Goal: Task Accomplishment & Management: Use online tool/utility

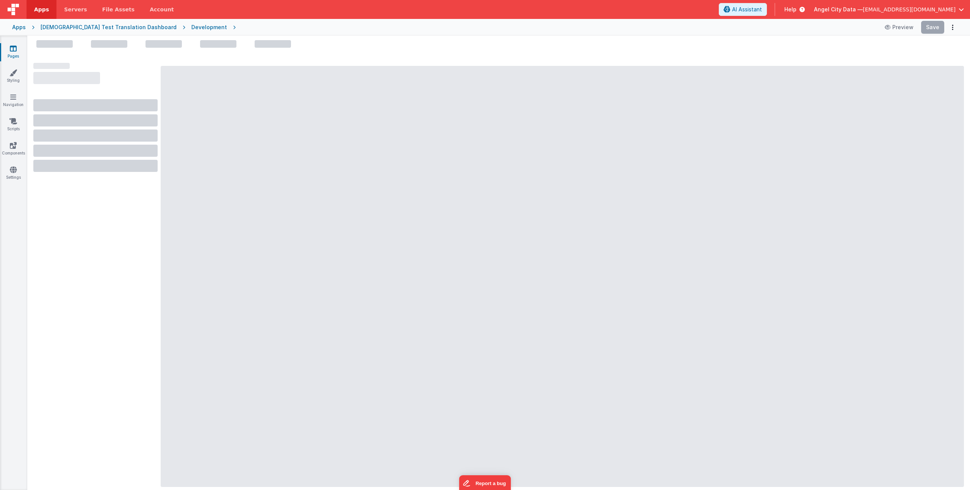
click at [894, 11] on span "[EMAIL_ADDRESS][DOMAIN_NAME]" at bounding box center [909, 10] width 93 height 8
click at [870, 64] on div "Logout" at bounding box center [903, 65] width 112 height 8
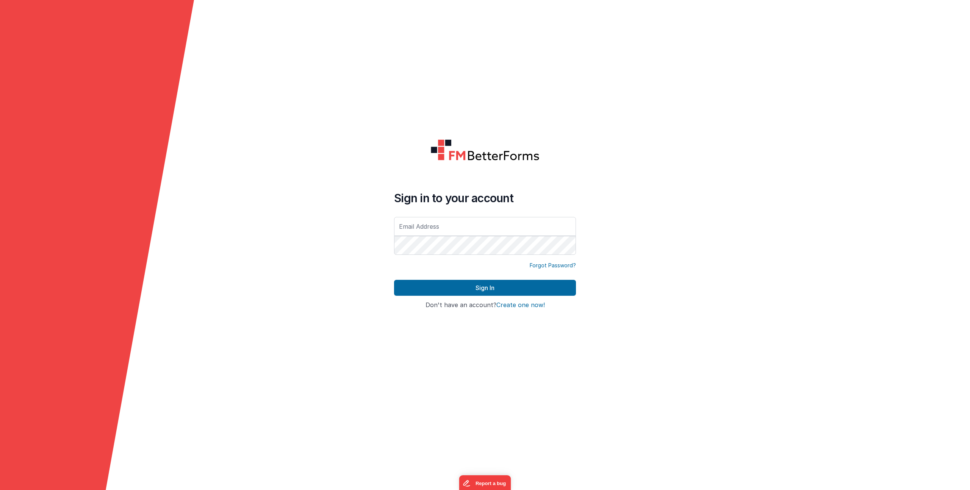
type input "[EMAIL_ADDRESS][DOMAIN_NAME]"
click at [443, 287] on button "Sign In" at bounding box center [485, 288] width 182 height 16
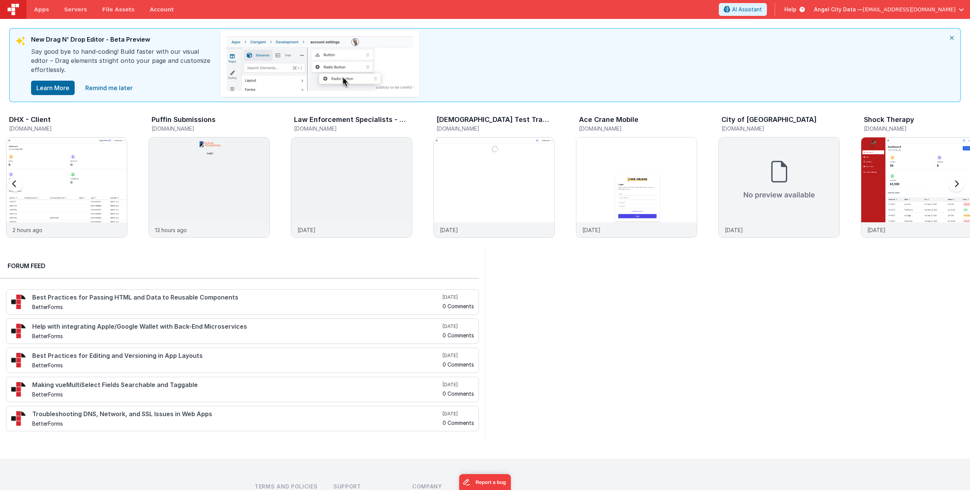
click at [461, 124] on div "[DEMOGRAPHIC_DATA] Test Translation Dashboard" at bounding box center [495, 121] width 118 height 10
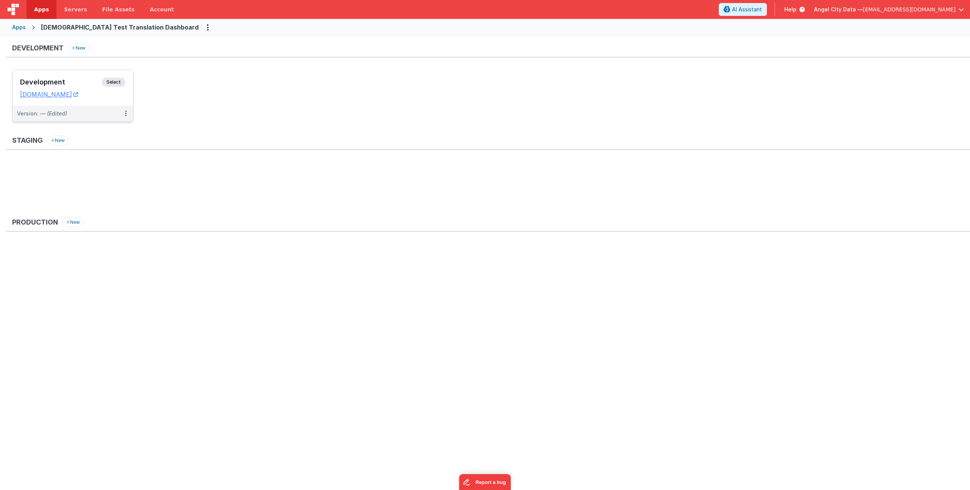
click at [58, 77] on div "Development Select URLs translategodtest.clientportal.cloud" at bounding box center [73, 88] width 120 height 36
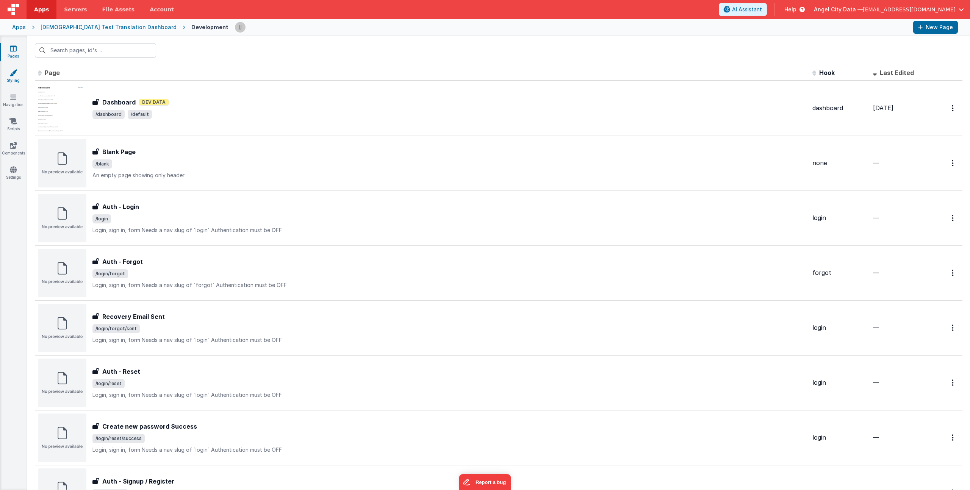
click at [15, 77] on link "Styling" at bounding box center [13, 76] width 27 height 15
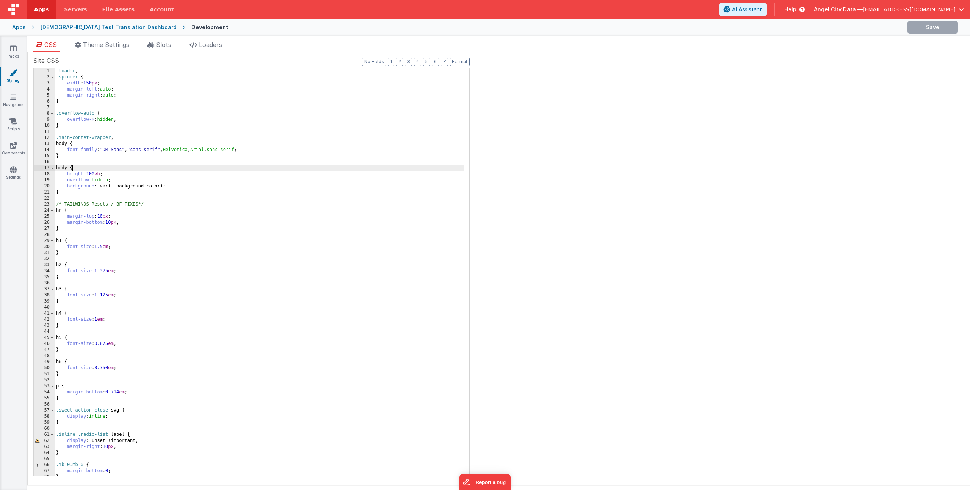
click at [267, 166] on div ".loader , .spinner { width : 150 px ; margin-left : auto ; margin-right : auto …" at bounding box center [259, 278] width 409 height 420
type input "multi"
click at [458, 72] on span at bounding box center [458, 74] width 5 height 5
click at [282, 128] on div ".loader , .spinner { width : 150 px ; margin-left : auto ; margin-right : auto …" at bounding box center [259, 278] width 409 height 420
click at [23, 28] on div "Apps" at bounding box center [19, 27] width 14 height 8
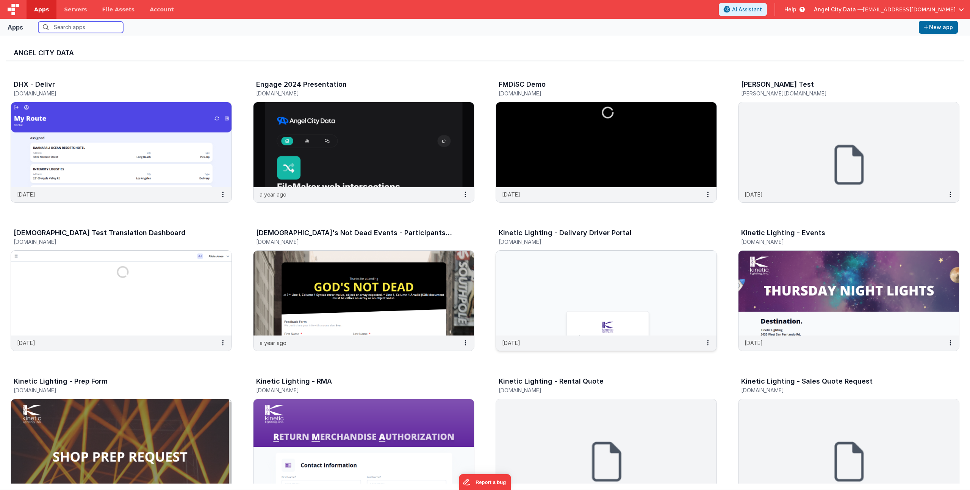
scroll to position [526, 0]
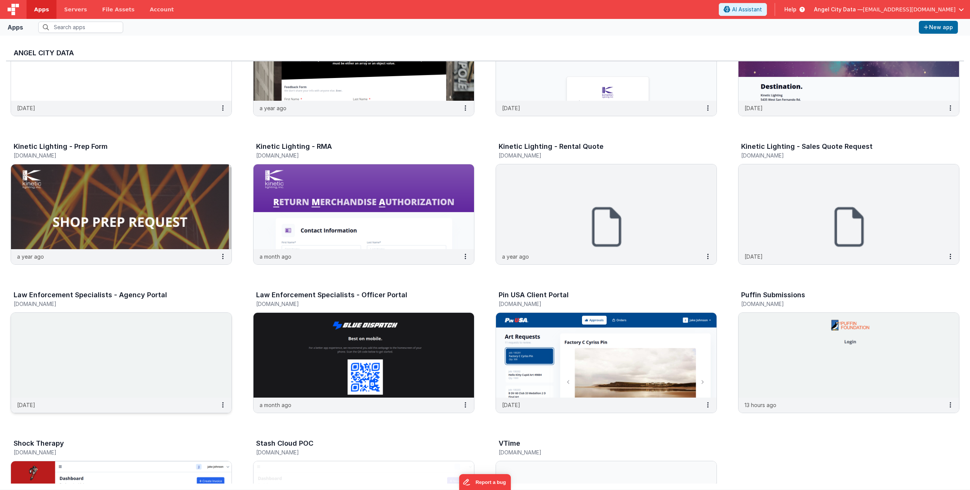
click at [75, 297] on h3 "Law Enforcement Specialists - Agency Portal" at bounding box center [90, 295] width 153 height 8
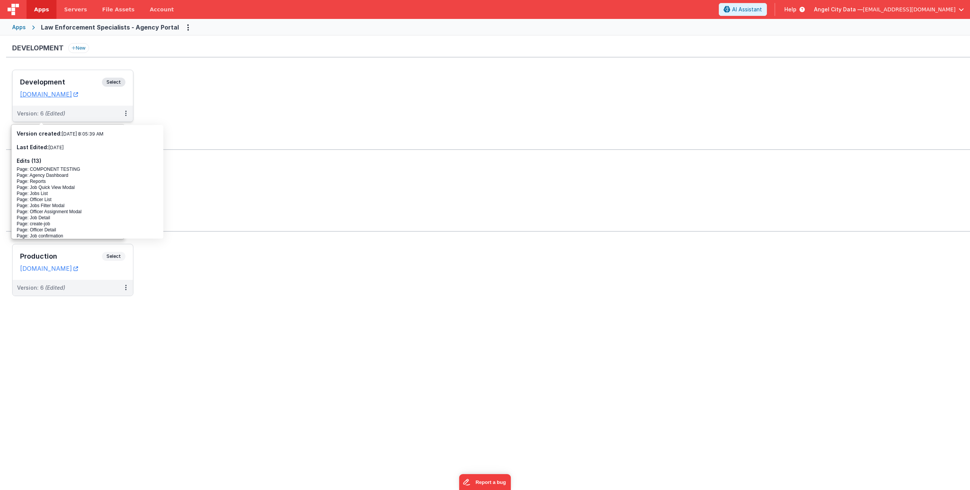
click at [55, 75] on div "Development Select URLs bluedispatchagency.clientportal.cloud" at bounding box center [73, 88] width 120 height 36
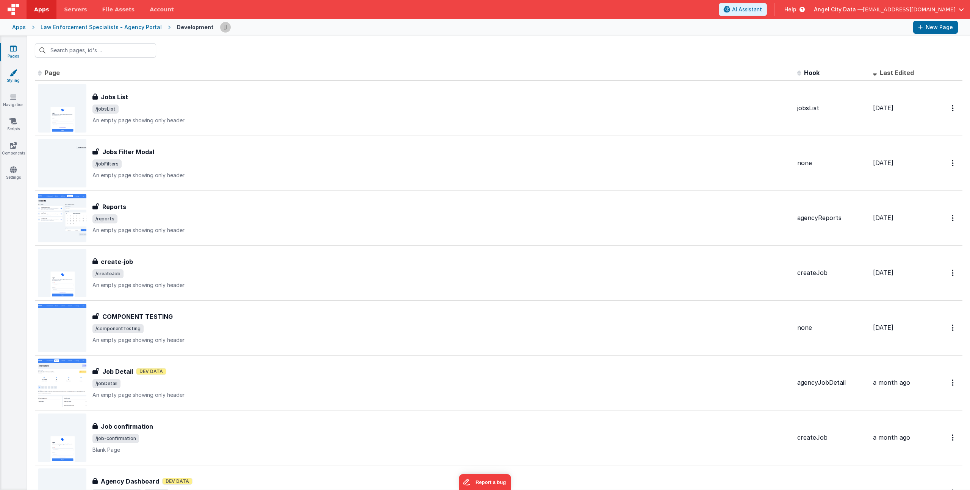
click at [13, 78] on link "Styling" at bounding box center [13, 76] width 27 height 15
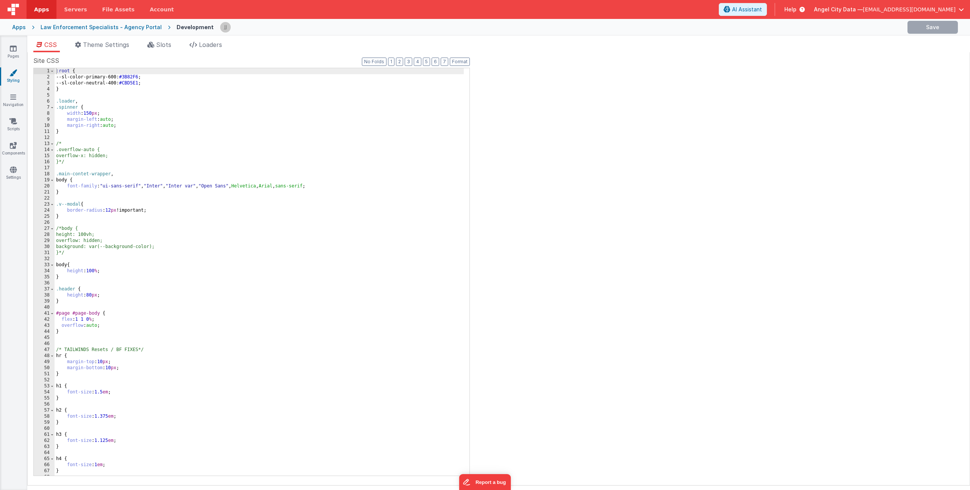
click at [247, 270] on div ":root { --sl-color-primary-600: #3B82F6 ; --sl-color-neutral-400: #CBD5E1 ; } .…" at bounding box center [259, 278] width 409 height 420
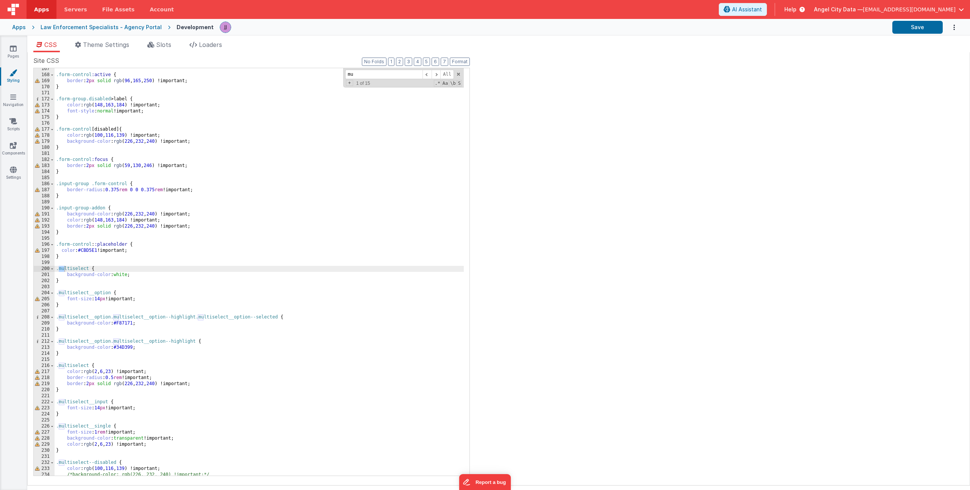
scroll to position [1009, 0]
type input "multi"
click at [206, 333] on div ".form-control :active { border : 2 px solid rgb ( 96 , 165 , 250 ) !important; …" at bounding box center [259, 276] width 409 height 420
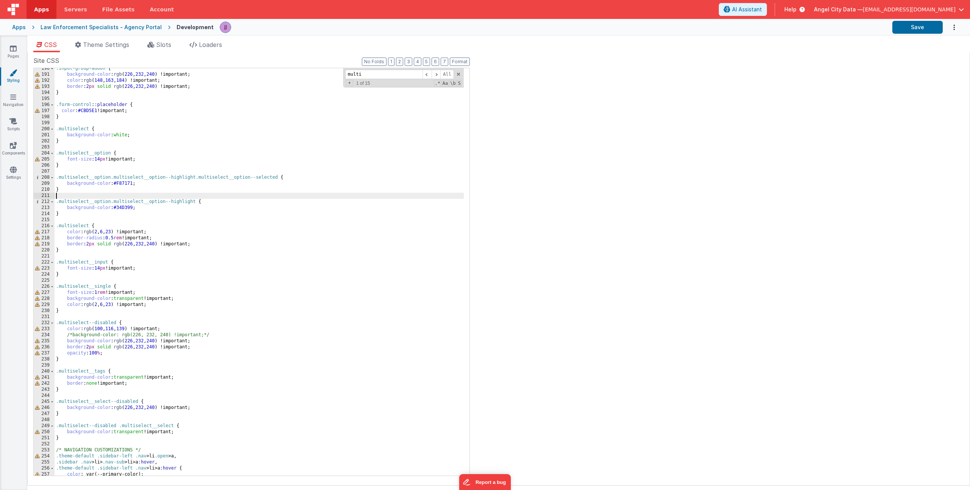
scroll to position [1148, 0]
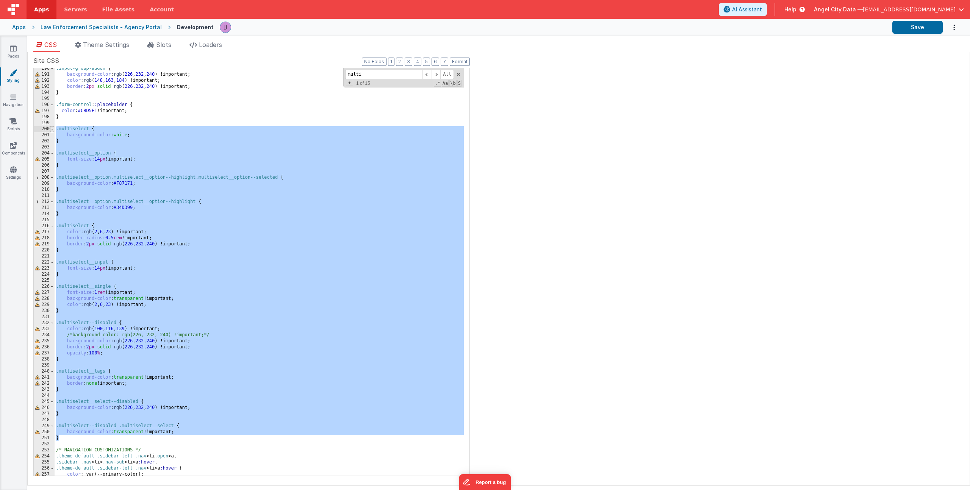
drag, startPoint x: 69, startPoint y: 437, endPoint x: 52, endPoint y: 129, distance: 308.1
click at [52, 129] on div "190 191 192 193 194 195 196 197 198 199 200 201 202 203 204 205 206 207 208 209…" at bounding box center [251, 272] width 436 height 408
click at [22, 25] on div "Apps" at bounding box center [19, 27] width 14 height 8
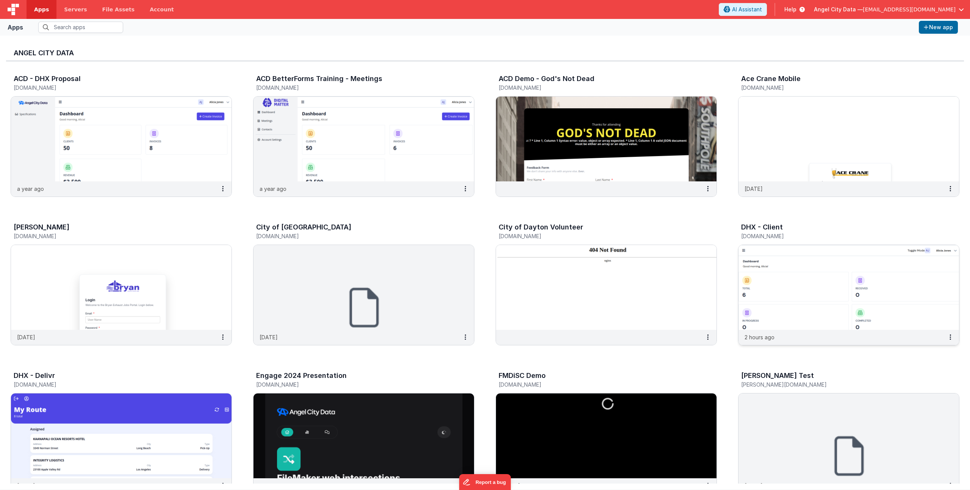
click at [776, 236] on h5 "[DOMAIN_NAME]" at bounding box center [840, 236] width 199 height 6
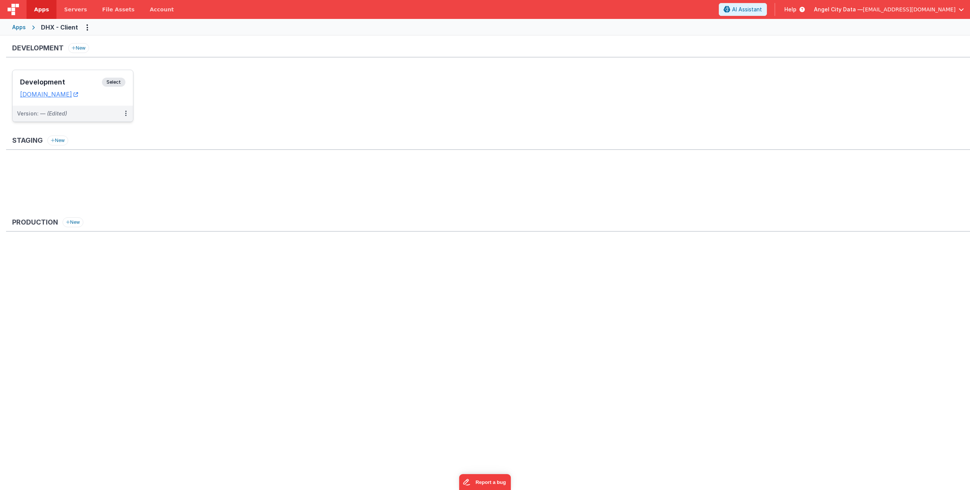
click at [48, 82] on h3 "Development" at bounding box center [61, 82] width 82 height 8
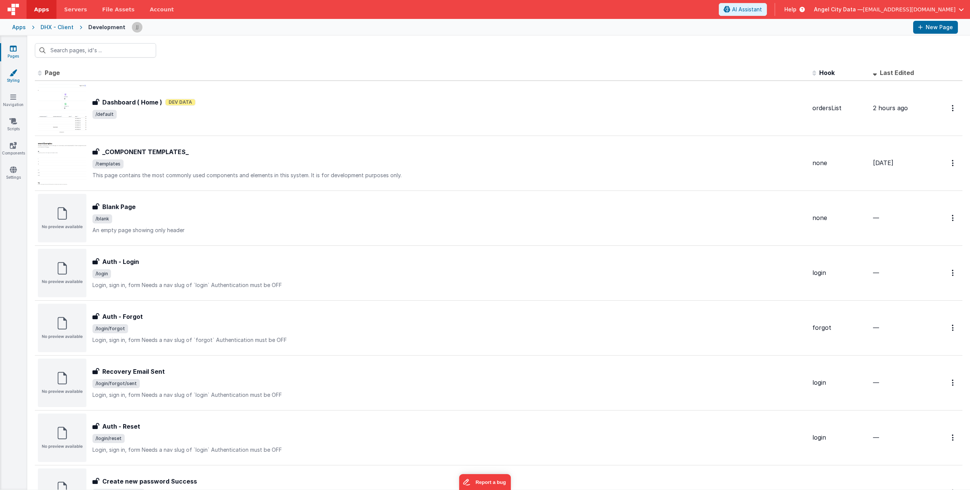
click at [19, 83] on link "Styling" at bounding box center [13, 76] width 27 height 15
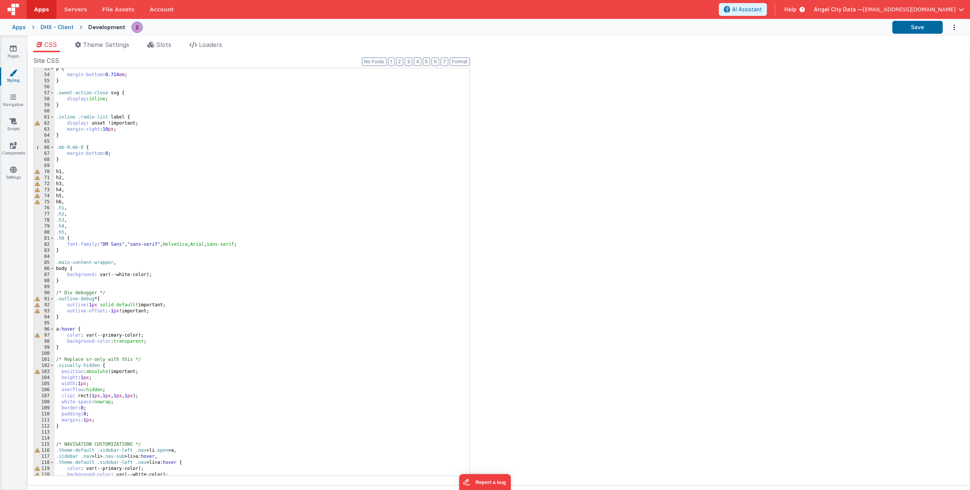
scroll to position [399, 0]
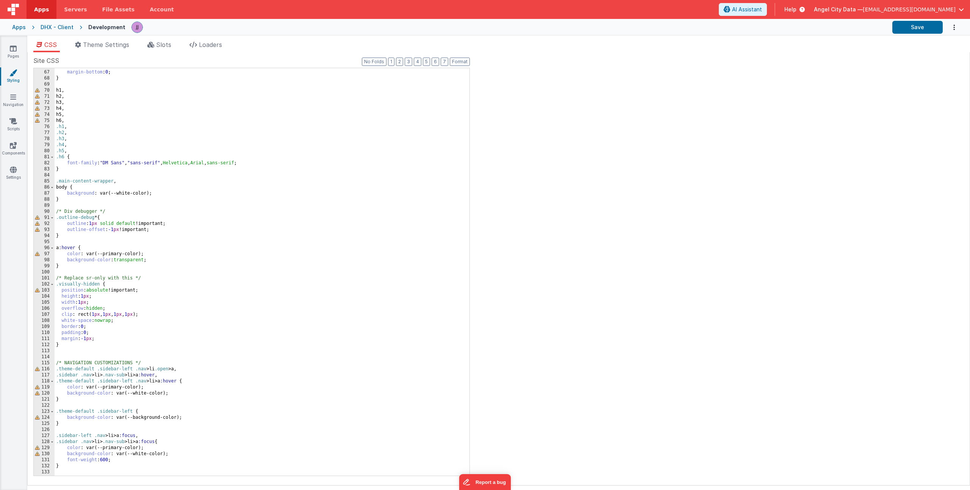
click at [89, 348] on div ".mb-0.mb-0 { margin-bottom : 0 ; } h1 , h2 , h3 , h4 , h5 , h6 , .h1 , .h2 , .h…" at bounding box center [259, 273] width 409 height 420
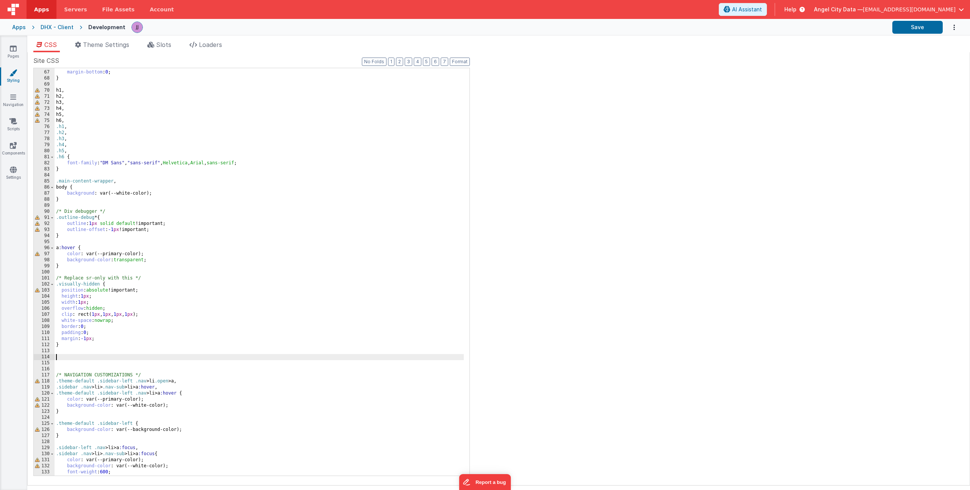
scroll to position [593, 0]
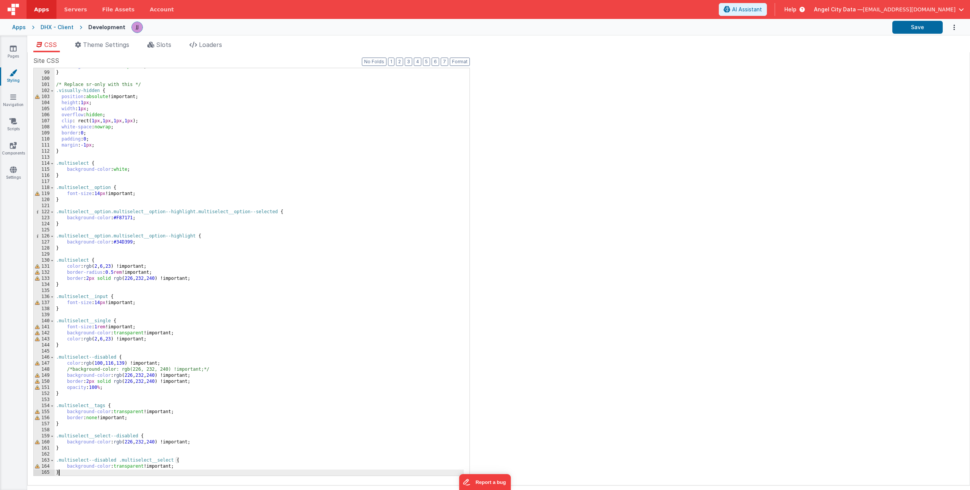
click at [119, 168] on div "background-color : transparent ; } /* Replace sr-only with this */ .visually-hi…" at bounding box center [259, 274] width 409 height 420
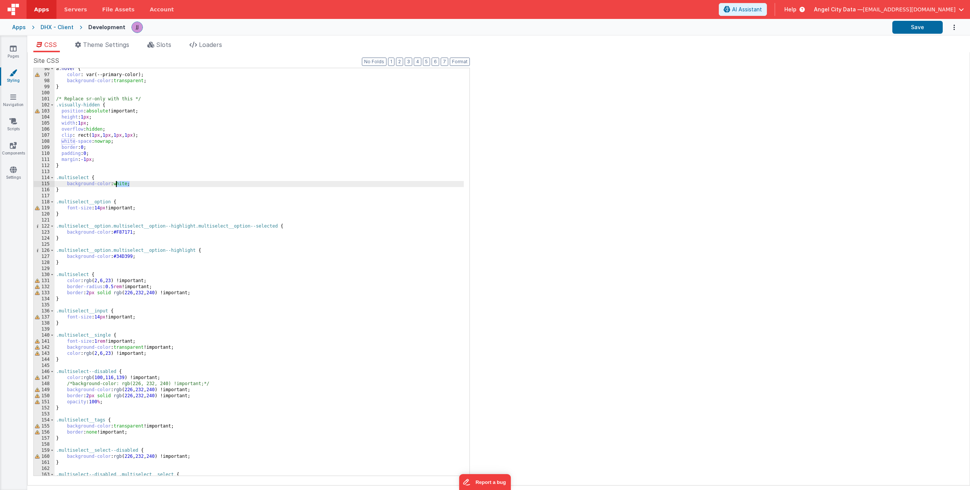
scroll to position [487, 0]
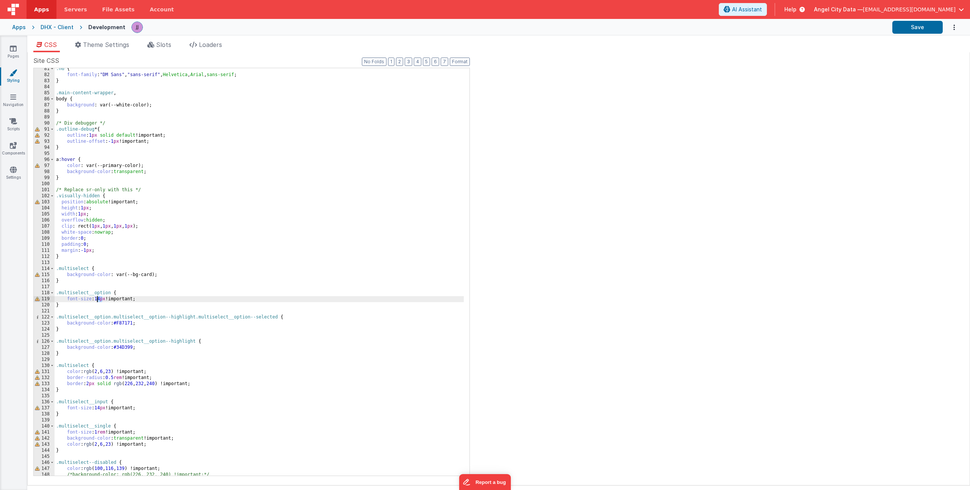
click at [97, 298] on div ".h6 { font-family : " DM Sans " , " sans-serif " , Helvetica , Arial , sans-ser…" at bounding box center [259, 276] width 409 height 420
click at [15, 47] on icon at bounding box center [13, 49] width 7 height 8
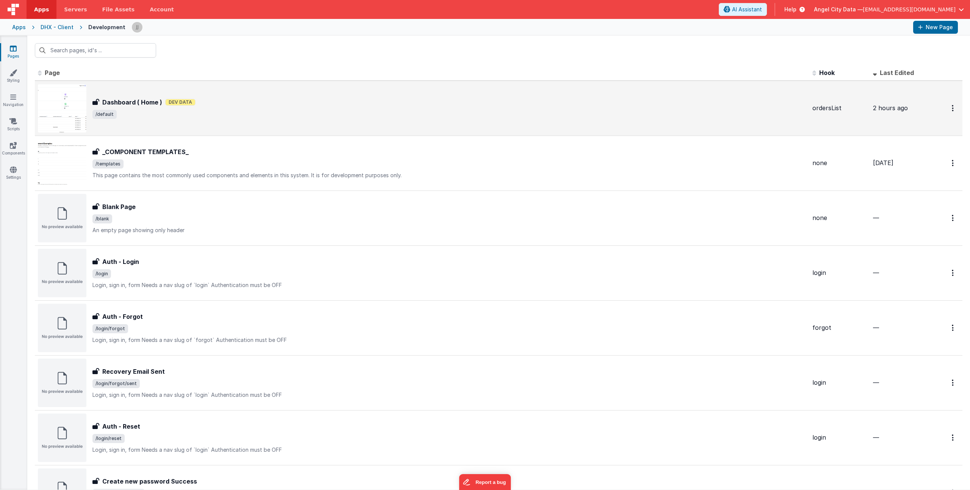
click at [224, 124] on div "Dashboard ( Home ) Dashboard ( Home ) Dev Data /default" at bounding box center [422, 108] width 768 height 48
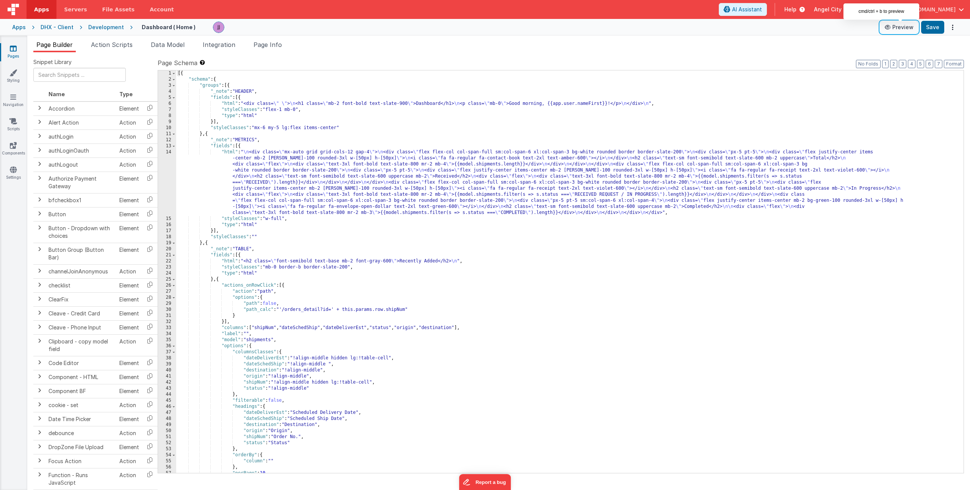
click at [898, 25] on button "Preview" at bounding box center [899, 27] width 38 height 12
click at [14, 53] on link "Pages" at bounding box center [13, 52] width 27 height 15
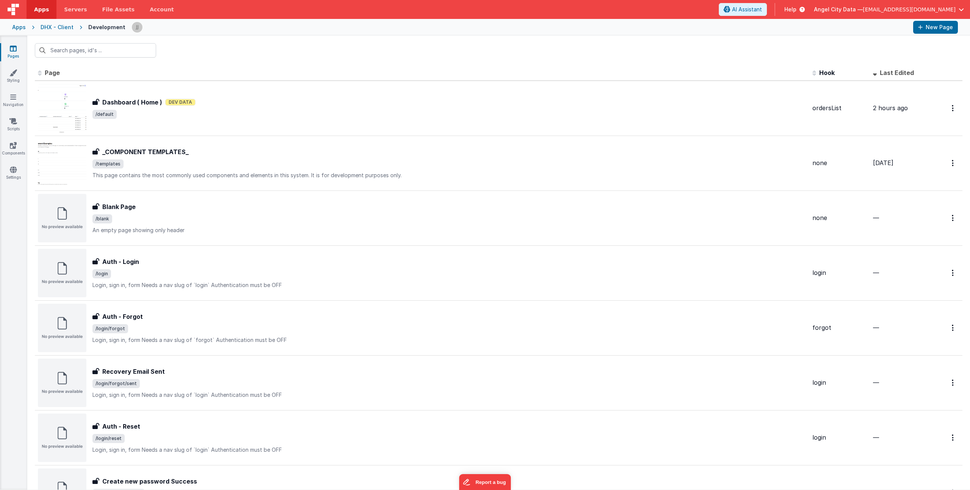
click at [23, 28] on div "Apps" at bounding box center [19, 27] width 14 height 8
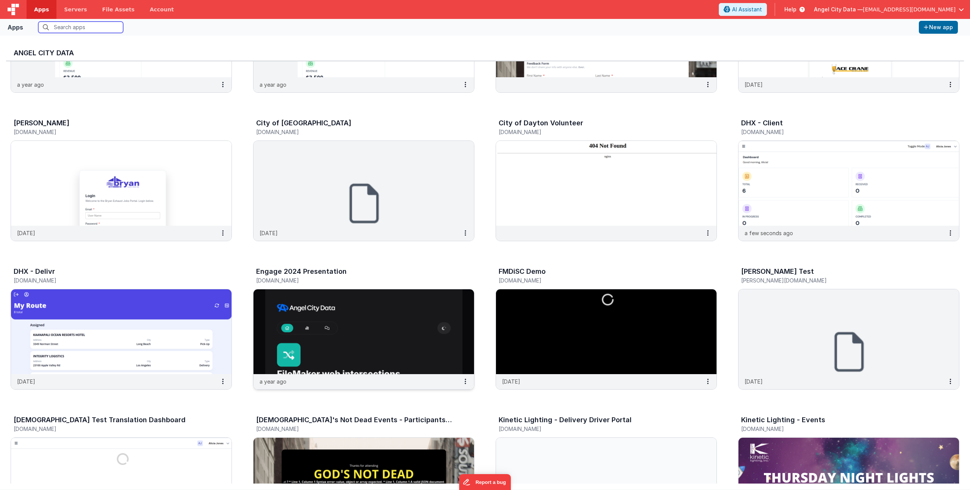
scroll to position [158, 0]
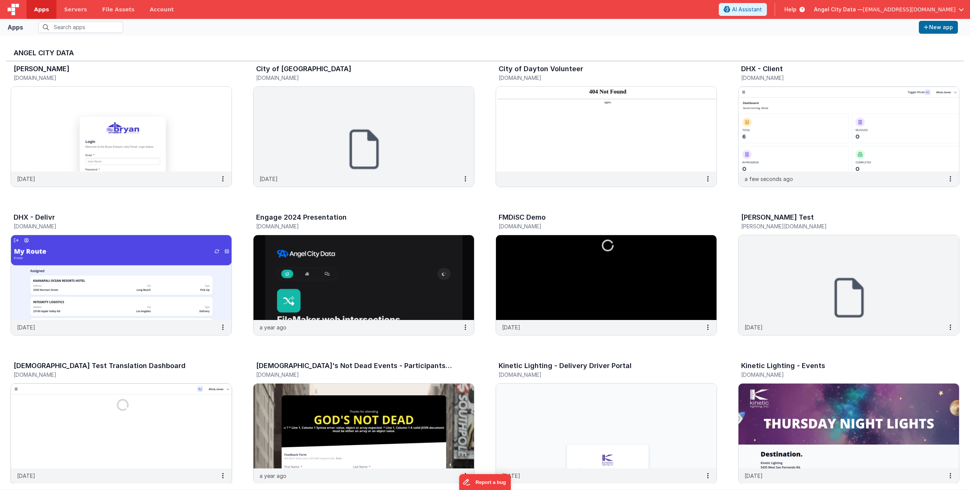
click at [86, 359] on div "God Test Translation Dashboard translategodtest.clientportal.cloud" at bounding box center [121, 371] width 221 height 24
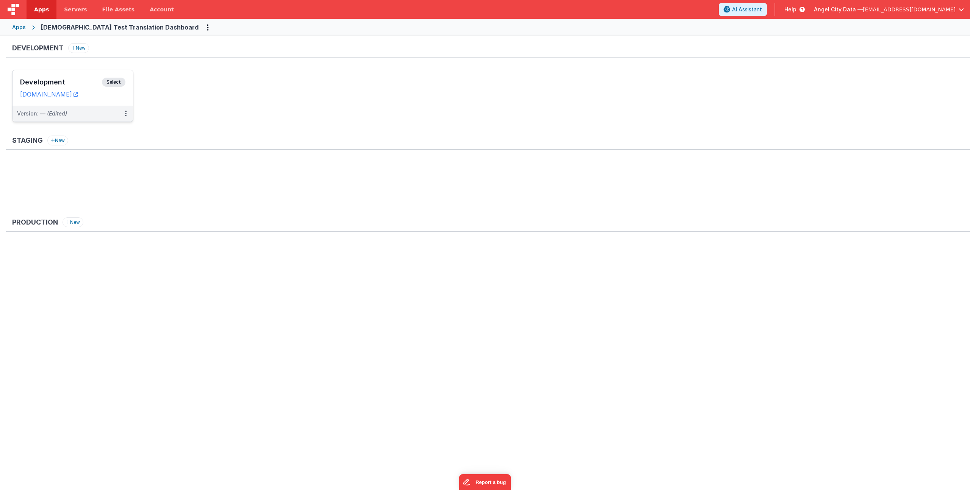
click at [63, 77] on div "Development Select URLs [DOMAIN_NAME]" at bounding box center [73, 88] width 120 height 36
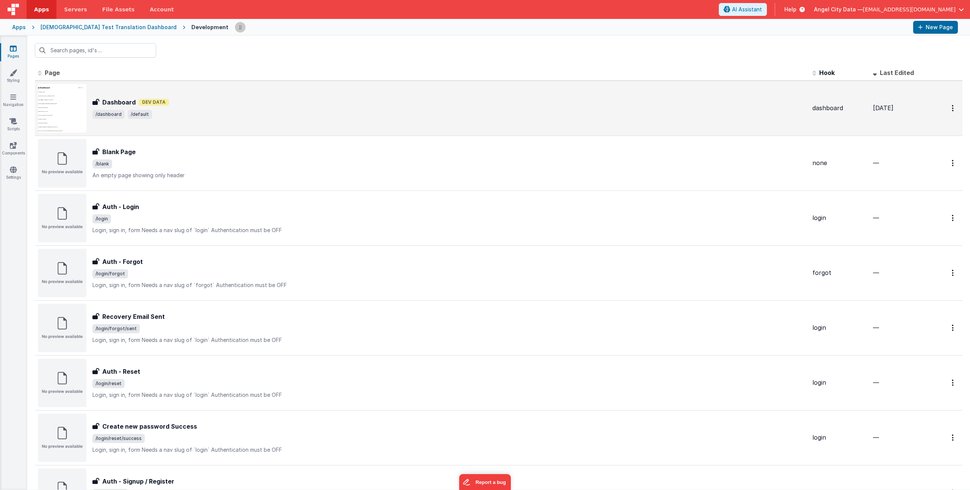
click at [234, 110] on span "/dashboard /default" at bounding box center [449, 114] width 714 height 9
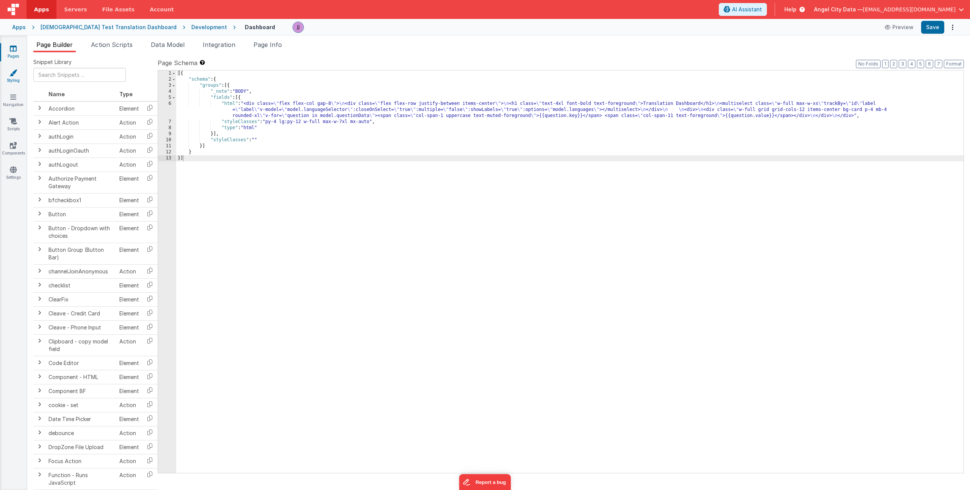
click at [17, 78] on link "Styling" at bounding box center [13, 76] width 27 height 15
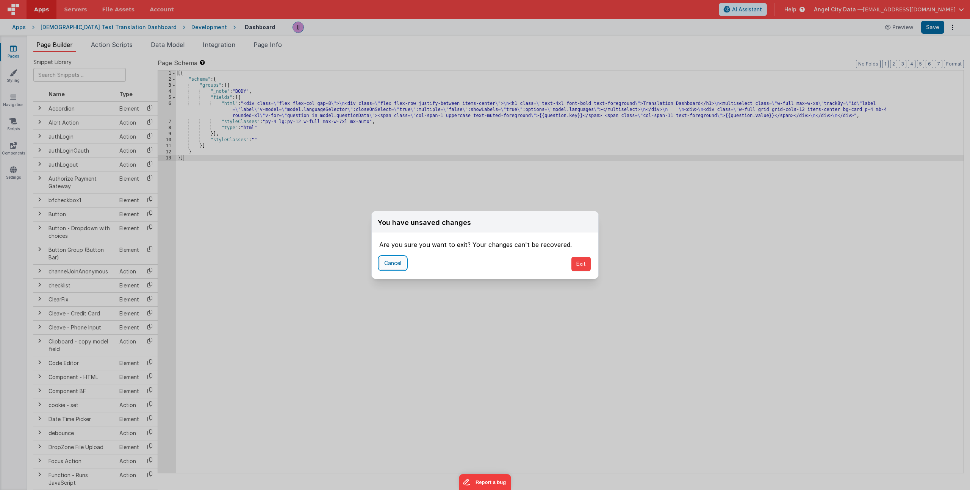
click at [388, 258] on button "Cancel" at bounding box center [392, 263] width 27 height 13
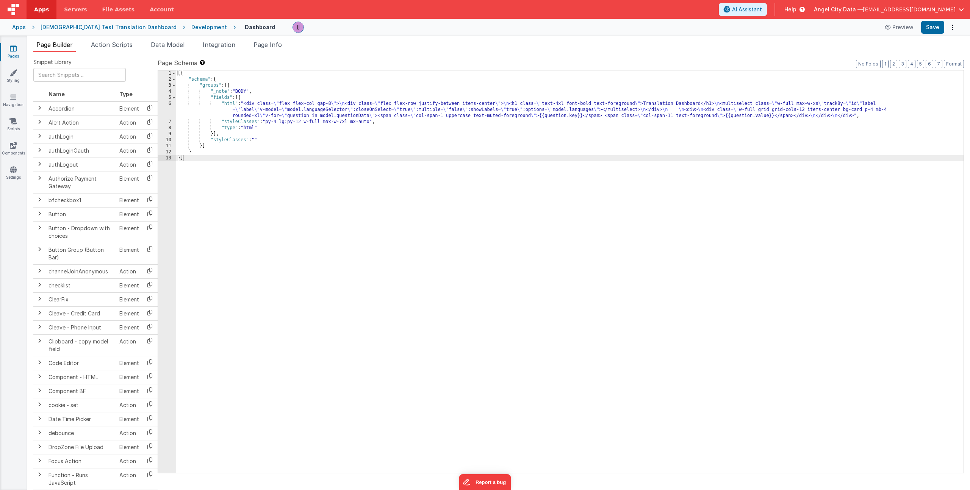
click at [14, 86] on div "Pages Styling Navigation Scripts Components Settings" at bounding box center [13, 263] width 27 height 455
click at [14, 75] on icon at bounding box center [13, 73] width 8 height 8
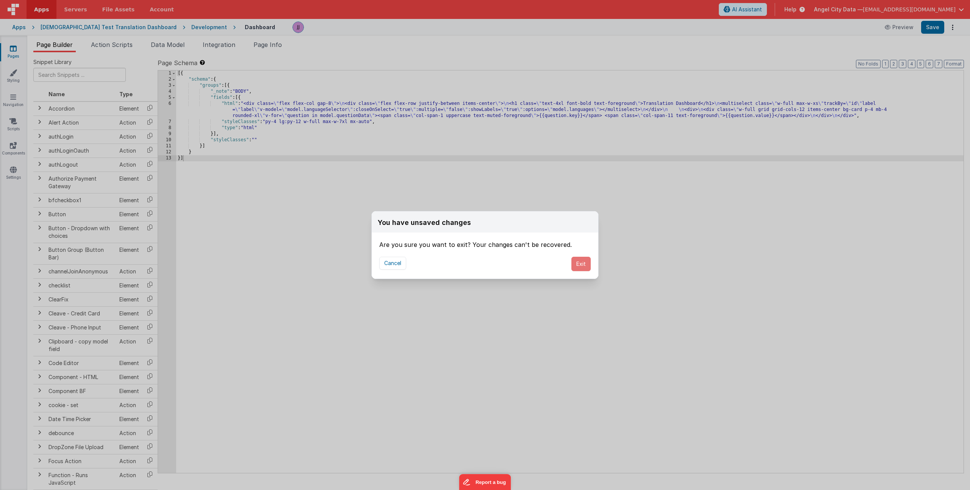
drag, startPoint x: 578, startPoint y: 262, endPoint x: 565, endPoint y: 259, distance: 13.5
click at [578, 262] on button "Exit" at bounding box center [580, 264] width 19 height 14
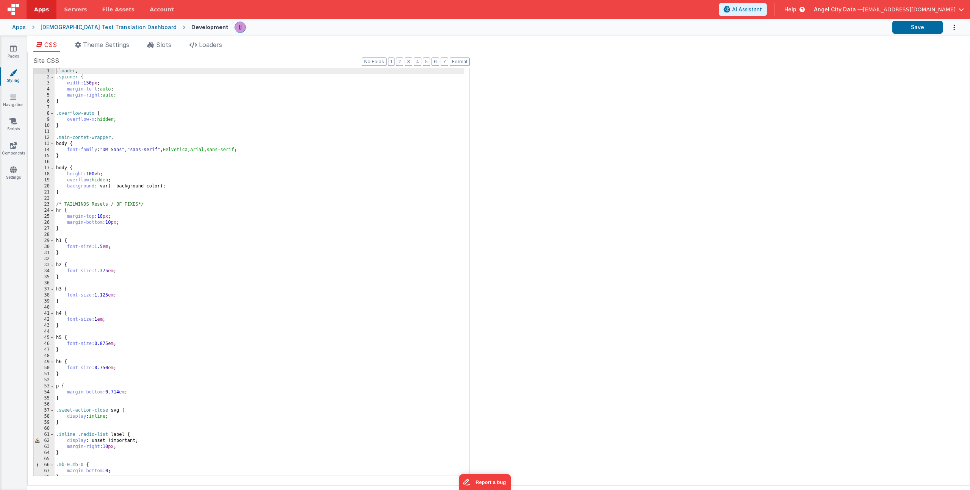
scroll to position [399, 0]
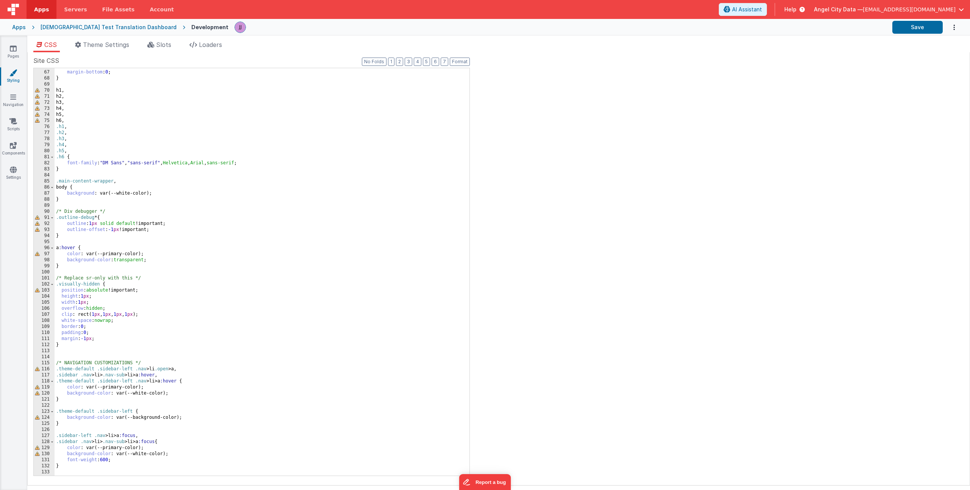
click at [76, 345] on div ".mb-0.mb-0 { margin-bottom : 0 ; } h1 , h2 , h3 , h4 , h5 , h6 , .h1 , .h2 , .h…" at bounding box center [259, 273] width 409 height 420
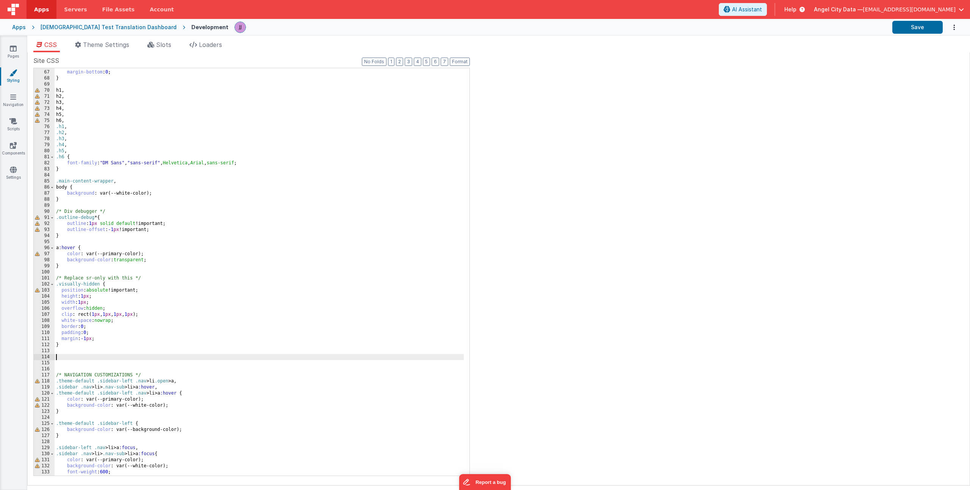
scroll to position [593, 0]
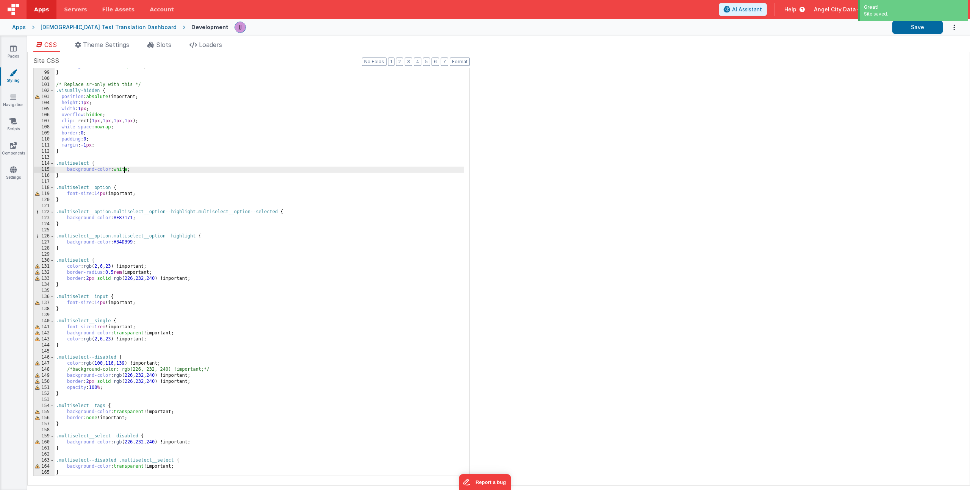
click at [124, 172] on div "background-color : transparent ; } /* Replace sr-only with this */ .visually-hi…" at bounding box center [259, 274] width 409 height 420
click at [124, 173] on div "background-color : transparent ; } /* Replace sr-only with this */ .visually-hi…" at bounding box center [259, 274] width 409 height 420
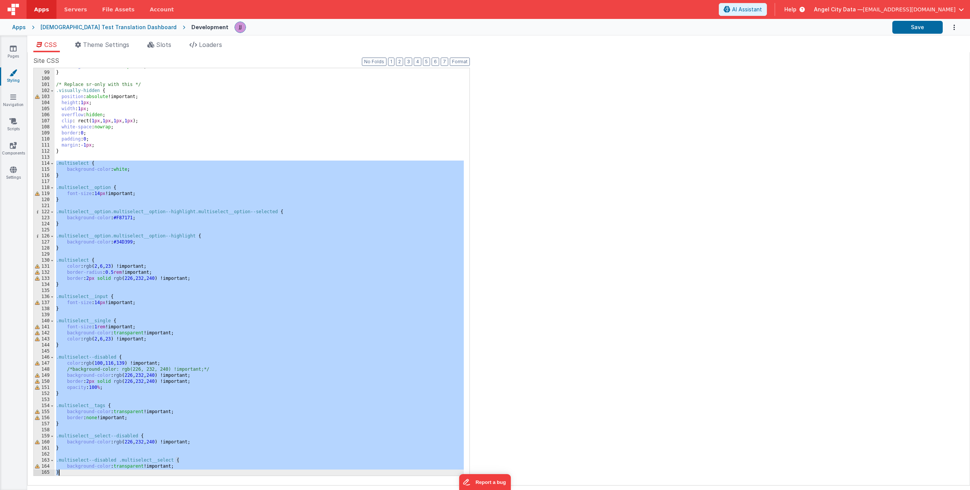
click at [122, 169] on div "background-color : transparent ; } /* Replace sr-only with this */ .visually-hi…" at bounding box center [259, 274] width 409 height 420
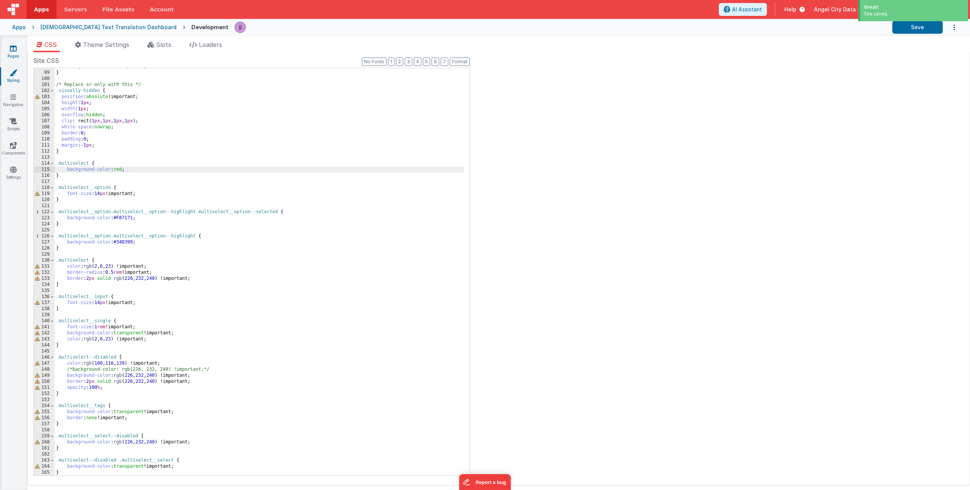
click at [16, 45] on icon at bounding box center [13, 49] width 7 height 8
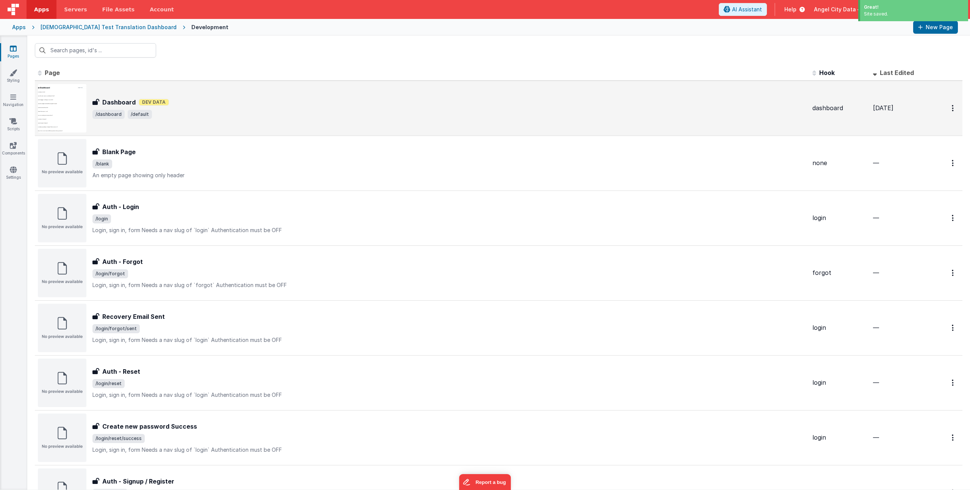
click at [165, 96] on div "Dashboard Dashboard Dev Data /dashboard /default" at bounding box center [422, 108] width 768 height 48
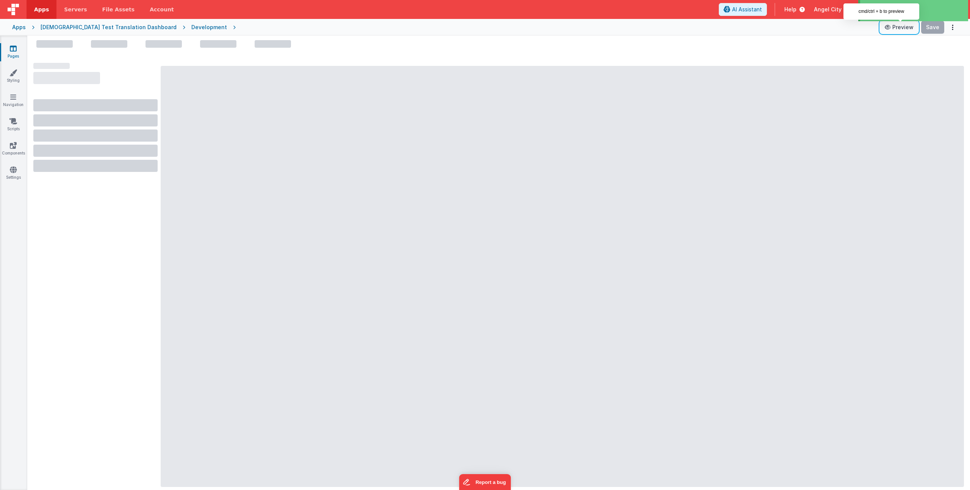
click at [899, 24] on button "Preview" at bounding box center [899, 27] width 38 height 12
click at [896, 30] on button "Preview" at bounding box center [899, 27] width 38 height 12
click at [19, 79] on link "Styling" at bounding box center [13, 76] width 27 height 15
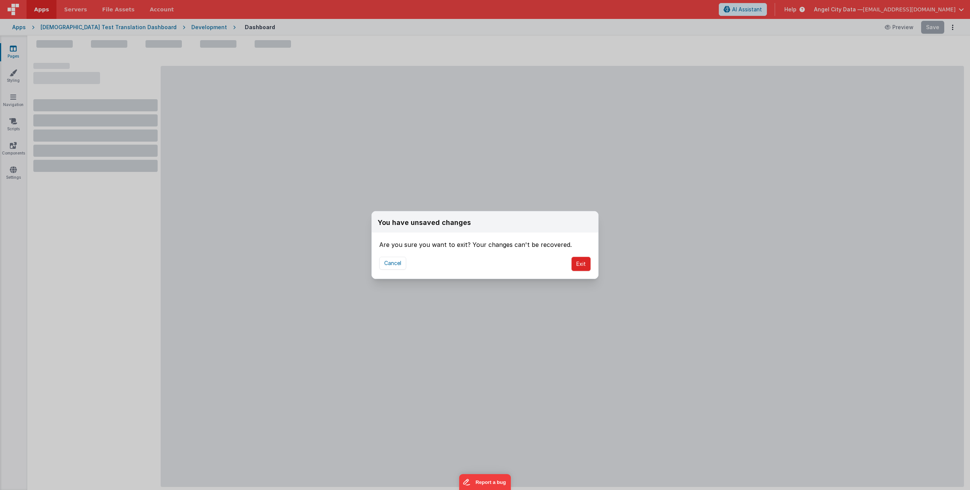
click at [589, 270] on button "Exit" at bounding box center [580, 264] width 19 height 14
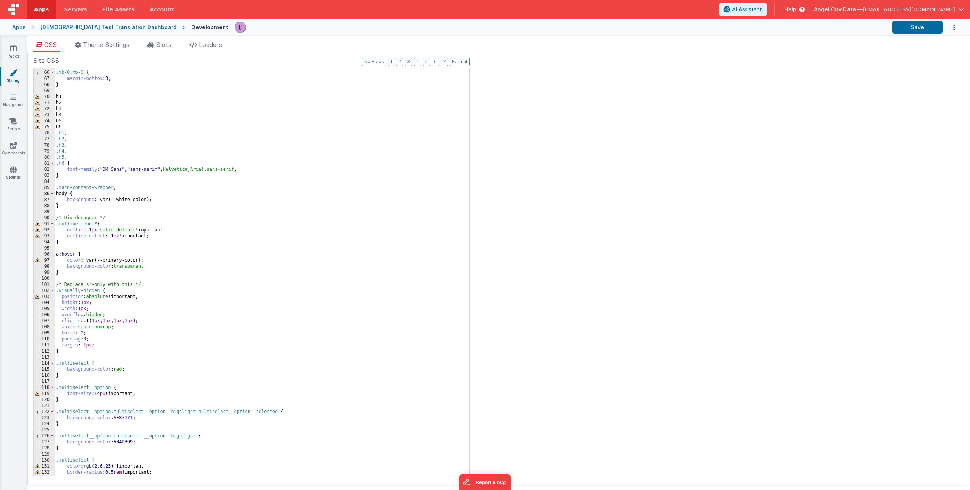
scroll to position [419, 0]
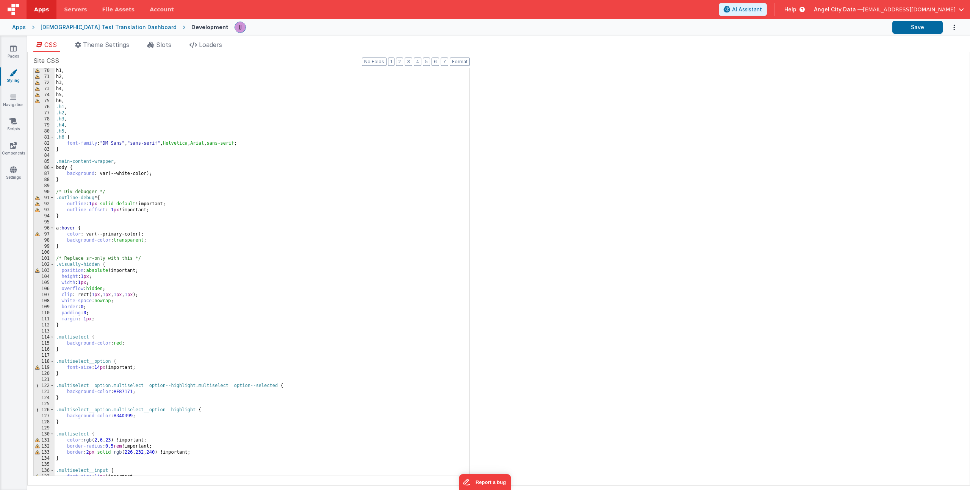
click at [119, 341] on div "h1 , h2 , h3 , h4 , h5 , h6 , .h1 , .h2 , .h3 , .h4 , .h5 , .h6 { font-family :…" at bounding box center [259, 278] width 409 height 420
click at [164, 348] on div "h1 , h2 , h3 , h4 , h5 , h6 , .h1 , .h2 , .h3 , .h4 , .h5 , .h6 { font-family :…" at bounding box center [259, 278] width 409 height 420
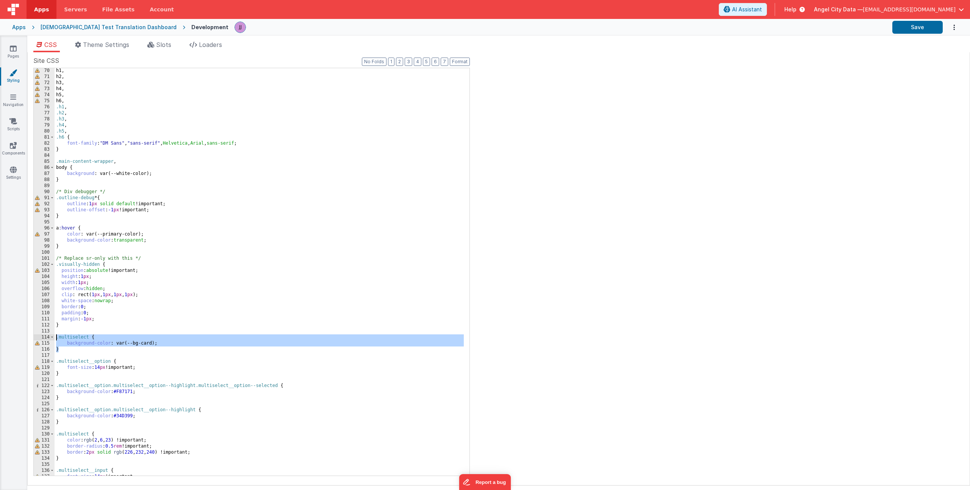
drag, startPoint x: 63, startPoint y: 349, endPoint x: 36, endPoint y: 339, distance: 28.6
click at [36, 339] on div "70 71 72 73 74 75 76 77 78 79 80 81 82 83 84 85 86 87 88 89 90 91 92 93 94 95 9…" at bounding box center [251, 272] width 436 height 408
click at [15, 173] on icon at bounding box center [13, 170] width 7 height 8
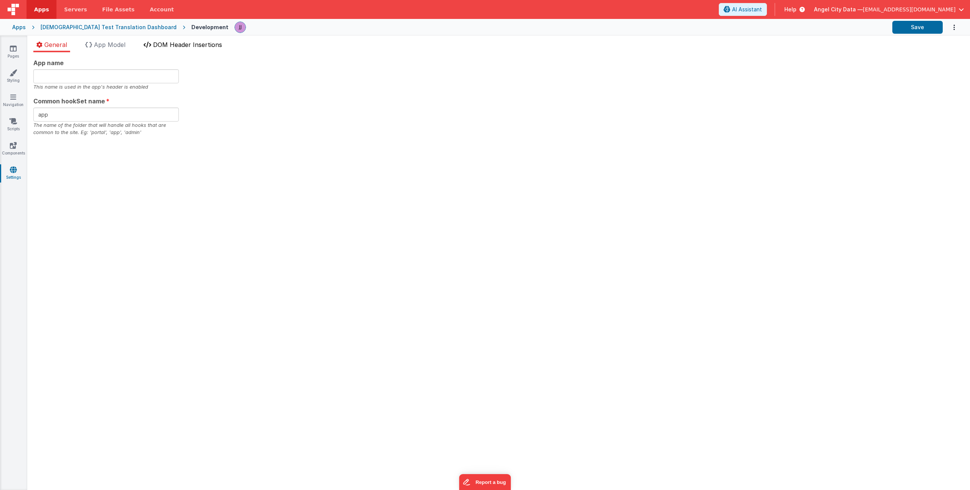
click at [165, 46] on span "DOM Header Insertions" at bounding box center [187, 45] width 69 height 8
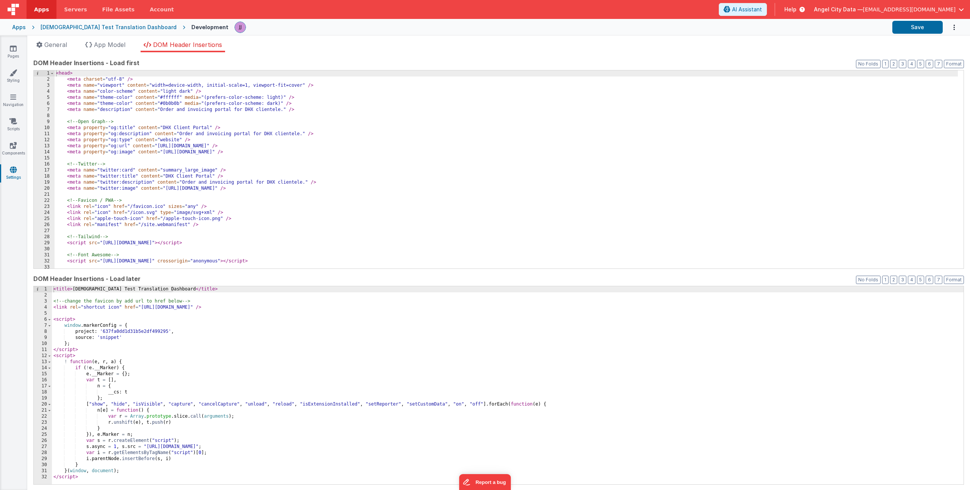
click at [193, 140] on div "< head > < meta charset = "utf-8" /> < meta name = "viewport" content = "width=…" at bounding box center [506, 175] width 903 height 210
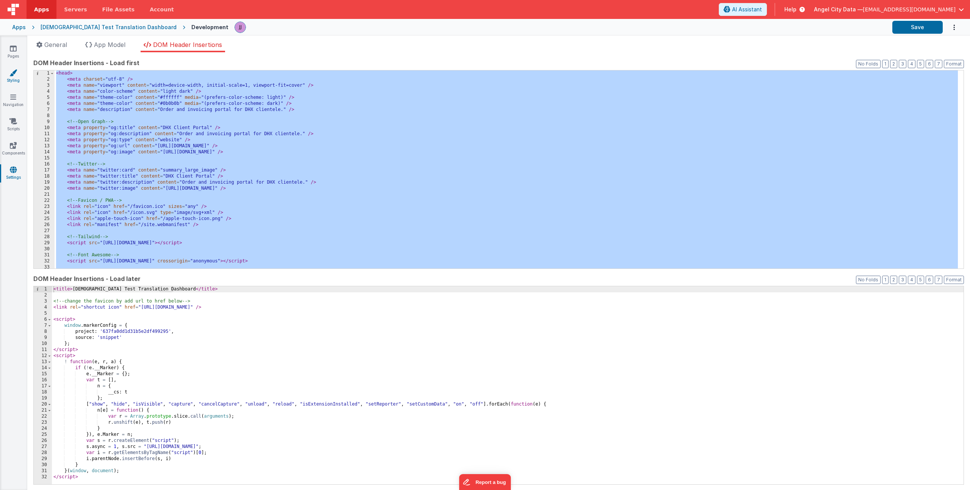
click at [17, 69] on link "Styling" at bounding box center [13, 76] width 27 height 15
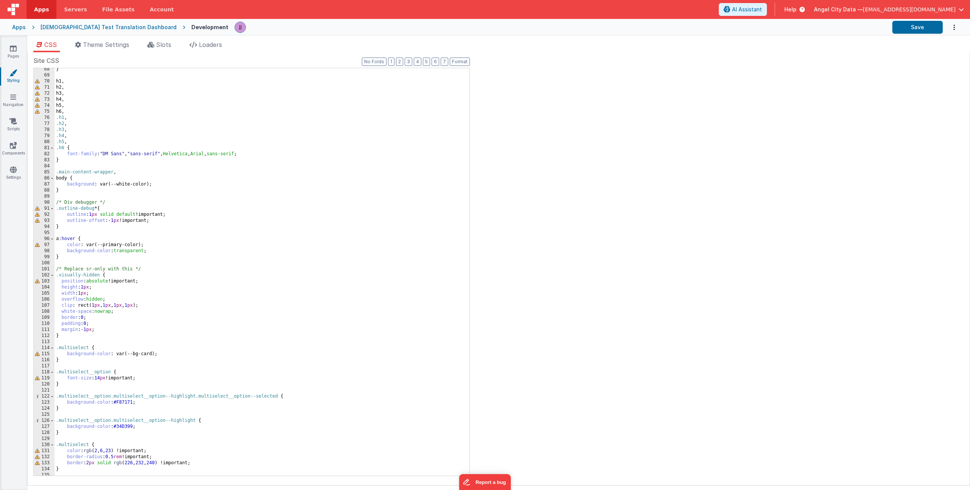
scroll to position [408, 0]
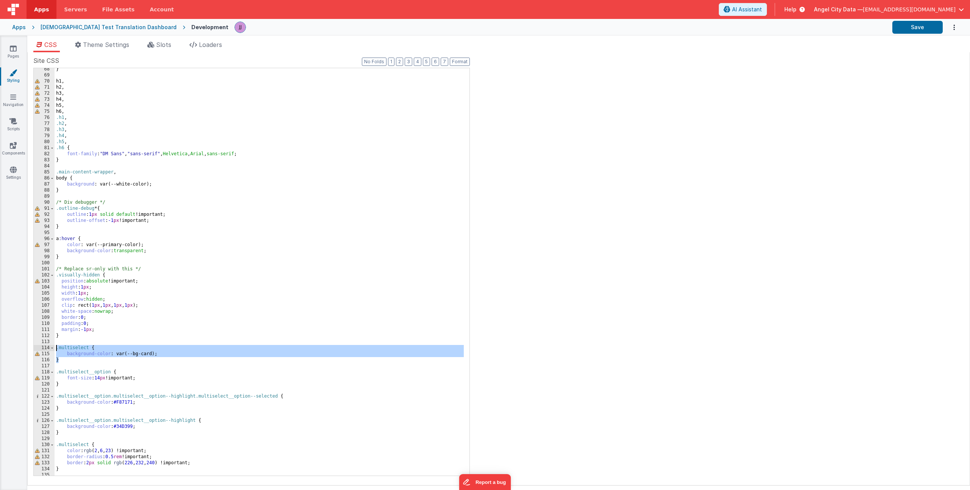
drag, startPoint x: 78, startPoint y: 362, endPoint x: 27, endPoint y: 346, distance: 53.5
click at [27, 346] on div "Site CSS Format 7 6 5 4 3 2 1 No Folds 68 69 70 71 72 73 74 75 76 77 78 79 80 8…" at bounding box center [498, 268] width 943 height 433
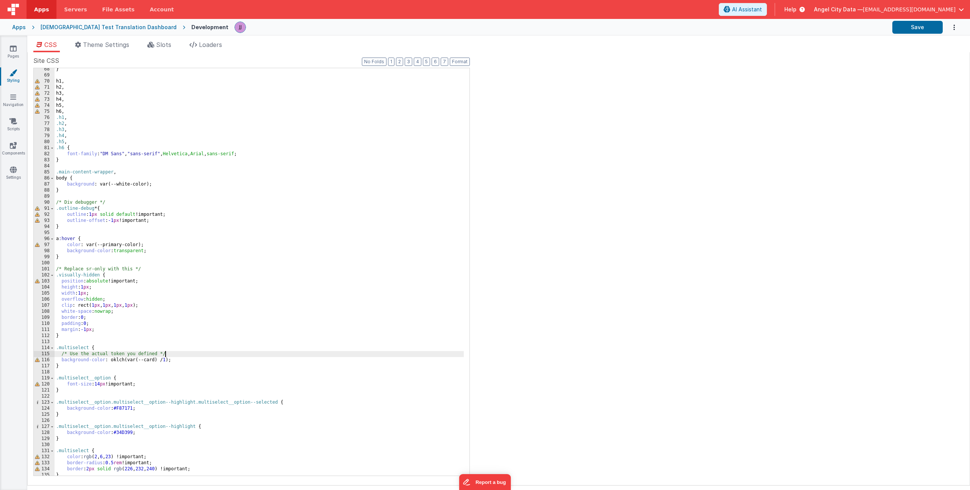
click at [170, 355] on div "} h1 , h2 , h3 , h4 , h5 , h6 , .h1 , .h2 , .h3 , .h4 , .h5 , .h6 { font-family…" at bounding box center [259, 276] width 409 height 420
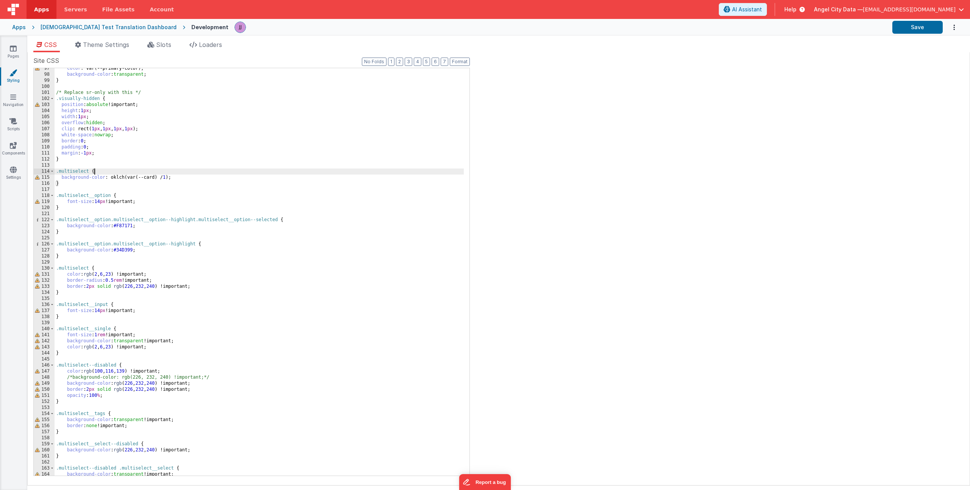
scroll to position [599, 0]
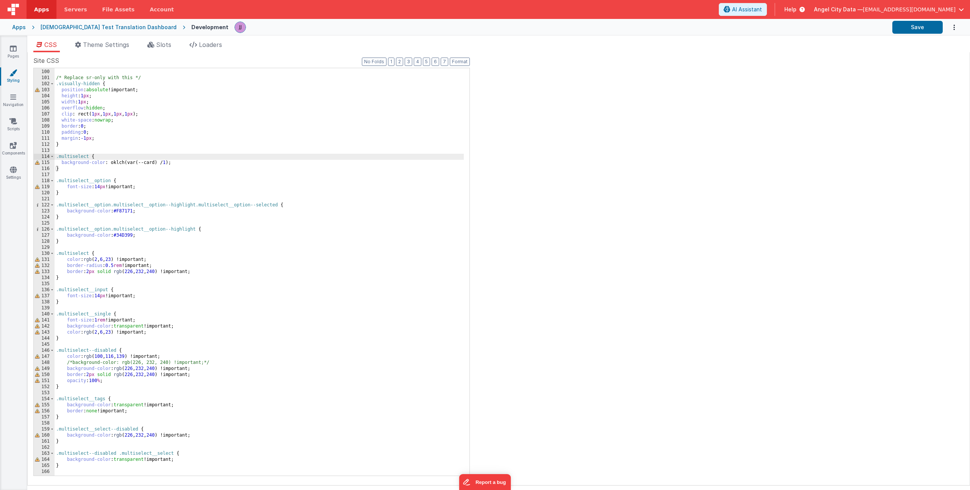
click at [183, 163] on div "} /* Replace sr-only with this */ .visually-hidden { position : absolute !impor…" at bounding box center [259, 273] width 409 height 420
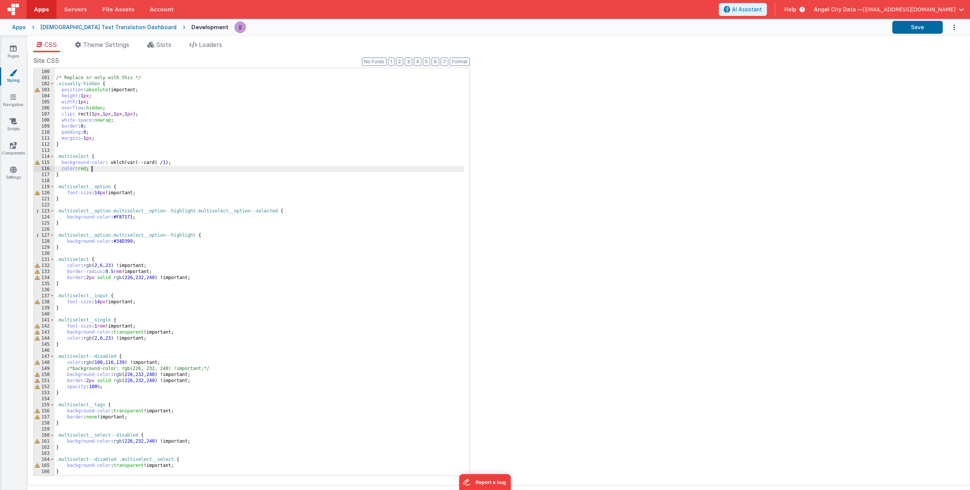
click at [109, 166] on div "} /* Replace sr-only with this */ .visually-hidden { position : absolute !impor…" at bounding box center [259, 273] width 409 height 420
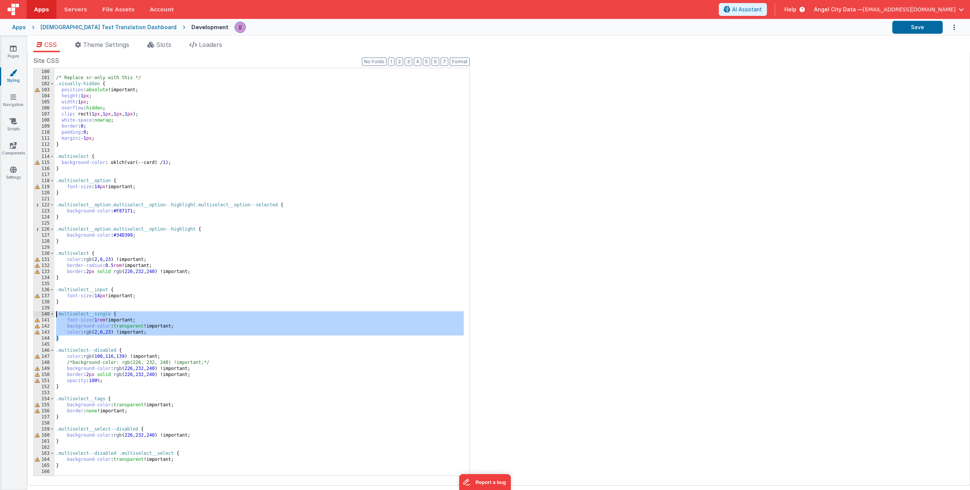
drag, startPoint x: 64, startPoint y: 337, endPoint x: -2, endPoint y: 313, distance: 69.8
click at [0, 313] on html "Apps Servers File Assets Account Some FUTURE Slot AI Assistant Help Angel City …" at bounding box center [485, 245] width 970 height 490
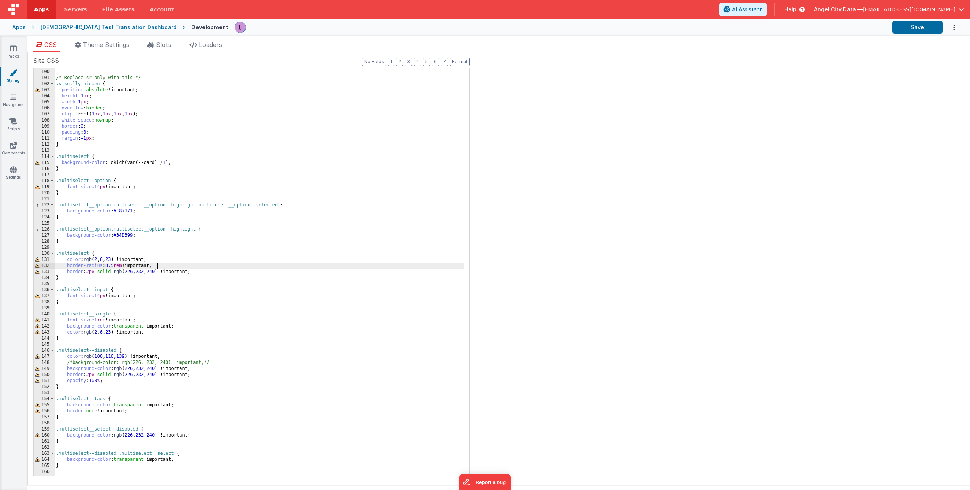
click at [163, 269] on div "} /* Replace sr-only with this */ .visually-hidden { position : absolute !impor…" at bounding box center [259, 273] width 409 height 420
click at [161, 260] on div "} /* Replace sr-only with this */ .visually-hidden { position : absolute !impor…" at bounding box center [259, 273] width 409 height 420
drag, startPoint x: 86, startPoint y: 260, endPoint x: 151, endPoint y: 260, distance: 65.2
click at [151, 260] on div "} /* Replace sr-only with this */ .visually-hidden { position : absolute !impor…" at bounding box center [259, 273] width 409 height 420
click at [200, 258] on div "} /* Replace sr-only with this */ .visually-hidden { position : absolute !impor…" at bounding box center [259, 273] width 409 height 420
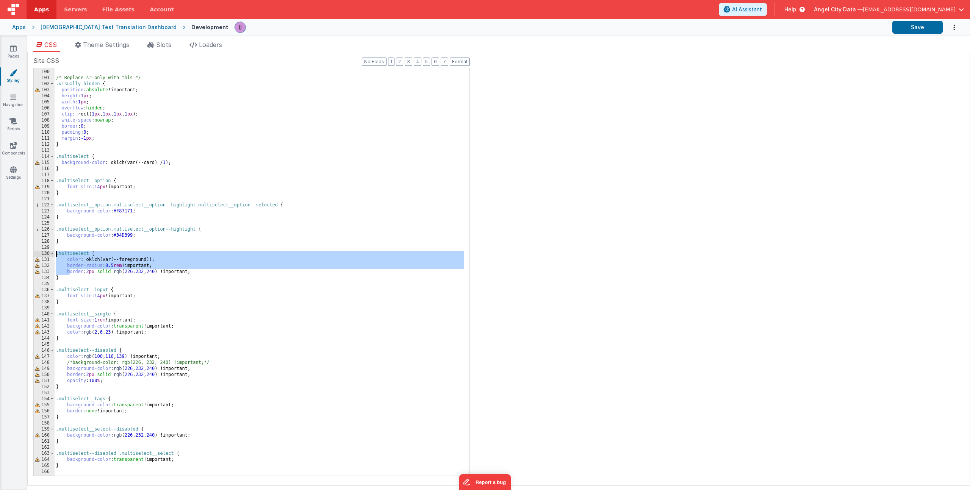
drag, startPoint x: 45, startPoint y: 269, endPoint x: 26, endPoint y: 254, distance: 24.0
click at [26, 254] on section "Pages Styling Navigation Scripts Components Settings CSS Theme Settings Slots L…" at bounding box center [485, 263] width 970 height 455
click at [64, 260] on div "} /* Replace sr-only with this */ .visually-hidden { position : absolute !impor…" at bounding box center [259, 273] width 409 height 420
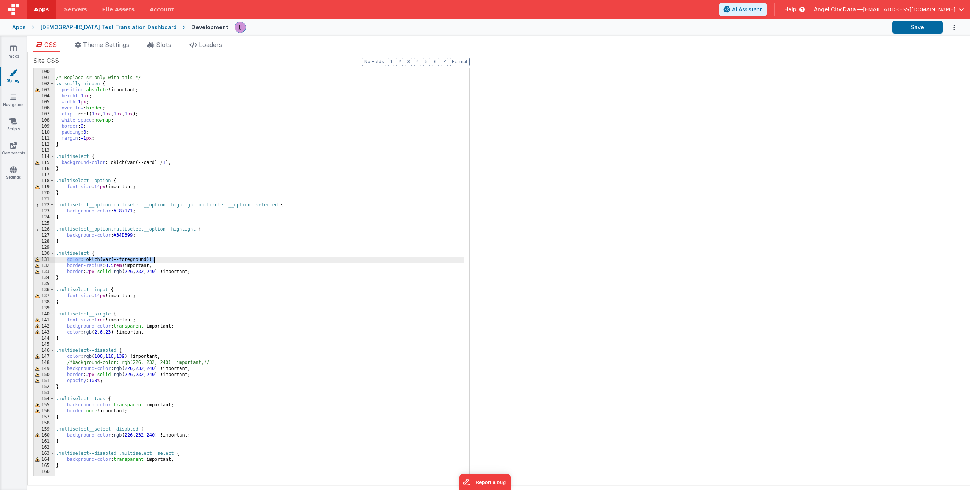
drag, startPoint x: 67, startPoint y: 260, endPoint x: 153, endPoint y: 261, distance: 86.8
click at [153, 261] on div "} /* Replace sr-only with this */ .visually-hidden { position : absolute !impor…" at bounding box center [259, 273] width 409 height 420
click at [86, 261] on div "} /* Replace sr-only with this */ .visually-hidden { position : absolute !impor…" at bounding box center [259, 273] width 409 height 420
drag, startPoint x: 67, startPoint y: 333, endPoint x: 183, endPoint y: 332, distance: 115.6
click at [183, 332] on div "} /* Replace sr-only with this */ .visually-hidden { position : absolute !impor…" at bounding box center [259, 273] width 409 height 420
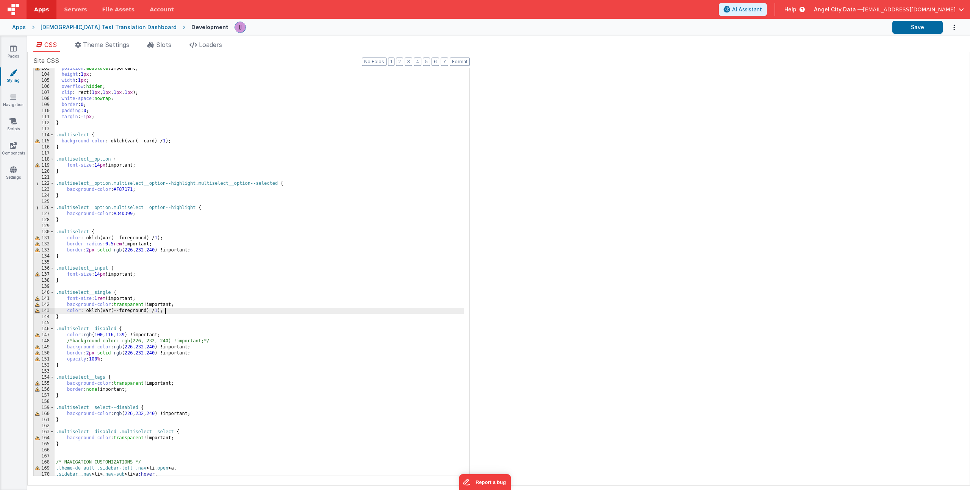
scroll to position [621, 0]
click at [64, 317] on div "position : absolute !important; height : 1 px ; width : 1 px ; overflow : hidde…" at bounding box center [259, 276] width 409 height 420
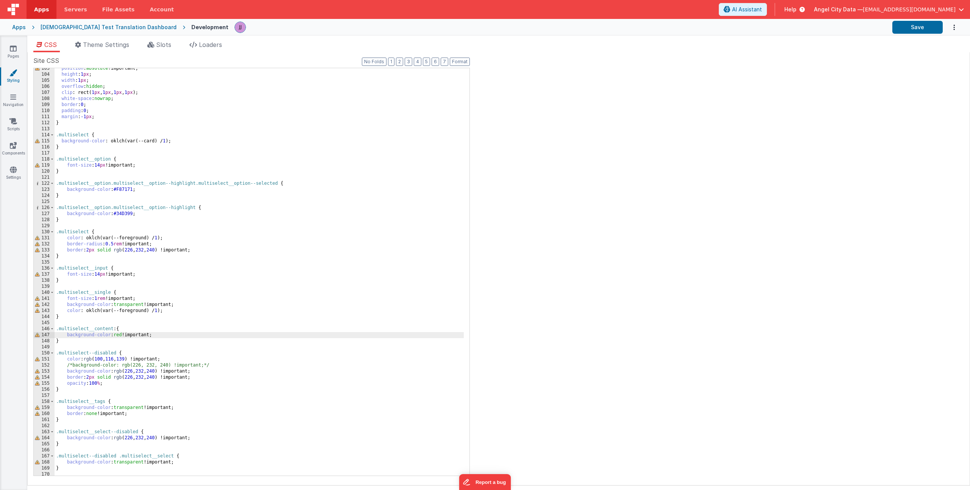
click at [81, 339] on div "position : absolute !important; height : 1 px ; width : 1 px ; overflow : hidde…" at bounding box center [259, 276] width 409 height 420
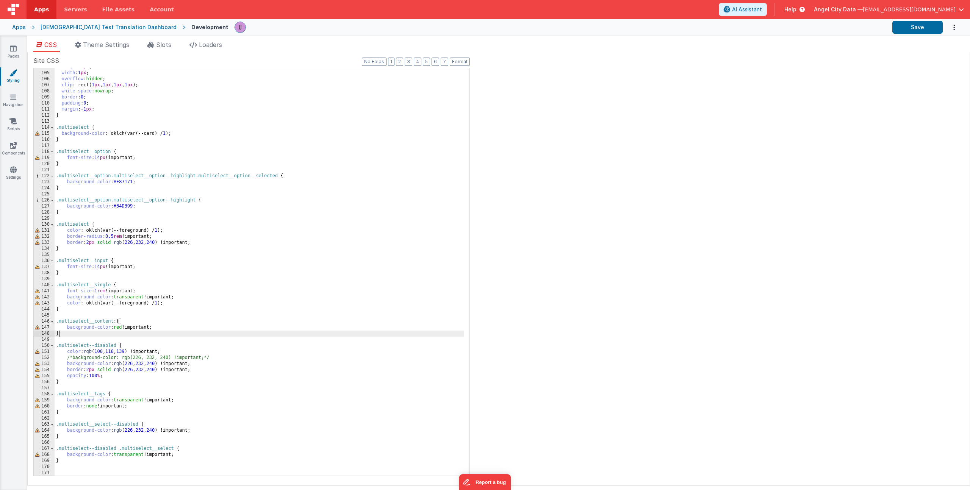
scroll to position [629, 0]
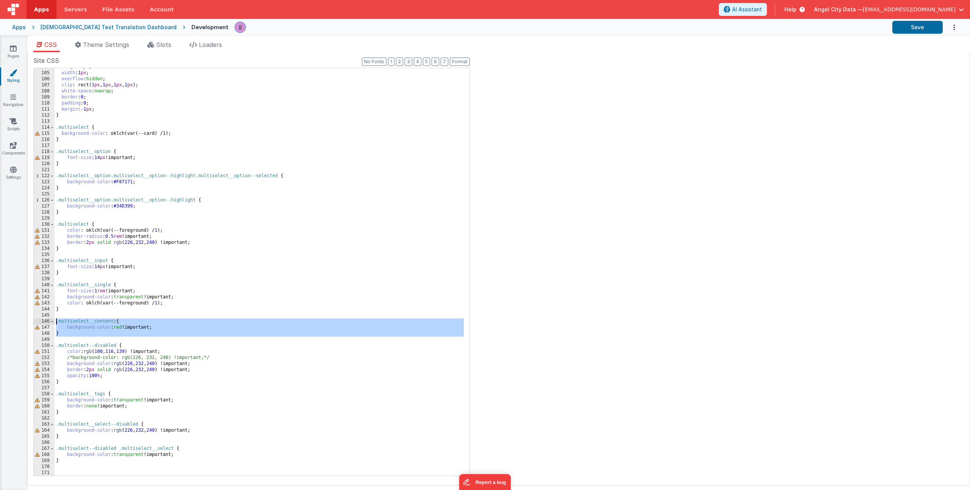
drag, startPoint x: 54, startPoint y: 334, endPoint x: 23, endPoint y: 324, distance: 32.5
click at [23, 324] on section "Pages Styling Navigation Scripts Components Settings CSS Theme Settings Slots L…" at bounding box center [485, 263] width 970 height 455
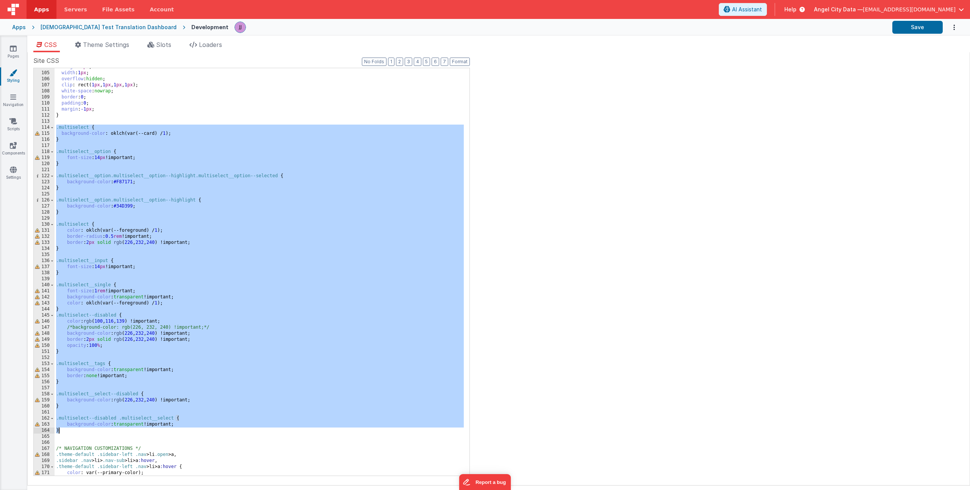
drag, startPoint x: 56, startPoint y: 129, endPoint x: 105, endPoint y: 430, distance: 304.3
click at [105, 430] on div "height : 1 px ; width : 1 px ; overflow : hidden ; clip : rect( 1 px , 1 px , 1…" at bounding box center [259, 274] width 409 height 420
click at [111, 184] on div "height : 1 px ; width : 1 px ; overflow : hidden ; clip : rect( 1 px , 1 px , 1…" at bounding box center [259, 274] width 409 height 420
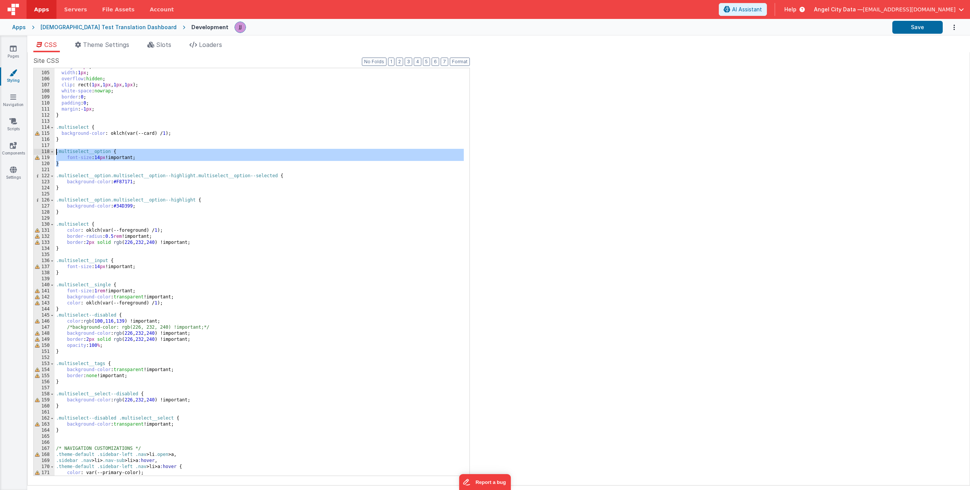
drag, startPoint x: 63, startPoint y: 166, endPoint x: 31, endPoint y: 153, distance: 33.8
click at [31, 153] on div "Site CSS Format 7 6 5 4 3 2 1 No Folds 104 105 106 107 108 109 110 111 112 113 …" at bounding box center [498, 268] width 943 height 433
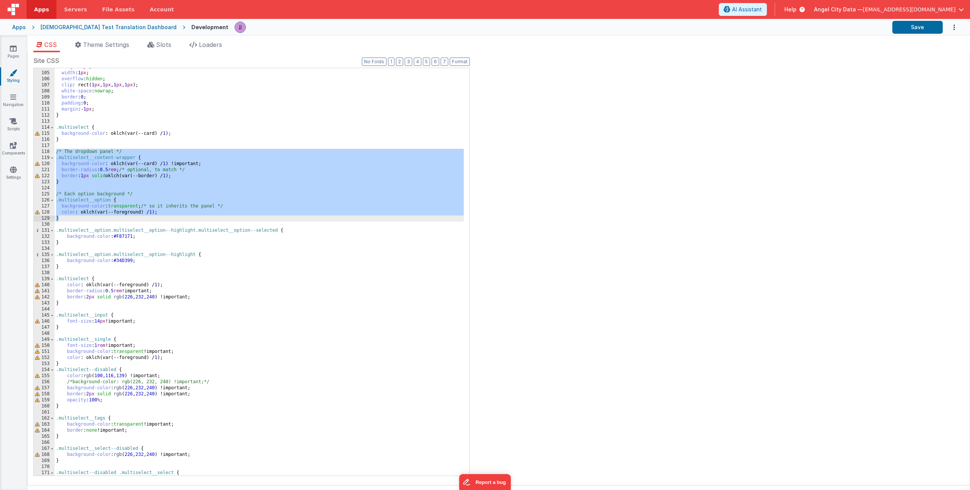
click at [145, 198] on div "height : 1 px ; width : 1 px ; overflow : hidden ; clip : rect( 1 px , 1 px , 1…" at bounding box center [259, 274] width 409 height 420
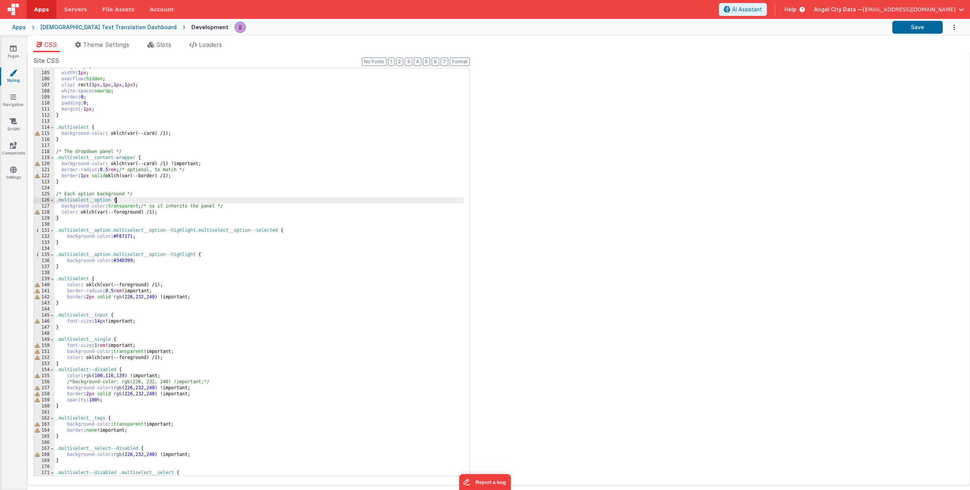
click at [169, 212] on div "height : 1 px ; width : 1 px ; overflow : hidden ; clip : rect( 1 px , 1 px , 1…" at bounding box center [259, 274] width 409 height 420
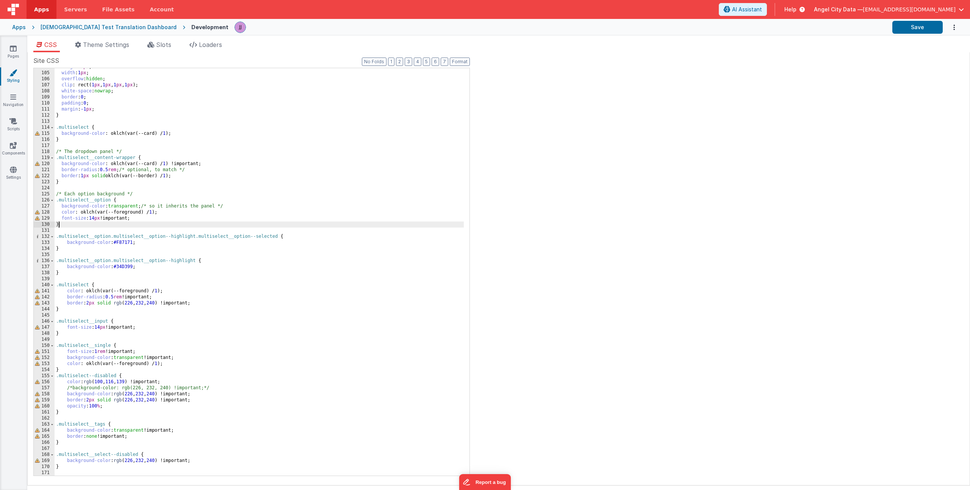
click at [131, 227] on div "height : 1 px ; width : 1 px ; overflow : hidden ; clip : rect( 1 px , 1 px , 1…" at bounding box center [259, 274] width 409 height 420
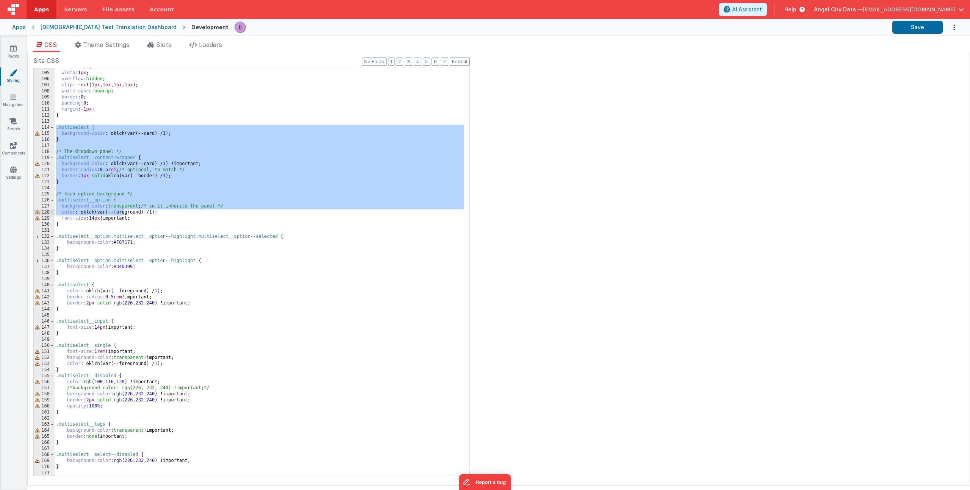
drag, startPoint x: 56, startPoint y: 127, endPoint x: 124, endPoint y: 214, distance: 110.4
click at [124, 214] on div "height : 1 px ; width : 1 px ; overflow : hidden ; clip : rect( 1 px , 1 px , 1…" at bounding box center [259, 274] width 409 height 420
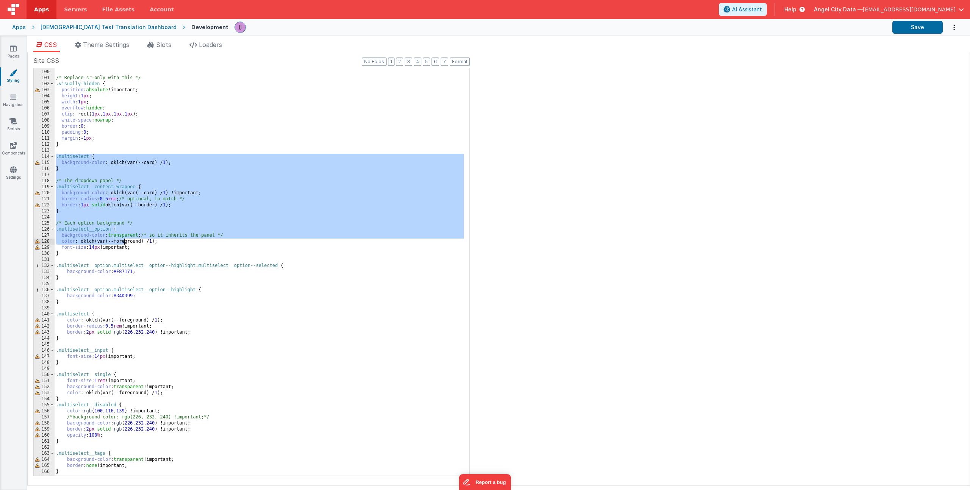
scroll to position [592, 0]
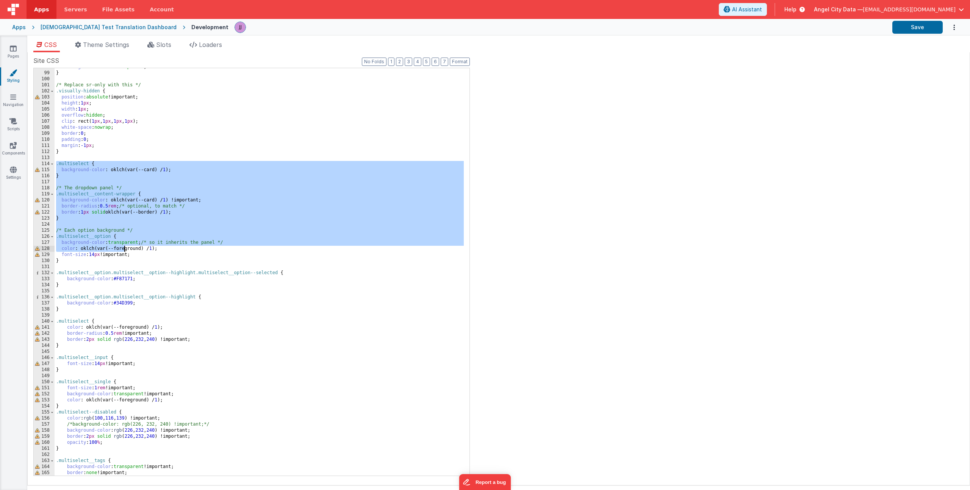
click at [70, 190] on div "background-color : transparent ; } /* Replace sr-only with this */ .visually-hi…" at bounding box center [259, 274] width 409 height 420
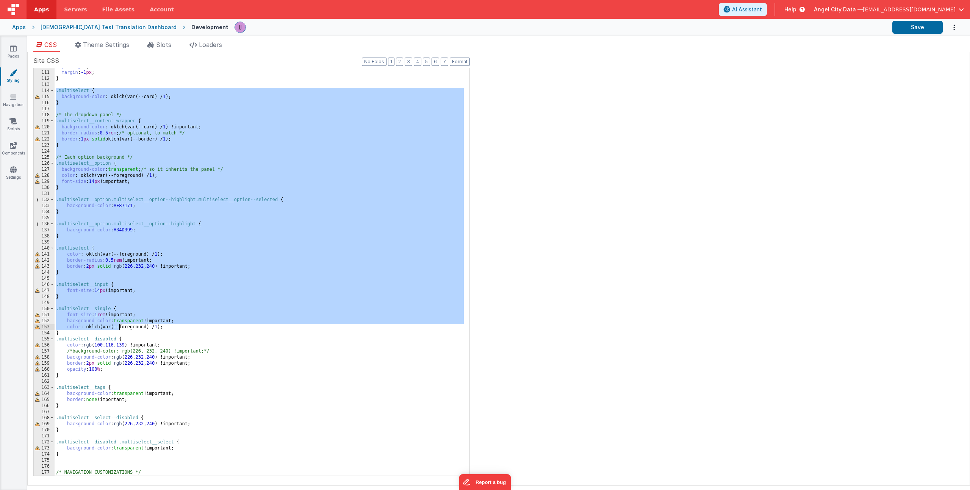
scroll to position [673, 0]
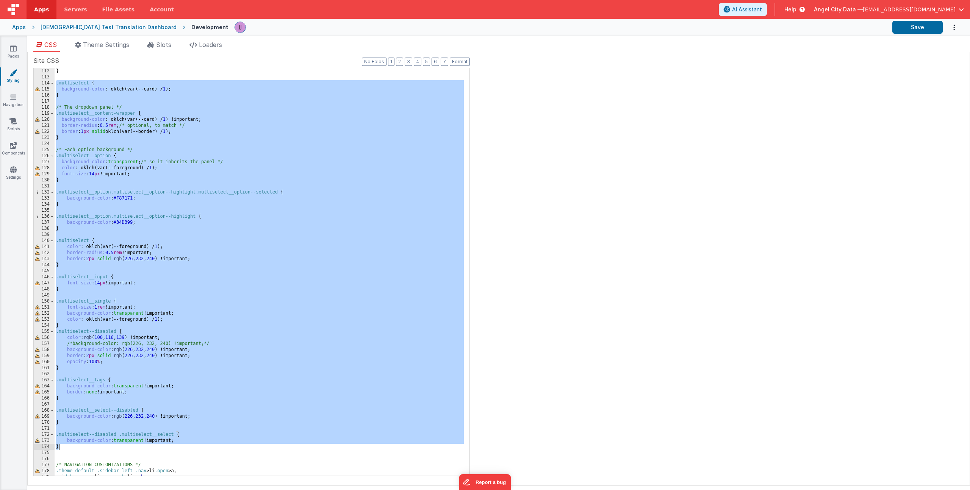
drag, startPoint x: 56, startPoint y: 164, endPoint x: 81, endPoint y: 446, distance: 283.8
click at [81, 446] on div "} .multiselect { background-color : oklch(var(--card) / 1 ); } /* The dropdown …" at bounding box center [259, 278] width 409 height 420
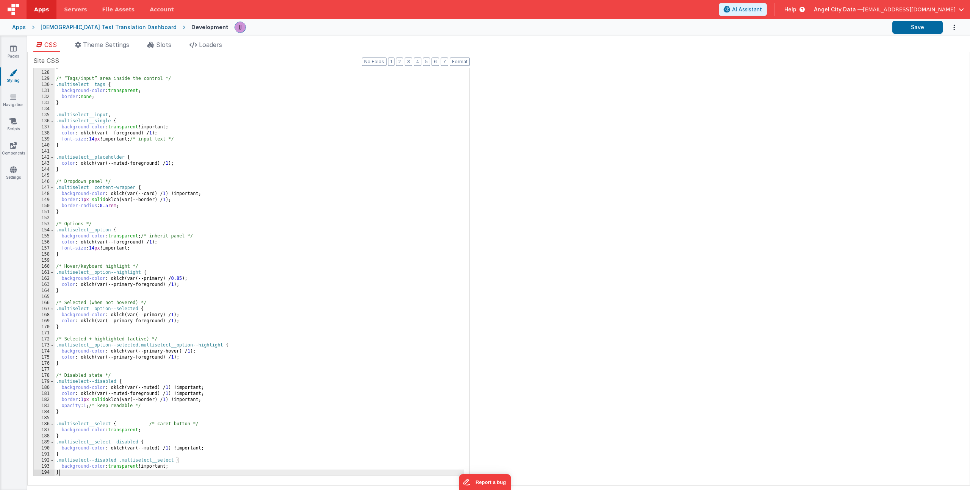
scroll to position [768, 0]
click at [219, 160] on div "} /* “Tags/input” area inside the control */ .multiselect__tags { background-co…" at bounding box center [259, 274] width 409 height 420
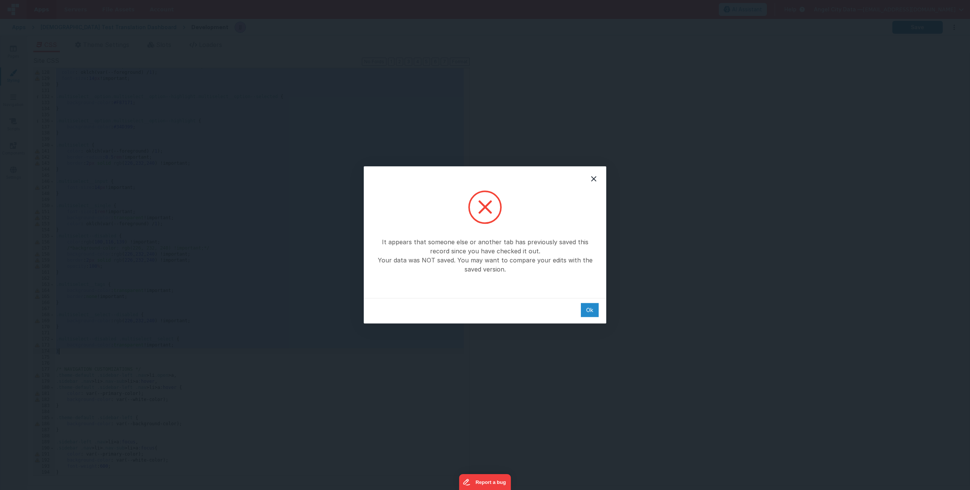
click at [589, 309] on div "Ok" at bounding box center [590, 310] width 18 height 14
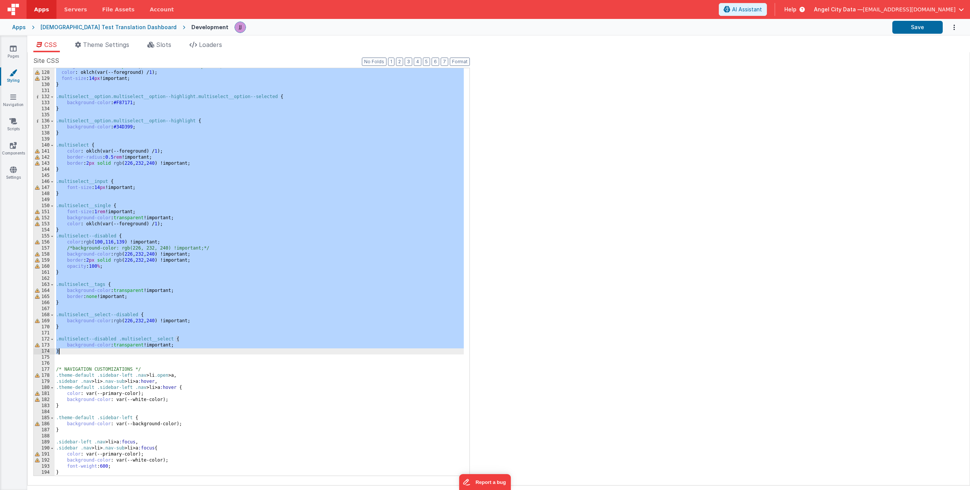
click at [311, 260] on div "background-color : transparent ; /* so it inherits the panel */ color : oklch(v…" at bounding box center [259, 274] width 409 height 420
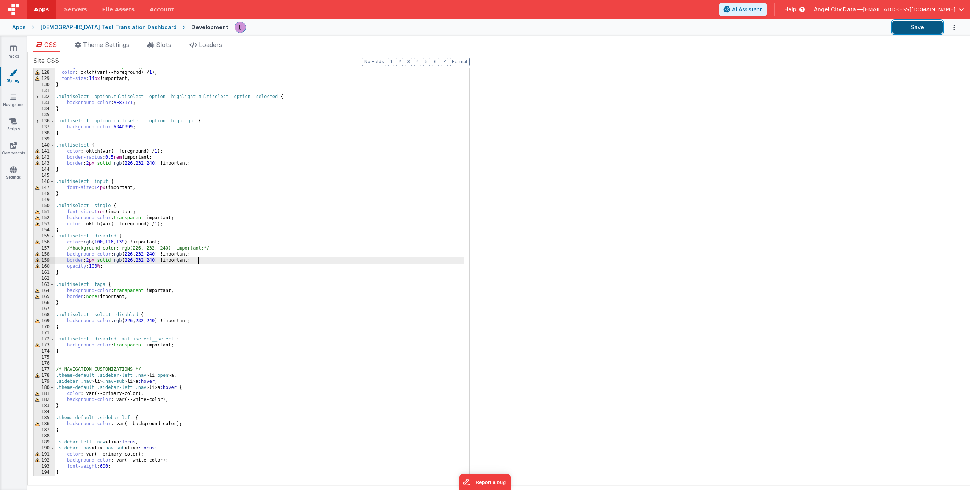
click at [918, 27] on button "Save" at bounding box center [917, 27] width 50 height 13
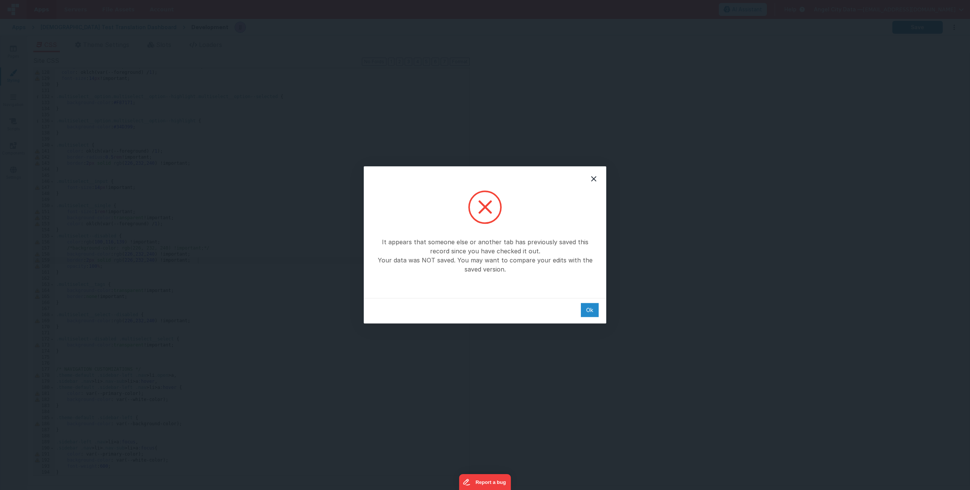
click at [594, 310] on div "Ok" at bounding box center [590, 310] width 18 height 14
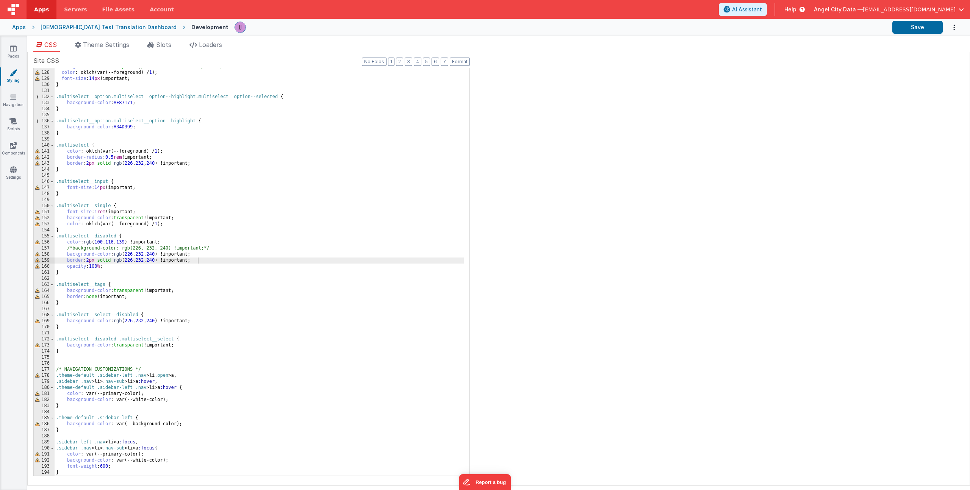
click at [228, 283] on div "background-color : transparent ; /* so it inherits the panel */ color : oklch(v…" at bounding box center [259, 274] width 409 height 420
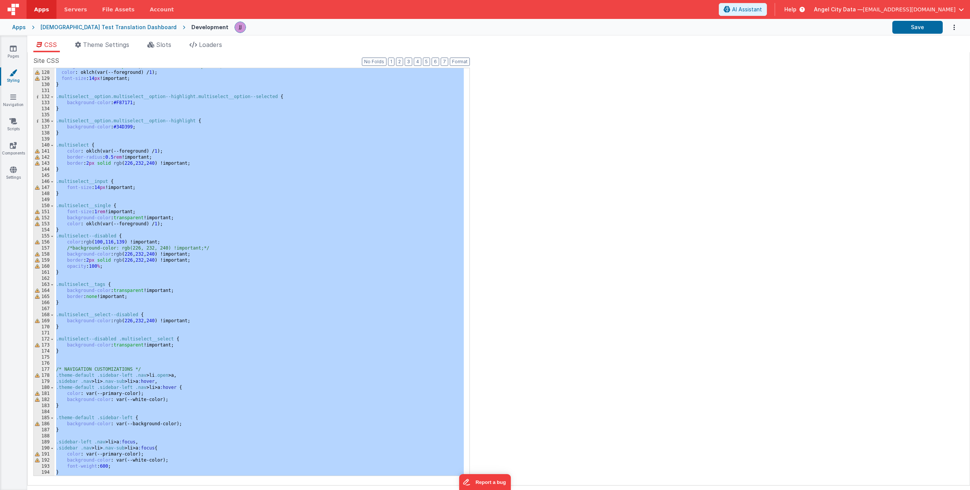
click at [9, 73] on icon at bounding box center [13, 73] width 8 height 8
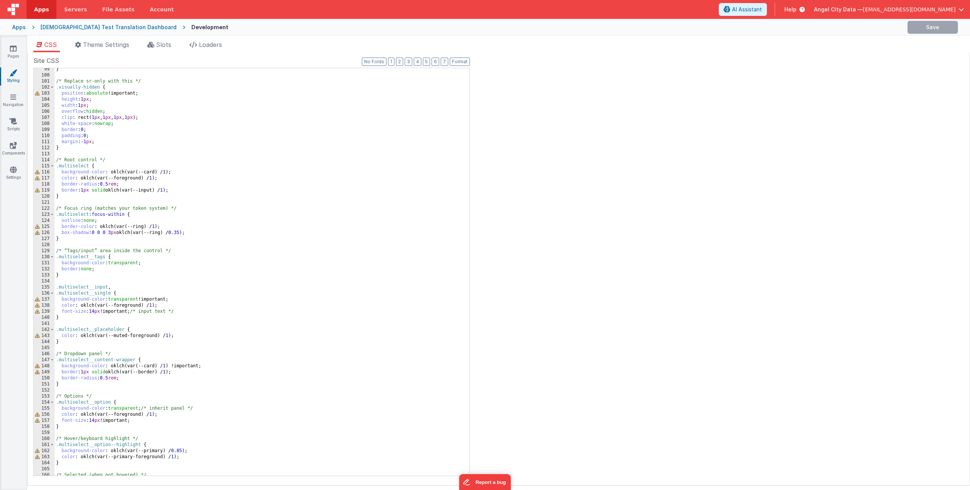
scroll to position [596, 0]
click at [300, 208] on div "} /* Replace sr-only with this */ .visually-hidden { position : absolute !impor…" at bounding box center [259, 276] width 409 height 420
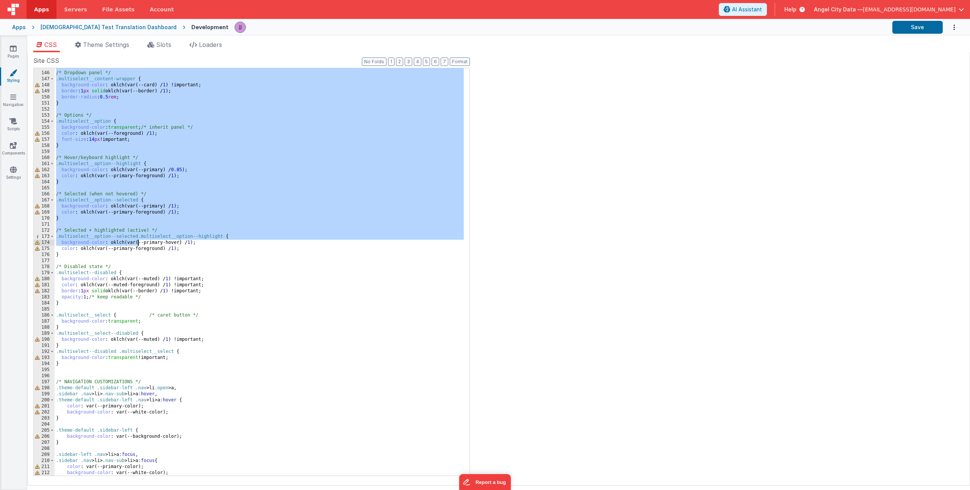
scroll to position [955, 0]
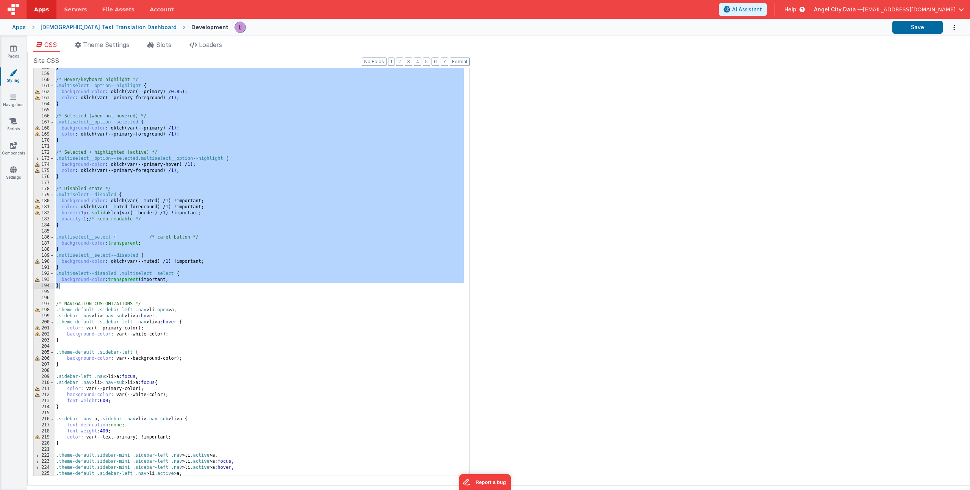
drag, startPoint x: 56, startPoint y: 105, endPoint x: 93, endPoint y: 283, distance: 182.6
click at [93, 283] on div "} /* Hover/keyboard highlight */ .multiselect__option--highlight { background-c…" at bounding box center [259, 275] width 409 height 420
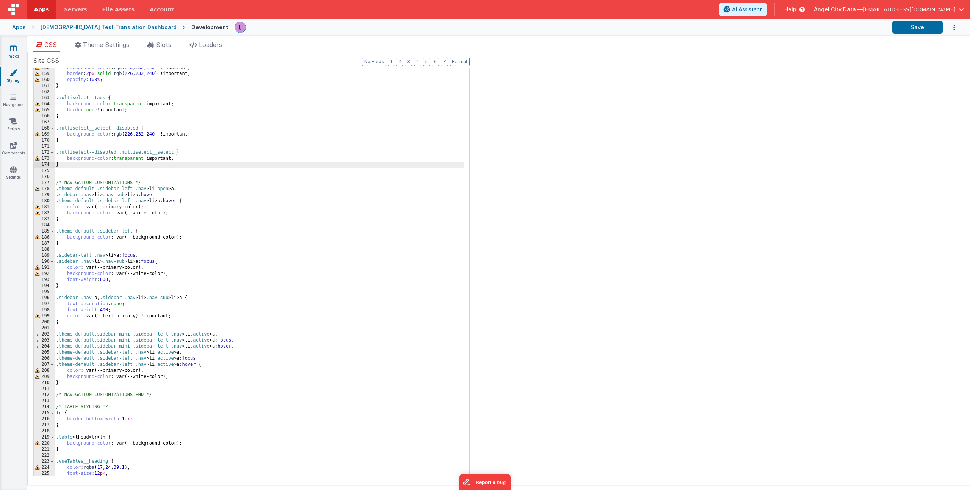
click at [17, 45] on link "Pages" at bounding box center [13, 52] width 27 height 15
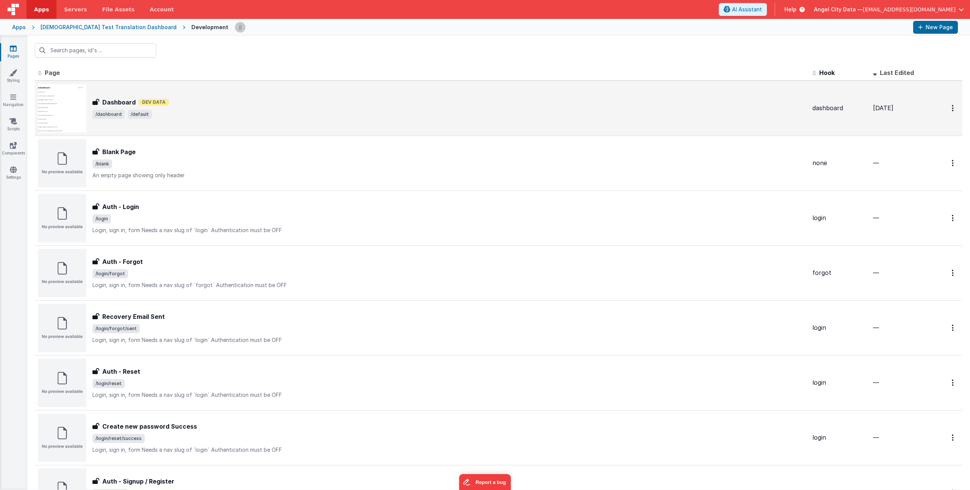
click at [226, 104] on div "Dashboard Dev Data" at bounding box center [449, 102] width 714 height 9
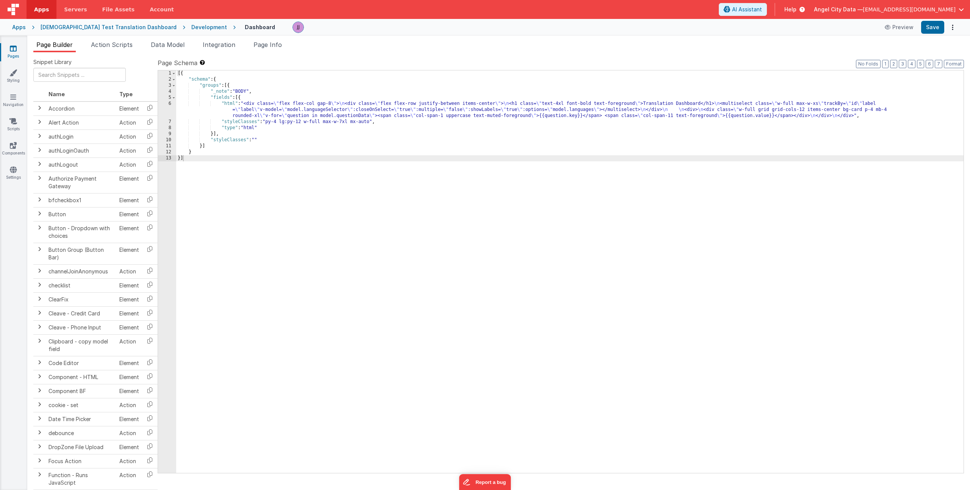
click at [162, 48] on span "Data Model" at bounding box center [168, 45] width 34 height 8
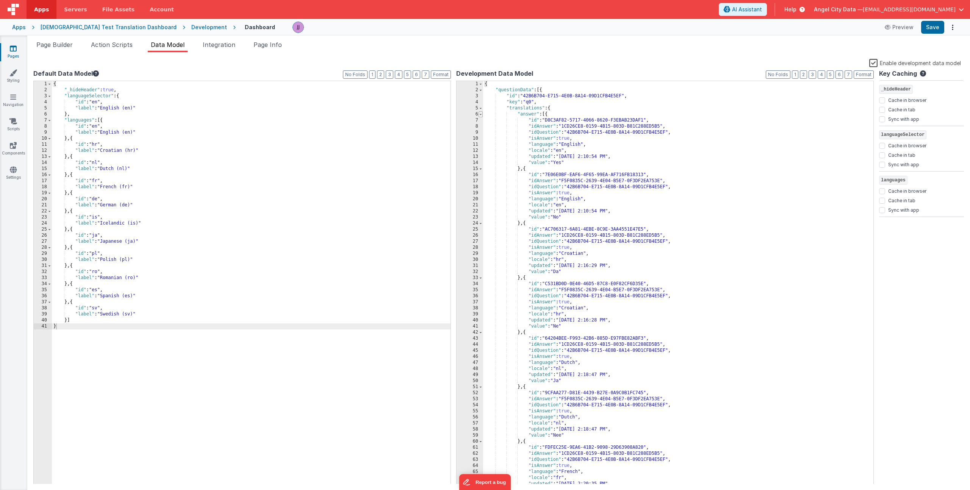
click at [480, 113] on span at bounding box center [481, 114] width 4 height 6
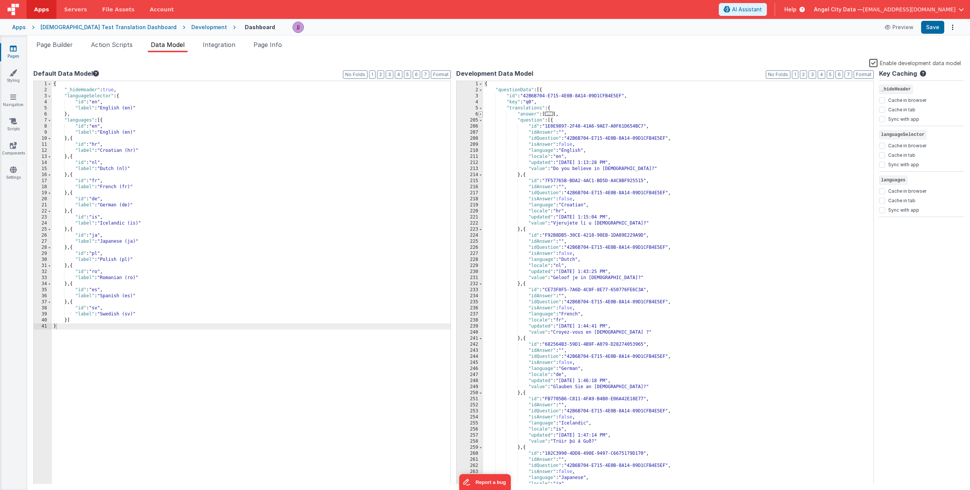
click at [479, 115] on span at bounding box center [481, 114] width 4 height 6
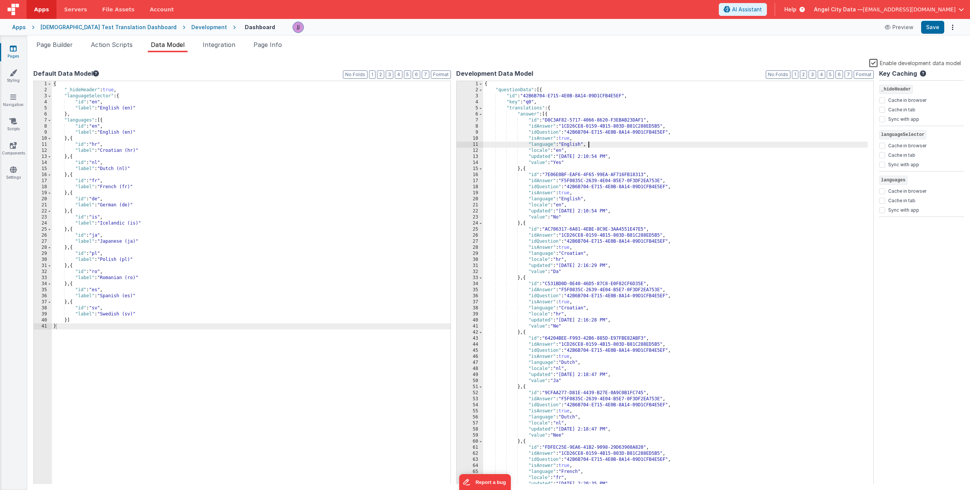
click at [593, 144] on div "{ "questionData" : [{ "id" : "42B6B704-E715-4E0B-8A14-09D1CFB4E5EF" , "key" : "…" at bounding box center [675, 289] width 385 height 416
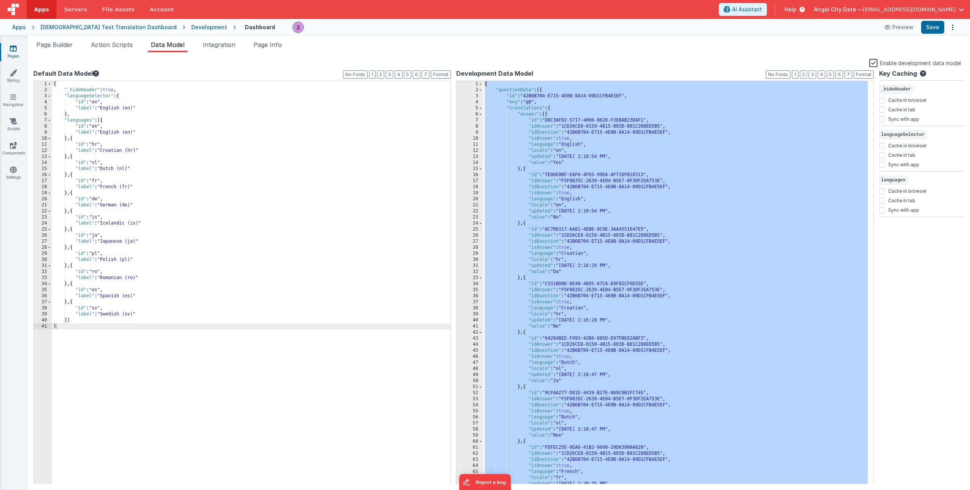
click at [638, 264] on div "{ "questionData" : [{ "id" : "42B6B704-E715-4E0B-8A14-09D1CFB4E5EF" , "key" : "…" at bounding box center [675, 289] width 385 height 416
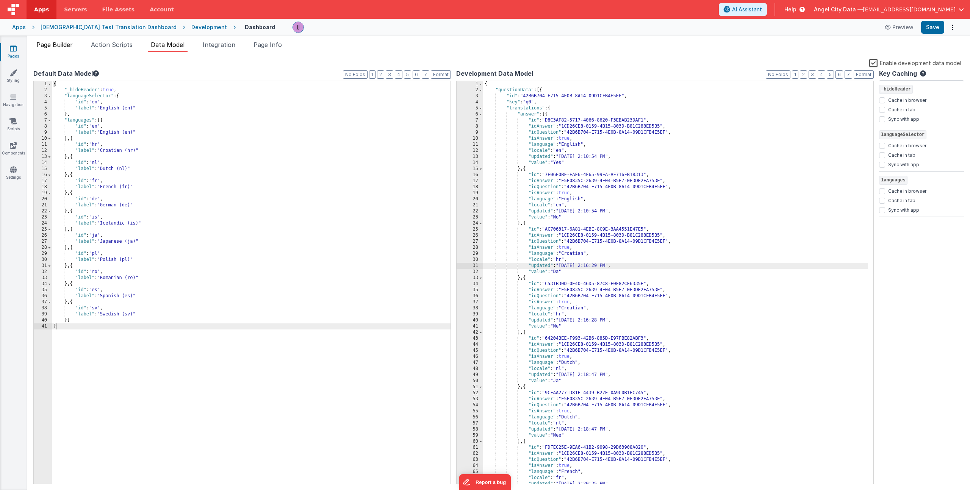
click at [54, 41] on span "Page Builder" at bounding box center [54, 45] width 36 height 8
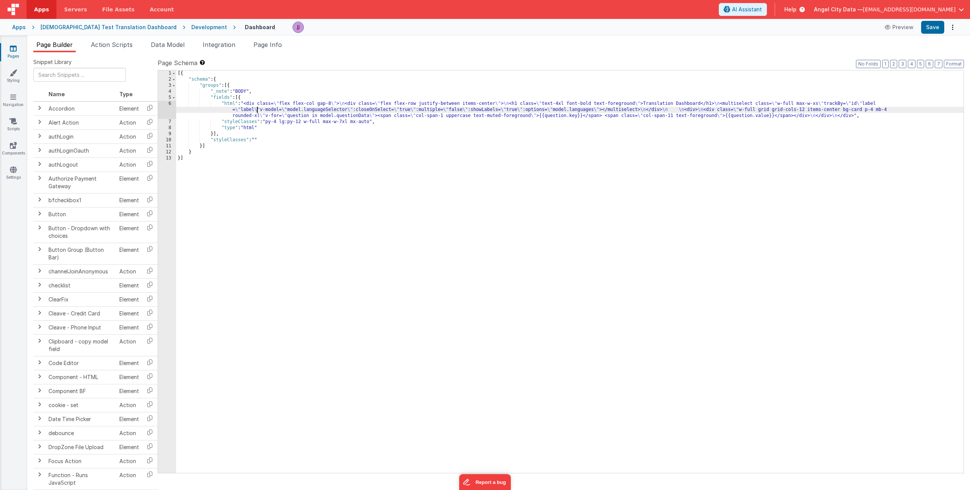
click at [258, 113] on div "[{ "schema" : { "groups" : [{ "_note" : "BODY" , "fields" : [{ "html" : "<div c…" at bounding box center [569, 277] width 787 height 415
click at [170, 107] on div "6" at bounding box center [167, 110] width 18 height 18
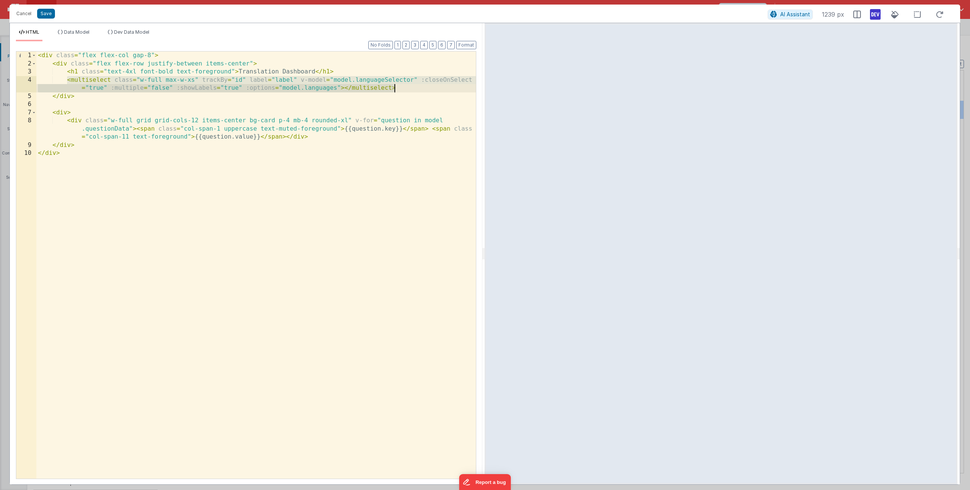
drag, startPoint x: 67, startPoint y: 80, endPoint x: 403, endPoint y: 88, distance: 336.1
click at [403, 88] on div "< div class = "flex flex-col gap-8" > < div class = "flex flex-row justify-betw…" at bounding box center [255, 274] width 439 height 444
click at [71, 32] on span "Data Model" at bounding box center [76, 32] width 25 height 6
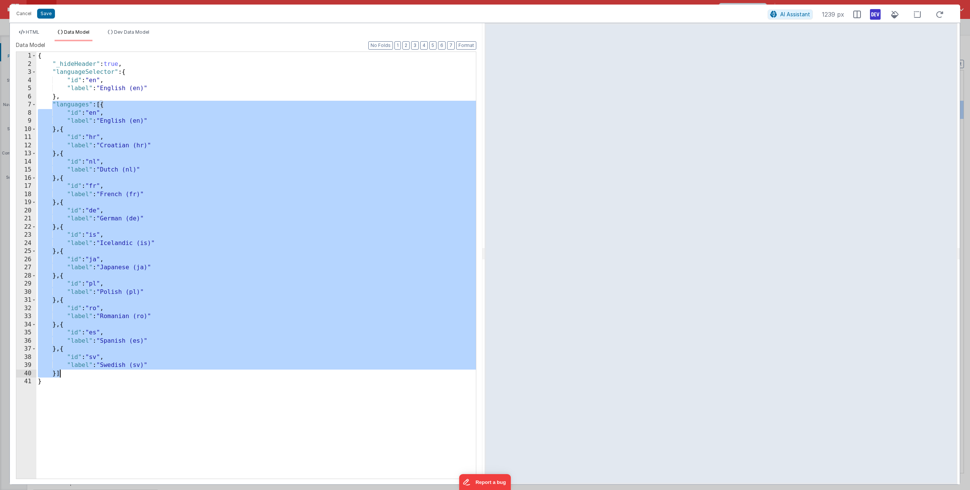
drag, startPoint x: 54, startPoint y: 104, endPoint x: 68, endPoint y: 372, distance: 268.2
click at [68, 372] on div "{ "_hideHeader" : true , "languageSelector" : { "id" : "en" , "label" : "Englis…" at bounding box center [255, 273] width 439 height 443
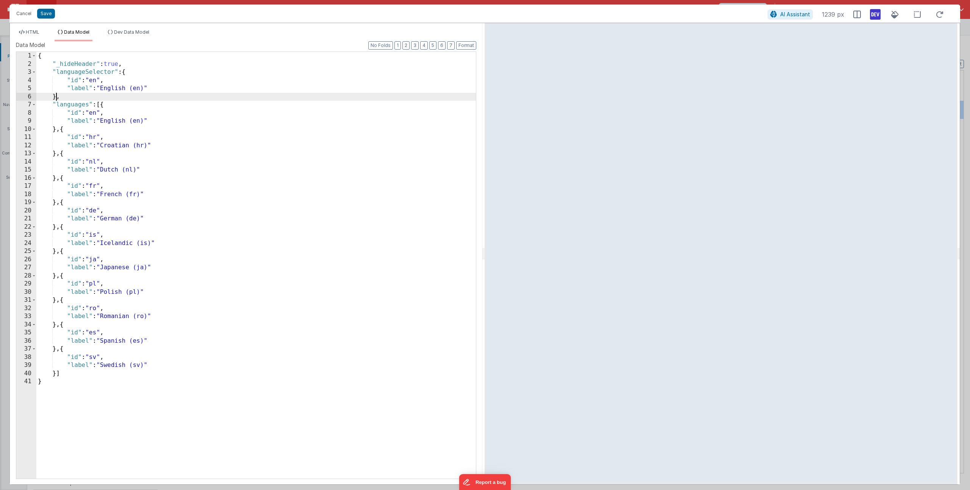
click at [55, 96] on div "{ "_hideHeader" : true , "languageSelector" : { "id" : "en" , "label" : "Englis…" at bounding box center [255, 273] width 439 height 443
click at [52, 72] on div "{ "_hideHeader" : true , "languageSelector" : { "id" : "en" , "label" : "Englis…" at bounding box center [255, 273] width 439 height 443
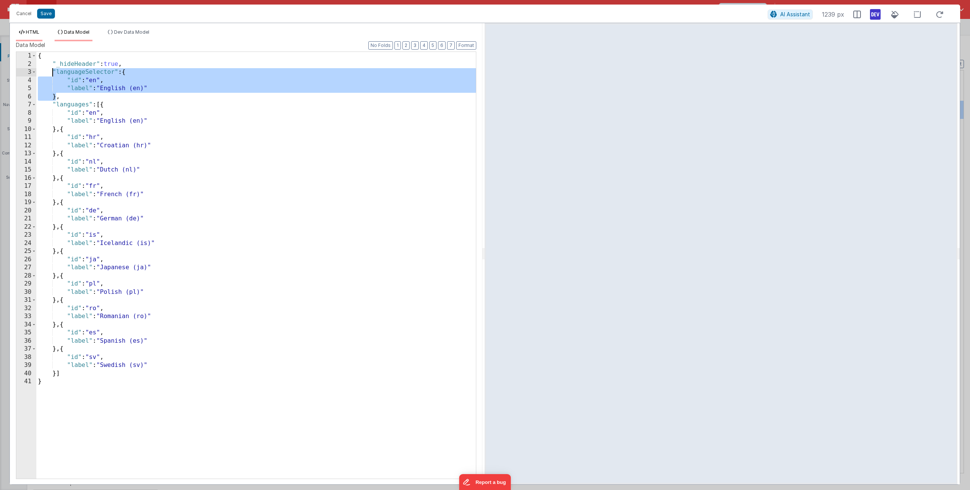
click at [34, 31] on span "HTML" at bounding box center [33, 32] width 14 height 6
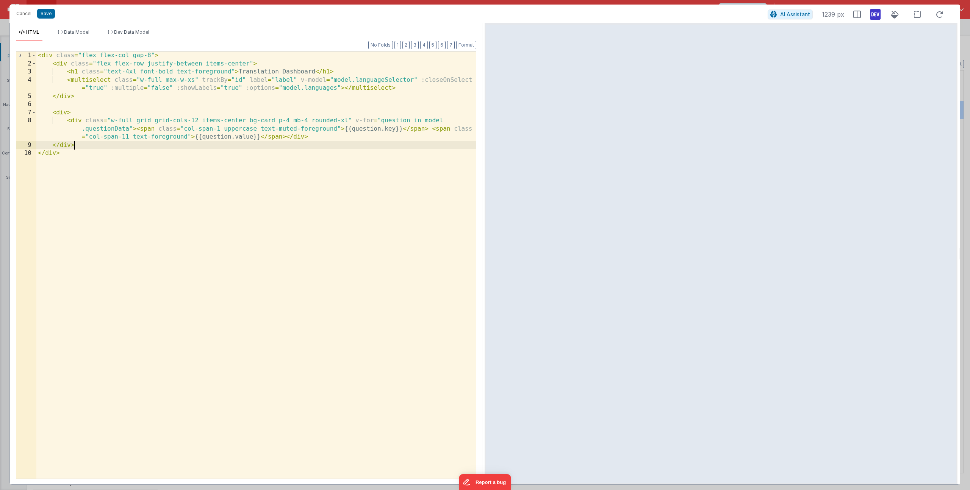
click at [144, 143] on div "< div class = "flex flex-col gap-8" > < div class = "flex flex-row justify-betw…" at bounding box center [255, 274] width 439 height 444
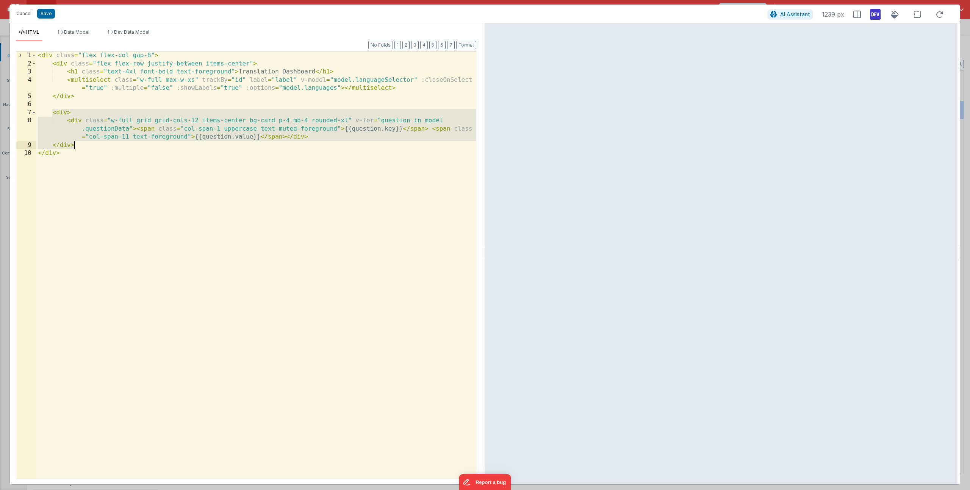
drag, startPoint x: 52, startPoint y: 114, endPoint x: 88, endPoint y: 149, distance: 50.4
click at [88, 149] on div "< div class = "flex flex-col gap-8" > < div class = "flex flex-row justify-betw…" at bounding box center [255, 274] width 439 height 444
click at [121, 31] on span "Dev Data Model" at bounding box center [131, 32] width 35 height 6
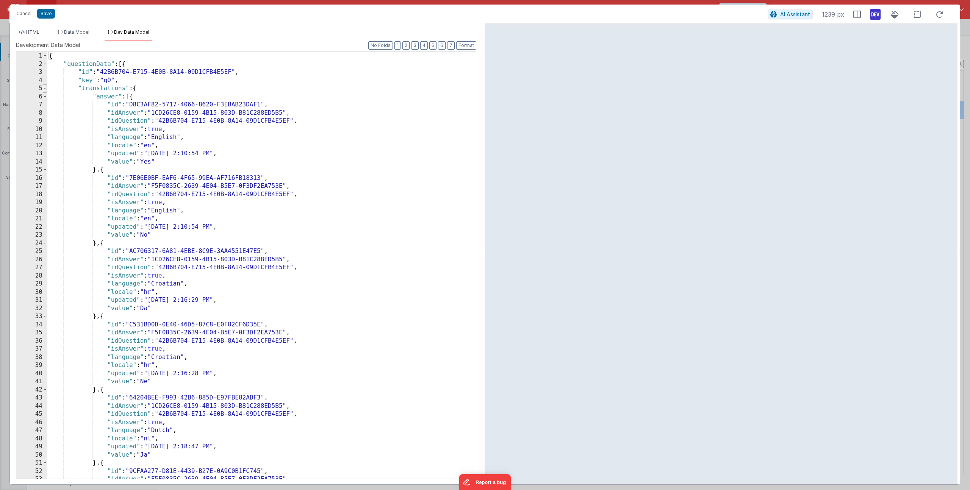
click at [43, 88] on span at bounding box center [45, 88] width 4 height 8
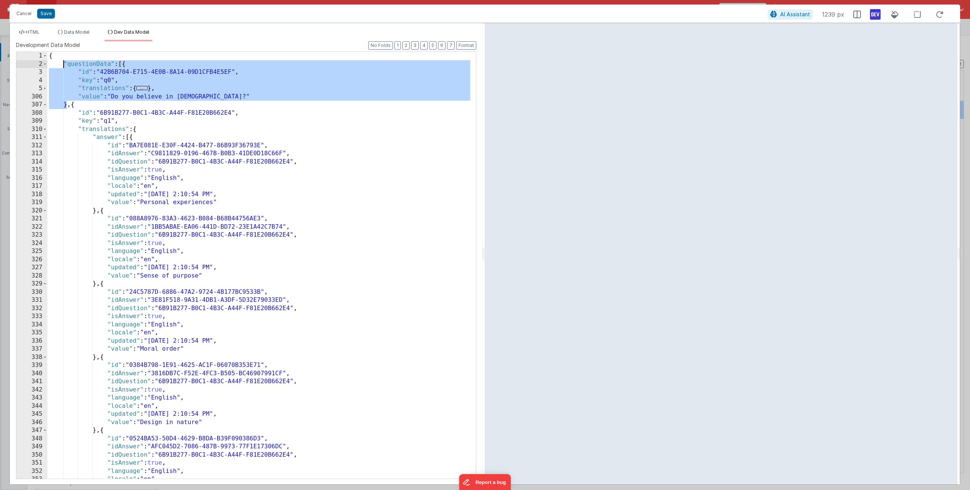
drag, startPoint x: 67, startPoint y: 104, endPoint x: 64, endPoint y: 65, distance: 38.7
click at [64, 65] on div "{ "questionData" : [{ "id" : "42B6B704-E715-4E0B-8A14-09D1CFB4E5EF" , "key" : "…" at bounding box center [258, 273] width 423 height 443
click at [43, 14] on button "Save" at bounding box center [46, 14] width 18 height 10
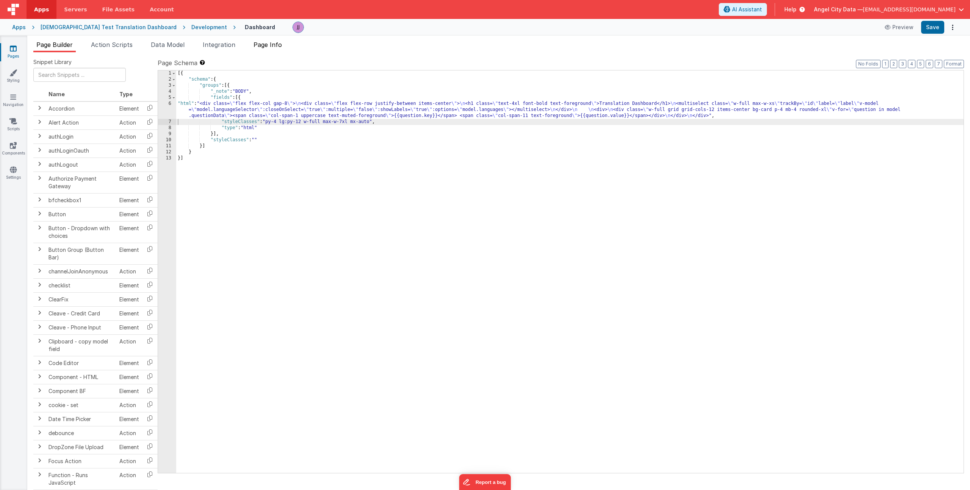
click at [262, 44] on span "Page Info" at bounding box center [267, 45] width 28 height 8
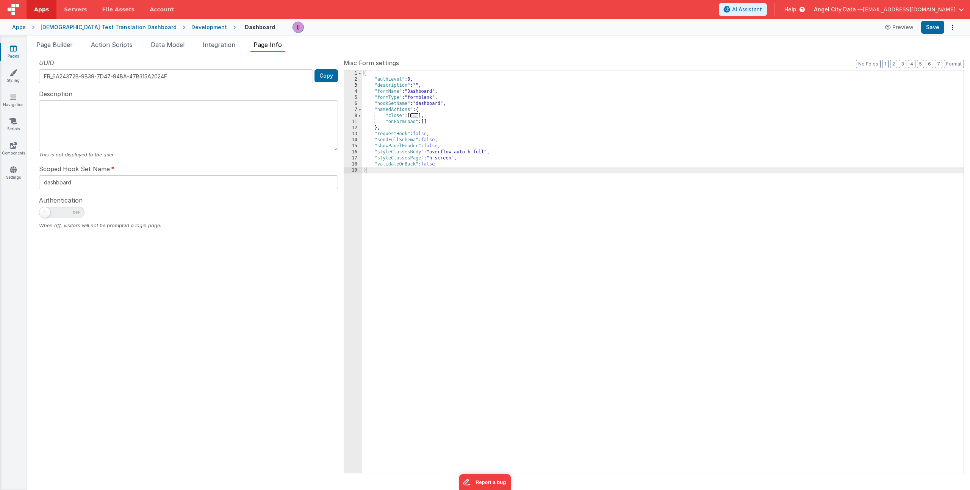
click at [442, 122] on div "{ "authLevel" : 0 , "description" : "" , "formName" : "Dashboard" , "formType" …" at bounding box center [662, 277] width 601 height 415
click at [350, 140] on div "14" at bounding box center [353, 140] width 18 height 6
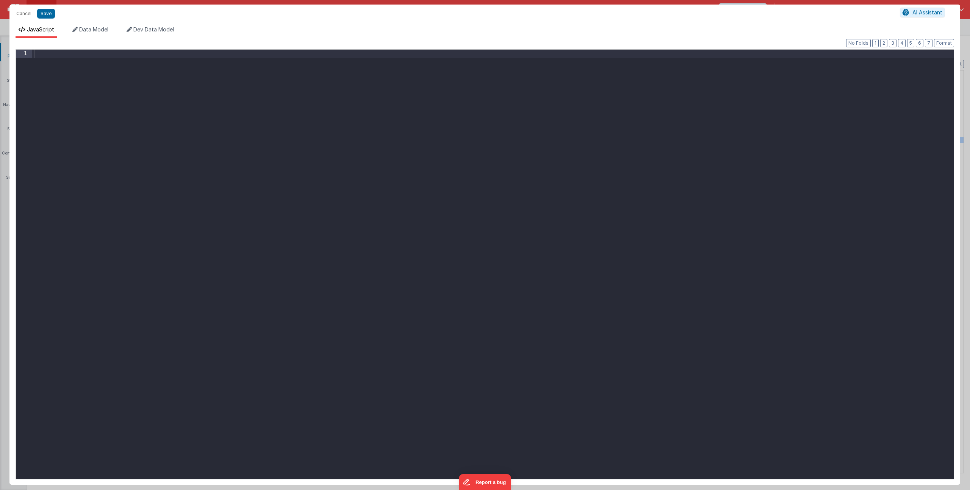
click at [205, 166] on div at bounding box center [492, 273] width 921 height 446
click at [23, 14] on button "Cancel" at bounding box center [24, 13] width 23 height 11
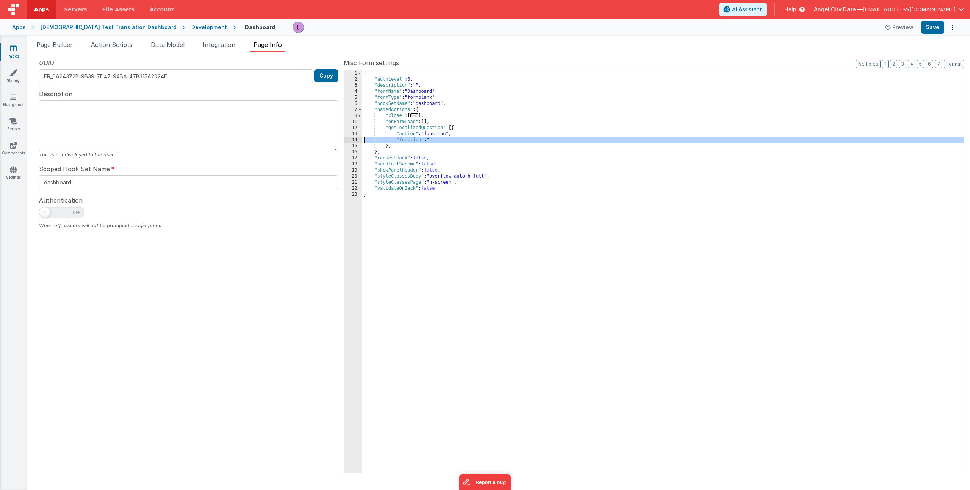
click at [489, 141] on div "{ "authLevel" : 0 , "description" : "" , "formName" : "Dashboard" , "formType" …" at bounding box center [662, 277] width 601 height 415
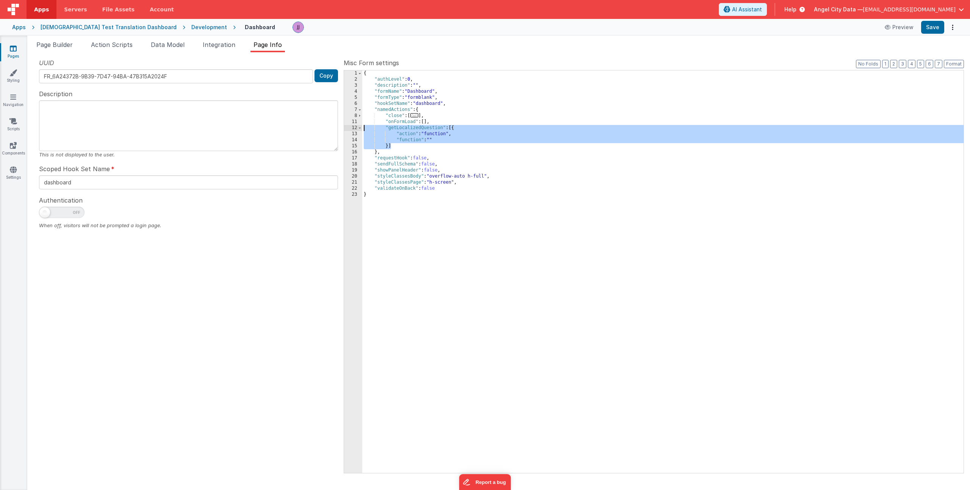
drag, startPoint x: 410, startPoint y: 144, endPoint x: 298, endPoint y: 129, distance: 113.2
click at [298, 129] on div "UUID FR_6A24372B-9B39-7D47-94BA-47B315A2024F Copy Description This is not displ…" at bounding box center [498, 265] width 930 height 414
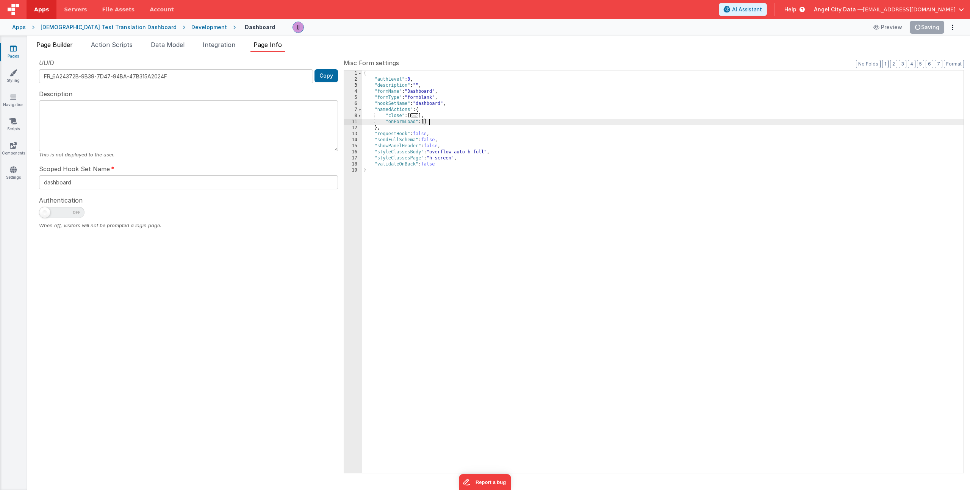
click at [62, 45] on span "Page Builder" at bounding box center [54, 45] width 36 height 8
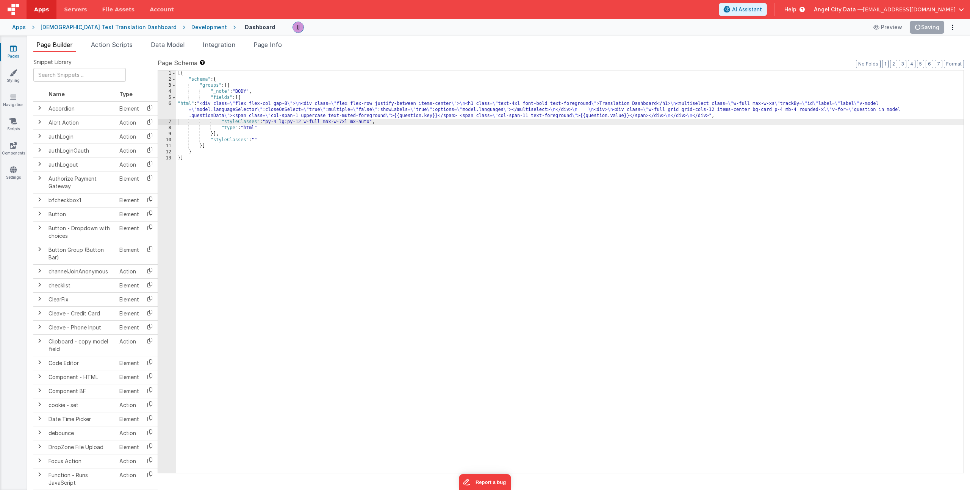
click at [252, 109] on div "[{ "schema" : { "groups" : [{ "_note" : "BODY" , "fields" : [{ "html" : "<div c…" at bounding box center [569, 277] width 787 height 415
click at [171, 111] on div "6" at bounding box center [167, 110] width 18 height 18
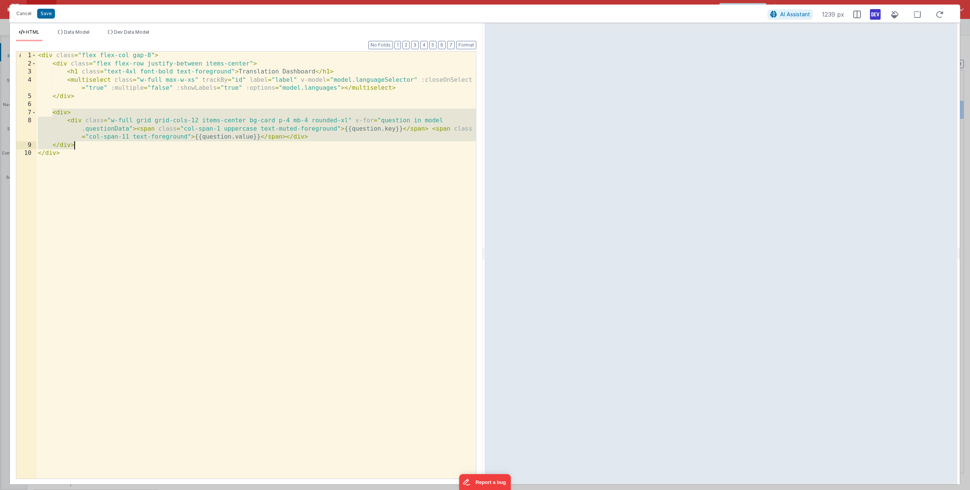
drag, startPoint x: 53, startPoint y: 114, endPoint x: 92, endPoint y: 143, distance: 48.0
click at [92, 143] on div "< div class = "flex flex-col gap-8" > < div class = "flex flex-row justify-betw…" at bounding box center [255, 274] width 439 height 444
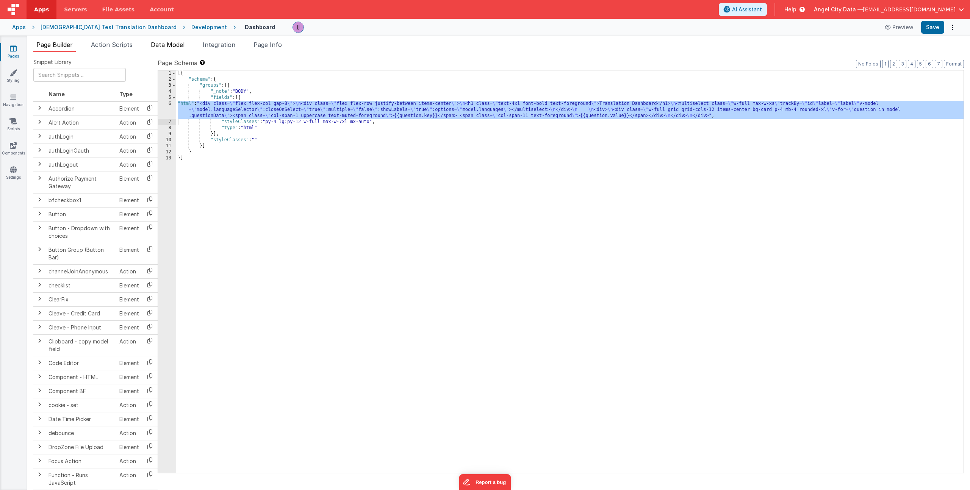
click at [172, 44] on span "Data Model" at bounding box center [168, 45] width 34 height 8
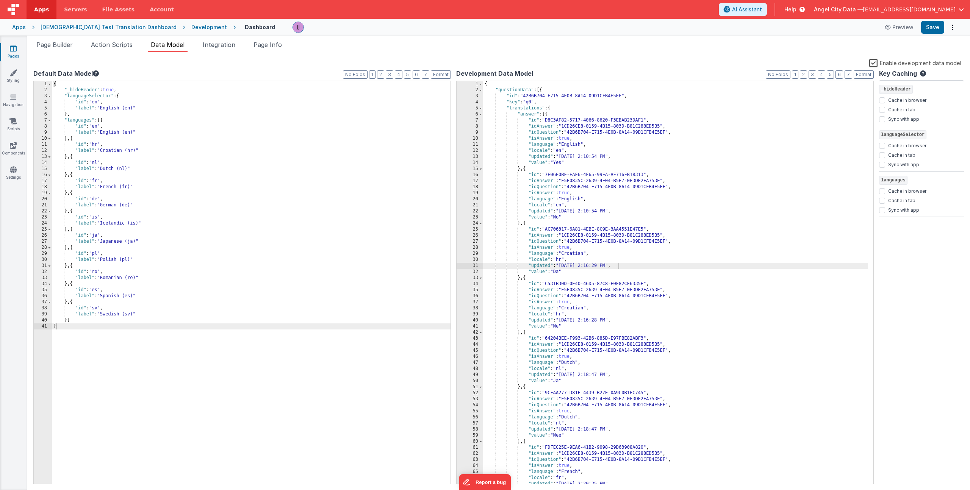
click at [196, 139] on div "{ "_hideHeader" : true , "languageSelector" : { "id" : "en" , "label" : "Englis…" at bounding box center [251, 289] width 399 height 416
click at [60, 47] on span "Page Builder" at bounding box center [54, 45] width 36 height 8
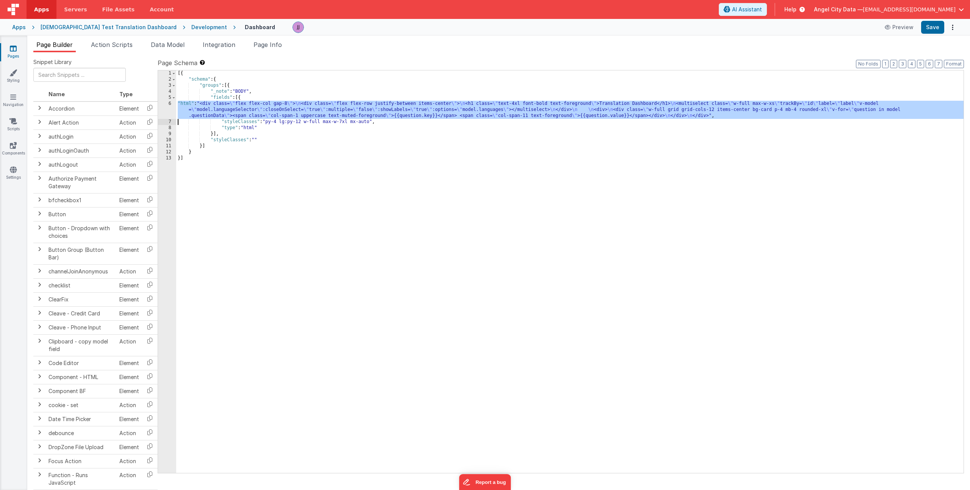
click at [222, 114] on div "[{ "schema" : { "groups" : [{ "_note" : "BODY" , "fields" : [{ "html" : "<div c…" at bounding box center [569, 277] width 787 height 415
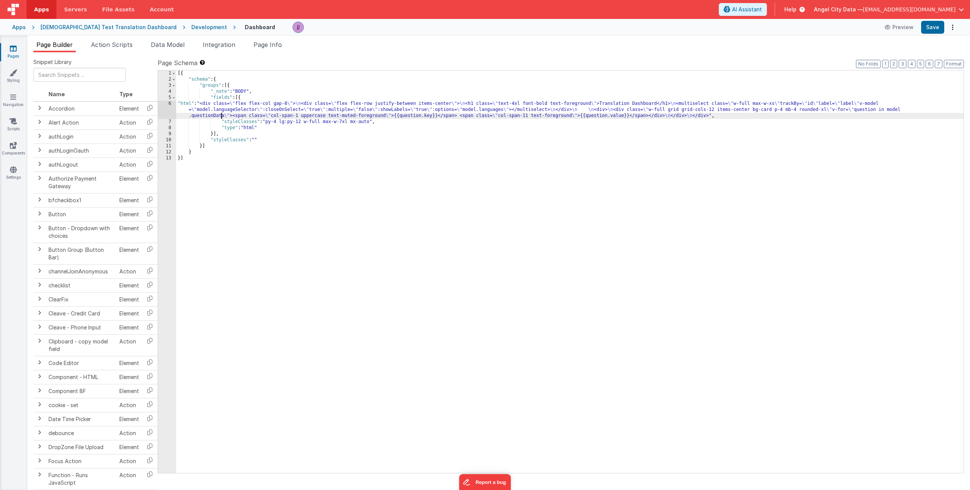
click at [169, 108] on div "6" at bounding box center [167, 110] width 18 height 18
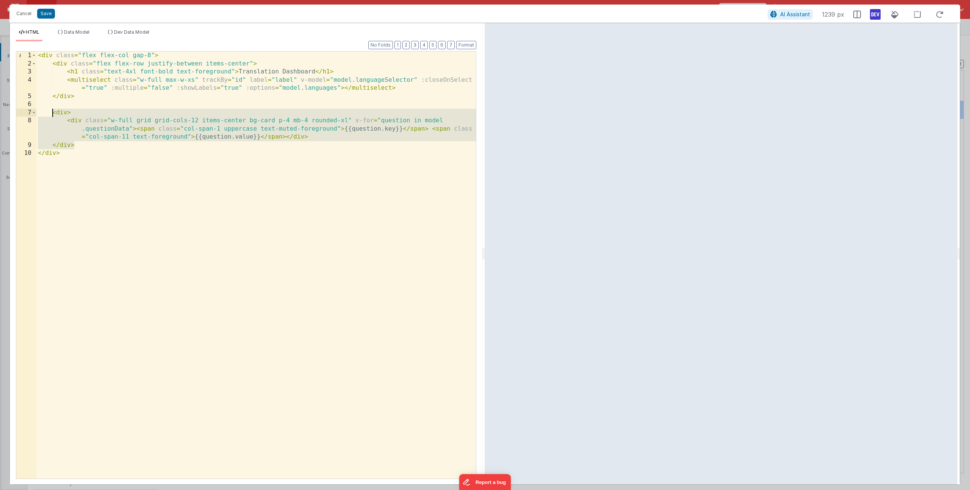
drag, startPoint x: 81, startPoint y: 146, endPoint x: 53, endPoint y: 115, distance: 42.1
click at [53, 115] on div "< div class = "flex flex-col gap-8" > < div class = "flex flex-row justify-betw…" at bounding box center [255, 274] width 439 height 444
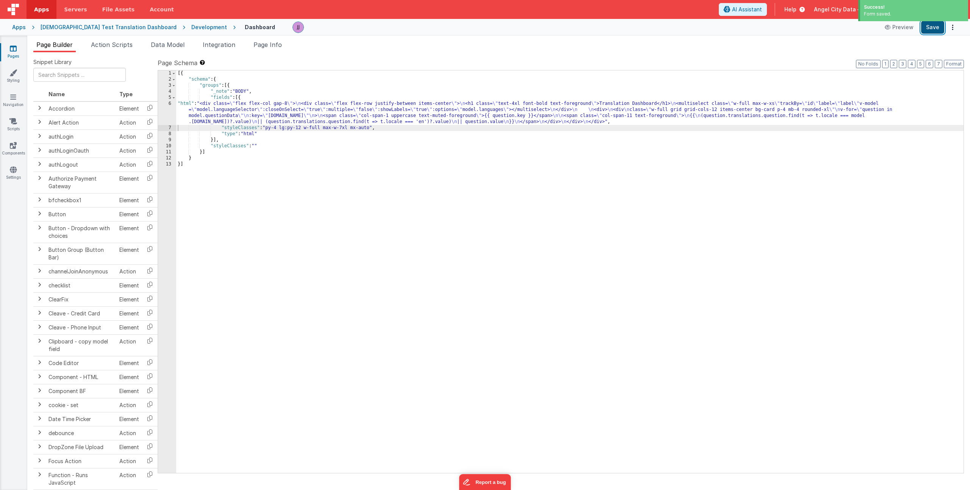
click at [933, 27] on button "Save" at bounding box center [932, 27] width 23 height 13
click at [224, 118] on div "[{ "schema" : { "groups" : [{ "_note" : "BODY" , "fields" : [{ "html" : "<div c…" at bounding box center [569, 277] width 787 height 415
click at [166, 106] on div "6" at bounding box center [167, 113] width 18 height 24
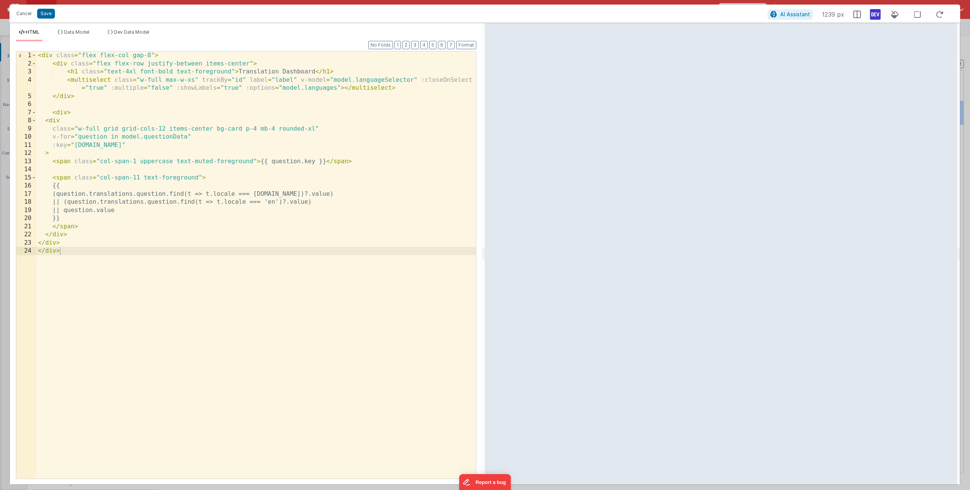
click at [117, 157] on div "< div class = "flex flex-col gap-8" > < div class = "flex flex-row justify-betw…" at bounding box center [255, 274] width 439 height 444
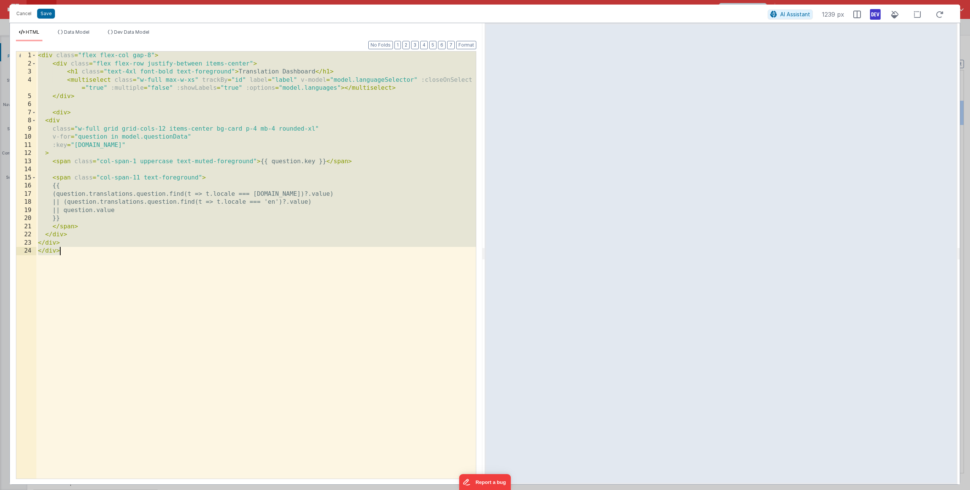
click at [150, 183] on div "< div class = "flex flex-col gap-8" > < div class = "flex flex-row justify-betw…" at bounding box center [255, 274] width 439 height 444
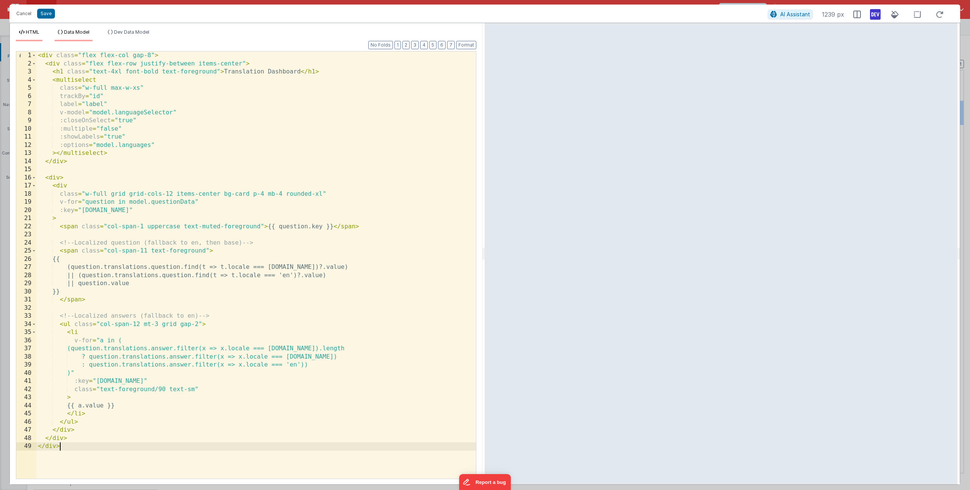
click at [75, 33] on span "Data Model" at bounding box center [76, 32] width 25 height 6
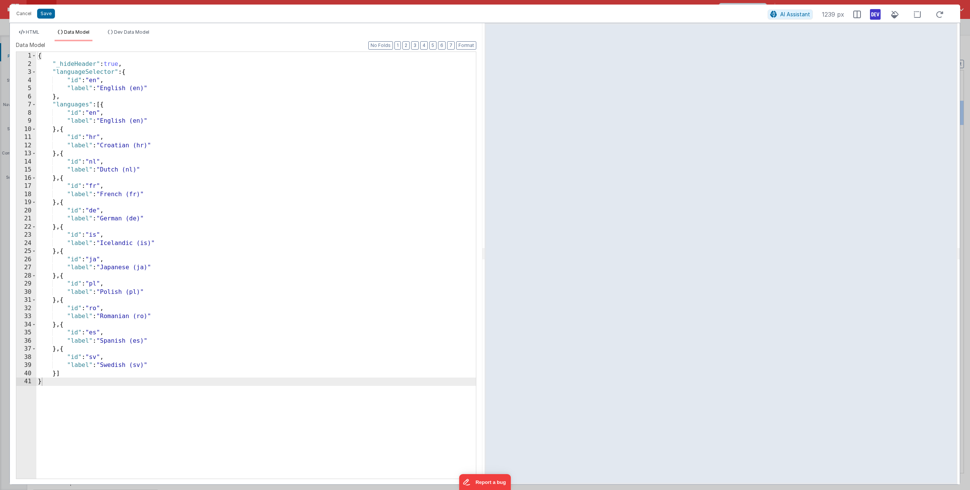
click at [64, 374] on div "{ "_hideHeader" : true , "languageSelector" : { "id" : "en" , "label" : "Englis…" at bounding box center [255, 273] width 439 height 443
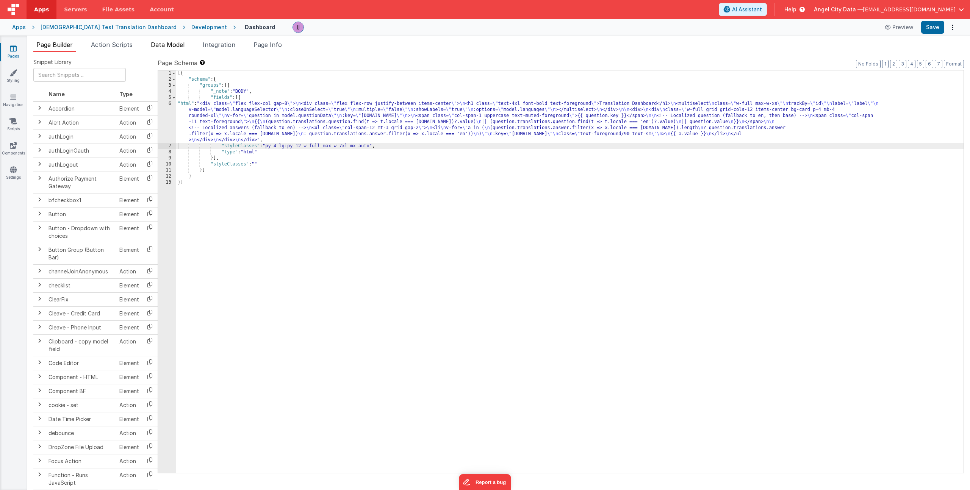
click at [167, 43] on span "Data Model" at bounding box center [168, 45] width 34 height 8
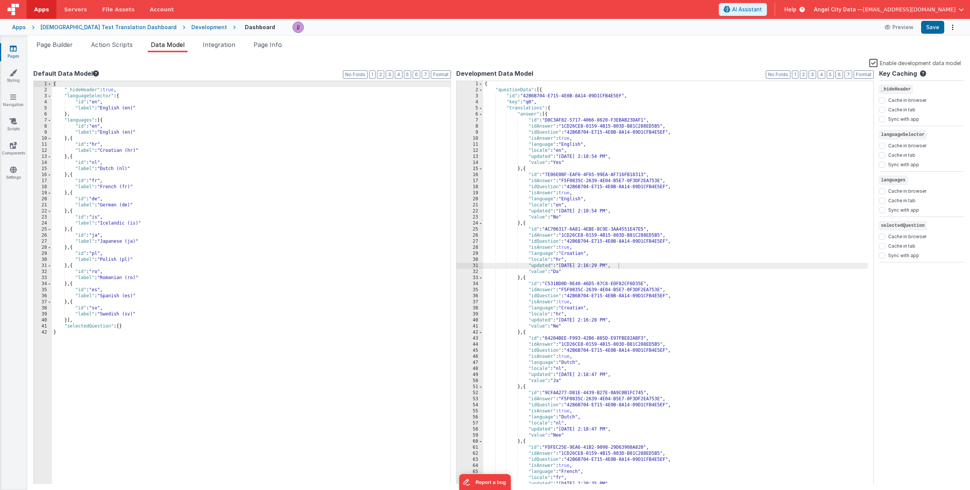
click at [131, 328] on div "{ "_hideHeader" : true , "languageSelector" : { "id" : "en" , "label" : "Englis…" at bounding box center [251, 289] width 399 height 416
click at [66, 45] on span "Page Builder" at bounding box center [54, 45] width 36 height 8
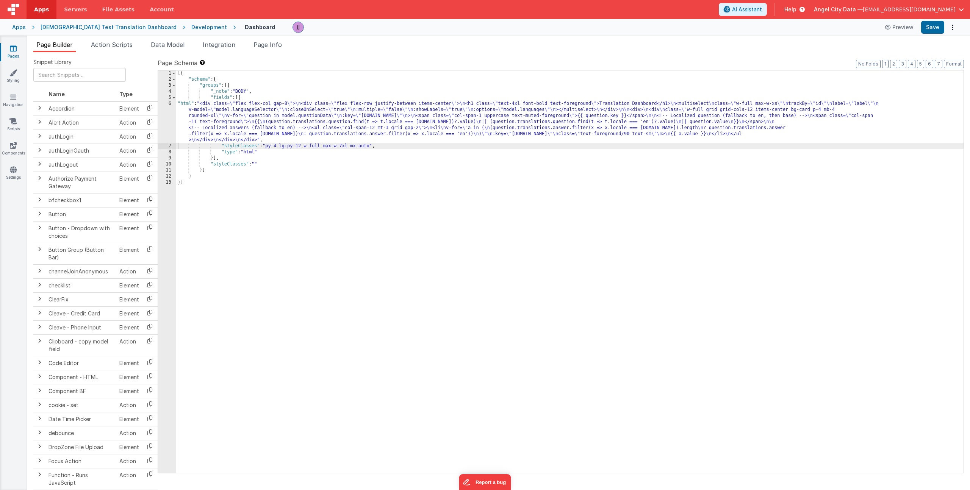
click at [285, 124] on div "[{ "schema" : { "groups" : [{ "_note" : "BODY" , "fields" : [{ "html" : "<div c…" at bounding box center [569, 277] width 787 height 415
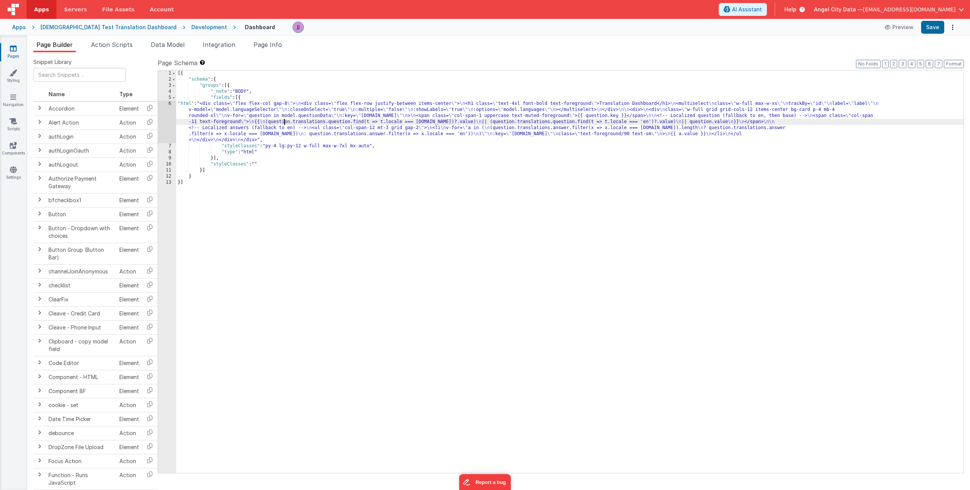
click at [169, 113] on div "6" at bounding box center [167, 122] width 18 height 42
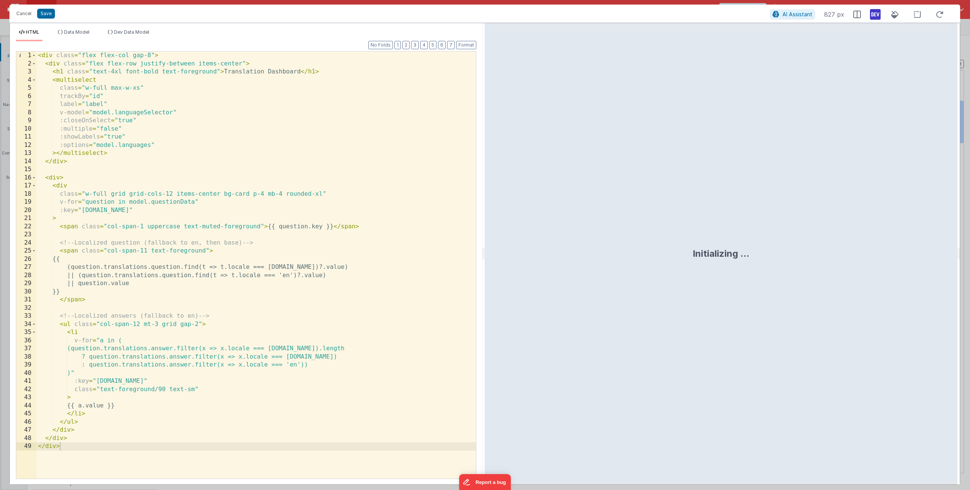
click at [231, 96] on div "< div class = "flex flex-col gap-8" > < div class = "flex flex-row justify-betw…" at bounding box center [255, 274] width 439 height 444
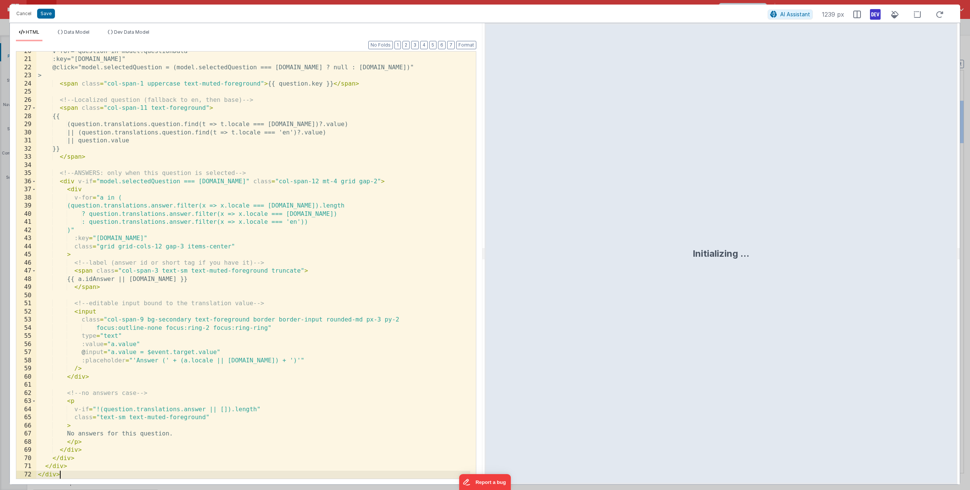
scroll to position [159, 0]
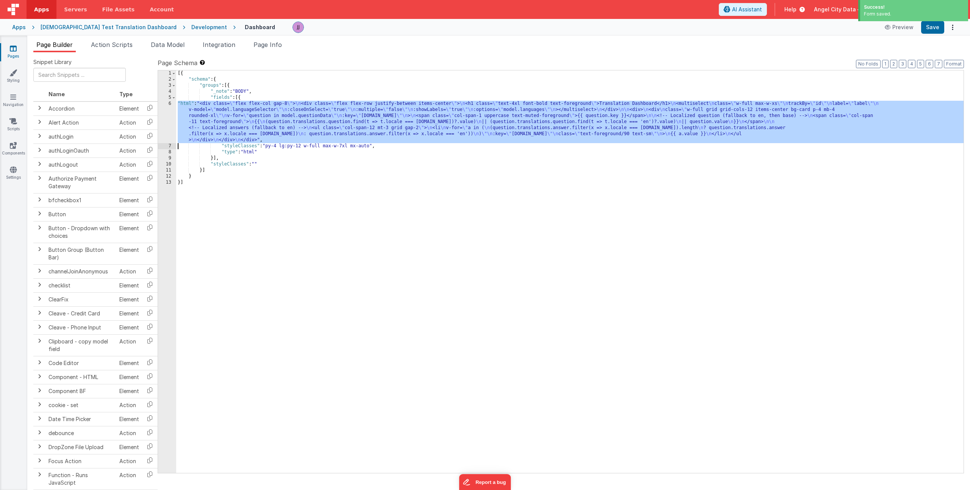
click at [166, 119] on div "6" at bounding box center [167, 122] width 18 height 42
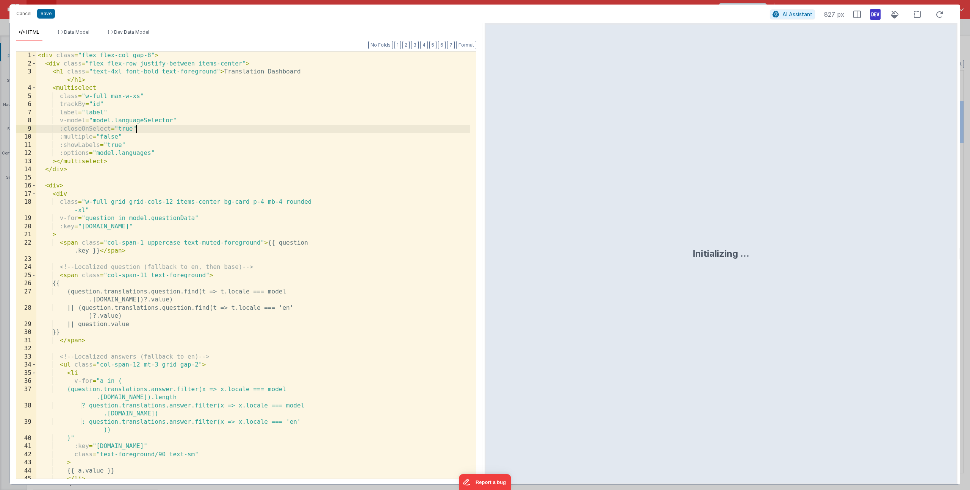
click at [182, 149] on div "< div class = "flex flex-col gap-8" > < div class = "flex flex-row justify-betw…" at bounding box center [253, 274] width 434 height 444
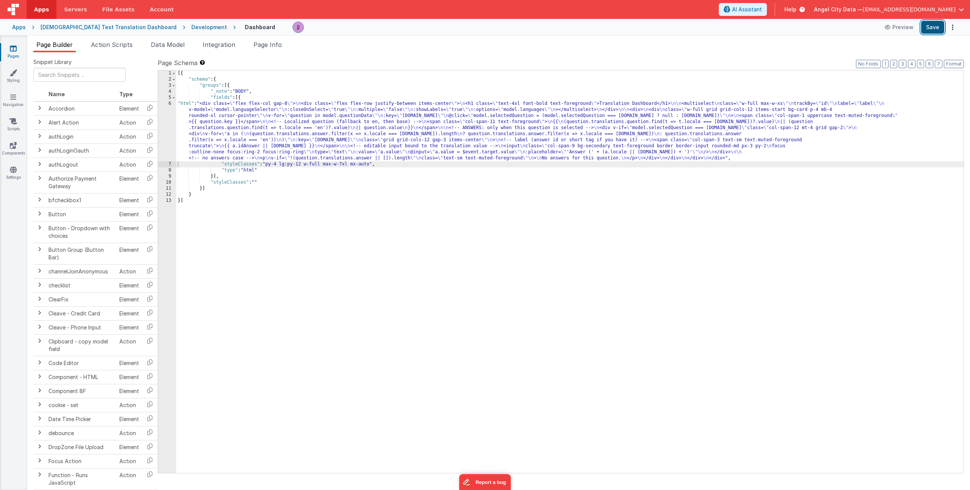
click at [938, 27] on button "Save" at bounding box center [932, 27] width 23 height 13
click at [300, 168] on div "[{ "schema" : { "groups" : [{ "_note" : "BODY" , "fields" : [{ "html" : "<div c…" at bounding box center [569, 277] width 787 height 415
click at [217, 127] on div "[{ "schema" : { "groups" : [{ "_note" : "BODY" , "fields" : [{ "html" : "<div c…" at bounding box center [569, 277] width 787 height 415
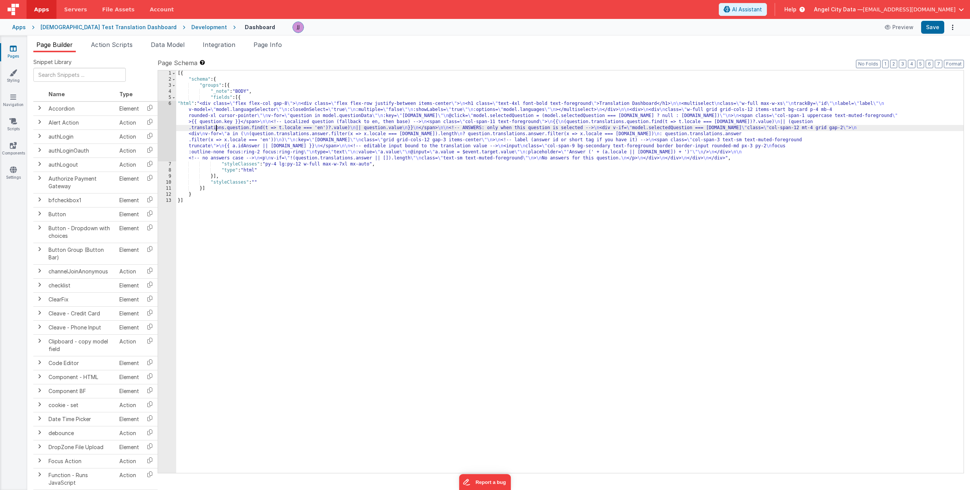
click at [167, 130] on div "6" at bounding box center [167, 131] width 18 height 61
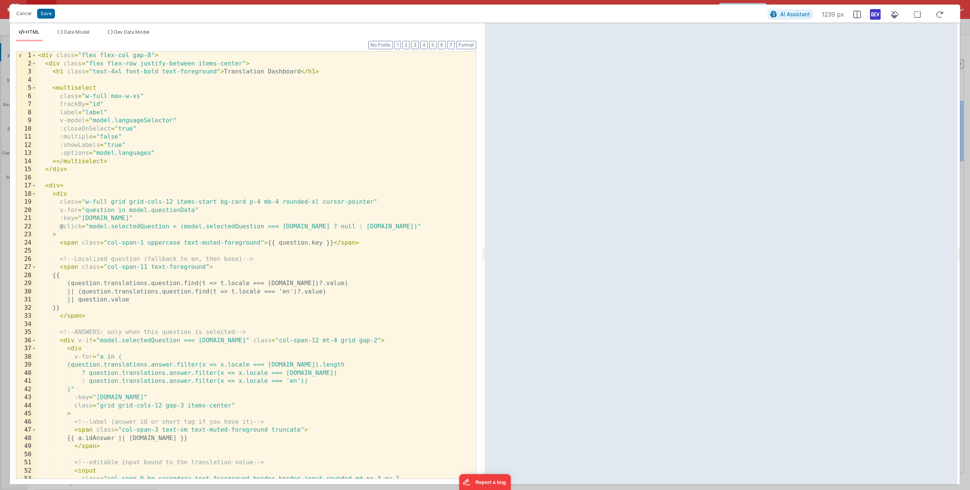
click at [232, 167] on div "< div class = "flex flex-col gap-8" > < div class = "flex flex-row justify-betw…" at bounding box center [253, 274] width 434 height 444
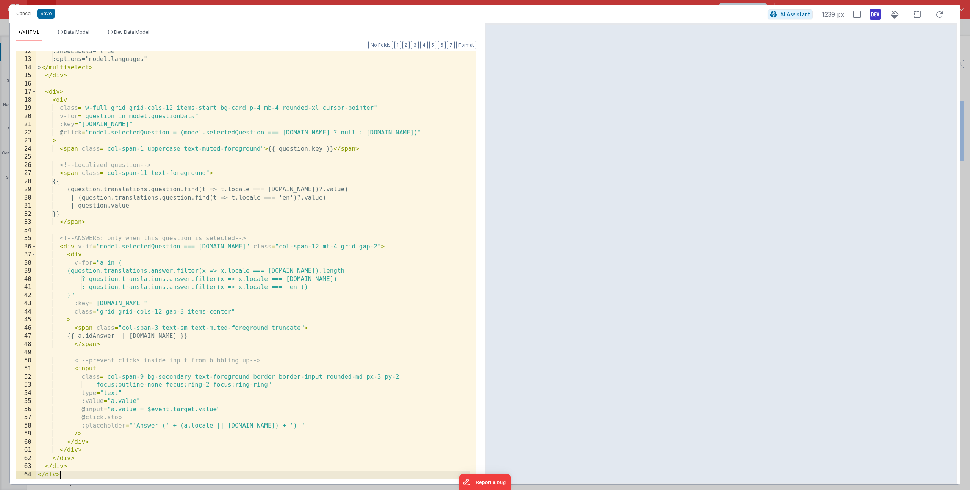
scroll to position [94, 0]
click at [48, 13] on button "Save" at bounding box center [46, 14] width 18 height 10
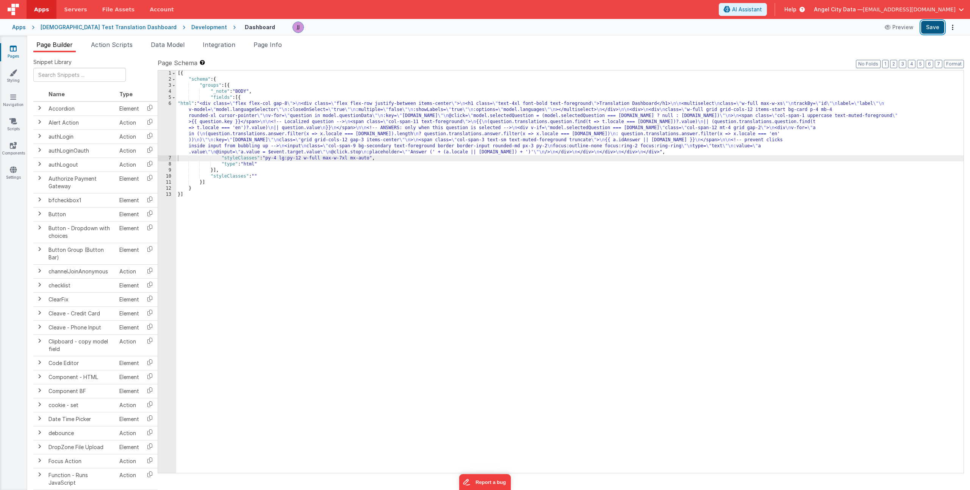
click at [926, 26] on button "Save" at bounding box center [932, 27] width 23 height 13
click at [202, 100] on div "[{ "schema" : { "groups" : [{ "_note" : "BODY" , "fields" : [{ "html" : "<div c…" at bounding box center [569, 277] width 787 height 415
click at [207, 118] on div "[{ "schema" : { "groups" : [{ "_note" : "BODY" , "fields" : [{ "html" : "<div c…" at bounding box center [569, 277] width 787 height 415
click at [161, 118] on div "6" at bounding box center [167, 128] width 18 height 55
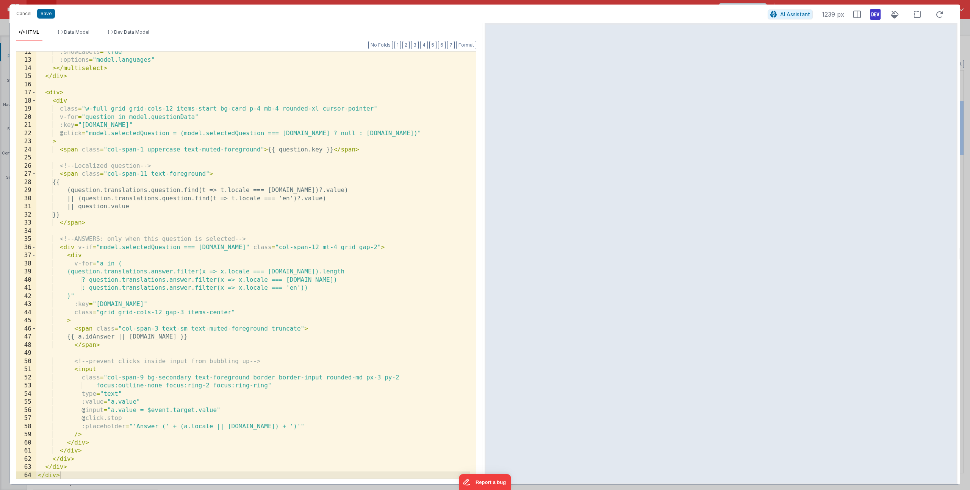
scroll to position [93, 0]
click at [309, 247] on div ":showLabels = "true" :options = "model.languages" > </ multiselect > </ div > <…" at bounding box center [253, 270] width 434 height 444
click at [142, 378] on div ":showLabels = "true" :options = "model.languages" > </ multiselect > </ div > <…" at bounding box center [253, 270] width 434 height 444
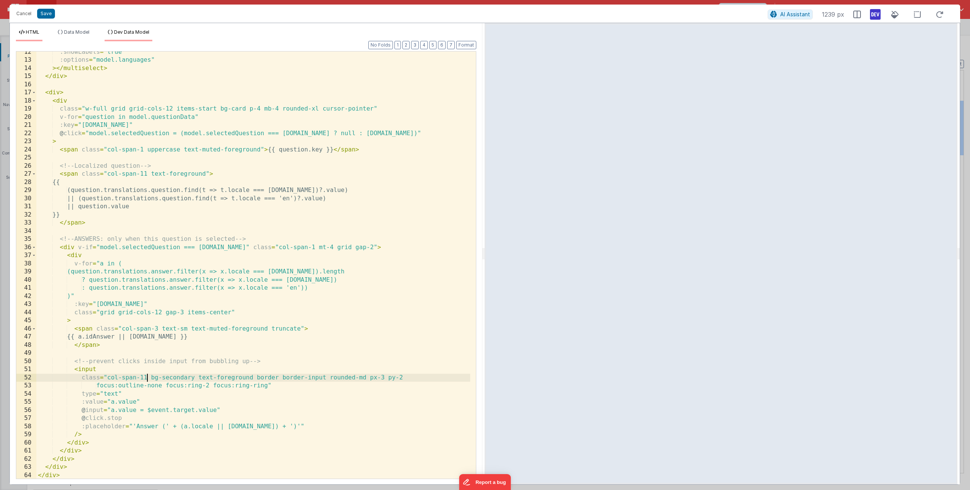
click at [114, 31] on li "Dev Data Model" at bounding box center [129, 35] width 48 height 12
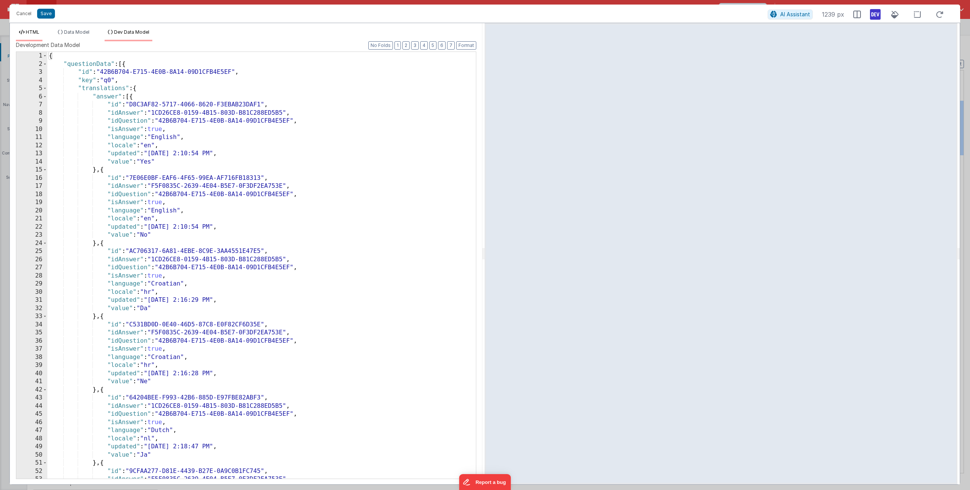
click at [33, 30] on span "HTML" at bounding box center [33, 32] width 14 height 6
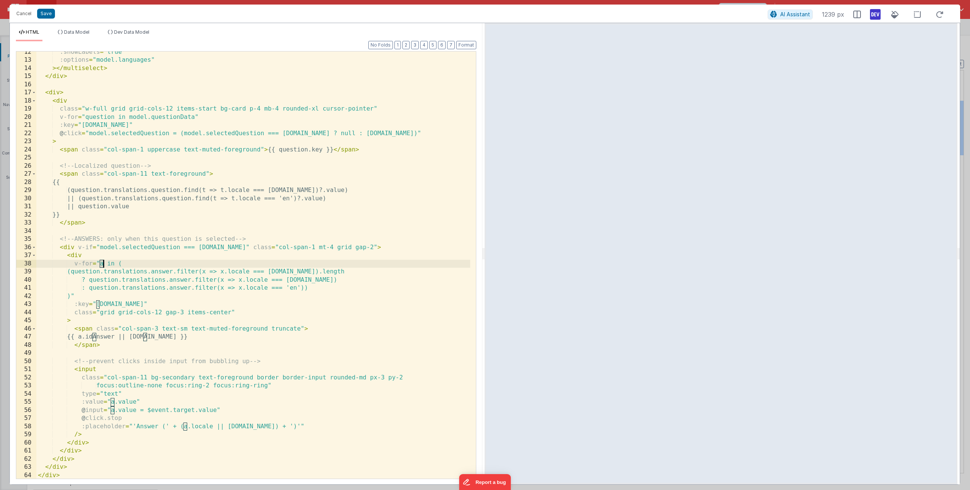
click at [103, 264] on div ":showLabels = "true" :options = "model.languages" > </ multiselect > </ div > <…" at bounding box center [253, 270] width 434 height 444
drag, startPoint x: 93, startPoint y: 336, endPoint x: 158, endPoint y: 337, distance: 65.5
click at [158, 337] on div ":showLabels = "true" :options = "model.languages" > </ multiselect > </ div > <…" at bounding box center [253, 270] width 434 height 444
click at [43, 13] on button "Save" at bounding box center [46, 14] width 18 height 10
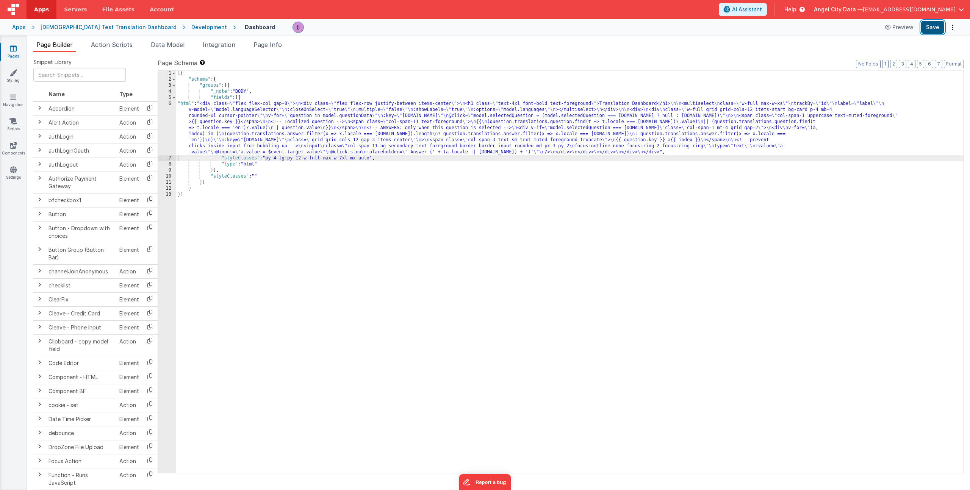
click at [941, 27] on button "Save" at bounding box center [932, 27] width 23 height 13
click at [271, 122] on div "[{ "schema" : { "groups" : [{ "_note" : "BODY" , "fields" : [{ "html" : "<div c…" at bounding box center [569, 277] width 787 height 415
click at [163, 119] on div "6" at bounding box center [167, 128] width 18 height 55
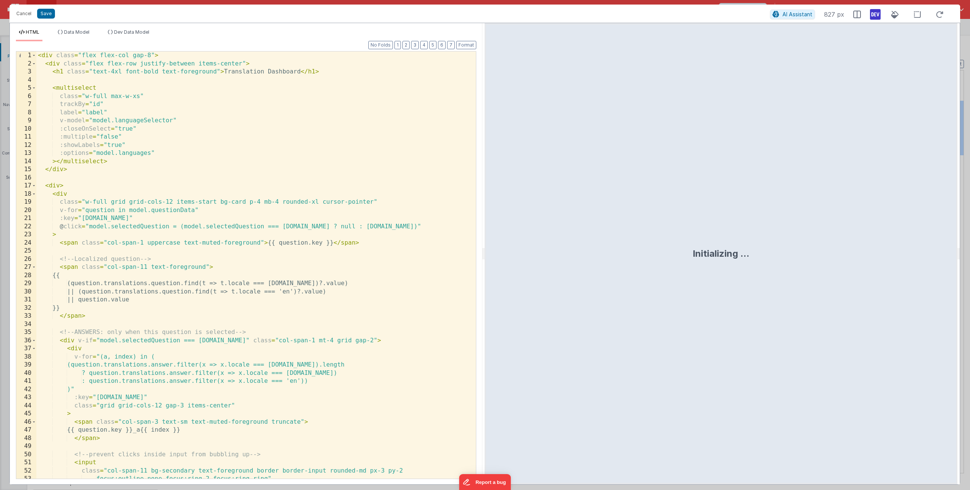
scroll to position [94, 0]
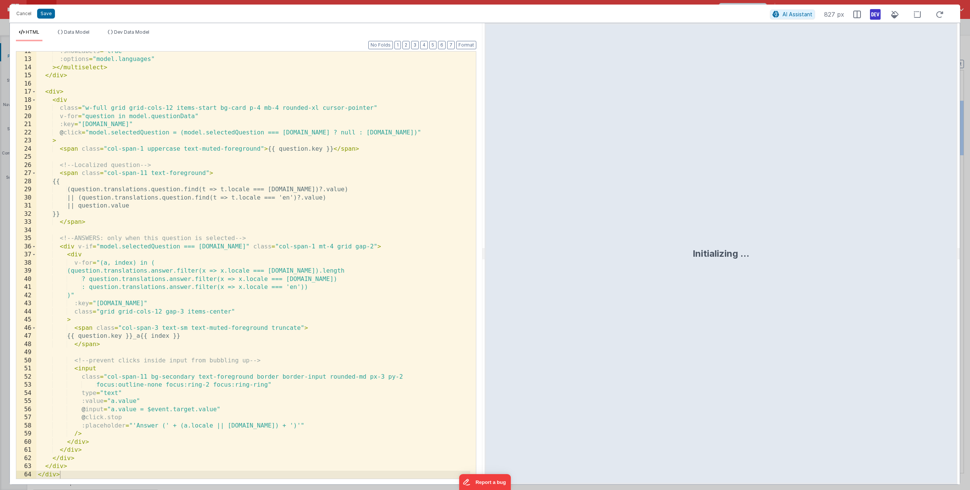
click at [157, 338] on div ":showLabels = "true" :options = "model.languages" > </ multiselect > </ div > <…" at bounding box center [253, 269] width 434 height 444
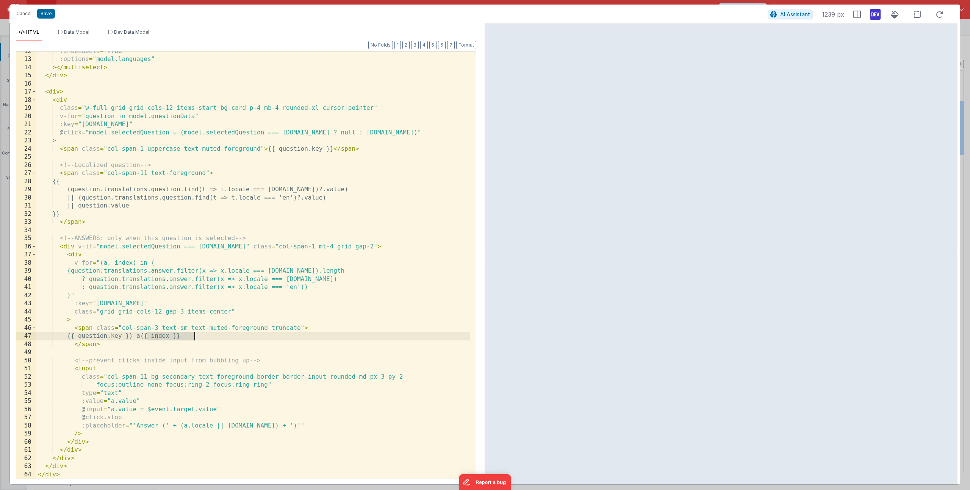
drag, startPoint x: 147, startPoint y: 337, endPoint x: 197, endPoint y: 333, distance: 50.1
click at [197, 333] on div ":showLabels = "true" :options = "model.languages" > </ multiselect > </ div > <…" at bounding box center [253, 269] width 434 height 444
click at [306, 247] on div ":showLabels = "true" :options = "model.languages" > </ multiselect > </ div > <…" at bounding box center [253, 269] width 434 height 444
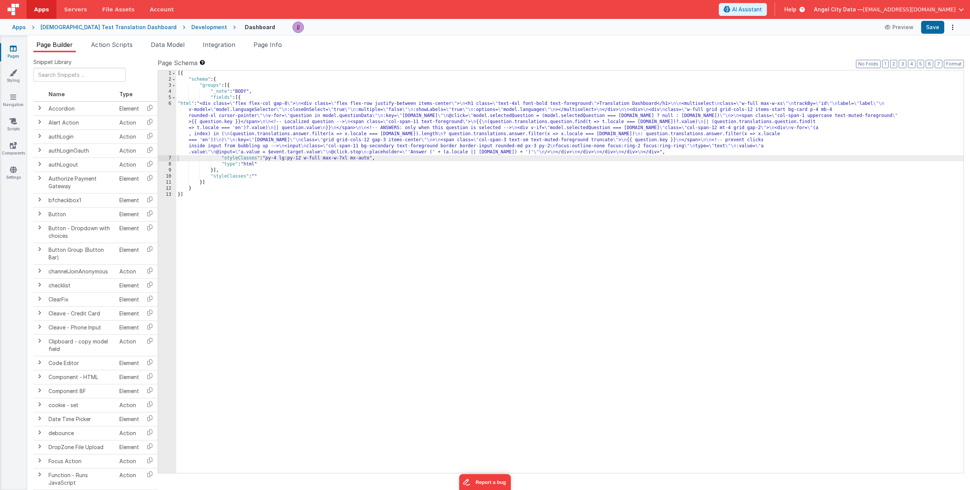
click at [211, 131] on div "[{ "schema" : { "groups" : [{ "_note" : "BODY" , "fields" : [{ "html" : "<div c…" at bounding box center [569, 277] width 787 height 415
click at [161, 123] on div "6" at bounding box center [167, 128] width 18 height 55
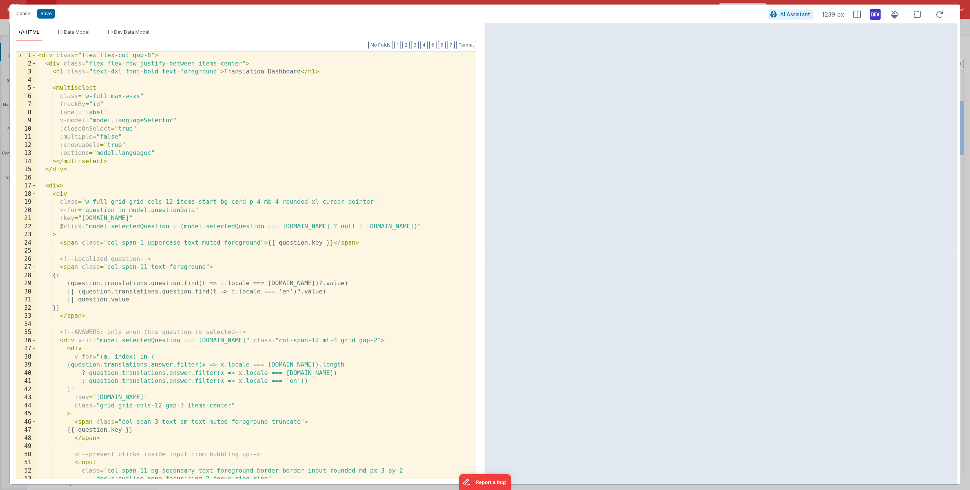
click at [300, 421] on div "< div class = "flex flex-col gap-8" > < div class = "flex flex-row justify-betw…" at bounding box center [253, 274] width 434 height 444
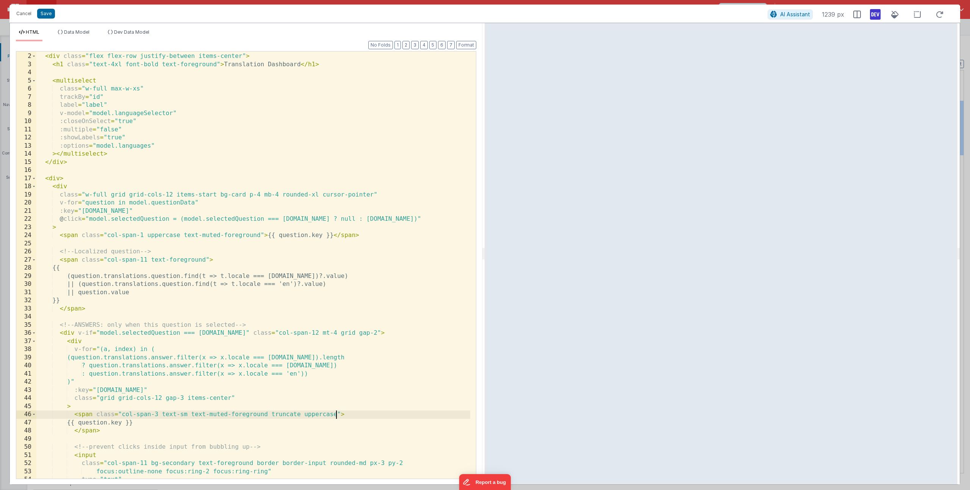
scroll to position [15, 0]
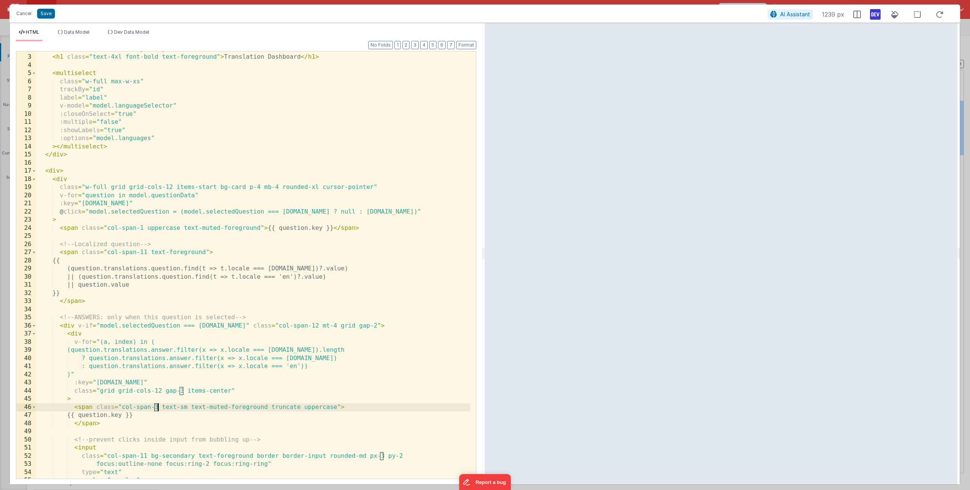
click at [156, 409] on div "< div class = "flex flex-row justify-between items-center" > < h1 class = "text…" at bounding box center [253, 267] width 434 height 444
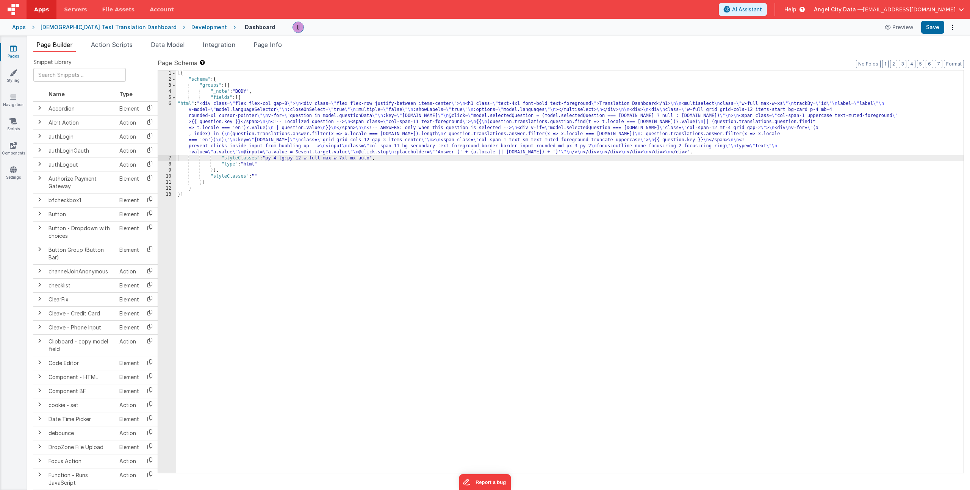
click at [212, 127] on div "[{ "schema" : { "groups" : [{ "_note" : "BODY" , "fields" : [{ "html" : "<div c…" at bounding box center [569, 277] width 787 height 415
click at [166, 122] on div "6" at bounding box center [167, 128] width 18 height 55
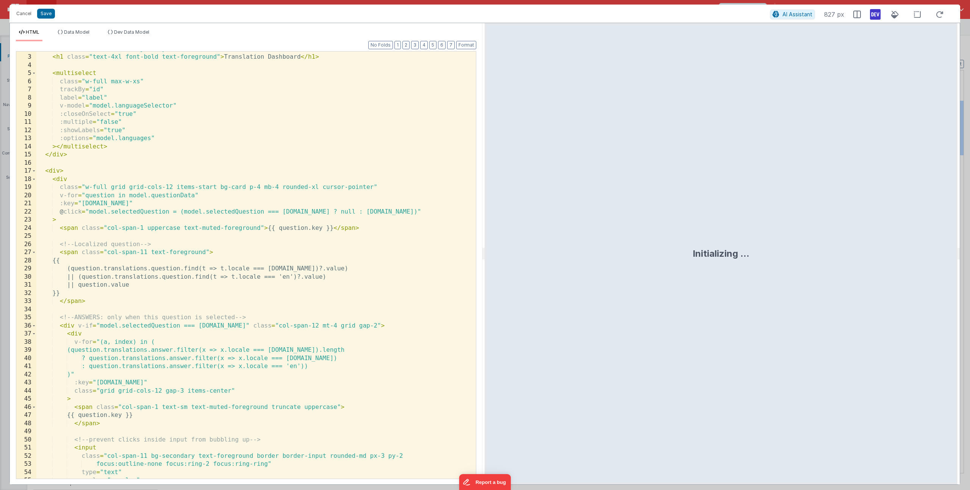
scroll to position [0, 0]
drag, startPoint x: 94, startPoint y: 414, endPoint x: 137, endPoint y: 415, distance: 42.8
click at [137, 415] on div "< div class = "flex flex-row justify-between items-center" > < h1 class = "text…" at bounding box center [253, 267] width 434 height 444
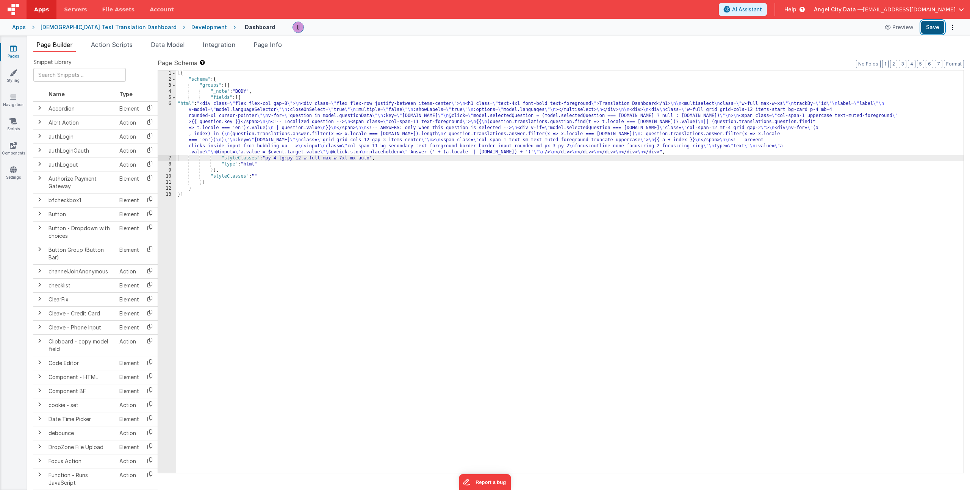
click at [923, 23] on button "Save" at bounding box center [932, 27] width 23 height 13
click at [239, 132] on div "[{ "schema" : { "groups" : [{ "_note" : "BODY" , "fields" : [{ "html" : "<div c…" at bounding box center [569, 277] width 787 height 415
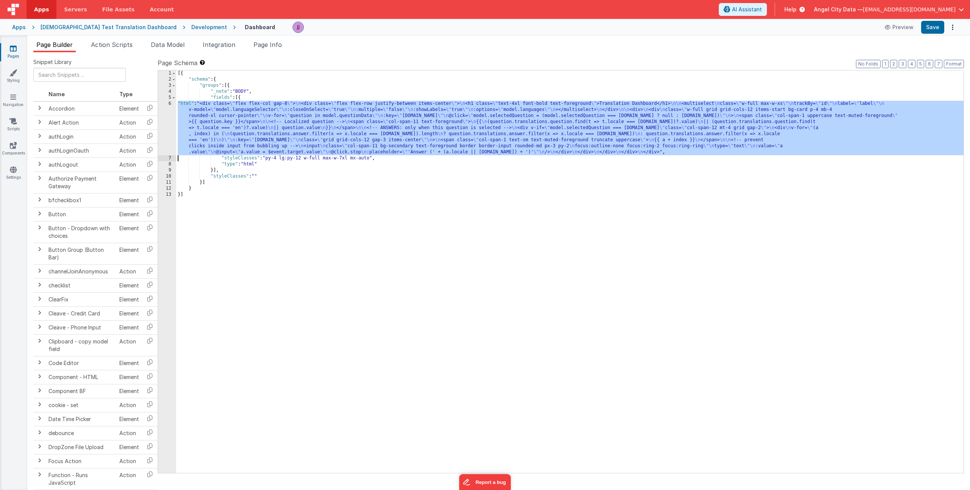
click at [169, 125] on div "6" at bounding box center [167, 128] width 18 height 55
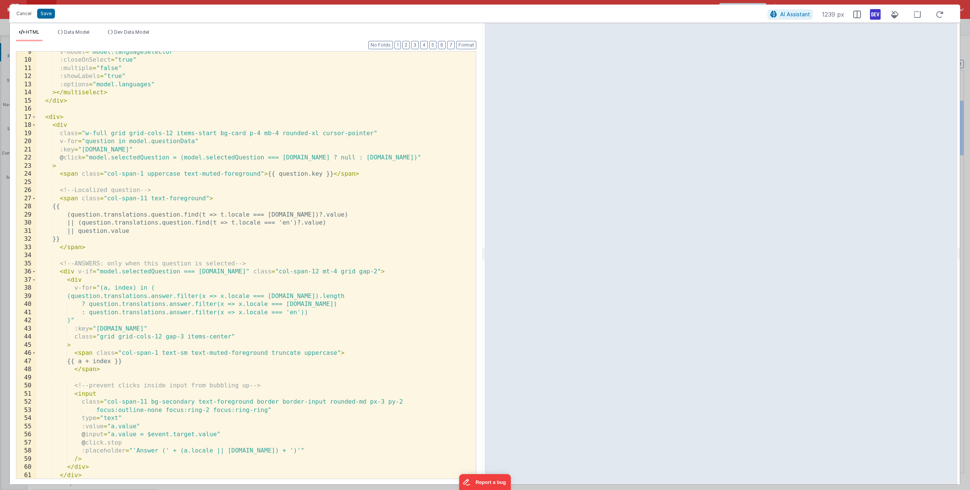
click at [120, 326] on div "v-model = "model.languageSelector" :closeOnSelect = "true" :multiple = "false" …" at bounding box center [253, 270] width 434 height 444
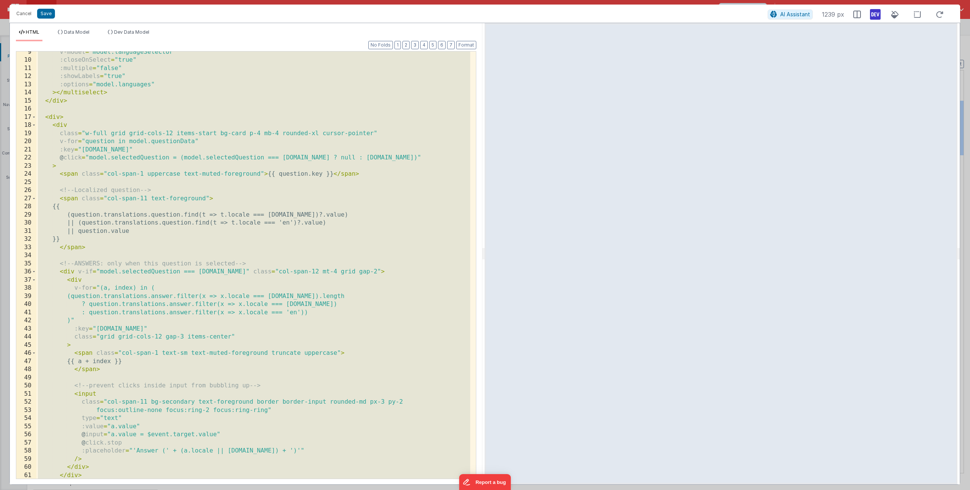
click at [142, 369] on div "v-model = "model.languageSelector" :closeOnSelect = "true" :multiple = "false" …" at bounding box center [253, 270] width 434 height 444
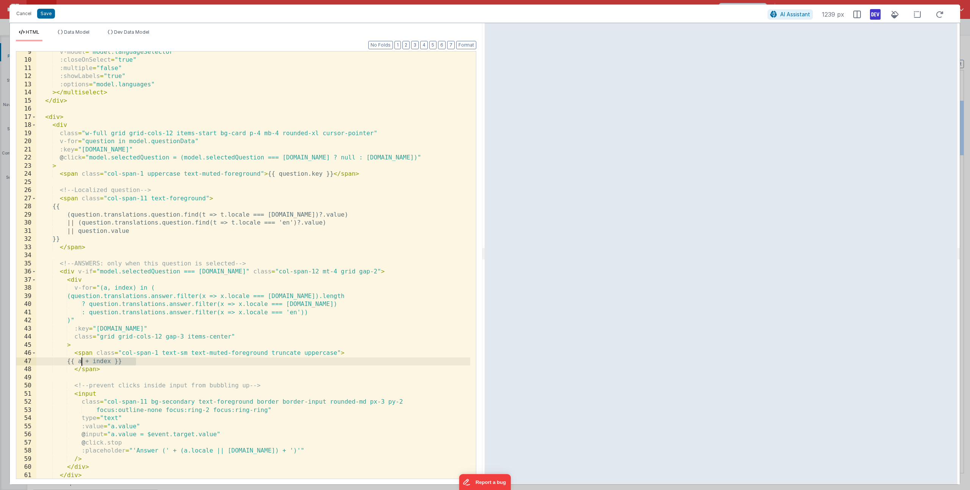
drag, startPoint x: 111, startPoint y: 360, endPoint x: 81, endPoint y: 360, distance: 29.2
click at [81, 360] on div "v-model = "model.languageSelector" :closeOnSelect = "true" :multiple = "false" …" at bounding box center [253, 270] width 434 height 444
drag, startPoint x: 156, startPoint y: 362, endPoint x: 174, endPoint y: 363, distance: 17.8
click at [156, 362] on div "v-model = "model.languageSelector" :closeOnSelect = "true" :multiple = "false" …" at bounding box center [253, 270] width 434 height 444
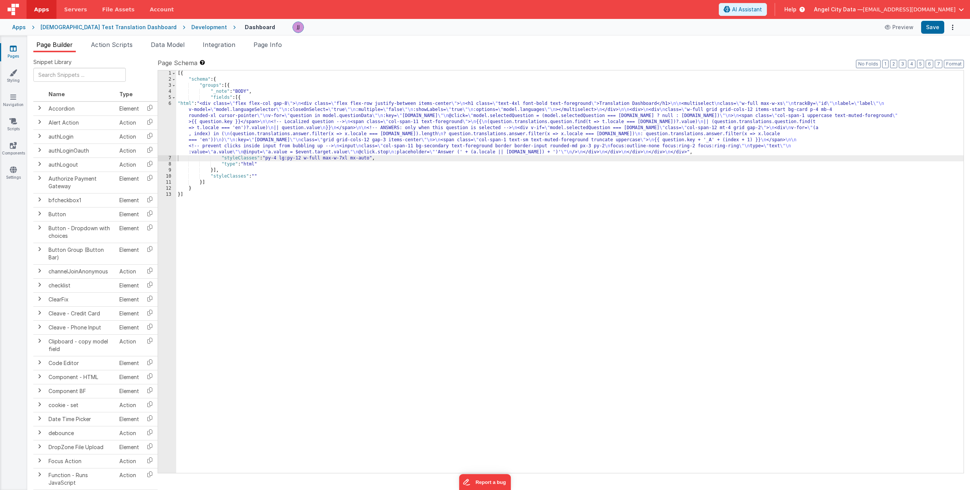
click at [288, 137] on div "[{ "schema" : { "groups" : [{ "_note" : "BODY" , "fields" : [{ "html" : "<div c…" at bounding box center [569, 277] width 787 height 415
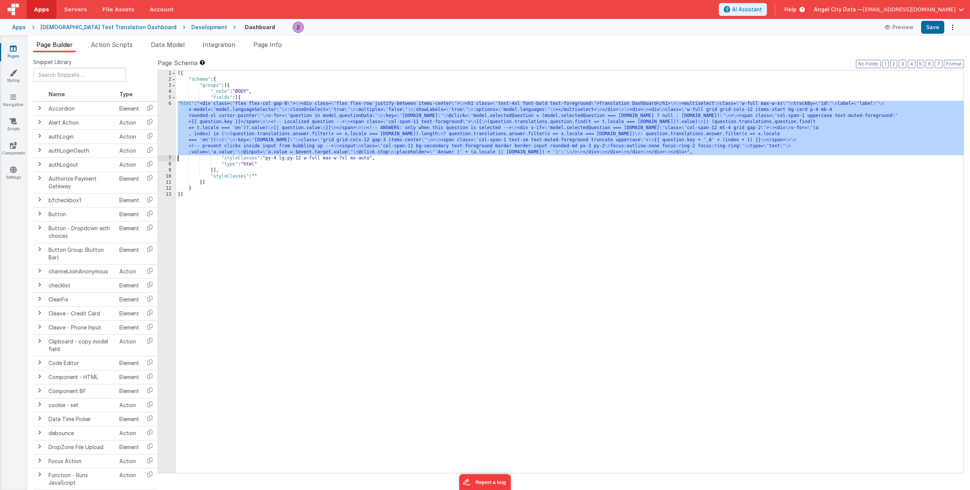
click at [162, 123] on div "6" at bounding box center [167, 128] width 18 height 55
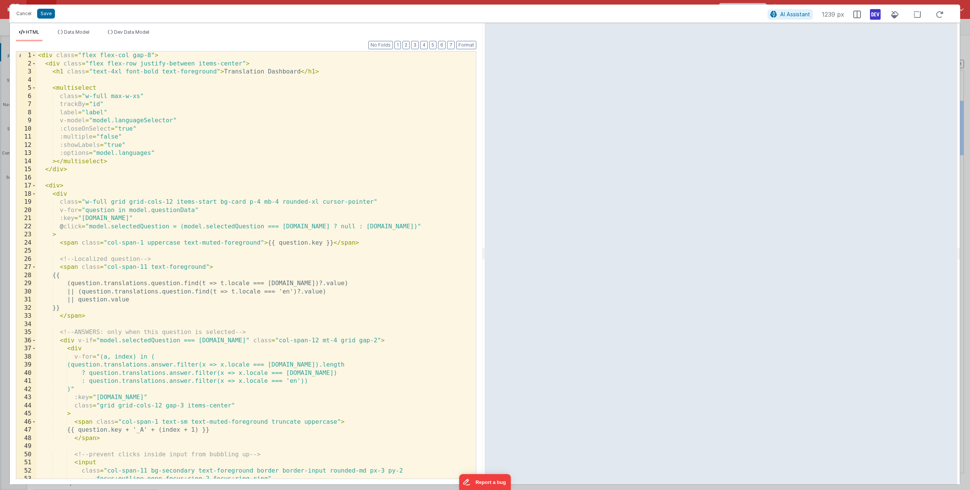
click at [181, 435] on div "< div class = "flex flex-col gap-8" > < div class = "flex flex-row justify-betw…" at bounding box center [253, 274] width 434 height 444
drag, startPoint x: 208, startPoint y: 429, endPoint x: 198, endPoint y: 428, distance: 10.2
click at [198, 428] on div "< div class = "flex flex-col gap-8" > < div class = "flex flex-row justify-betw…" at bounding box center [253, 274] width 434 height 444
click at [154, 431] on div "< div class = "flex flex-col gap-8" > < div class = "flex flex-row justify-betw…" at bounding box center [253, 274] width 434 height 444
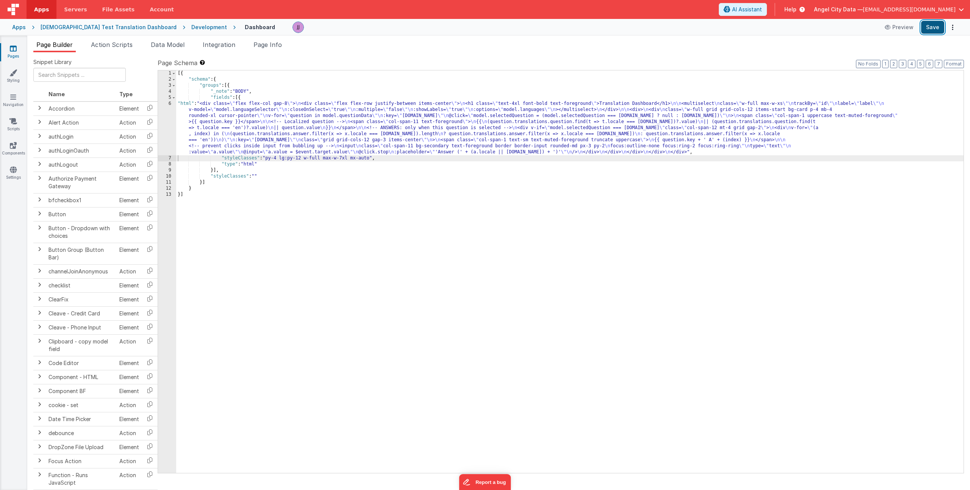
click at [936, 27] on button "Save" at bounding box center [932, 27] width 23 height 13
click at [235, 128] on div "[{ "schema" : { "groups" : [{ "_note" : "BODY" , "fields" : [{ "html" : "<div c…" at bounding box center [569, 277] width 787 height 415
click at [166, 129] on div "6" at bounding box center [167, 128] width 18 height 55
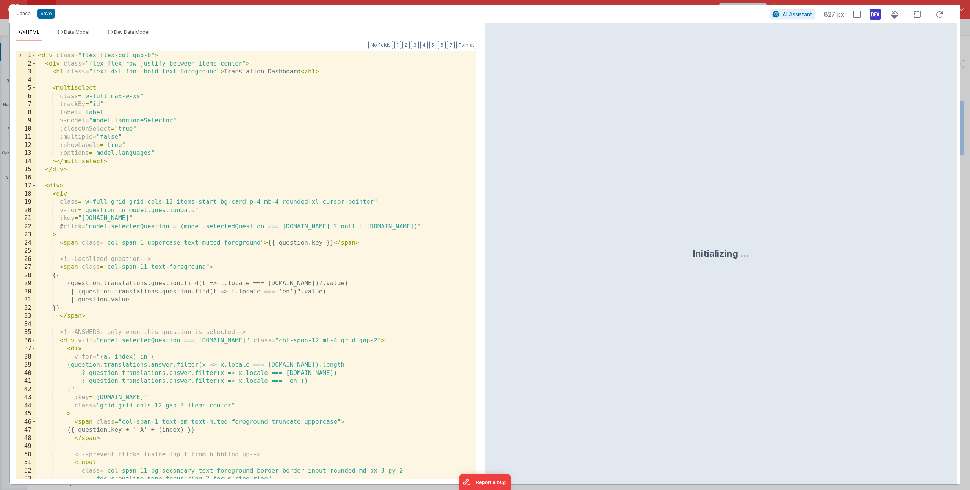
scroll to position [94, 0]
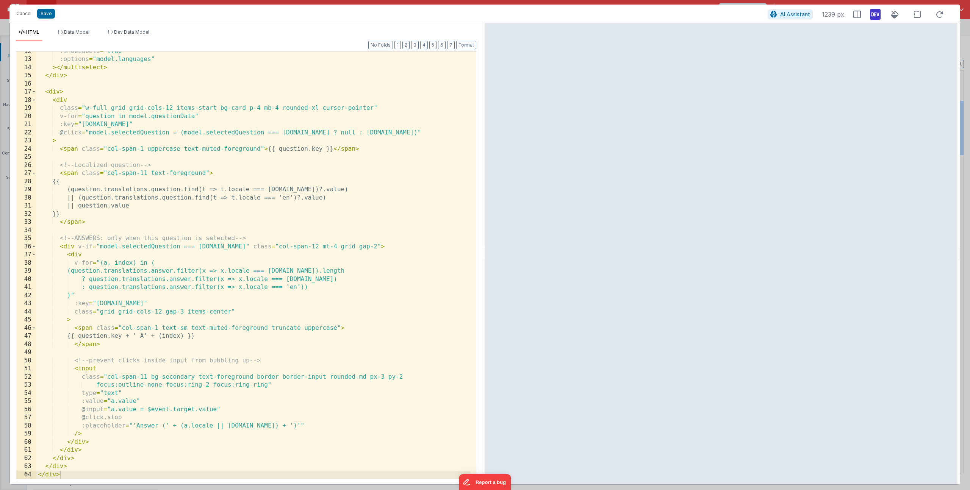
click at [153, 336] on div ":showLabels = "true" :options = "model.languages" > </ multiselect > </ div > <…" at bounding box center [253, 269] width 434 height 444
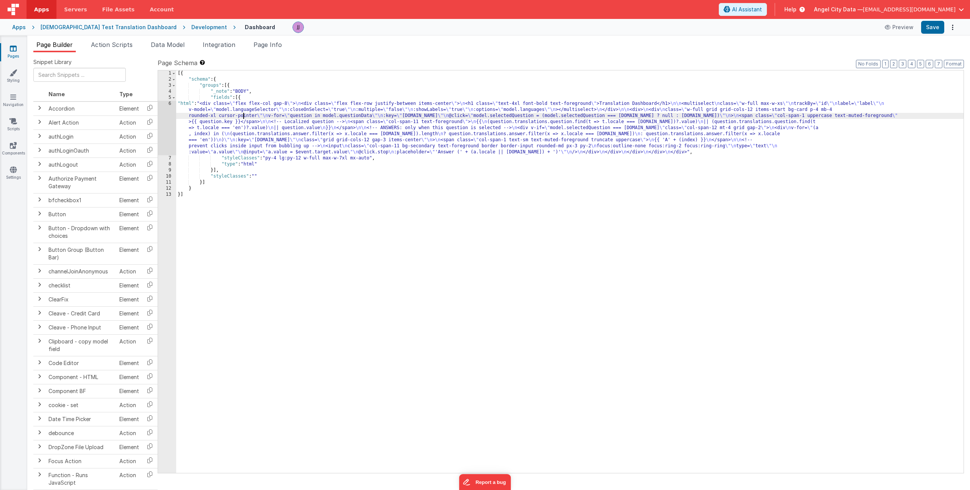
click at [242, 119] on div "[{ "schema" : { "groups" : [{ "_note" : "BODY" , "fields" : [{ "html" : "<div c…" at bounding box center [569, 277] width 787 height 415
click at [166, 126] on div "6" at bounding box center [167, 128] width 18 height 55
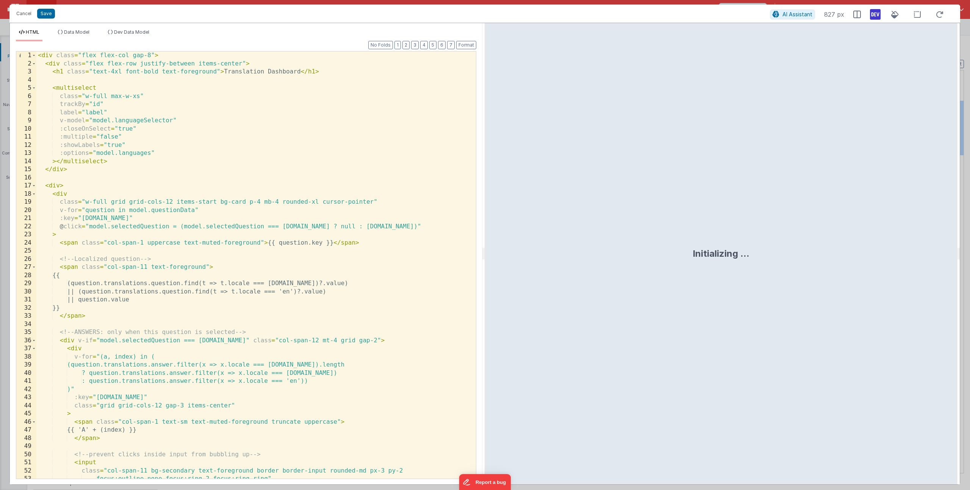
click at [321, 244] on div "< div class = "flex flex-col gap-8" > < div class = "flex flex-row justify-betw…" at bounding box center [253, 274] width 434 height 444
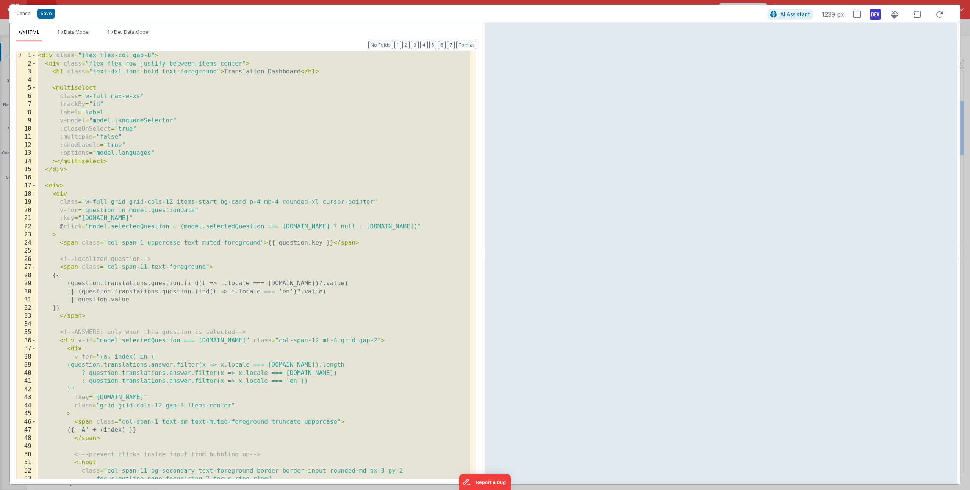
click at [99, 430] on div "< div class = "flex flex-col gap-8" > < div class = "flex flex-row justify-betw…" at bounding box center [253, 274] width 434 height 444
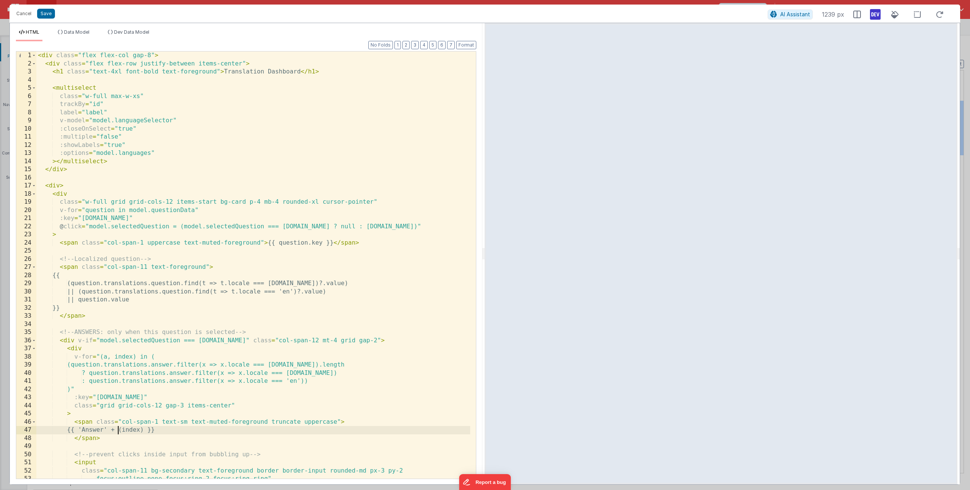
click at [217, 327] on div "< div class = "flex flex-col gap-8" > < div class = "flex flex-row justify-betw…" at bounding box center [253, 274] width 434 height 444
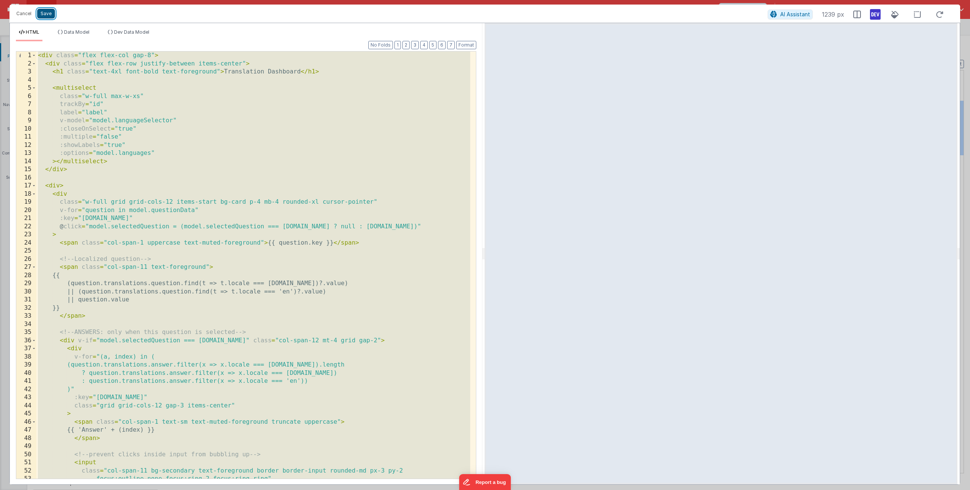
click at [45, 14] on button "Save" at bounding box center [46, 14] width 18 height 10
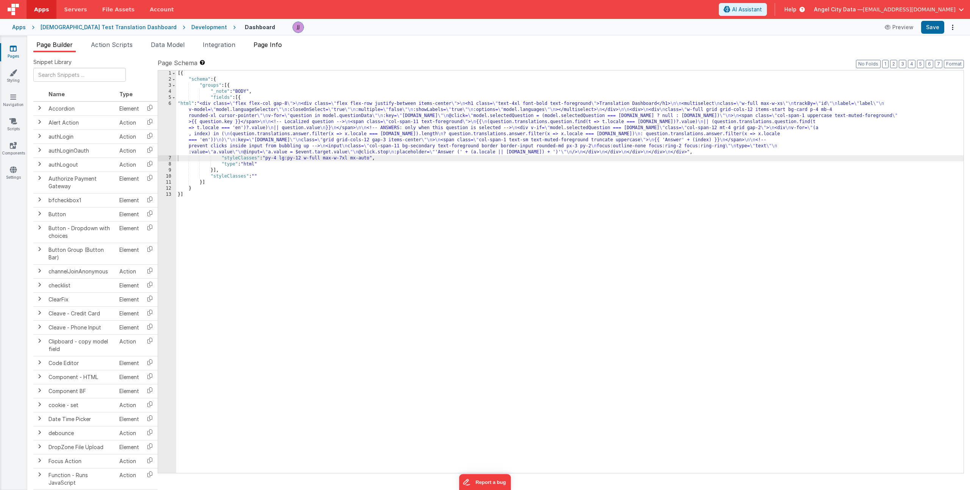
click at [275, 45] on span "Page Info" at bounding box center [267, 45] width 28 height 8
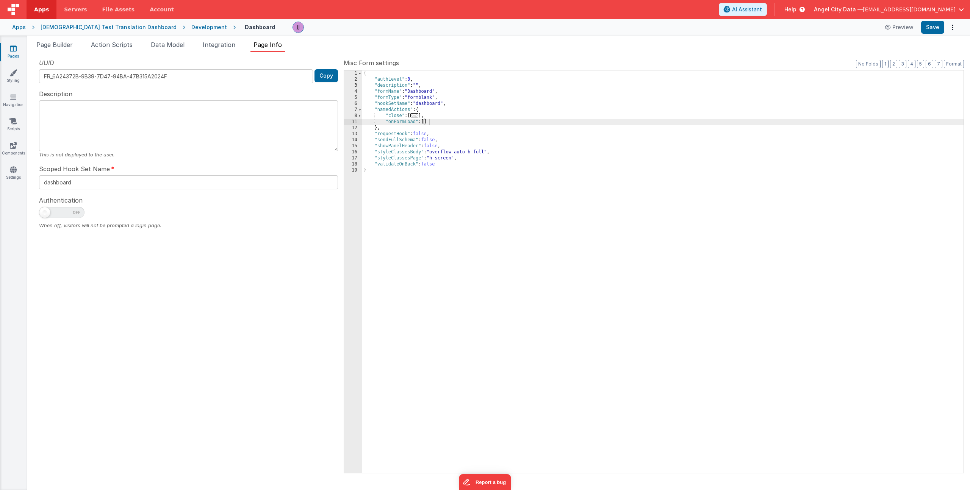
click at [440, 123] on div "{ "authLevel" : 0 , "description" : "" , "formName" : "Dashboard" , "formType" …" at bounding box center [662, 277] width 601 height 415
click at [427, 121] on div "{ "authLevel" : 0 , "description" : "" , "formName" : "Dashboard" , "formType" …" at bounding box center [662, 277] width 601 height 415
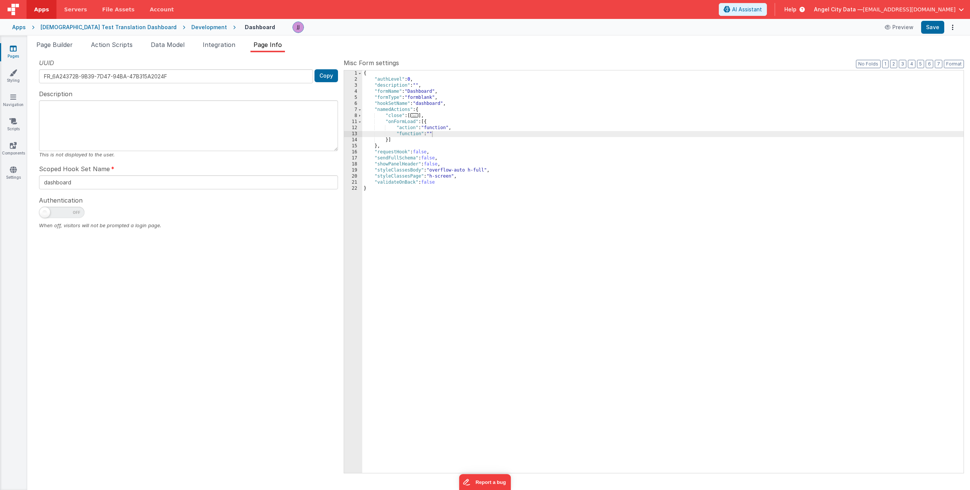
click at [166, 39] on div "Page Builder Action Scripts Data Model Integration Page Info Snippet Library Na…" at bounding box center [498, 263] width 943 height 455
click at [165, 42] on span "Data Model" at bounding box center [168, 45] width 34 height 8
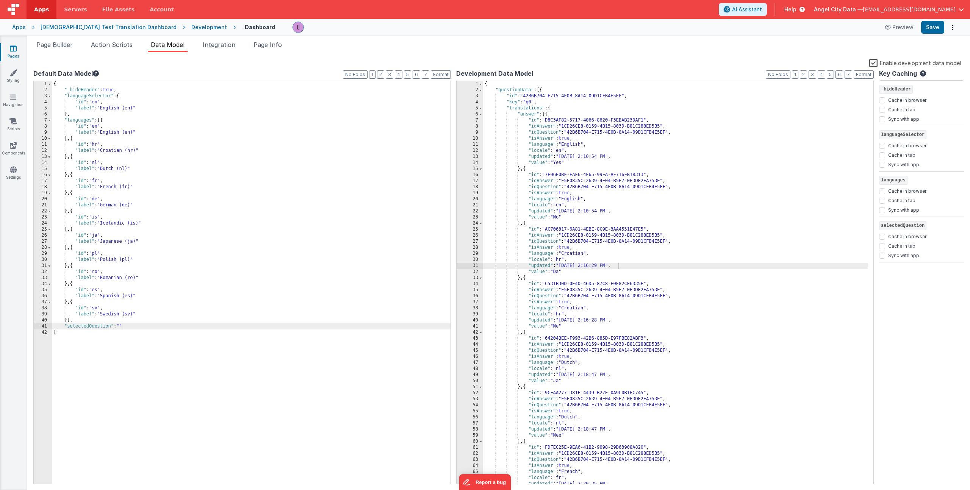
click at [128, 329] on div "{ "_hideHeader" : true , "languageSelector" : { "id" : "en" , "label" : "Englis…" at bounding box center [251, 289] width 399 height 416
click at [259, 45] on span "Page Info" at bounding box center [267, 45] width 28 height 8
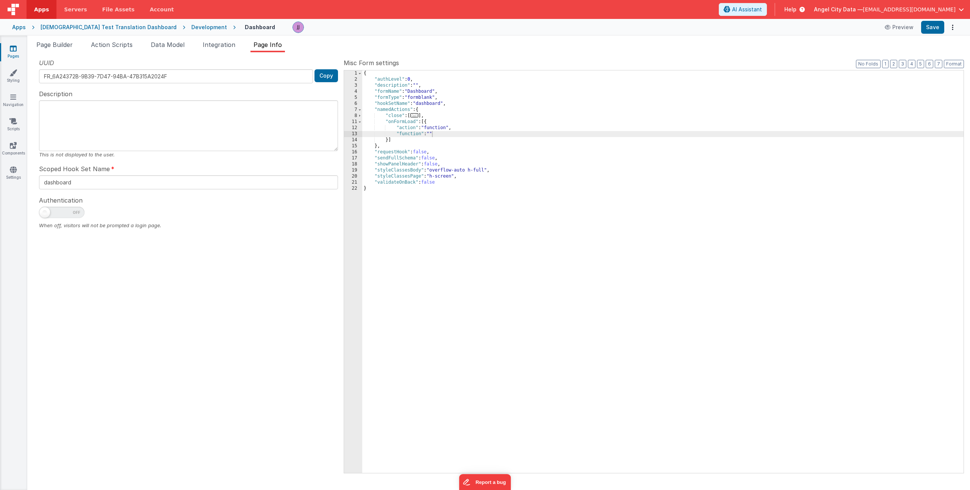
click at [433, 134] on div "{ "authLevel" : 0 , "description" : "" , "formName" : "Dashboard" , "formType" …" at bounding box center [662, 277] width 601 height 415
click at [359, 133] on div "13" at bounding box center [353, 134] width 18 height 6
click at [350, 134] on div "13" at bounding box center [353, 134] width 18 height 6
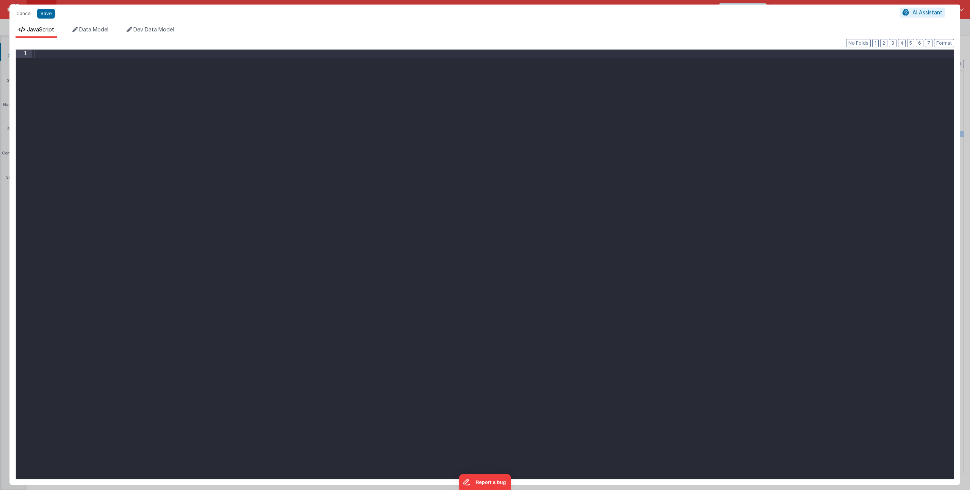
click at [319, 141] on div at bounding box center [492, 273] width 921 height 446
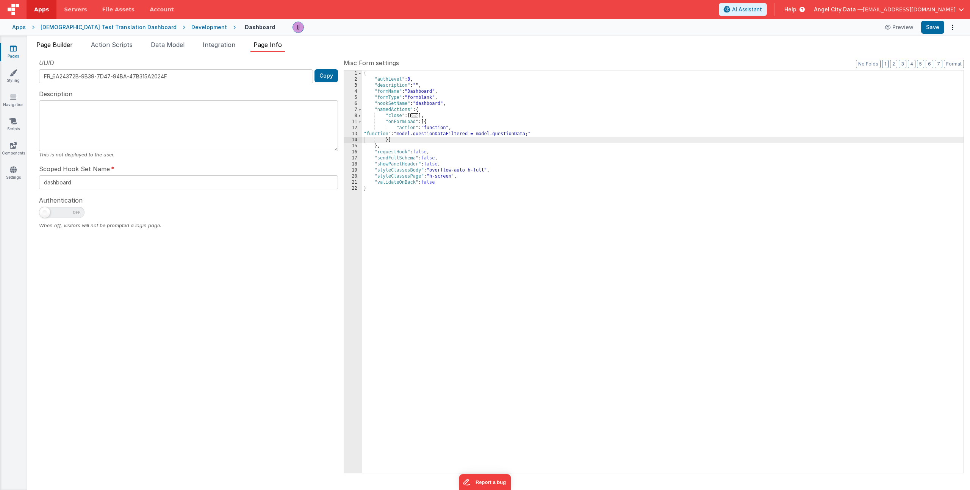
click at [68, 47] on span "Page Builder" at bounding box center [54, 45] width 36 height 8
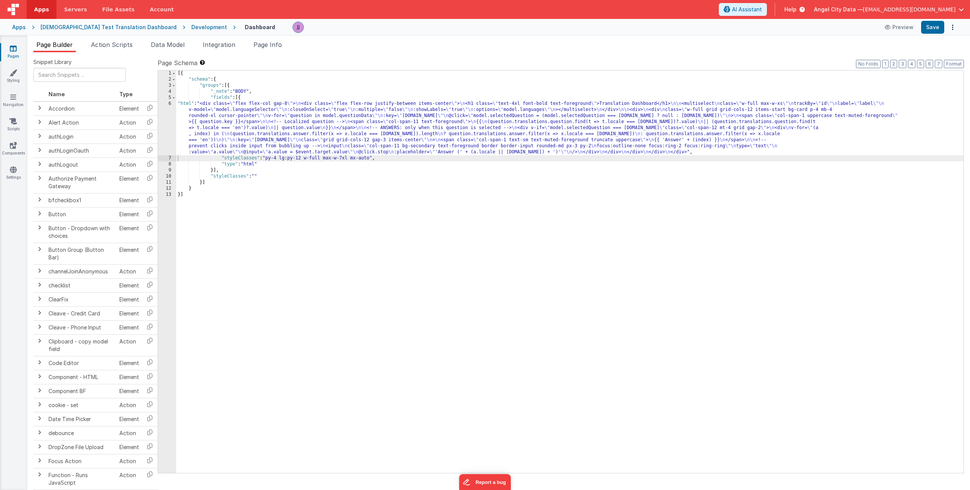
click at [355, 132] on div "[{ "schema" : { "groups" : [{ "_note" : "BODY" , "fields" : [{ "html" : "<div c…" at bounding box center [569, 277] width 787 height 415
click at [160, 128] on div "6" at bounding box center [167, 128] width 18 height 55
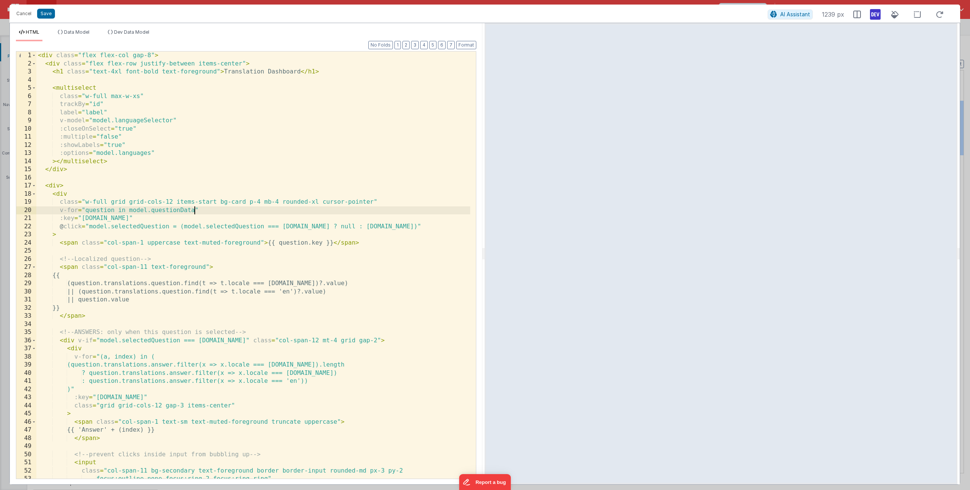
click at [195, 211] on div "< div class = "flex flex-col gap-8" > < div class = "flex flex-row justify-betw…" at bounding box center [253, 274] width 434 height 444
click at [51, 16] on button "Save" at bounding box center [46, 14] width 18 height 10
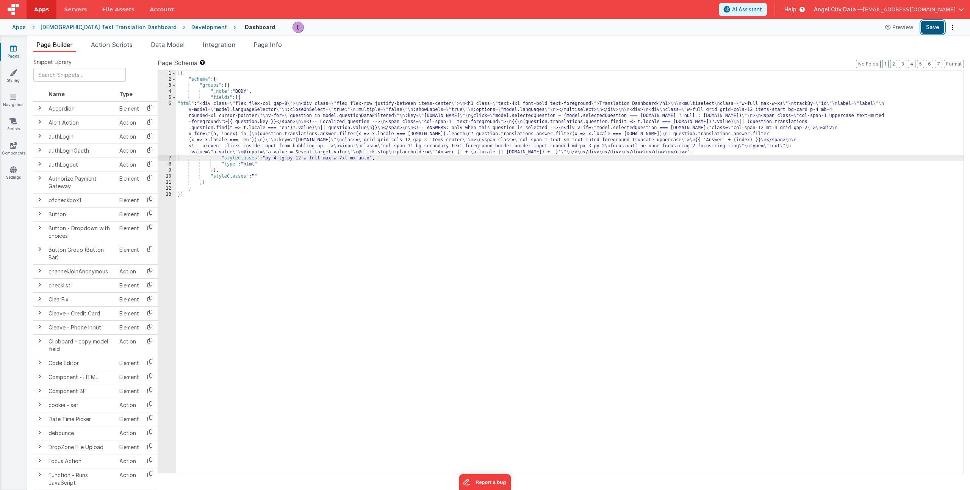
click at [933, 31] on button "Save" at bounding box center [932, 27] width 23 height 13
click at [231, 112] on div "[{ "schema" : { "groups" : [{ "_note" : "BODY" , "fields" : [{ "html" : "<div c…" at bounding box center [569, 277] width 787 height 415
click at [169, 119] on div "6" at bounding box center [167, 128] width 18 height 55
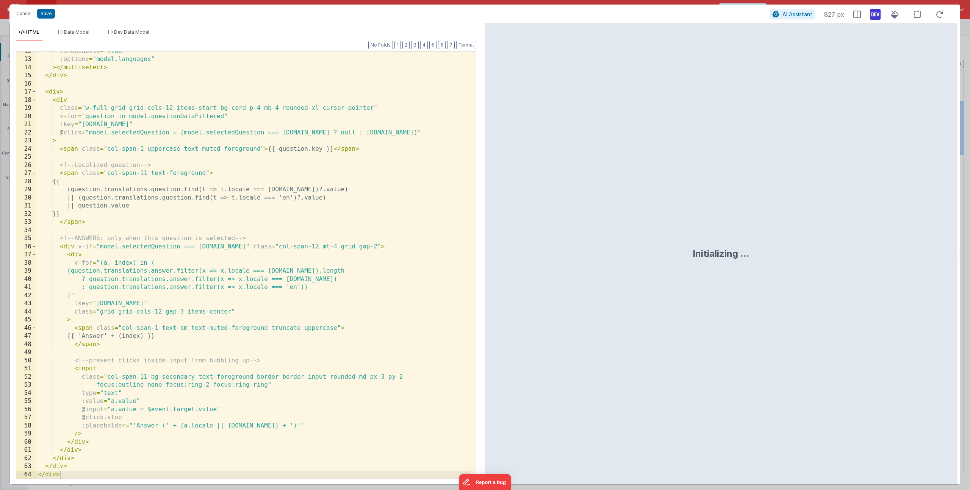
scroll to position [94, 0]
click at [314, 327] on div ":showLabels = "true" :options = "model.languages" > </ multiselect > </ div > <…" at bounding box center [253, 269] width 434 height 444
click at [119, 335] on div ":showLabels = "true" :options = "model.languages" > </ multiselect > </ div > <…" at bounding box center [253, 269] width 434 height 444
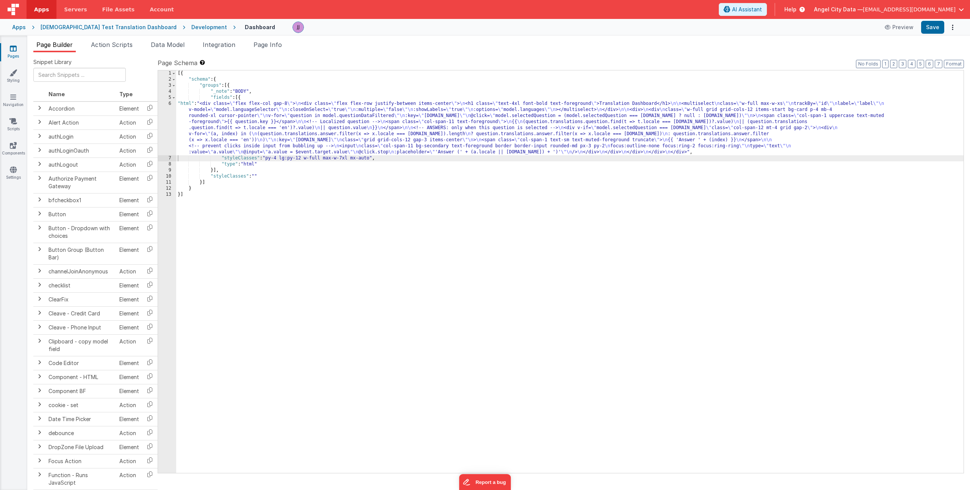
drag, startPoint x: 222, startPoint y: 114, endPoint x: 183, endPoint y: 113, distance: 38.7
click at [222, 114] on div "[{ "schema" : { "groups" : [{ "_note" : "BODY" , "fields" : [{ "html" : "<div c…" at bounding box center [569, 277] width 787 height 415
click at [167, 116] on div "6" at bounding box center [167, 128] width 18 height 55
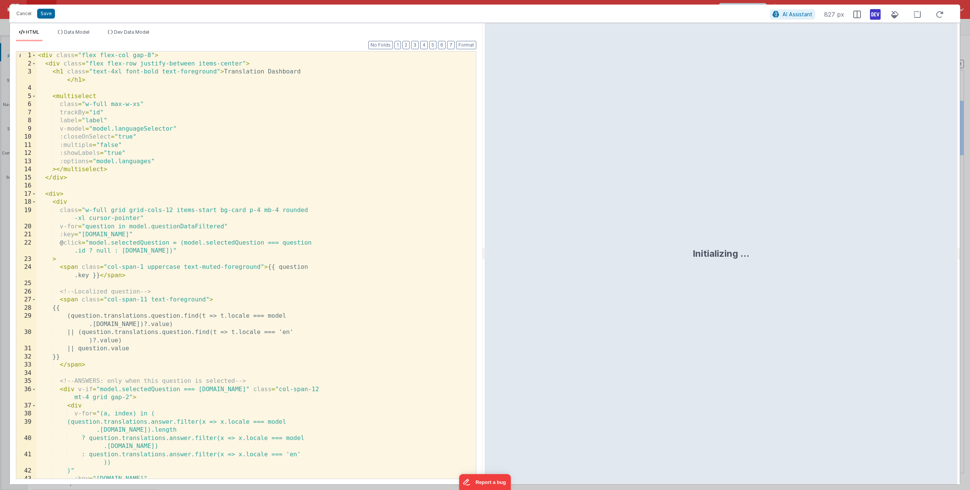
click at [185, 148] on div "< div class = "flex flex-col gap-8" > < div class = "flex flex-row justify-betw…" at bounding box center [253, 274] width 434 height 444
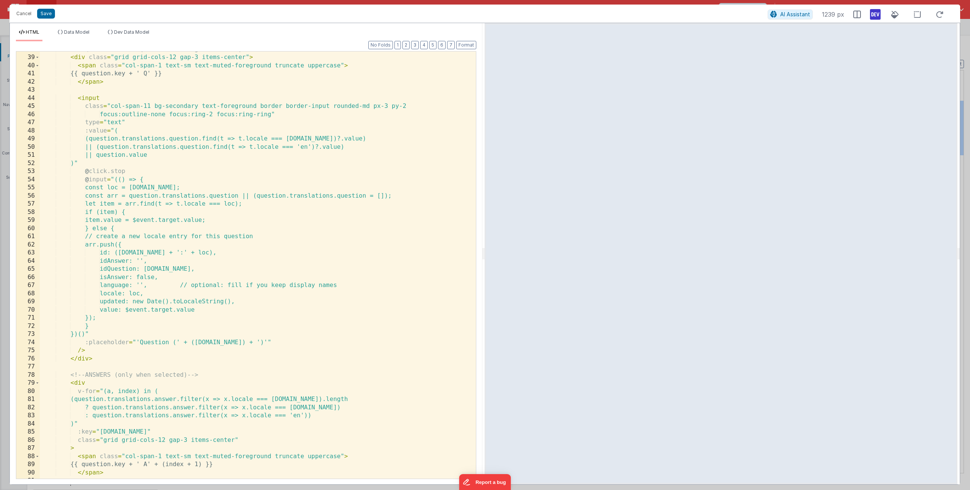
scroll to position [0, 0]
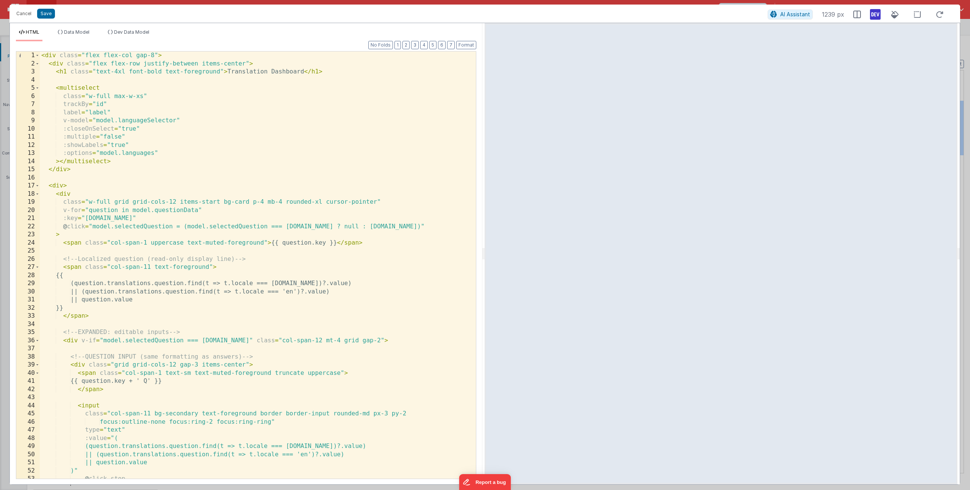
click at [199, 210] on div "< div class = "flex flex-col gap-8" > < div class = "flex flex-row justify-betw…" at bounding box center [255, 274] width 430 height 444
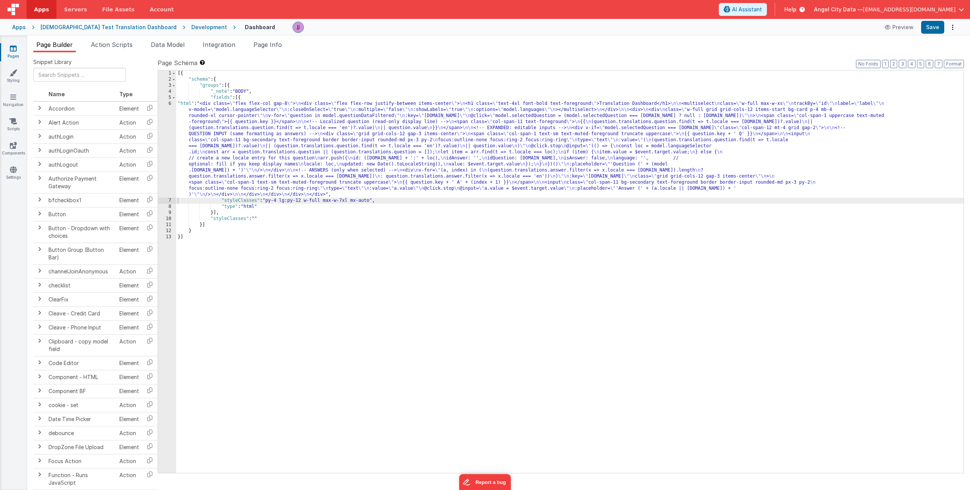
click at [219, 138] on div "[{ "schema" : { "groups" : [{ "_note" : "BODY" , "fields" : [{ "html" : "<div c…" at bounding box center [569, 277] width 787 height 415
click at [165, 134] on div "6" at bounding box center [167, 149] width 18 height 97
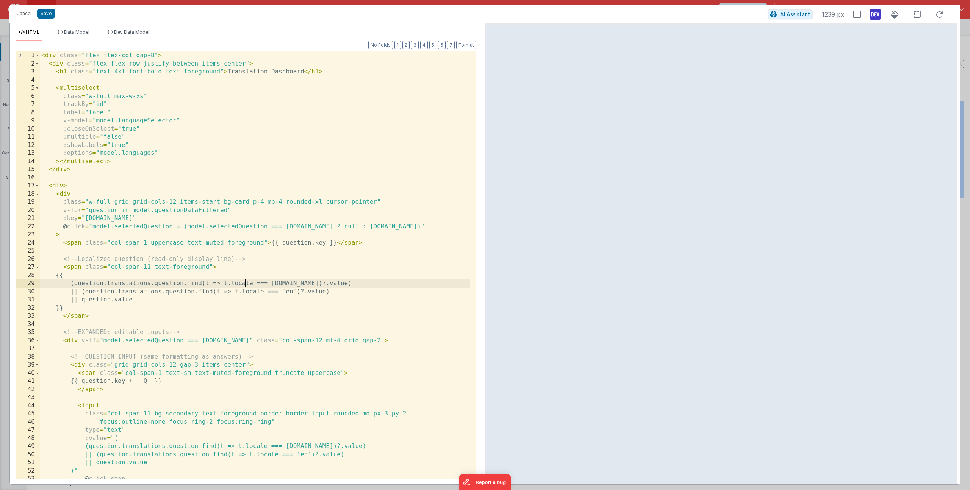
click at [245, 280] on div "< div class = "flex flex-col gap-8" > < div class = "flex flex-row justify-betw…" at bounding box center [255, 274] width 430 height 444
click at [41, 14] on button "Save" at bounding box center [46, 14] width 18 height 10
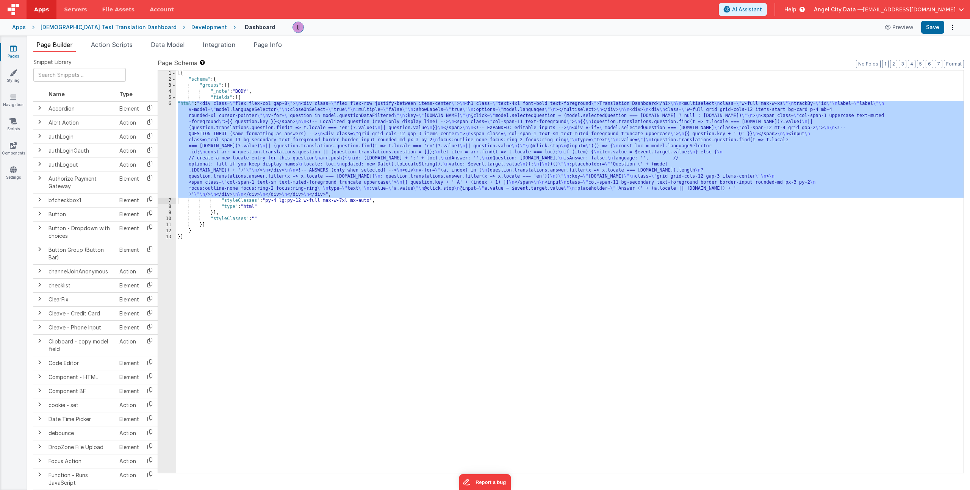
click at [317, 132] on div "[{ "schema" : { "groups" : [{ "_note" : "BODY" , "fields" : [{ "html" : "<div c…" at bounding box center [569, 277] width 787 height 415
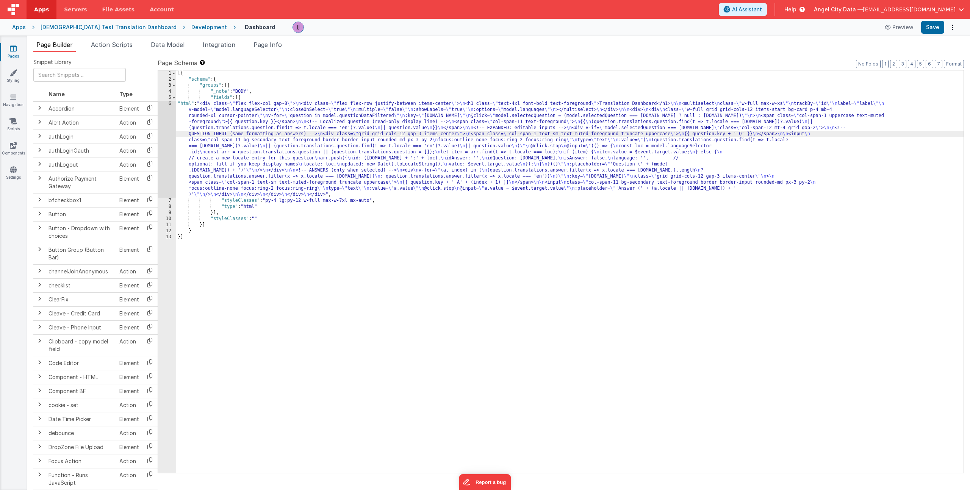
click at [166, 133] on div "6" at bounding box center [167, 149] width 18 height 97
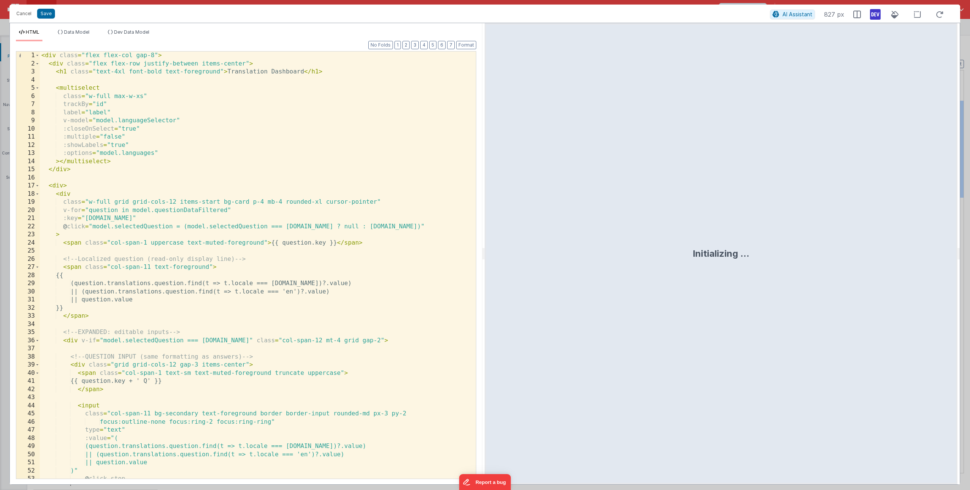
click at [226, 209] on div "< div class = "flex flex-col gap-8" > < div class = "flex flex-row justify-betw…" at bounding box center [255, 274] width 430 height 444
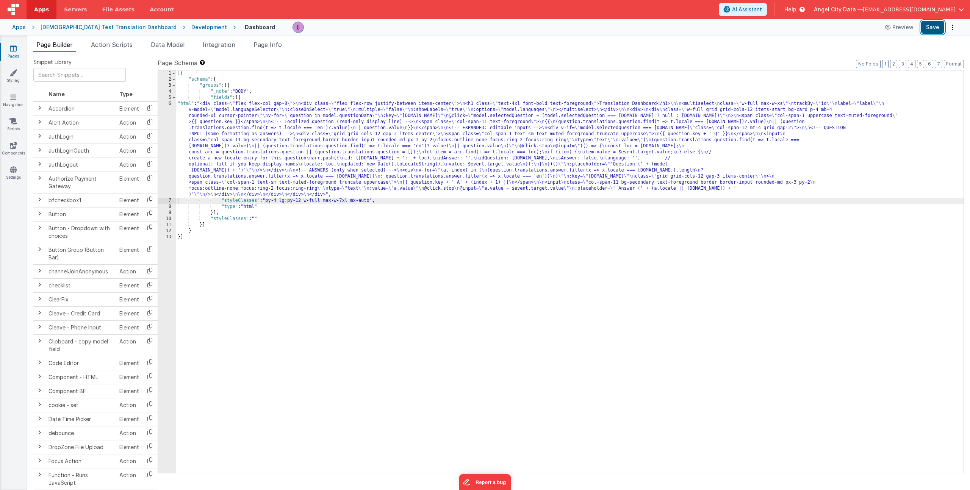
click at [933, 26] on button "Save" at bounding box center [932, 27] width 23 height 13
drag, startPoint x: 264, startPoint y: 130, endPoint x: 191, endPoint y: 127, distance: 73.6
click at [264, 130] on div "[{ "schema" : { "groups" : [{ "_note" : "BODY" , "fields" : [{ "html" : "<div c…" at bounding box center [569, 277] width 787 height 415
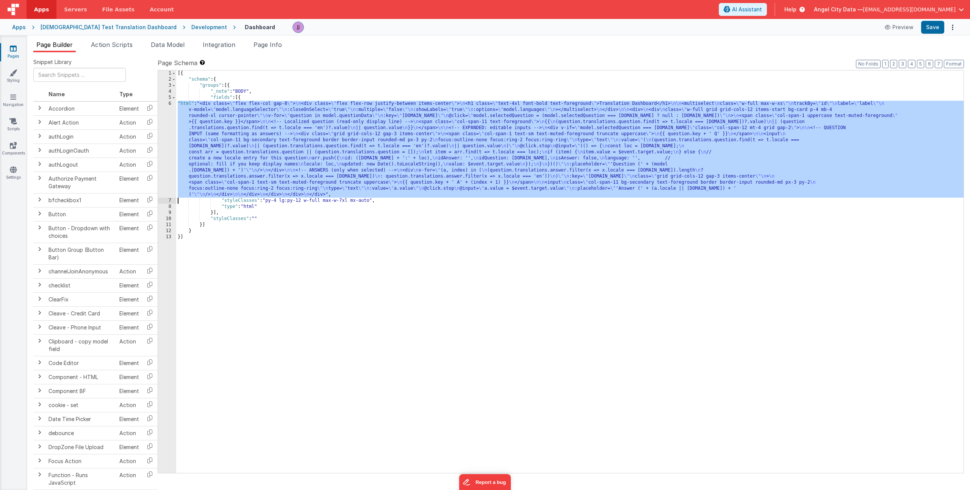
click at [162, 137] on div "6" at bounding box center [167, 149] width 18 height 97
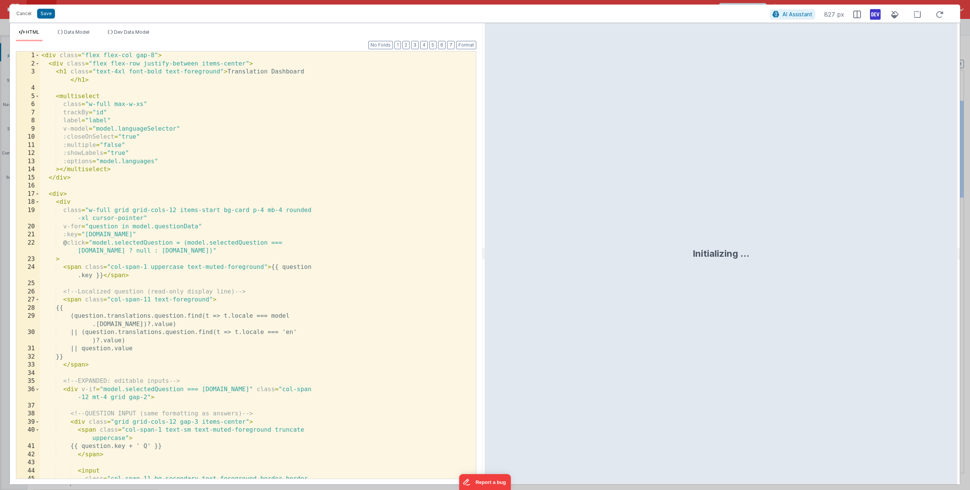
click at [189, 172] on div "< div class = "flex flex-col gap-8" > < div class = "flex flex-row justify-betw…" at bounding box center [255, 278] width 430 height 452
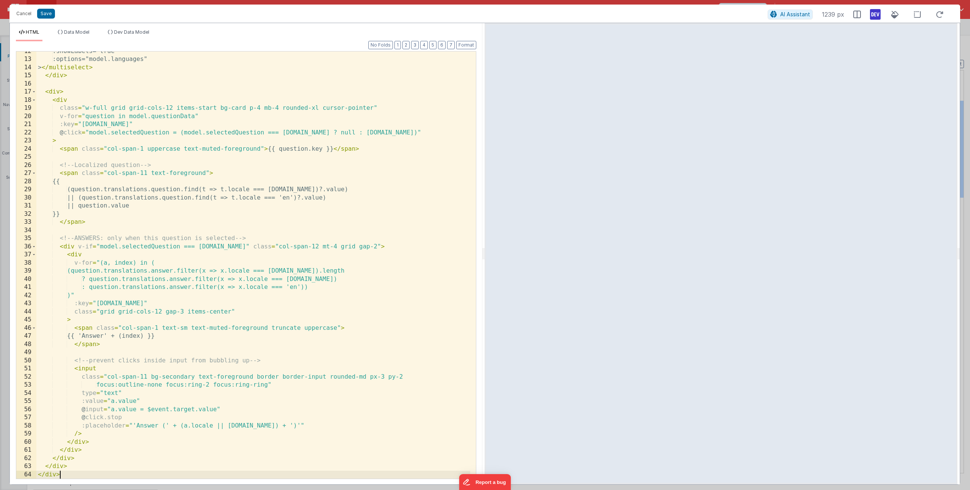
scroll to position [94, 0]
click at [31, 15] on button "Cancel" at bounding box center [24, 13] width 23 height 11
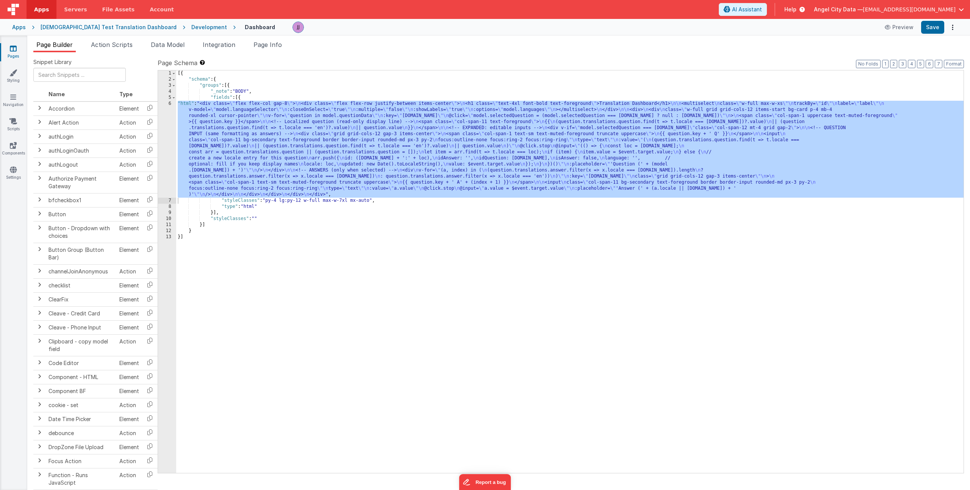
click at [251, 134] on div "[{ "schema" : { "groups" : [{ "_note" : "BODY" , "fields" : [{ "html" : "<div c…" at bounding box center [569, 277] width 787 height 415
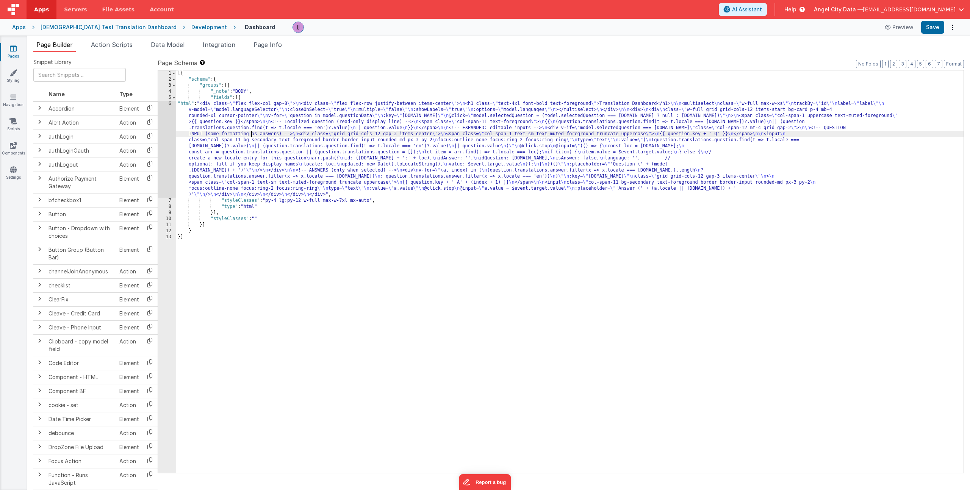
click at [175, 136] on div "6" at bounding box center [167, 149] width 18 height 97
click at [166, 138] on div "6" at bounding box center [167, 149] width 18 height 97
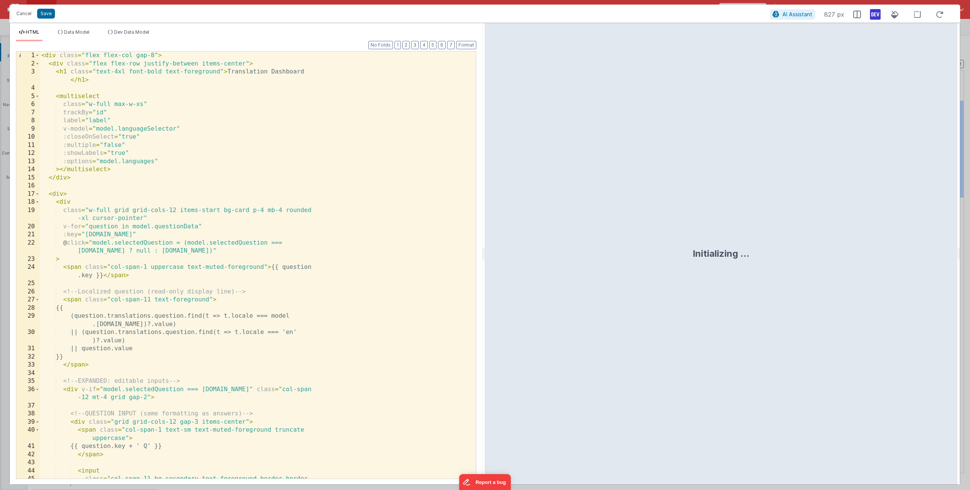
drag, startPoint x: 144, startPoint y: 168, endPoint x: 158, endPoint y: 174, distance: 15.6
click at [144, 168] on div "< div class = "flex flex-col gap-8" > < div class = "flex flex-row justify-betw…" at bounding box center [255, 278] width 430 height 452
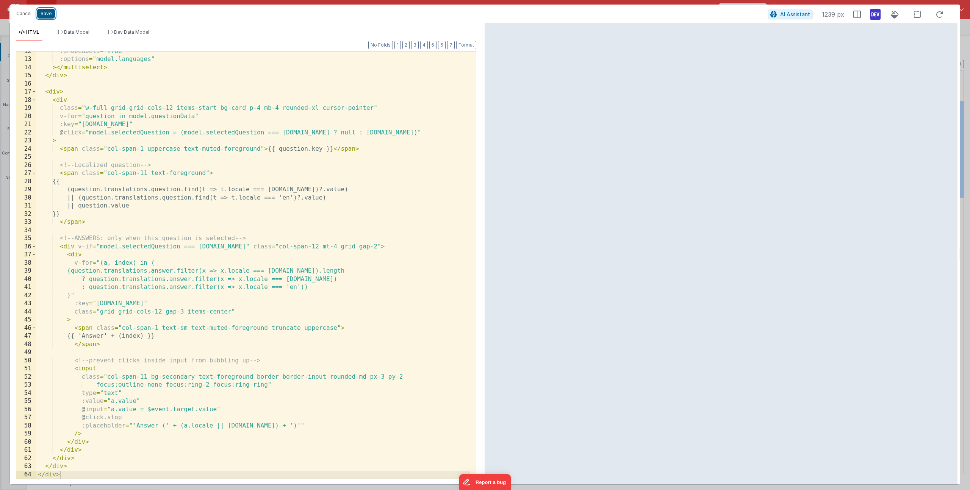
click at [49, 14] on button "Save" at bounding box center [46, 14] width 18 height 10
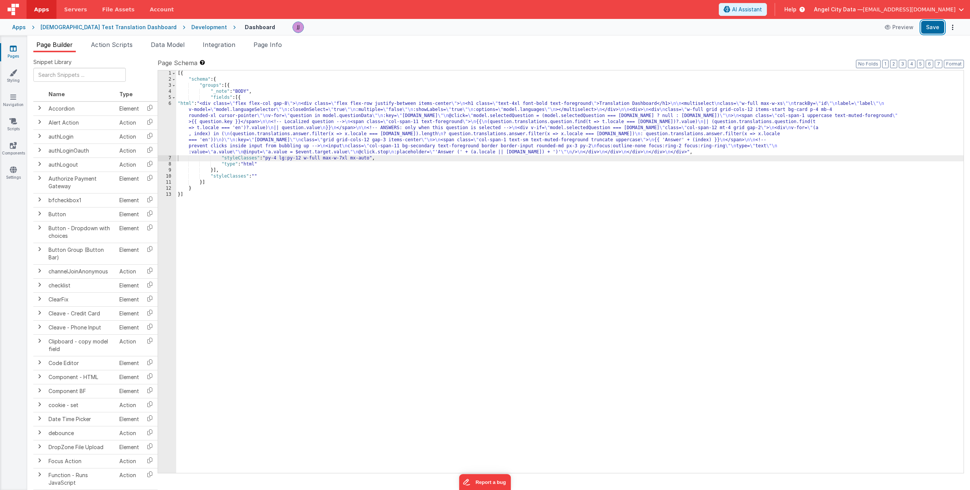
drag, startPoint x: 933, startPoint y: 27, endPoint x: 830, endPoint y: 28, distance: 103.4
click at [933, 27] on button "Save" at bounding box center [932, 27] width 23 height 13
click at [217, 116] on div "[{ "schema" : { "groups" : [{ "_note" : "BODY" , "fields" : [{ "html" : "<div c…" at bounding box center [569, 277] width 787 height 415
click at [159, 129] on div "6" at bounding box center [167, 128] width 18 height 55
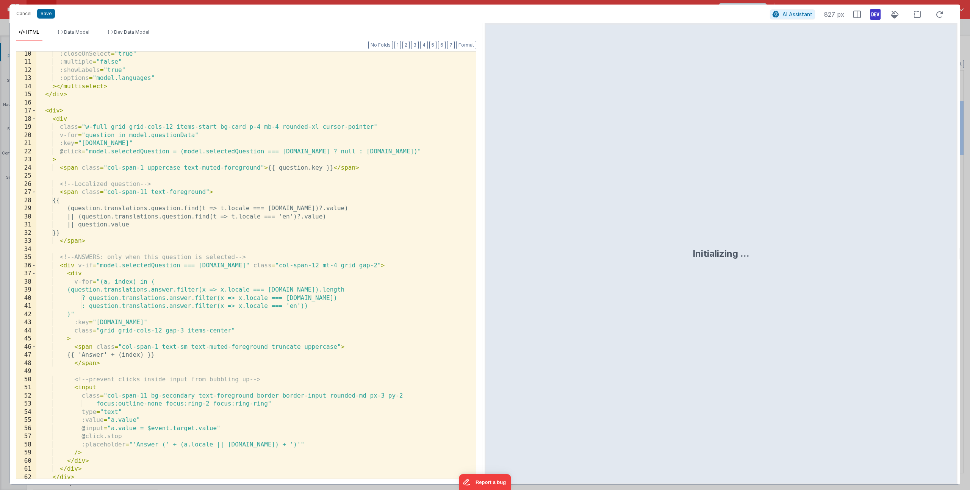
scroll to position [75, 0]
click at [99, 243] on div ":closeOnSelect = "true" :multiple = "false" :showLabels = "true" :options = "mo…" at bounding box center [253, 272] width 434 height 444
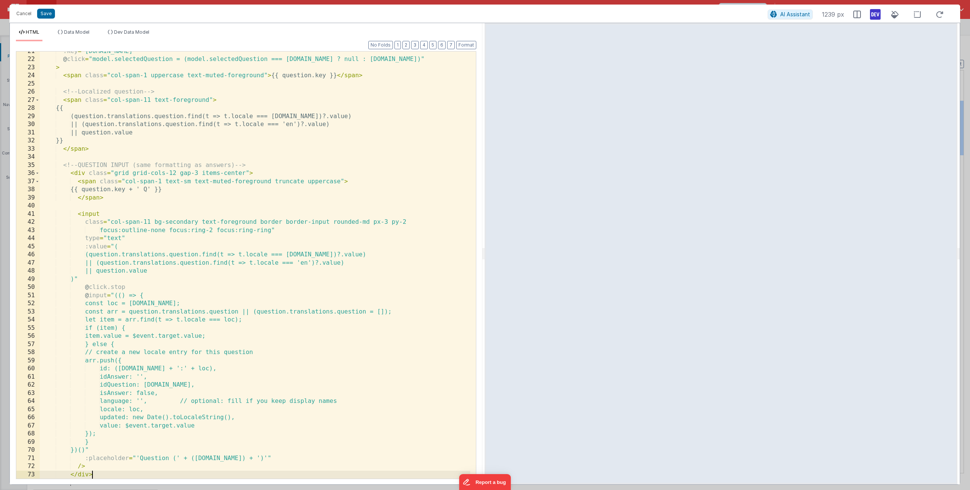
scroll to position [167, 0]
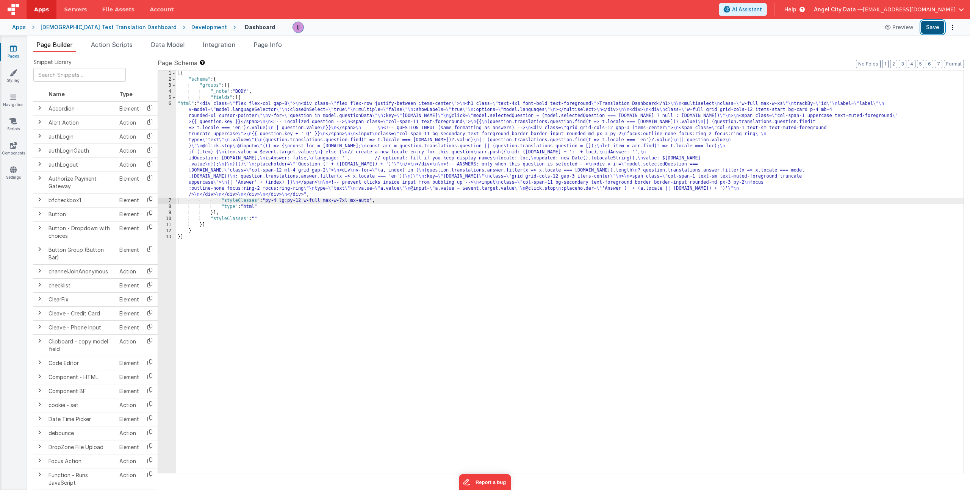
click at [938, 28] on button "Save" at bounding box center [932, 27] width 23 height 13
click at [278, 122] on div "[{ "schema" : { "groups" : [{ "_note" : "BODY" , "fields" : [{ "html" : "<div c…" at bounding box center [569, 277] width 787 height 415
click at [160, 140] on div "6" at bounding box center [167, 149] width 18 height 97
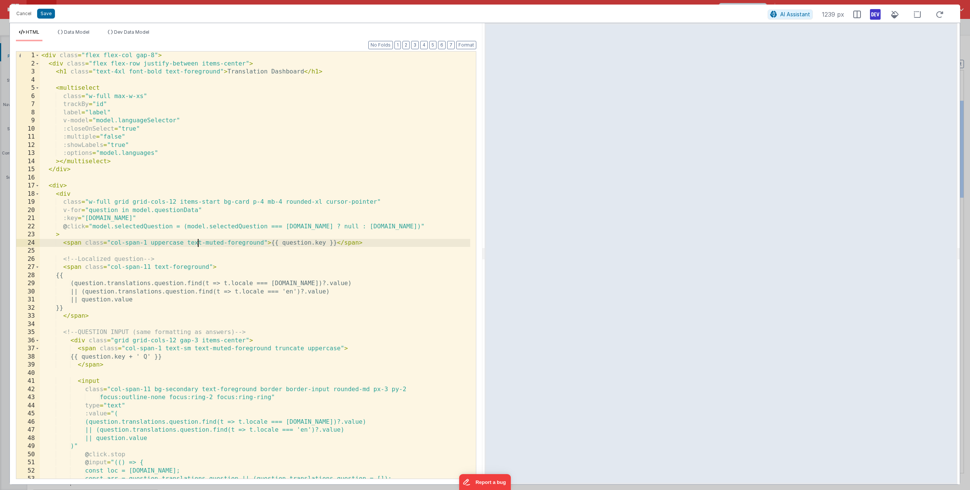
scroll to position [0, 0]
click at [199, 243] on div "< div class = "flex flex-col gap-8" > < div class = "flex flex-row justify-betw…" at bounding box center [255, 274] width 430 height 444
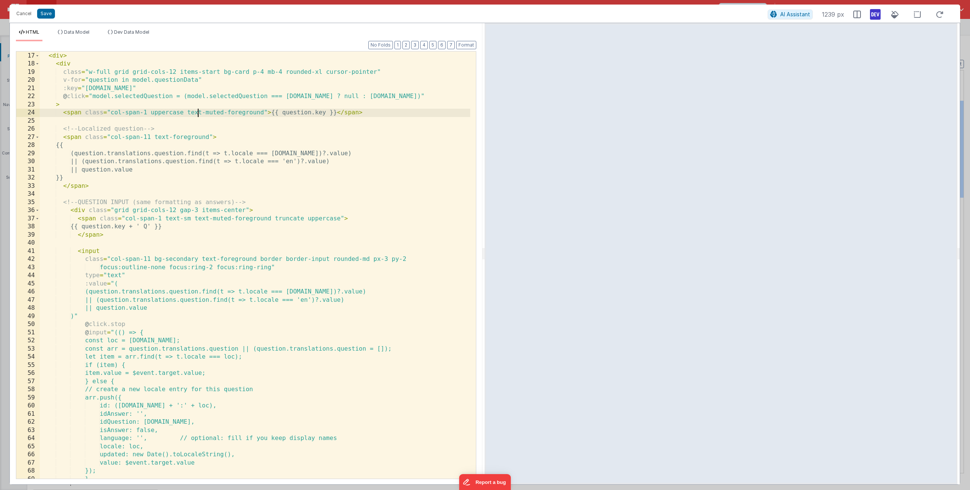
scroll to position [186, 0]
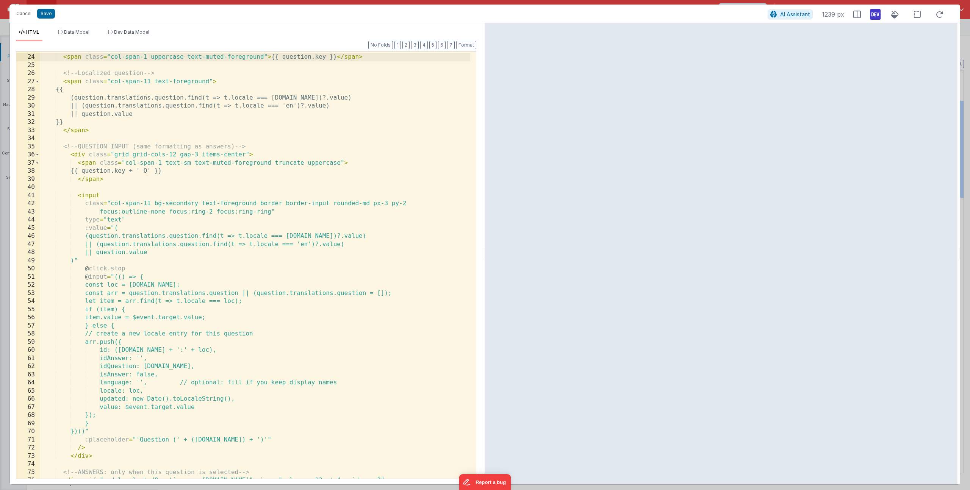
click at [102, 150] on div "> < span class = "col-span-1 uppercase text-muted-foreground" > {{ question.key…" at bounding box center [255, 267] width 430 height 444
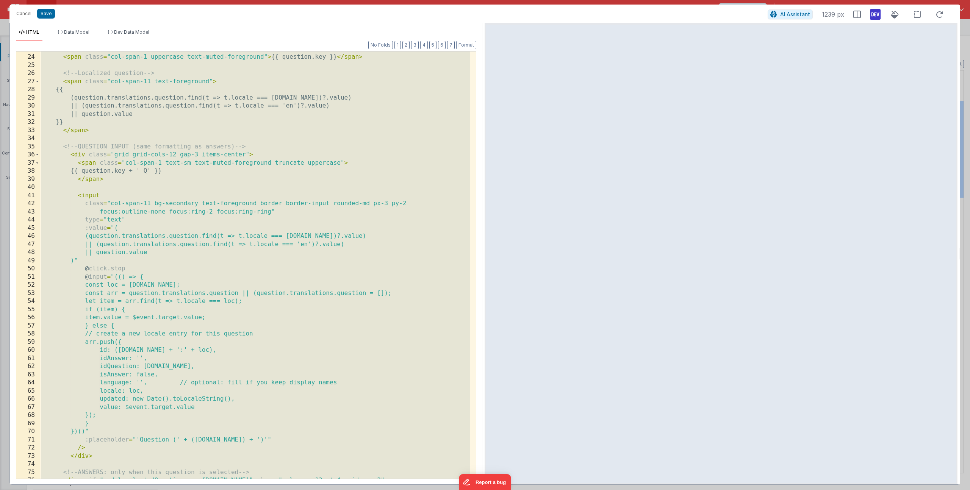
click at [191, 326] on div "> < span class = "col-span-1 uppercase text-muted-foreground" > {{ question.key…" at bounding box center [255, 267] width 430 height 444
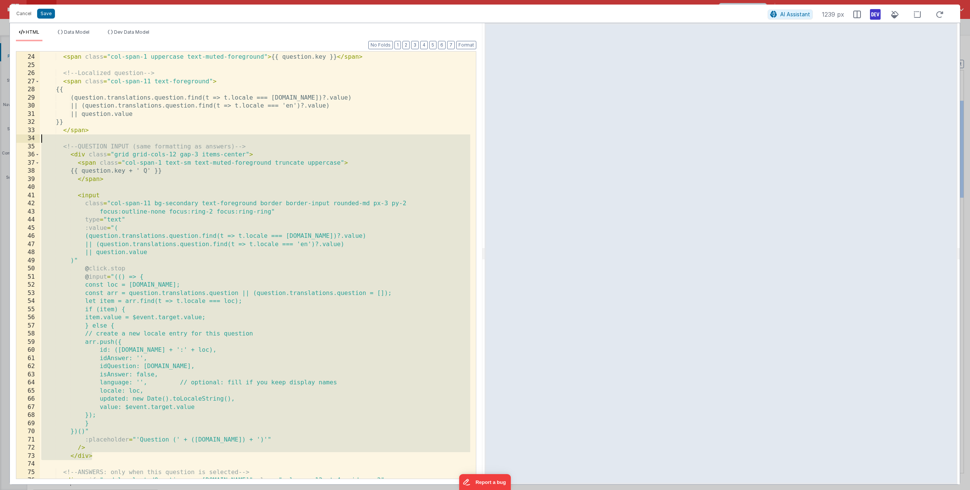
drag, startPoint x: 102, startPoint y: 456, endPoint x: -38, endPoint y: 139, distance: 347.1
click at [0, 139] on html "Cancel Save AI Assistant 1239 px HTML Data Model Dev Data Model Format 7 6 5 4 …" at bounding box center [485, 245] width 970 height 490
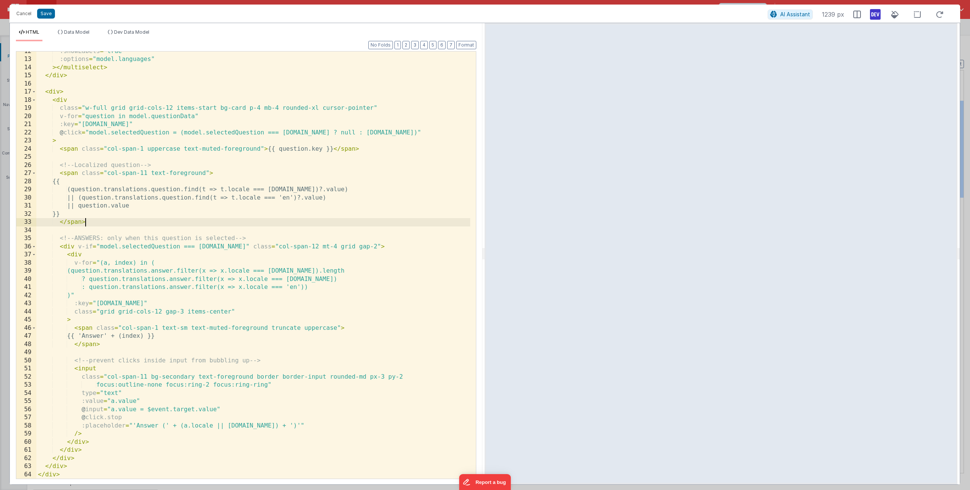
scroll to position [94, 0]
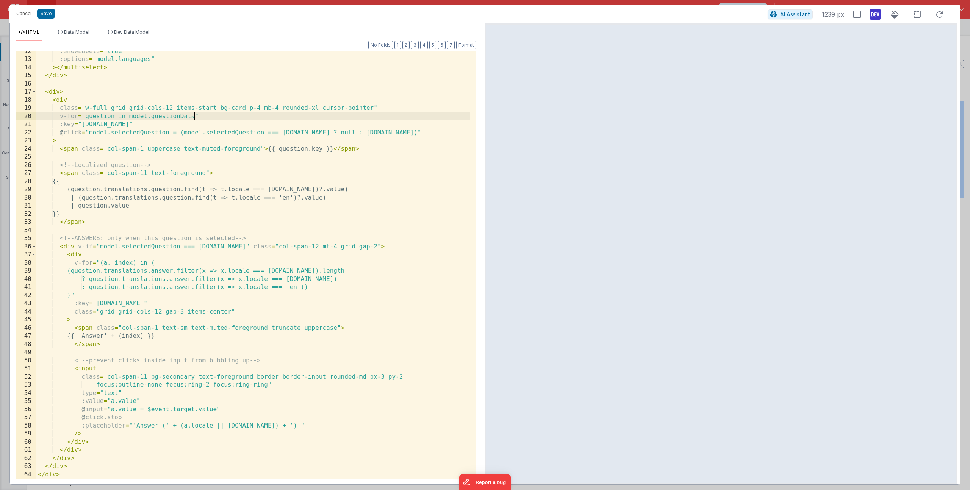
click at [195, 116] on div ":showLabels = "true" :options = "model.languages" > </ multiselect > </ div > <…" at bounding box center [253, 269] width 434 height 444
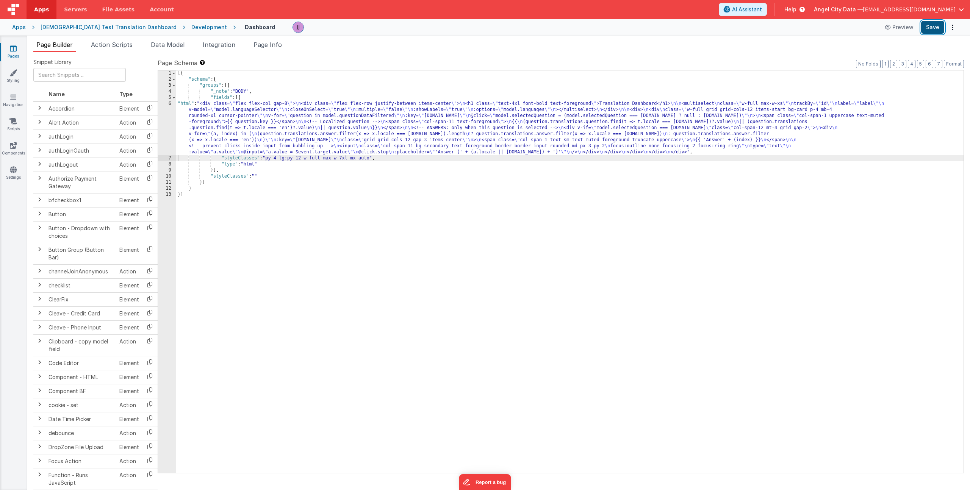
click at [929, 26] on button "Save" at bounding box center [932, 27] width 23 height 13
click at [240, 118] on div "[{ "schema" : { "groups" : [{ "_note" : "BODY" , "fields" : [{ "html" : "<div c…" at bounding box center [569, 277] width 787 height 415
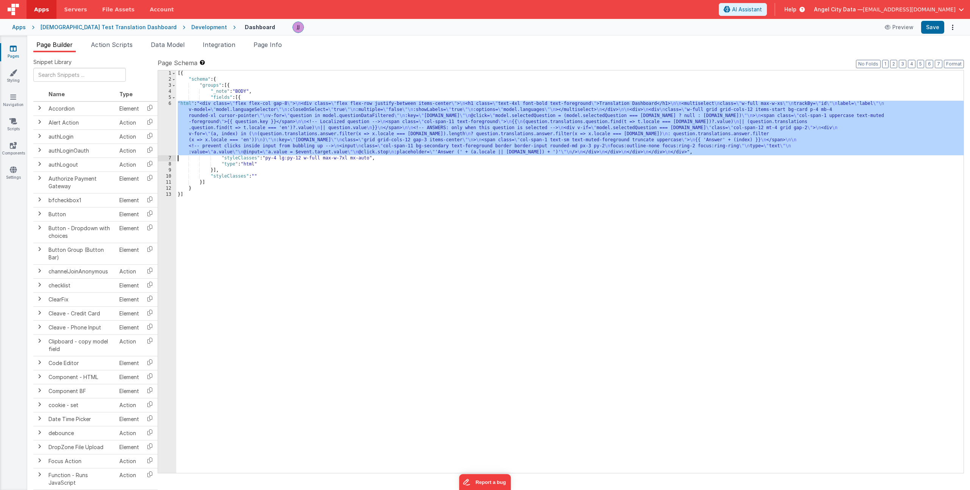
click at [162, 116] on div "6" at bounding box center [167, 128] width 18 height 55
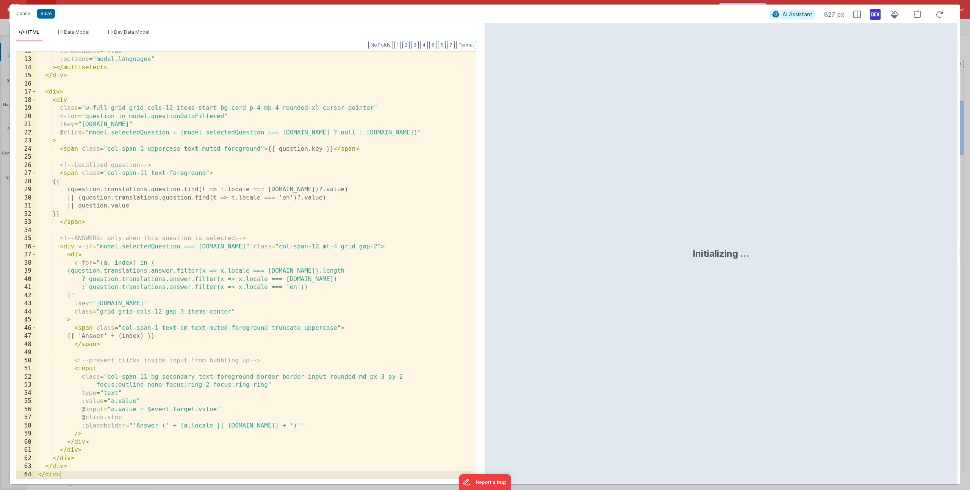
click at [100, 222] on div ":showLabels = "true" :options = "model.languages" > </ multiselect > </ div > <…" at bounding box center [253, 269] width 434 height 444
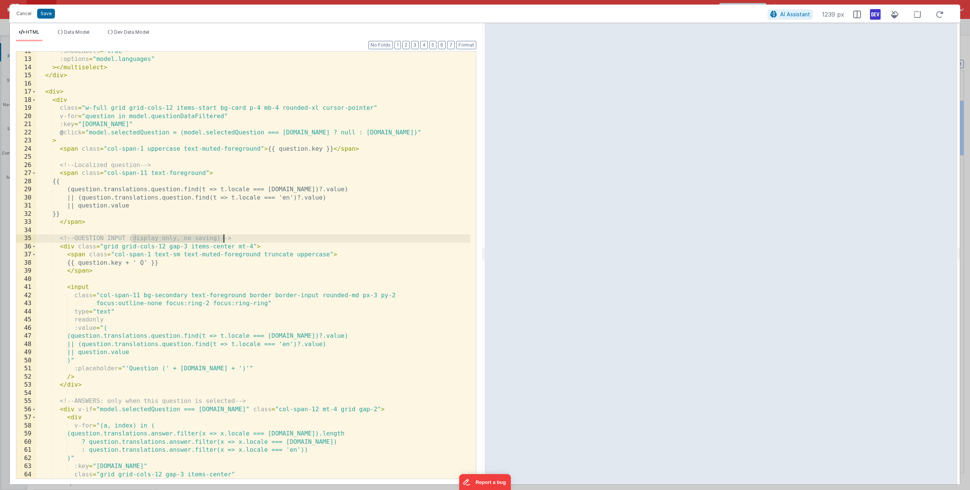
drag, startPoint x: 133, startPoint y: 238, endPoint x: 224, endPoint y: 236, distance: 91.7
click at [224, 236] on div ":showLabels = "true" :options = "model.languages" > </ multiselect > </ div > <…" at bounding box center [253, 269] width 434 height 444
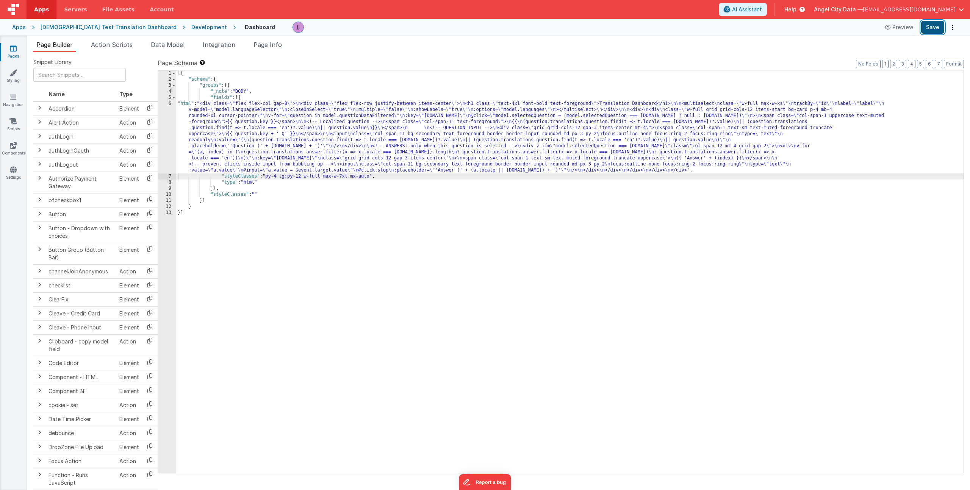
click at [941, 25] on button "Save" at bounding box center [932, 27] width 23 height 13
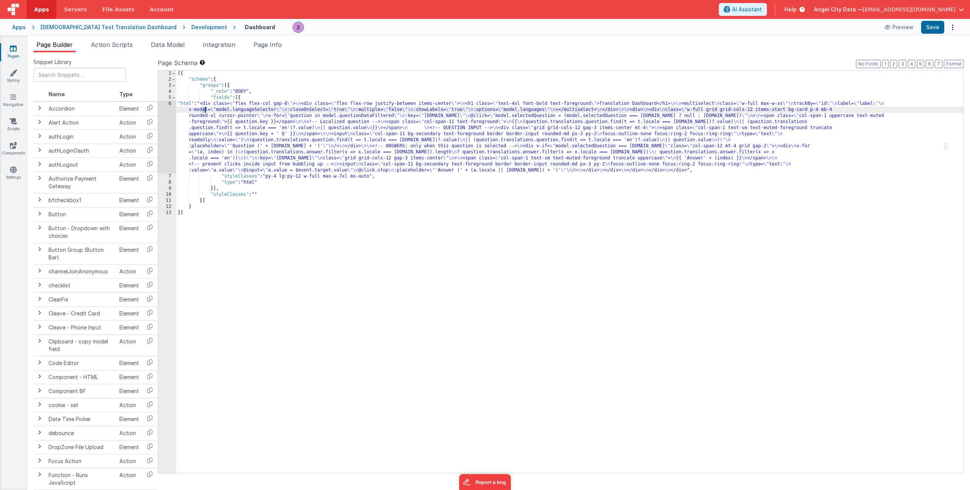
click at [204, 110] on div "[{ "schema" : { "groups" : [{ "_note" : "BODY" , "fields" : [{ "html" : "<div c…" at bounding box center [569, 277] width 787 height 415
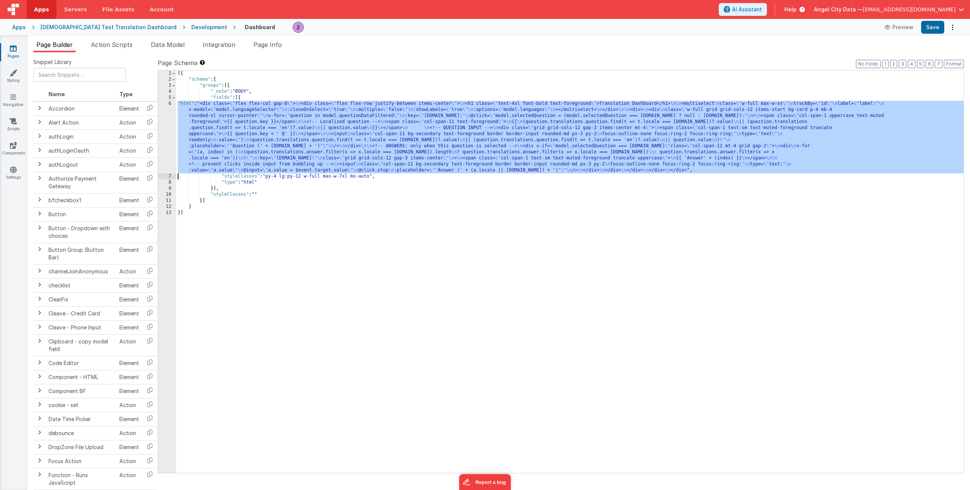
click at [158, 130] on div "6" at bounding box center [167, 137] width 18 height 73
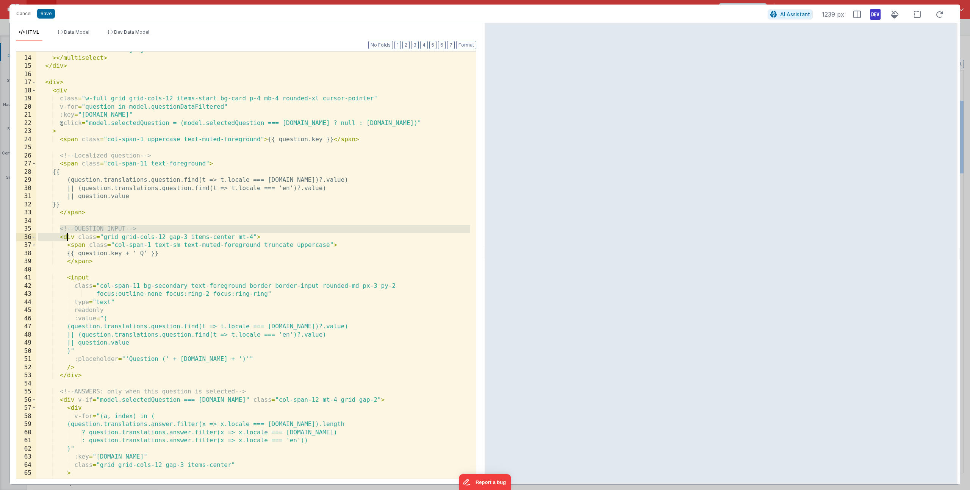
scroll to position [0, 0]
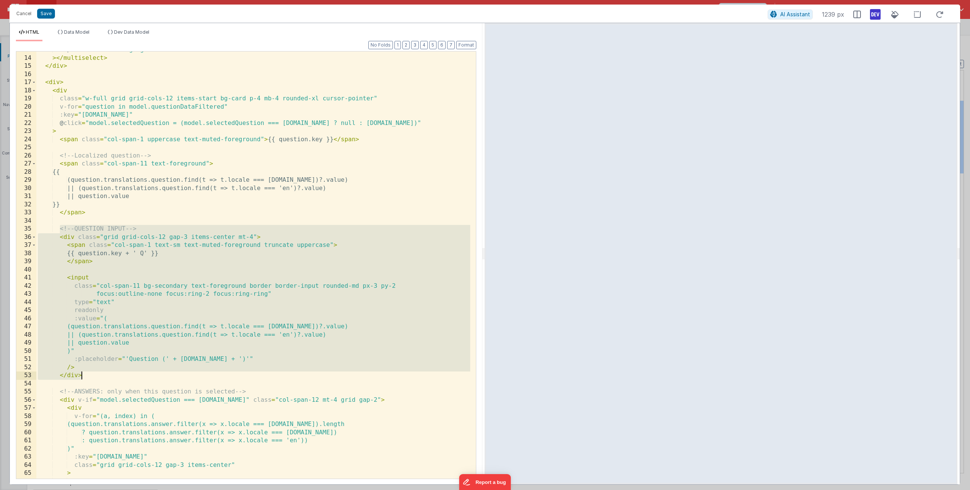
drag, startPoint x: 59, startPoint y: 228, endPoint x: 127, endPoint y: 377, distance: 164.0
click at [127, 377] on div ":options = "model.languages" > </ multiselect > </ div > < div > < div class = …" at bounding box center [253, 268] width 434 height 444
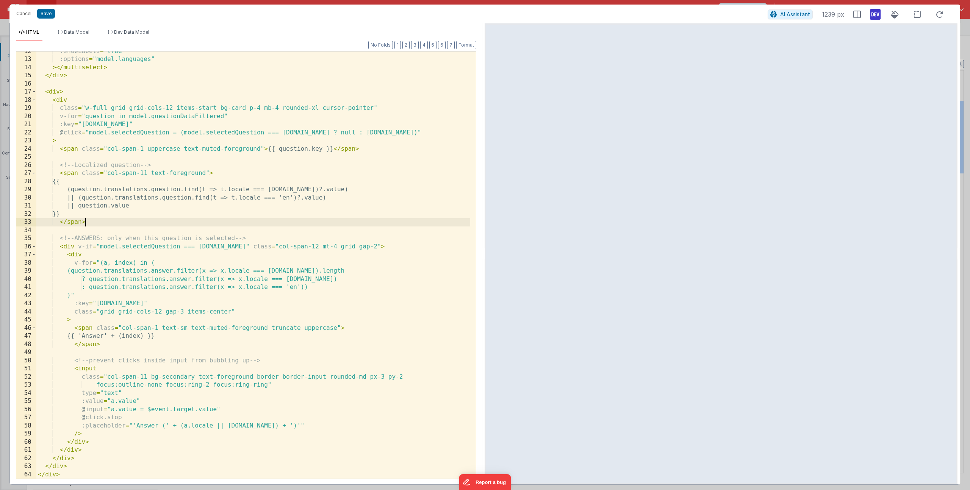
scroll to position [94, 0]
drag, startPoint x: 90, startPoint y: 239, endPoint x: 105, endPoint y: 237, distance: 14.5
click at [105, 237] on div ":showLabels = "true" :options = "model.languages" > </ multiselect > </ div > <…" at bounding box center [253, 269] width 434 height 444
click at [203, 233] on div ":showLabels = "true" :options = "model.languages" > </ multiselect > </ div > <…" at bounding box center [253, 269] width 434 height 444
click at [122, 249] on div ":showLabels = "true" :options = "model.languages" > </ multiselect > </ div > <…" at bounding box center [253, 269] width 434 height 444
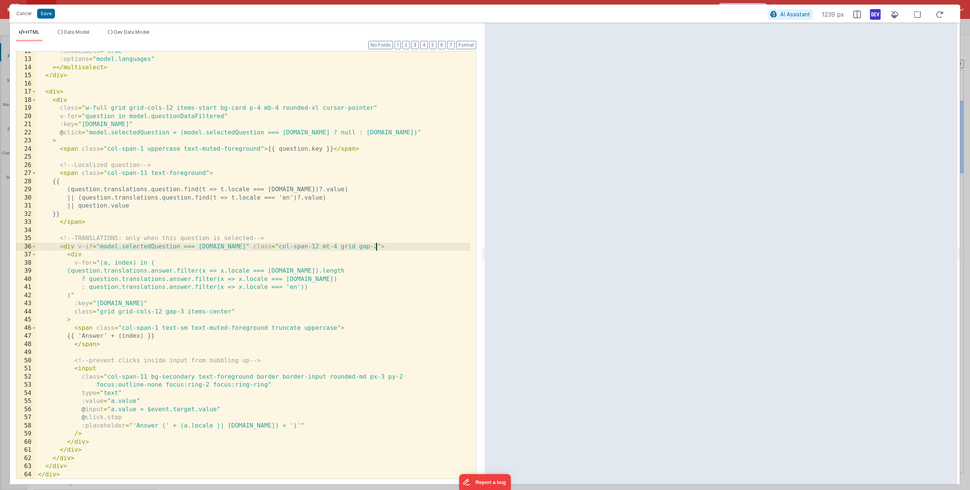
click at [394, 244] on div ":showLabels = "true" :options = "model.languages" > </ multiselect > </ div > <…" at bounding box center [253, 269] width 434 height 444
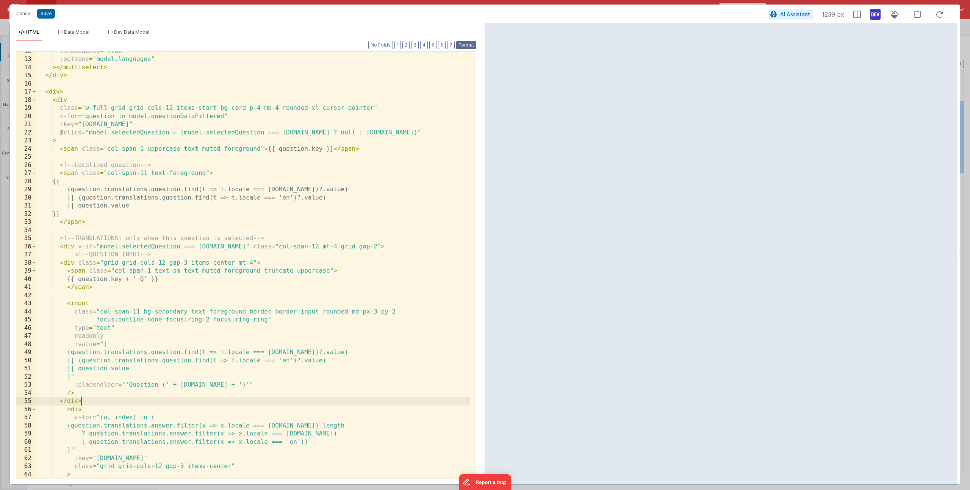
click at [471, 44] on button "Format" at bounding box center [466, 45] width 20 height 8
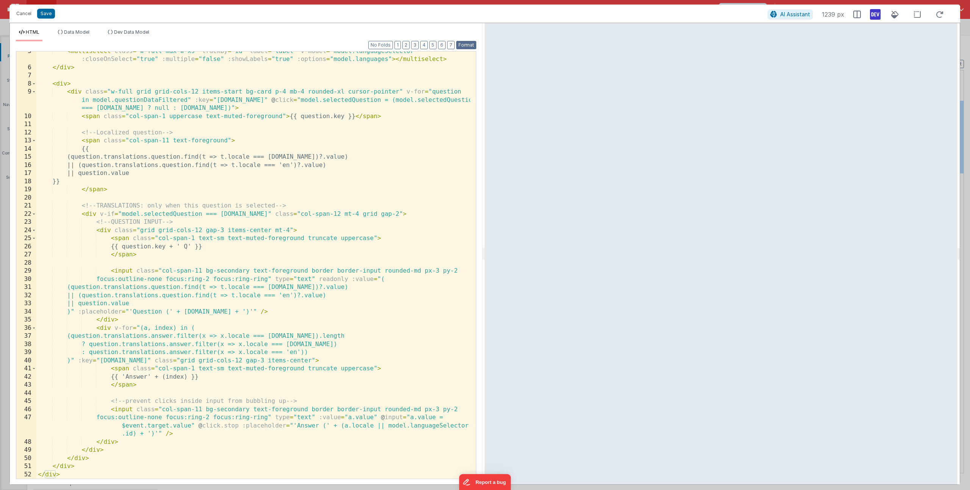
scroll to position [37, 0]
click at [45, 13] on button "Save" at bounding box center [46, 14] width 18 height 10
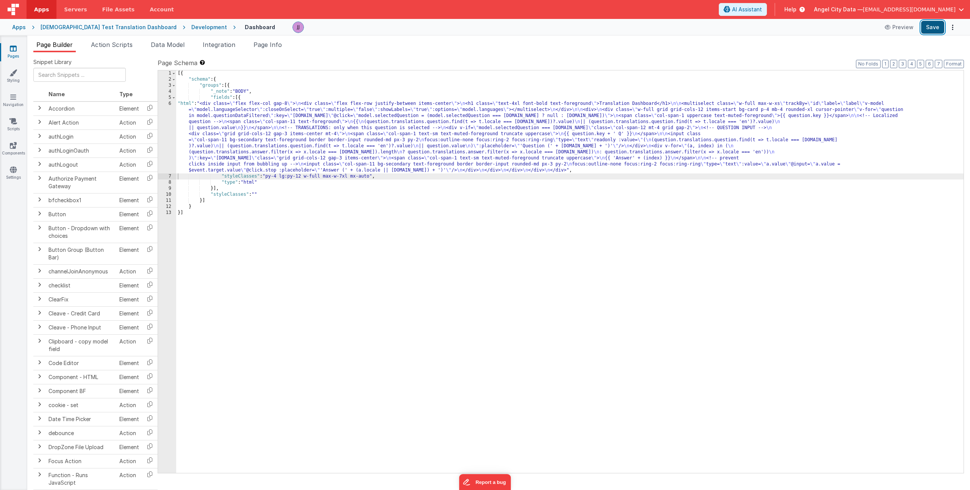
click at [933, 22] on button "Save" at bounding box center [932, 27] width 23 height 13
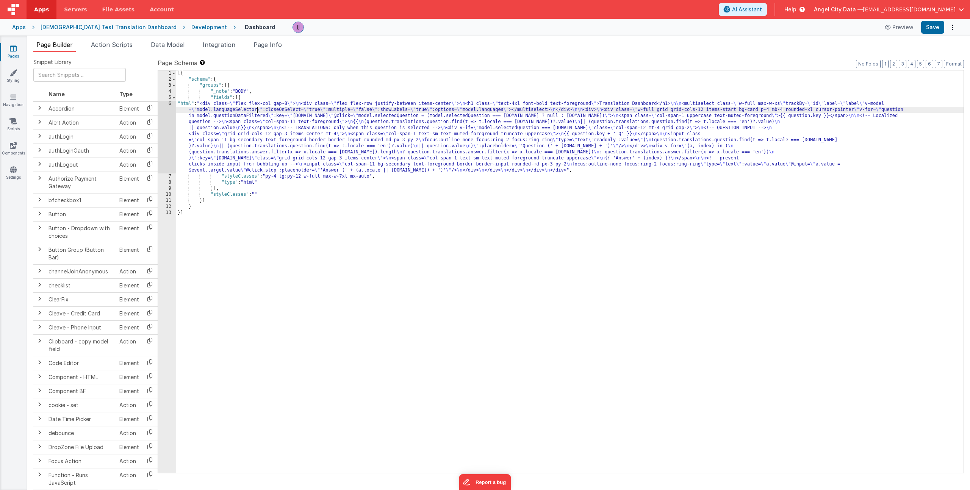
click at [258, 107] on div "[{ "schema" : { "groups" : [{ "_note" : "BODY" , "fields" : [{ "html" : "<div c…" at bounding box center [569, 277] width 787 height 415
click at [164, 123] on div "6" at bounding box center [167, 137] width 18 height 73
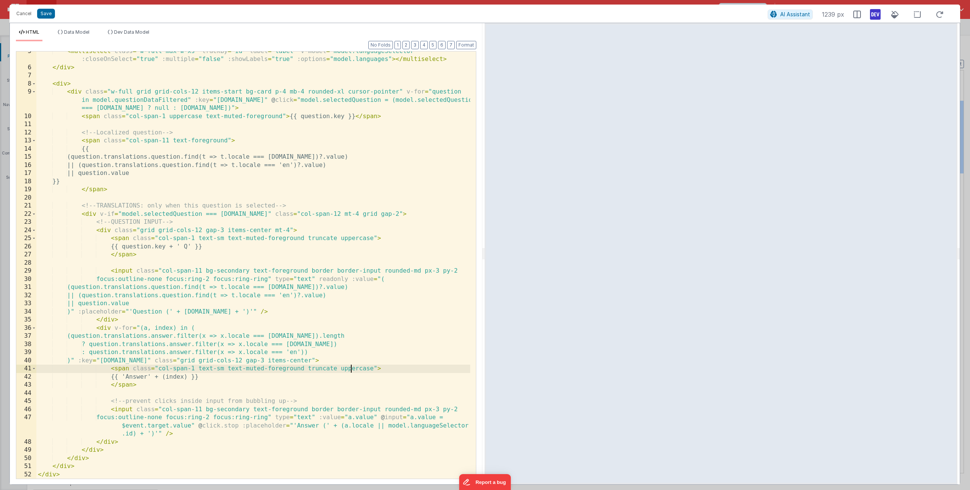
click at [349, 370] on div "< multiselect class = "w-full max-w-xs" trackBy = "id" label = "label" v-model …" at bounding box center [253, 273] width 434 height 452
click at [348, 370] on div "< multiselect class = "w-full max-w-xs" trackBy = "id" label = "label" v-model …" at bounding box center [253, 273] width 434 height 452
click at [161, 377] on div "< multiselect class = "w-full max-w-xs" trackBy = "id" label = "label" v-model …" at bounding box center [253, 273] width 434 height 452
click at [198, 246] on div "< multiselect class = "w-full max-w-xs" trackBy = "id" label = "label" v-model …" at bounding box center [253, 273] width 434 height 452
drag, startPoint x: 137, startPoint y: 248, endPoint x: 205, endPoint y: 247, distance: 68.2
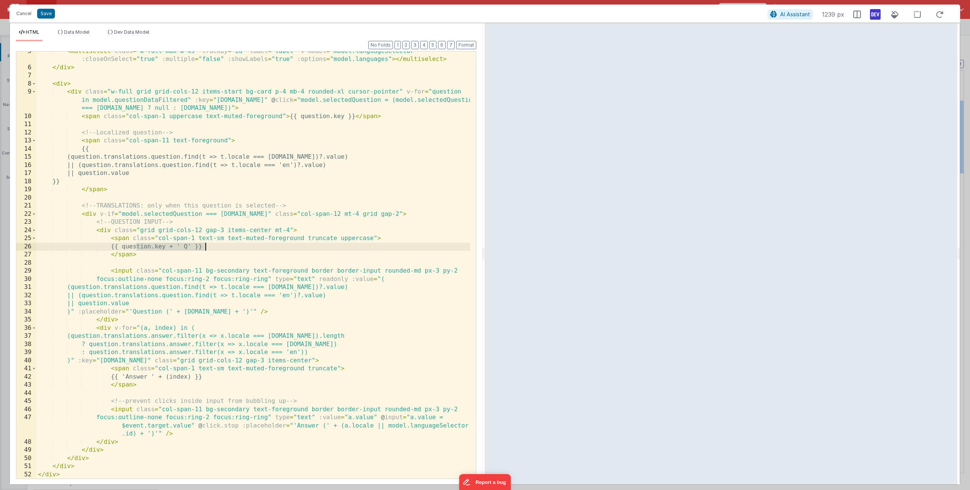
click at [205, 247] on div "< multiselect class = "w-full max-w-xs" trackBy = "id" label = "label" v-model …" at bounding box center [253, 273] width 434 height 452
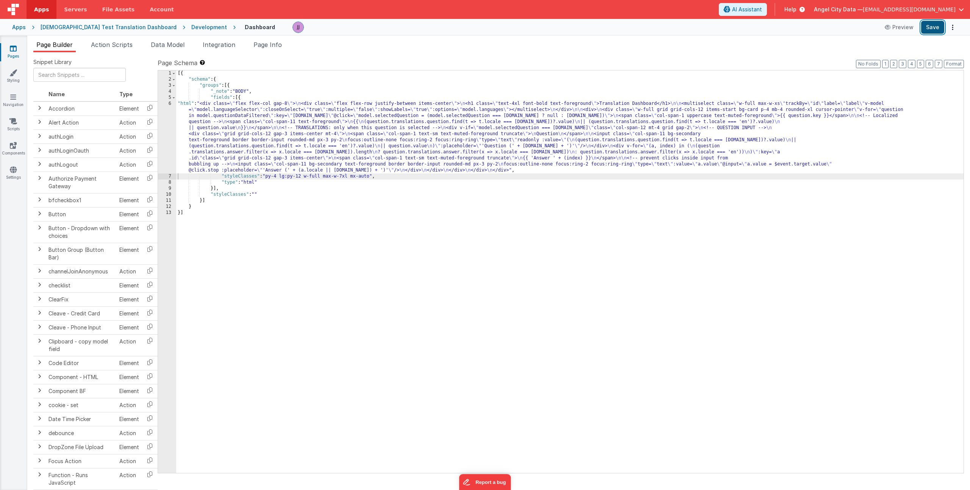
click at [937, 31] on button "Save" at bounding box center [932, 27] width 23 height 13
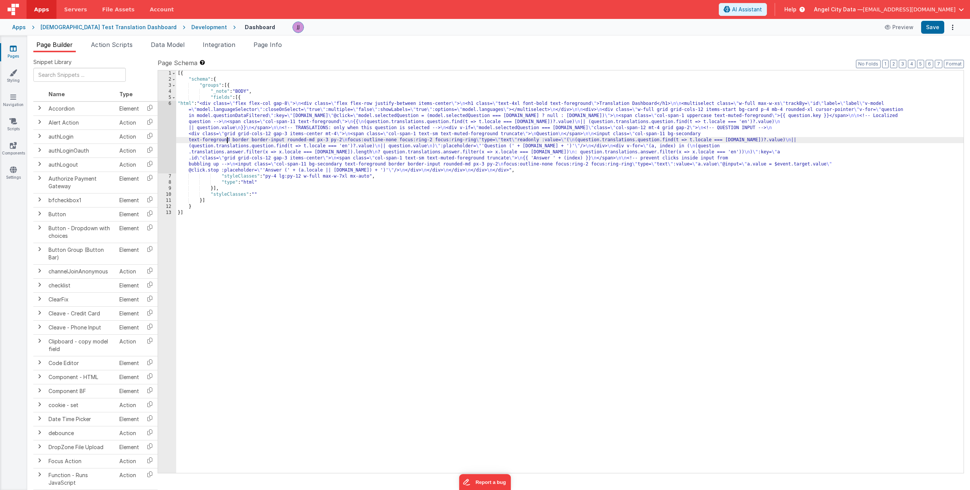
click at [226, 138] on div "[{ "schema" : { "groups" : [{ "_note" : "BODY" , "fields" : [{ "html" : "<div c…" at bounding box center [569, 277] width 787 height 415
click at [163, 130] on div "6" at bounding box center [167, 137] width 18 height 73
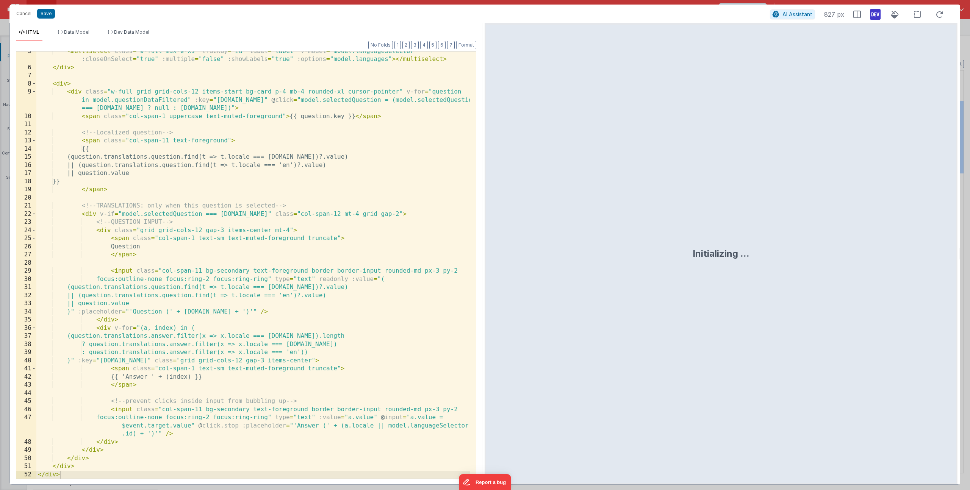
click at [201, 375] on div "< multiselect class = "w-full max-w-xs" trackBy = "id" label = "label" v-model …" at bounding box center [253, 273] width 434 height 452
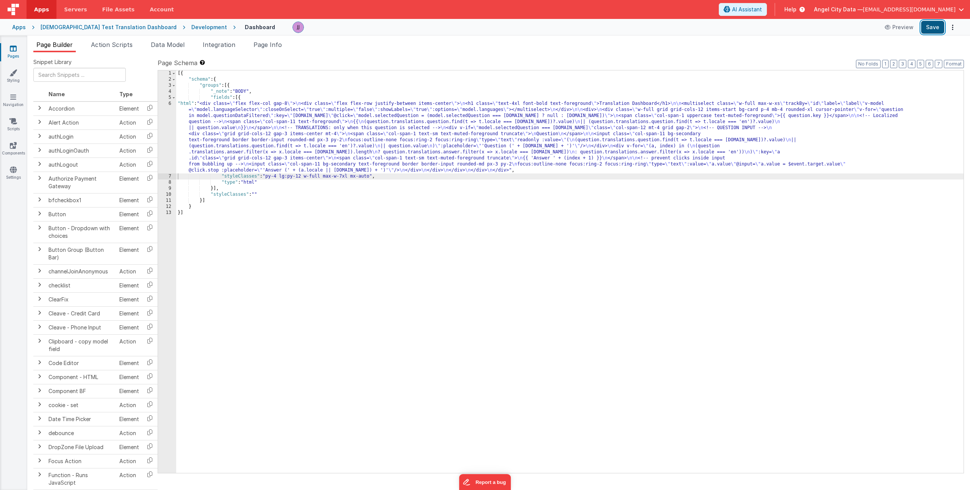
click at [930, 32] on button "Save" at bounding box center [932, 27] width 23 height 13
click at [238, 127] on div "[{ "schema" : { "groups" : [{ "_note" : "BODY" , "fields" : [{ "html" : "<div c…" at bounding box center [569, 277] width 787 height 415
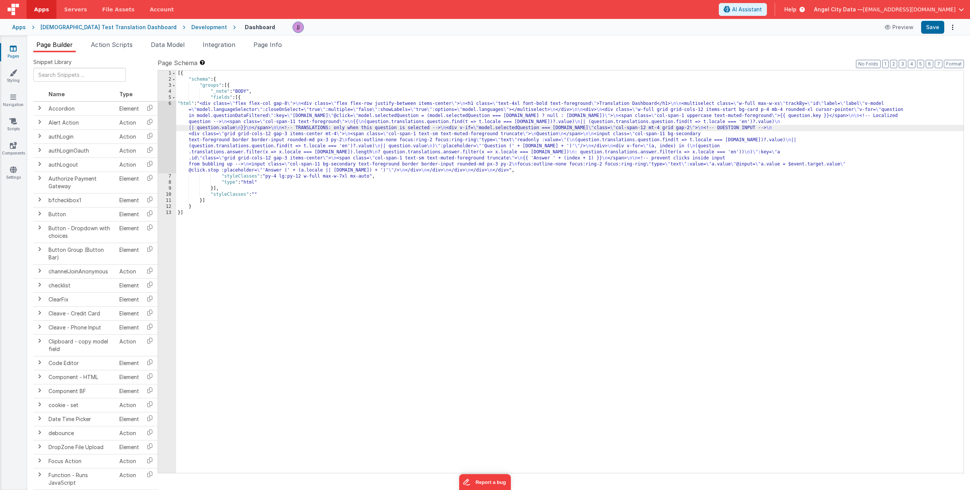
click at [168, 131] on div "6" at bounding box center [167, 137] width 18 height 73
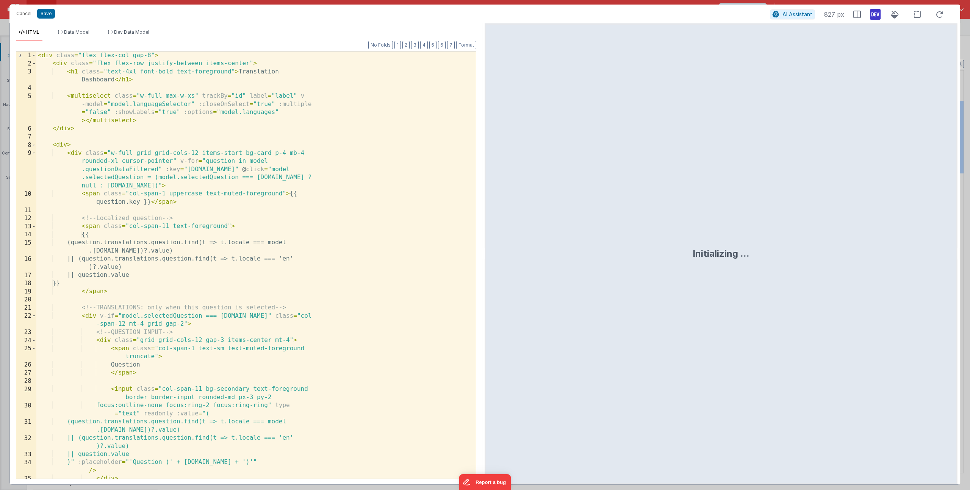
click at [185, 184] on div "< div class = "flex flex-col gap-8" > < div class = "flex flex-row justify-betw…" at bounding box center [253, 274] width 434 height 444
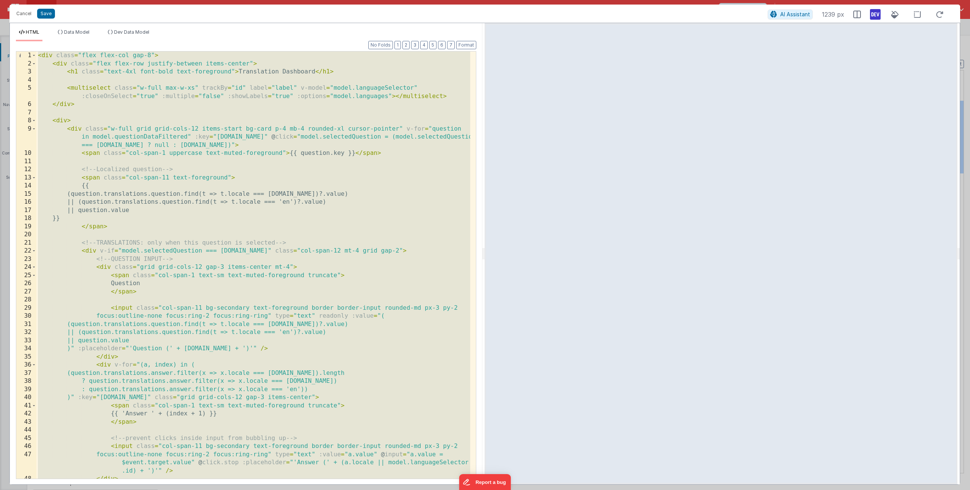
click at [240, 72] on div "< div class = "flex flex-col gap-8" > < div class = "flex flex-row justify-betw…" at bounding box center [253, 274] width 434 height 444
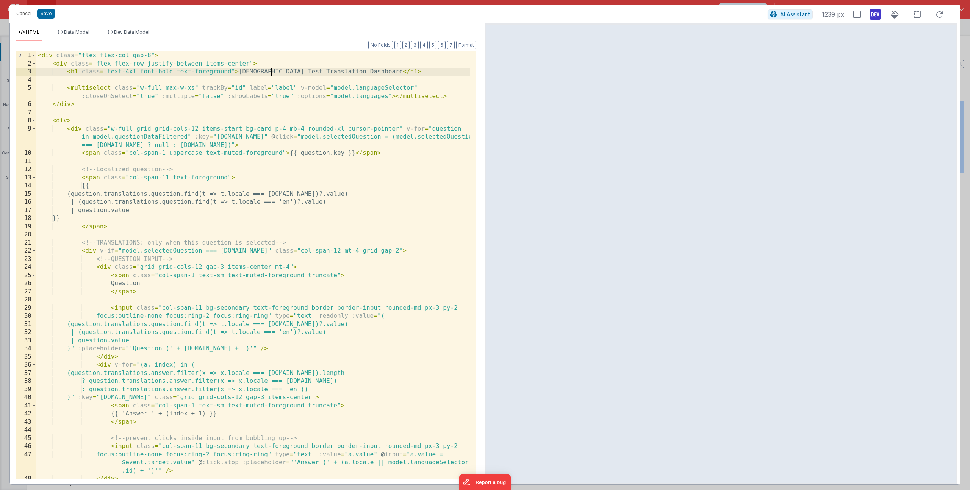
click at [237, 72] on div "< div class = "flex flex-col gap-8" > < div class = "flex flex-row justify-betw…" at bounding box center [253, 274] width 434 height 444
click at [66, 72] on div "< div class = "flex flex-col gap-8" > < div class = "flex flex-row justify-betw…" at bounding box center [253, 274] width 434 height 444
drag, startPoint x: 286, startPoint y: 73, endPoint x: 363, endPoint y: 70, distance: 77.0
click at [363, 70] on div "< div class = "flex flex-col gap-8" > < div class = "flex flex-row justify-betw…" at bounding box center [253, 274] width 434 height 444
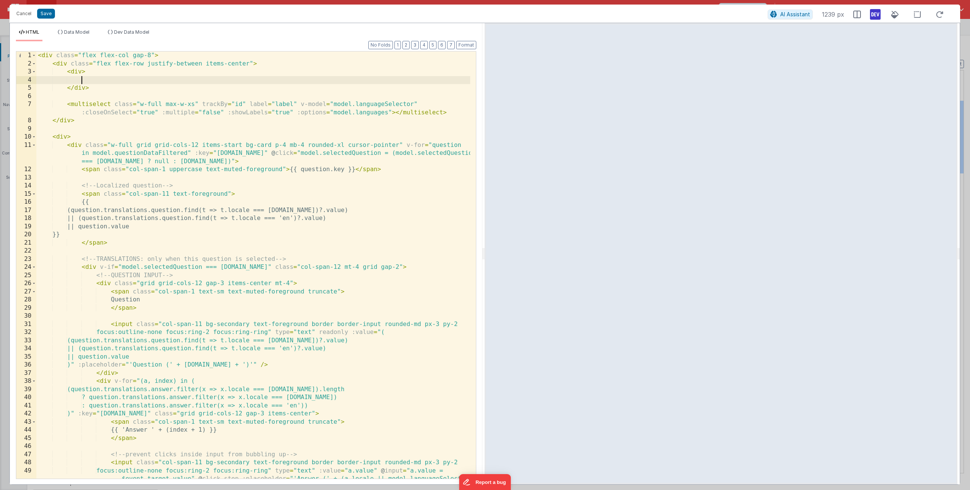
paste textarea
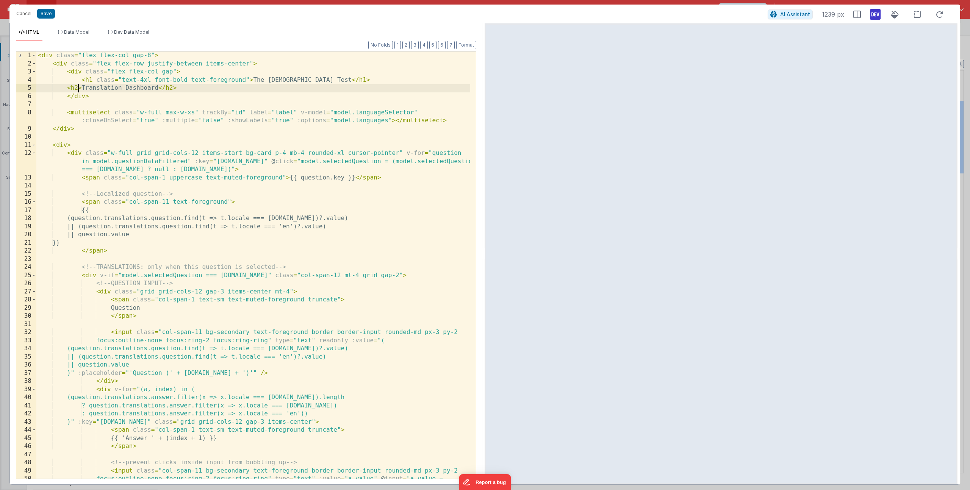
click at [78, 88] on div "< div class = "flex flex-col gap-8" > < div class = "flex flex-row justify-betw…" at bounding box center [253, 282] width 434 height 460
click at [460, 44] on button "Format" at bounding box center [466, 45] width 20 height 8
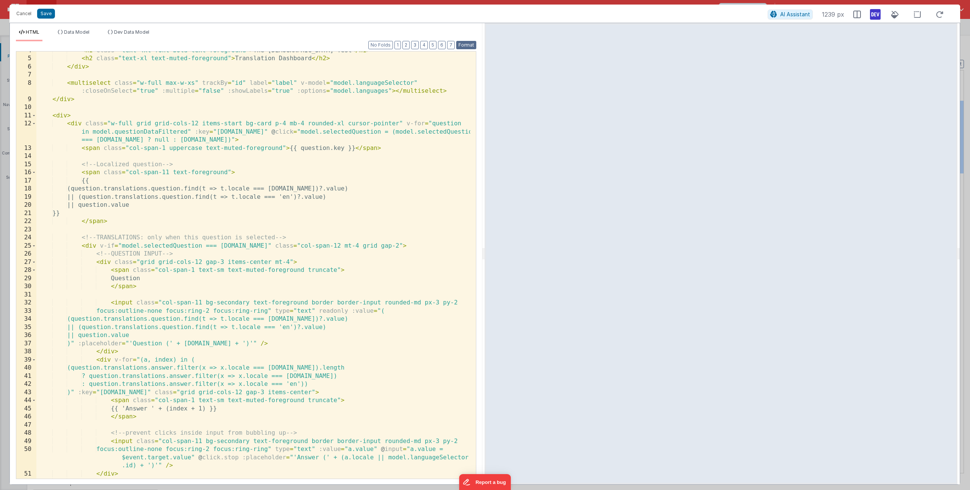
scroll to position [37, 0]
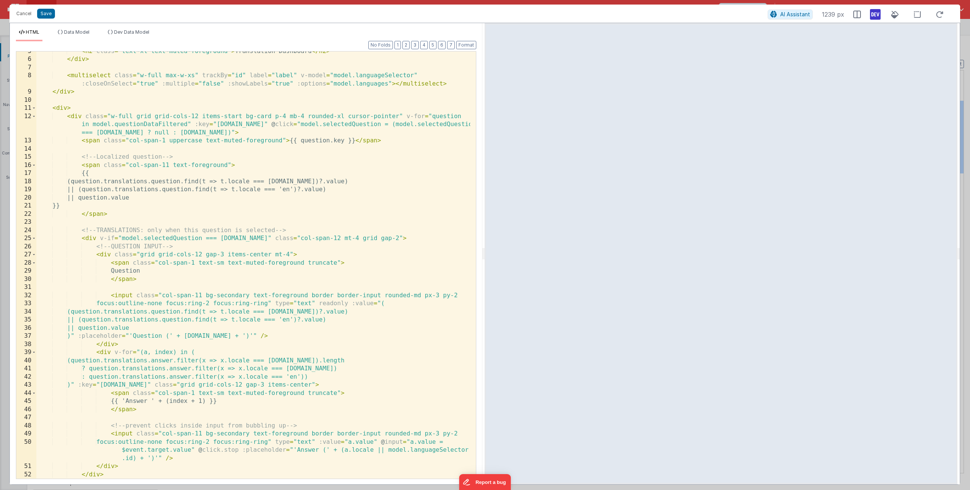
click at [356, 180] on div "< h2 class = "text-xl text-muted-foreground" > Translation Dashboard </ h2 > </…" at bounding box center [253, 269] width 434 height 444
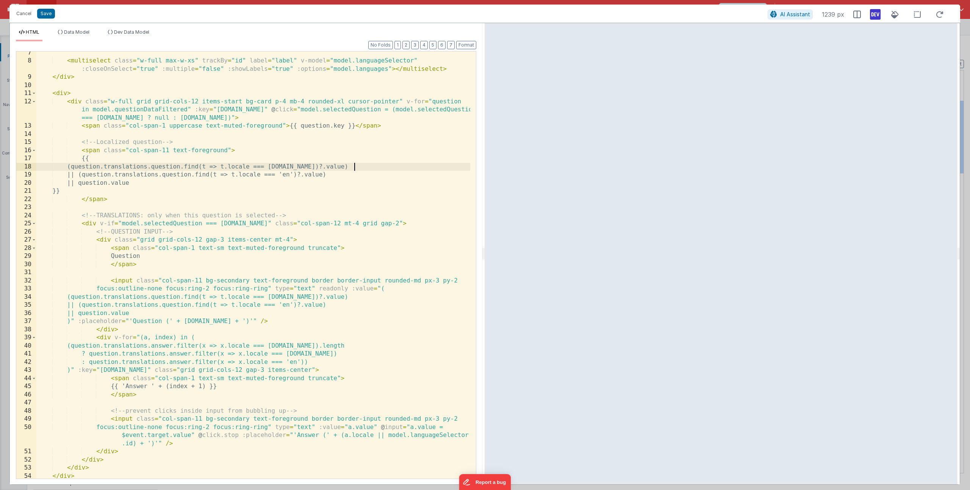
scroll to position [61, 0]
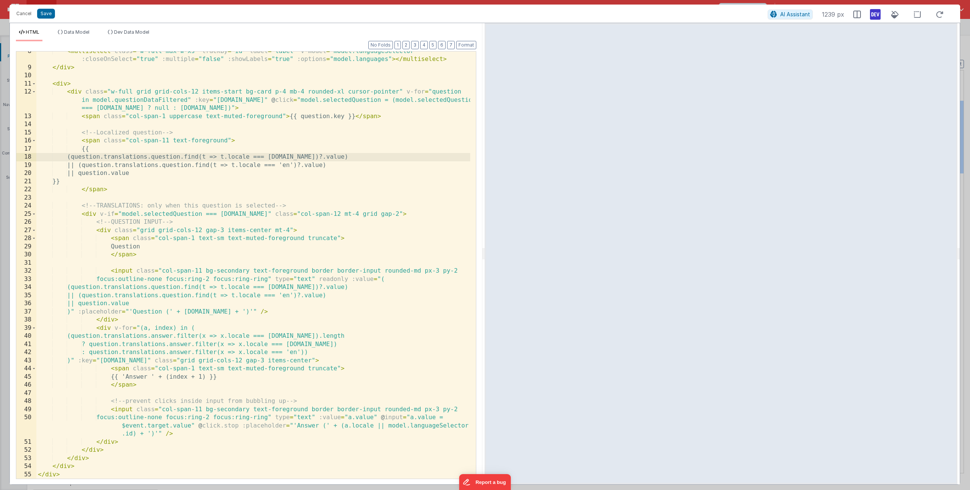
click at [188, 333] on div "< multiselect class = "w-full max-w-xs" trackBy = "id" label = "label" v-model …" at bounding box center [253, 273] width 434 height 452
click at [131, 317] on div "< multiselect class = "w-full max-w-xs" trackBy = "id" label = "label" v-model …" at bounding box center [253, 273] width 434 height 452
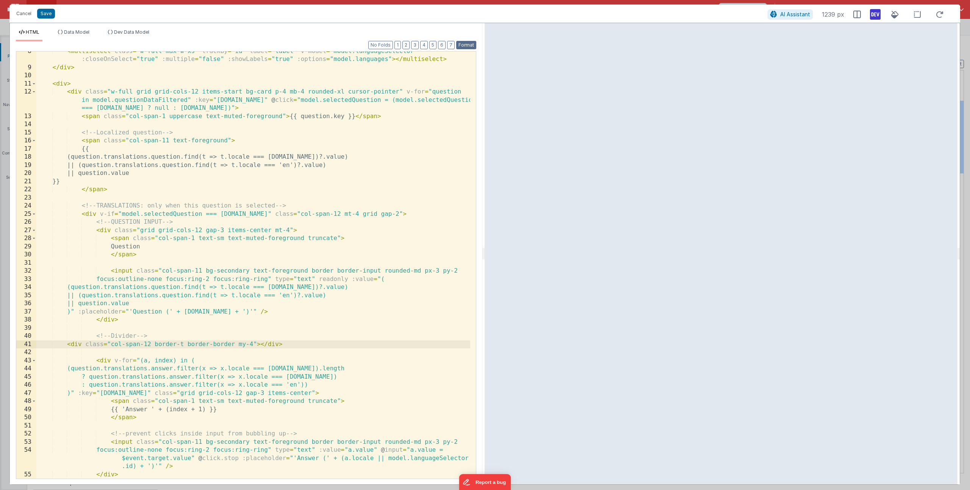
click at [468, 46] on button "Format" at bounding box center [466, 45] width 20 height 8
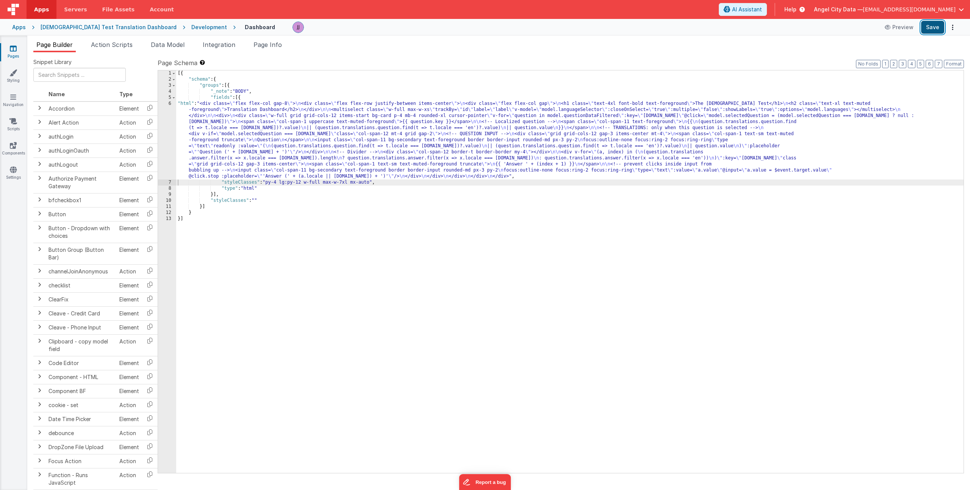
click at [927, 26] on button "Save" at bounding box center [932, 27] width 23 height 13
click at [197, 120] on div "[{ "schema" : { "groups" : [{ "_note" : "BODY" , "fields" : [{ "html" : "<div c…" at bounding box center [569, 277] width 787 height 415
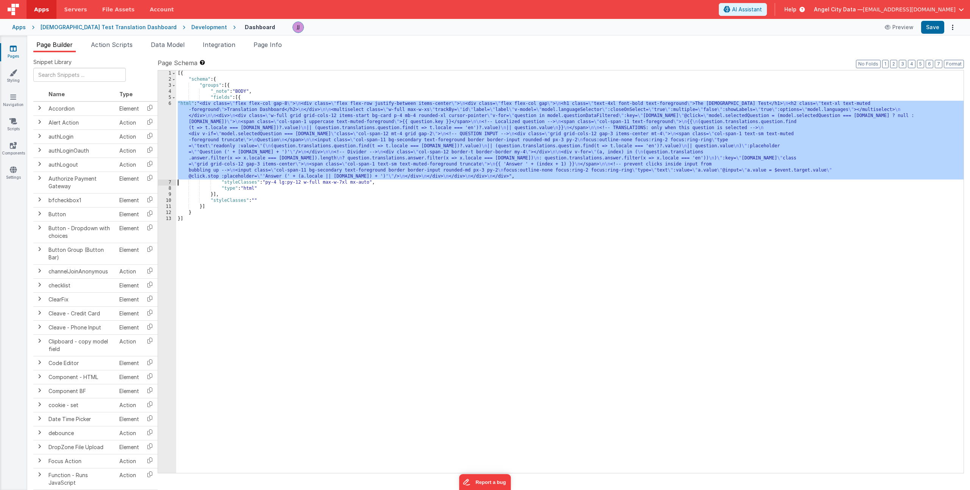
click at [168, 124] on div "6" at bounding box center [167, 140] width 18 height 79
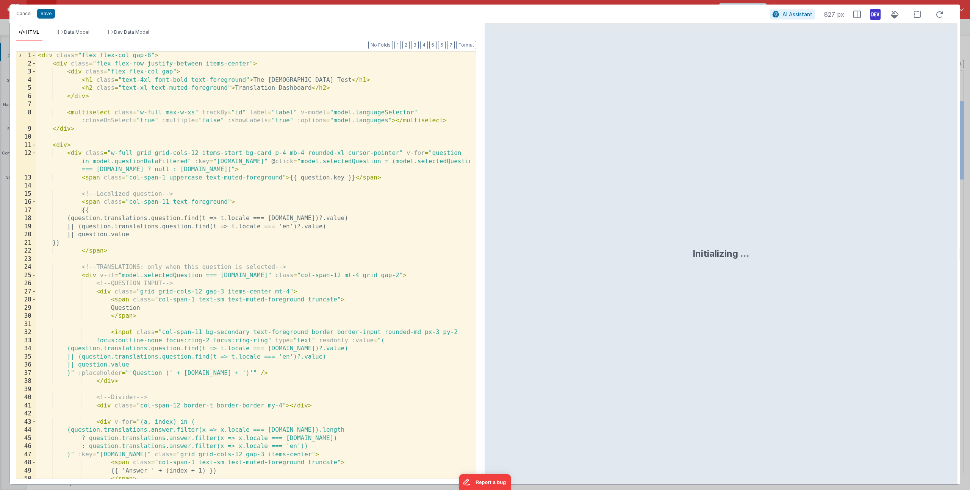
click at [222, 212] on div "< div class = "flex flex-col gap-8" > < div class = "flex flex-row justify-betw…" at bounding box center [253, 274] width 434 height 444
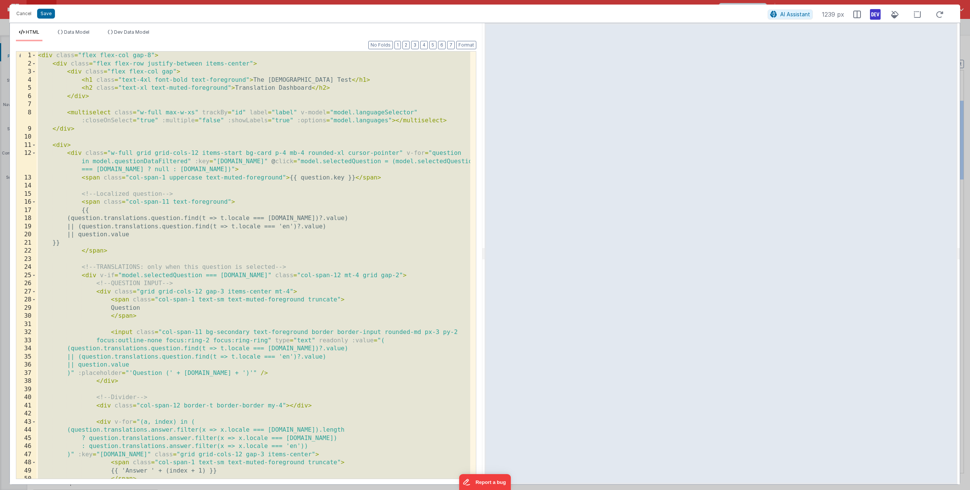
click at [245, 79] on div "< div class = "flex flex-col gap-8" > < div class = "flex flex-row justify-betw…" at bounding box center [253, 274] width 434 height 444
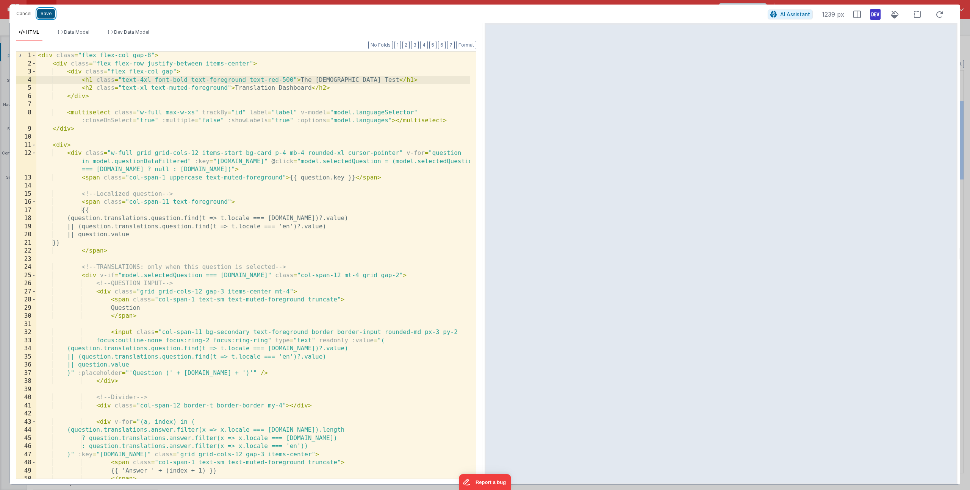
click at [44, 12] on button "Save" at bounding box center [46, 14] width 18 height 10
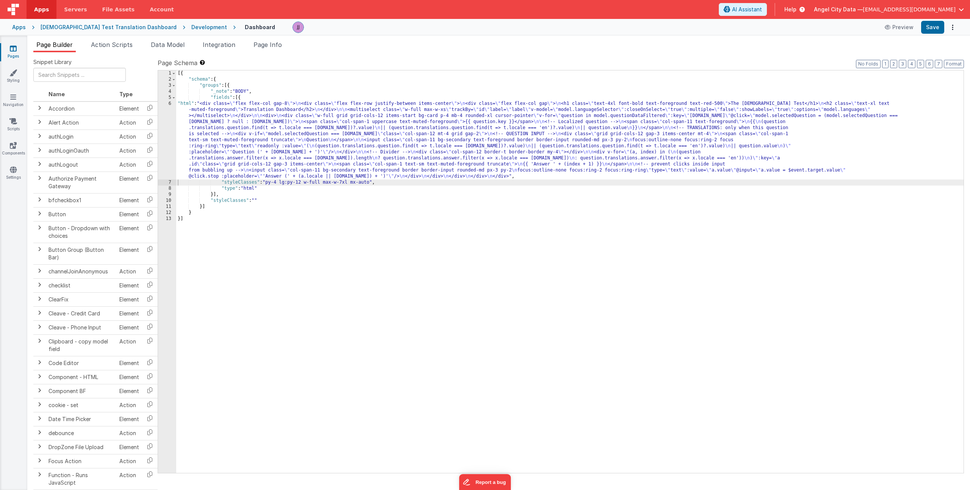
click at [303, 137] on div "[{ "schema" : { "groups" : [{ "_note" : "BODY" , "fields" : [{ "html" : "<div c…" at bounding box center [569, 277] width 787 height 415
click at [166, 136] on div "6" at bounding box center [167, 140] width 18 height 79
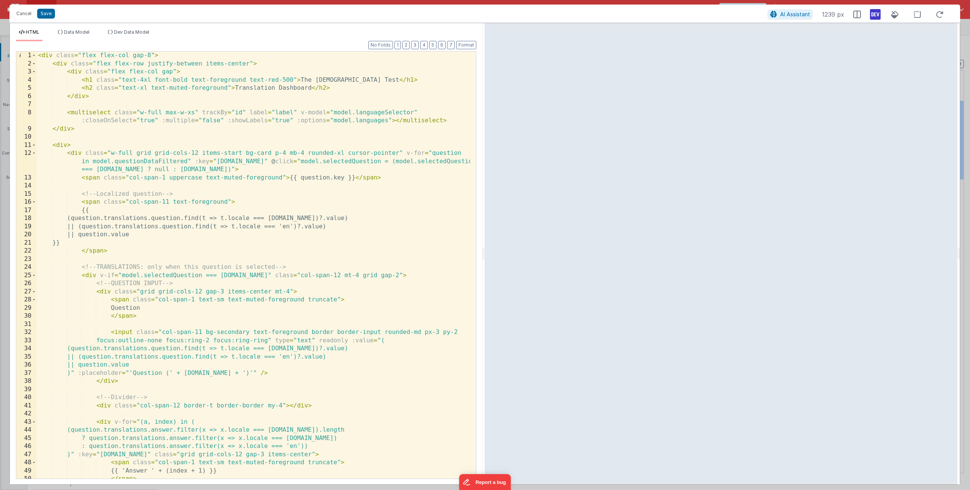
click at [188, 211] on div "< div class = "flex flex-col gap-8" > < div class = "flex flex-row justify-betw…" at bounding box center [253, 274] width 434 height 444
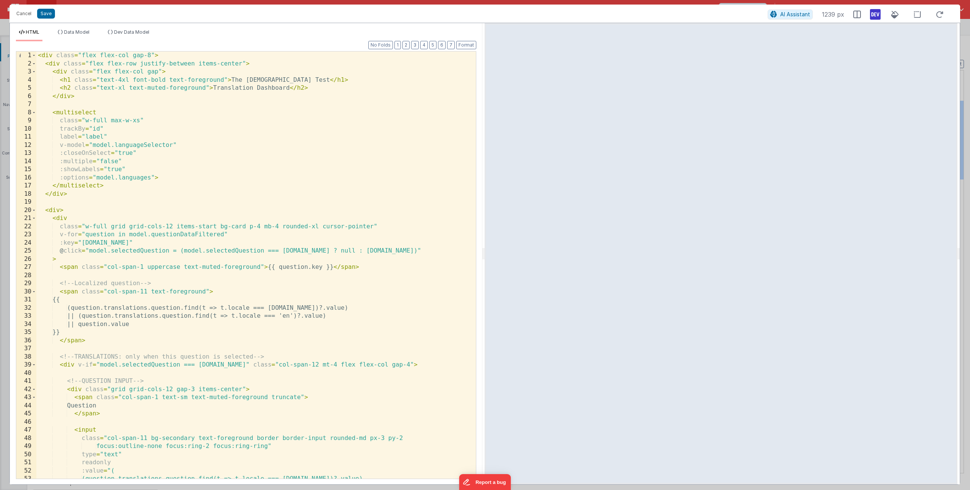
click at [225, 80] on div "< div class = "flex flex-col gap-8" > < div class = "flex flex-row justify-betw…" at bounding box center [253, 274] width 434 height 444
click at [46, 9] on button "Save" at bounding box center [46, 14] width 18 height 10
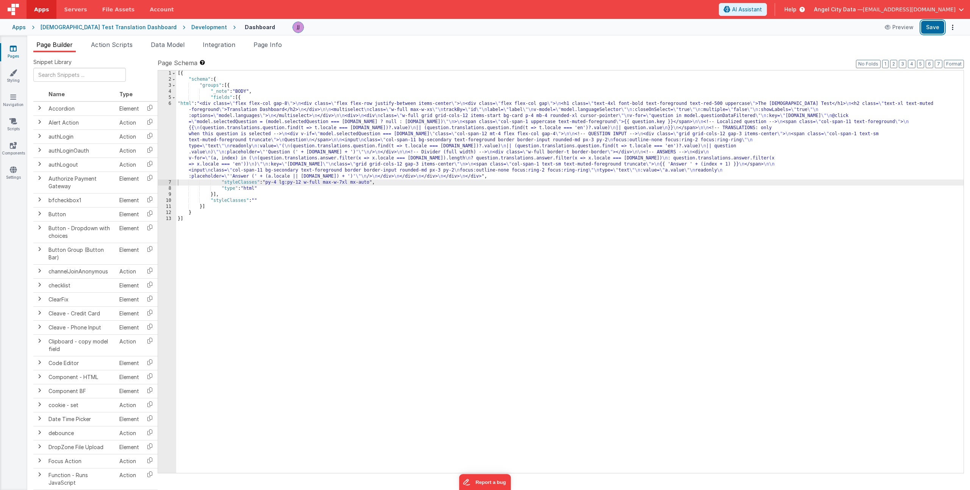
click at [929, 28] on button "Save" at bounding box center [932, 27] width 23 height 13
click at [200, 145] on div "[{ "schema" : { "groups" : [{ "_note" : "BODY" , "fields" : [{ "html" : "<div c…" at bounding box center [569, 277] width 787 height 415
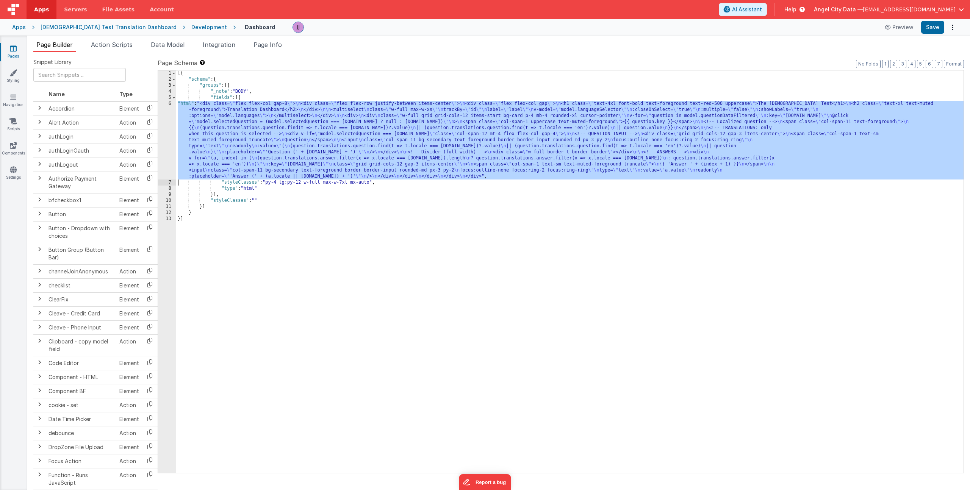
click at [163, 140] on div "6" at bounding box center [167, 140] width 18 height 79
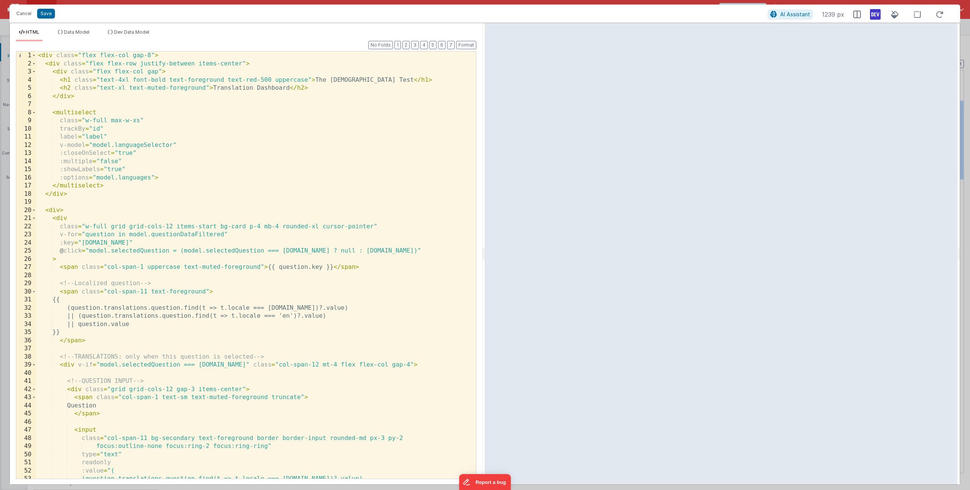
click at [145, 329] on div "< div class = "flex flex-col gap-8" > < div class = "flex flex-row justify-betw…" at bounding box center [253, 274] width 434 height 444
click at [206, 291] on div "< div class = "flex flex-col gap-8" > < div class = "flex flex-row justify-betw…" at bounding box center [253, 274] width 434 height 444
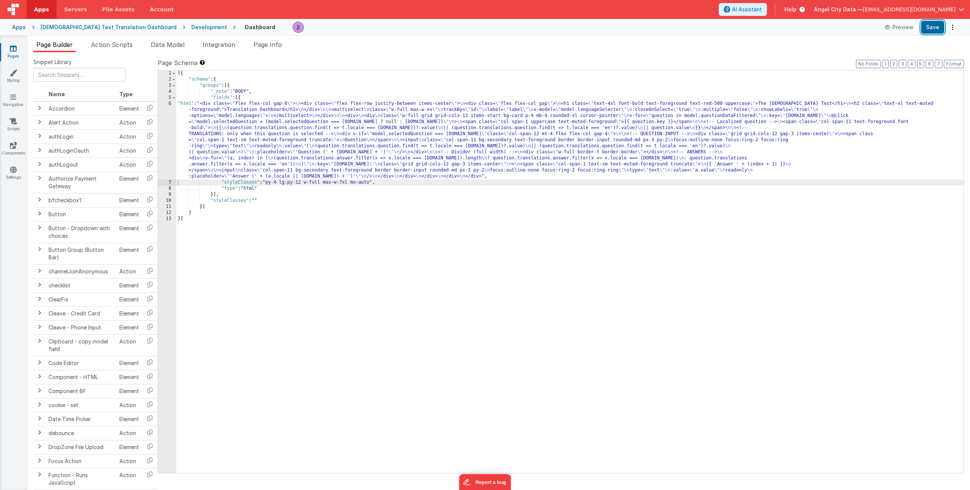
click at [930, 28] on button "Save" at bounding box center [932, 27] width 23 height 13
click at [252, 99] on div "[{ "schema" : { "groups" : [{ "_note" : "BODY" , "fields" : [{ "html" : "<div c…" at bounding box center [569, 277] width 787 height 415
click at [216, 133] on div "[{ "schema" : { "groups" : [{ "_note" : "BODY" , "fields" : [{ "html" : "<div c…" at bounding box center [569, 277] width 787 height 415
click at [167, 128] on div "6" at bounding box center [167, 140] width 18 height 79
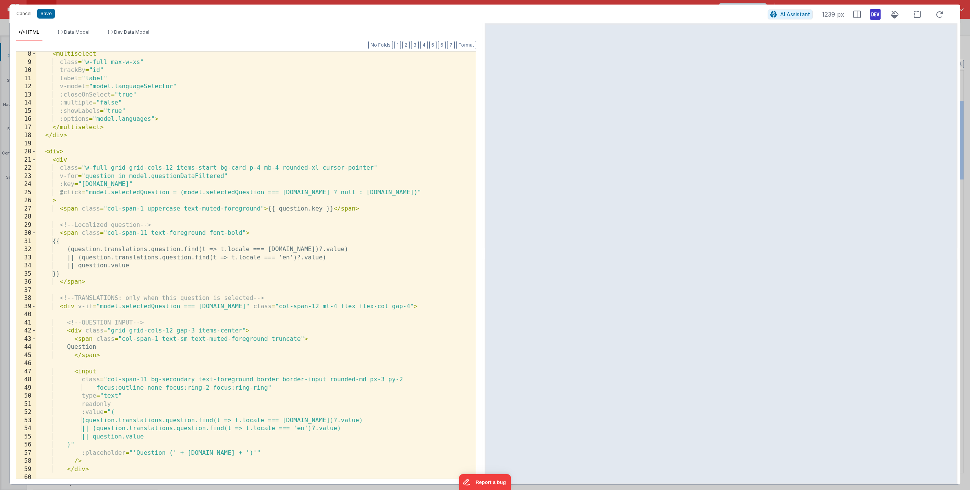
scroll to position [66, 0]
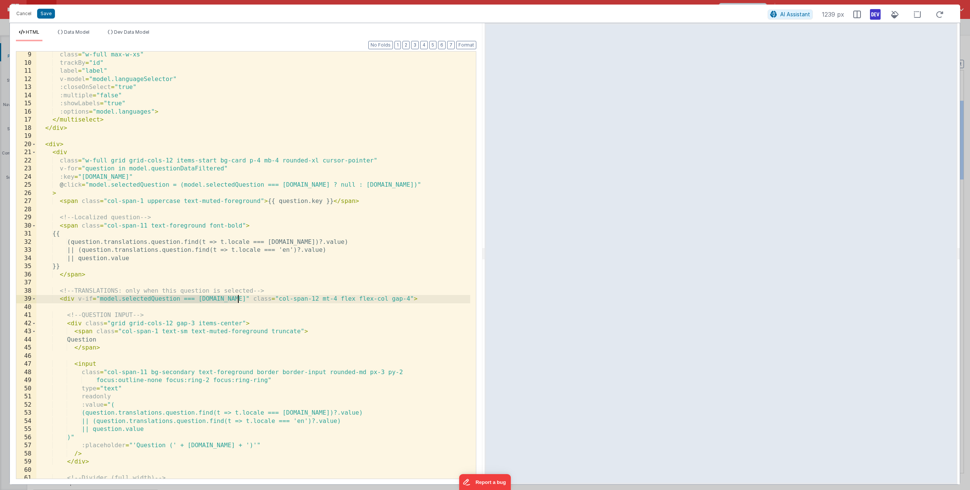
drag, startPoint x: 99, startPoint y: 300, endPoint x: 238, endPoint y: 297, distance: 138.3
click at [238, 297] on div "class = "w-full max-w-xs" trackBy = "id" label = "label" v-model = "model.langu…" at bounding box center [253, 273] width 434 height 444
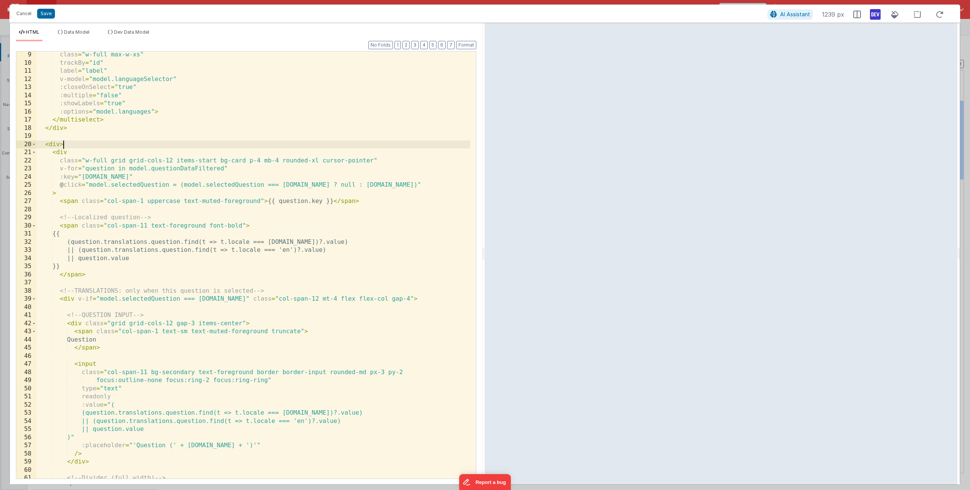
click at [277, 145] on div "class = "w-full max-w-xs" trackBy = "id" label = "label" v-model = "model.langu…" at bounding box center [253, 273] width 434 height 444
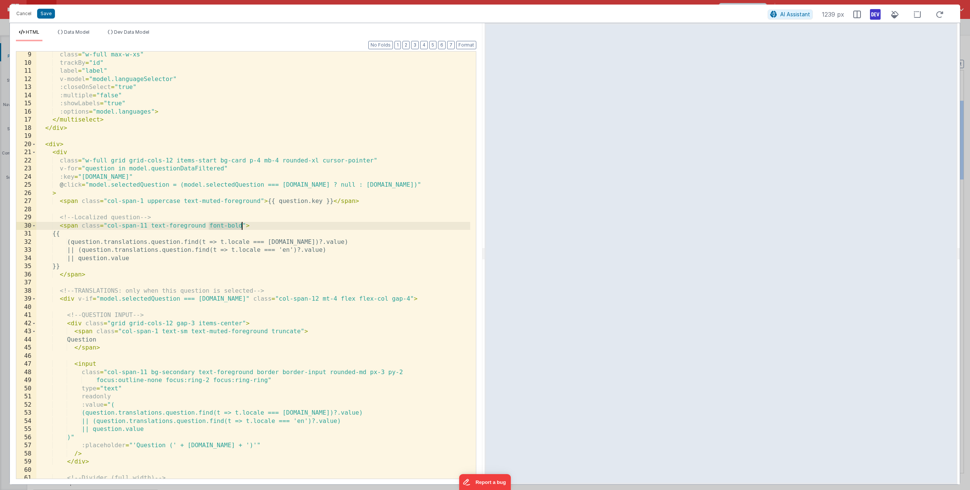
drag, startPoint x: 208, startPoint y: 227, endPoint x: 241, endPoint y: 226, distance: 33.4
click at [241, 226] on div "class = "w-full max-w-xs" trackBy = "id" label = "label" v-model = "model.langu…" at bounding box center [253, 273] width 434 height 444
paste textarea
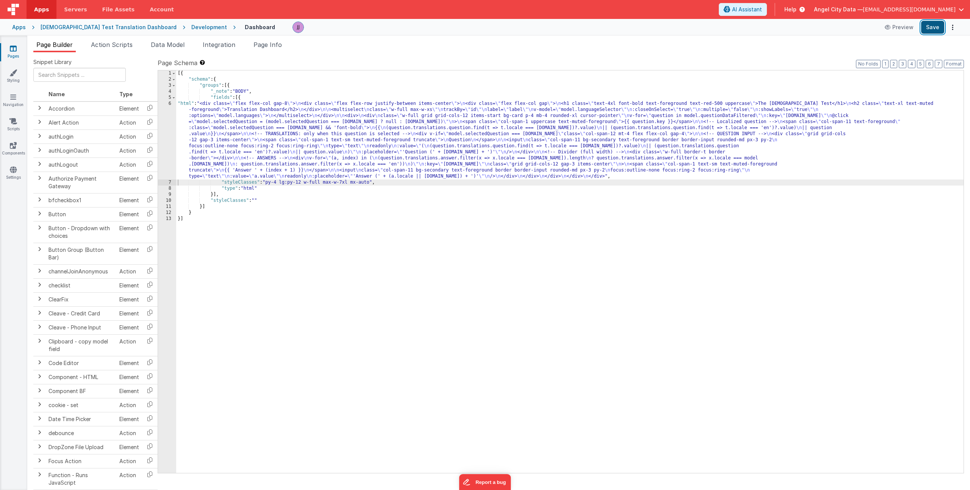
click at [932, 27] on button "Save" at bounding box center [932, 27] width 23 height 13
click at [282, 142] on div "[{ "schema" : { "groups" : [{ "_note" : "BODY" , "fields" : [{ "html" : "<div c…" at bounding box center [569, 277] width 787 height 415
click at [169, 139] on div "6" at bounding box center [167, 140] width 18 height 79
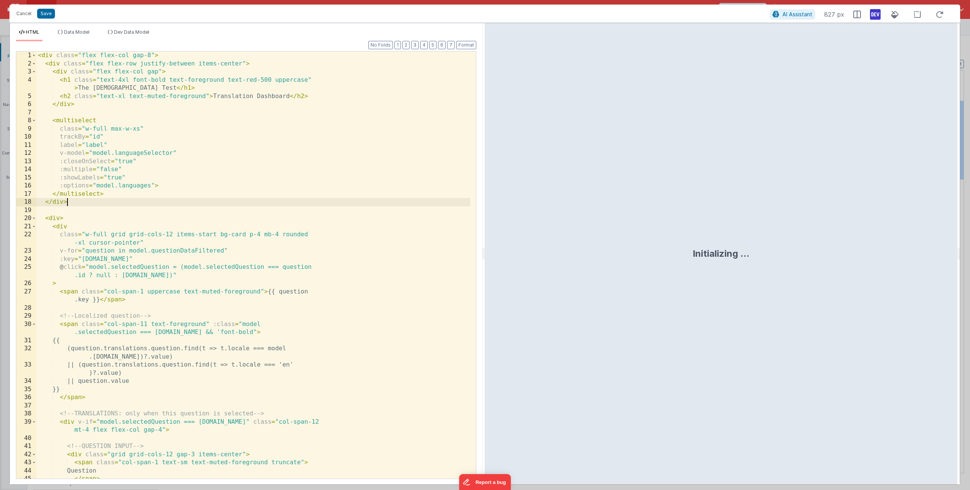
click at [311, 199] on div "< div class = "flex flex-col gap-8" > < div class = "flex flex-row justify-betw…" at bounding box center [253, 274] width 434 height 444
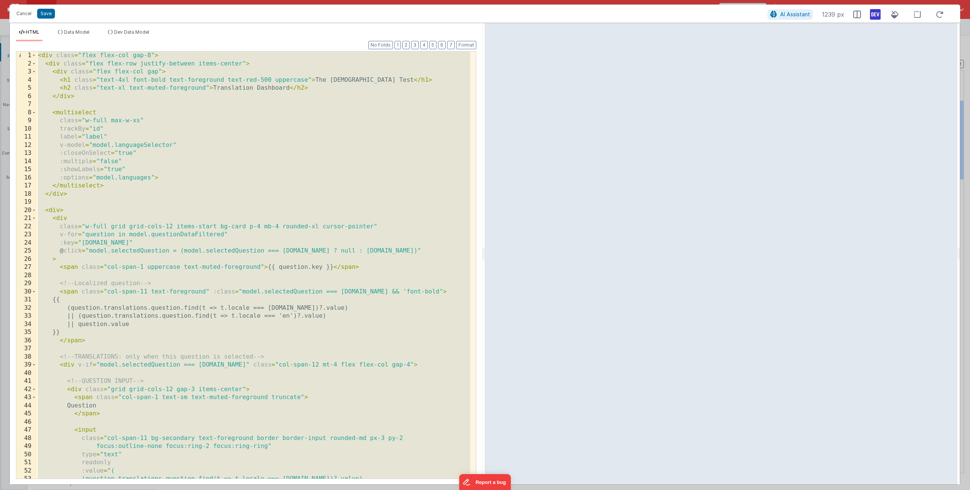
click at [428, 293] on div "< div class = "flex flex-col gap-8" > < div class = "flex flex-row justify-betw…" at bounding box center [253, 274] width 434 height 444
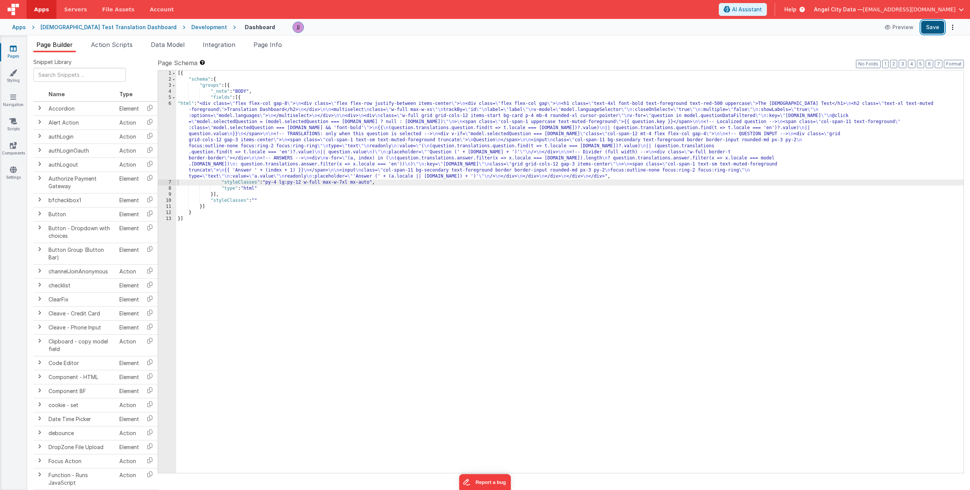
click at [934, 26] on button "Save" at bounding box center [932, 27] width 23 height 13
click at [221, 106] on div "[{ "schema" : { "groups" : [{ "_note" : "BODY" , "fields" : [{ "html" : "<div c…" at bounding box center [569, 277] width 787 height 415
click at [169, 131] on div "6" at bounding box center [167, 140] width 18 height 79
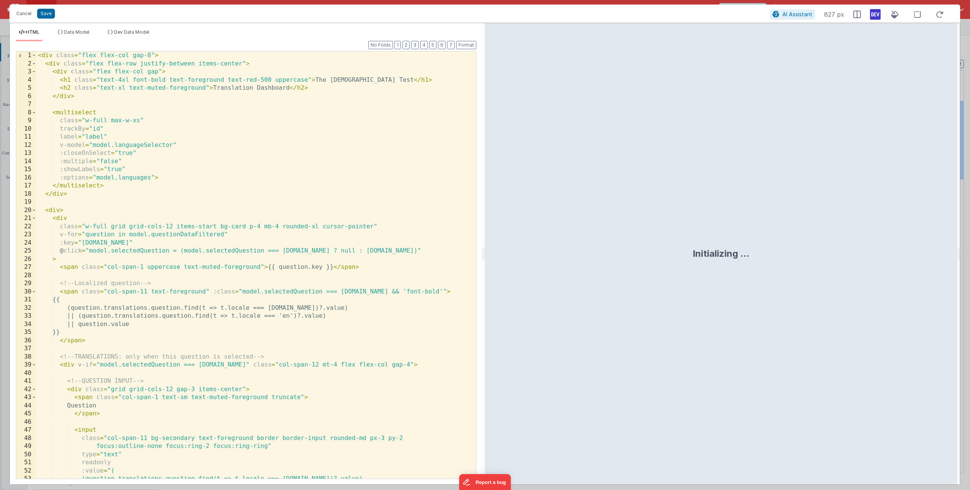
scroll to position [306, 0]
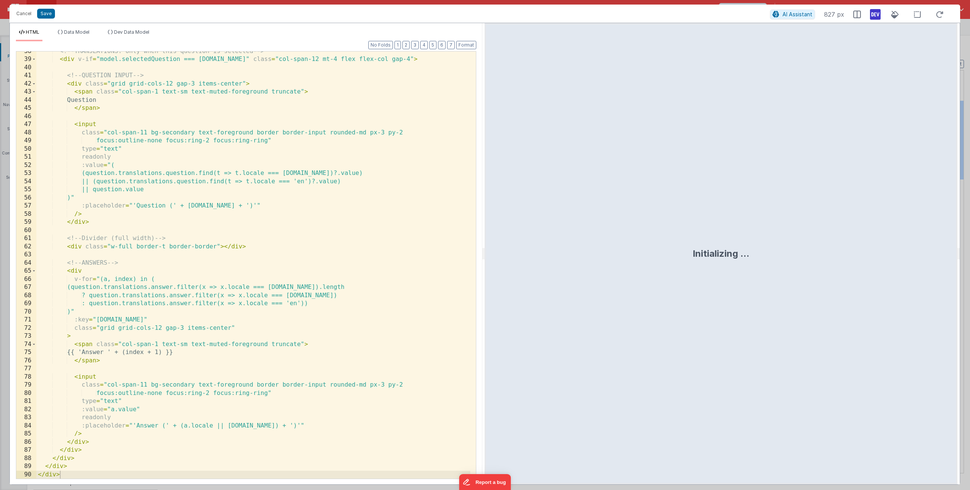
click at [269, 321] on div "<!-- TRANSLATIONS: only when this question is selected --> < div v-if = "model.…" at bounding box center [253, 269] width 434 height 444
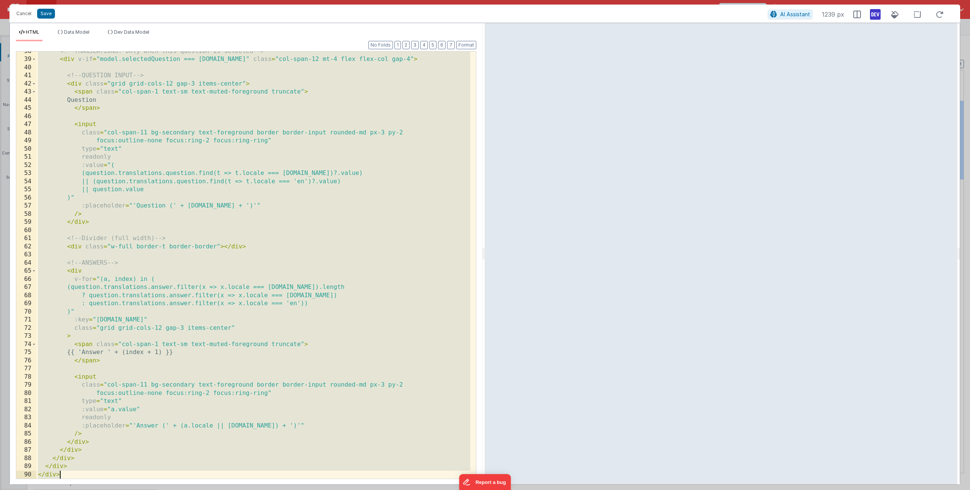
click at [192, 185] on div "<!-- TRANSLATIONS: only when this question is selected --> < div v-if = "model.…" at bounding box center [253, 269] width 434 height 444
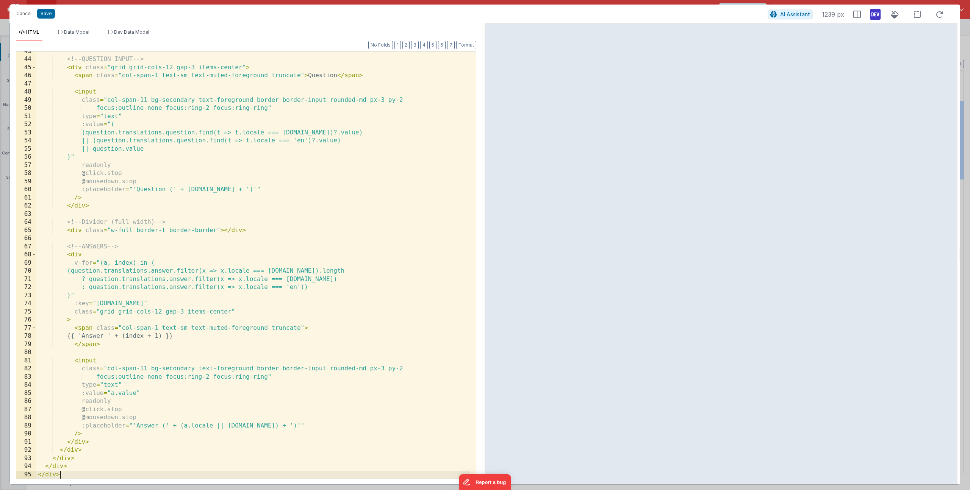
scroll to position [346, 0]
click at [46, 11] on button "Save" at bounding box center [46, 14] width 18 height 10
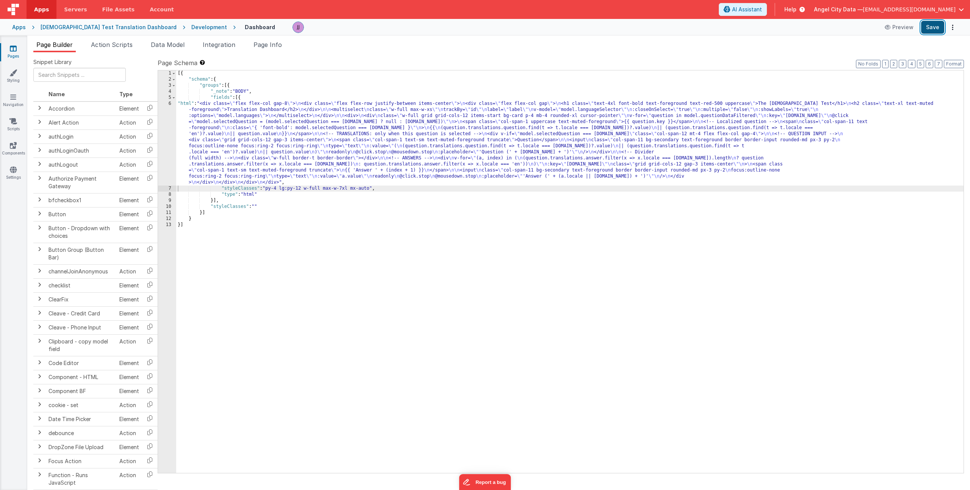
click at [932, 27] on button "Save" at bounding box center [932, 27] width 23 height 13
click at [280, 166] on div "[{ "schema" : { "groups" : [{ "_note" : "BODY" , "fields" : [{ "html" : "<div c…" at bounding box center [569, 277] width 787 height 415
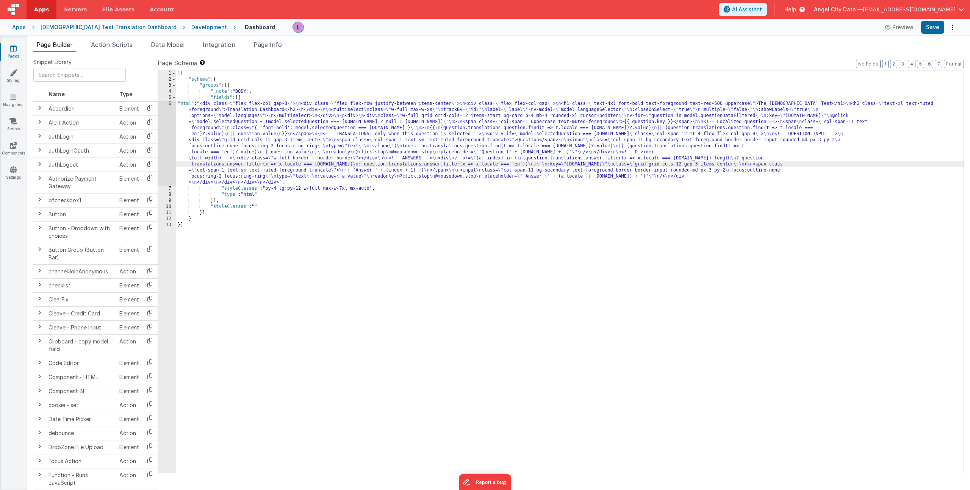
click at [170, 145] on div "6" at bounding box center [167, 143] width 18 height 85
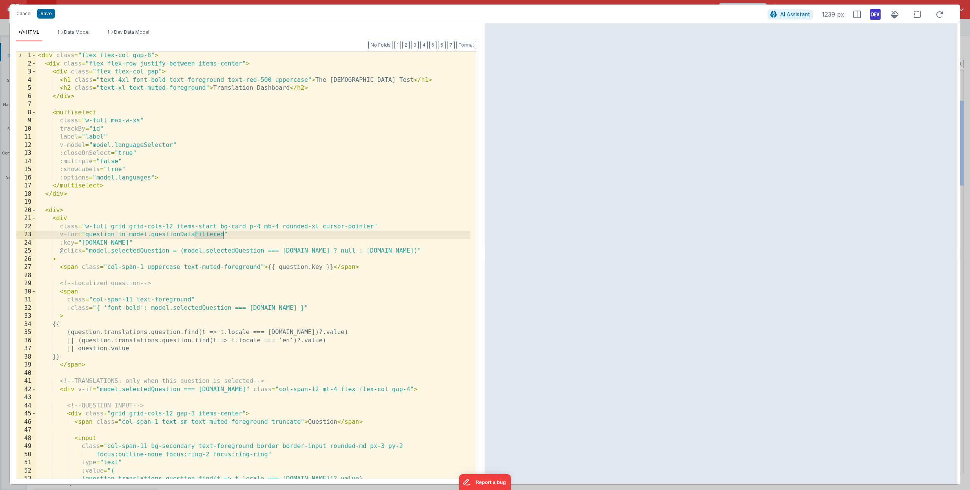
drag, startPoint x: 202, startPoint y: 235, endPoint x: 223, endPoint y: 236, distance: 21.2
click at [223, 236] on div "< div class = "flex flex-col gap-8" > < div class = "flex flex-row justify-betw…" at bounding box center [253, 274] width 434 height 444
click at [45, 19] on div "Cancel Save" at bounding box center [390, 13] width 755 height 11
click at [46, 15] on button "Save" at bounding box center [46, 14] width 18 height 10
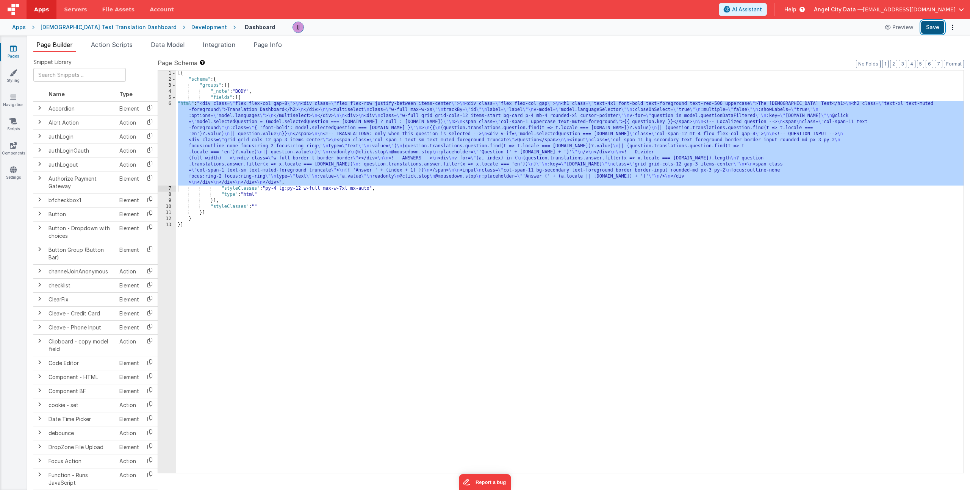
click at [928, 30] on button "Save" at bounding box center [932, 27] width 23 height 13
click at [10, 172] on icon at bounding box center [13, 170] width 7 height 8
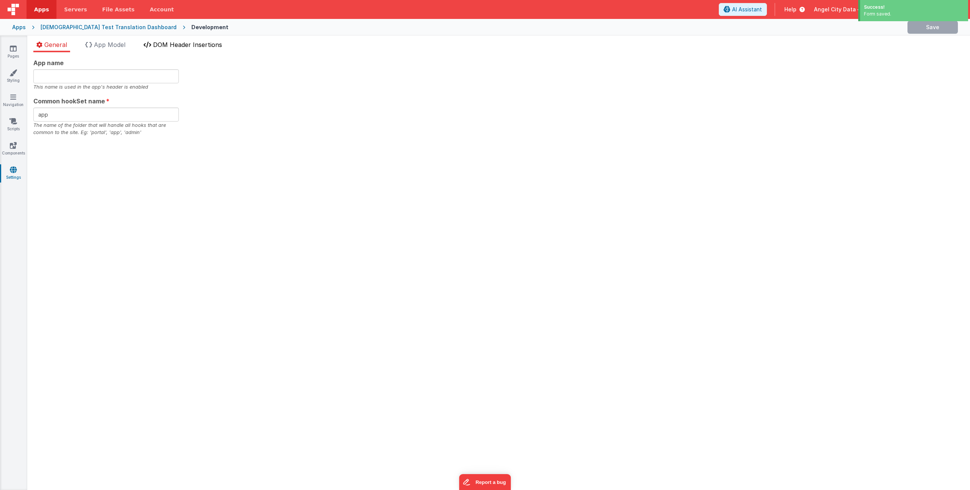
click at [175, 42] on span "DOM Header Insertions" at bounding box center [187, 45] width 69 height 8
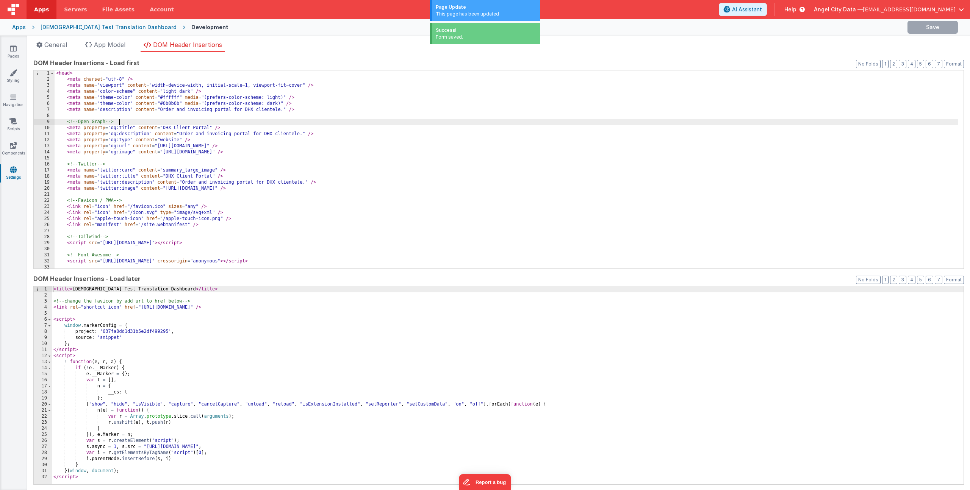
click at [235, 123] on div "< head > < meta charset = "utf-8" /> < meta name = "viewport" content = "width=…" at bounding box center [506, 175] width 903 height 210
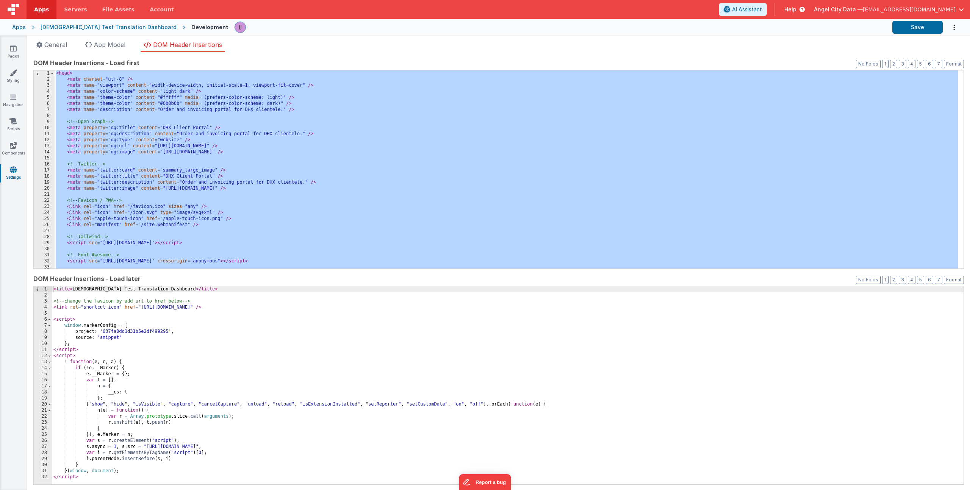
click at [195, 164] on div "< head > < meta charset = "utf-8" /> < meta name = "viewport" content = "width=…" at bounding box center [506, 175] width 903 height 210
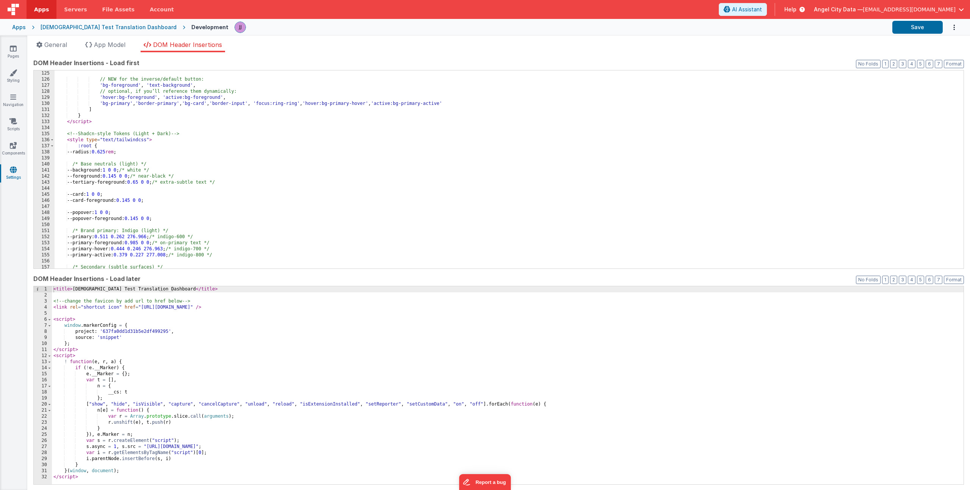
scroll to position [752, 0]
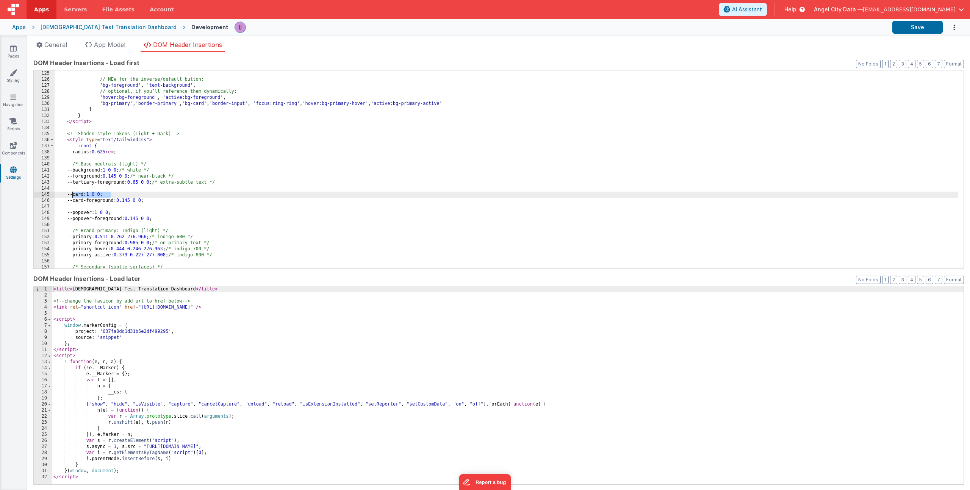
drag, startPoint x: 106, startPoint y: 194, endPoint x: 73, endPoint y: 195, distance: 32.2
click at [73, 195] on div "// NEW for the inverse/default button: 'bg-foreground' , 'text-background' , //…" at bounding box center [506, 175] width 903 height 210
click at [109, 195] on div "// NEW for the inverse/default button: 'bg-foreground' , 'text-background' , //…" at bounding box center [506, 175] width 903 height 210
click at [912, 25] on button "Save" at bounding box center [917, 27] width 50 height 13
click at [16, 49] on icon at bounding box center [13, 49] width 7 height 8
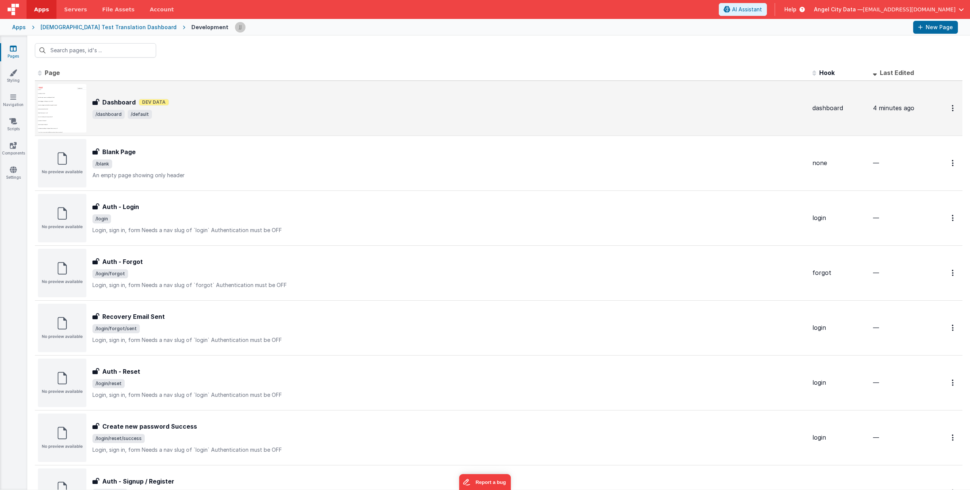
click at [217, 122] on div "Dashboard Dashboard Dev Data /dashboard /default" at bounding box center [422, 108] width 768 height 48
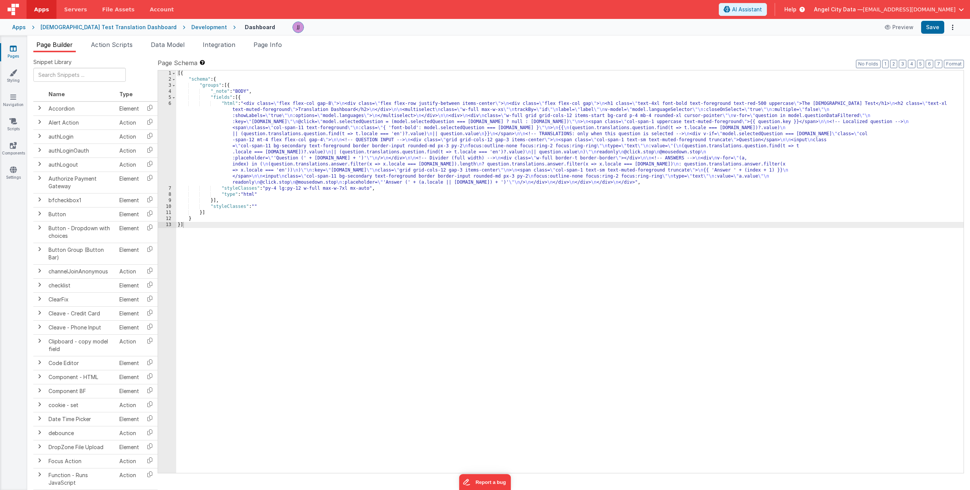
click at [247, 144] on div "[{ "schema" : { "groups" : [{ "_note" : "BODY" , "fields" : [{ "html" : "<div c…" at bounding box center [569, 277] width 787 height 415
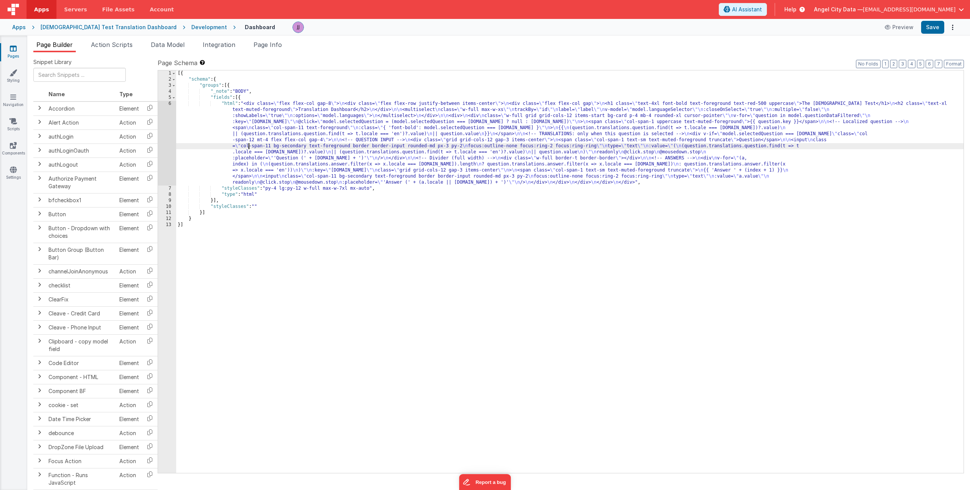
click at [168, 136] on div "6" at bounding box center [167, 143] width 18 height 85
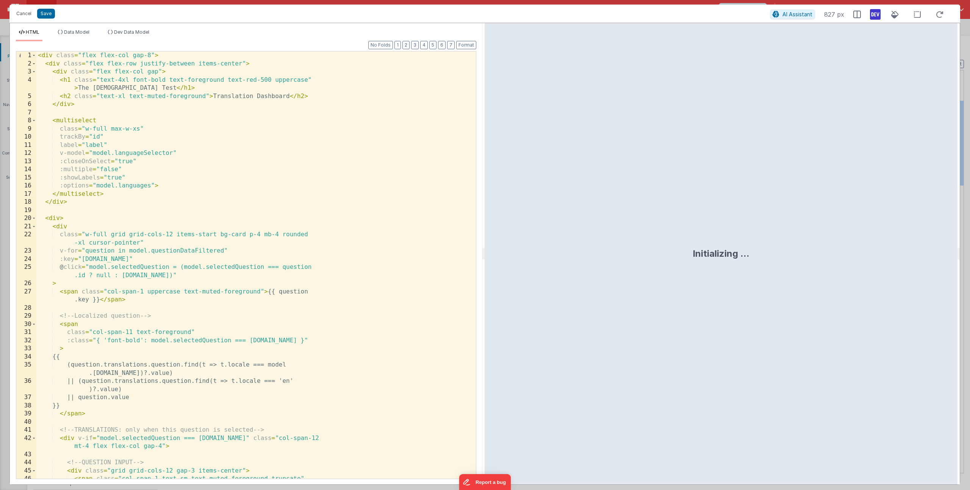
click at [228, 160] on div "< div class = "flex flex-col gap-8" > < div class = "flex flex-row justify-betw…" at bounding box center [253, 278] width 434 height 452
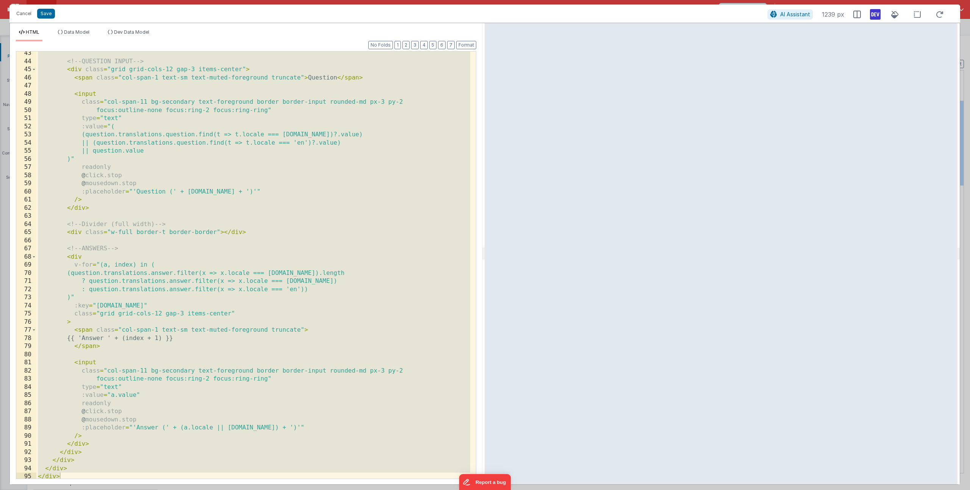
scroll to position [344, 0]
click at [107, 405] on div "<!-- QUESTION INPUT --> < div class = "grid grid-cols-12 gap-3 items-center" > …" at bounding box center [253, 271] width 434 height 444
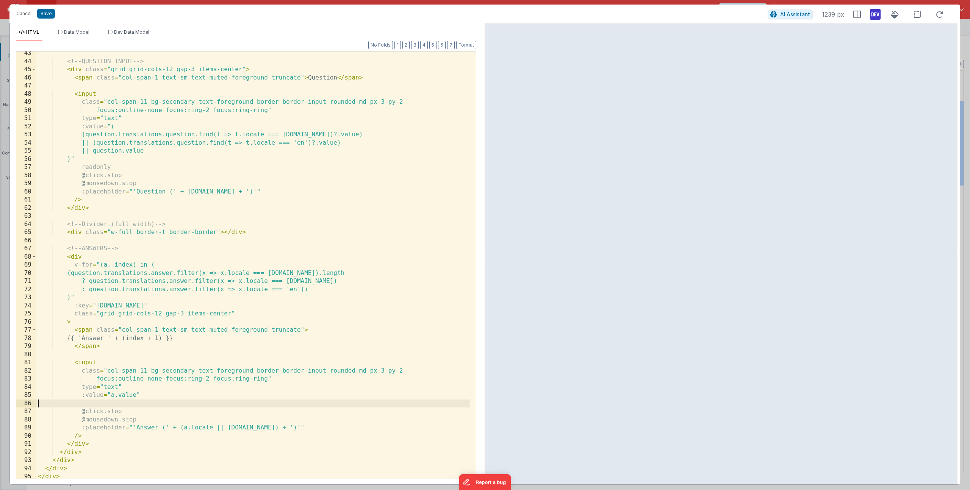
scroll to position [338, 0]
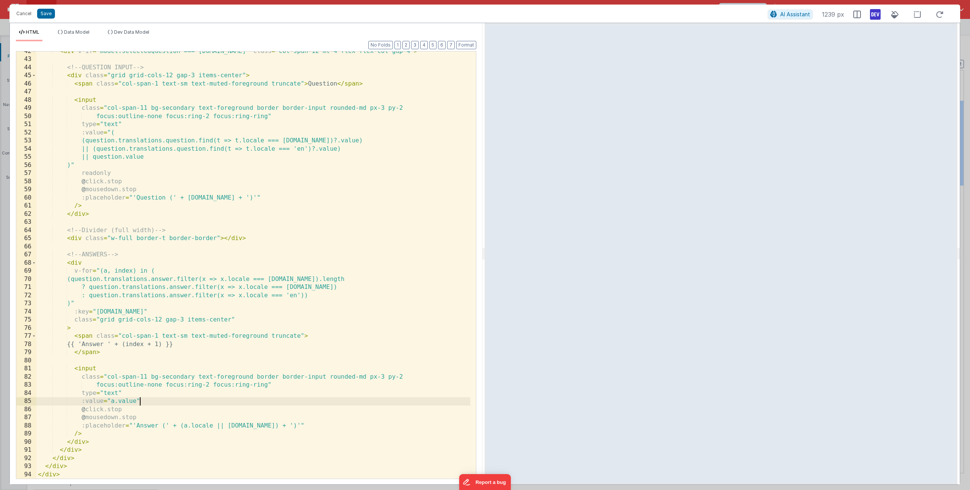
click at [106, 175] on div "< div v-if = "model.selectedQuestion === question.id" class = "col-span-12 mt-4…" at bounding box center [253, 269] width 434 height 444
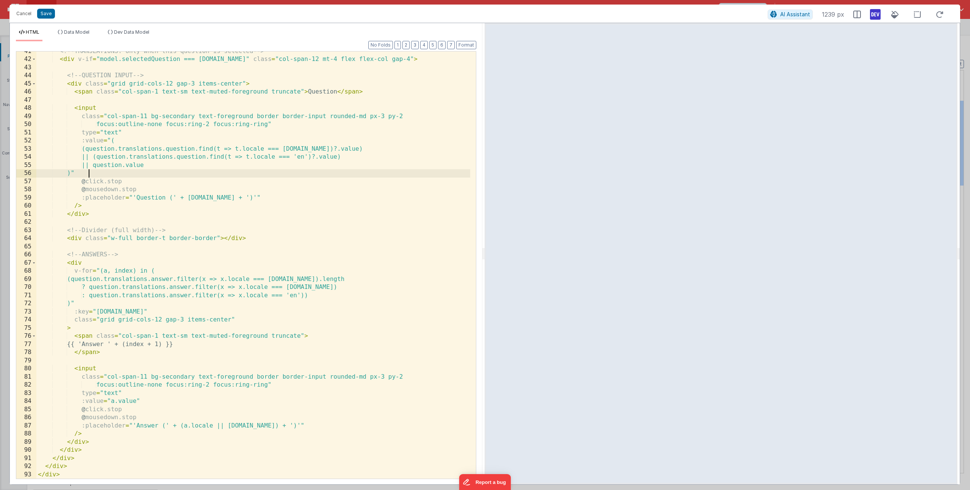
scroll to position [330, 0]
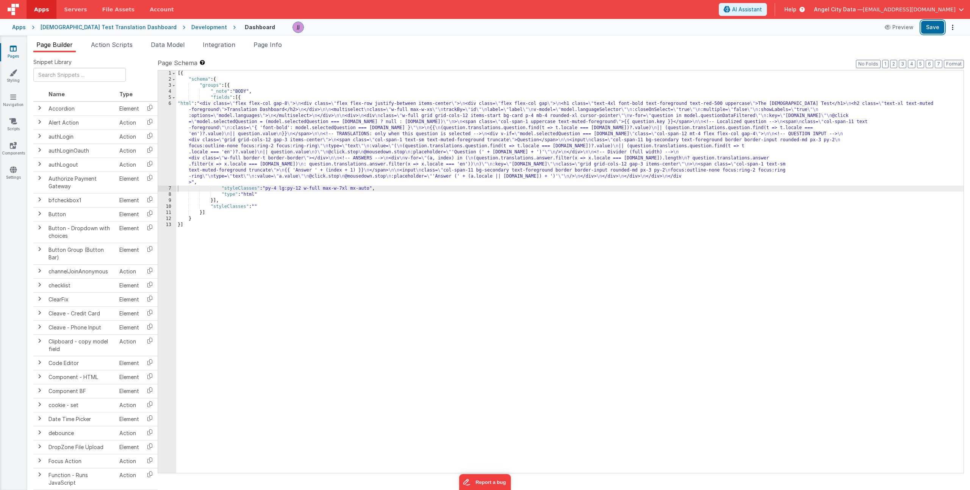
click at [930, 26] on button "Save" at bounding box center [932, 27] width 23 height 13
click at [200, 121] on div "[{ "schema" : { "groups" : [{ "_note" : "BODY" , "fields" : [{ "html" : "<div c…" at bounding box center [569, 277] width 787 height 415
click at [167, 127] on div "6" at bounding box center [167, 143] width 18 height 85
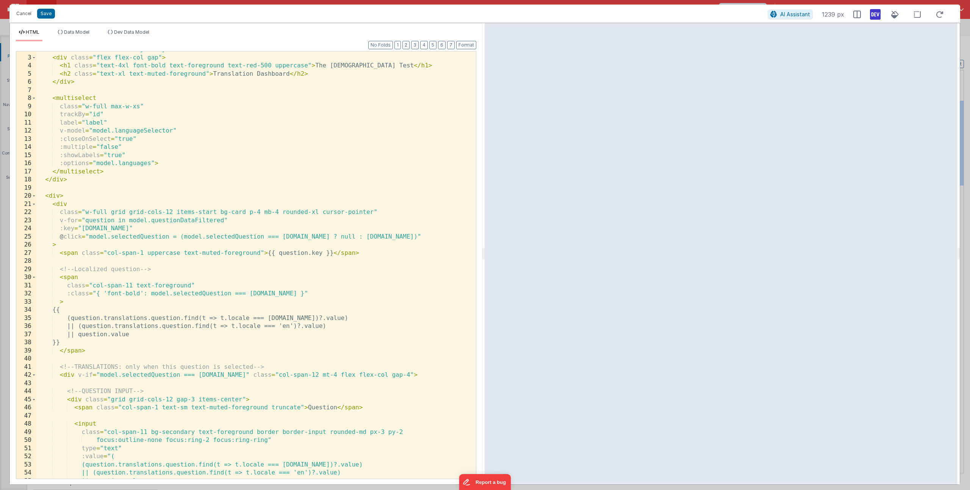
scroll to position [22, 0]
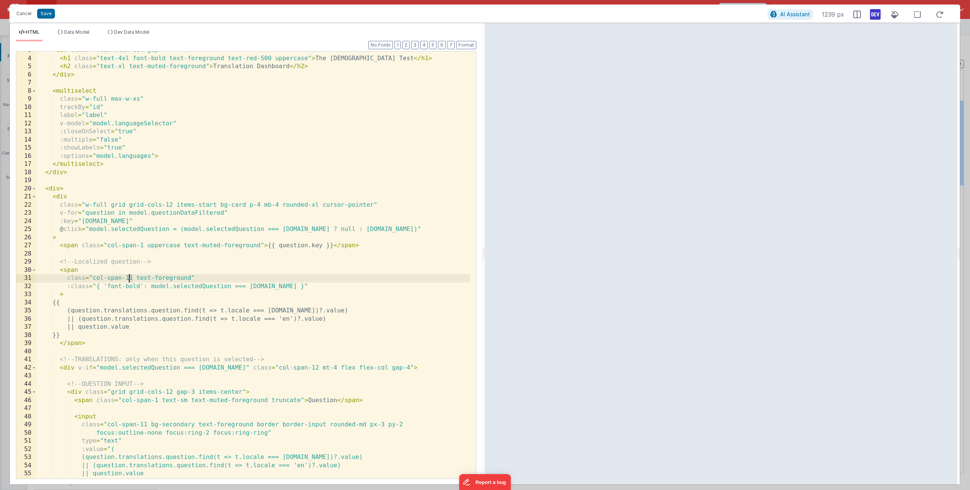
click at [129, 278] on div "< div class = "flex flex-col gap" > < h1 class = "text-4xl font-bold text-foreg…" at bounding box center [253, 268] width 434 height 444
click at [99, 346] on div "< div class = "flex flex-col gap" > < h1 class = "text-4xl font-bold text-foreg…" at bounding box center [253, 268] width 434 height 444
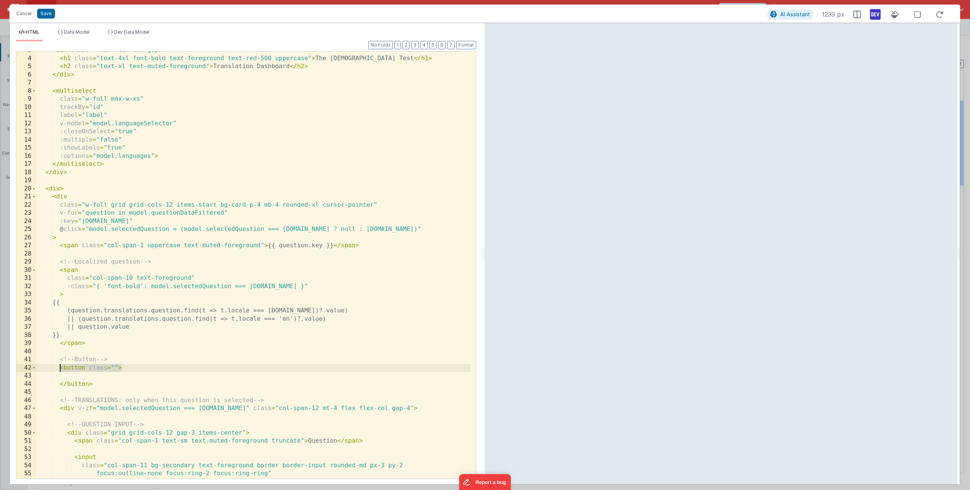
drag, startPoint x: 90, startPoint y: 369, endPoint x: 59, endPoint y: 368, distance: 30.3
click at [59, 368] on div "< div class = "flex flex-col gap" > < h1 class = "text-4xl font-bold text-foreg…" at bounding box center [253, 268] width 434 height 444
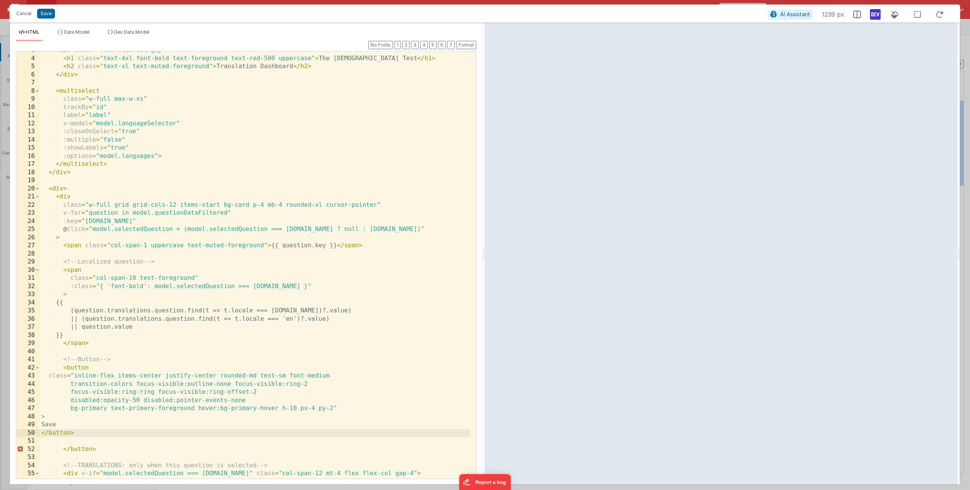
click at [108, 449] on div "< div class = "flex flex-col gap" > < h1 class = "text-4xl font-bold text-foreg…" at bounding box center [255, 268] width 430 height 444
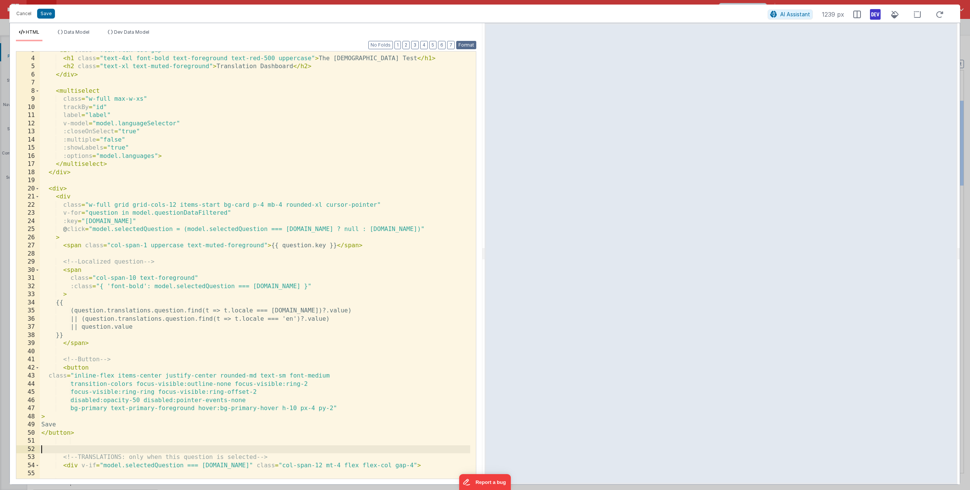
click at [463, 44] on button "Format" at bounding box center [466, 45] width 20 height 8
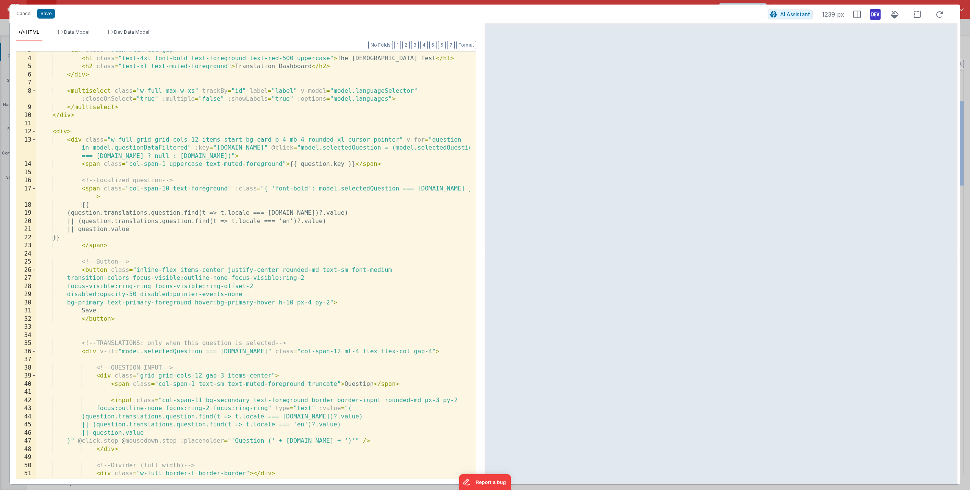
click at [103, 308] on div "< div class = "flex flex-col gap" > < h1 class = "text-4xl font-bold text-foreg…" at bounding box center [253, 268] width 434 height 444
click at [45, 14] on button "Save" at bounding box center [46, 14] width 18 height 10
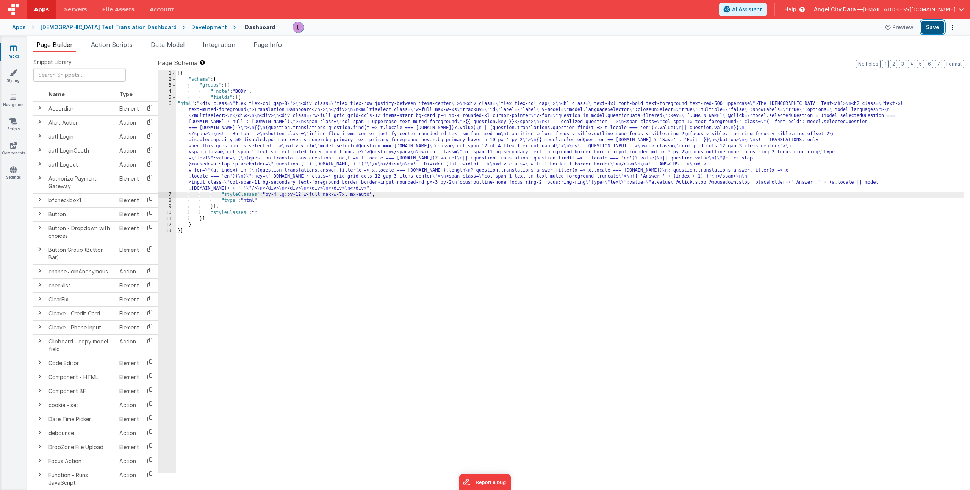
click at [926, 31] on button "Save" at bounding box center [932, 27] width 23 height 13
click at [206, 127] on div "[{ "schema" : { "groups" : [{ "_note" : "BODY" , "fields" : [{ "html" : "<div c…" at bounding box center [569, 277] width 787 height 415
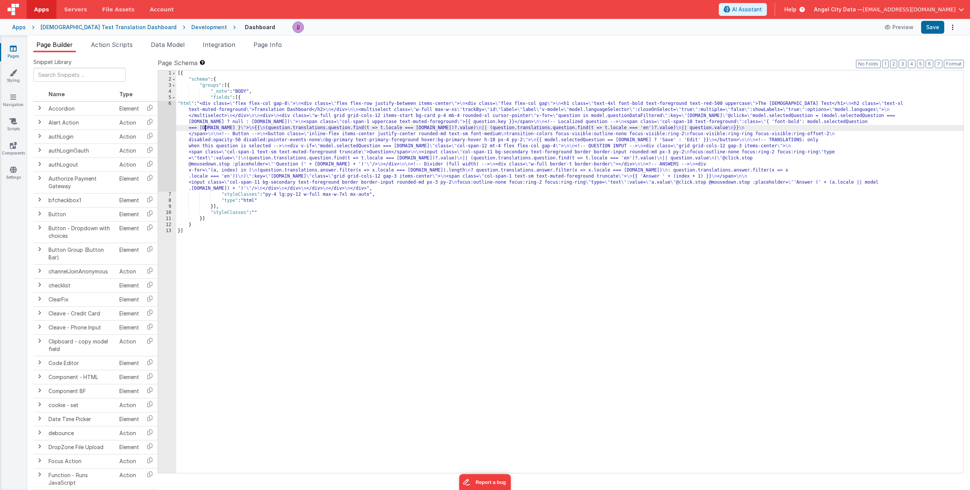
click at [162, 133] on div "6" at bounding box center [167, 146] width 18 height 91
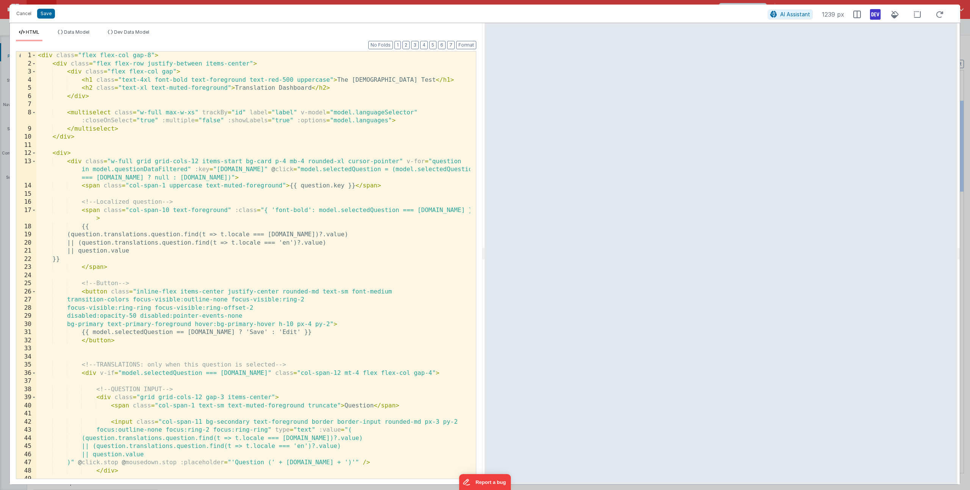
click at [241, 161] on div "< div class = "flex flex-col gap-8" > < div class = "flex flex-row justify-betw…" at bounding box center [253, 274] width 434 height 444
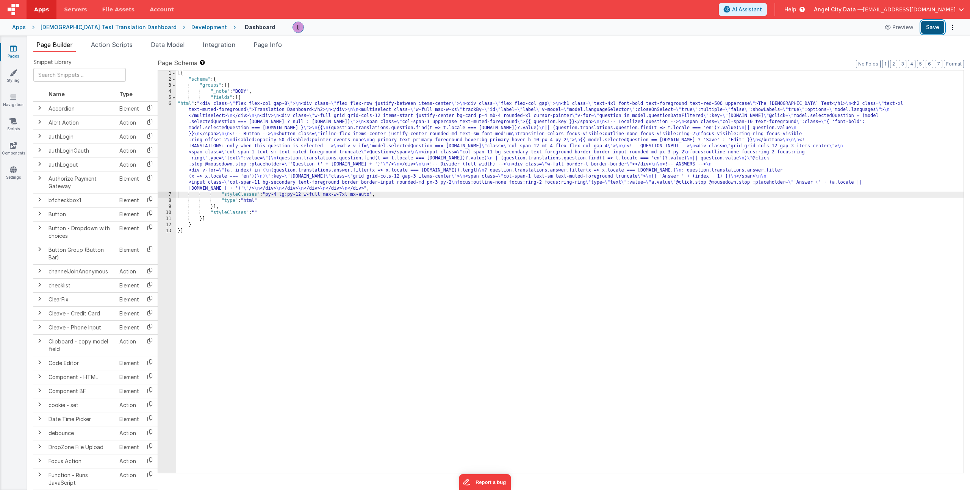
click at [931, 27] on button "Save" at bounding box center [932, 27] width 23 height 13
click at [274, 128] on div "[{ "schema" : { "groups" : [{ "_note" : "BODY" , "fields" : [{ "html" : "<div c…" at bounding box center [569, 277] width 787 height 415
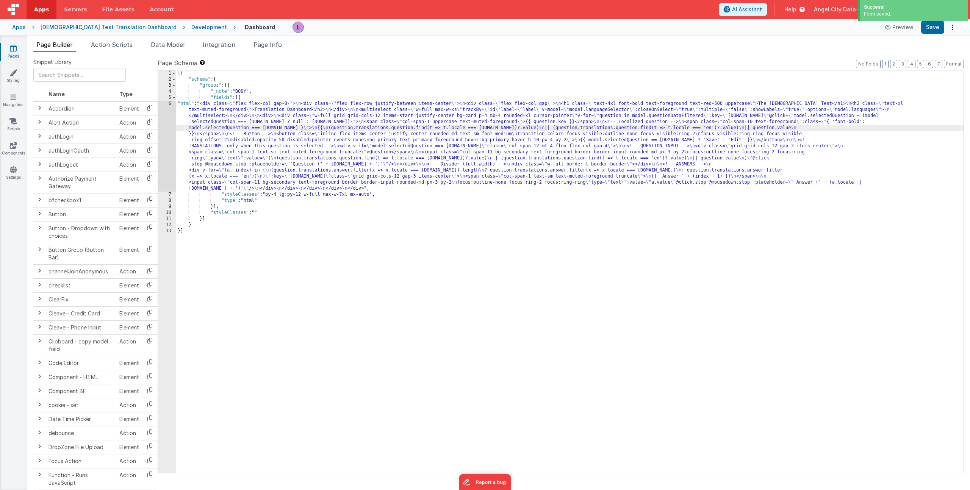
click at [167, 140] on div "6" at bounding box center [167, 146] width 18 height 91
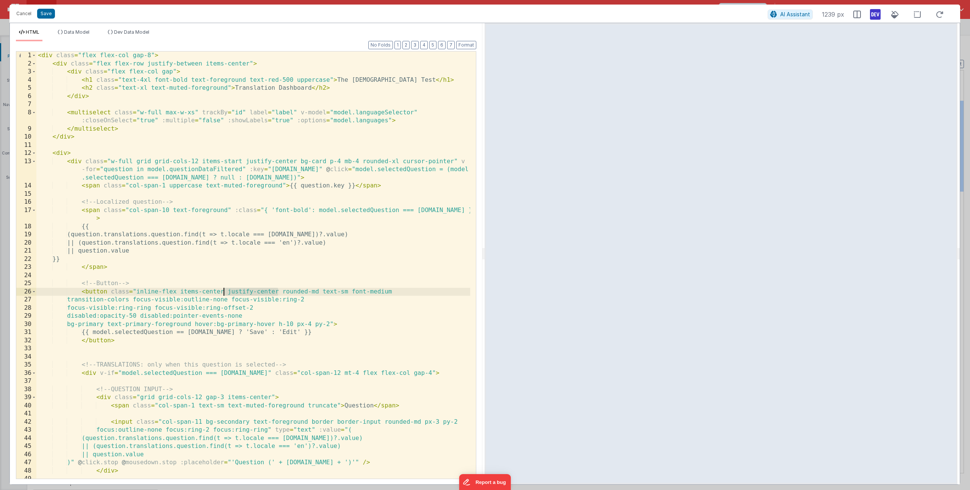
drag, startPoint x: 276, startPoint y: 292, endPoint x: 225, endPoint y: 289, distance: 51.6
click at [225, 289] on div "< div class = "flex flex-col gap-8" > < div class = "flex flex-row justify-betw…" at bounding box center [253, 274] width 434 height 444
click at [234, 284] on div "< div class = "flex flex-col gap-8" > < div class = "flex flex-row justify-betw…" at bounding box center [253, 274] width 434 height 444
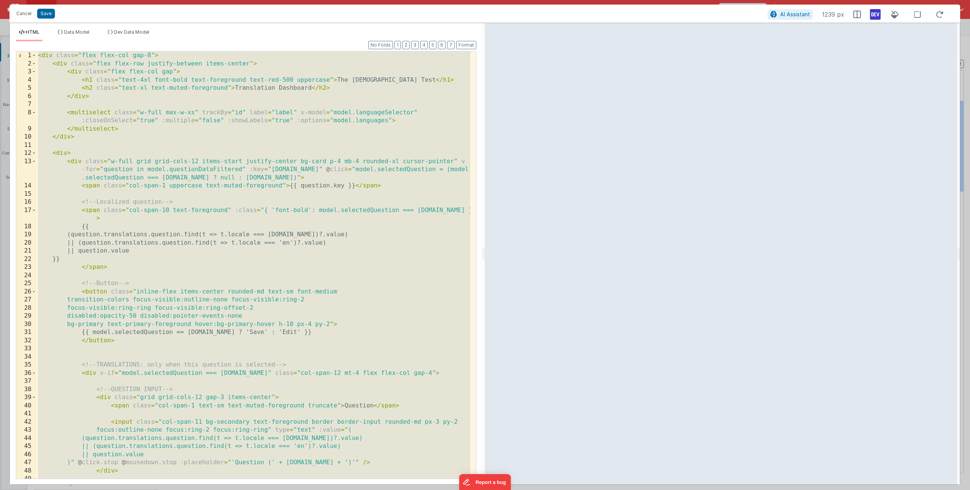
click at [136, 291] on div "< div class = "flex flex-col gap-8" > < div class = "flex flex-row justify-betw…" at bounding box center [253, 274] width 434 height 444
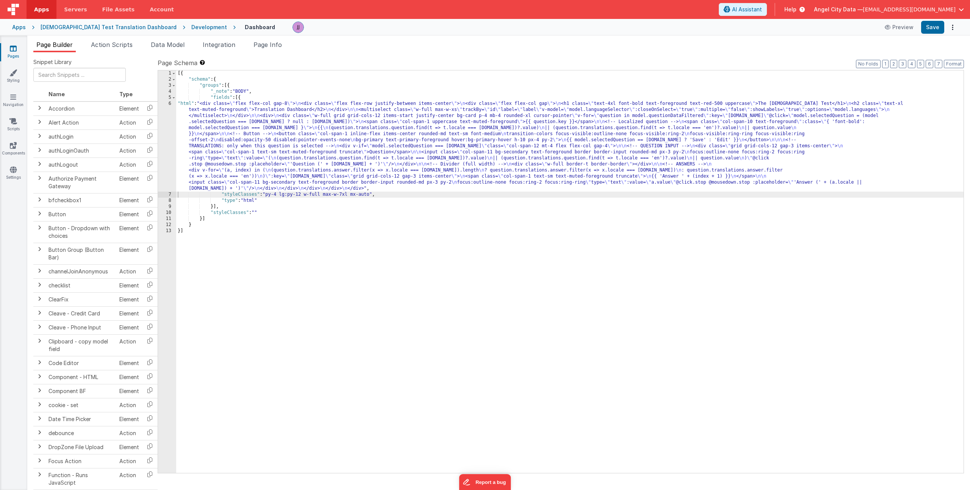
click at [936, 20] on div "Apps God Test Translation Dashboard Development Dashboard Preview Save" at bounding box center [485, 27] width 970 height 17
click at [935, 23] on button "Save" at bounding box center [932, 27] width 23 height 13
click at [382, 199] on div "[{ "schema" : { "groups" : [{ "_note" : "BODY" , "fields" : [{ "html" : "<div c…" at bounding box center [569, 277] width 787 height 415
click at [212, 144] on div "[{ "schema" : { "groups" : [{ "_note" : "BODY" , "fields" : [{ "html" : "<div c…" at bounding box center [569, 277] width 787 height 415
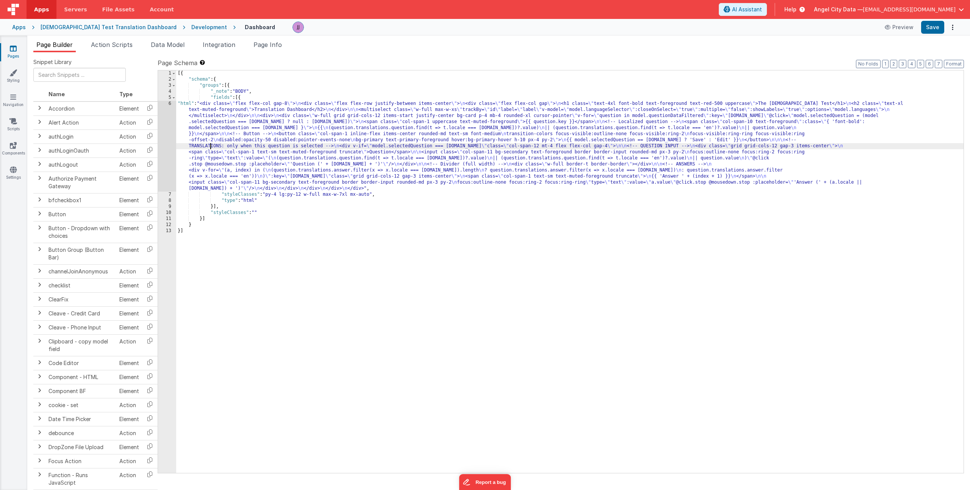
click at [160, 138] on div "6" at bounding box center [167, 146] width 18 height 91
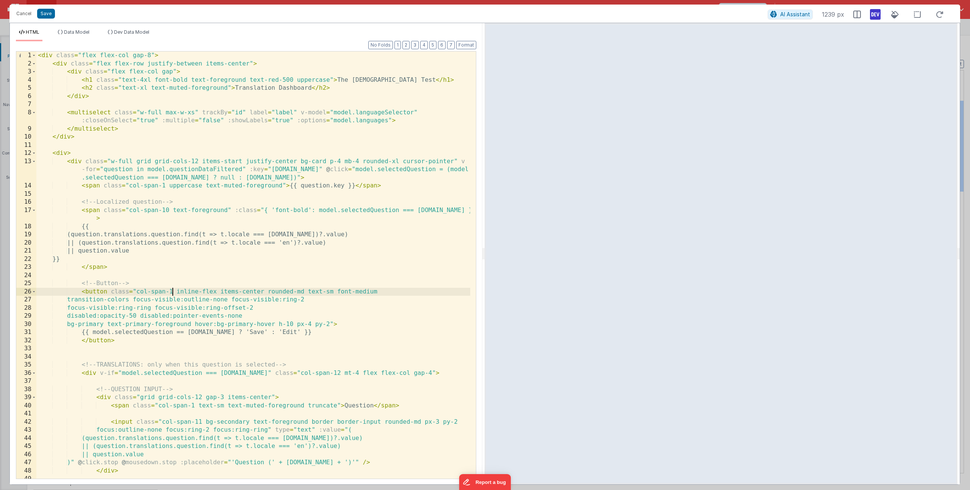
click at [172, 292] on div "< div class = "flex flex-col gap-8" > < div class = "flex flex-row justify-betw…" at bounding box center [253, 274] width 434 height 444
click at [189, 242] on div "< div class = "flex flex-col gap-8" > < div class = "flex flex-row justify-betw…" at bounding box center [253, 274] width 434 height 444
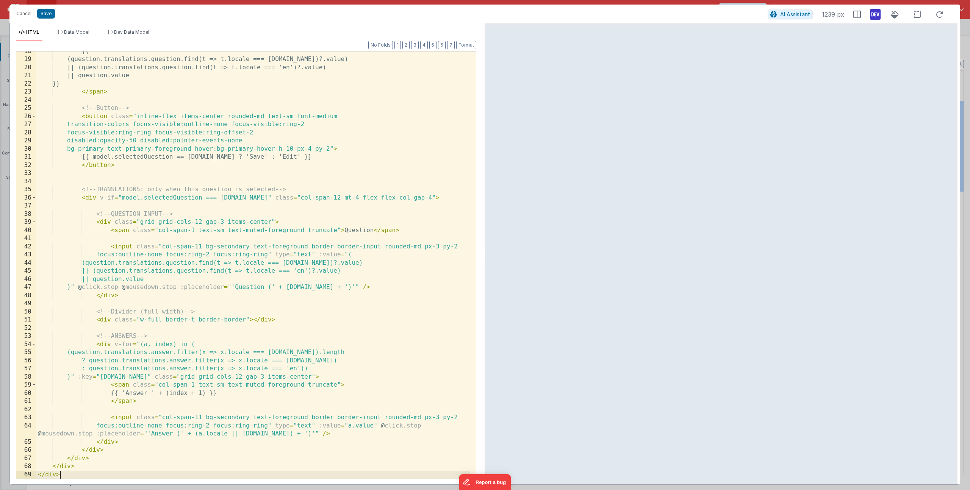
scroll to position [175, 0]
click at [47, 13] on button "Save" at bounding box center [46, 14] width 18 height 10
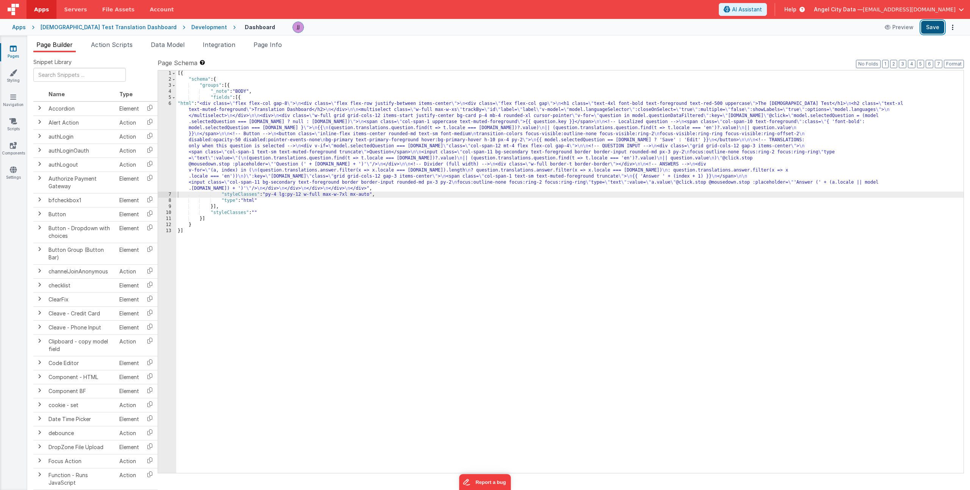
click at [923, 27] on button "Save" at bounding box center [932, 27] width 23 height 13
click at [271, 105] on div "[{ "schema" : { "groups" : [{ "_note" : "BODY" , "fields" : [{ "html" : "<div c…" at bounding box center [569, 277] width 787 height 415
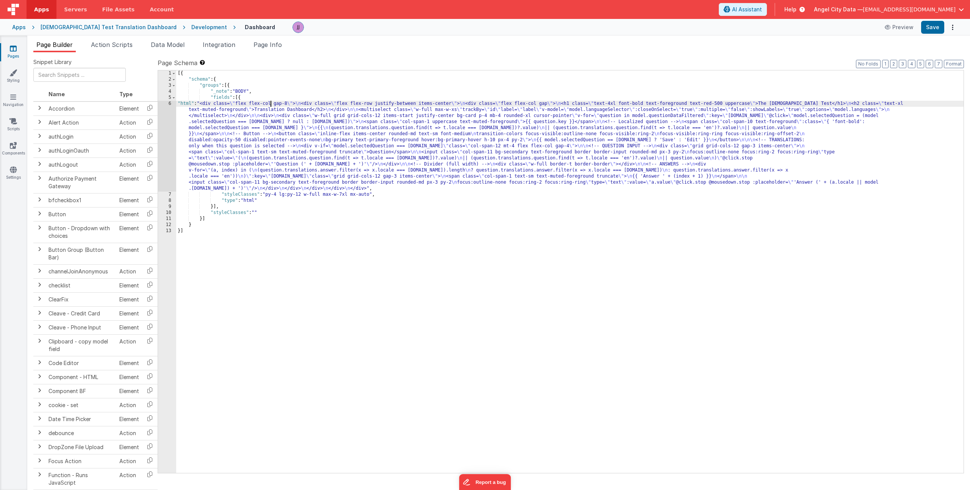
click at [246, 129] on div "[{ "schema" : { "groups" : [{ "_note" : "BODY" , "fields" : [{ "html" : "<div c…" at bounding box center [569, 277] width 787 height 415
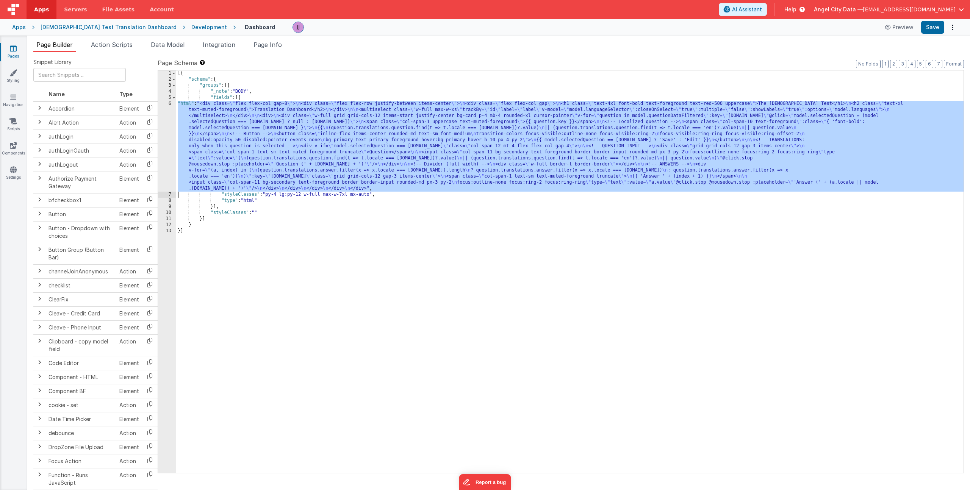
click at [164, 133] on div "6" at bounding box center [167, 146] width 18 height 91
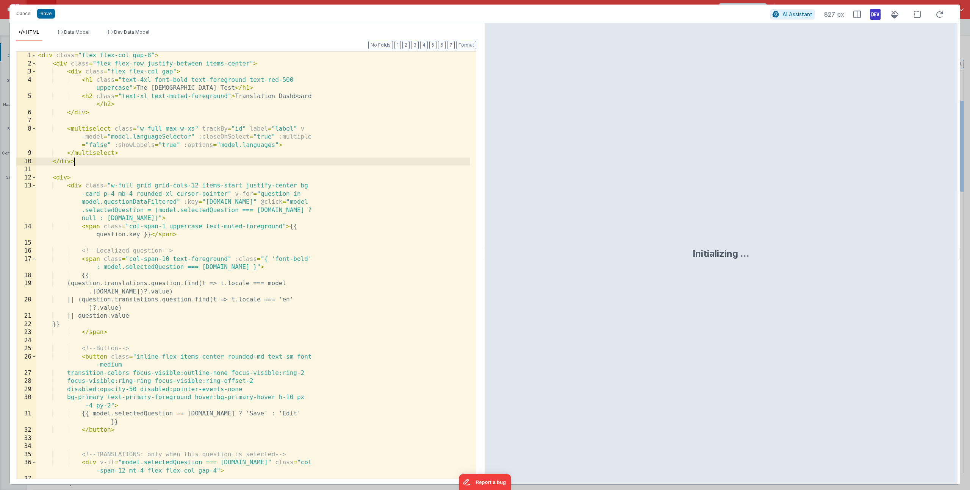
click at [201, 165] on div "< div class = "flex flex-col gap-8" > < div class = "flex flex-row justify-betw…" at bounding box center [253, 274] width 434 height 444
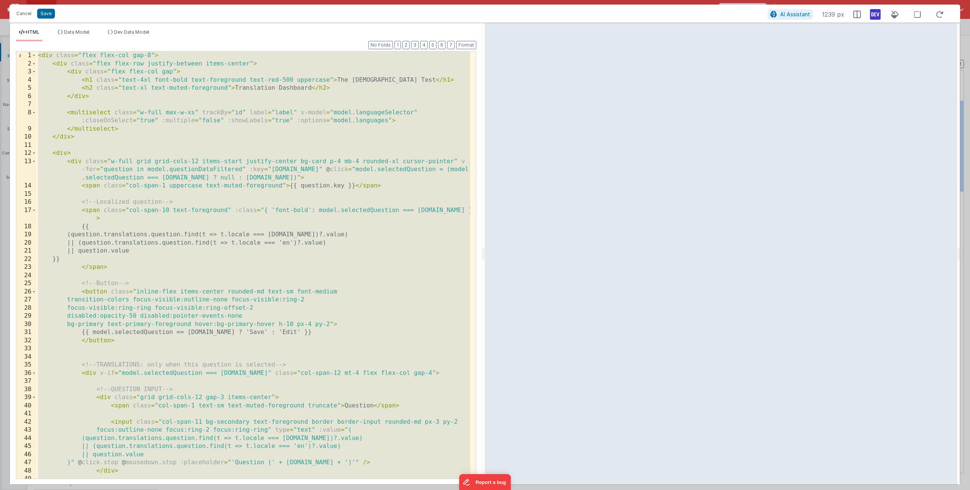
click at [200, 228] on div "< div class = "flex flex-col gap-8" > < div class = "flex flex-row justify-betw…" at bounding box center [253, 274] width 434 height 444
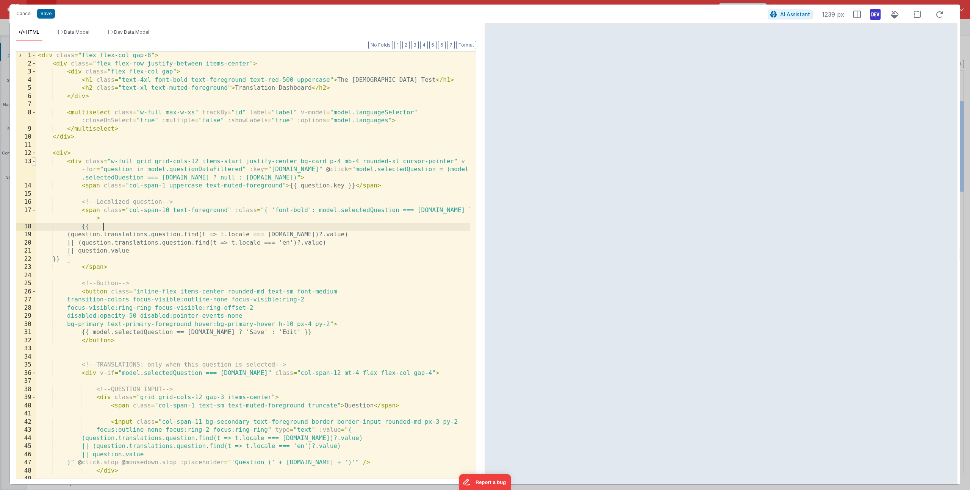
click at [35, 163] on span at bounding box center [34, 162] width 4 height 8
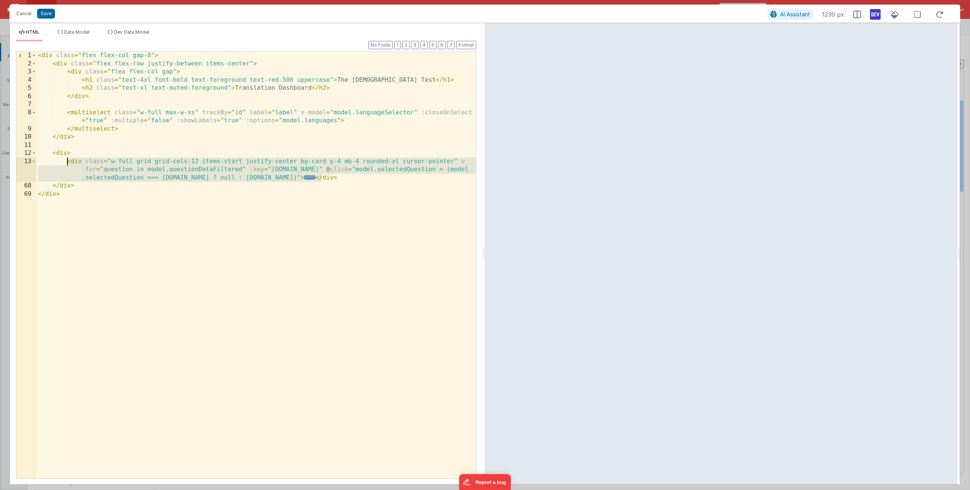
drag, startPoint x: 278, startPoint y: 173, endPoint x: 67, endPoint y: 162, distance: 210.6
click at [67, 162] on div "< div class = "flex flex-col gap-8" > < div class = "flex flex-row justify-betw…" at bounding box center [255, 274] width 439 height 444
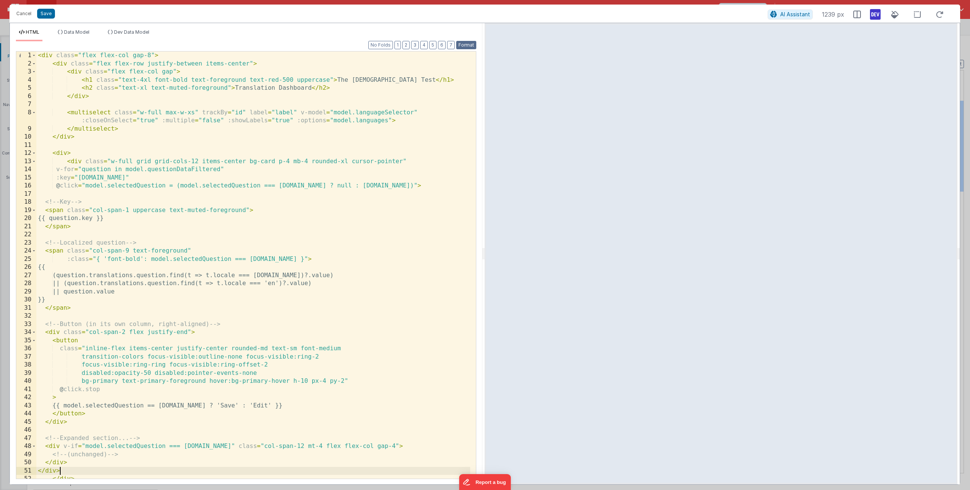
click at [471, 45] on button "Format" at bounding box center [466, 45] width 20 height 8
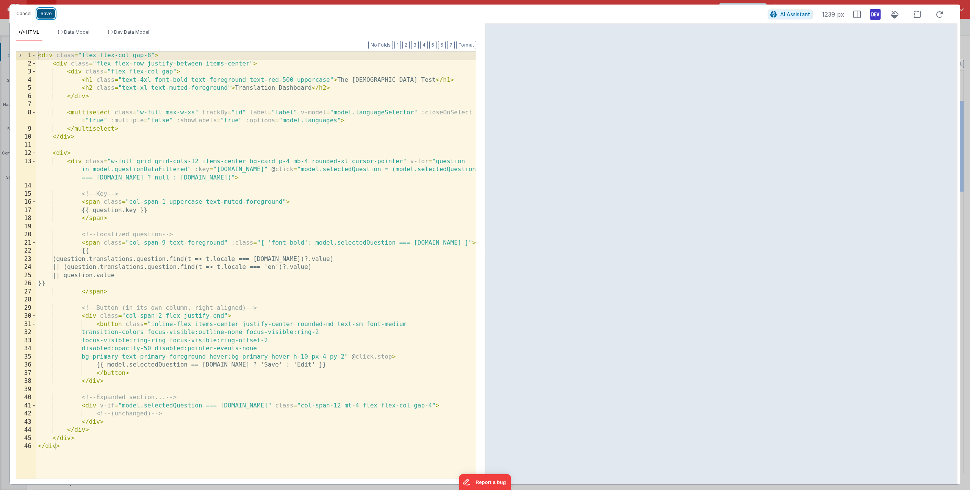
click at [53, 17] on button "Save" at bounding box center [46, 14] width 18 height 10
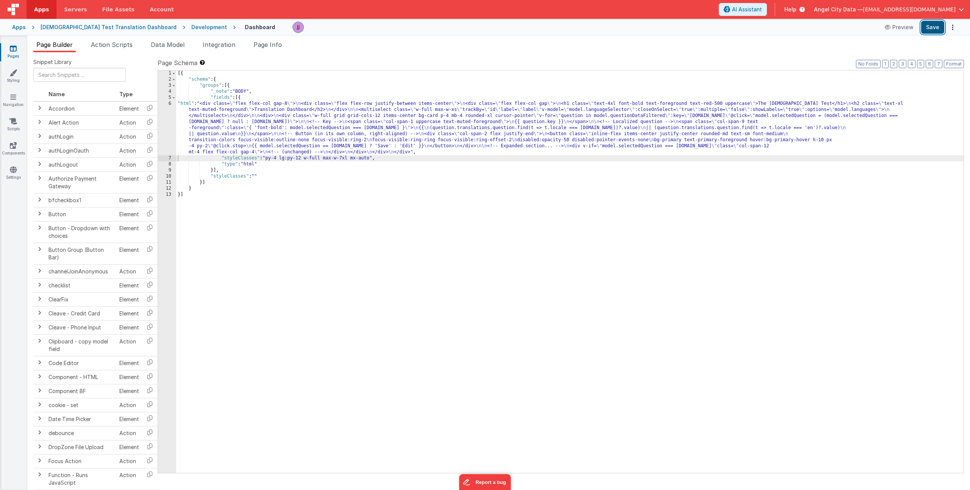
click at [930, 31] on button "Save" at bounding box center [932, 27] width 23 height 13
click at [255, 128] on div "[{ "schema" : { "groups" : [{ "_note" : "BODY" , "fields" : [{ "html" : "<div c…" at bounding box center [569, 277] width 787 height 415
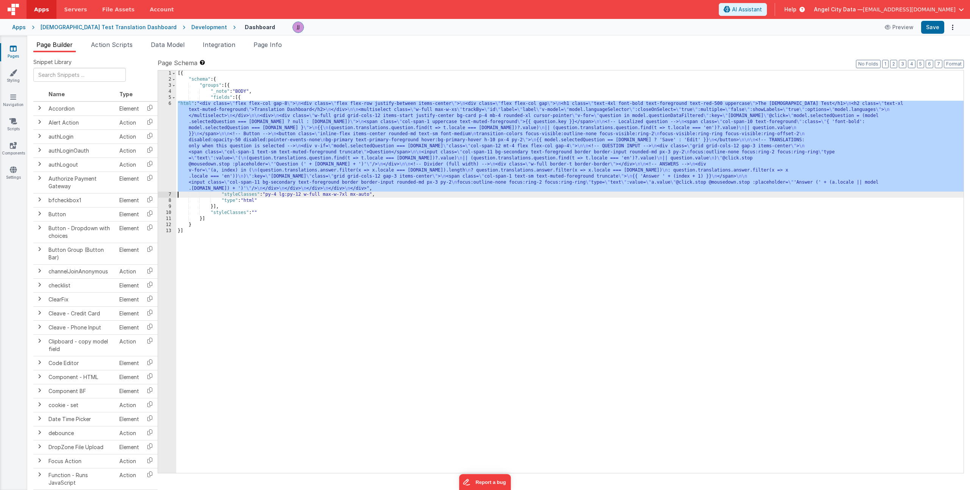
click at [291, 156] on div "[{ "schema" : { "groups" : [{ "_note" : "BODY" , "fields" : [{ "html" : "<div c…" at bounding box center [569, 277] width 787 height 415
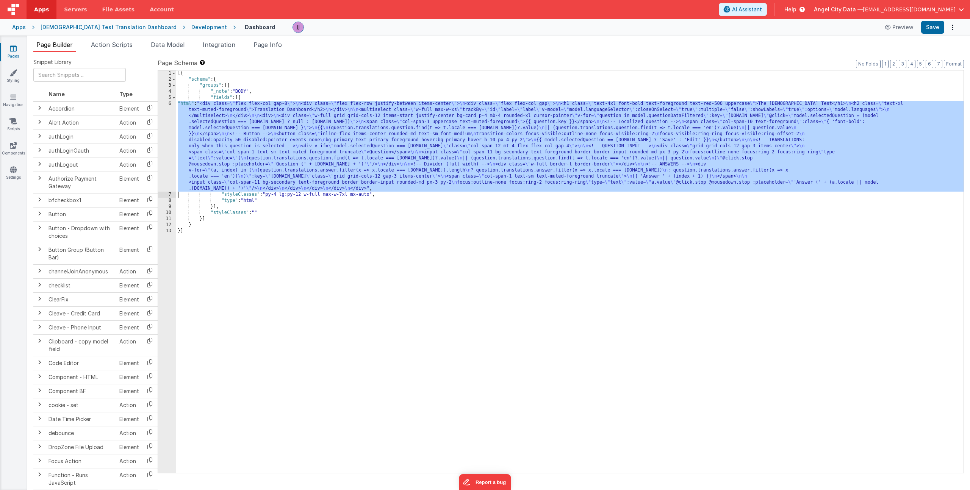
click at [169, 142] on div "6" at bounding box center [167, 146] width 18 height 91
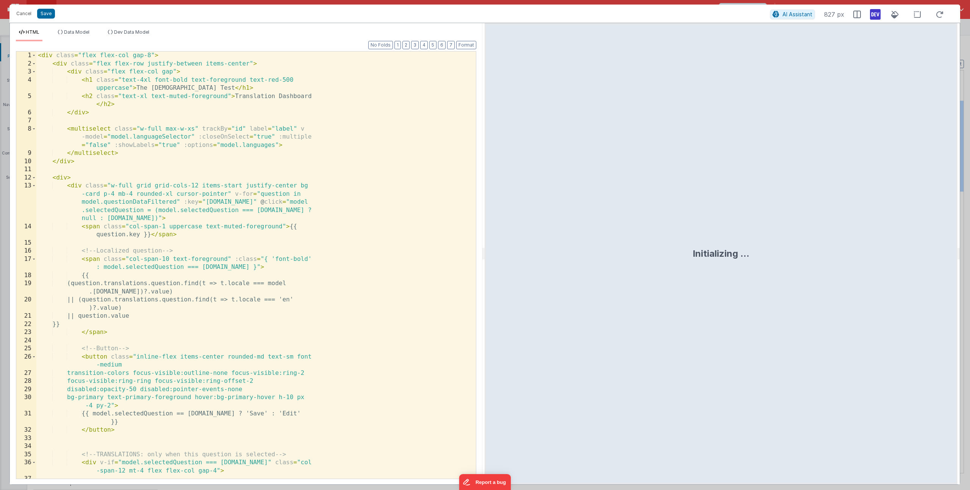
click at [169, 145] on div "< div class = "flex flex-col gap-8" > < div class = "flex flex-row justify-betw…" at bounding box center [253, 274] width 434 height 444
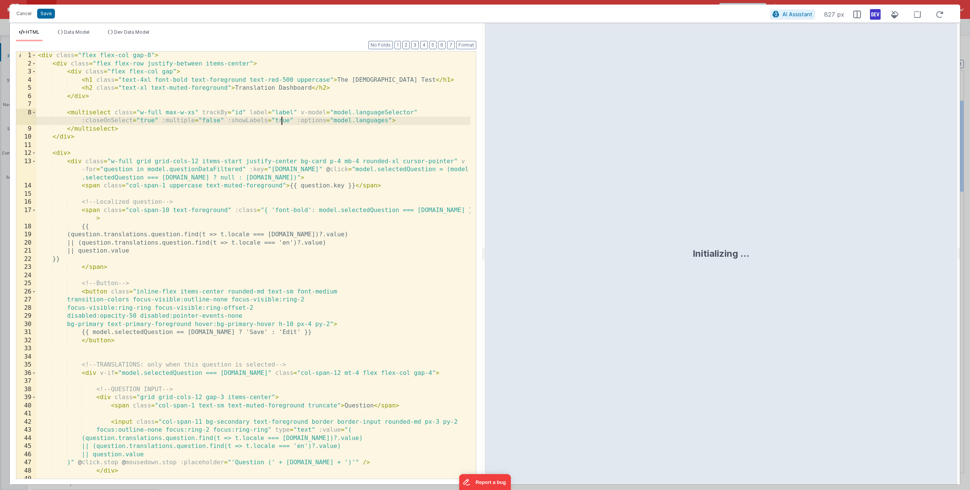
click at [174, 160] on div "< div class = "flex flex-col gap-8" > < div class = "flex flex-row justify-betw…" at bounding box center [253, 274] width 434 height 444
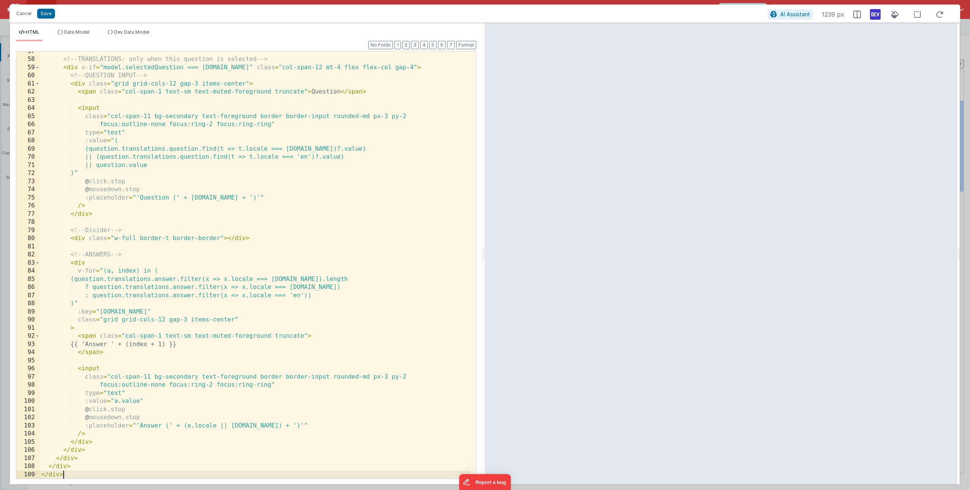
scroll to position [460, 0]
click at [44, 12] on button "Save" at bounding box center [46, 14] width 18 height 10
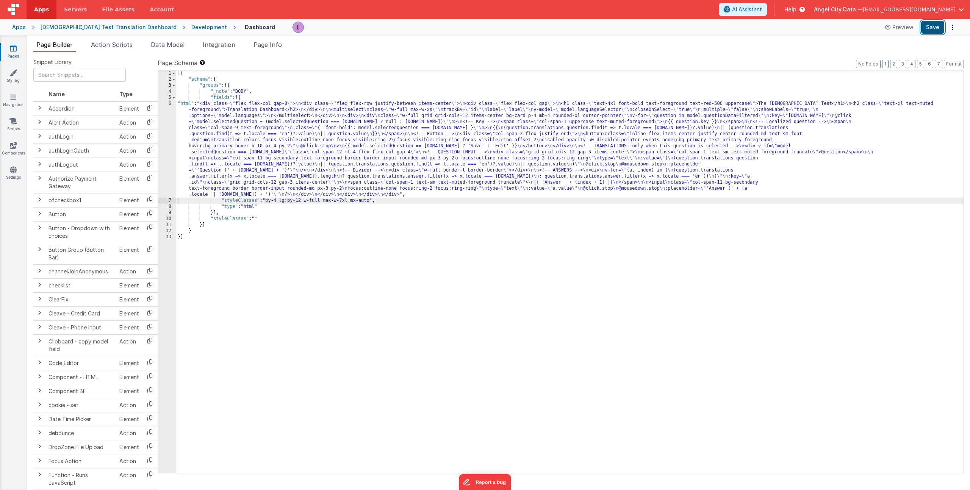
click at [937, 27] on button "Save" at bounding box center [932, 27] width 23 height 13
click at [273, 149] on div "[{ "schema" : { "groups" : [{ "_note" : "BODY" , "fields" : [{ "html" : "<div c…" at bounding box center [569, 277] width 787 height 415
click at [170, 140] on div "6" at bounding box center [167, 149] width 18 height 97
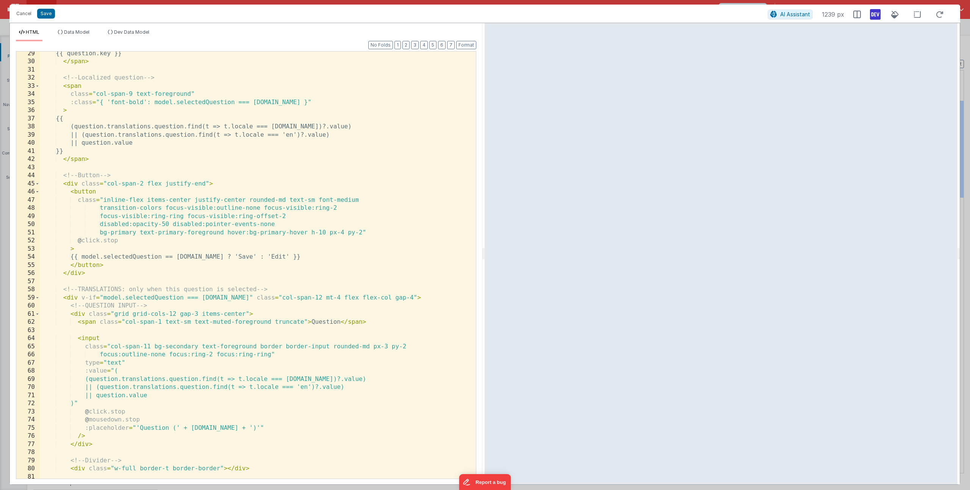
scroll to position [230, 0]
click at [77, 185] on div "{{ question.key }} </ span > <!-- Localized question --> < span class = "col-sp…" at bounding box center [255, 272] width 430 height 444
drag, startPoint x: 300, startPoint y: 257, endPoint x: 83, endPoint y: 255, distance: 217.5
click at [79, 255] on div "{{ question.key }} </ span > <!-- Localized question --> < span class = "col-sp…" at bounding box center [255, 272] width 430 height 444
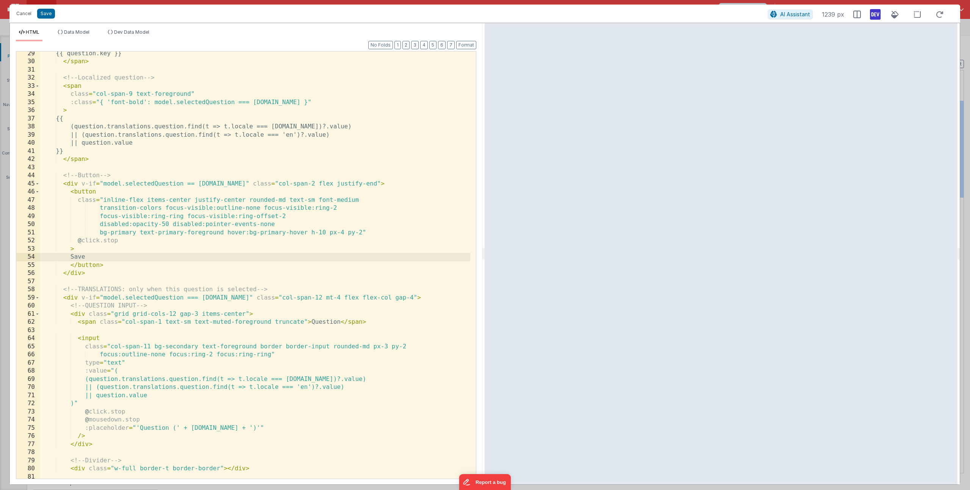
click at [129, 233] on div "{{ question.key }} </ span > <!-- Localized question --> < span class = "col-sp…" at bounding box center [255, 272] width 430 height 444
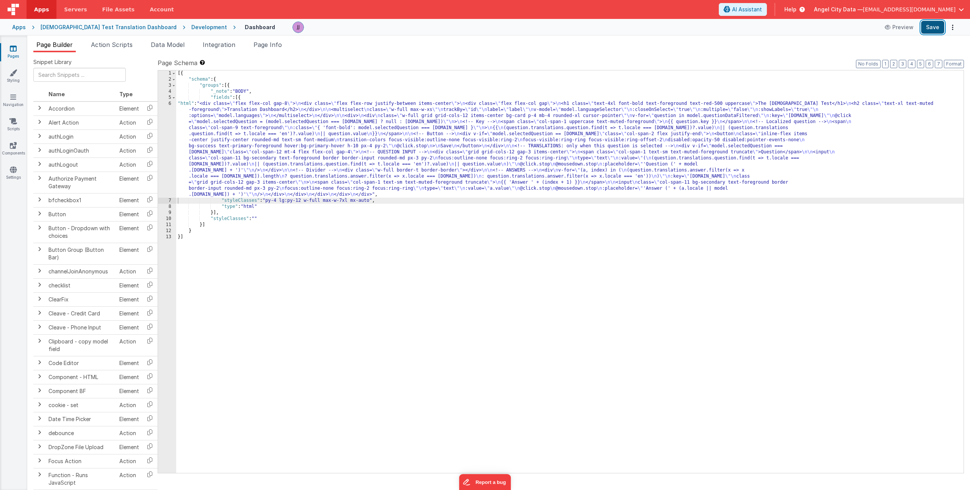
click at [931, 29] on button "Save" at bounding box center [932, 27] width 23 height 13
click at [238, 178] on div "[{ "schema" : { "groups" : [{ "_note" : "BODY" , "fields" : [{ "html" : "<div c…" at bounding box center [569, 277] width 787 height 415
click at [160, 158] on div "6" at bounding box center [167, 149] width 18 height 97
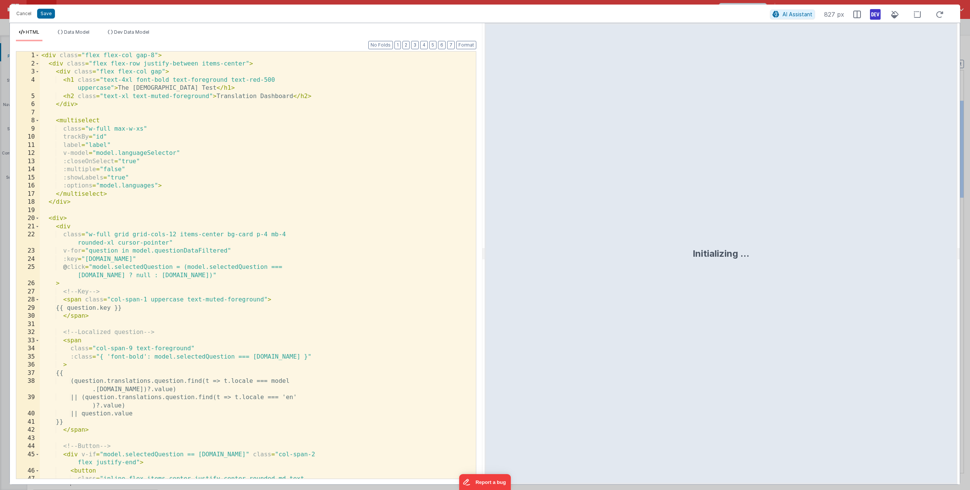
click at [206, 234] on div "< div class = "flex flex-col gap-8" > < div class = "flex flex-row justify-betw…" at bounding box center [255, 278] width 430 height 452
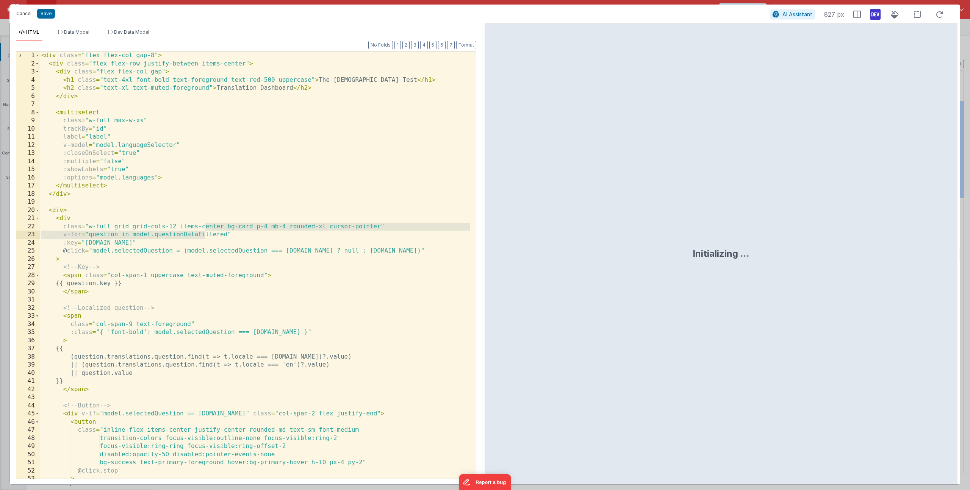
click at [23, 15] on button "Cancel" at bounding box center [24, 13] width 23 height 11
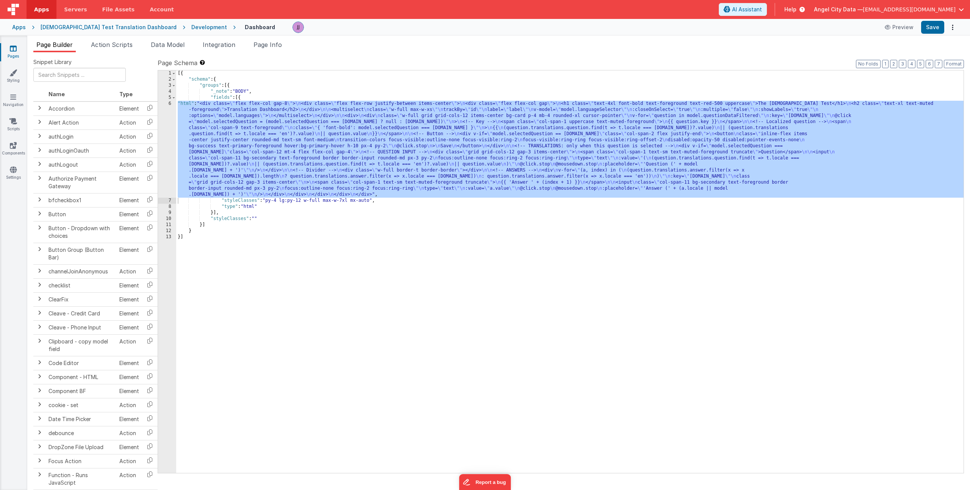
click at [266, 166] on div "[{ "schema" : { "groups" : [{ "_note" : "BODY" , "fields" : [{ "html" : "<div c…" at bounding box center [569, 277] width 787 height 415
click at [215, 155] on div "[{ "schema" : { "groups" : [{ "_note" : "BODY" , "fields" : [{ "html" : "<div c…" at bounding box center [569, 277] width 787 height 415
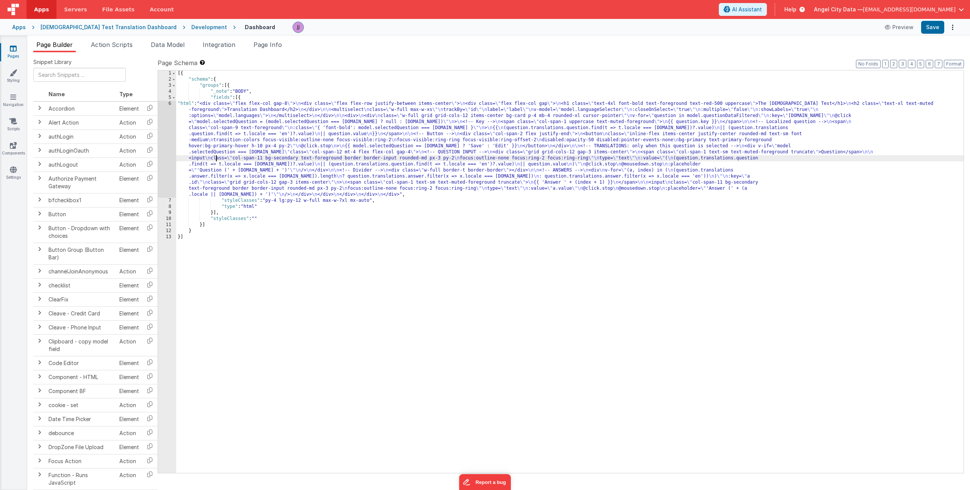
click at [164, 147] on div "6" at bounding box center [167, 149] width 18 height 97
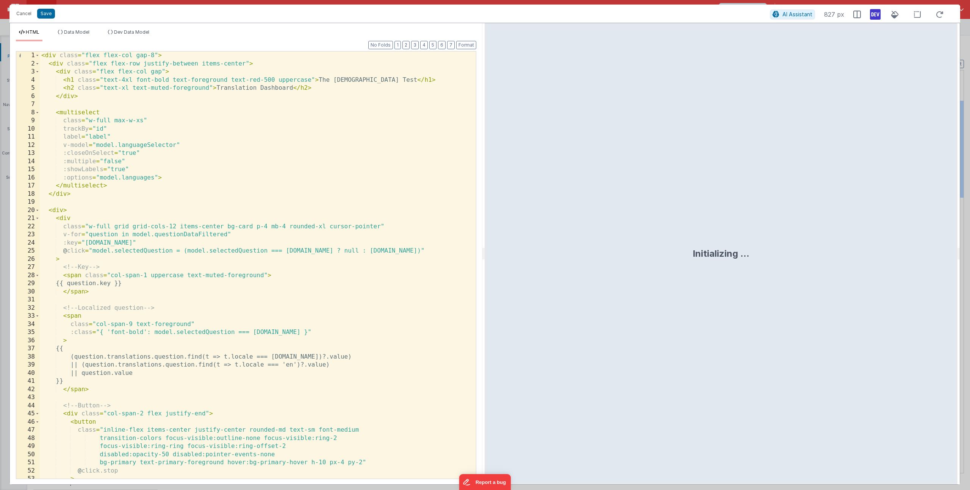
click at [207, 227] on div "< div class = "flex flex-col gap-8" > < div class = "flex flex-row justify-betw…" at bounding box center [255, 274] width 430 height 444
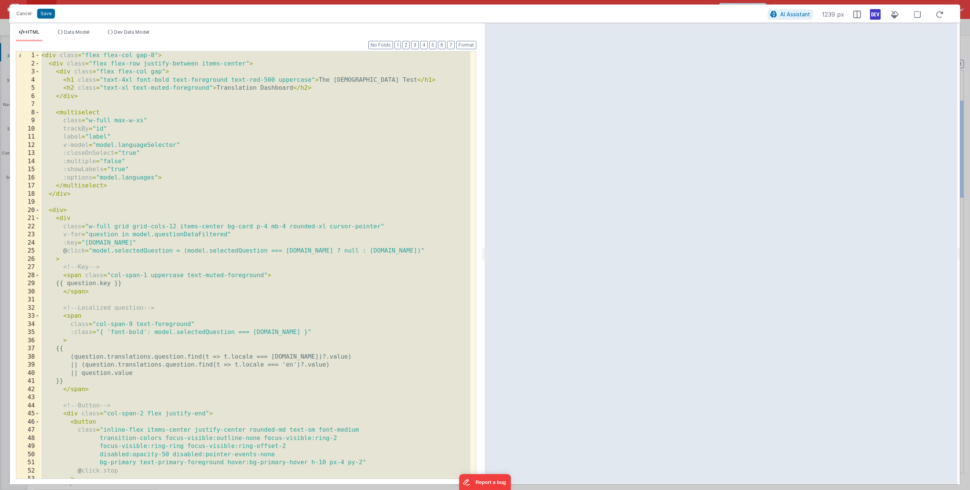
click at [215, 202] on div "< div class = "flex flex-col gap-8" > < div class = "flex flex-row justify-betw…" at bounding box center [255, 274] width 430 height 444
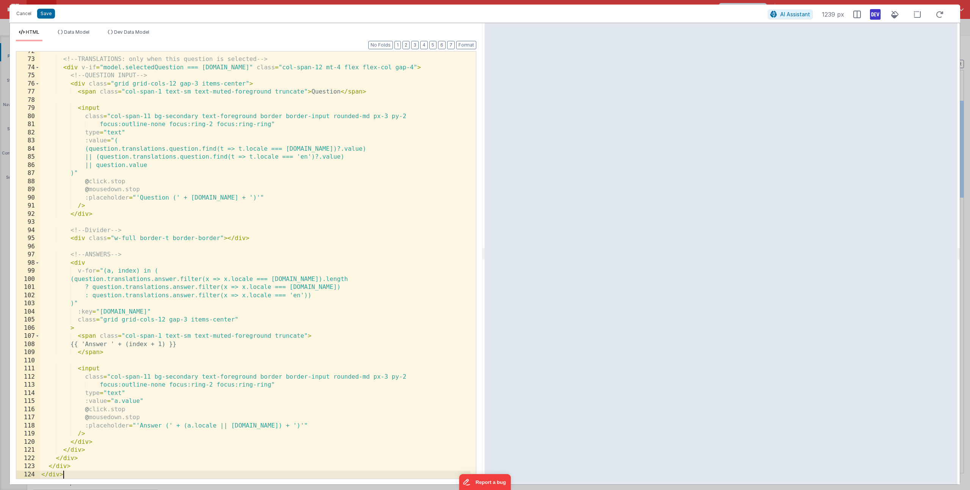
scroll to position [583, 0]
click at [46, 16] on button "Save" at bounding box center [46, 14] width 18 height 10
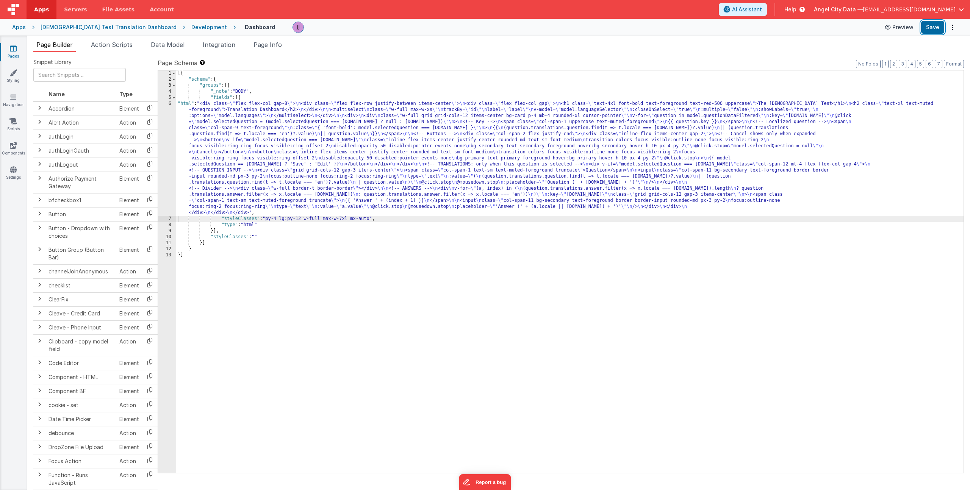
drag, startPoint x: 941, startPoint y: 27, endPoint x: 874, endPoint y: 33, distance: 66.6
click at [940, 27] on button "Save" at bounding box center [932, 27] width 23 height 13
click at [274, 170] on div "[{ "schema" : { "groups" : [{ "_note" : "BODY" , "fields" : [{ "html" : "<div c…" at bounding box center [569, 277] width 787 height 415
click at [166, 158] on div "6" at bounding box center [167, 158] width 18 height 115
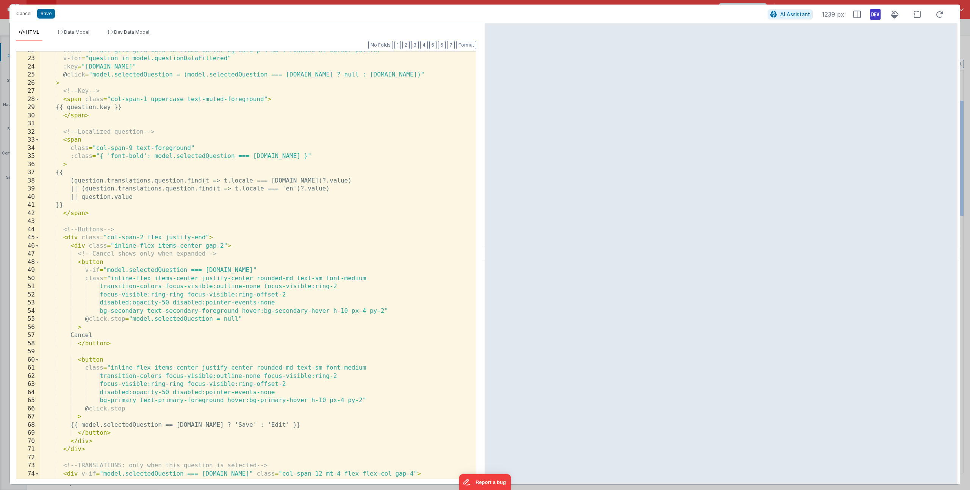
scroll to position [183, 0]
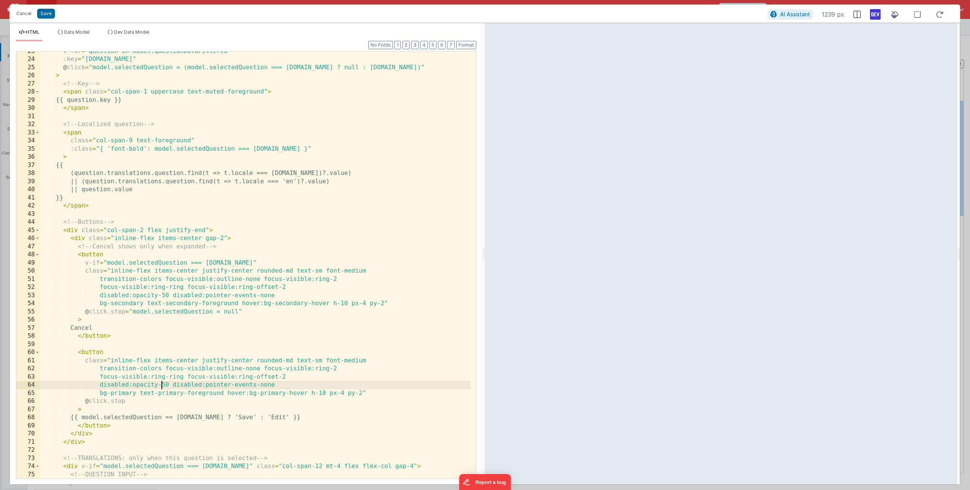
click at [161, 386] on div "v-for = "question in model.questionDataFiltered" :key = "question.id" @ click =…" at bounding box center [255, 269] width 430 height 444
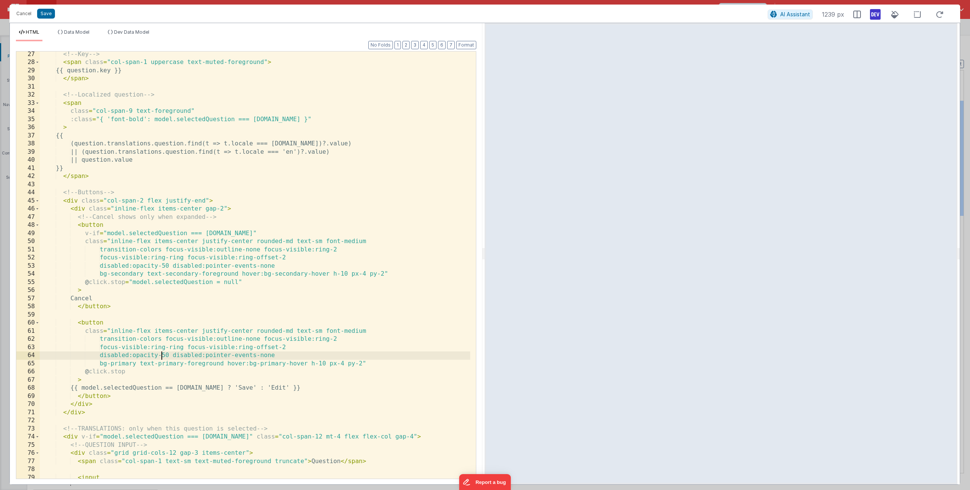
scroll to position [220, 0]
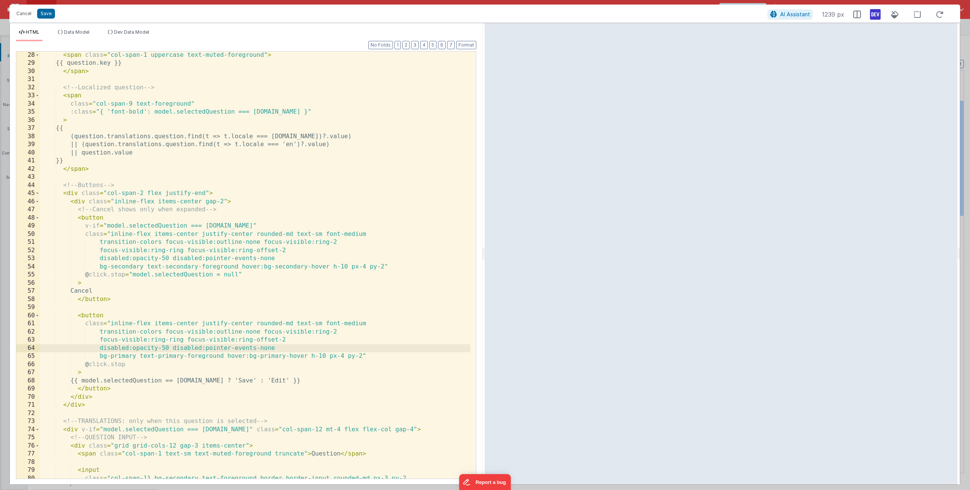
click at [185, 380] on div "< span class = "col-span-1 uppercase text-muted-foreground" > {{ question.key }…" at bounding box center [255, 273] width 430 height 444
click at [275, 365] on div "< span class = "col-span-1 uppercase text-muted-foreground" > {{ question.key }…" at bounding box center [255, 273] width 430 height 444
click at [47, 14] on button "Save" at bounding box center [46, 14] width 18 height 10
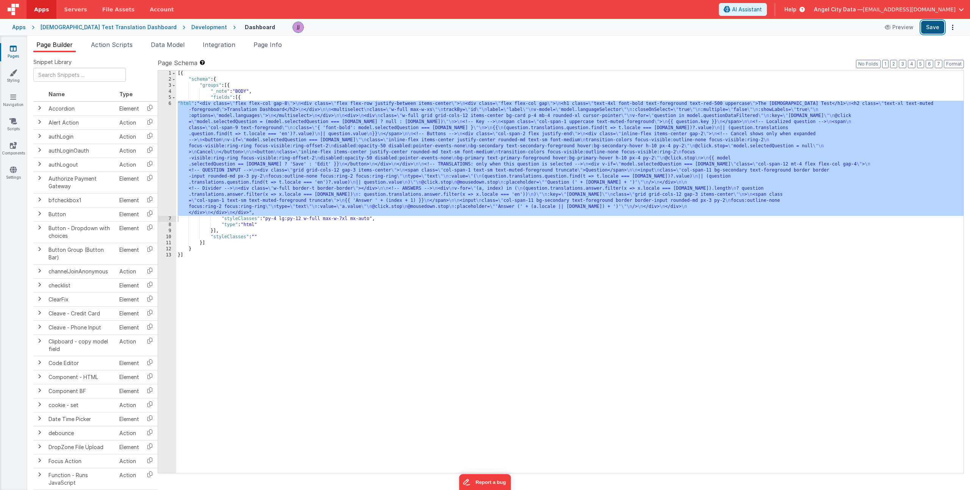
click at [928, 24] on button "Save" at bounding box center [932, 27] width 23 height 13
click at [231, 99] on div "[{ "schema" : { "groups" : [{ "_note" : "BODY" , "fields" : [{ "html" : "<div c…" at bounding box center [569, 277] width 787 height 415
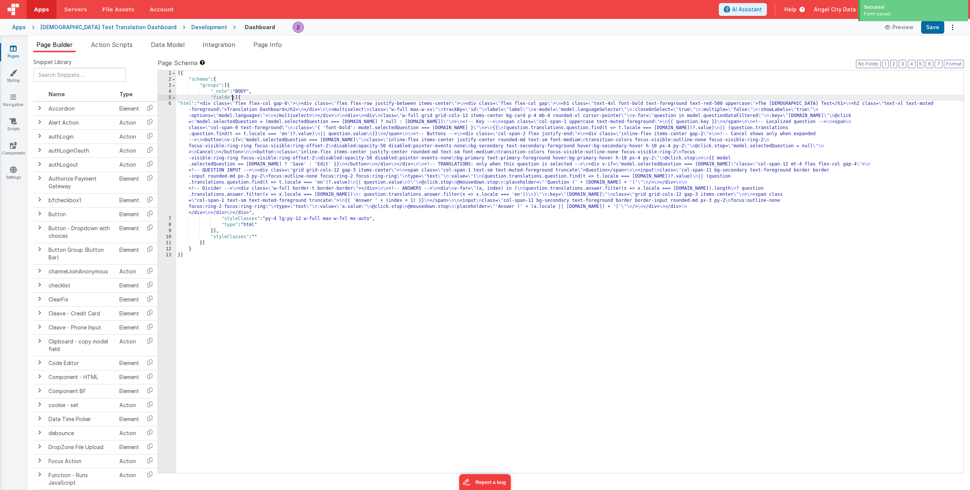
click at [228, 117] on div "[{ "schema" : { "groups" : [{ "_note" : "BODY" , "fields" : [{ "html" : "<div c…" at bounding box center [569, 277] width 787 height 415
click at [166, 122] on div "6" at bounding box center [167, 158] width 18 height 115
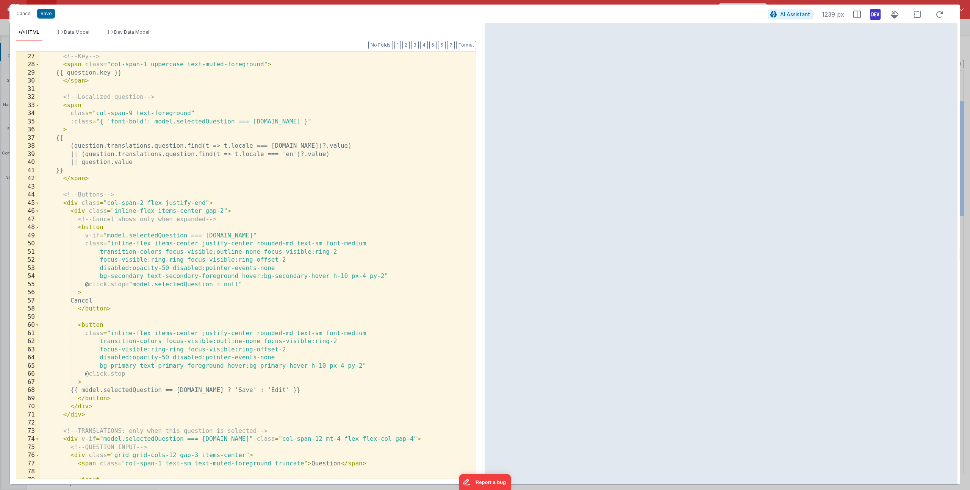
scroll to position [196, 0]
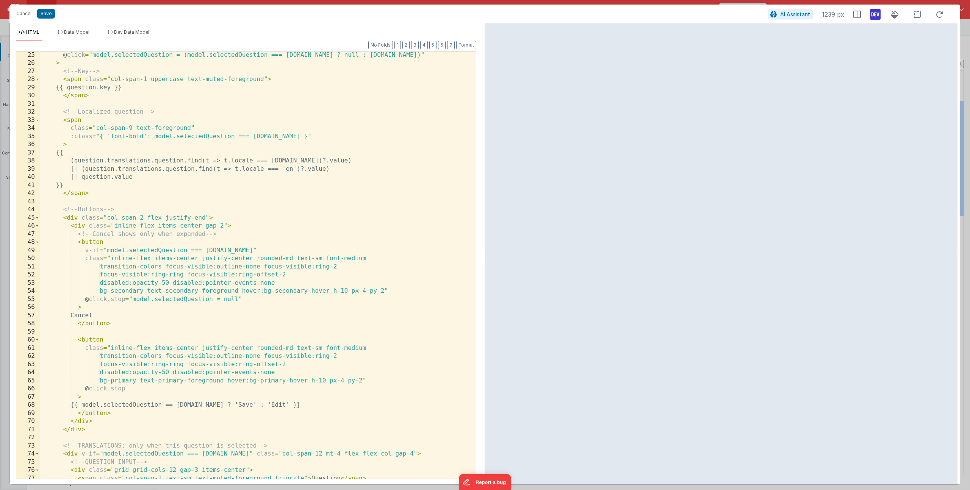
click at [134, 389] on div "@ click = "model.selectedQuestion = (model.selectedQuestion === question.id ? n…" at bounding box center [255, 273] width 430 height 444
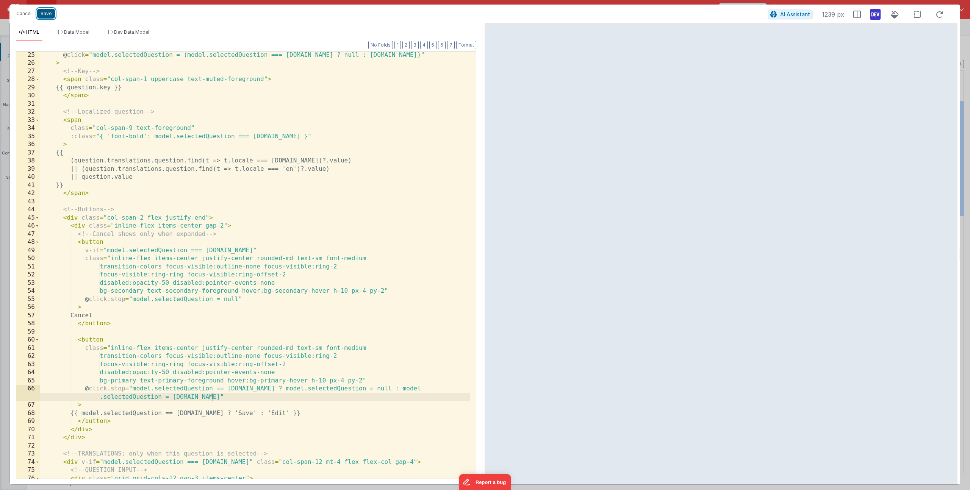
click at [48, 12] on button "Save" at bounding box center [46, 14] width 18 height 10
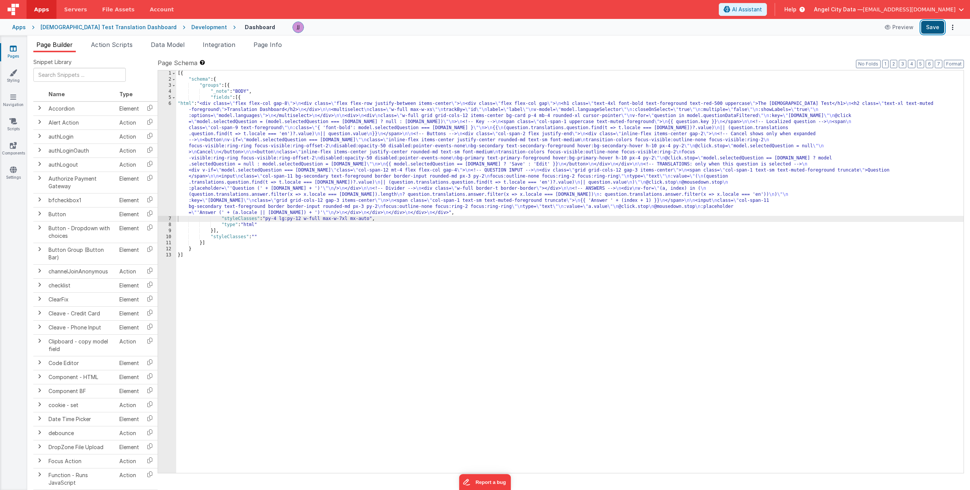
click at [943, 28] on button "Save" at bounding box center [932, 27] width 23 height 13
click at [224, 133] on div "[{ "schema" : { "groups" : [{ "_note" : "BODY" , "fields" : [{ "html" : "<div c…" at bounding box center [569, 277] width 787 height 415
click at [277, 46] on span "Page Info" at bounding box center [267, 45] width 28 height 8
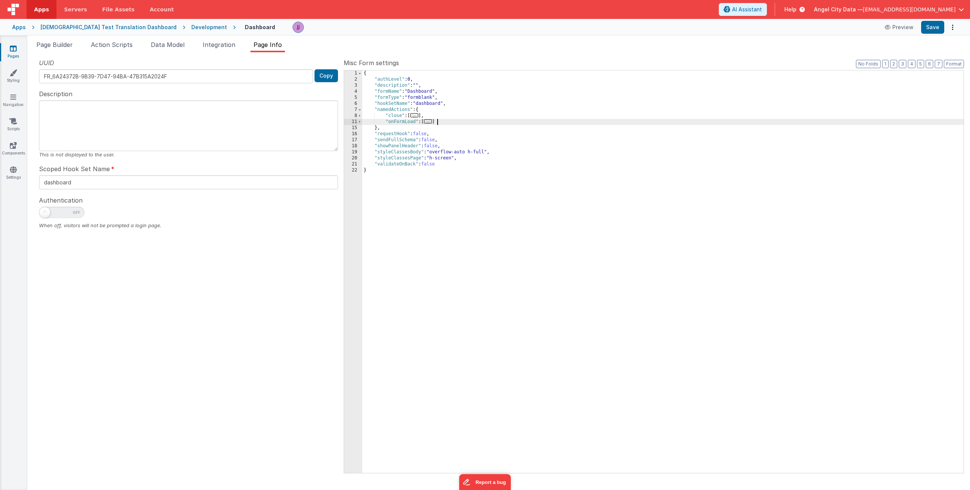
click at [455, 123] on div "{ "authLevel" : 0 , "description" : "" , "formName" : "Dashboard" , "formType" …" at bounding box center [662, 277] width 601 height 415
click at [931, 32] on button "Save" at bounding box center [932, 27] width 23 height 13
click at [933, 25] on button "Save" at bounding box center [932, 27] width 23 height 13
click at [435, 148] on div "{ "authLevel" : 0 , "description" : "" , "formName" : "Dashboard" , "formType" …" at bounding box center [662, 277] width 601 height 415
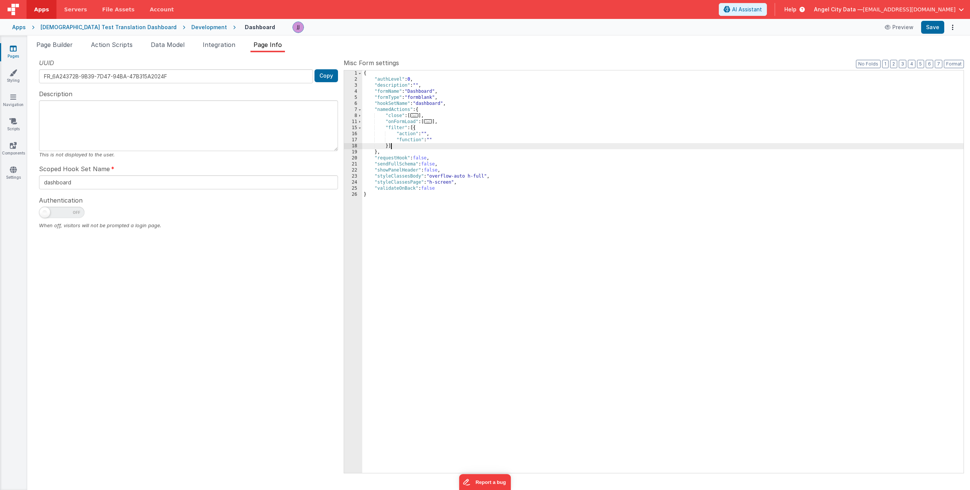
click at [21, 30] on div "Apps" at bounding box center [19, 27] width 14 height 8
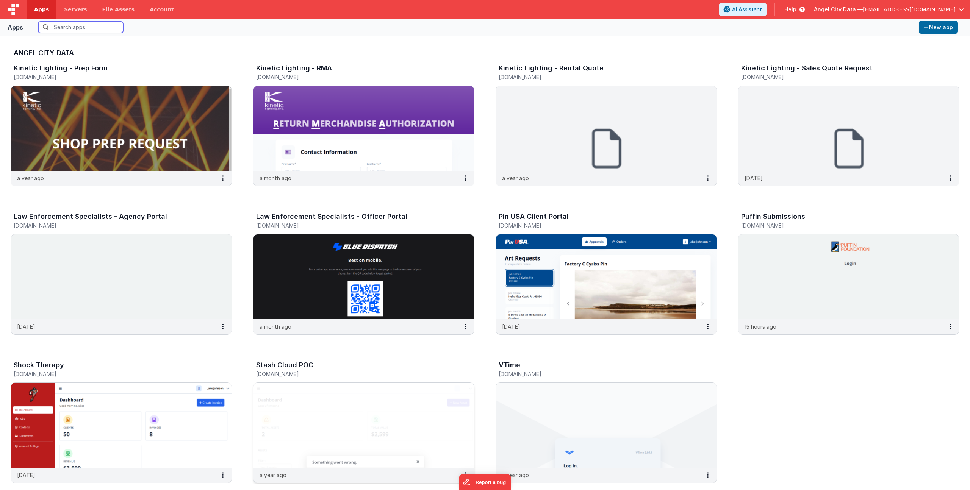
scroll to position [615, 0]
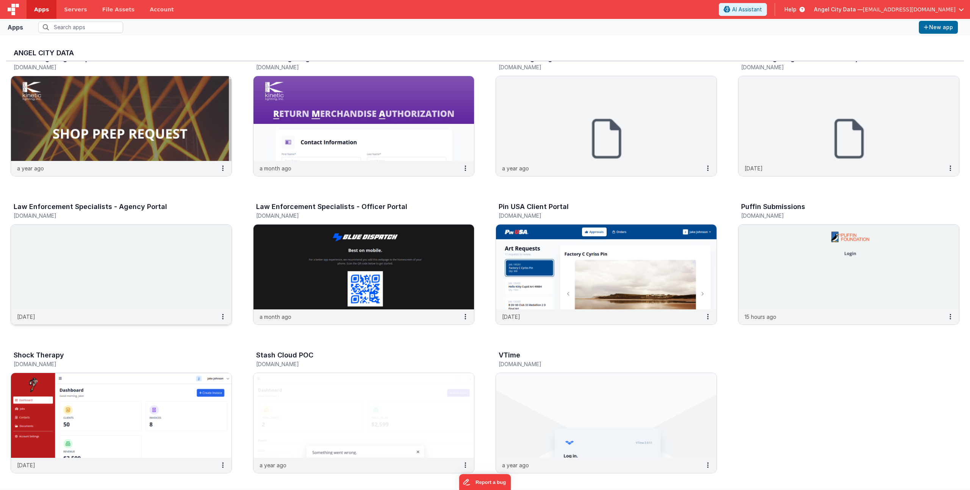
click at [127, 216] on h5 "bluedispatchagency.clientportal.cloud" at bounding box center [113, 216] width 199 height 6
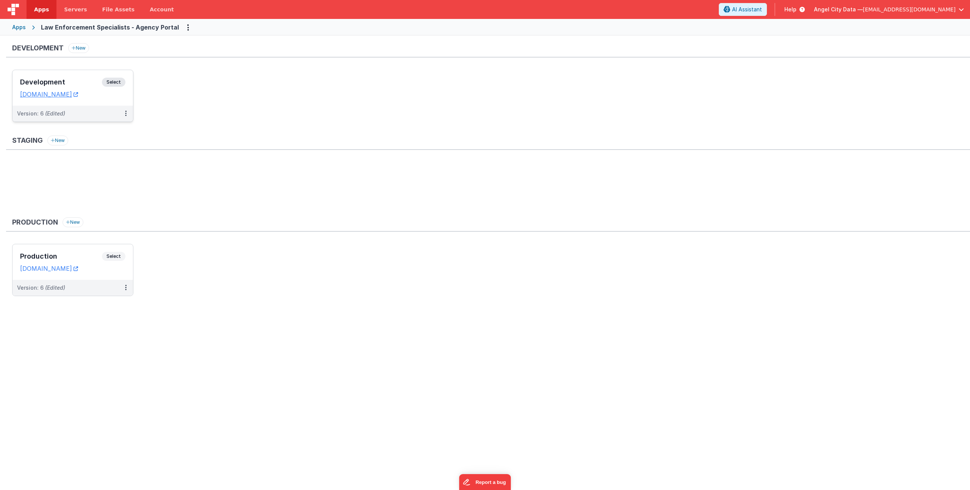
click at [83, 80] on h3 "Development" at bounding box center [61, 82] width 82 height 8
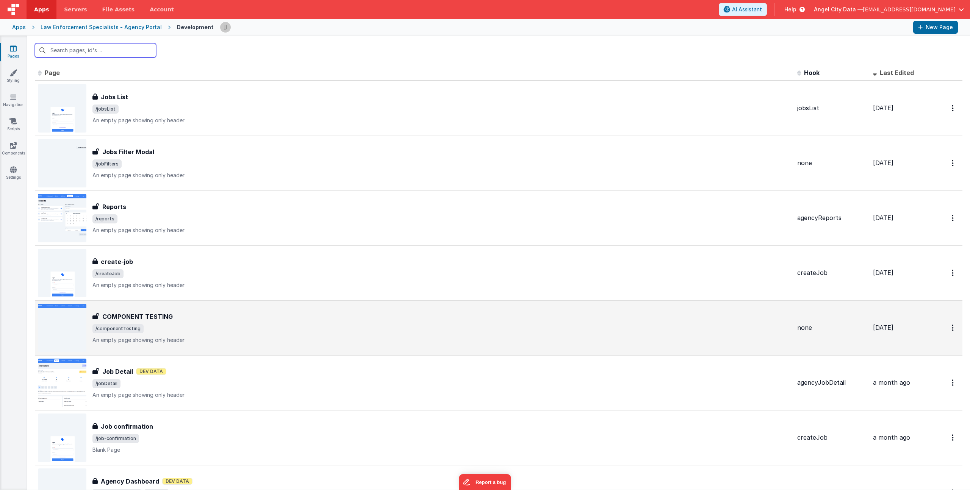
scroll to position [174, 0]
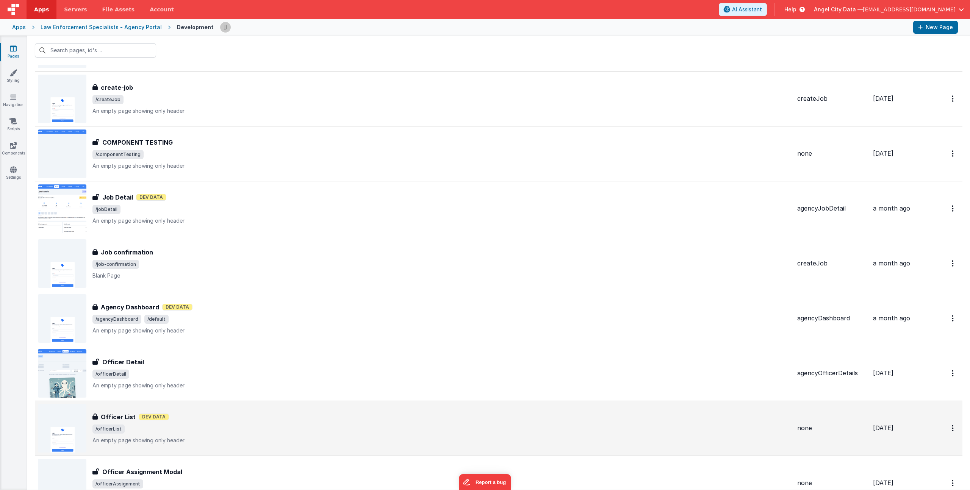
click at [227, 411] on div "Officer List Officer List Dev Data /officerList An empty page showing only head…" at bounding box center [414, 428] width 753 height 48
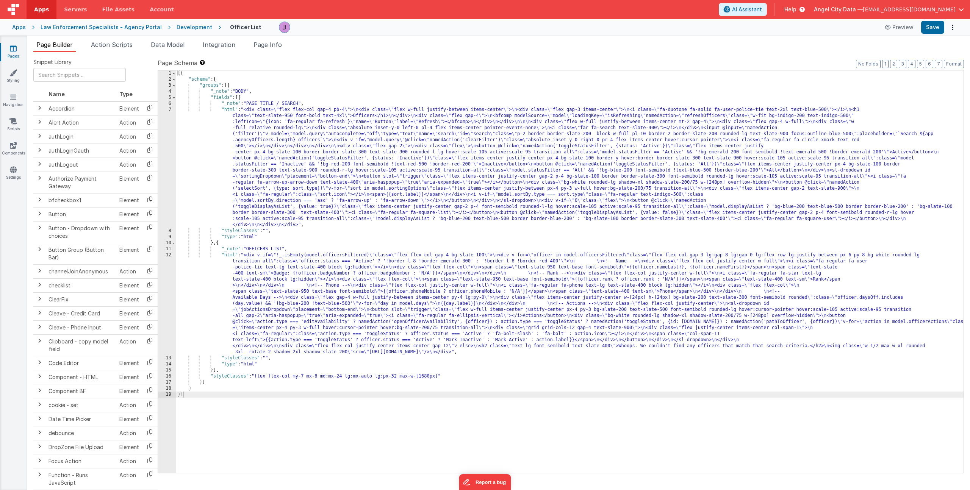
click at [279, 131] on div "[{ "schema" : { "groups" : [{ "_note" : "BODY" , "fields" : [{ "_note" : "PAGE …" at bounding box center [569, 277] width 787 height 415
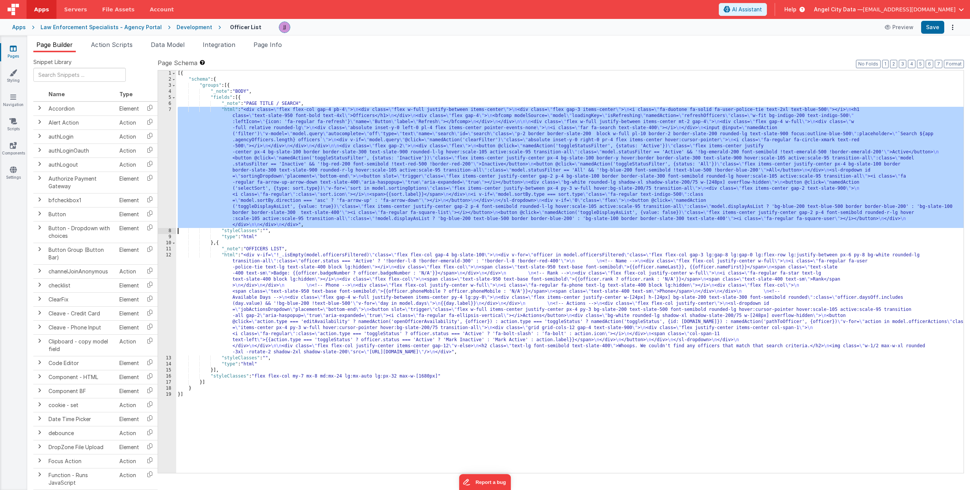
click at [167, 125] on div "7" at bounding box center [167, 167] width 18 height 121
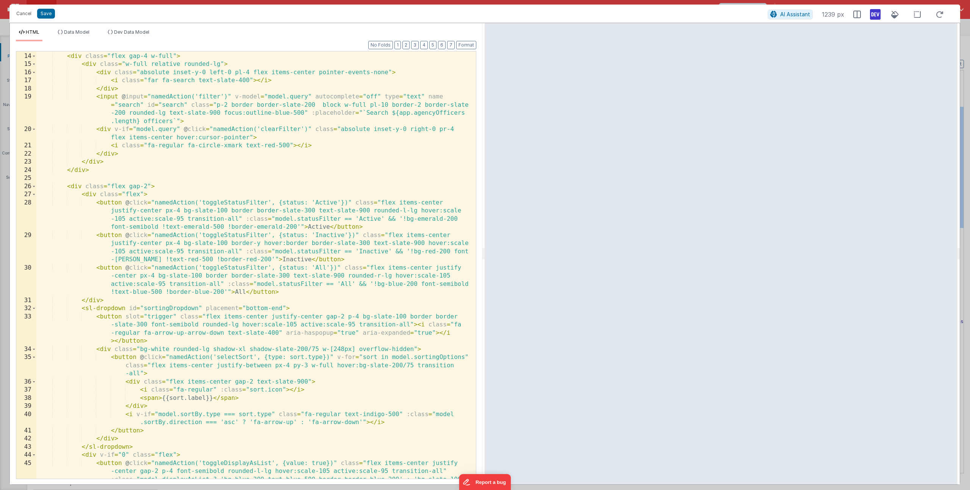
scroll to position [114, 0]
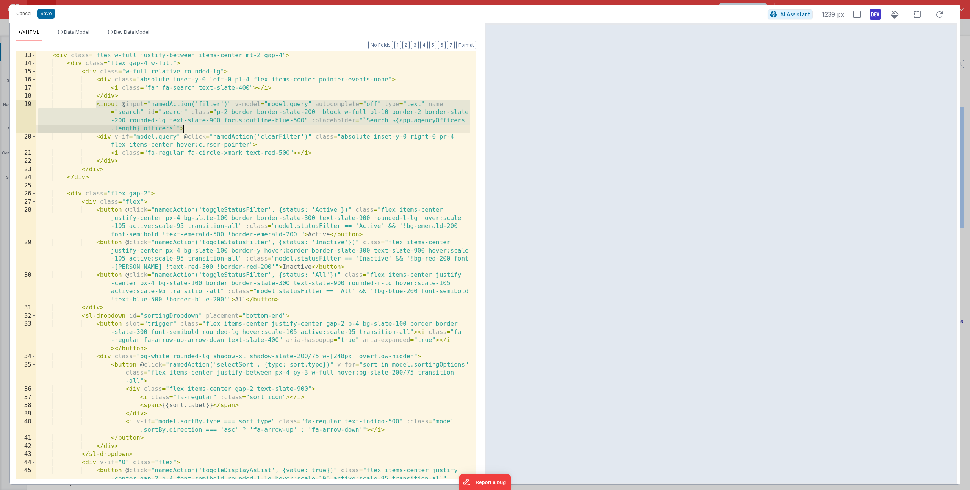
drag, startPoint x: 97, startPoint y: 104, endPoint x: 236, endPoint y: 126, distance: 141.1
click at [236, 126] on div "< div class = "flex w-full justify-between items-center mt-2 gap-4" > < div cla…" at bounding box center [253, 286] width 434 height 468
click at [153, 90] on div "< div class = "flex w-full justify-between items-center mt-2 gap-4" > < div cla…" at bounding box center [253, 286] width 434 height 468
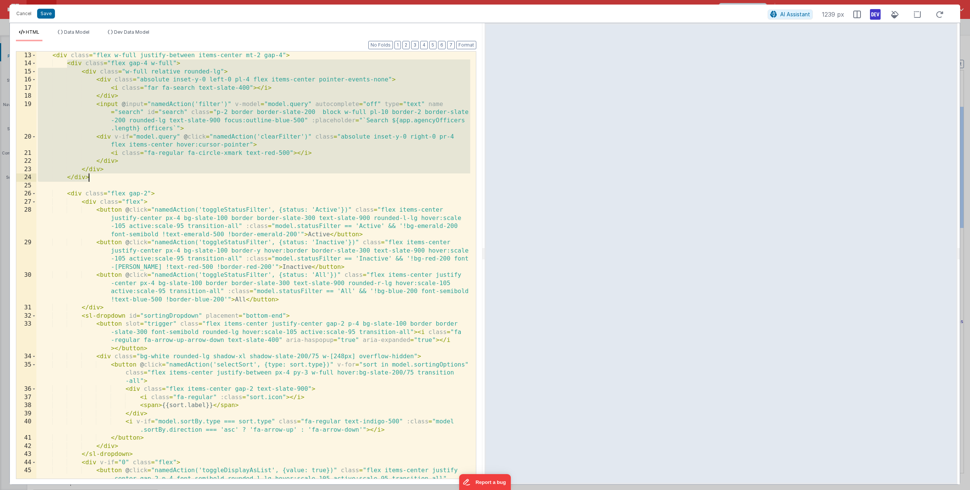
drag, startPoint x: 67, startPoint y: 64, endPoint x: 116, endPoint y: 175, distance: 122.1
click at [116, 175] on div "< div class = "flex w-full justify-between items-center mt-2 gap-4" > < div cla…" at bounding box center [253, 286] width 434 height 468
click at [25, 14] on button "Cancel" at bounding box center [24, 13] width 23 height 11
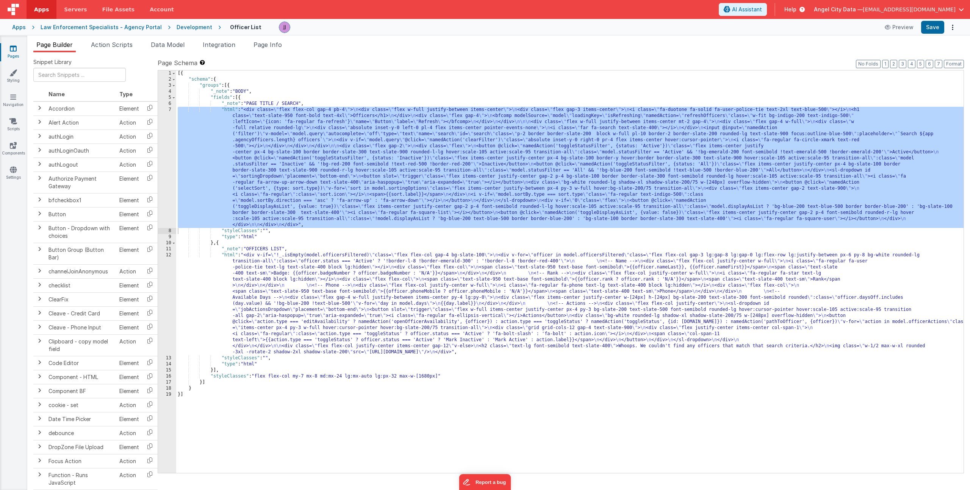
click at [19, 27] on div "Apps" at bounding box center [19, 27] width 14 height 8
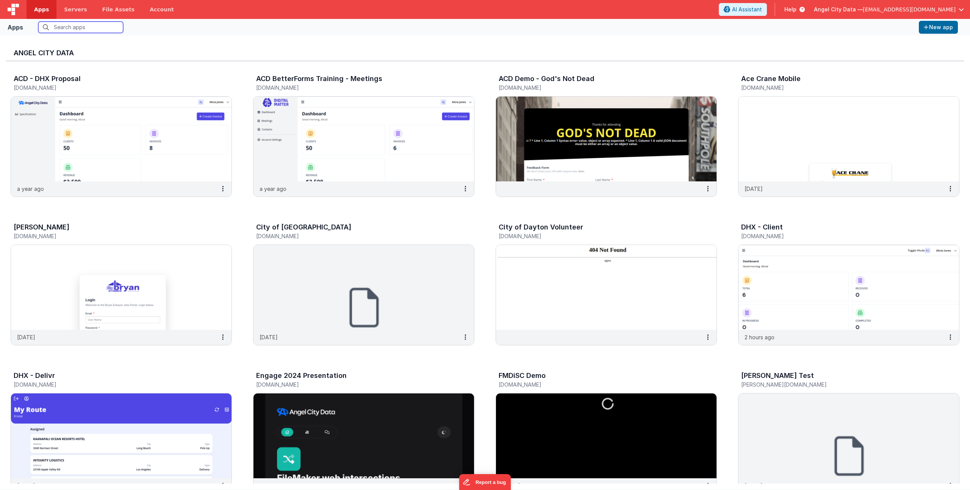
scroll to position [236, 0]
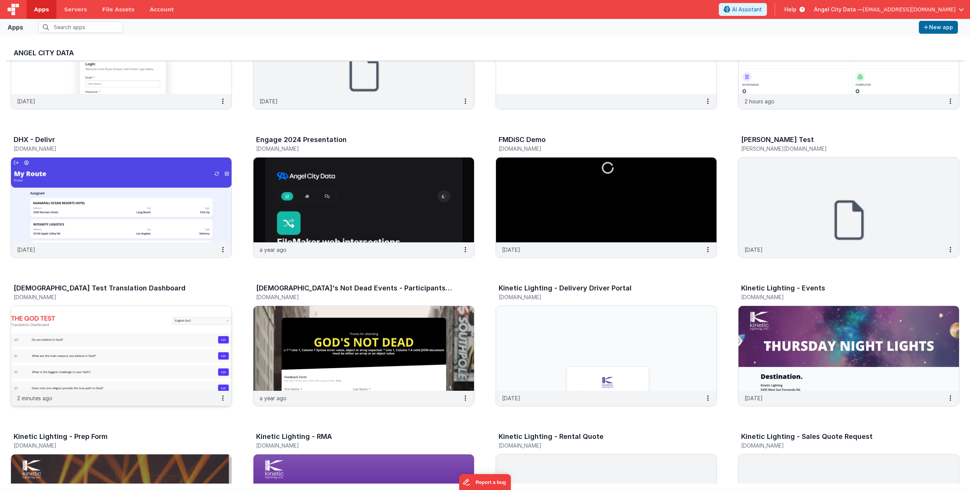
click at [73, 288] on h3 "[DEMOGRAPHIC_DATA] Test Translation Dashboard" at bounding box center [100, 289] width 172 height 8
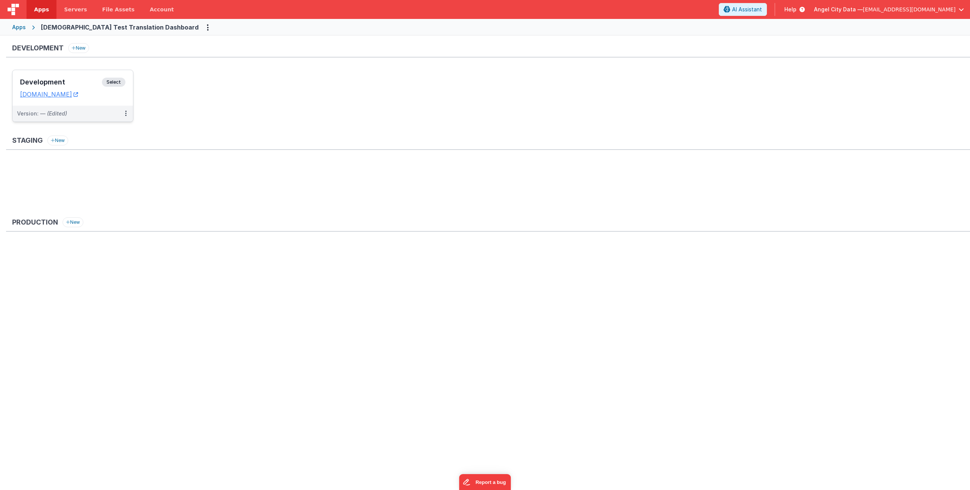
click at [58, 77] on div "Development Select URLs [DOMAIN_NAME]" at bounding box center [73, 88] width 120 height 36
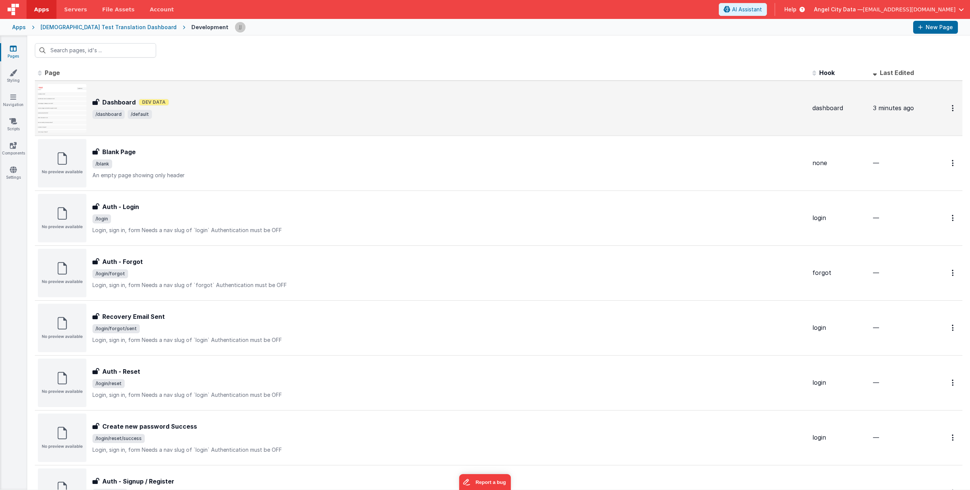
click at [200, 121] on div "Dashboard Dashboard Dev Data /dashboard /default" at bounding box center [422, 108] width 768 height 48
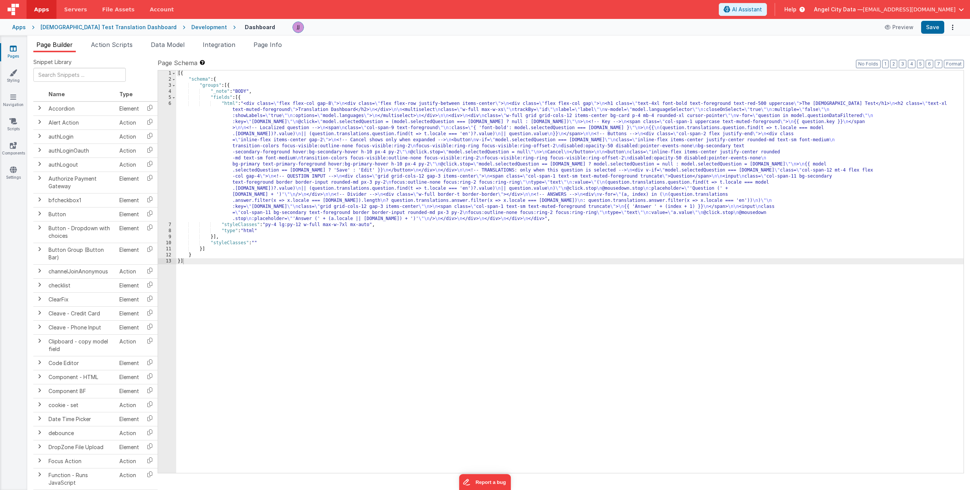
click at [281, 142] on div "[{ "schema" : { "groups" : [{ "_note" : "BODY" , "fields" : [{ "html" : "<div c…" at bounding box center [569, 277] width 787 height 415
click at [170, 147] on div "6" at bounding box center [167, 161] width 18 height 121
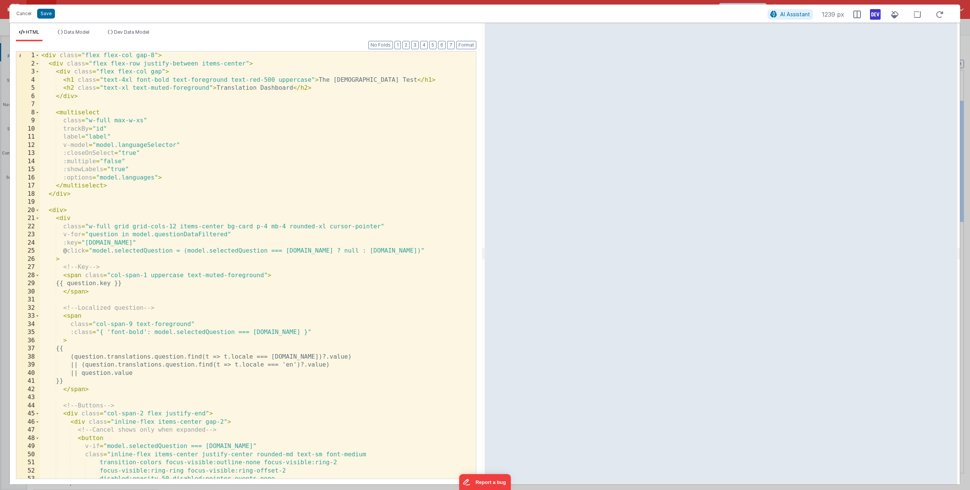
click at [77, 193] on div "< div class = "flex flex-col gap-8" > < div class = "flex flex-row justify-betw…" at bounding box center [255, 274] width 430 height 444
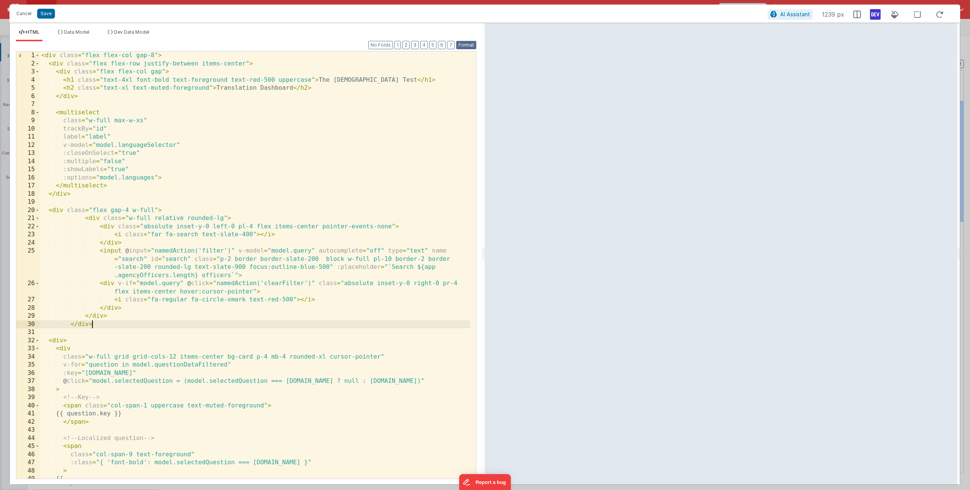
click at [464, 45] on button "Format" at bounding box center [466, 45] width 20 height 8
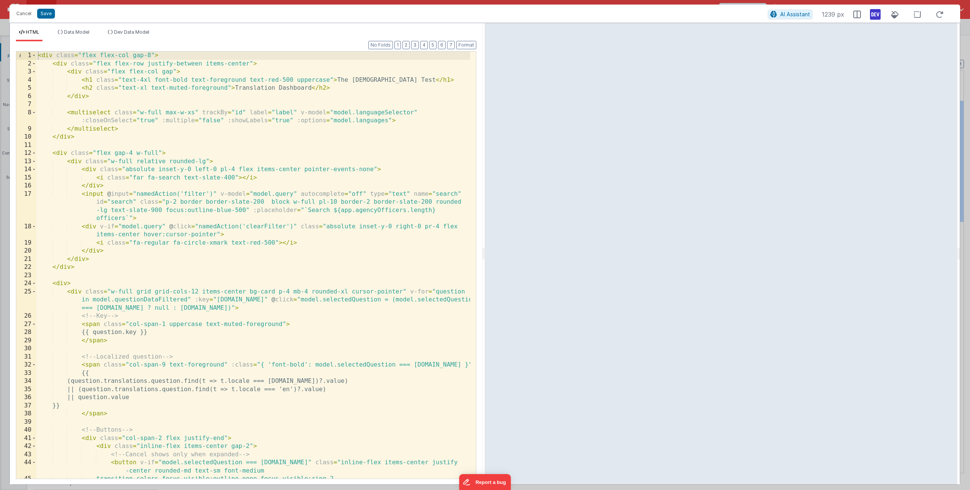
click at [78, 27] on div "HTML Data Model Dev Data Model Format 7 6 5 4 3 2 1 No Folds 1 2 3 4 5 6 7 8 9 …" at bounding box center [246, 253] width 472 height 461
click at [77, 31] on span "Data Model" at bounding box center [76, 32] width 25 height 6
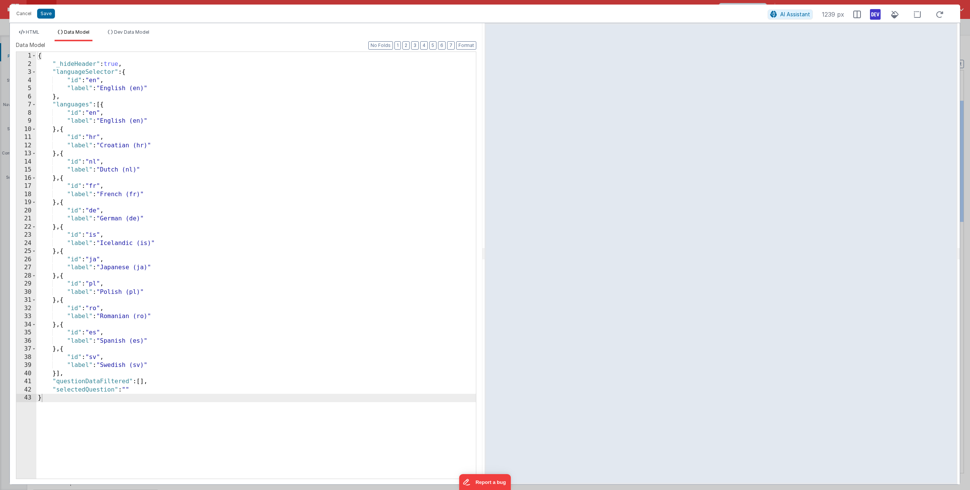
click at [143, 391] on div "{ "_hideHeader" : true , "languageSelector" : { "id" : "en" , "label" : "Englis…" at bounding box center [255, 273] width 439 height 443
click at [44, 14] on button "Save" at bounding box center [46, 14] width 18 height 10
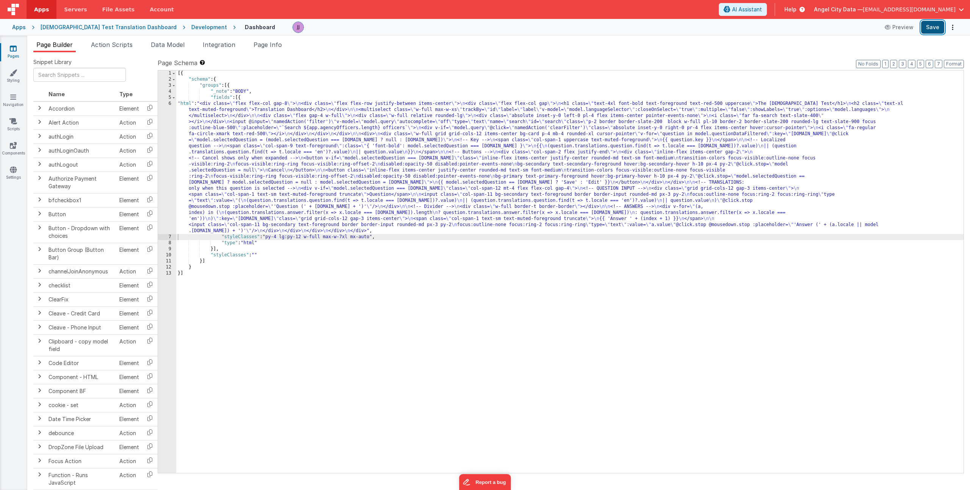
click at [935, 29] on button "Save" at bounding box center [932, 27] width 23 height 13
click at [243, 156] on div "[{ "schema" : { "groups" : [{ "_note" : "BODY" , "fields" : [{ "html" : "<div c…" at bounding box center [569, 277] width 787 height 415
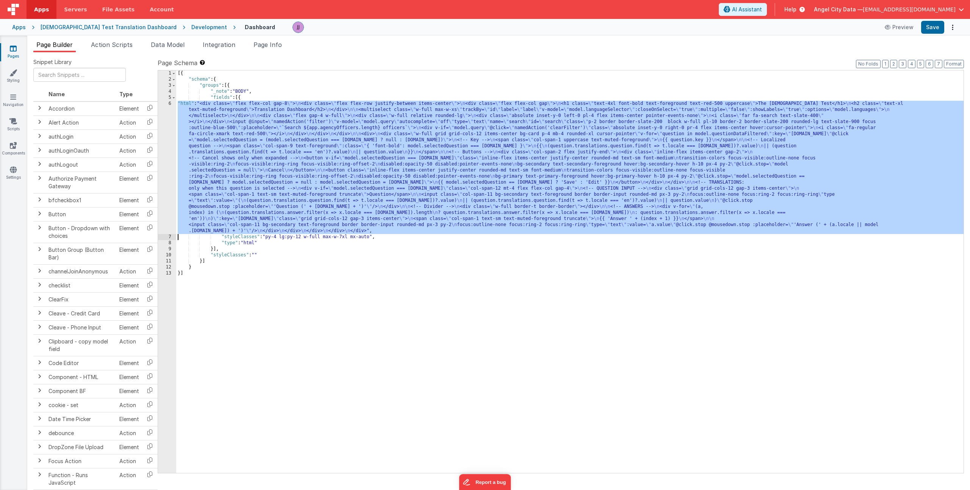
click at [170, 148] on div "6" at bounding box center [167, 167] width 18 height 133
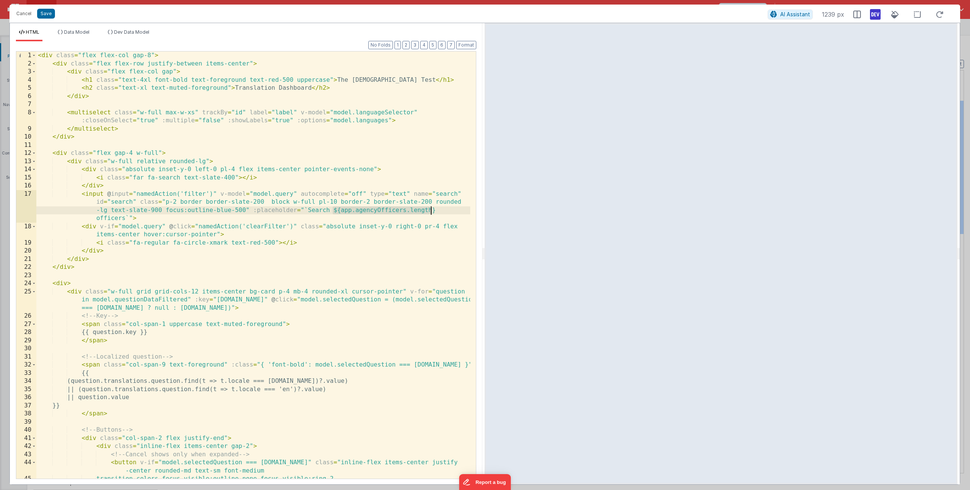
drag, startPoint x: 334, startPoint y: 211, endPoint x: 430, endPoint y: 209, distance: 95.9
click at [430, 209] on div "< div class = "flex flex-col gap-8" > < div class = "flex flex-row justify-betw…" at bounding box center [253, 274] width 434 height 444
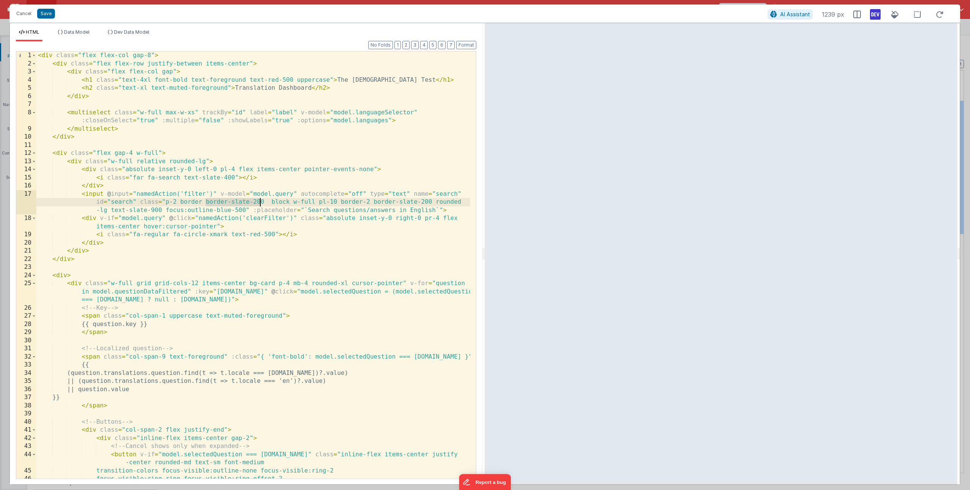
drag, startPoint x: 220, startPoint y: 202, endPoint x: 263, endPoint y: 203, distance: 43.6
click at [263, 203] on div "< div class = "flex flex-col gap-8" > < div class = "flex flex-row justify-betw…" at bounding box center [253, 274] width 434 height 444
drag, startPoint x: 329, startPoint y: 202, endPoint x: 346, endPoint y: 200, distance: 17.3
click at [346, 200] on div "< div class = "flex flex-col gap-8" > < div class = "flex flex-row justify-betw…" at bounding box center [253, 274] width 434 height 444
drag, startPoint x: 253, startPoint y: 202, endPoint x: 183, endPoint y: 201, distance: 69.3
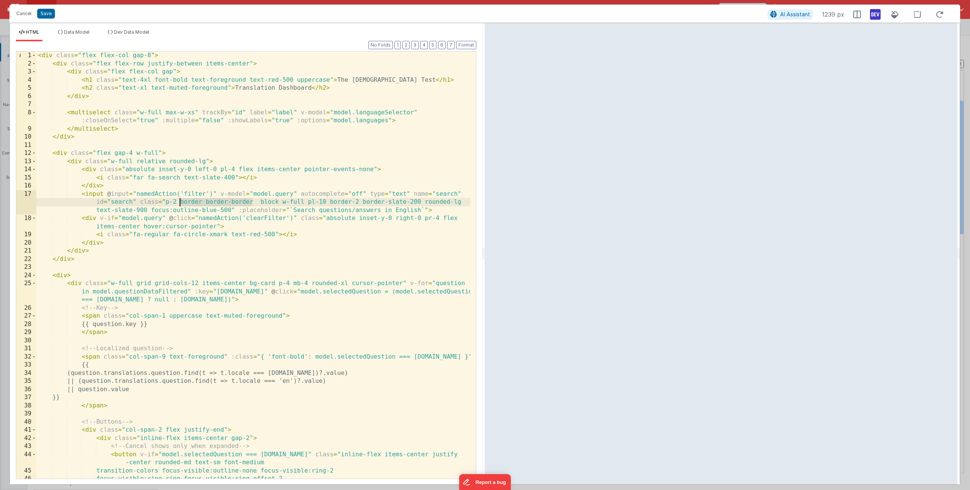
click at [179, 201] on div "< div class = "flex flex-col gap-8" > < div class = "flex flex-row justify-betw…" at bounding box center [253, 274] width 434 height 444
drag, startPoint x: 311, startPoint y: 202, endPoint x: 343, endPoint y: 202, distance: 31.8
click at [343, 202] on div "< div class = "flex flex-col gap-8" > < div class = "flex flex-row justify-betw…" at bounding box center [253, 274] width 434 height 444
click at [183, 202] on div "< div class = "flex flex-col gap-8" > < div class = "flex flex-row justify-betw…" at bounding box center [253, 274] width 434 height 444
drag, startPoint x: 159, startPoint y: 209, endPoint x: 430, endPoint y: 204, distance: 271.3
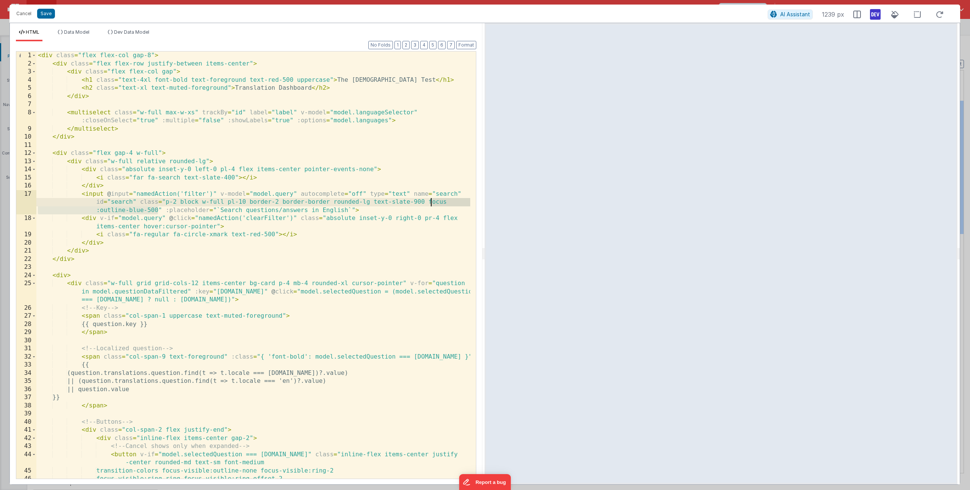
click at [430, 204] on div "< div class = "flex flex-col gap-8" > < div class = "flex flex-row justify-betw…" at bounding box center [253, 274] width 434 height 444
click at [77, 207] on div "< div class = "flex flex-col gap-8" > < div class = "flex flex-row justify-betw…" at bounding box center [253, 274] width 434 height 444
drag, startPoint x: 129, startPoint y: 210, endPoint x: 158, endPoint y: 211, distance: 28.4
click at [158, 211] on div "< div class = "flex flex-col gap-8" > < div class = "flex flex-row justify-betw…" at bounding box center [253, 274] width 434 height 444
click at [193, 214] on div "< div class = "flex flex-col gap-8" > < div class = "flex flex-row justify-betw…" at bounding box center [253, 274] width 434 height 444
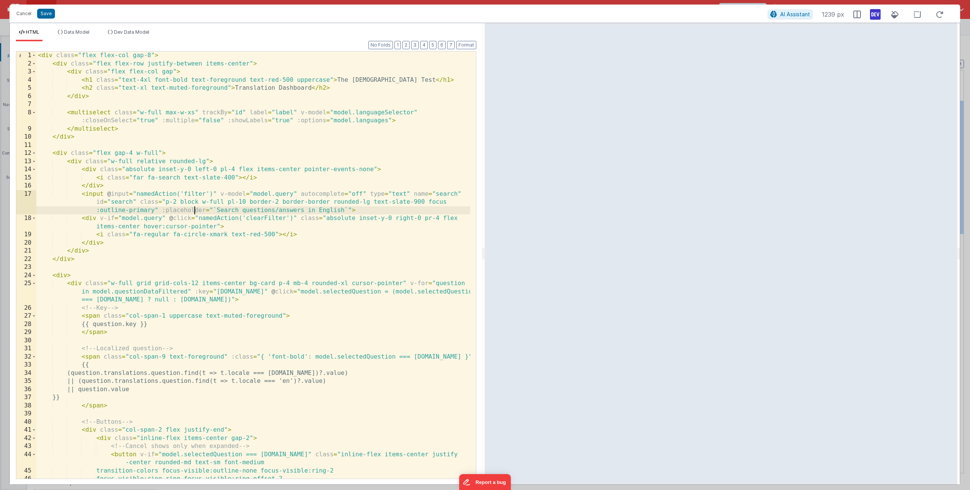
click at [165, 204] on div "< div class = "flex flex-col gap-8" > < div class = "flex flex-row justify-betw…" at bounding box center [253, 274] width 434 height 444
click at [52, 11] on button "Save" at bounding box center [46, 14] width 18 height 10
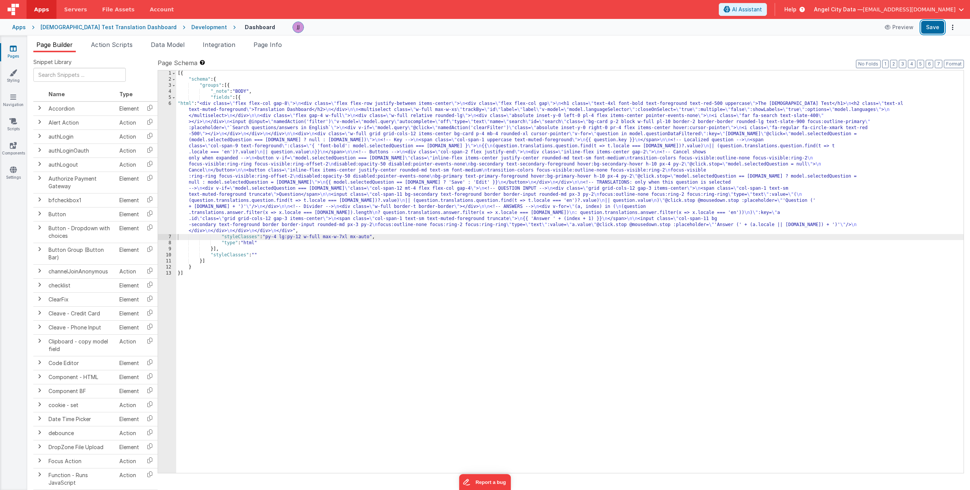
click at [941, 26] on button "Save" at bounding box center [932, 27] width 23 height 13
click at [240, 146] on div "[{ "schema" : { "groups" : [{ "_note" : "BODY" , "fields" : [{ "html" : "<div c…" at bounding box center [569, 277] width 787 height 415
click at [164, 156] on div "6" at bounding box center [167, 167] width 18 height 133
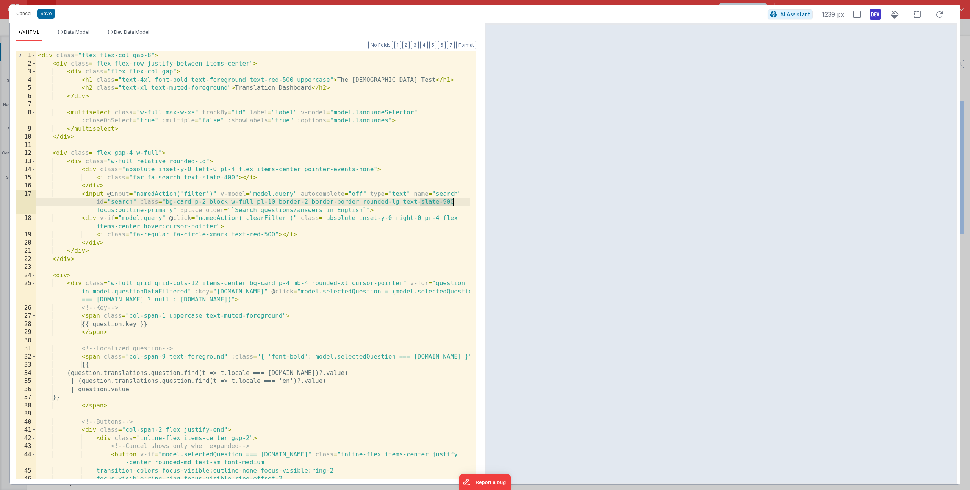
drag, startPoint x: 419, startPoint y: 203, endPoint x: 457, endPoint y: 198, distance: 38.5
click at [457, 198] on div "< div class = "flex flex-col gap-8" > < div class = "flex flex-row justify-betw…" at bounding box center [253, 274] width 434 height 444
click at [39, 13] on button "Save" at bounding box center [46, 14] width 18 height 10
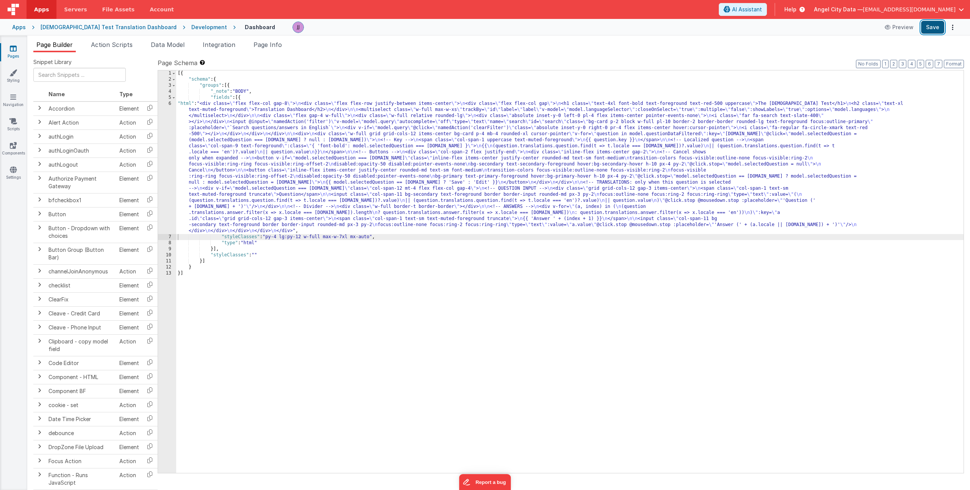
click at [933, 27] on button "Save" at bounding box center [932, 27] width 23 height 13
click at [17, 26] on div "Apps" at bounding box center [19, 27] width 14 height 8
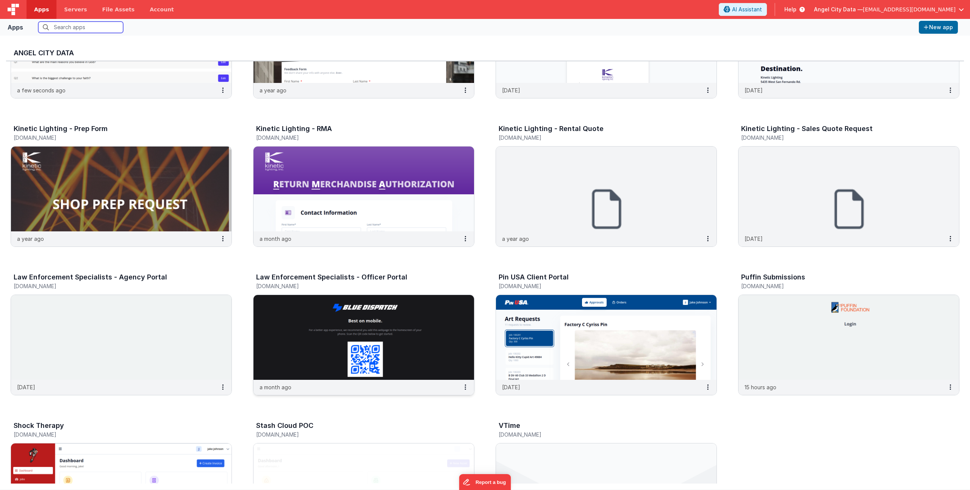
scroll to position [598, 0]
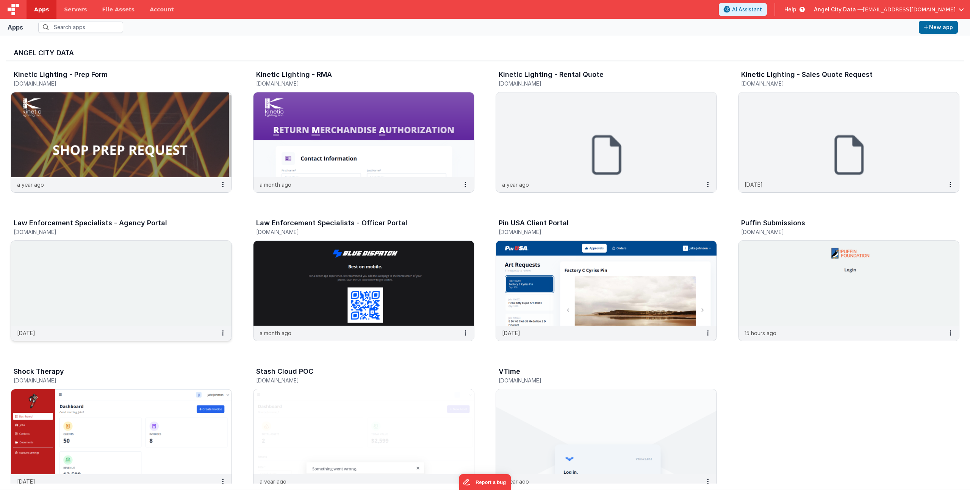
click at [121, 224] on h3 "Law Enforcement Specialists - Agency Portal" at bounding box center [90, 223] width 153 height 8
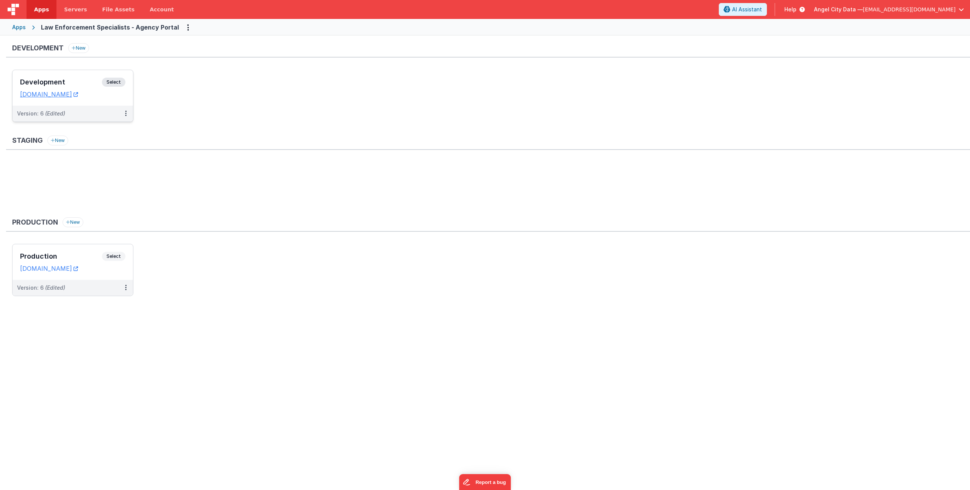
click at [70, 79] on h3 "Development" at bounding box center [61, 82] width 82 height 8
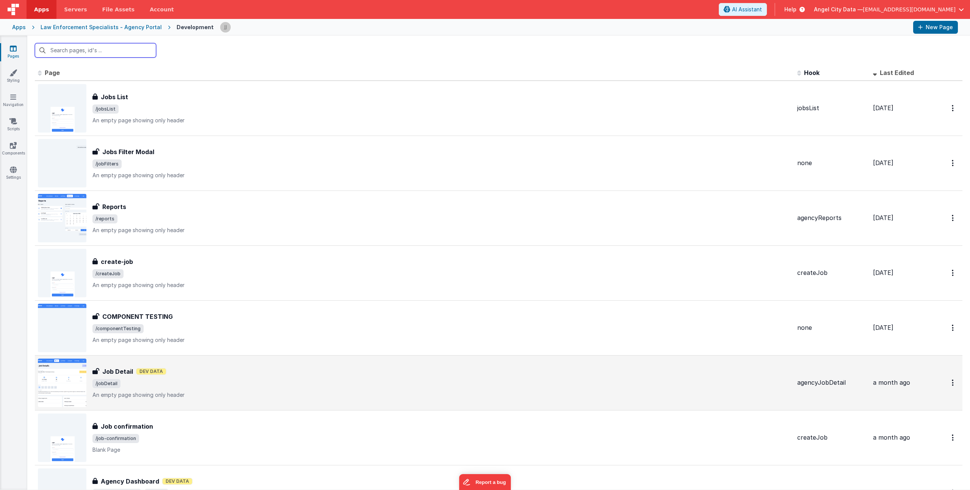
scroll to position [249, 0]
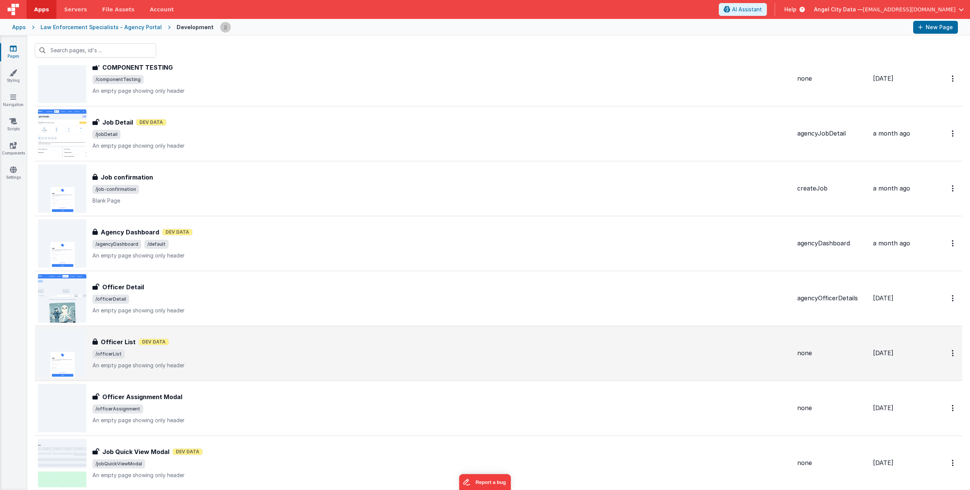
click at [202, 352] on span "/officerList" at bounding box center [441, 354] width 699 height 9
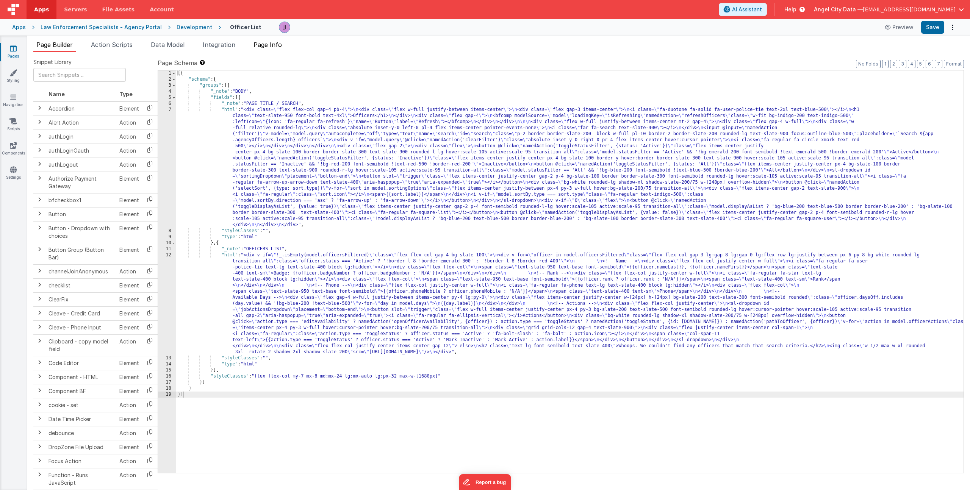
click at [261, 46] on span "Page Info" at bounding box center [267, 45] width 28 height 8
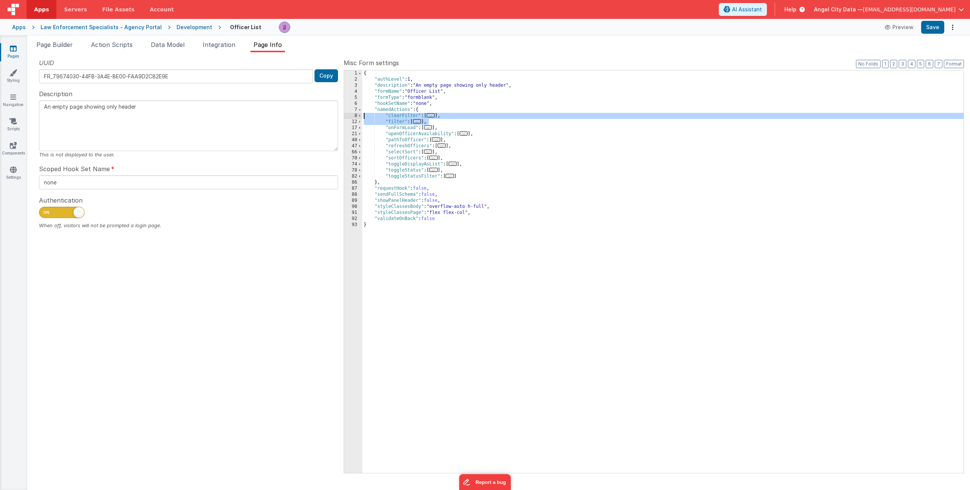
drag, startPoint x: 439, startPoint y: 122, endPoint x: 329, endPoint y: 116, distance: 110.5
click at [329, 116] on div "UUID FR_79674030-44FB-3A4E-BE00-FAA9D2C82E9E Copy Description An empty page sho…" at bounding box center [498, 265] width 930 height 414
click at [22, 30] on div "Apps" at bounding box center [19, 27] width 14 height 8
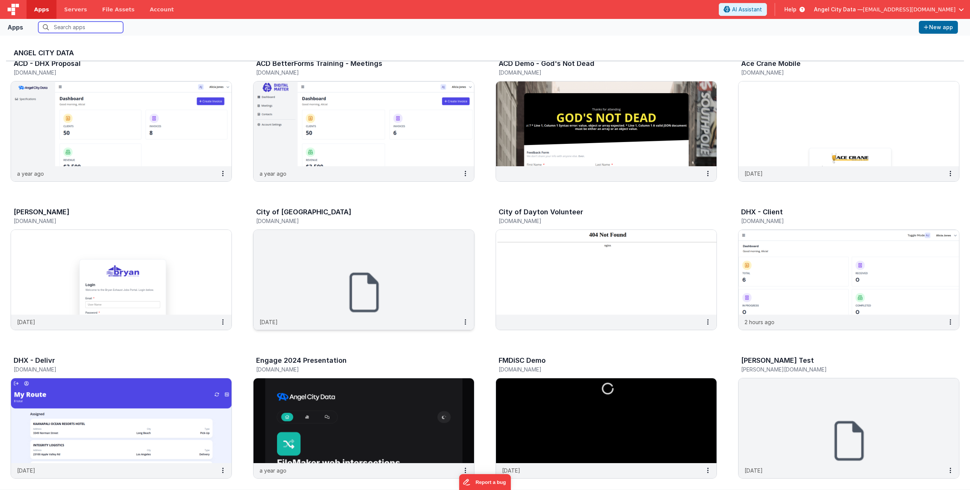
scroll to position [190, 0]
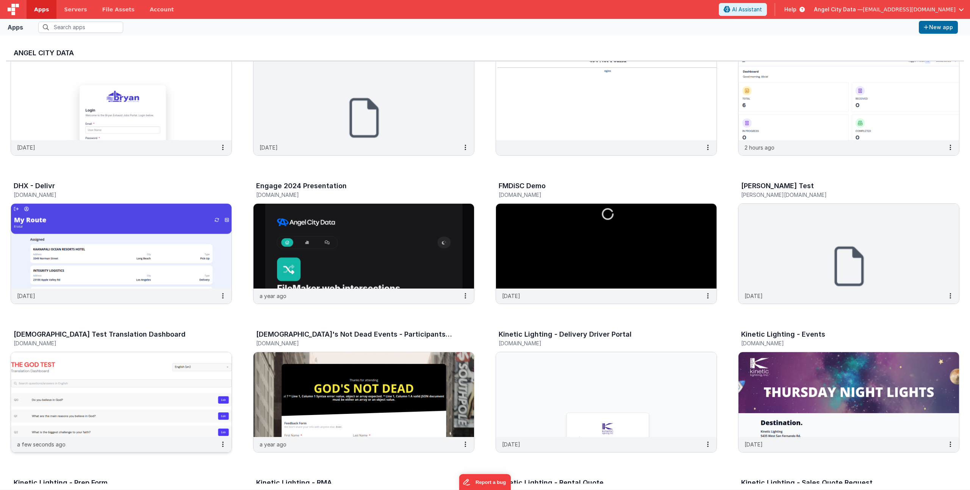
click at [58, 335] on h3 "[DEMOGRAPHIC_DATA] Test Translation Dashboard" at bounding box center [100, 335] width 172 height 8
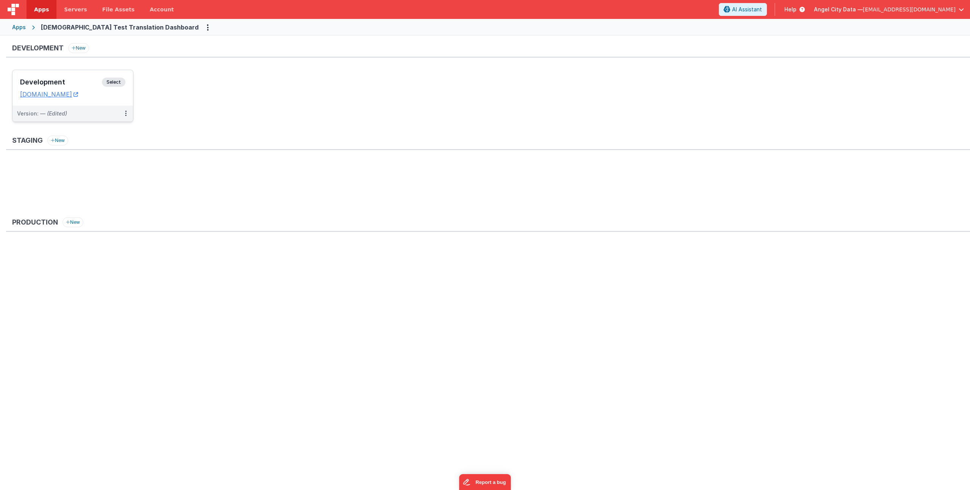
click at [77, 78] on div "Development Select" at bounding box center [72, 84] width 105 height 13
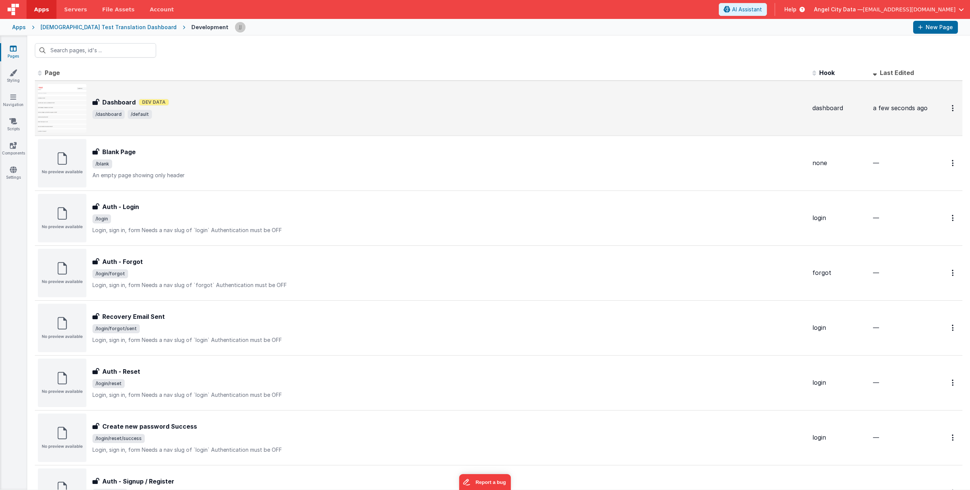
click at [205, 103] on div "Dashboard Dev Data" at bounding box center [449, 102] width 714 height 9
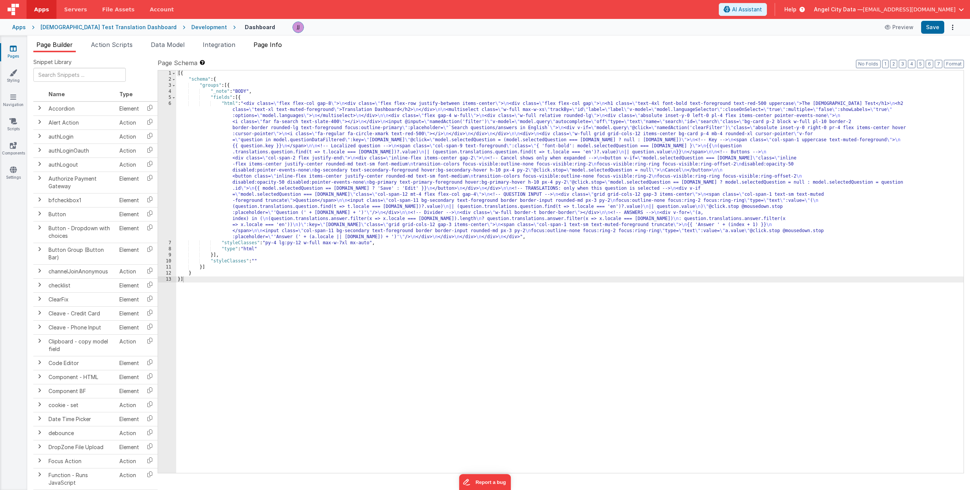
click at [270, 43] on span "Page Info" at bounding box center [267, 45] width 28 height 8
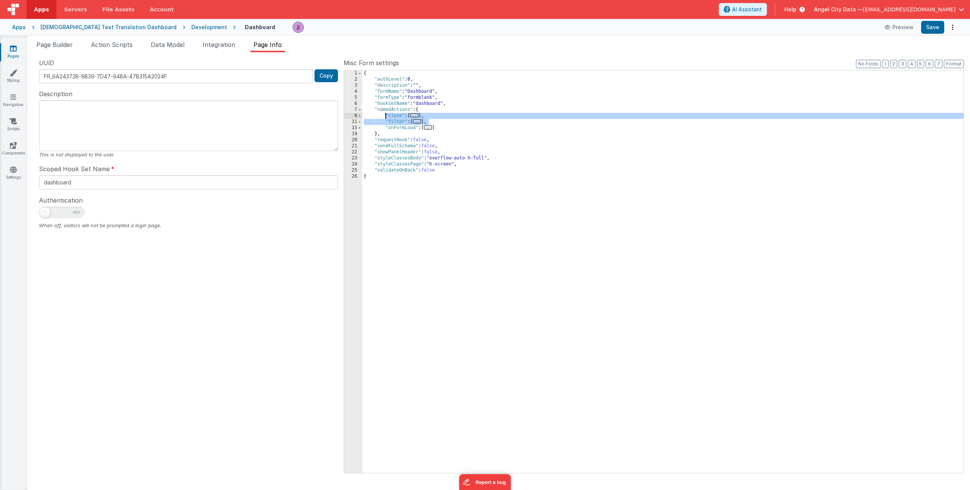
drag, startPoint x: 430, startPoint y: 122, endPoint x: 386, endPoint y: 116, distance: 44.7
click at [386, 116] on div "{ "authLevel" : 0 , "description" : "" , "formName" : "Dashboard" , "formType" …" at bounding box center [662, 277] width 601 height 415
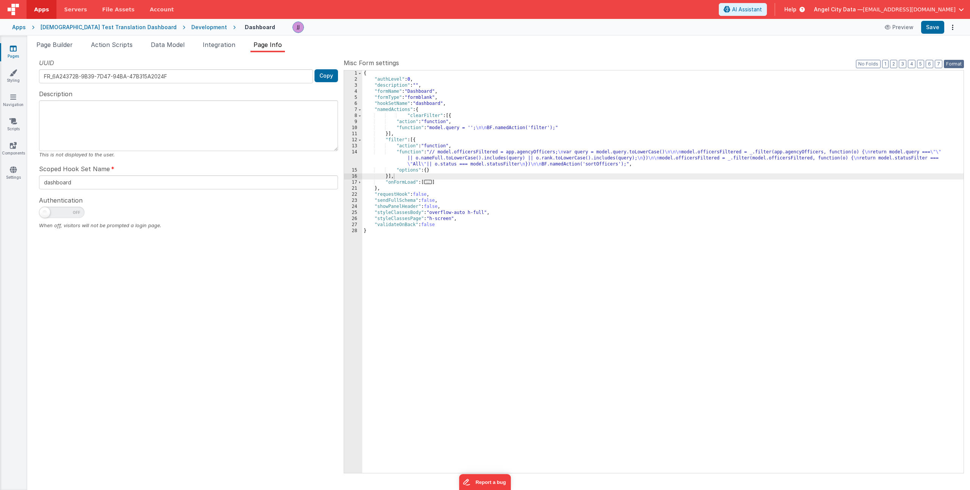
click at [952, 64] on button "Format" at bounding box center [954, 64] width 20 height 8
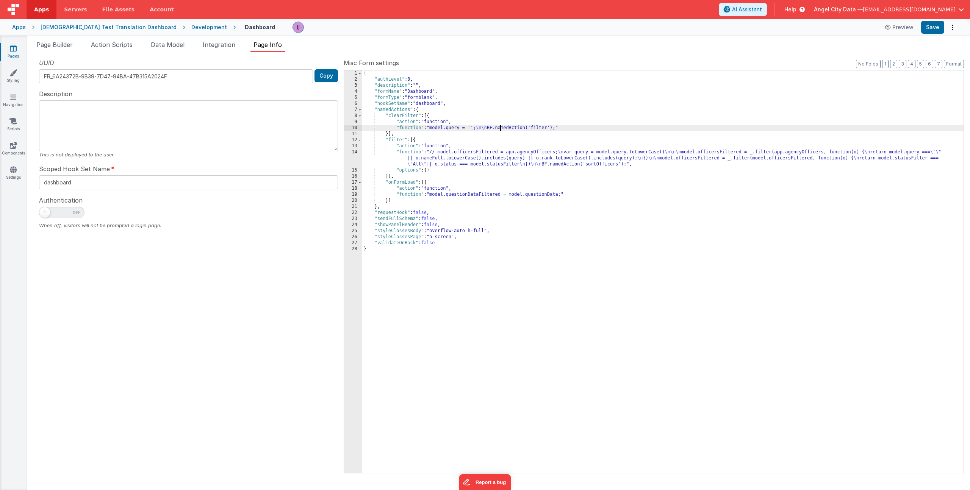
click at [500, 128] on div "{ "authLevel" : 0 , "description" : "" , "formName" : "Dashboard" , "formType" …" at bounding box center [662, 277] width 601 height 415
click at [438, 156] on div "{ "authLevel" : 0 , "description" : "" , "formName" : "Dashboard" , "formType" …" at bounding box center [662, 277] width 601 height 415
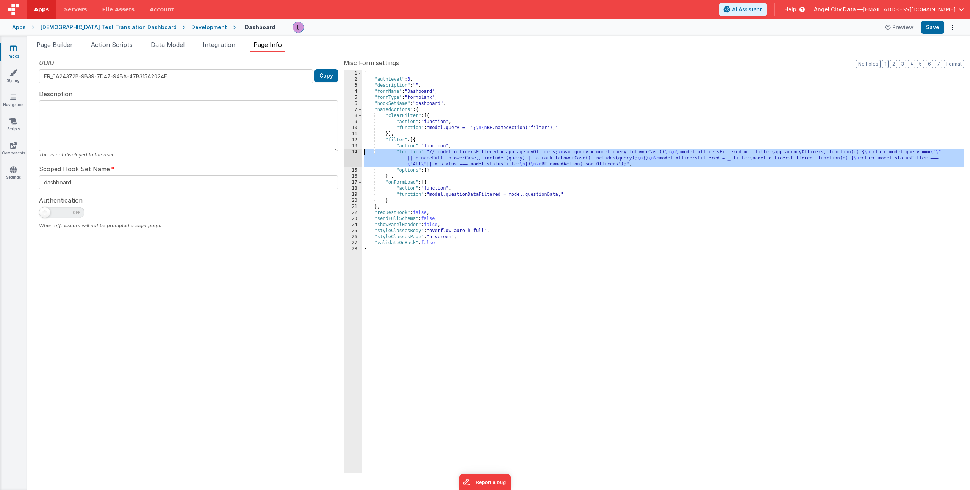
click at [346, 155] on div "14" at bounding box center [353, 158] width 18 height 18
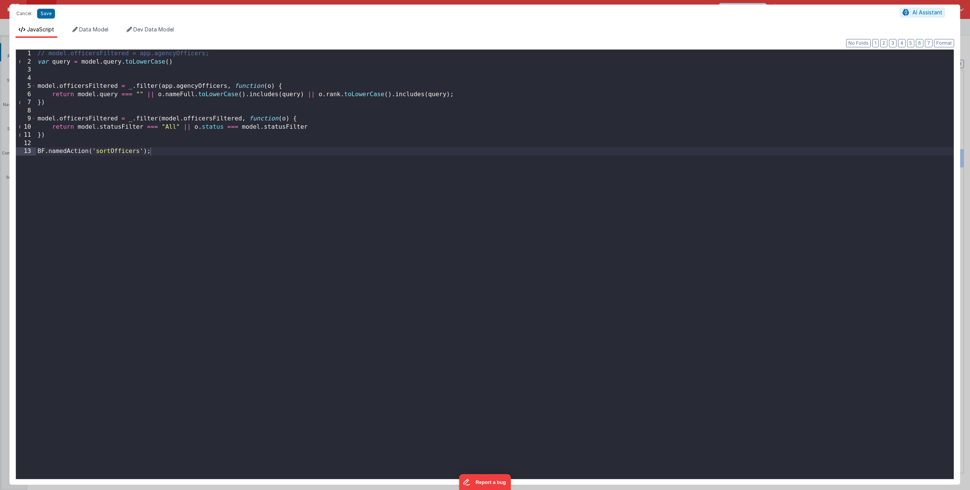
click at [236, 55] on div "// model.officersFiltered = app.agencyOfficers; var query = model . query . toL…" at bounding box center [495, 273] width 918 height 446
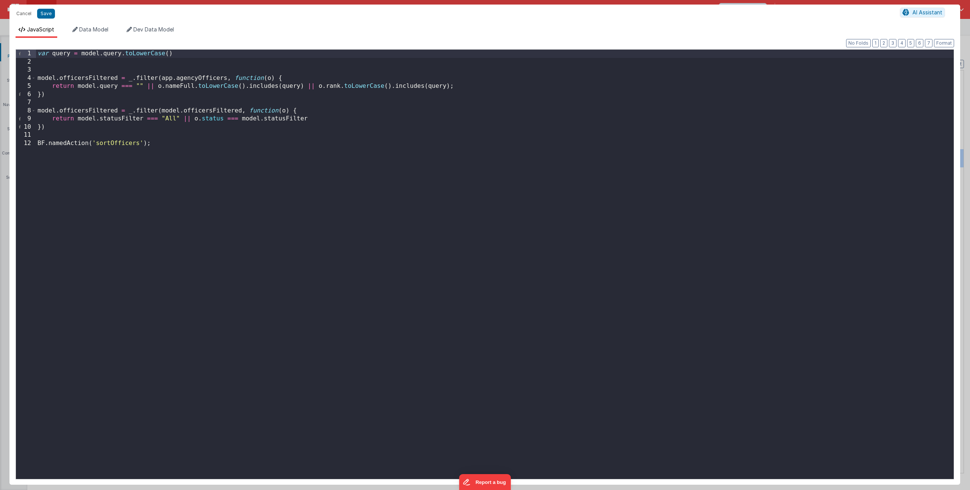
click at [82, 77] on div "var query = model . query . toLowerCase ( ) model . officersFiltered = _ . filt…" at bounding box center [495, 273] width 918 height 446
click at [203, 78] on div "var query = model . query . toLowerCase ( ) model . questionDataFiltered = _ . …" at bounding box center [495, 273] width 918 height 446
click at [186, 76] on div "var query = model . query . toLowerCase ( ) model . questionDataFiltered = _ . …" at bounding box center [495, 273] width 918 height 446
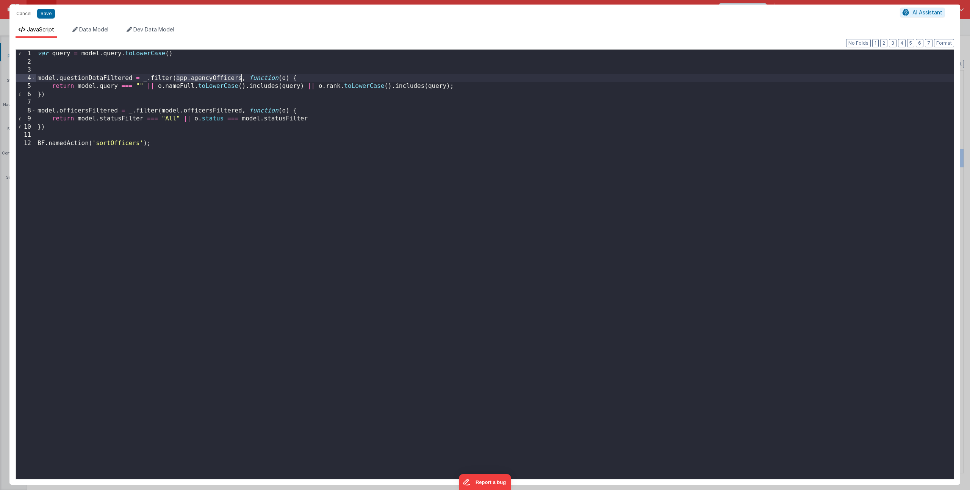
drag, startPoint x: 175, startPoint y: 78, endPoint x: 242, endPoint y: 76, distance: 66.7
click at [242, 76] on div "var query = model . query . toLowerCase ( ) model . questionDataFiltered = _ . …" at bounding box center [495, 273] width 918 height 446
click at [176, 87] on div "var query = model . query . toLowerCase ( ) model . questionDataFiltered = _ . …" at bounding box center [495, 273] width 918 height 446
click at [177, 87] on div "var query = model . query . toLowerCase ( ) model . questionDataFiltered = _ . …" at bounding box center [495, 273] width 918 height 446
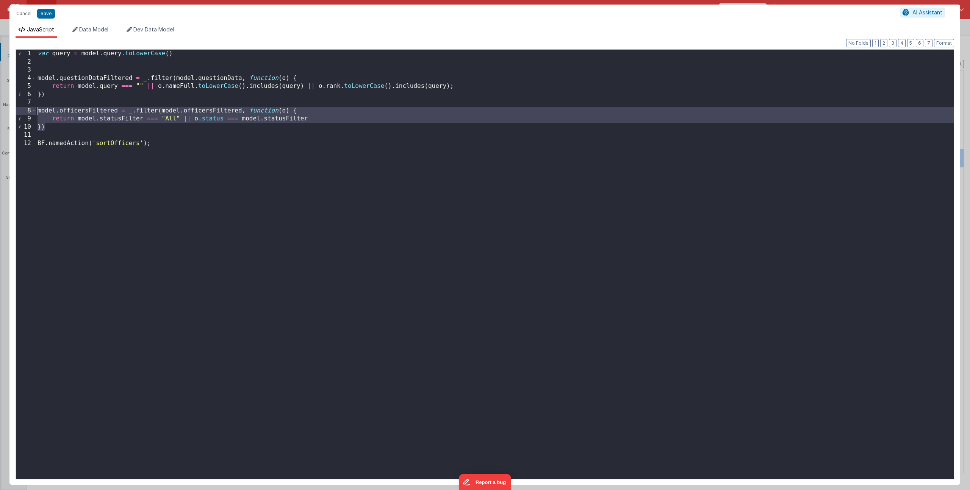
drag, startPoint x: 64, startPoint y: 127, endPoint x: -3, endPoint y: 111, distance: 69.6
click at [0, 111] on html "Cancel Save AI Assistant JavaScript Data Model Dev Data Model Format 7 6 5 4 3 …" at bounding box center [485, 245] width 970 height 490
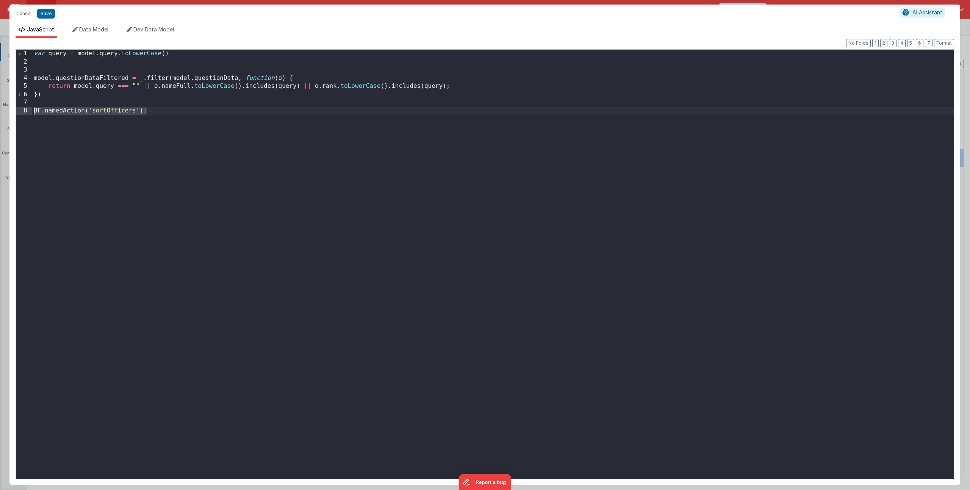
drag, startPoint x: 151, startPoint y: 111, endPoint x: 11, endPoint y: 112, distance: 139.8
click at [11, 112] on div "Format 7 6 5 4 3 2 1 No Folds 1 2 3 4 5 6 7 8 var query = model . query . toLow…" at bounding box center [484, 261] width 951 height 447
click at [144, 31] on span "Dev Data Model" at bounding box center [153, 29] width 41 height 6
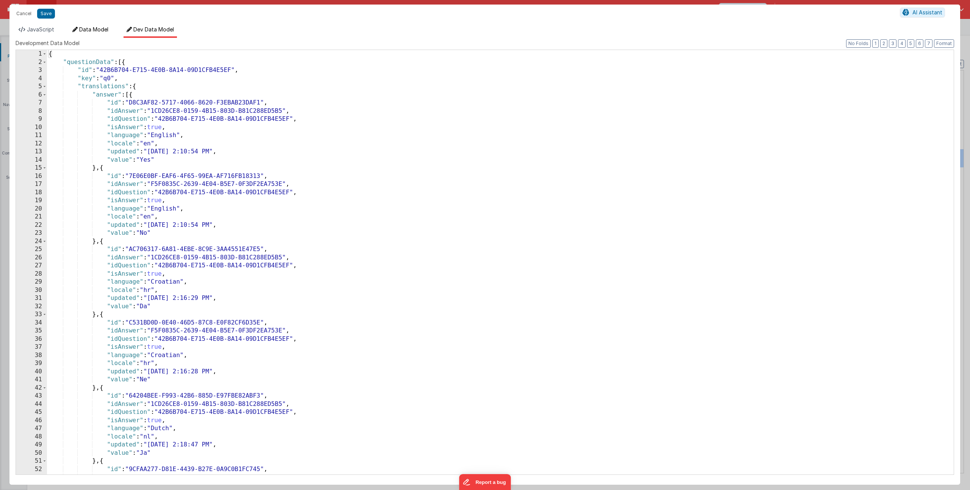
click at [102, 33] on li "Data Model" at bounding box center [90, 32] width 42 height 12
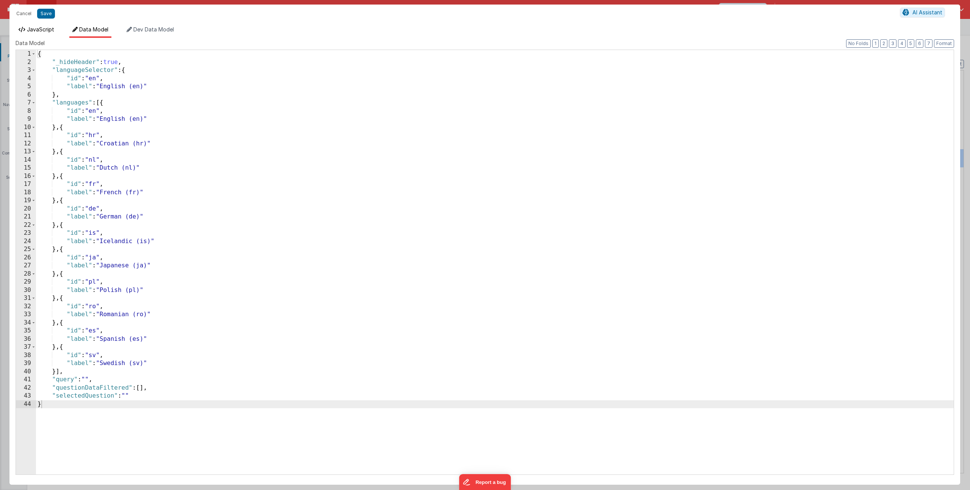
click at [44, 31] on span "JavaScript" at bounding box center [40, 29] width 27 height 6
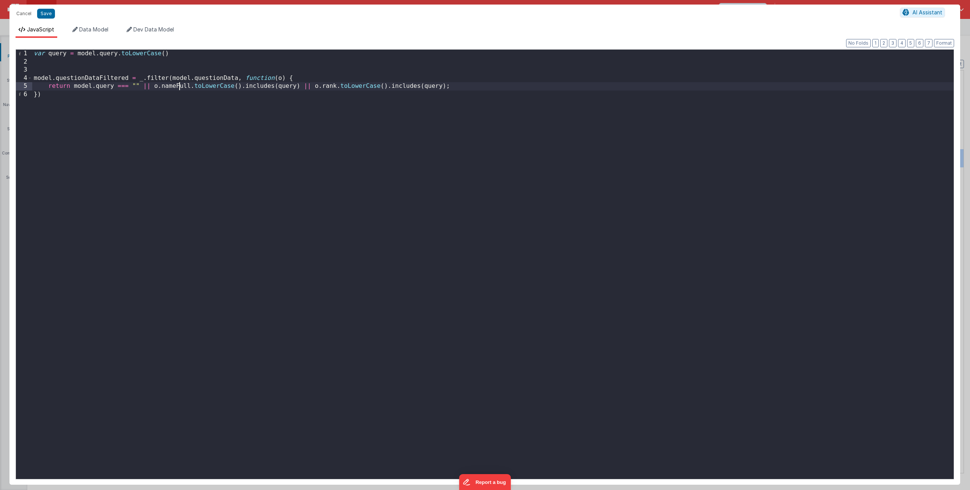
click at [178, 84] on div "var query = model . query . toLowerCase ( ) model . questionDataFiltered = _ . …" at bounding box center [492, 273] width 921 height 446
click at [71, 66] on div "var query = model . query . toLowerCase ( ) model . questionDataFiltered = _ . …" at bounding box center [492, 273] width 921 height 446
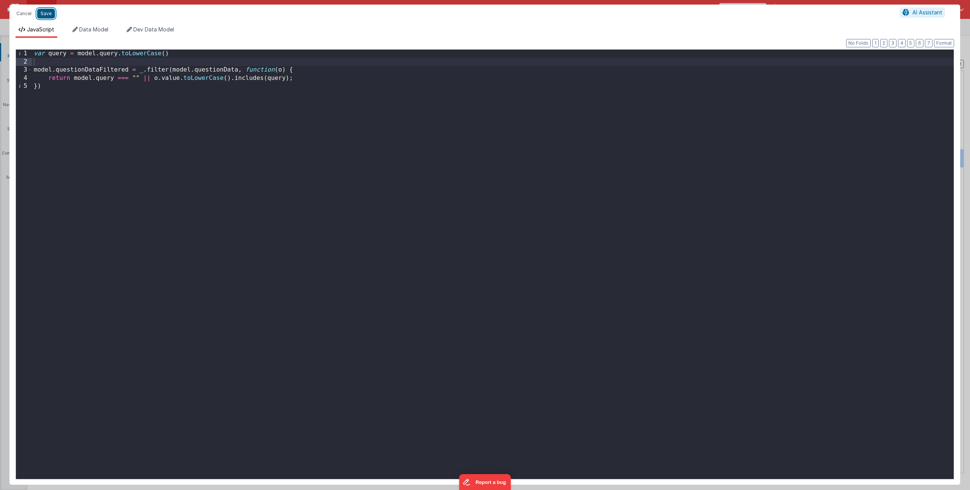
click at [47, 14] on button "Save" at bounding box center [46, 14] width 18 height 10
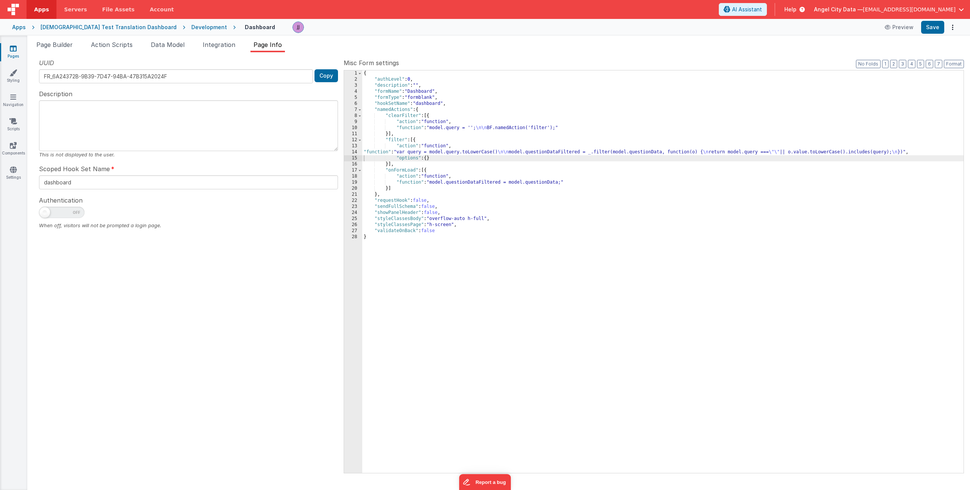
click at [463, 128] on div "{ "authLevel" : 0 , "description" : "" , "formName" : "Dashboard" , "formType" …" at bounding box center [662, 277] width 601 height 415
click at [460, 153] on div "{ "authLevel" : 0 , "description" : "" , "formName" : "Dashboard" , "formType" …" at bounding box center [662, 277] width 601 height 415
click at [55, 49] on li "Page Builder" at bounding box center [54, 46] width 42 height 12
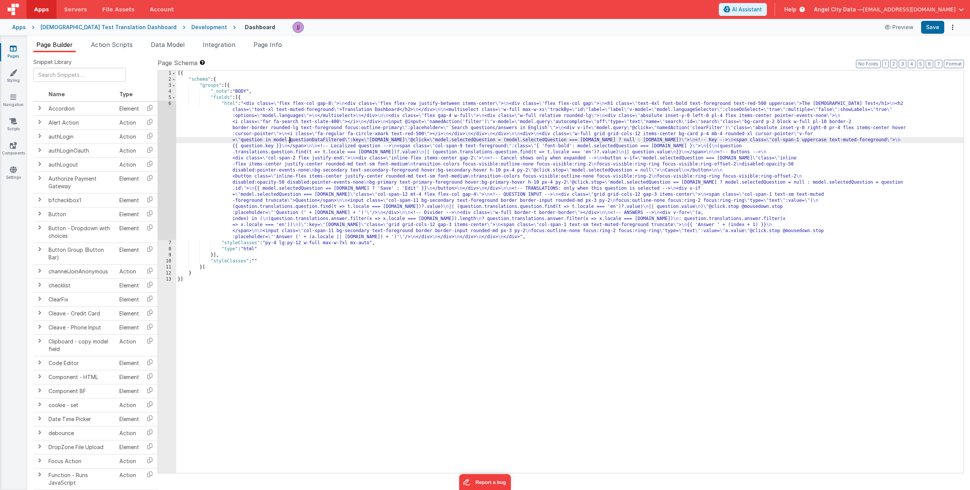
click at [289, 139] on div "[{ "schema" : { "groups" : [{ "_note" : "BODY" , "fields" : [{ "html" : "<div c…" at bounding box center [569, 277] width 787 height 415
click at [167, 139] on div "6" at bounding box center [167, 170] width 18 height 139
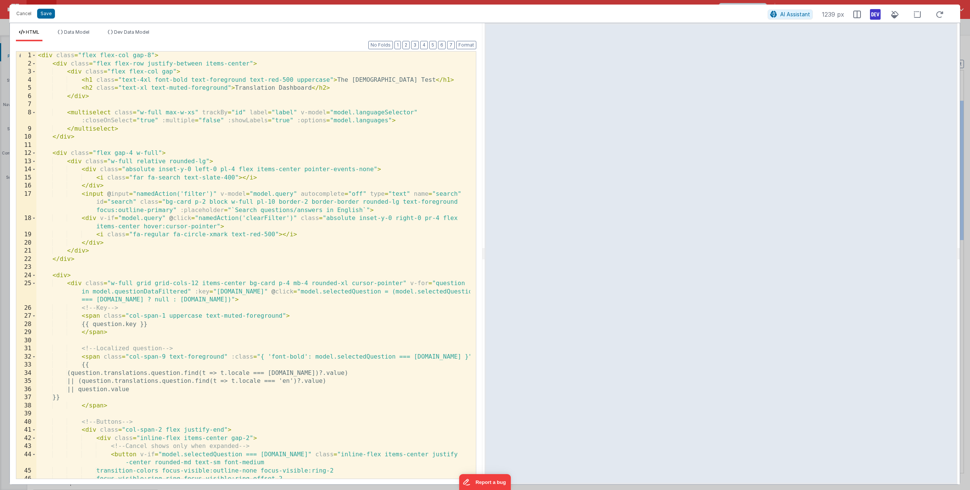
click at [309, 211] on div "< div class = "flex flex-col gap-8" > < div class = "flex flex-row justify-betw…" at bounding box center [253, 274] width 434 height 444
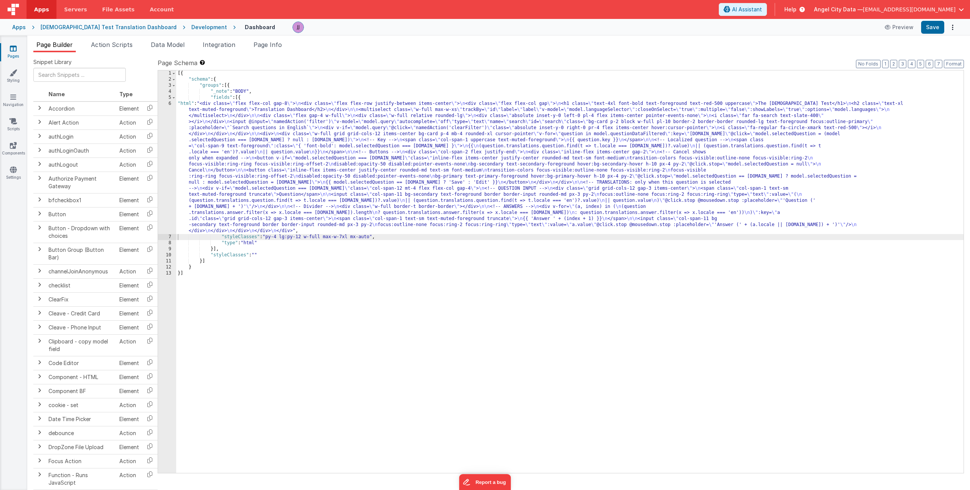
click at [372, 153] on div "[{ "schema" : { "groups" : [{ "_note" : "BODY" , "fields" : [{ "html" : "<div c…" at bounding box center [569, 277] width 787 height 415
click at [170, 160] on div "6" at bounding box center [167, 167] width 18 height 133
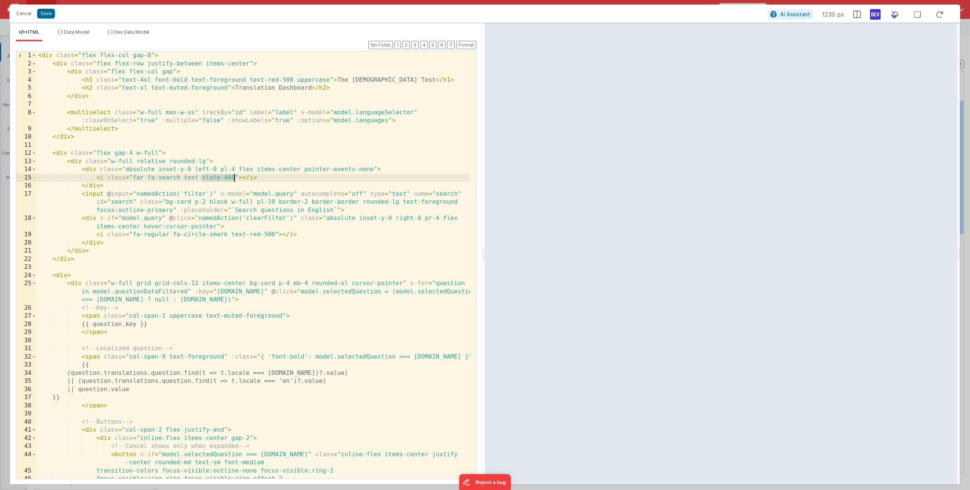
drag, startPoint x: 203, startPoint y: 178, endPoint x: 234, endPoint y: 180, distance: 30.7
click at [234, 180] on div "< div class = "flex flex-col gap-8" > < div class = "flex flex-row justify-betw…" at bounding box center [253, 274] width 434 height 444
click at [50, 13] on button "Save" at bounding box center [46, 14] width 18 height 10
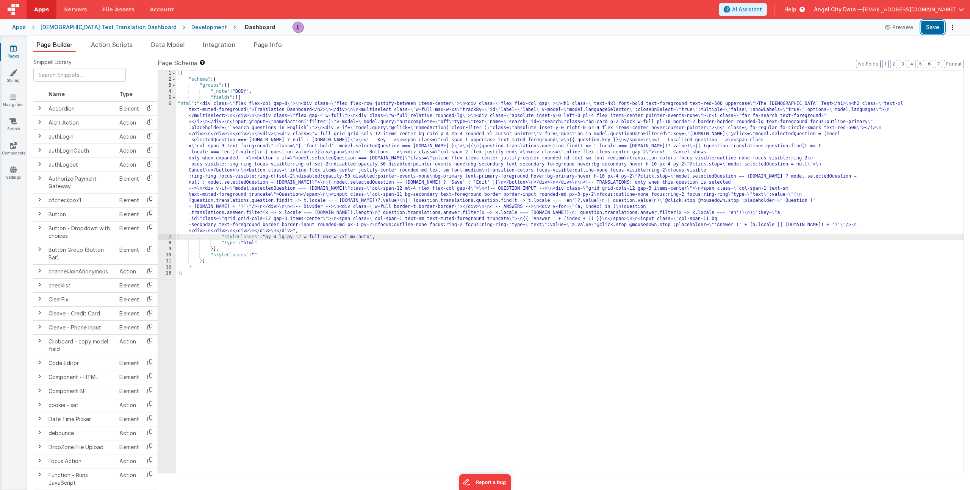
click at [937, 28] on button "Save" at bounding box center [932, 27] width 23 height 13
click at [321, 159] on div "[{ "schema" : { "groups" : [{ "_note" : "BODY" , "fields" : [{ "html" : "<div c…" at bounding box center [569, 277] width 787 height 415
click at [173, 154] on div "6" at bounding box center [167, 167] width 18 height 133
click at [166, 156] on div "6" at bounding box center [167, 167] width 18 height 133
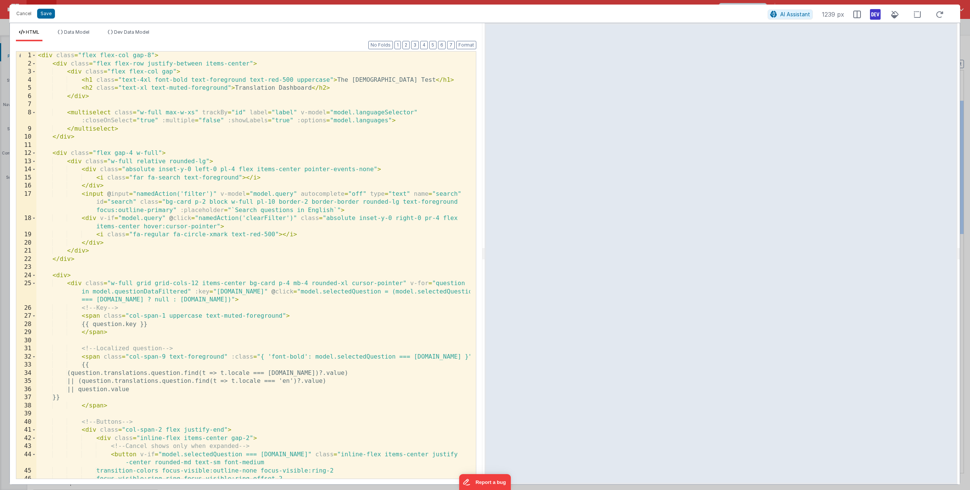
click at [191, 174] on div "< div class = "flex flex-col gap-8" > < div class = "flex flex-row justify-betw…" at bounding box center [253, 274] width 434 height 444
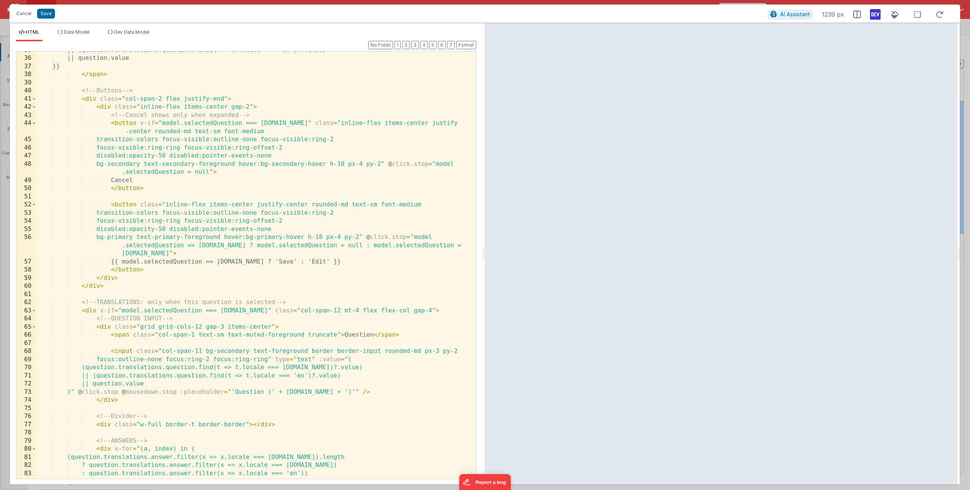
scroll to position [331, 0]
click at [48, 15] on button "Save" at bounding box center [46, 14] width 18 height 10
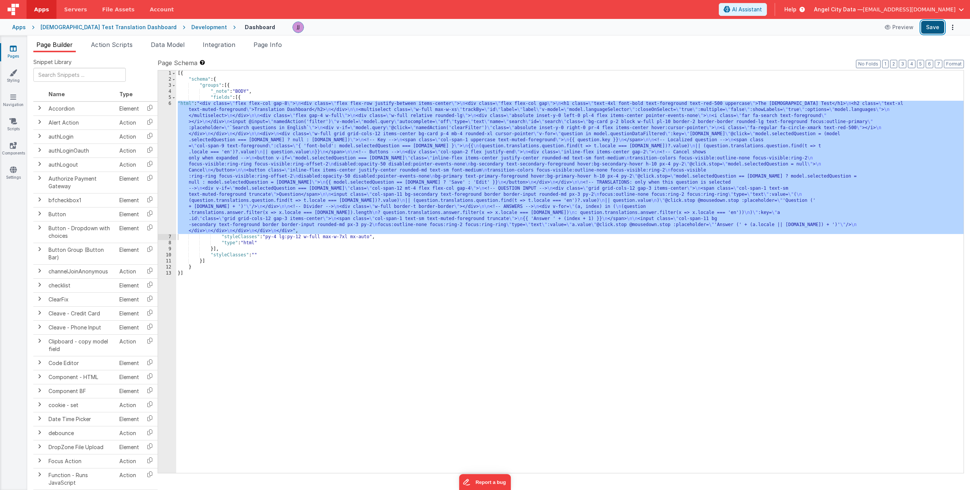
click at [933, 26] on button "Save" at bounding box center [932, 27] width 23 height 13
click at [17, 28] on div "Apps" at bounding box center [19, 27] width 14 height 8
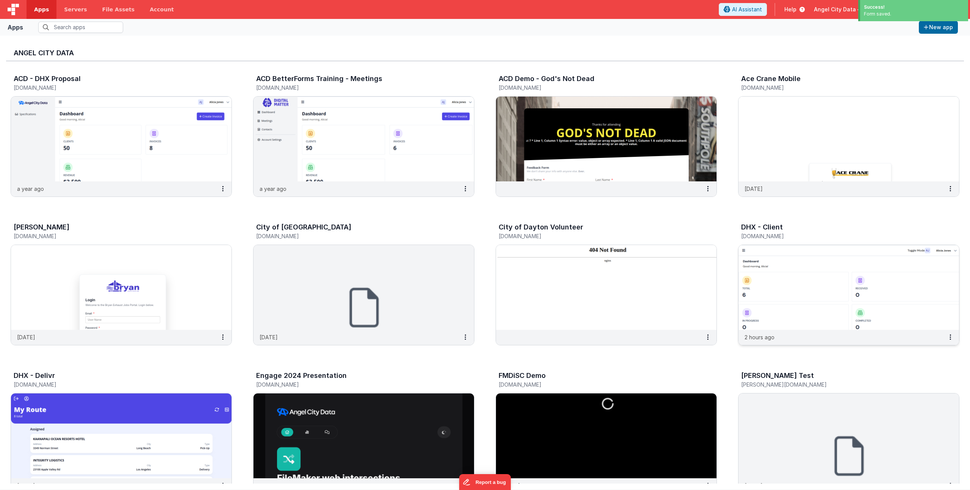
click at [751, 237] on h5 "[DOMAIN_NAME]" at bounding box center [840, 236] width 199 height 6
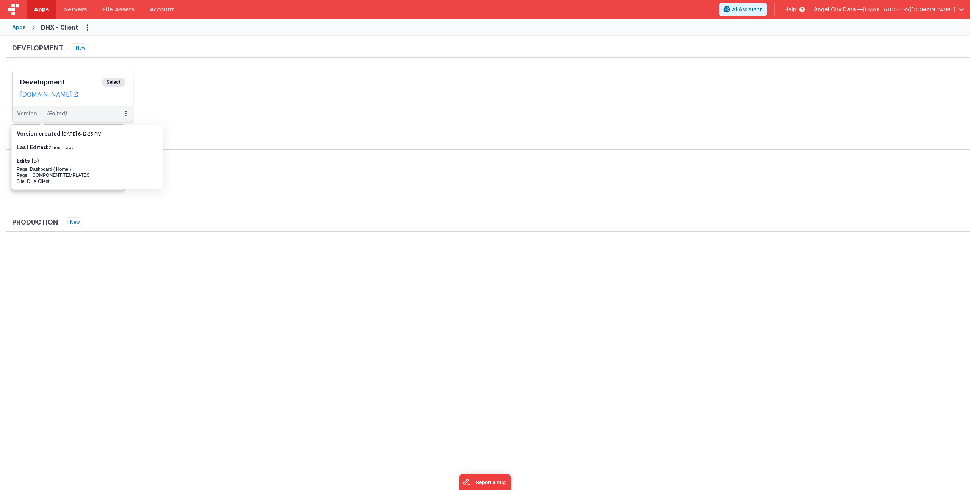
click at [58, 77] on div "Development Select URLs dhxclient.fmbetterforms.com" at bounding box center [73, 88] width 120 height 36
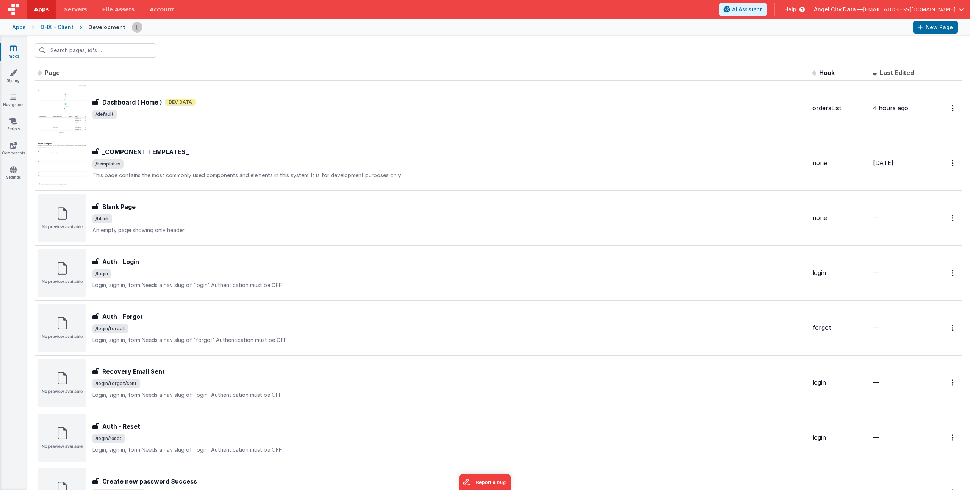
click at [14, 141] on div "Pages Styling Navigation Scripts Components Settings" at bounding box center [13, 263] width 27 height 454
click at [14, 145] on icon at bounding box center [13, 146] width 7 height 8
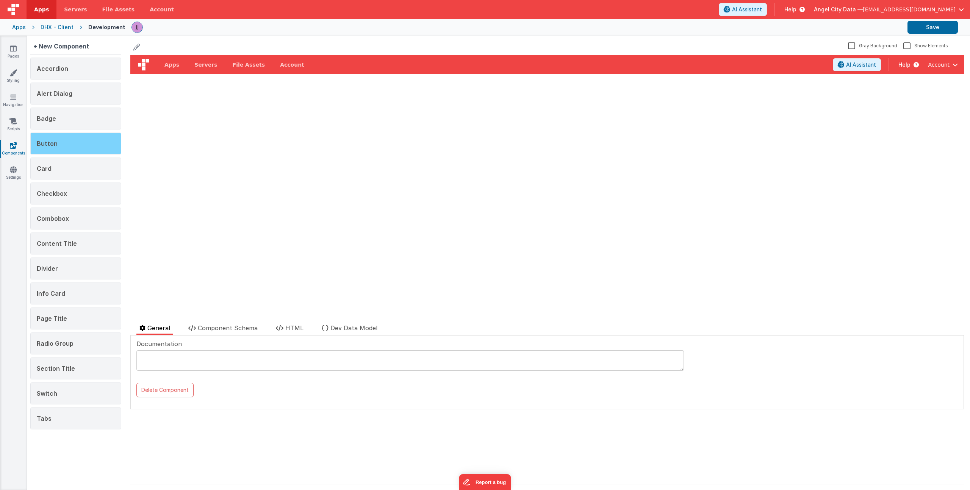
click at [56, 140] on div "Button" at bounding box center [75, 144] width 91 height 22
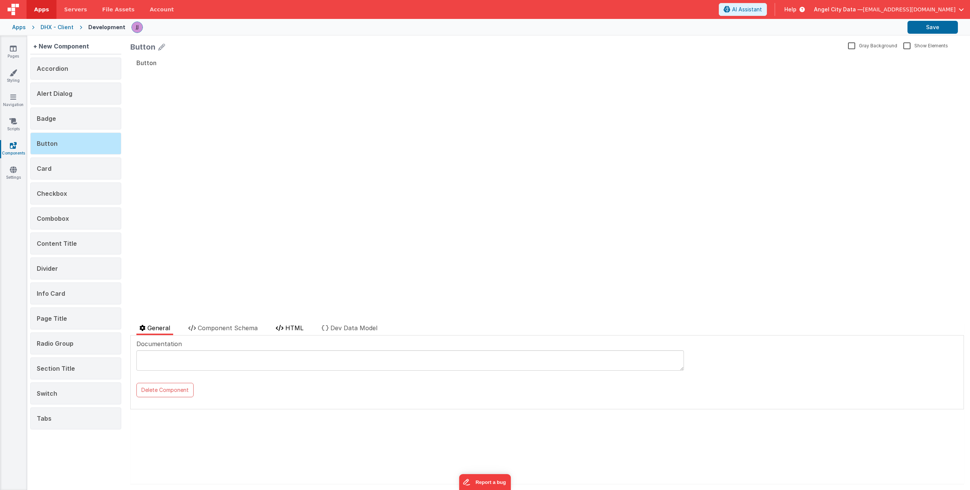
click at [280, 324] on li "HTML" at bounding box center [290, 330] width 34 height 12
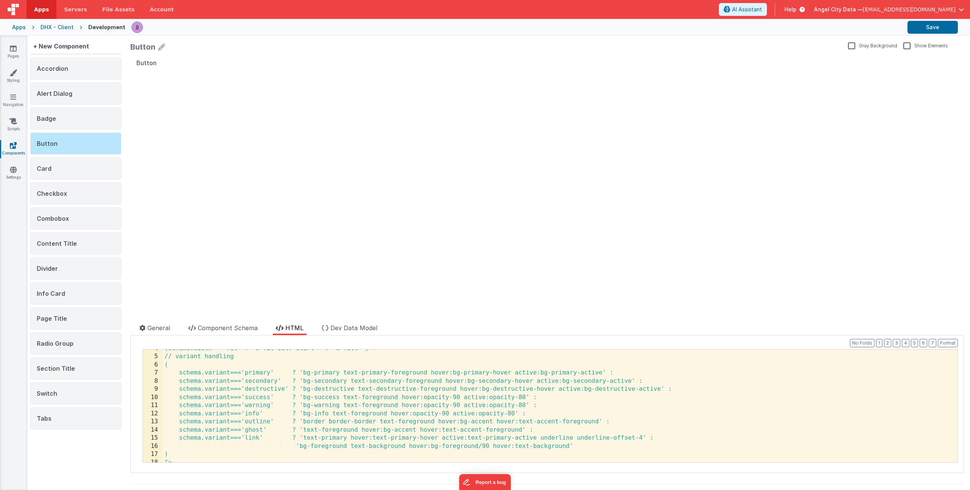
scroll to position [30, 0]
drag, startPoint x: 344, startPoint y: 421, endPoint x: 606, endPoint y: 421, distance: 262.6
click at [606, 421] on div "(schema.width==='fit' ? 'w-fit self-start ' : 'w-full ') + // variant handling …" at bounding box center [557, 409] width 789 height 129
click at [19, 29] on div "Apps" at bounding box center [19, 27] width 14 height 8
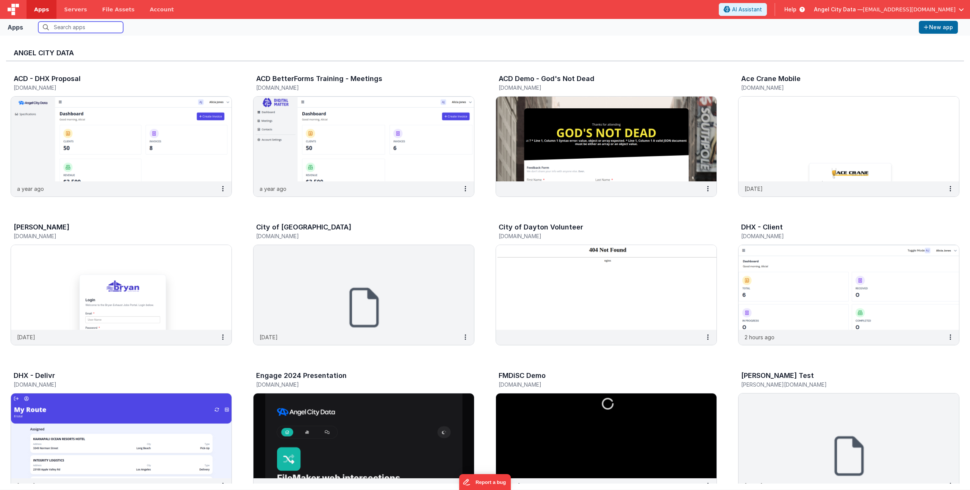
scroll to position [173, 0]
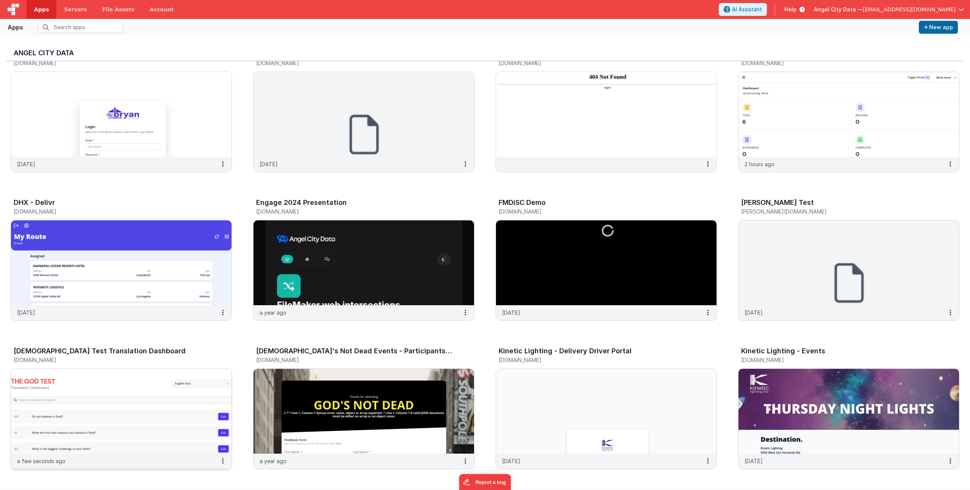
click at [47, 386] on img at bounding box center [121, 411] width 220 height 85
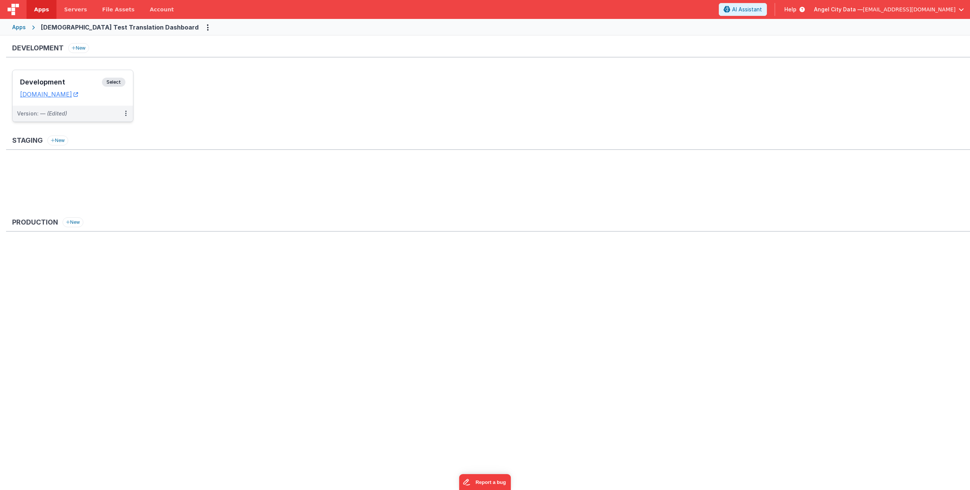
click at [80, 80] on h3 "Development" at bounding box center [61, 82] width 82 height 8
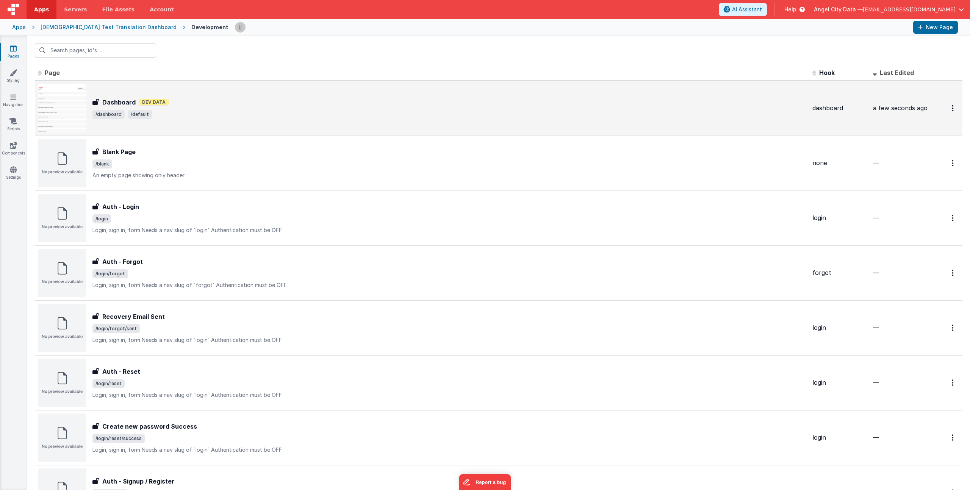
click at [187, 114] on span "/dashboard /default" at bounding box center [449, 114] width 714 height 9
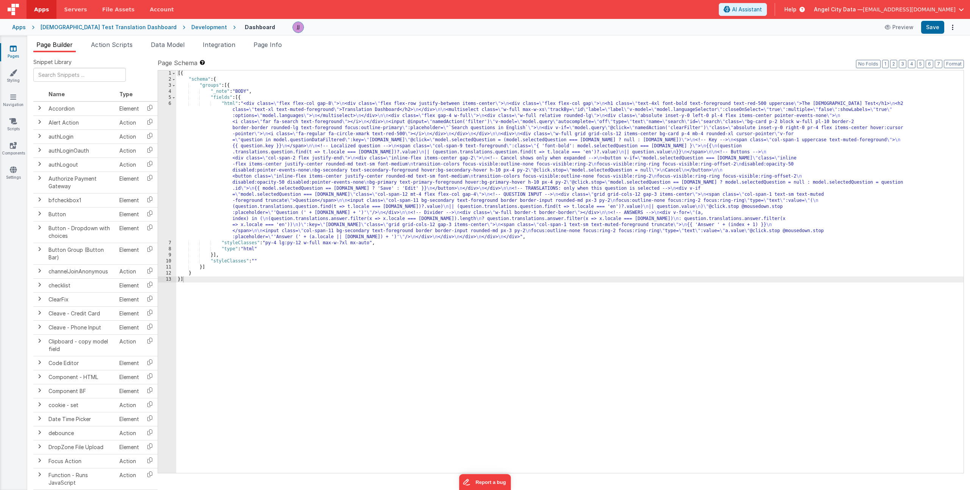
click at [276, 161] on div "[{ "schema" : { "groups" : [{ "_note" : "BODY" , "fields" : [{ "html" : "<div c…" at bounding box center [569, 277] width 787 height 415
click at [171, 160] on div "6" at bounding box center [167, 170] width 18 height 139
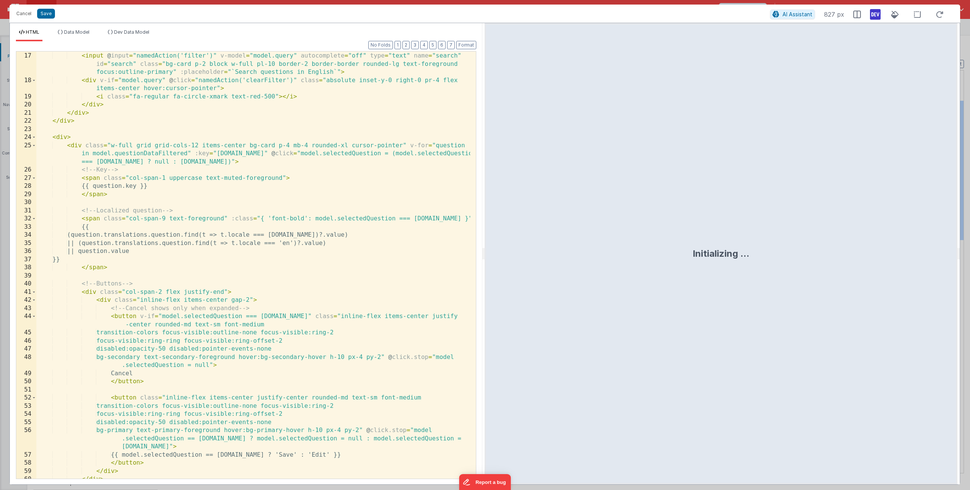
scroll to position [220, 0]
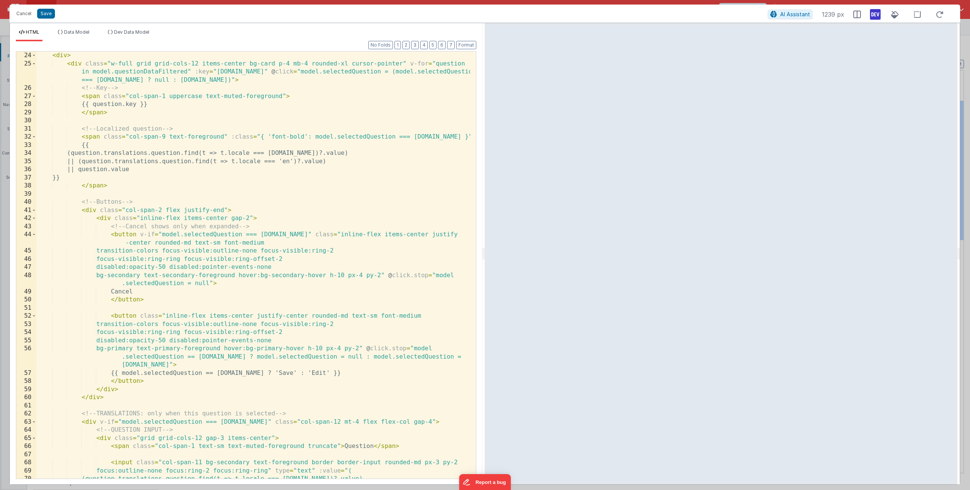
click at [370, 347] on div "< div > < div class = "w-full grid grid-cols-12 items-center bg-card p-4 mb-4 r…" at bounding box center [253, 274] width 434 height 444
click at [372, 348] on div "< div > < div class = "w-full grid grid-cols-12 items-center bg-card p-4 mb-4 r…" at bounding box center [253, 274] width 434 height 444
paste textarea
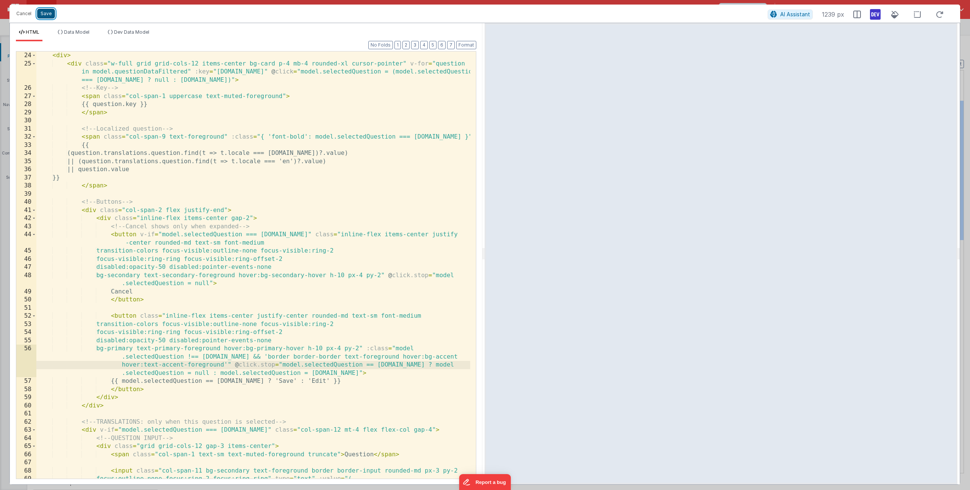
click at [39, 13] on button "Save" at bounding box center [46, 14] width 18 height 10
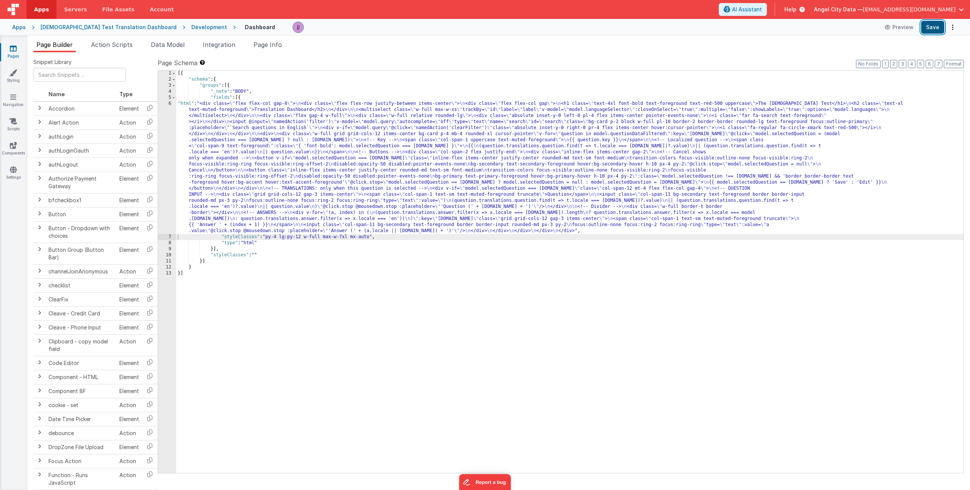
click at [926, 29] on button "Save" at bounding box center [932, 27] width 23 height 13
click at [221, 169] on div "[{ "schema" : { "groups" : [{ "_note" : "BODY" , "fields" : [{ "html" : "<div c…" at bounding box center [569, 277] width 787 height 415
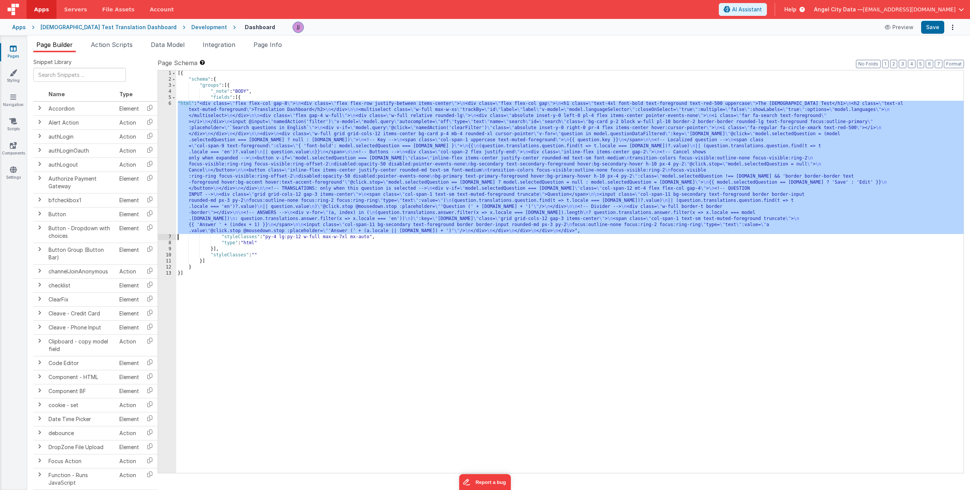
click at [162, 163] on div "6" at bounding box center [167, 167] width 18 height 133
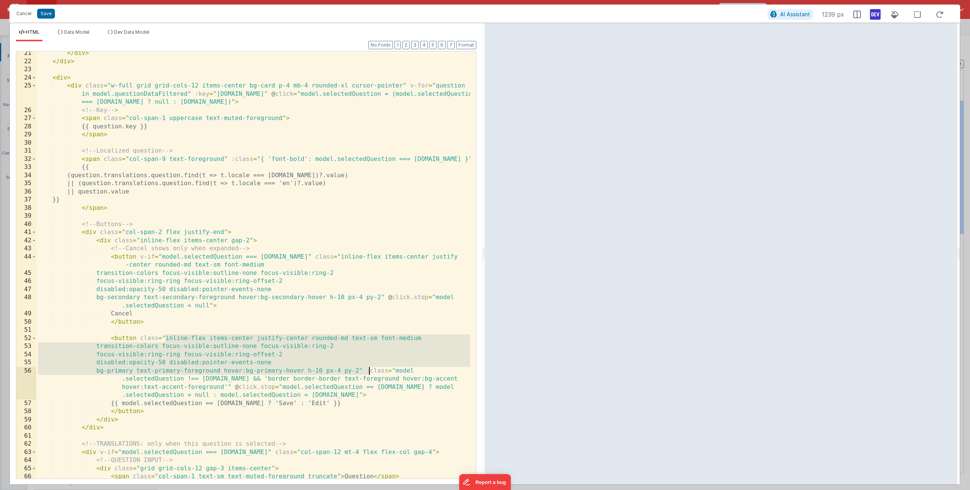
drag, startPoint x: 165, startPoint y: 339, endPoint x: 368, endPoint y: 370, distance: 205.4
click at [368, 370] on div "</ div > </ div > < div > < div class = "w-full grid grid-cols-12 items-center …" at bounding box center [253, 271] width 434 height 444
paste textarea
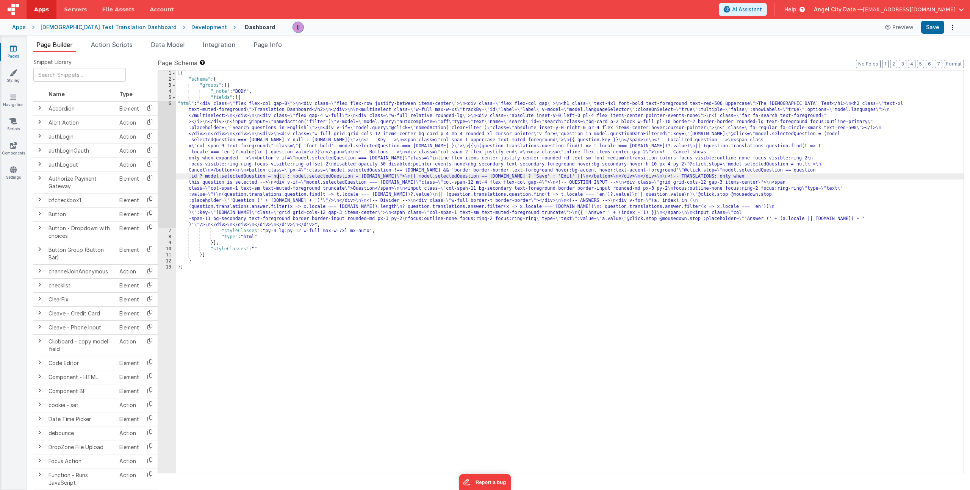
click at [277, 176] on div "[{ "schema" : { "groups" : [{ "_note" : "BODY" , "fields" : [{ "html" : "<div c…" at bounding box center [569, 277] width 787 height 415
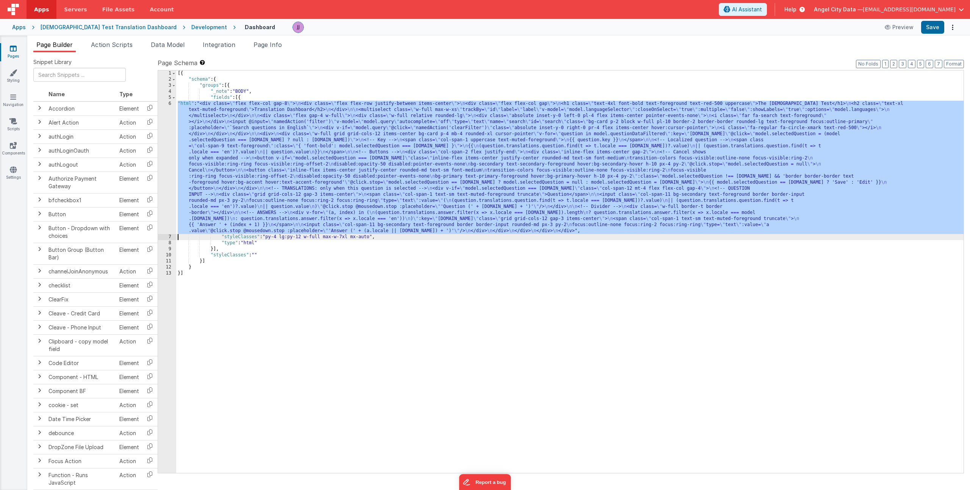
click at [164, 159] on div "6" at bounding box center [167, 167] width 18 height 133
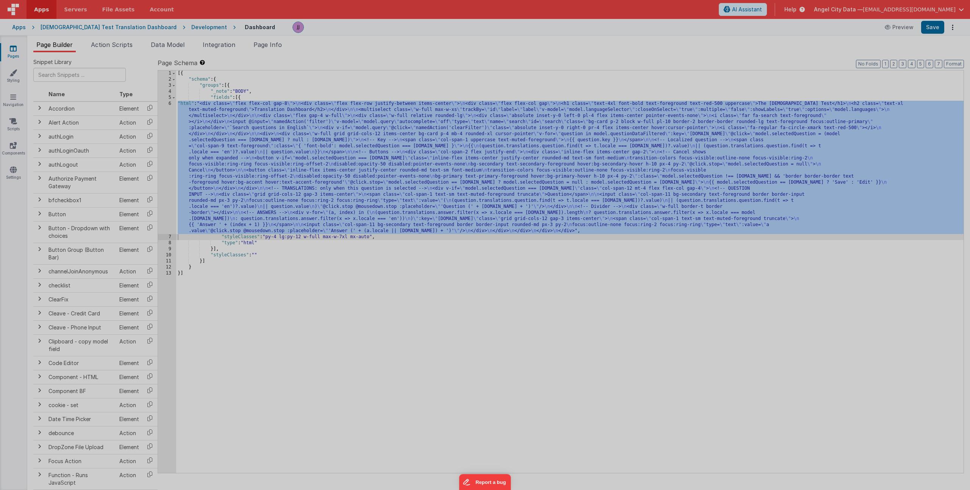
click at [164, 171] on div "< div class = "flex flex-col gap-8" > < div class = "flex flex-row justify-betw…" at bounding box center [253, 266] width 434 height 444
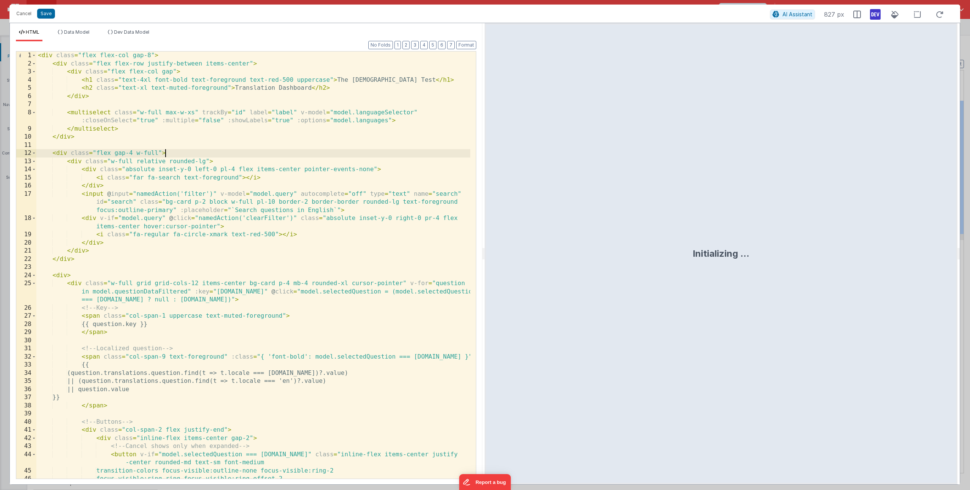
click at [241, 327] on div "< div class = "flex flex-col gap-8" > < div class = "flex flex-row justify-betw…" at bounding box center [253, 274] width 434 height 444
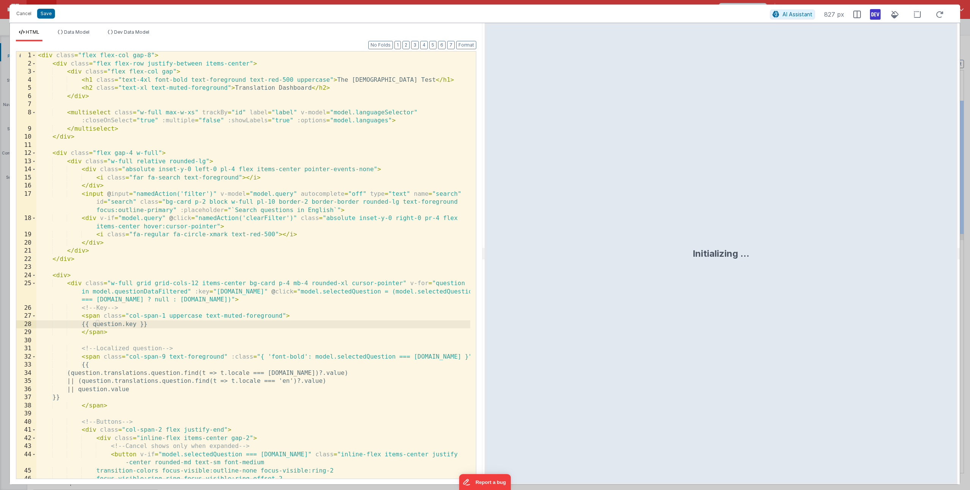
scroll to position [213, 0]
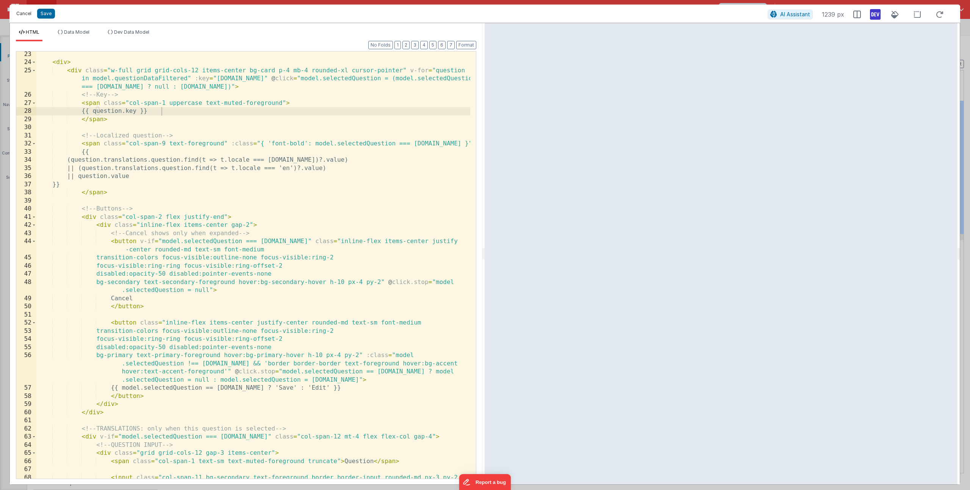
click at [22, 11] on button "Cancel" at bounding box center [24, 13] width 23 height 11
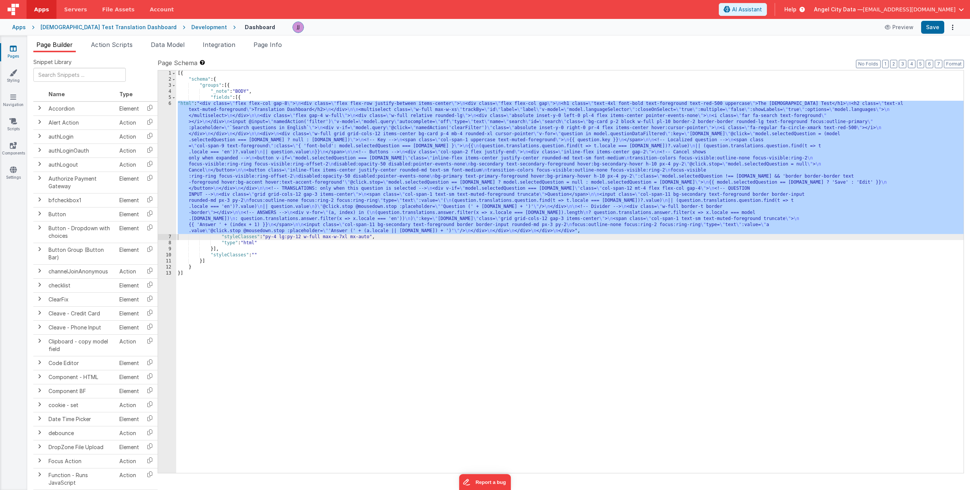
click at [316, 256] on div "[{ "schema" : { "groups" : [{ "_note" : "BODY" , "fields" : [{ "html" : "<div c…" at bounding box center [569, 277] width 787 height 415
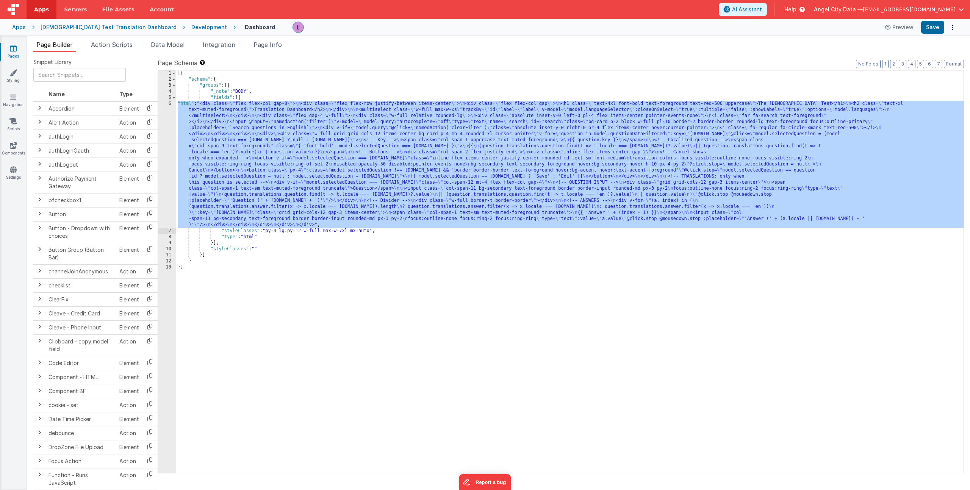
click at [166, 171] on div "6" at bounding box center [167, 164] width 18 height 127
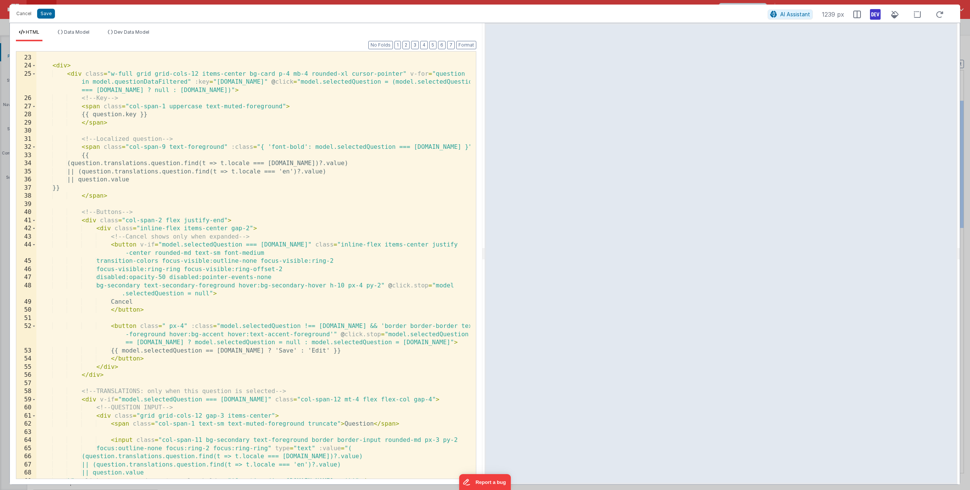
scroll to position [254, 0]
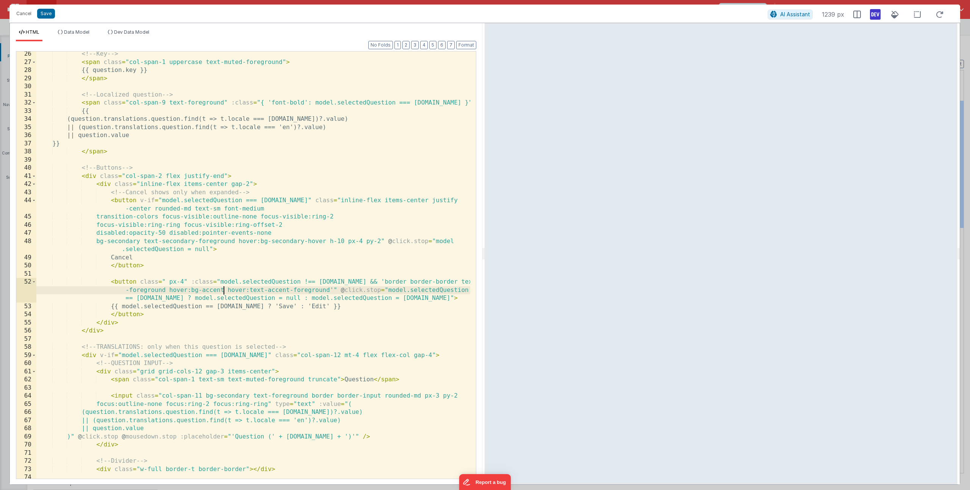
click at [222, 287] on div "<!-- Key --> < span class = "col-span-1 uppercase text-muted-foreground" > {{ q…" at bounding box center [253, 272] width 434 height 444
drag, startPoint x: 165, startPoint y: 283, endPoint x: 183, endPoint y: 282, distance: 17.4
click at [183, 282] on div "<!-- Key --> < span class = "col-span-1 uppercase text-muted-foreground" > {{ q…" at bounding box center [253, 272] width 434 height 444
paste textarea
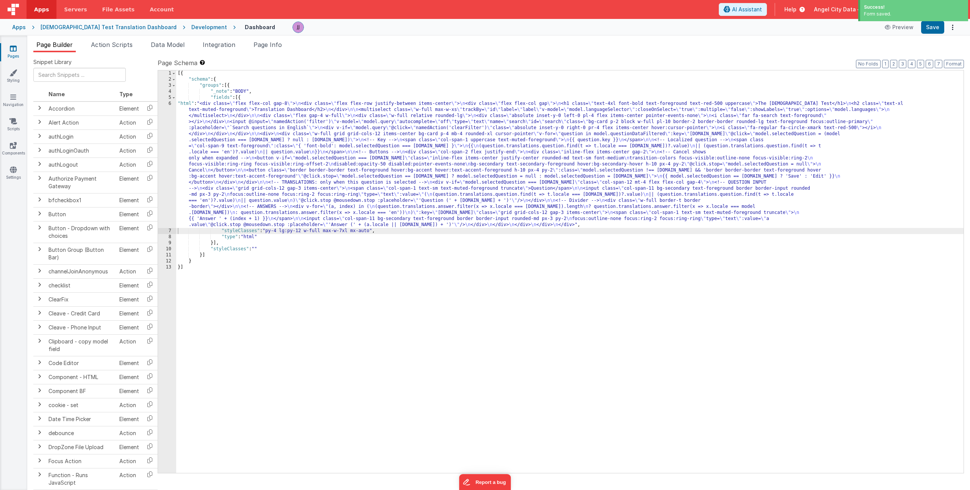
click at [275, 143] on div "[{ "schema" : { "groups" : [{ "_note" : "BODY" , "fields" : [{ "html" : "<div c…" at bounding box center [569, 277] width 787 height 415
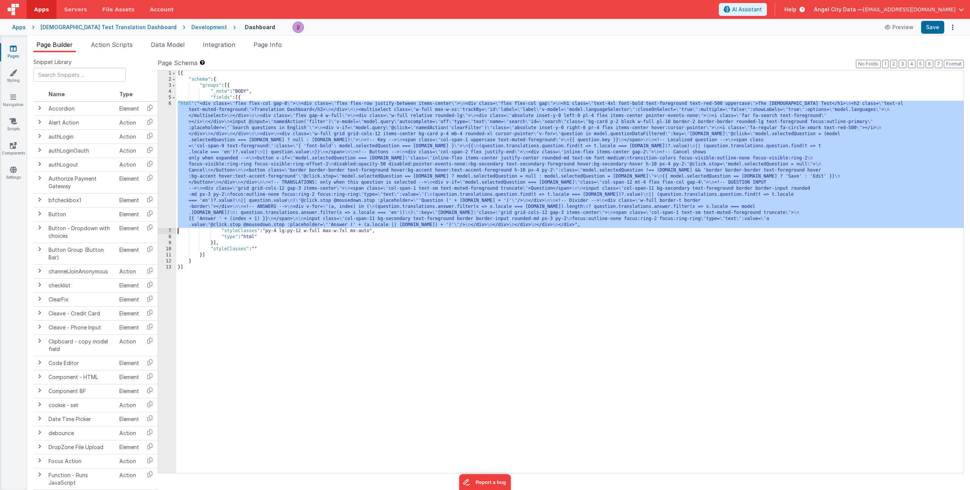
click at [169, 151] on div "6" at bounding box center [167, 164] width 18 height 127
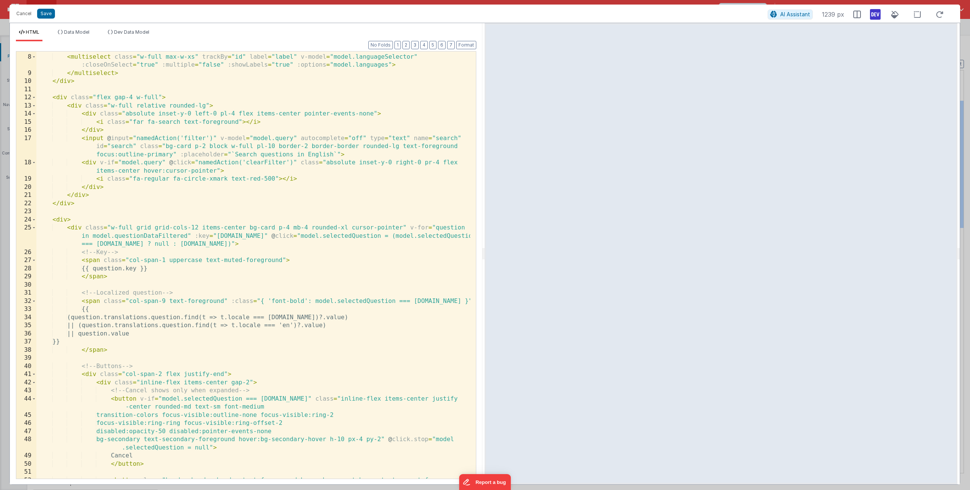
scroll to position [219, 0]
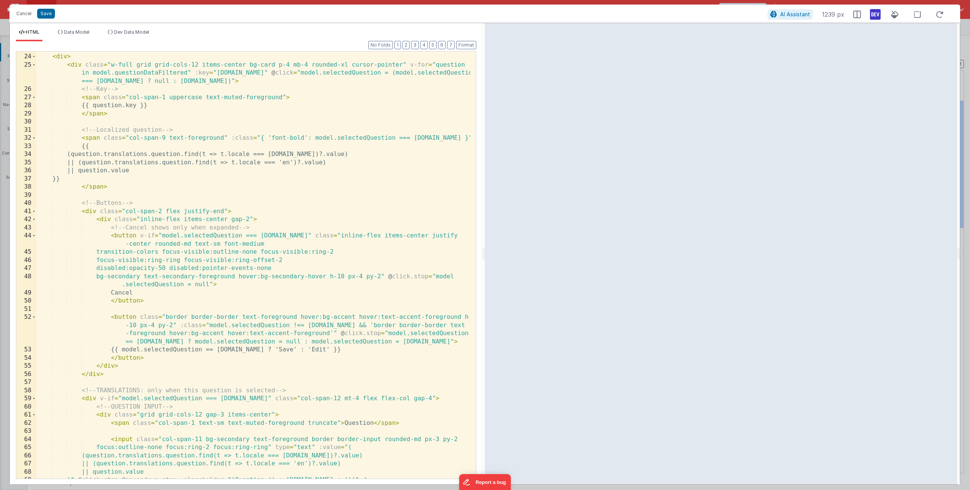
click at [188, 322] on div "< div > < div class = "w-full grid grid-cols-12 items-center bg-card p-4 mb-4 r…" at bounding box center [253, 267] width 434 height 444
click at [164, 317] on div "< div > < div class = "w-full grid grid-cols-12 items-center bg-card p-4 mb-4 r…" at bounding box center [253, 267] width 434 height 444
paste textarea
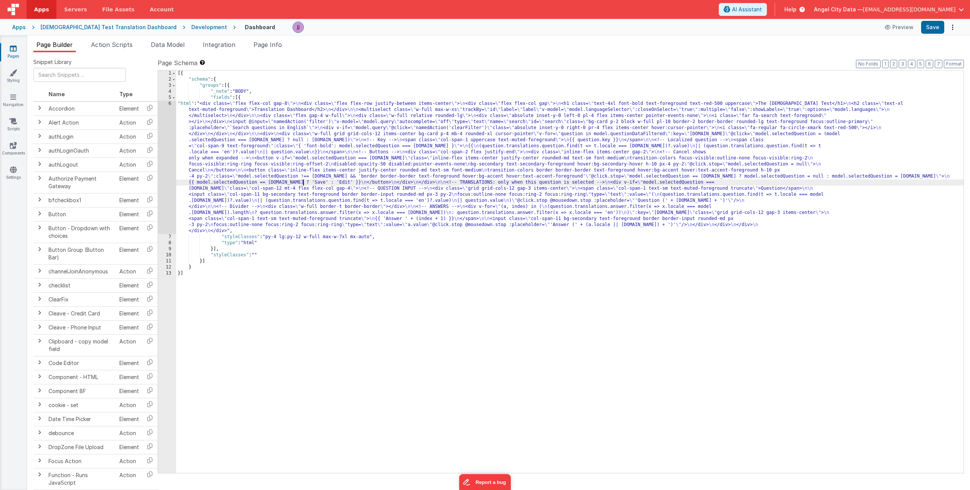
click at [302, 184] on div "[{ "schema" : { "groups" : [{ "_note" : "BODY" , "fields" : [{ "html" : "<div c…" at bounding box center [569, 277] width 787 height 415
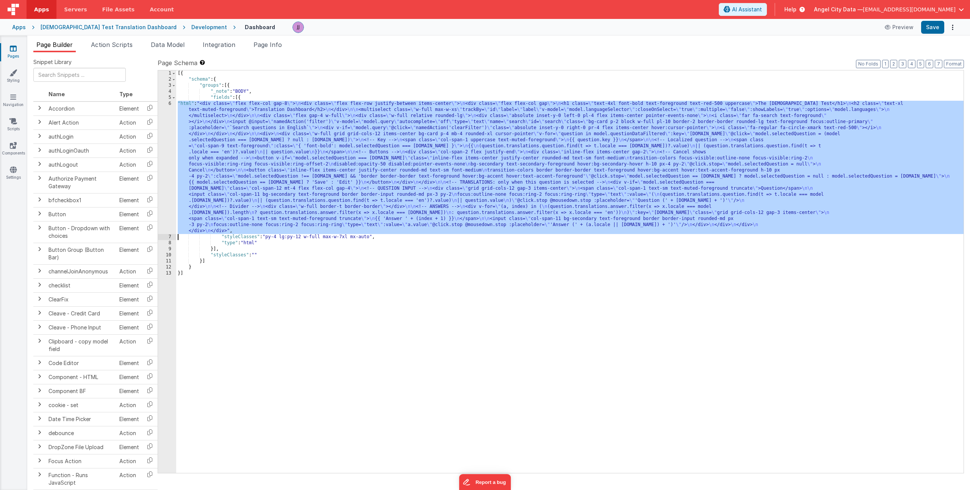
click at [165, 164] on div "6" at bounding box center [167, 167] width 18 height 133
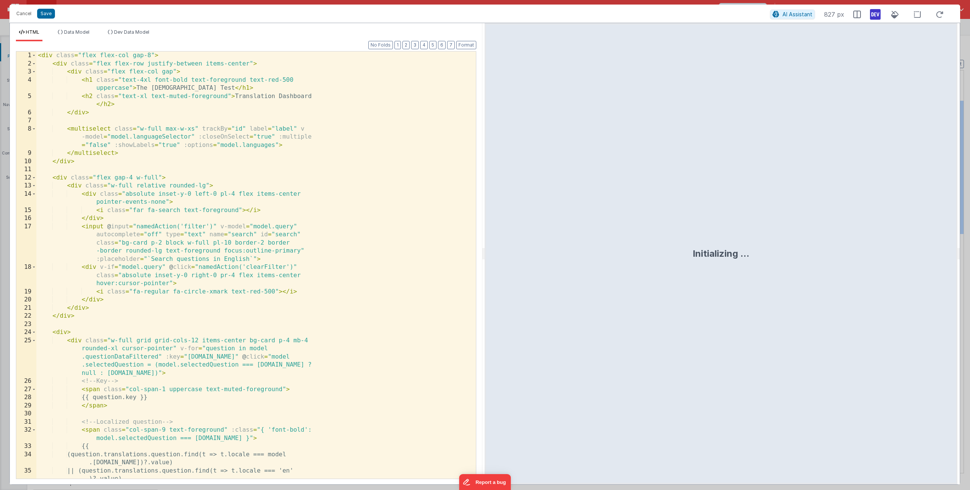
click at [266, 240] on div "< div class = "flex flex-col gap-8" > < div class = "flex flex-row justify-betw…" at bounding box center [253, 274] width 434 height 444
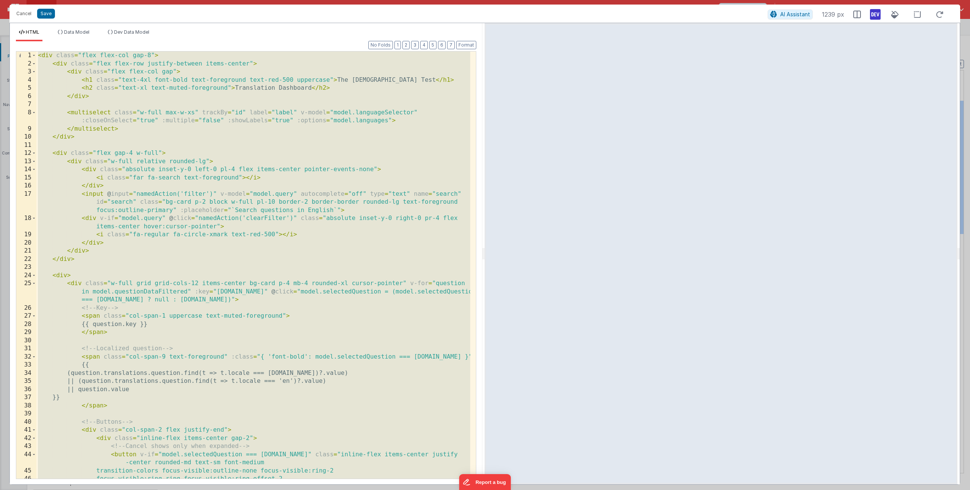
click at [171, 174] on div "< div class = "flex flex-col gap-8" > < div class = "flex flex-row justify-betw…" at bounding box center [253, 274] width 434 height 444
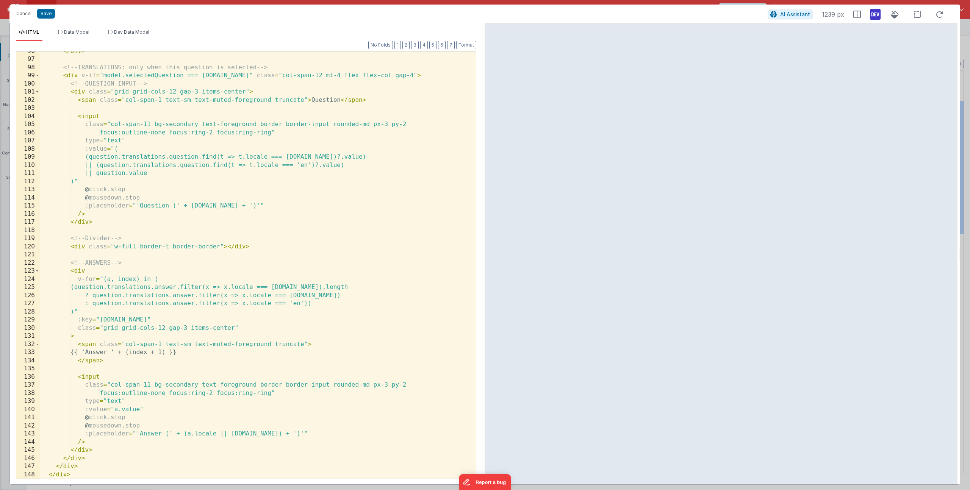
scroll to position [802, 0]
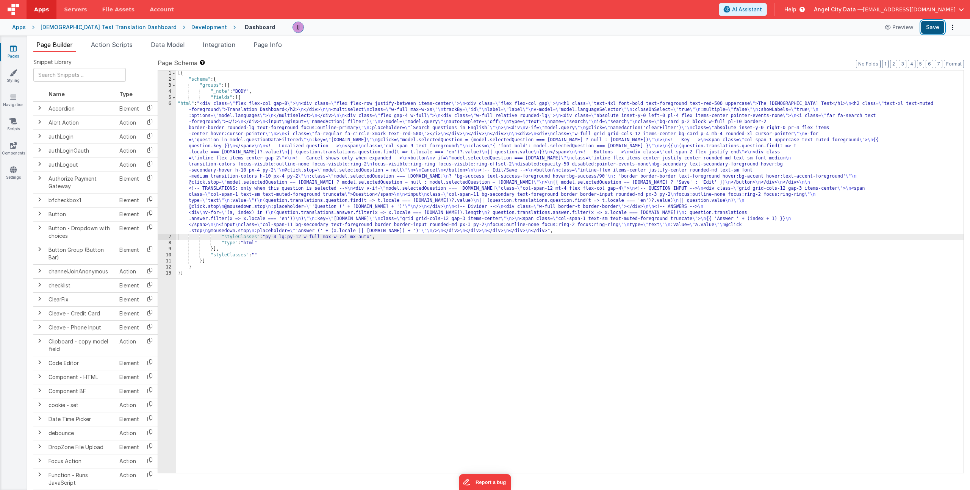
click at [939, 29] on button "Save" at bounding box center [932, 27] width 23 height 13
click at [164, 49] on li "Data Model" at bounding box center [168, 46] width 40 height 12
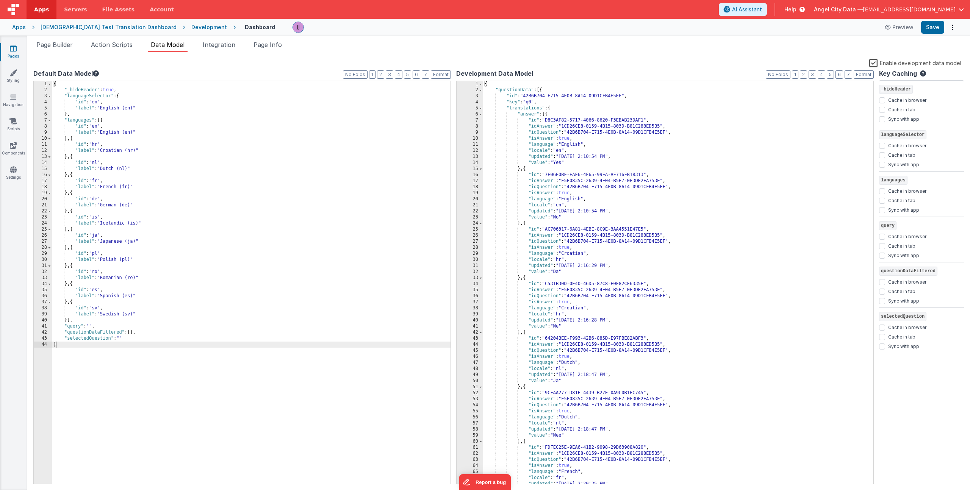
click at [129, 341] on div "{ "_hideHeader" : true , "languageSelector" : { "id" : "en" , "label" : "Englis…" at bounding box center [251, 289] width 399 height 416
click at [61, 44] on span "Page Builder" at bounding box center [54, 45] width 36 height 8
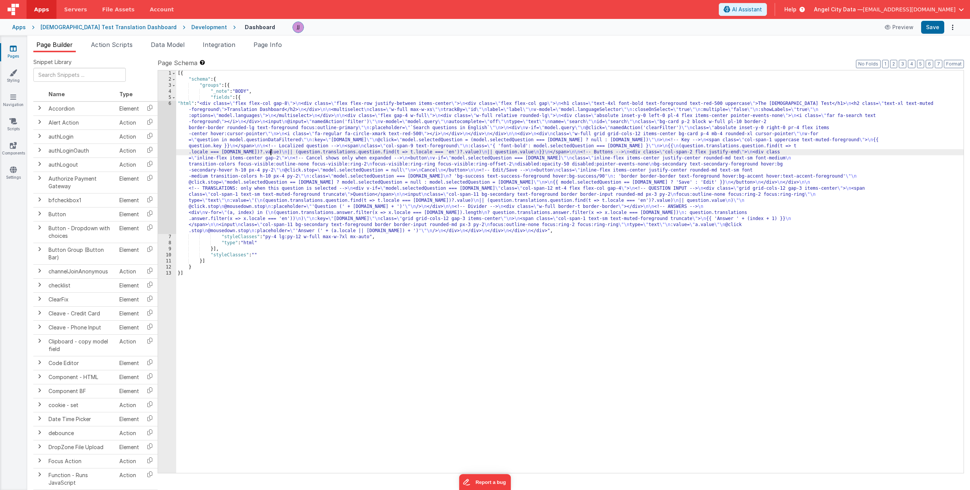
click at [271, 150] on div "[{ "schema" : { "groups" : [{ "_note" : "BODY" , "fields" : [{ "html" : "<div c…" at bounding box center [569, 277] width 787 height 415
click at [163, 152] on div "6" at bounding box center [167, 167] width 18 height 133
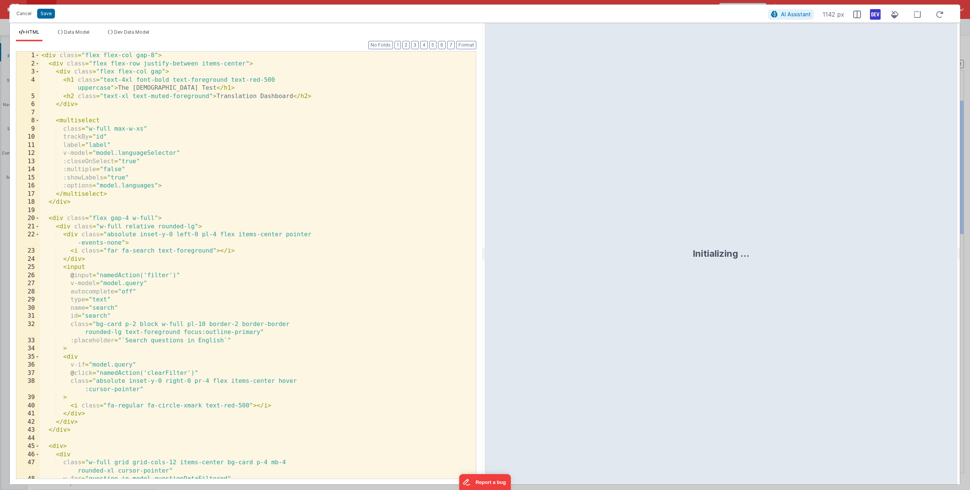
click at [168, 162] on div "< div class = "flex flex-col gap-8" > < div class = "flex flex-row justify-betw…" at bounding box center [255, 274] width 430 height 444
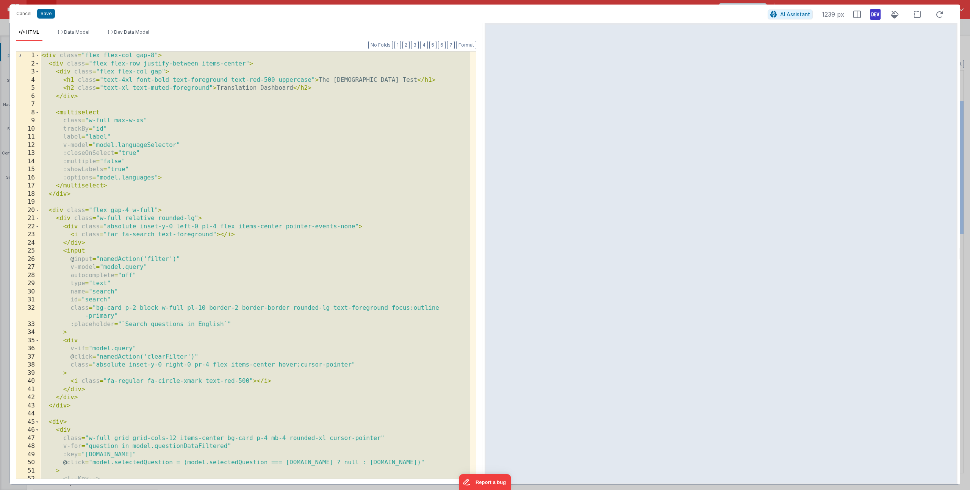
click at [161, 208] on div "< div class = "flex flex-col gap-8" > < div class = "flex flex-row justify-betw…" at bounding box center [255, 274] width 430 height 444
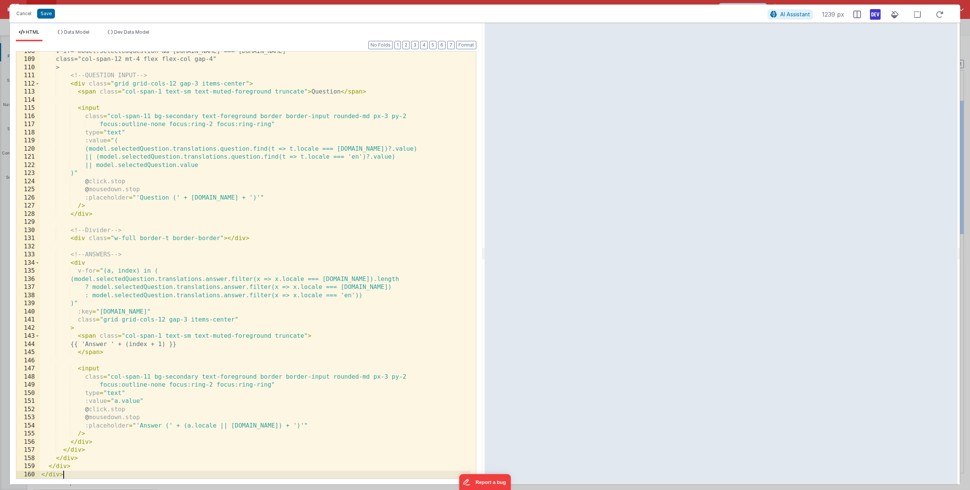
scroll to position [892, 0]
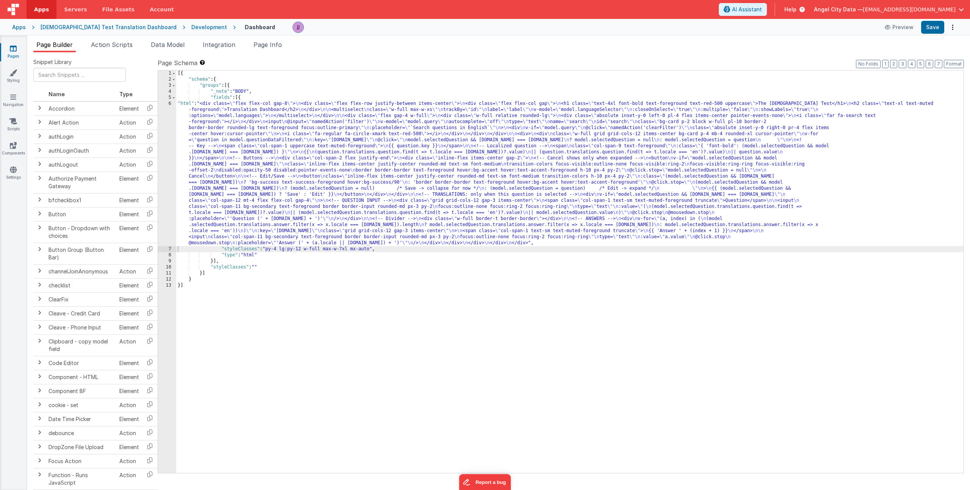
click at [259, 166] on div "[{ "schema" : { "groups" : [{ "_note" : "BODY" , "fields" : [{ "html" : "<div c…" at bounding box center [569, 277] width 787 height 415
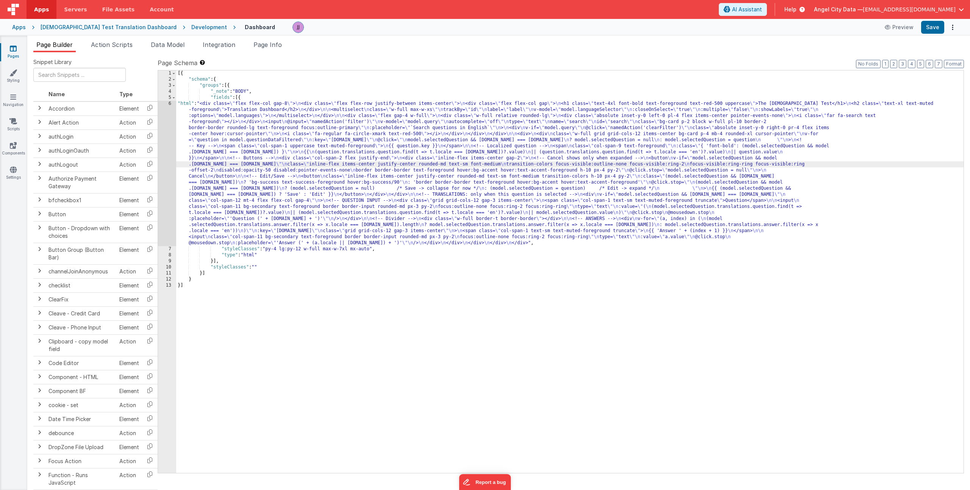
click at [164, 143] on div "6" at bounding box center [167, 173] width 18 height 145
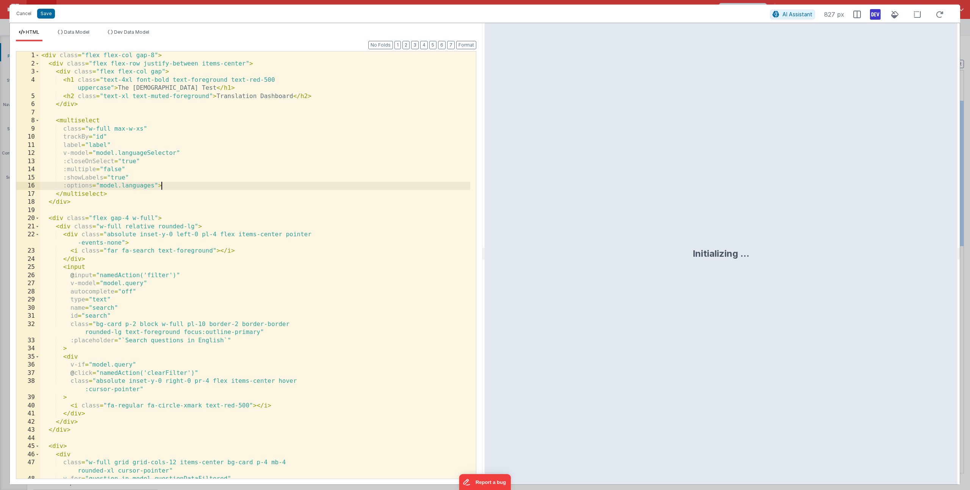
click at [165, 182] on div "< div class = "flex flex-col gap-8" > < div class = "flex flex-row justify-betw…" at bounding box center [255, 274] width 430 height 444
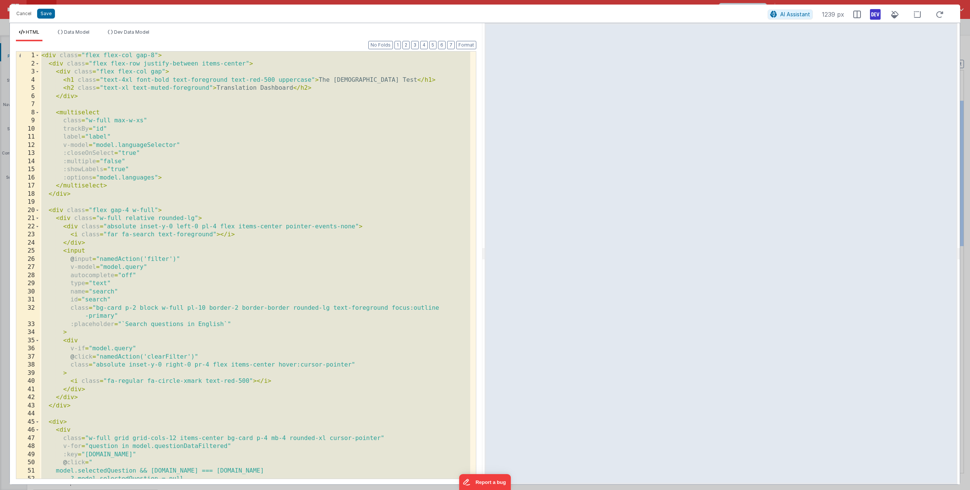
click at [183, 262] on div "< div class = "flex flex-col gap-8" > < div class = "flex flex-row justify-betw…" at bounding box center [255, 274] width 430 height 444
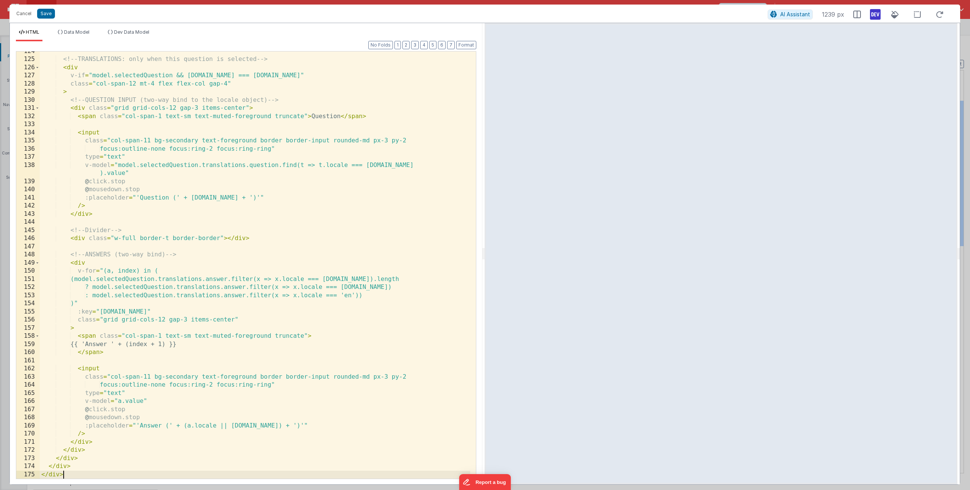
scroll to position [1023, 0]
click at [48, 11] on button "Save" at bounding box center [46, 14] width 18 height 10
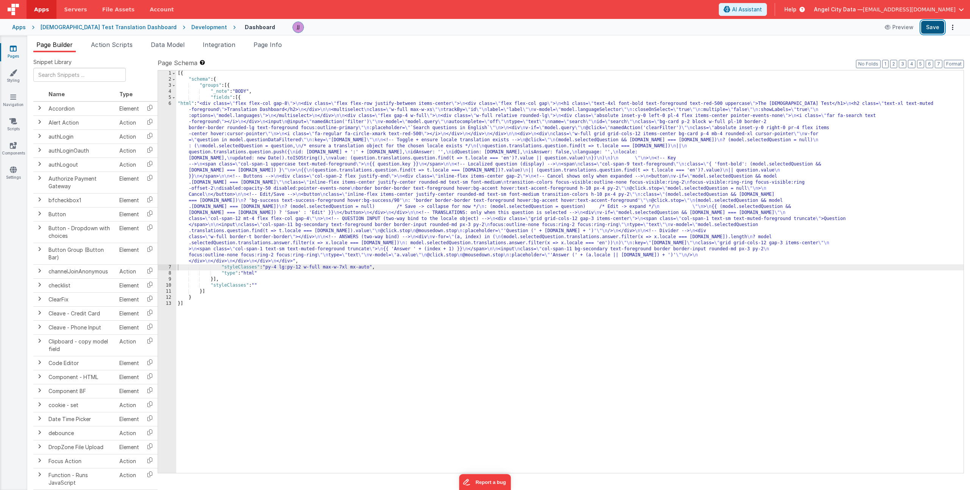
click at [935, 27] on button "Save" at bounding box center [932, 27] width 23 height 13
click at [282, 234] on div "[{ "schema" : { "groups" : [{ "_note" : "BODY" , "fields" : [{ "html" : "<div c…" at bounding box center [569, 277] width 787 height 415
click at [211, 167] on div "[{ "schema" : { "groups" : [{ "_note" : "BODY" , "fields" : [{ "html" : "<div c…" at bounding box center [569, 277] width 787 height 415
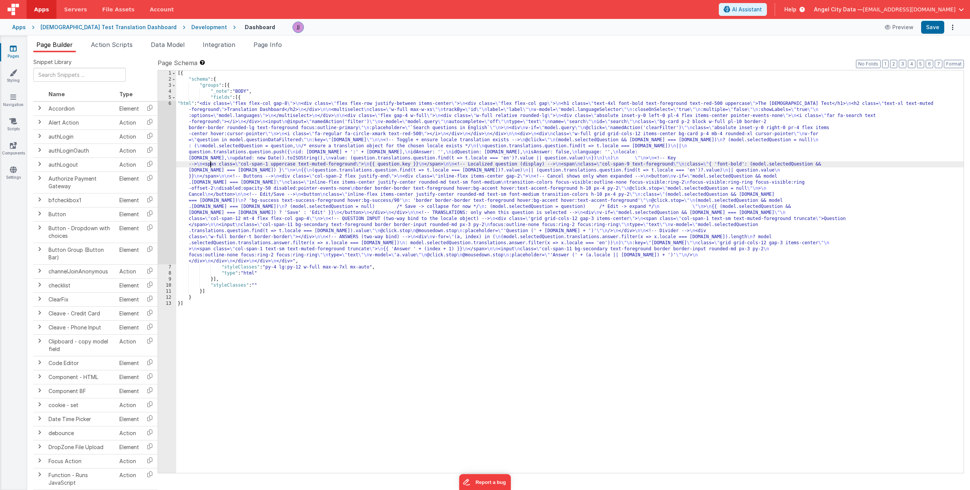
click at [168, 173] on div "6" at bounding box center [167, 183] width 18 height 164
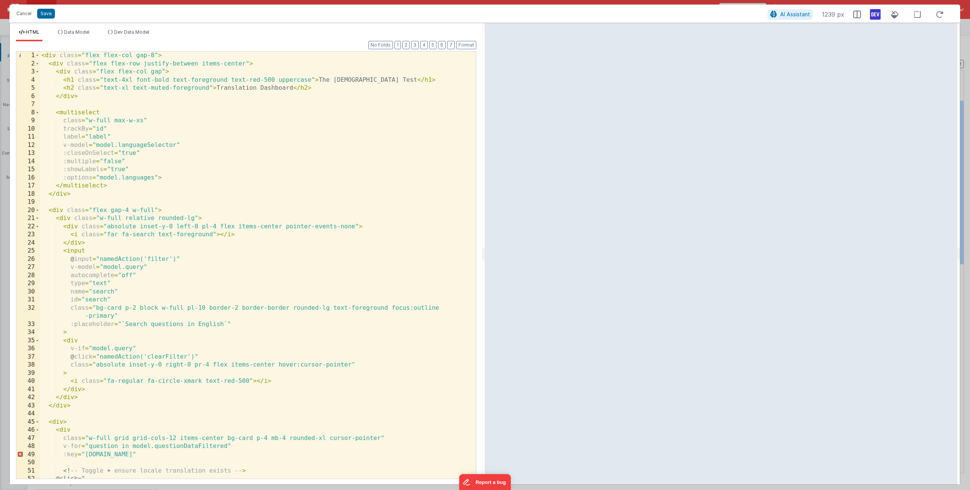
click at [211, 205] on div "< div class = "flex flex-col gap-8" > < div class = "flex flex-row justify-betw…" at bounding box center [255, 274] width 430 height 444
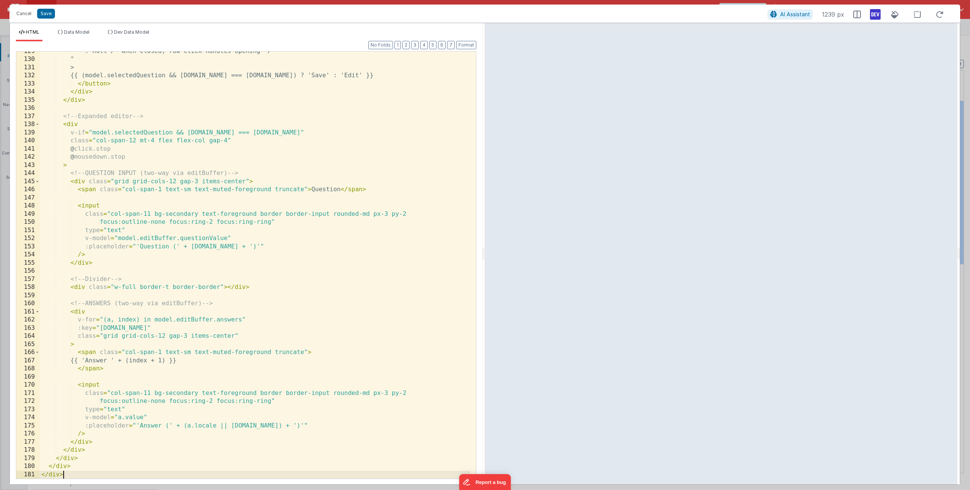
scroll to position [1063, 0]
click at [42, 17] on button "Save" at bounding box center [46, 14] width 18 height 10
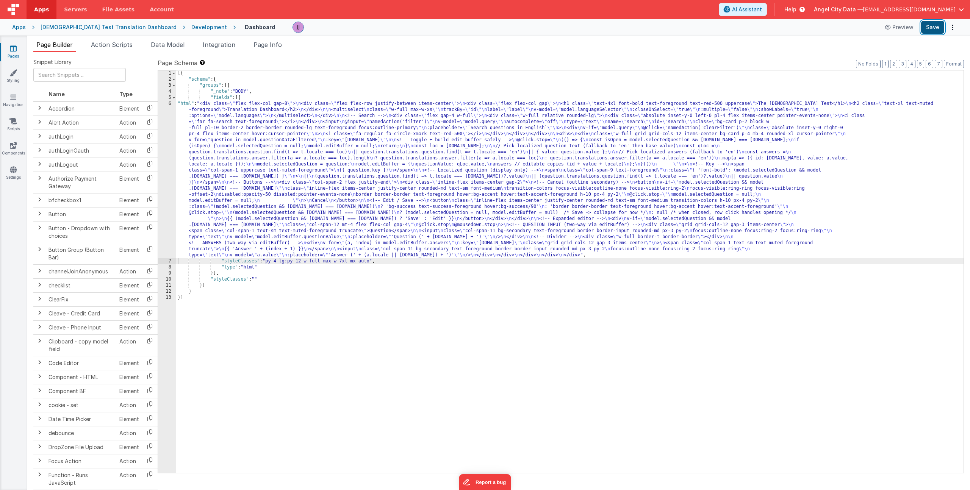
click at [938, 25] on button "Save" at bounding box center [932, 27] width 23 height 13
click at [272, 174] on div "[{ "schema" : { "groups" : [{ "_note" : "BODY" , "fields" : [{ "html" : "<div c…" at bounding box center [569, 277] width 787 height 415
click at [172, 172] on div "6" at bounding box center [167, 180] width 18 height 158
click at [168, 173] on div "6" at bounding box center [167, 180] width 18 height 158
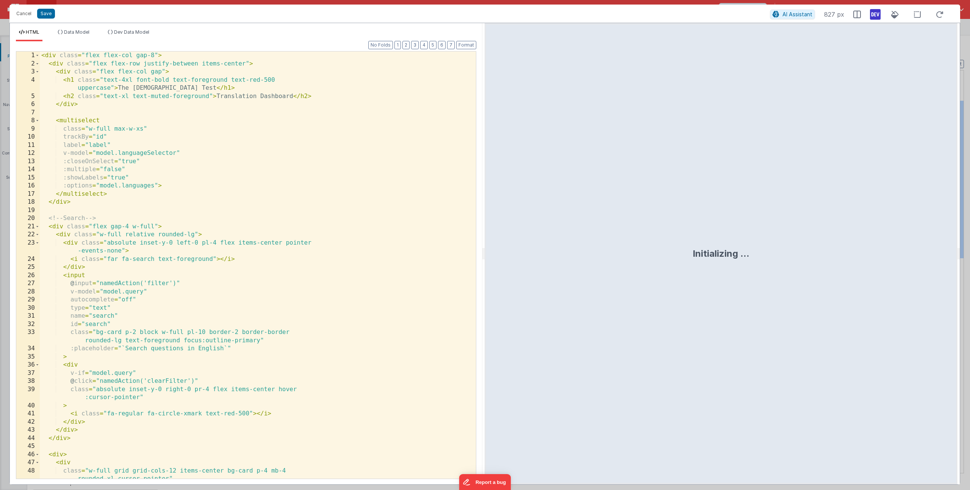
click at [136, 153] on div "< div class = "flex flex-col gap-8" > < div class = "flex flex-row justify-betw…" at bounding box center [255, 274] width 430 height 444
click at [162, 164] on div "< div class = "flex flex-col gap-8" > < div class = "flex flex-row justify-betw…" at bounding box center [255, 274] width 430 height 444
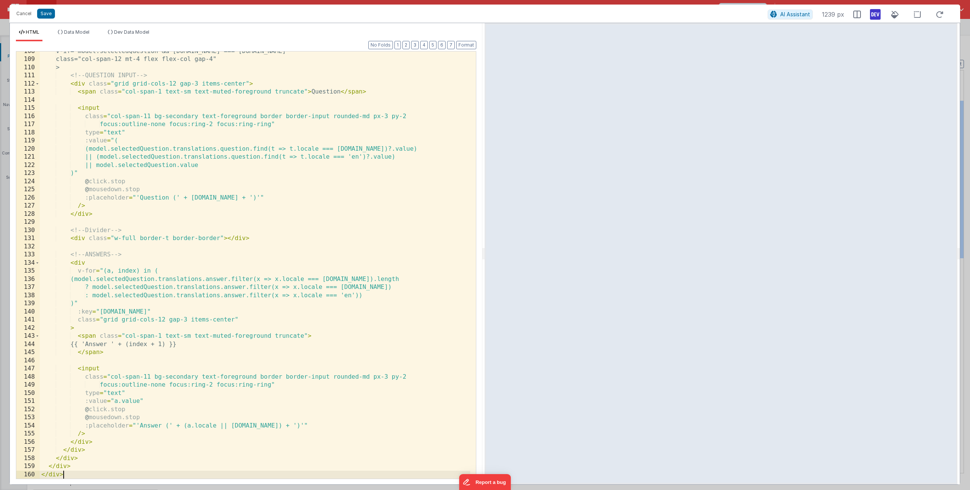
scroll to position [892, 0]
click at [47, 12] on button "Save" at bounding box center [46, 14] width 18 height 10
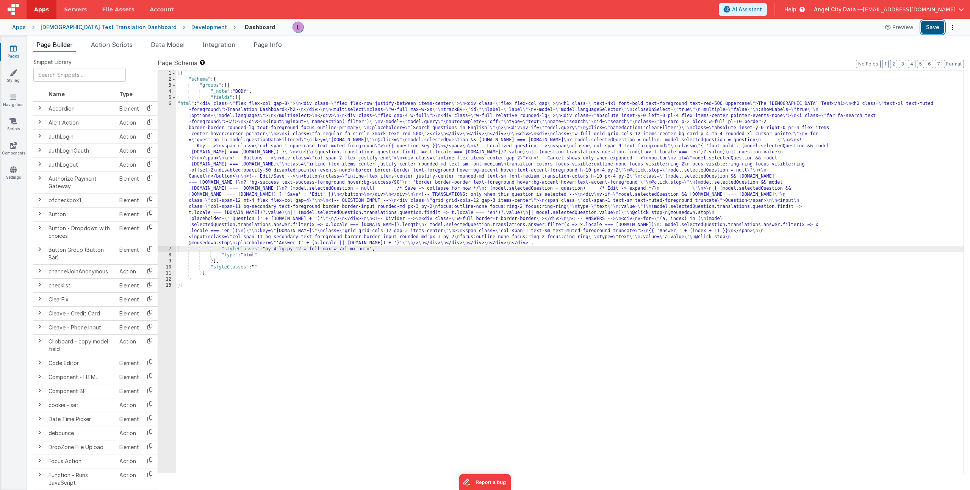
click at [928, 26] on button "Save" at bounding box center [932, 27] width 23 height 13
click at [276, 45] on span "Page Info" at bounding box center [267, 45] width 28 height 8
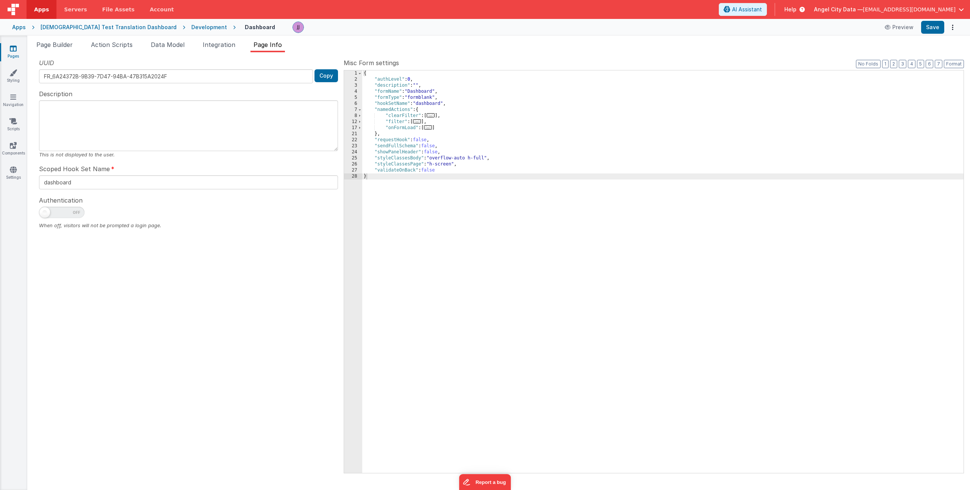
click at [450, 127] on div "{ "authLevel" : 0 , "description" : "" , "formName" : "Dashboard" , "formType" …" at bounding box center [662, 277] width 601 height 415
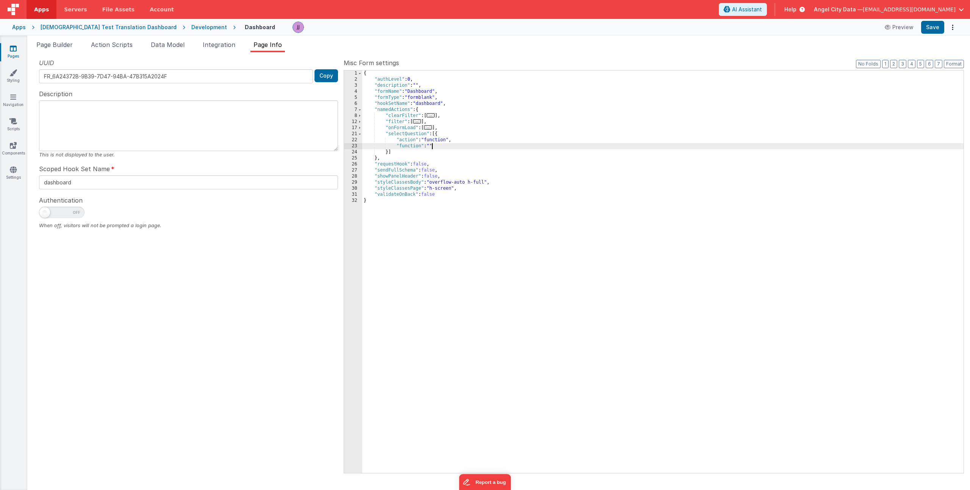
click at [351, 147] on div "23" at bounding box center [353, 146] width 18 height 6
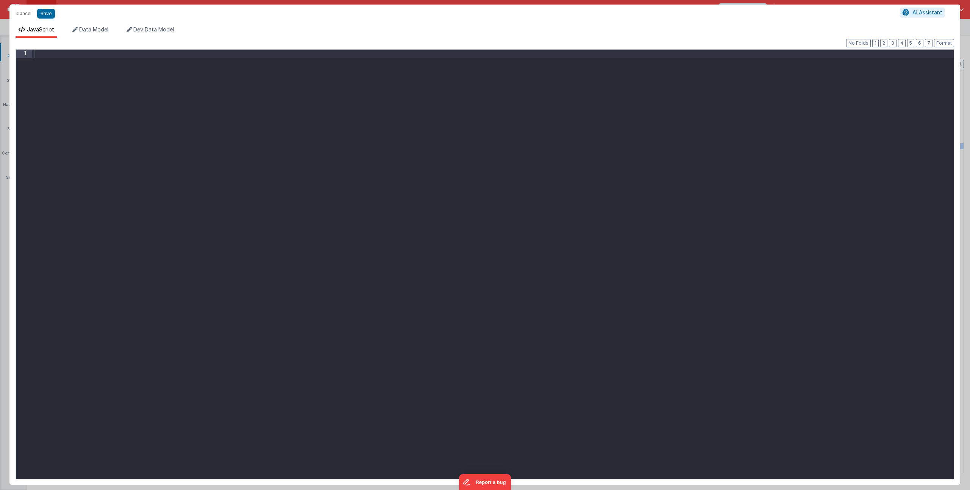
click at [322, 132] on div at bounding box center [492, 273] width 921 height 446
click at [42, 12] on button "Save" at bounding box center [46, 14] width 18 height 10
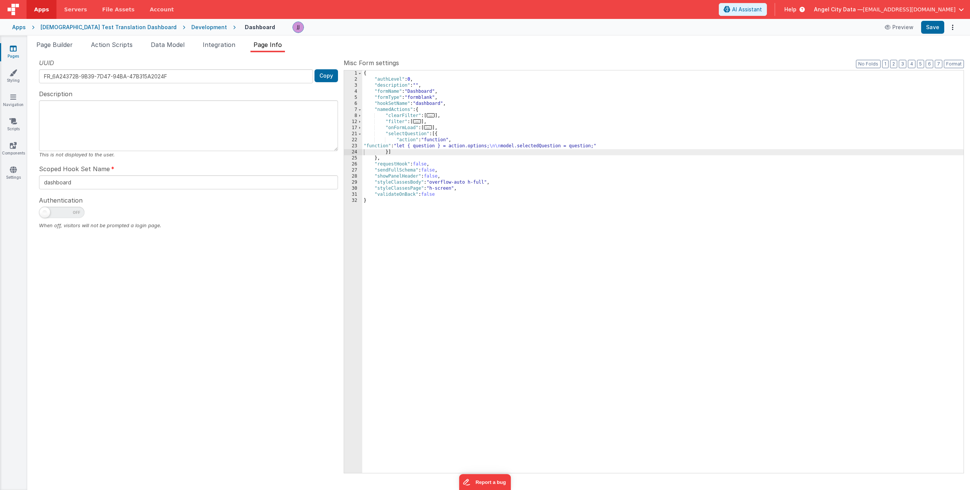
click at [439, 146] on div "{ "authLevel" : 0 , "description" : "" , "formName" : "Dashboard" , "formType" …" at bounding box center [662, 277] width 601 height 415
click at [347, 144] on div "23" at bounding box center [353, 146] width 18 height 6
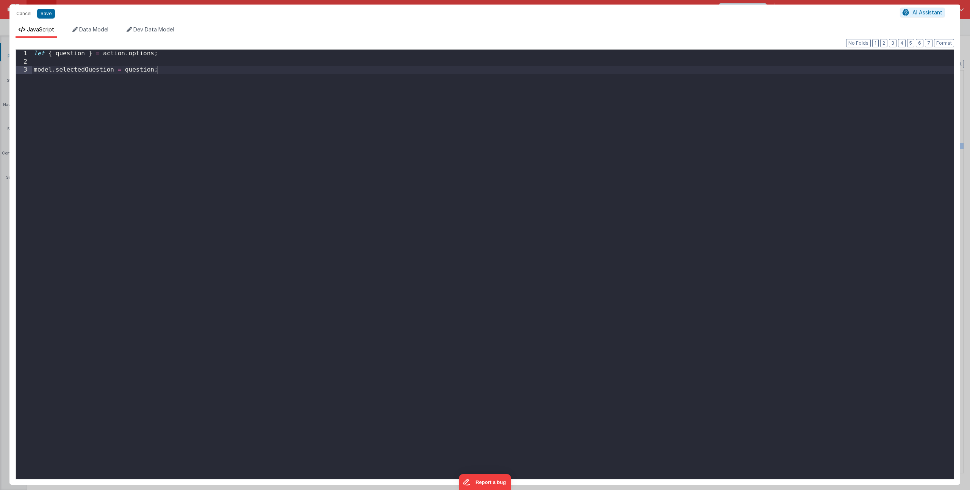
click at [151, 89] on div "let { question } = action . options ; model . selectedQuestion = question ;" at bounding box center [492, 273] width 921 height 446
click at [156, 64] on div "let { question } = action . options ; model . selectedQuestion = question ;" at bounding box center [492, 273] width 921 height 446
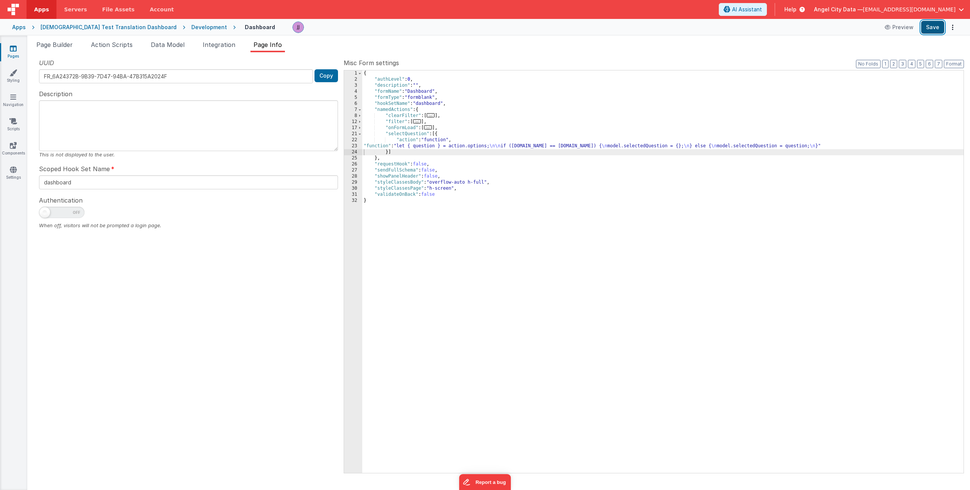
click at [931, 31] on button "Save" at bounding box center [932, 27] width 23 height 13
click at [51, 45] on span "Page Builder" at bounding box center [54, 45] width 36 height 8
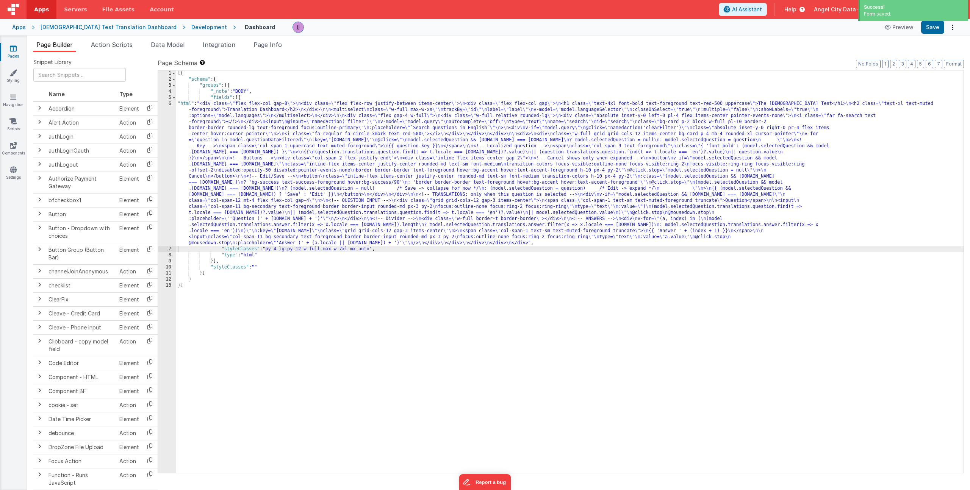
click at [273, 160] on div "[{ "schema" : { "groups" : [{ "_note" : "BODY" , "fields" : [{ "html" : "<div c…" at bounding box center [569, 277] width 787 height 415
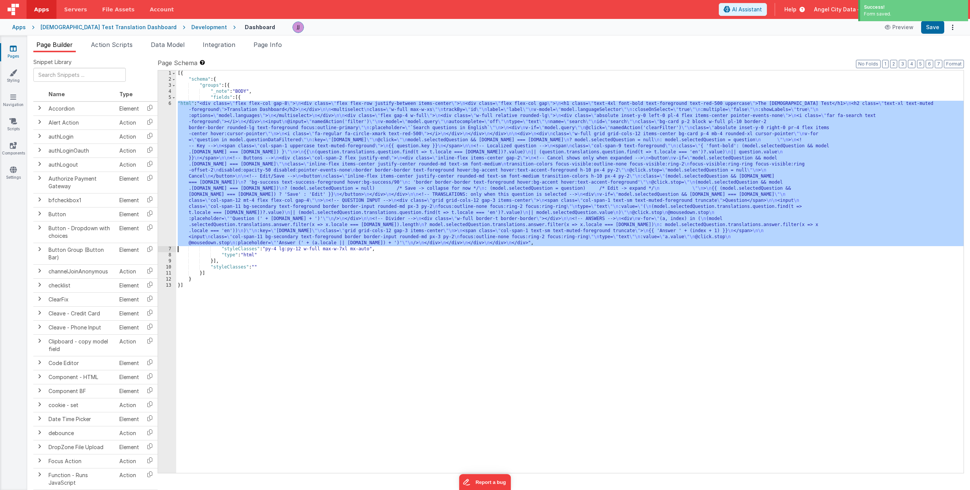
click at [161, 151] on div "6" at bounding box center [167, 173] width 18 height 145
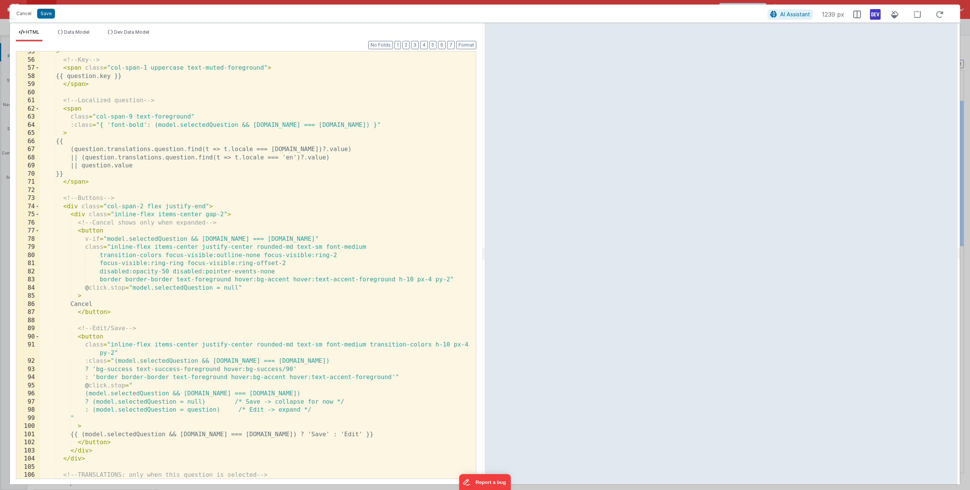
scroll to position [500, 0]
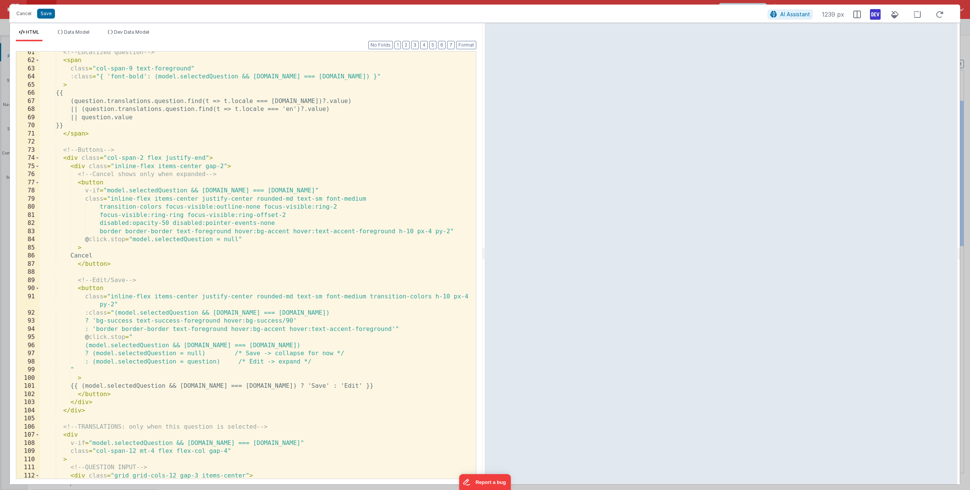
click at [143, 348] on div "<!-- Localized question --> < span class = "col-span-9 text-foreground" :class …" at bounding box center [255, 270] width 430 height 444
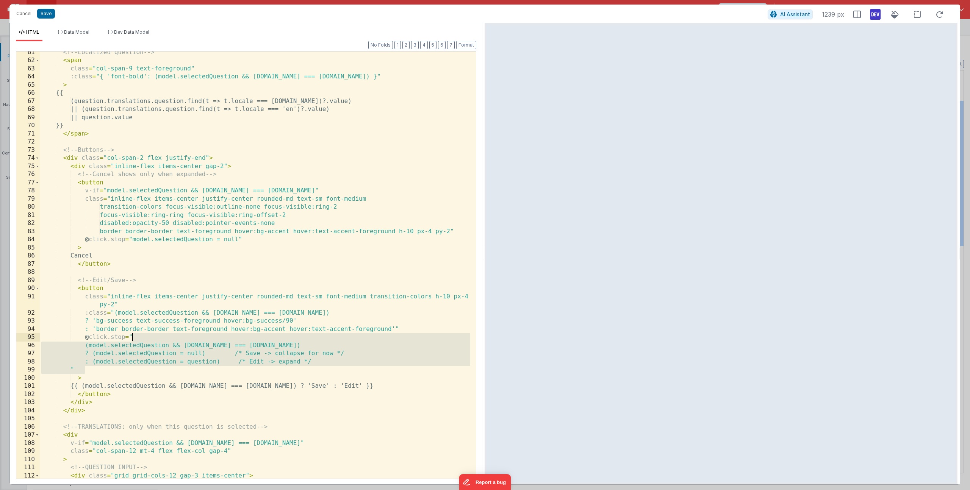
drag, startPoint x: 86, startPoint y: 369, endPoint x: 138, endPoint y: 338, distance: 60.9
click at [138, 338] on div "<!-- Localized question --> < span class = "col-span-9 text-foreground" :class …" at bounding box center [255, 270] width 430 height 444
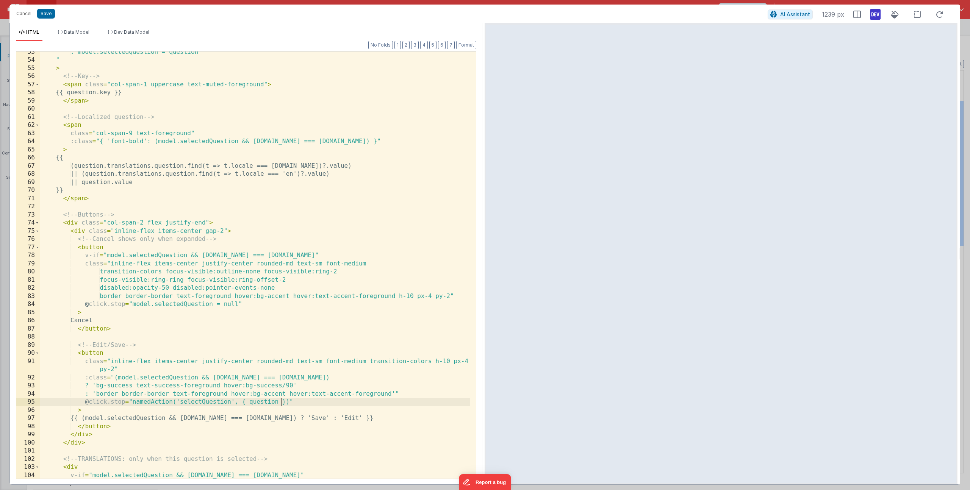
scroll to position [435, 0]
drag, startPoint x: 296, startPoint y: 400, endPoint x: 84, endPoint y: 401, distance: 212.2
click at [84, 401] on div ": model.selectedQuestion = question " > <!-- Key --> < span class = "col-span-1…" at bounding box center [255, 270] width 430 height 444
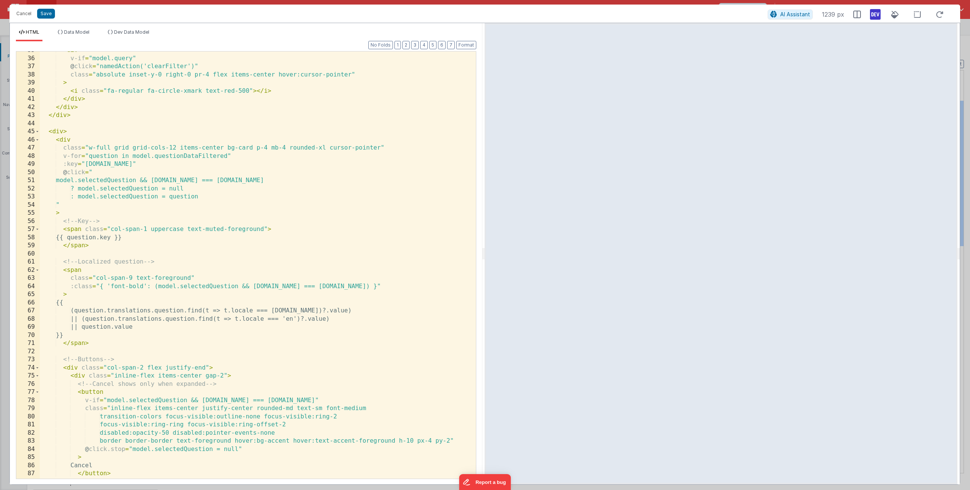
scroll to position [482, 0]
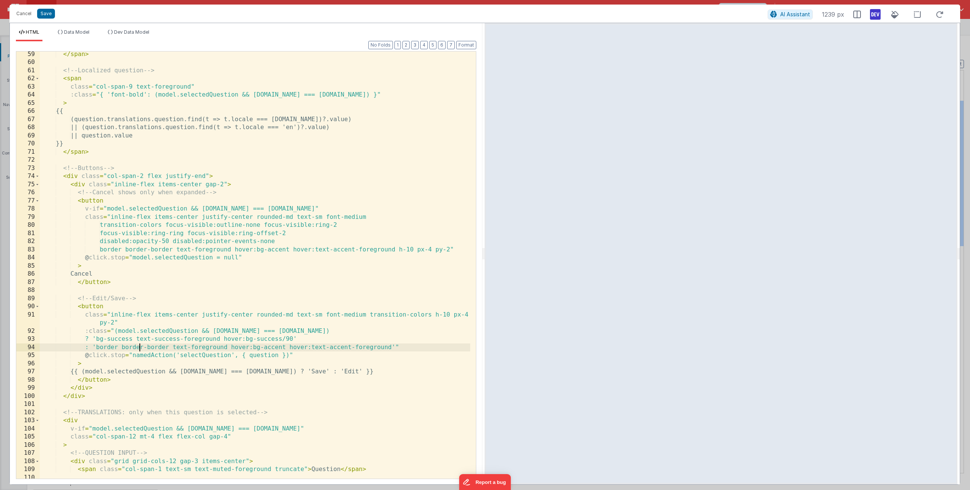
click at [138, 346] on div "</ span > <!-- Localized question --> < span class = "col-span-9 text-foregroun…" at bounding box center [255, 272] width 430 height 444
drag, startPoint x: 130, startPoint y: 354, endPoint x: 294, endPoint y: 358, distance: 164.5
click at [294, 358] on div "</ span > <!-- Localized question --> < span class = "col-span-9 text-foregroun…" at bounding box center [255, 272] width 430 height 444
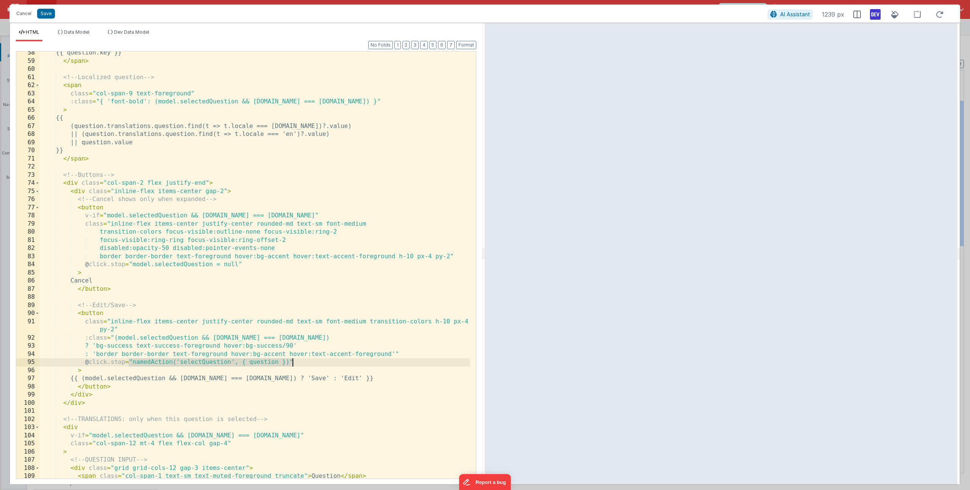
scroll to position [256, 0]
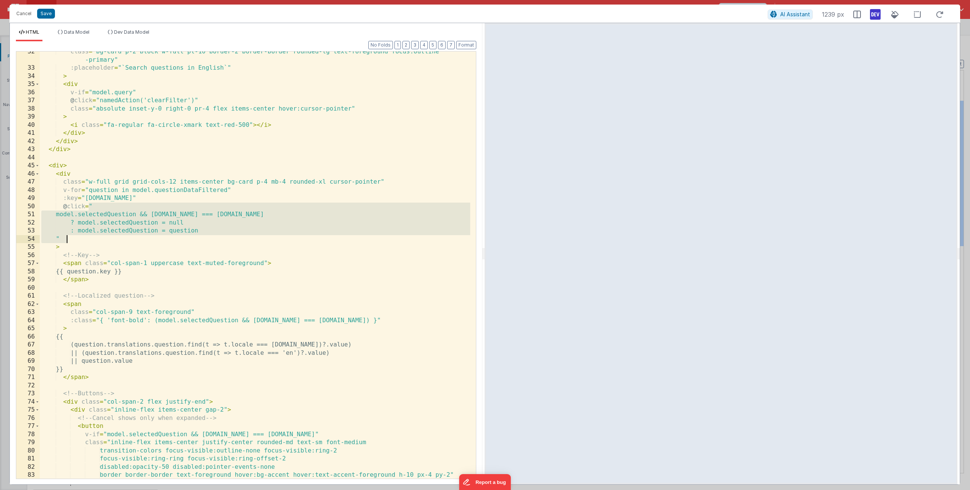
drag, startPoint x: 89, startPoint y: 211, endPoint x: 67, endPoint y: 237, distance: 34.4
click at [67, 237] on div "class = "bg-card p-2 block w-full pl-10 border-2 border-border rounded-lg text-…" at bounding box center [255, 274] width 430 height 452
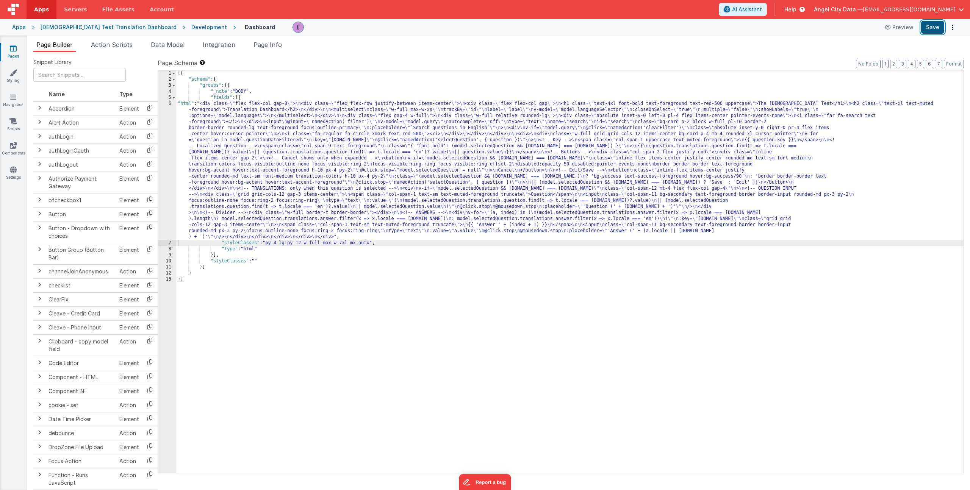
click at [925, 31] on button "Save" at bounding box center [932, 27] width 23 height 13
click at [221, 174] on div "[{ "schema" : { "groups" : [{ "_note" : "BODY" , "fields" : [{ "html" : "<div c…" at bounding box center [569, 277] width 787 height 415
click at [278, 43] on span "Page Info" at bounding box center [267, 45] width 28 height 8
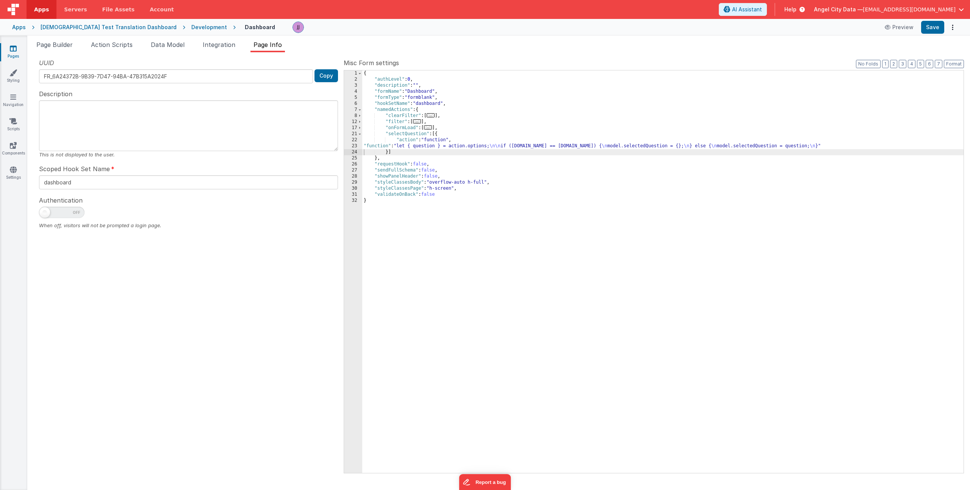
click at [417, 145] on div "{ "authLevel" : 0 , "description" : "" , "formName" : "Dashboard" , "formType" …" at bounding box center [662, 277] width 601 height 415
click at [349, 147] on div "23" at bounding box center [353, 146] width 18 height 6
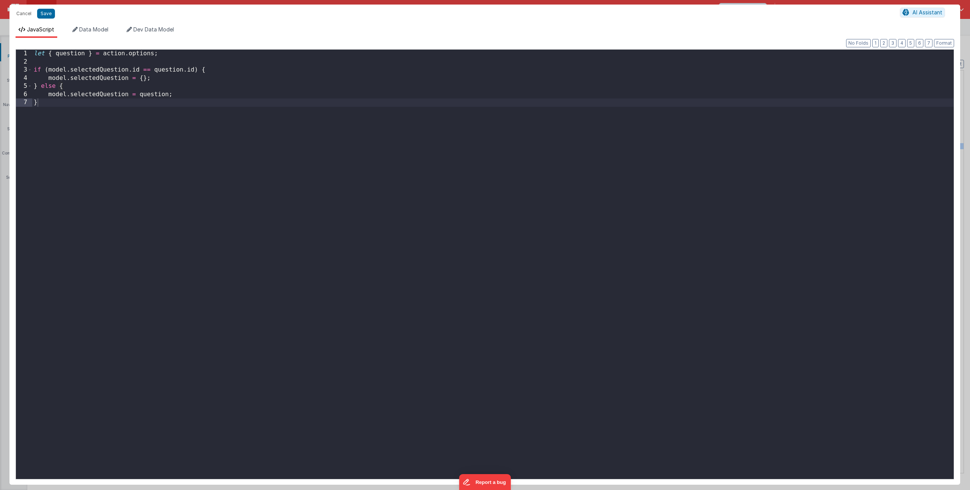
click at [205, 103] on div "let { question } = action . options ; if ( model . selectedQuestion . id == que…" at bounding box center [492, 273] width 921 height 446
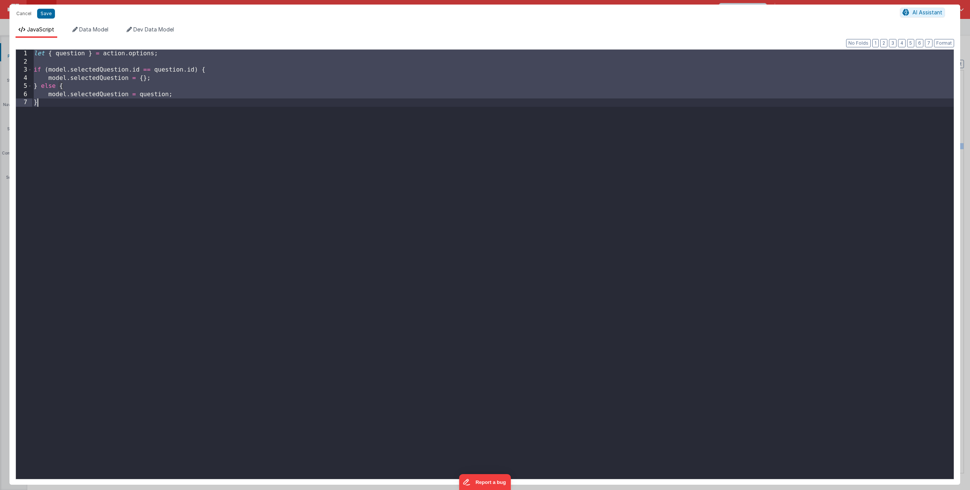
click at [108, 133] on div "let { question } = action . options ; if ( model . selectedQuestion . id == que…" at bounding box center [492, 273] width 921 height 446
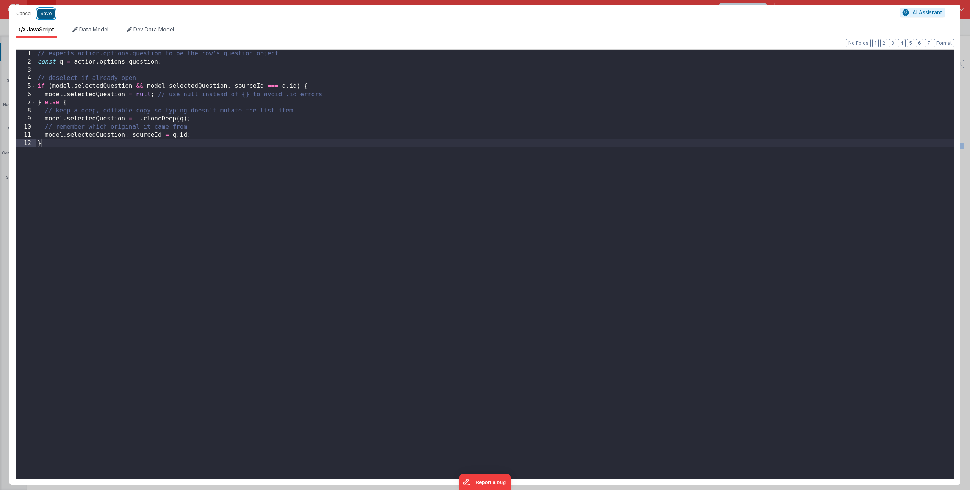
click at [46, 15] on button "Save" at bounding box center [46, 14] width 18 height 10
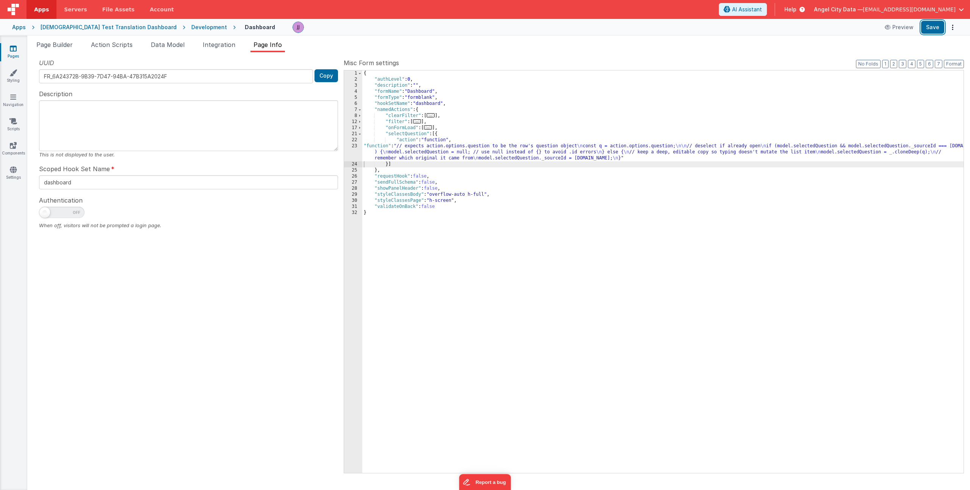
click at [935, 24] on button "Save" at bounding box center [932, 27] width 23 height 13
click at [56, 45] on span "Page Builder" at bounding box center [54, 45] width 36 height 8
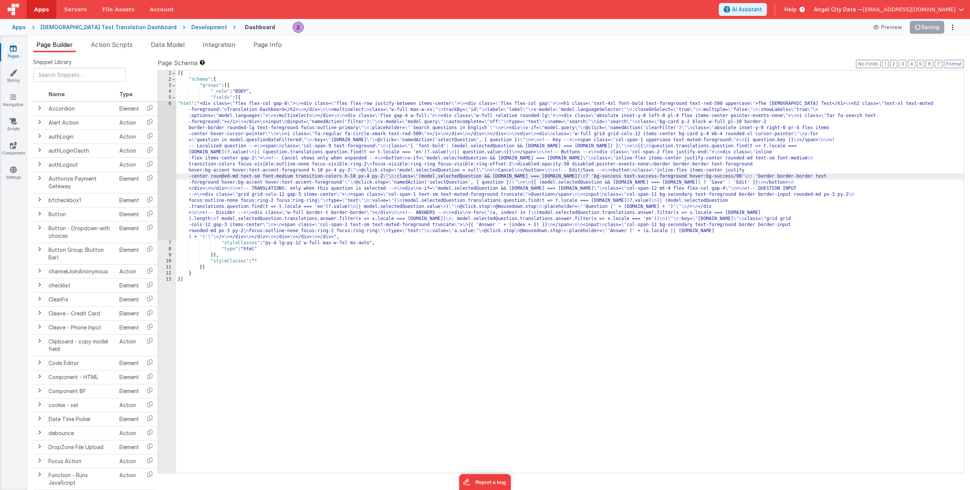
click at [289, 156] on div "[{ "schema" : { "groups" : [{ "_note" : "BODY" , "fields" : [{ "html" : "<div c…" at bounding box center [569, 277] width 787 height 415
click at [169, 154] on div "6" at bounding box center [167, 170] width 18 height 139
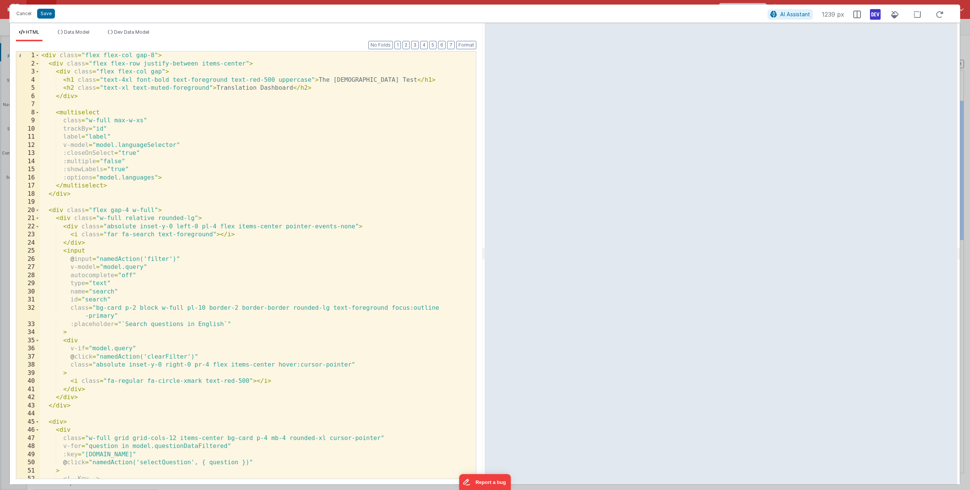
click at [349, 125] on div "< div class = "flex flex-col gap-8" > < div class = "flex flex-row justify-betw…" at bounding box center [255, 274] width 430 height 444
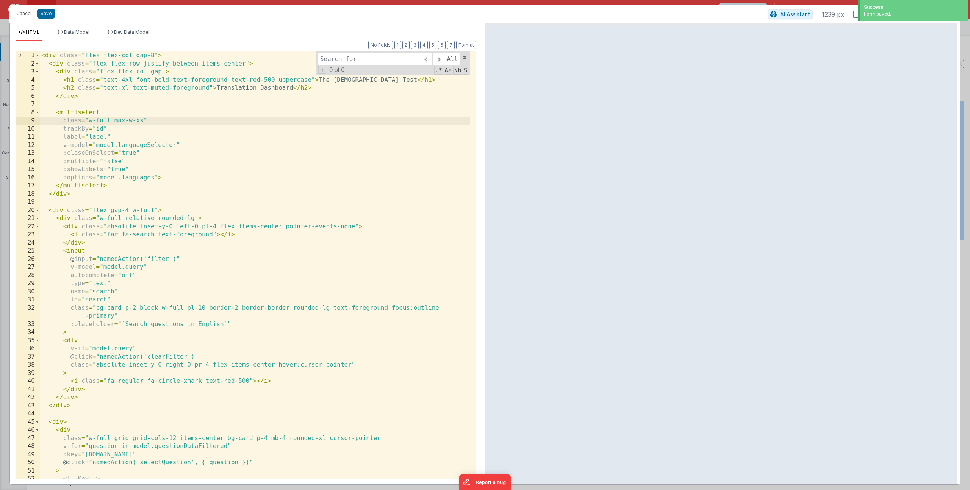
type input "model.selectedQuestion && model.selectedQuestion.id === question.id"
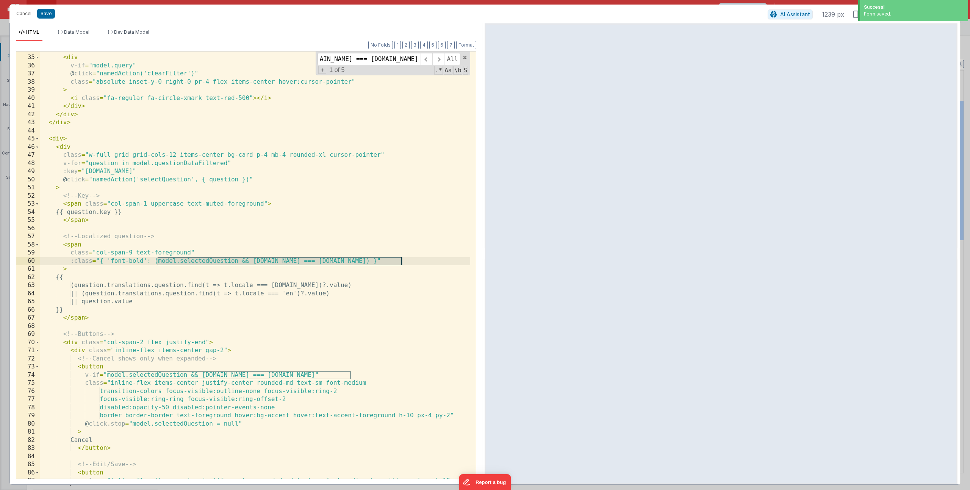
scroll to position [283, 0]
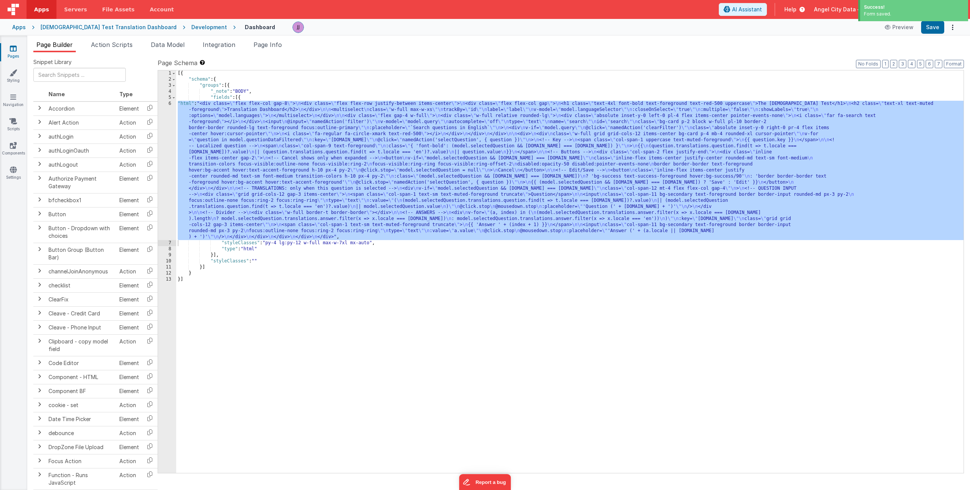
click at [227, 142] on div "[{ "schema" : { "groups" : [{ "_note" : "BODY" , "fields" : [{ "html" : "<div c…" at bounding box center [569, 277] width 787 height 415
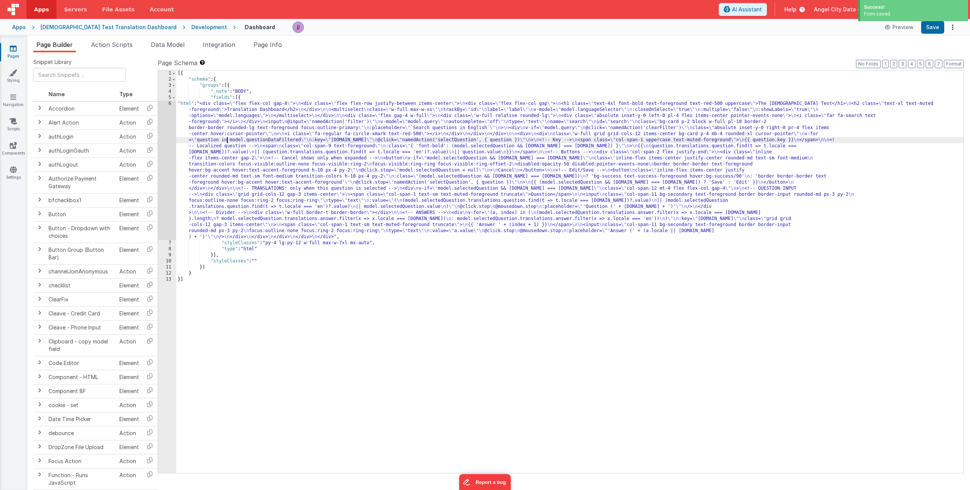
click at [165, 133] on div "6" at bounding box center [167, 170] width 18 height 139
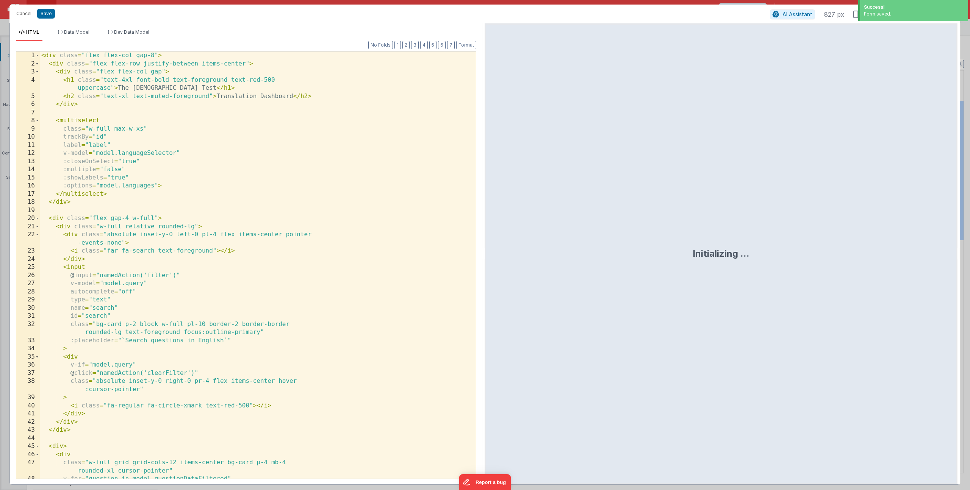
click at [216, 124] on div "< div class = "flex flex-col gap-8" > < div class = "flex flex-row justify-betw…" at bounding box center [255, 274] width 430 height 444
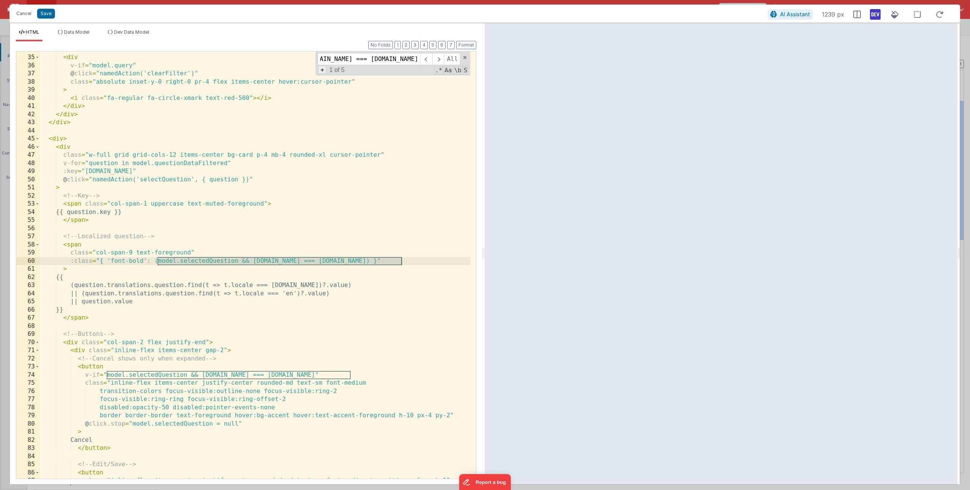
type input "model.selectedQuestion && model.selectedQuestion.id === question.id"
click at [323, 70] on span "+" at bounding box center [322, 70] width 8 height 8
click at [350, 73] on input at bounding box center [368, 73] width 103 height 12
paste input "model.selectedQuestion && model.selectedQuestion._sourceId === [DOMAIN_NAME]"
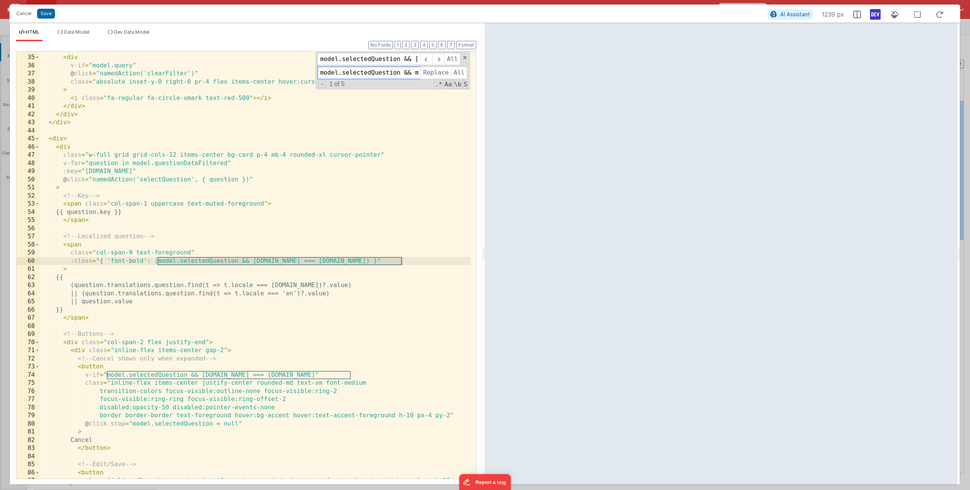
scroll to position [0, 171]
type input "model.selectedQuestion && model.selectedQuestion._sourceId === [DOMAIN_NAME]"
click at [463, 73] on span "All" at bounding box center [459, 73] width 16 height 12
click at [364, 127] on div "> < div v-if = "model.query" @ click = "namedAction('clearFilter')" class = "ab…" at bounding box center [255, 271] width 430 height 452
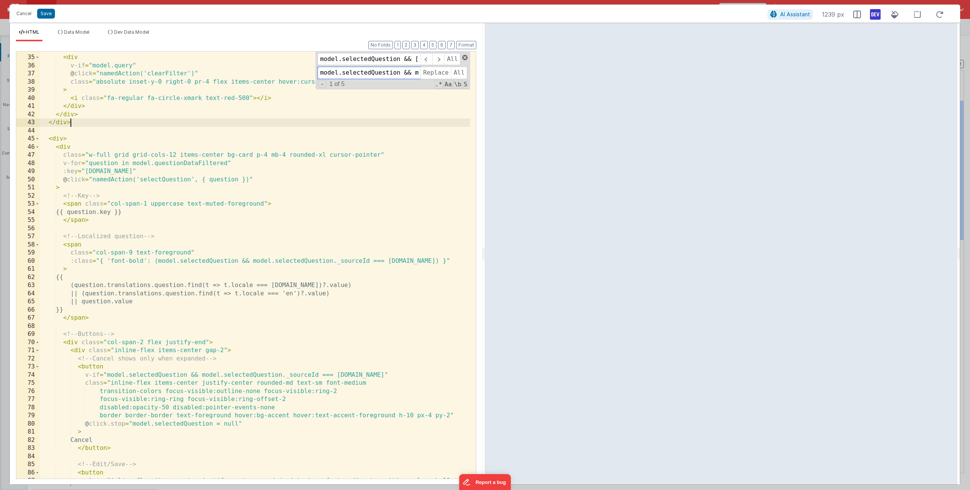
click at [465, 56] on span at bounding box center [464, 57] width 5 height 5
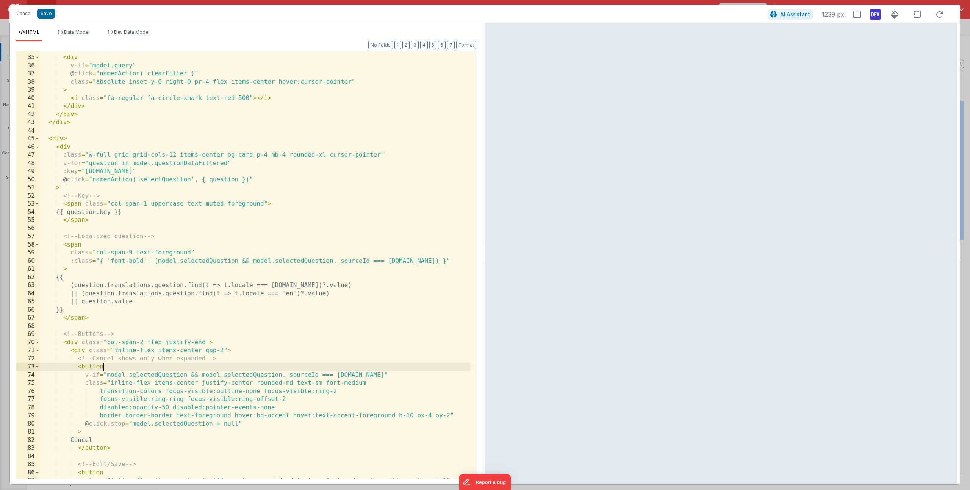
click at [182, 365] on div "> < div v-if = "model.query" @ click = "namedAction('clearFilter')" class = "ab…" at bounding box center [255, 271] width 430 height 452
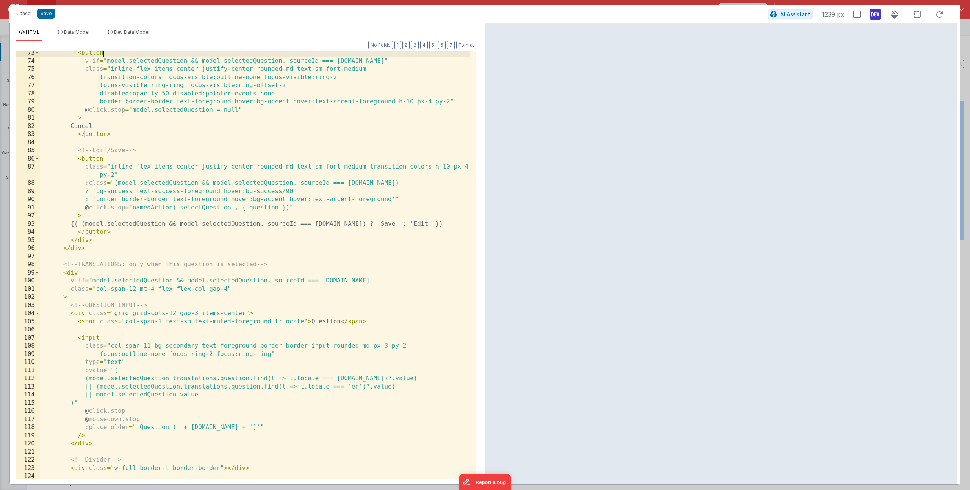
scroll to position [619, 0]
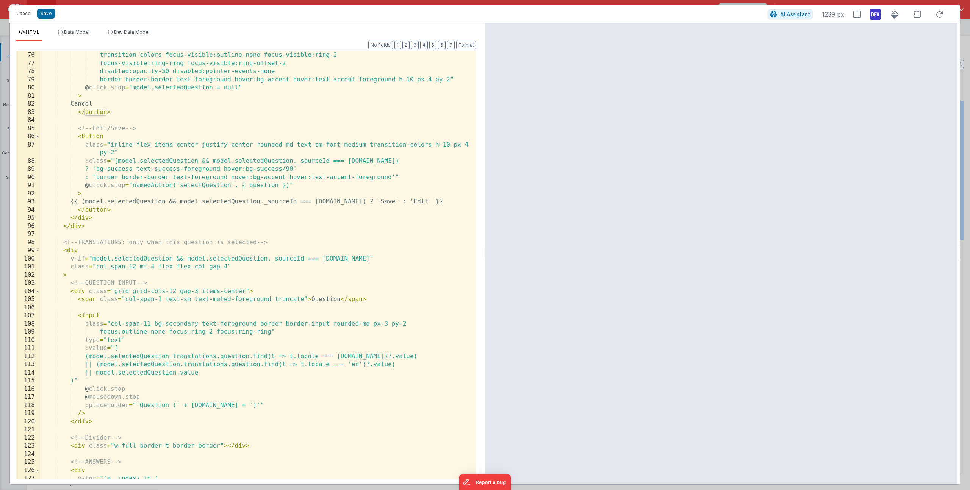
click at [188, 356] on div "transition-colors focus-visible:outline-none focus-visible:ring-2 focus-visible…" at bounding box center [255, 273] width 430 height 444
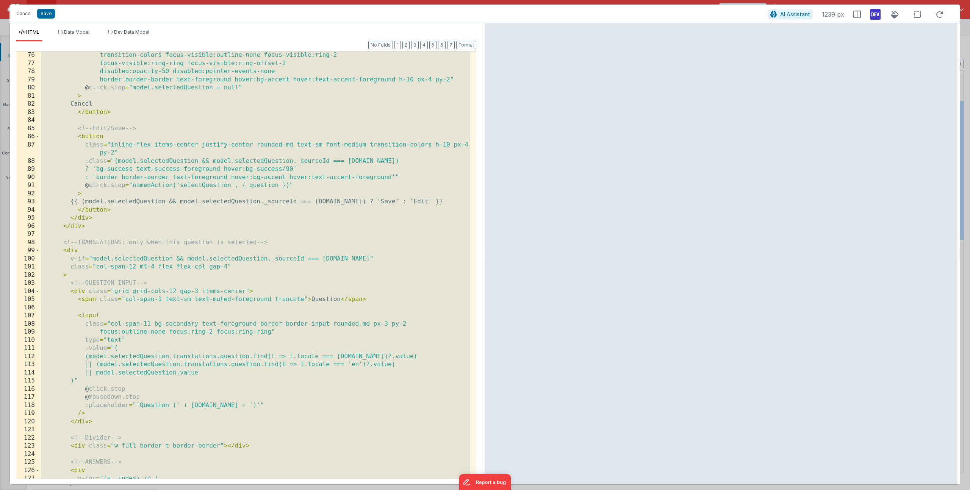
click at [164, 234] on div "transition-colors focus-visible:outline-none focus-visible:ring-2 focus-visible…" at bounding box center [255, 273] width 430 height 444
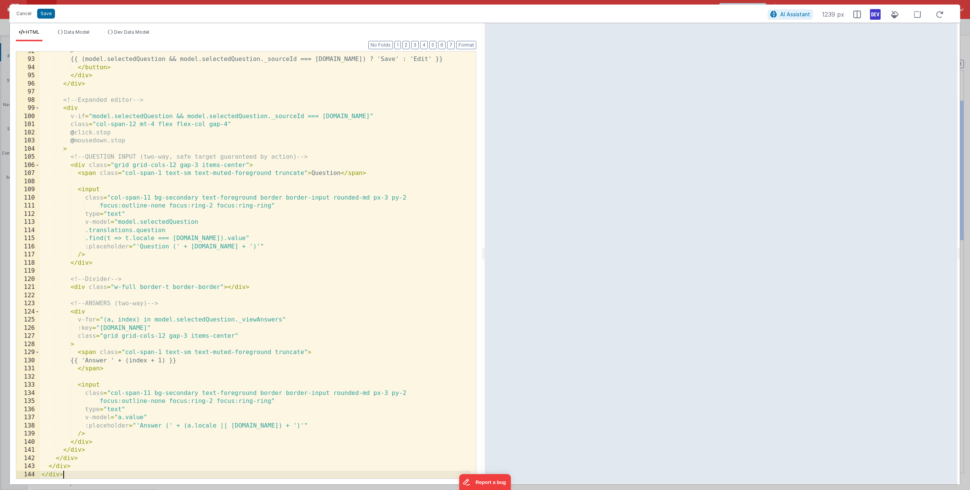
scroll to position [762, 0]
click at [44, 14] on button "Save" at bounding box center [46, 14] width 18 height 10
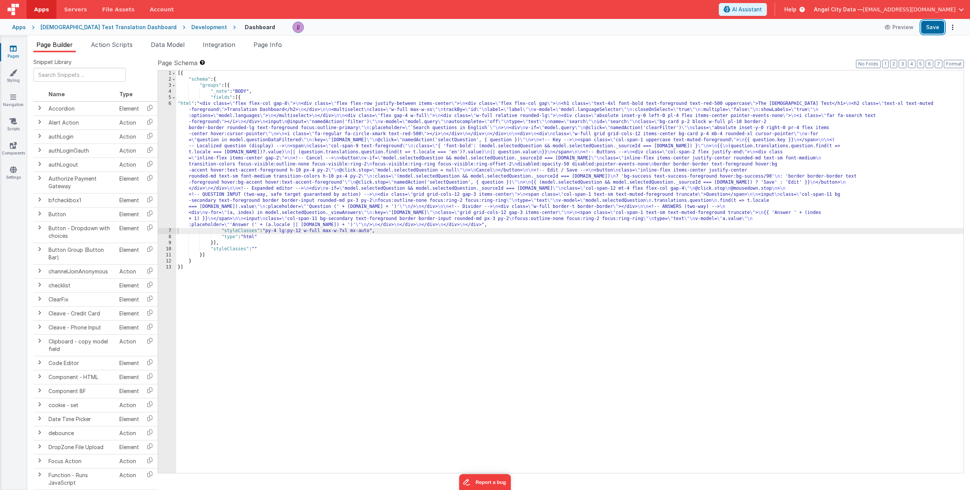
click at [927, 27] on button "Save" at bounding box center [932, 27] width 23 height 13
click at [274, 146] on div "[{ "schema" : { "groups" : [{ "_note" : "BODY" , "fields" : [{ "html" : "<div c…" at bounding box center [569, 277] width 787 height 415
click at [161, 174] on div "6" at bounding box center [167, 164] width 18 height 127
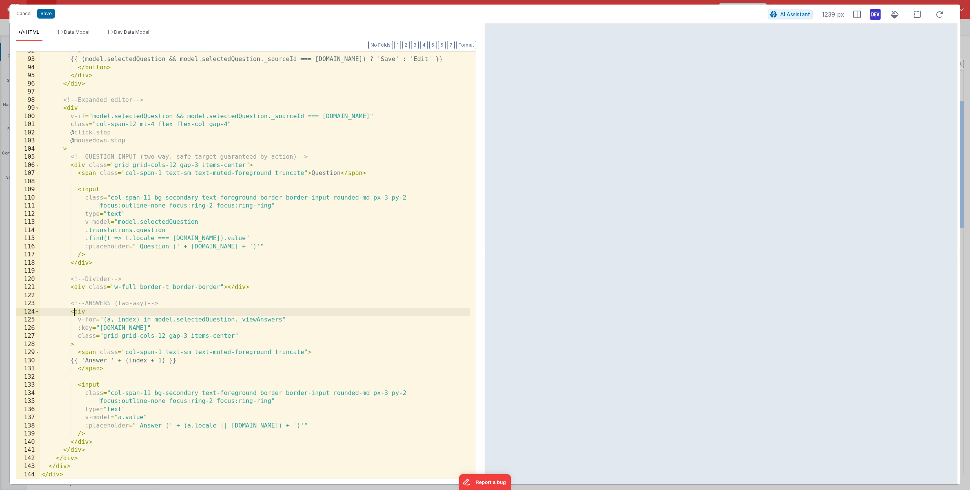
click at [74, 310] on div "> {{ (model.selectedQuestion && model.selectedQuestion._sourceId === question.i…" at bounding box center [255, 269] width 430 height 444
click at [36, 312] on span at bounding box center [37, 312] width 4 height 8
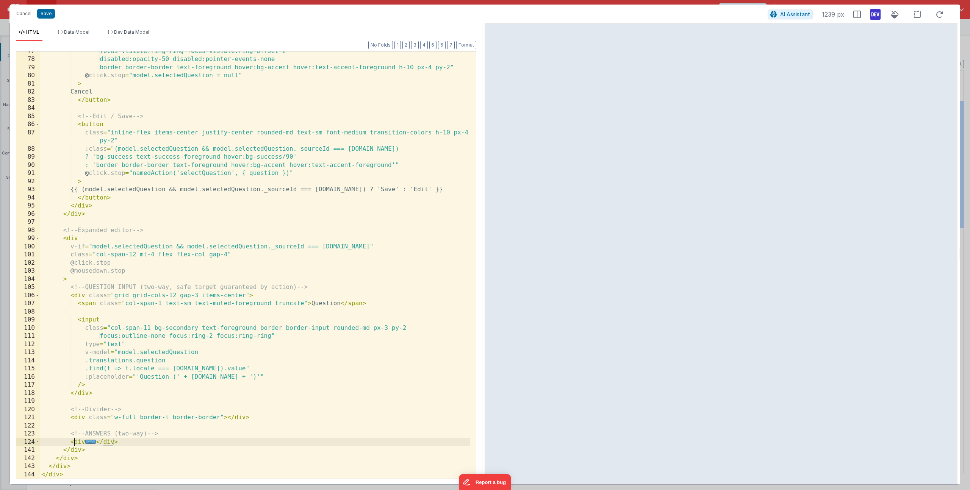
scroll to position [632, 0]
drag, startPoint x: 125, startPoint y: 445, endPoint x: 70, endPoint y: 435, distance: 56.5
click at [70, 435] on div "focus-visible:ring-ring focus-visible:ring-offset-2 disabled:opacity-50 disable…" at bounding box center [255, 269] width 430 height 444
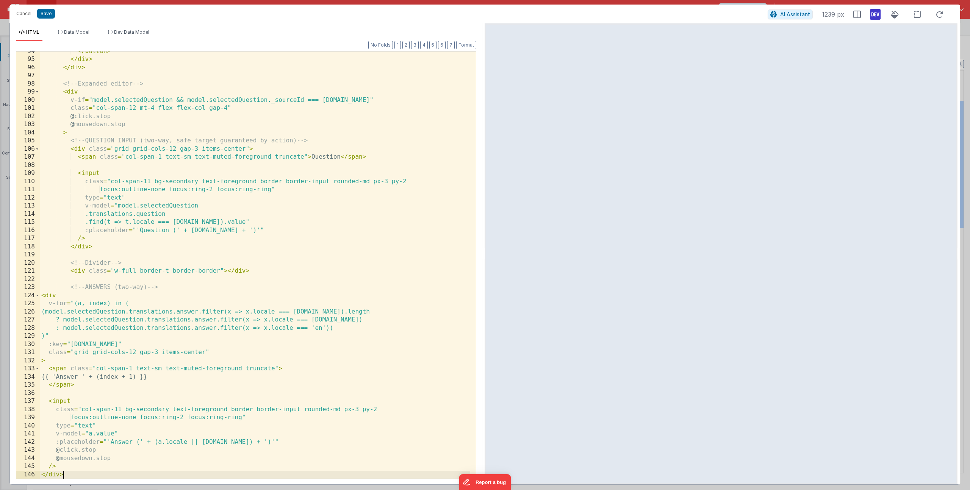
scroll to position [778, 0]
click at [467, 44] on button "Format" at bounding box center [466, 45] width 20 height 8
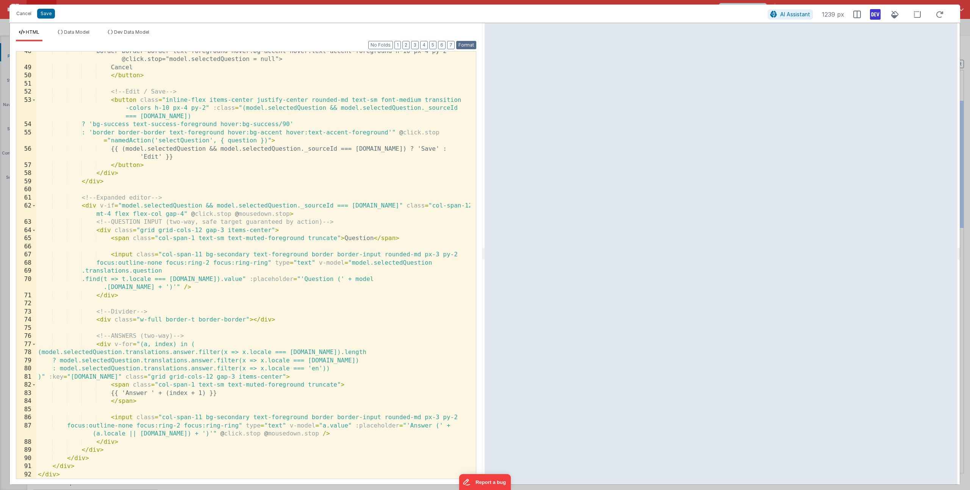
scroll to position [444, 0]
click at [38, 10] on button "Save" at bounding box center [46, 14] width 18 height 10
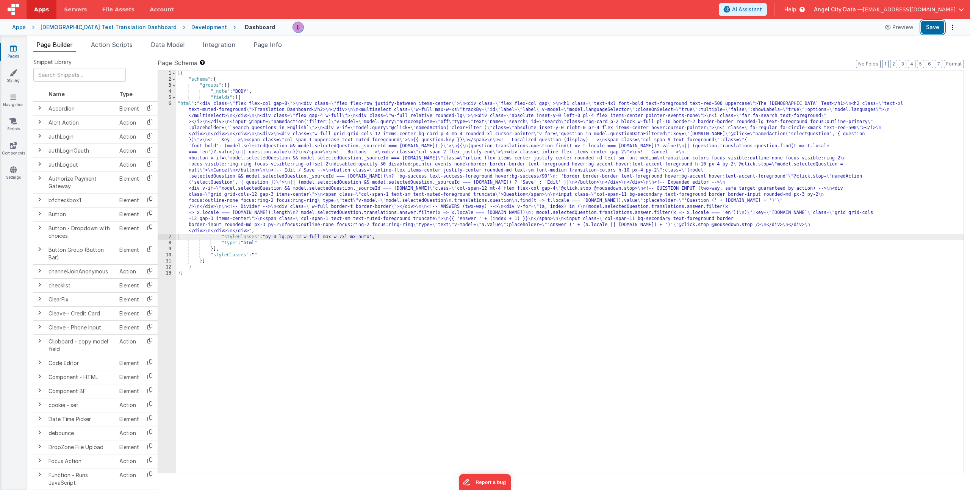
click at [937, 28] on button "Save" at bounding box center [932, 27] width 23 height 13
click at [249, 119] on div "[{ "schema" : { "groups" : [{ "_note" : "BODY" , "fields" : [{ "html" : "<div c…" at bounding box center [569, 277] width 787 height 415
click at [274, 163] on div "[{ "schema" : { "groups" : [{ "_note" : "BODY" , "fields" : [{ "html" : "<div c…" at bounding box center [569, 277] width 787 height 415
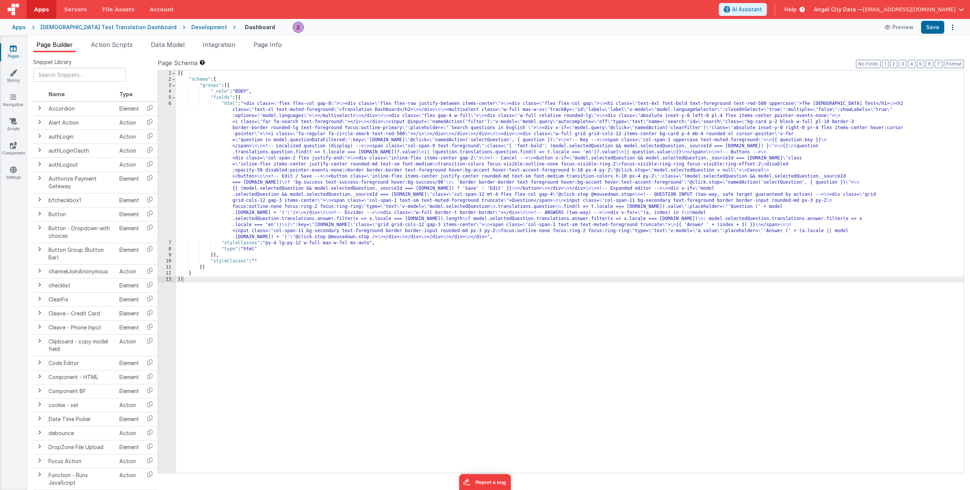
click at [285, 154] on div "[{ "schema" : { "groups" : [{ "_note" : "BODY" , "fields" : [{ "html" : "<div c…" at bounding box center [569, 277] width 787 height 415
click at [296, 186] on div "[{ "schema" : { "groups" : [{ "_note" : "BODY" , "fields" : [{ "html" : "<div c…" at bounding box center [569, 277] width 787 height 415
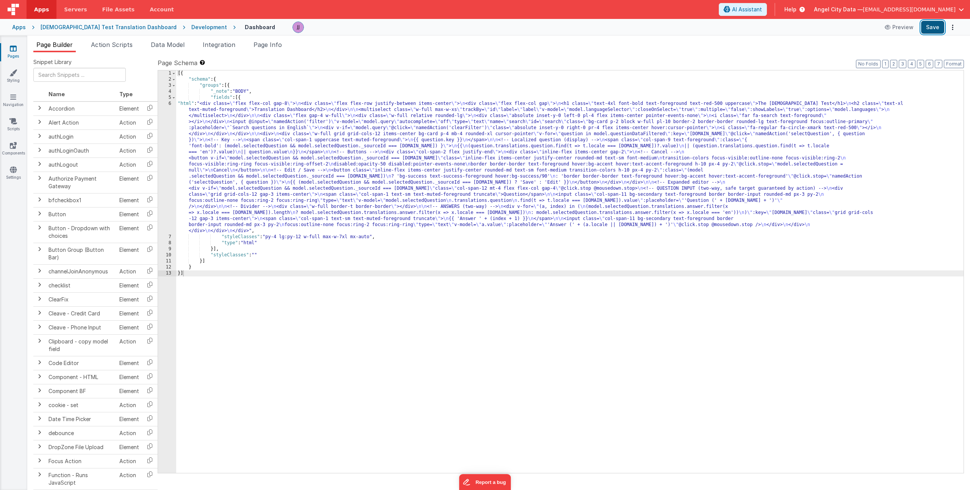
click at [931, 27] on button "Save" at bounding box center [932, 27] width 23 height 13
click at [166, 42] on span "Data Model" at bounding box center [168, 45] width 34 height 8
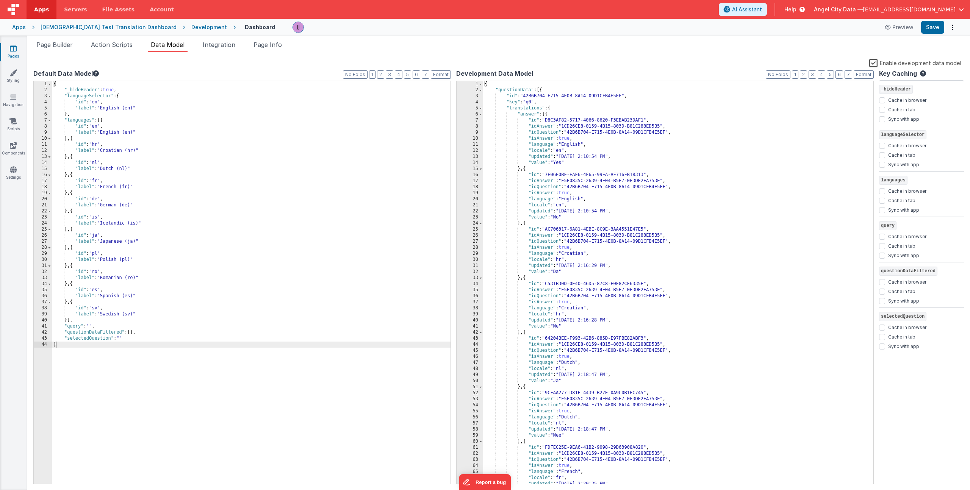
click at [873, 64] on label "Enable development data model" at bounding box center [915, 62] width 92 height 9
click at [0, 0] on input "Enable development data model" at bounding box center [0, 0] width 0 height 0
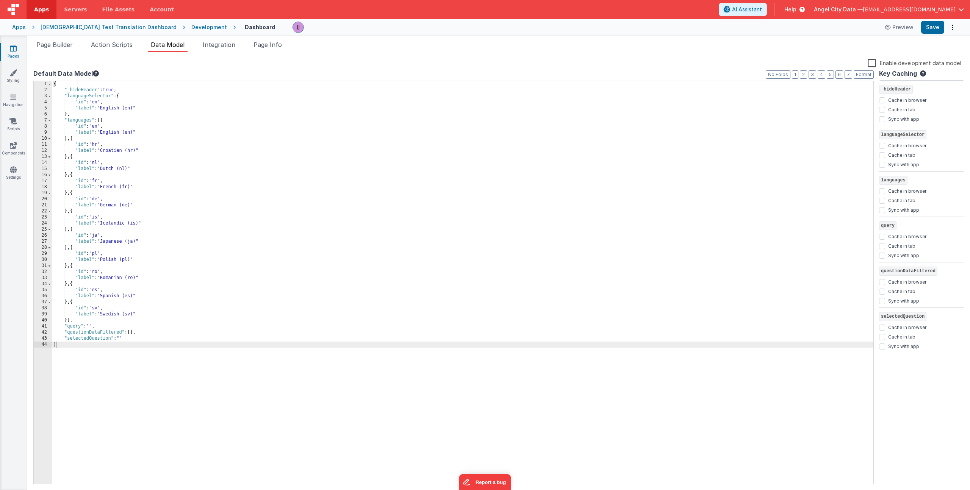
click at [228, 38] on div "Page Builder Action Scripts Data Model Integration Page Info Snippet Library Na…" at bounding box center [498, 263] width 943 height 455
click at [227, 40] on li "Integration" at bounding box center [219, 46] width 39 height 12
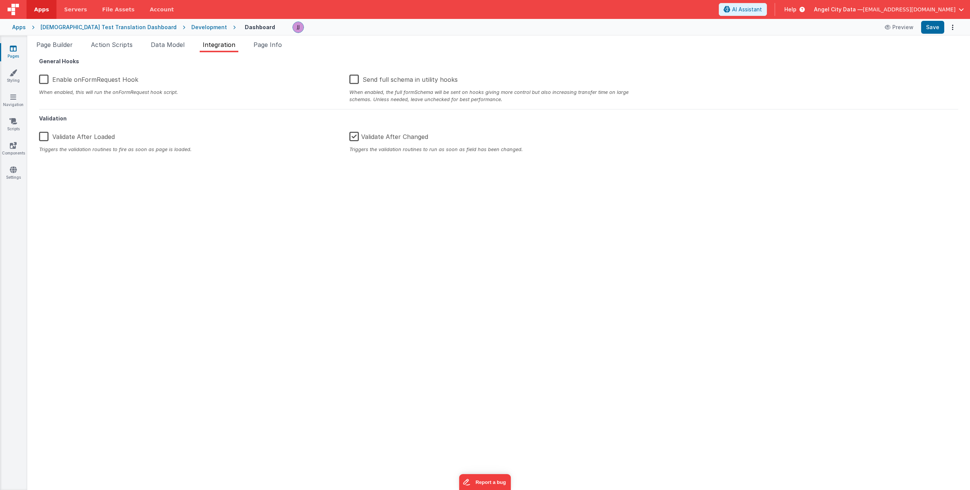
click at [41, 79] on label "Enable onFormRequest Hook" at bounding box center [88, 78] width 99 height 16
click at [0, 0] on input "Enable onFormRequest Hook" at bounding box center [0, 0] width 0 height 0
click at [940, 27] on button "Save" at bounding box center [932, 27] width 23 height 13
click at [258, 43] on span "Page Info" at bounding box center [267, 45] width 28 height 8
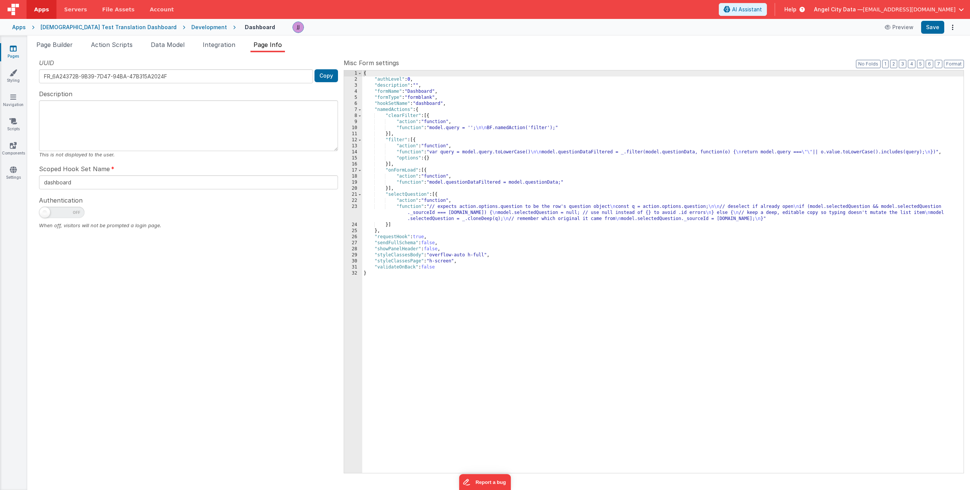
click at [397, 225] on div "{ "authLevel" : 0 , "description" : "" , "formName" : "Dashboard" , "formType" …" at bounding box center [662, 277] width 601 height 415
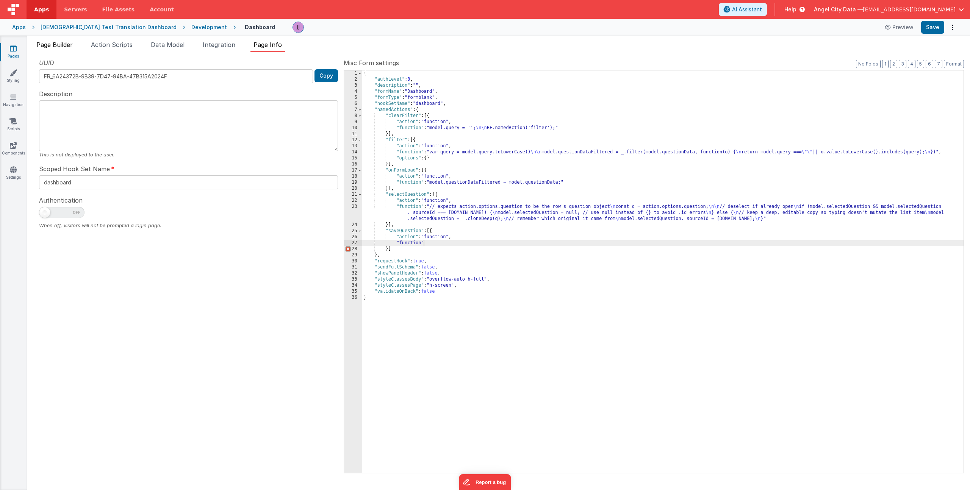
click at [57, 46] on span "Page Builder" at bounding box center [54, 45] width 36 height 8
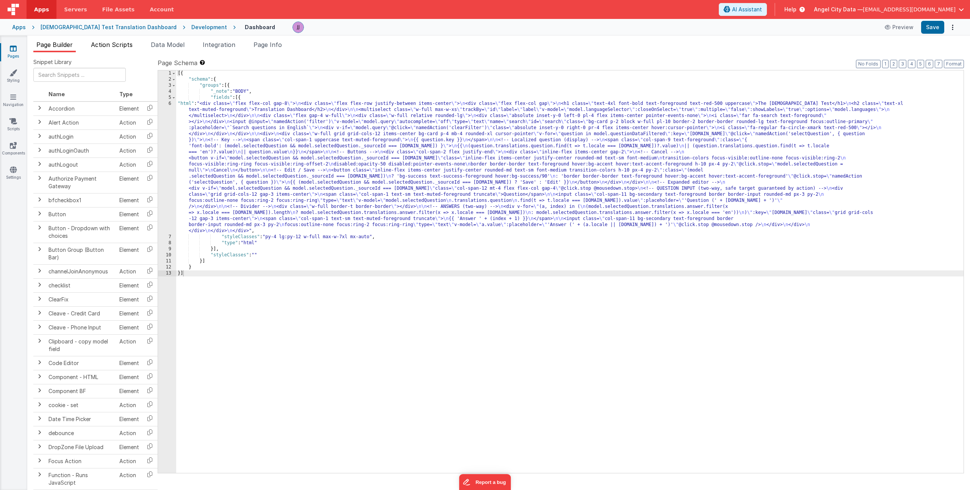
click at [102, 43] on span "Action Scripts" at bounding box center [112, 45] width 42 height 8
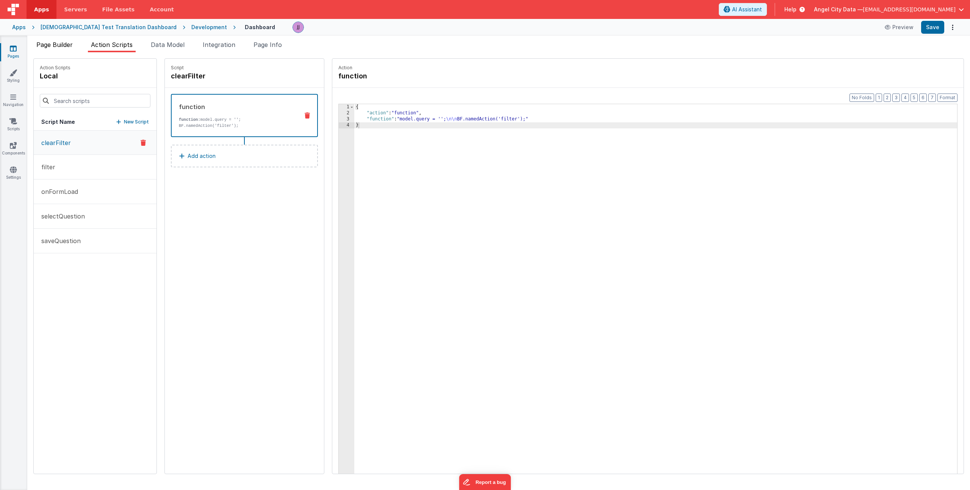
click at [55, 44] on span "Page Builder" at bounding box center [54, 45] width 36 height 8
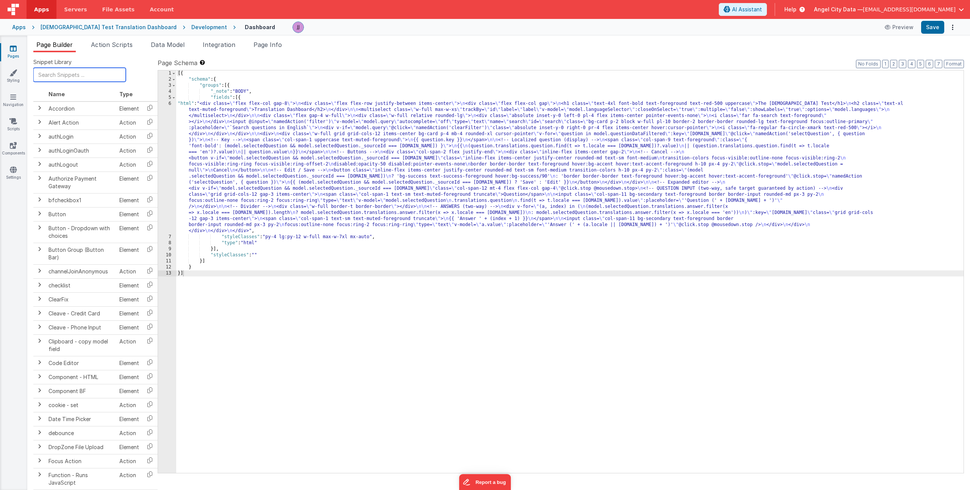
click at [60, 72] on input "text" at bounding box center [79, 75] width 92 height 14
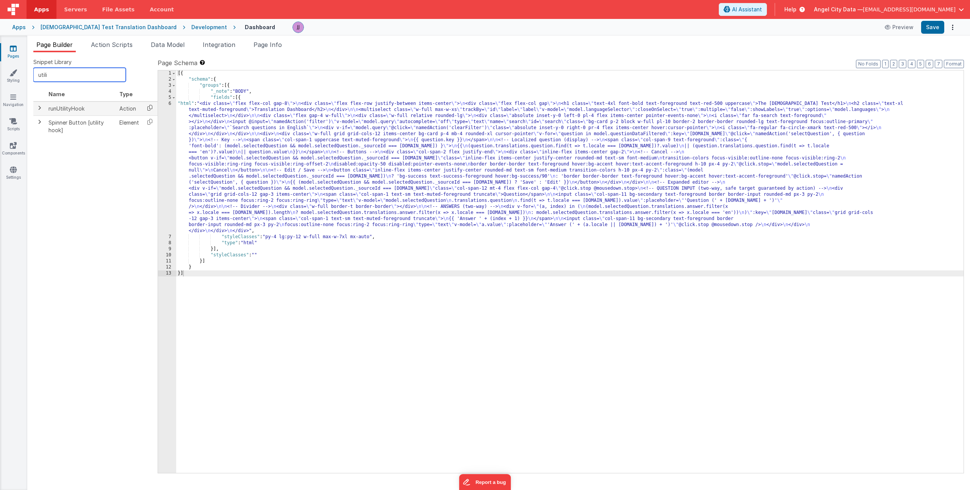
type input "utili"
click at [151, 108] on icon at bounding box center [150, 108] width 16 height 12
click at [280, 45] on span "Page Info" at bounding box center [267, 45] width 28 height 8
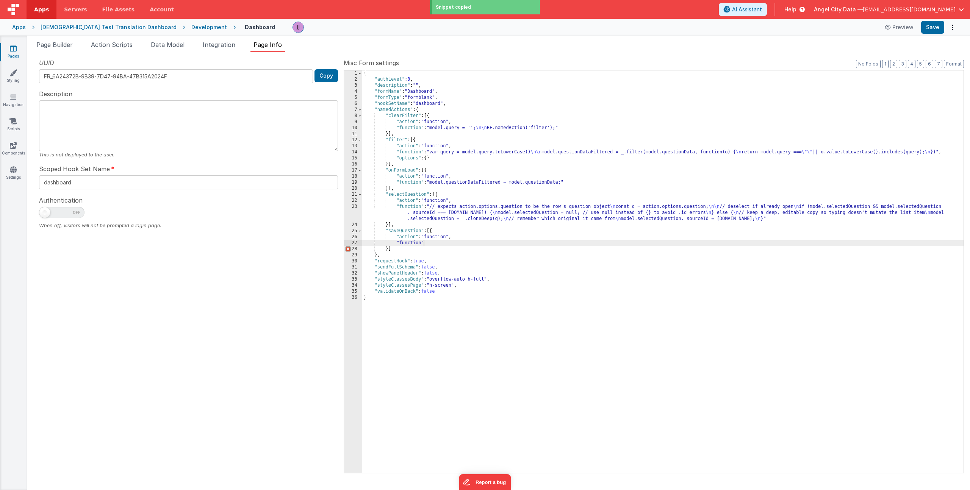
click at [425, 242] on div "{ "authLevel" : 0 , "description" : "" , "formName" : "Dashboard" , "formType" …" at bounding box center [662, 277] width 601 height 415
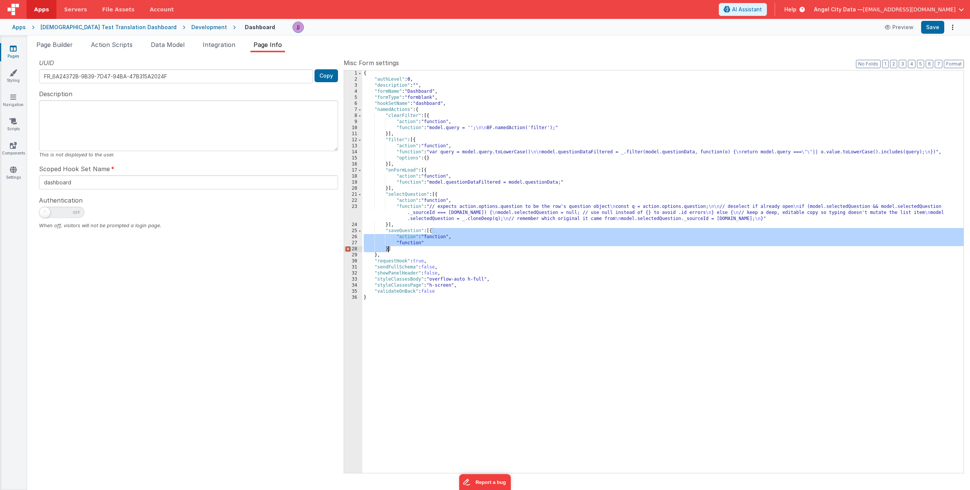
drag, startPoint x: 432, startPoint y: 233, endPoint x: 389, endPoint y: 250, distance: 45.9
click at [389, 250] on div "{ "authLevel" : 0 , "description" : "" , "formName" : "Dashboard" , "formType" …" at bounding box center [662, 277] width 601 height 415
paste textarea
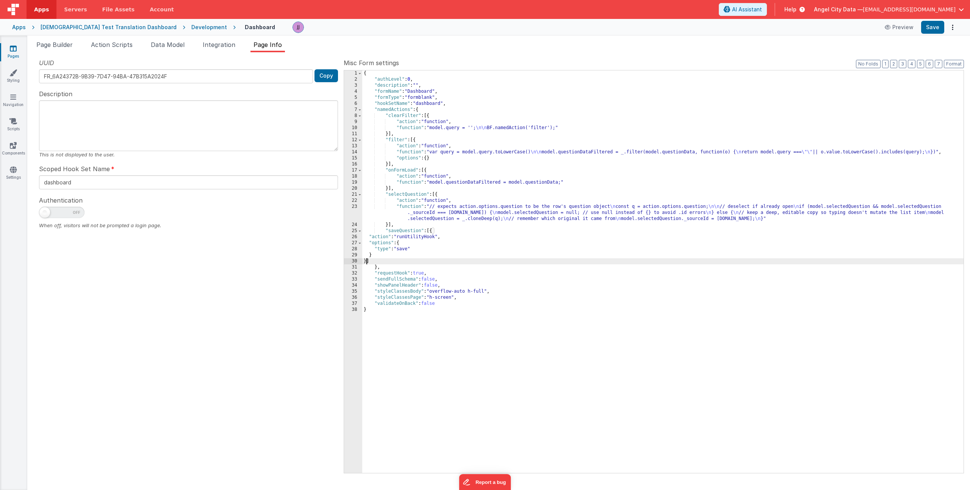
click at [452, 239] on div "{ "authLevel" : 0 , "description" : "" , "formName" : "Dashboard" , "formType" …" at bounding box center [662, 277] width 601 height 415
click at [383, 253] on div "{ "authLevel" : 0 , "description" : "" , "formName" : "Dashboard" , "formType" …" at bounding box center [662, 277] width 601 height 415
click at [417, 255] on div "{ "authLevel" : 0 , "description" : "" , "formName" : "Dashboard" , "formType" …" at bounding box center [662, 277] width 601 height 415
click at [931, 30] on button "Save" at bounding box center [932, 27] width 23 height 13
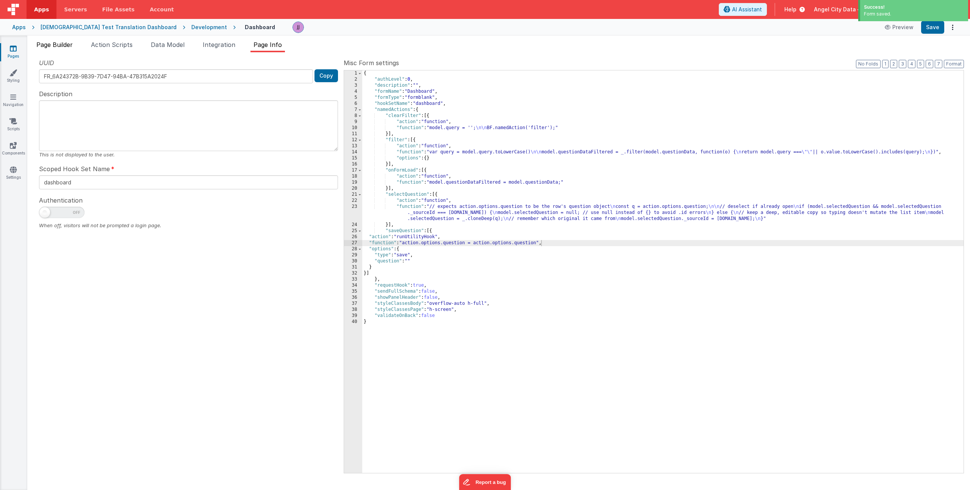
click at [66, 45] on span "Page Builder" at bounding box center [54, 45] width 36 height 8
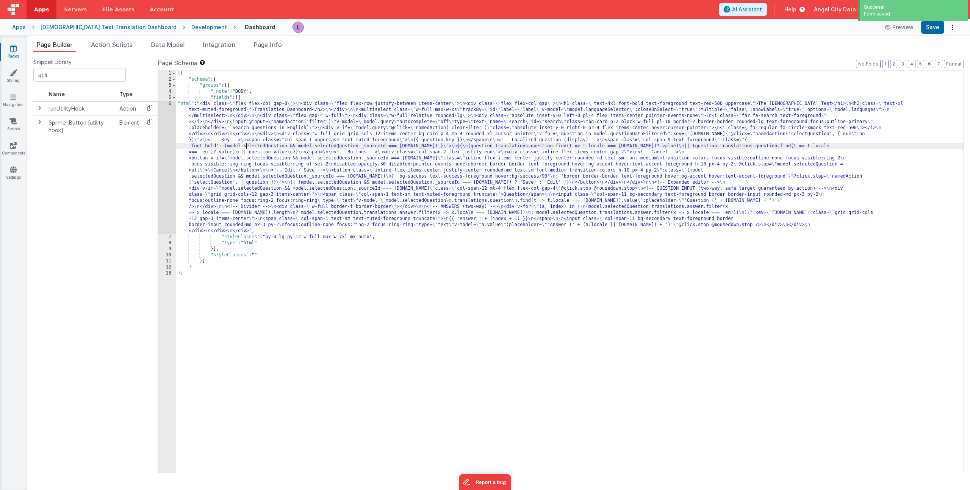
click at [246, 147] on div "[{ "schema" : { "groups" : [{ "_note" : "BODY" , "fields" : [{ "html" : "<div c…" at bounding box center [569, 277] width 787 height 415
click at [161, 163] on div "6" at bounding box center [167, 167] width 18 height 133
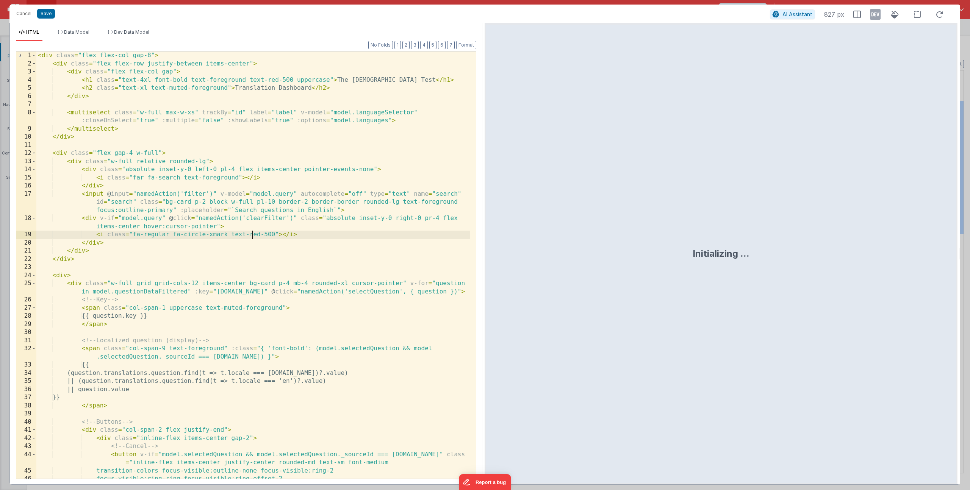
click at [252, 234] on div "< div class = "flex flex-col gap-8" > < div class = "flex flex-row justify-betw…" at bounding box center [253, 274] width 434 height 444
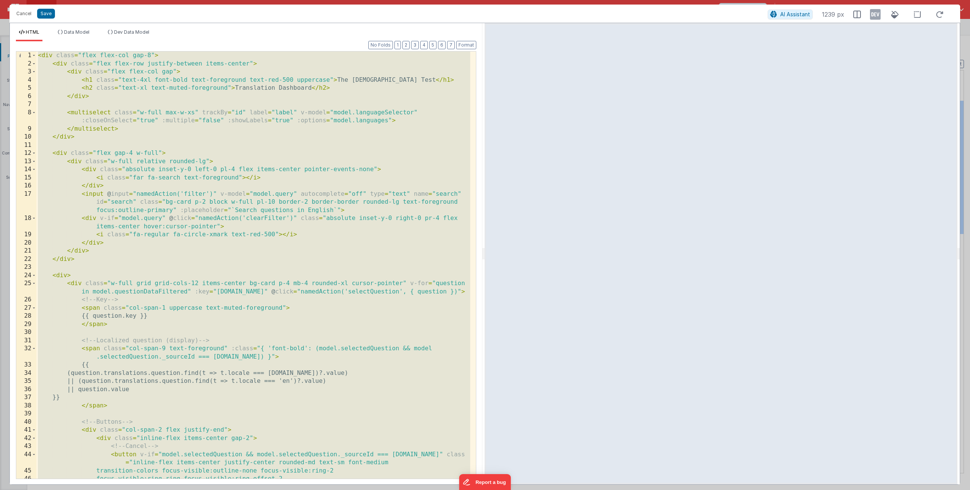
click at [247, 243] on div "< div class = "flex flex-col gap-8" > < div class = "flex flex-row justify-betw…" at bounding box center [253, 274] width 434 height 444
click at [44, 15] on button "Save" at bounding box center [46, 14] width 18 height 10
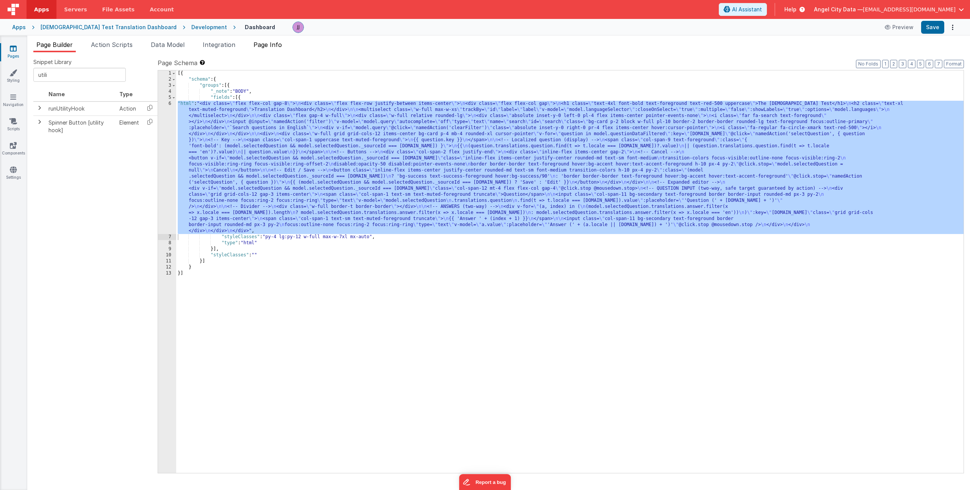
click at [266, 46] on span "Page Info" at bounding box center [267, 45] width 28 height 8
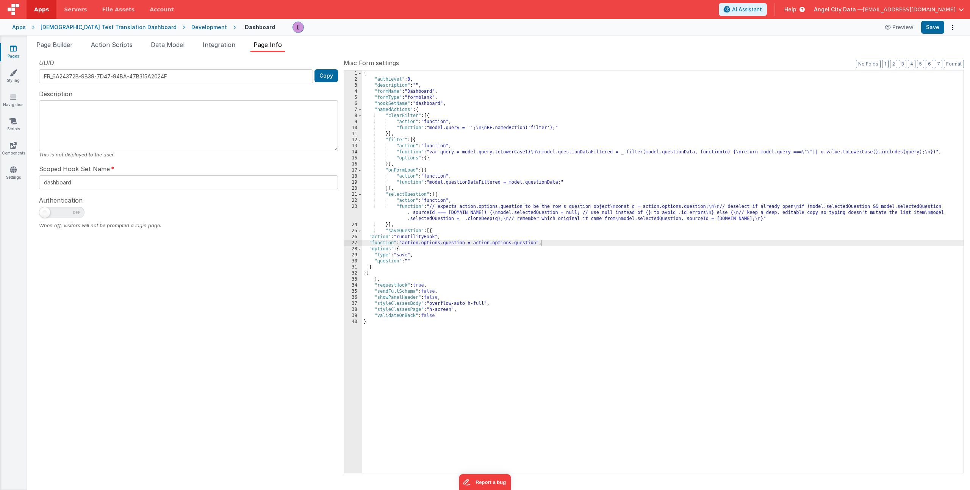
click at [411, 255] on div "{ "authLevel" : 0 , "description" : "" , "formName" : "Dashboard" , "formType" …" at bounding box center [662, 277] width 601 height 415
click at [938, 27] on button "Save" at bounding box center [932, 27] width 23 height 13
click at [65, 44] on span "Page Builder" at bounding box center [54, 45] width 36 height 8
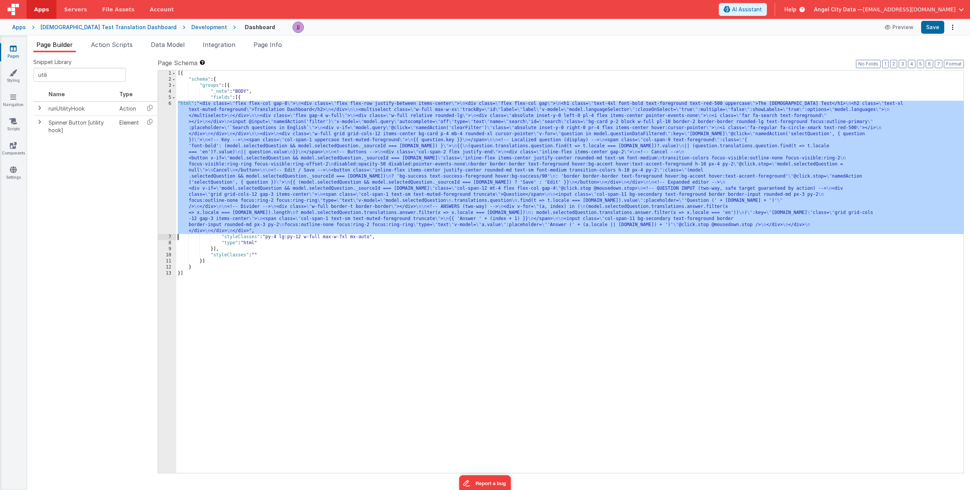
click at [247, 160] on div "[{ "schema" : { "groups" : [{ "_note" : "BODY" , "fields" : [{ "html" : "<div c…" at bounding box center [569, 277] width 787 height 415
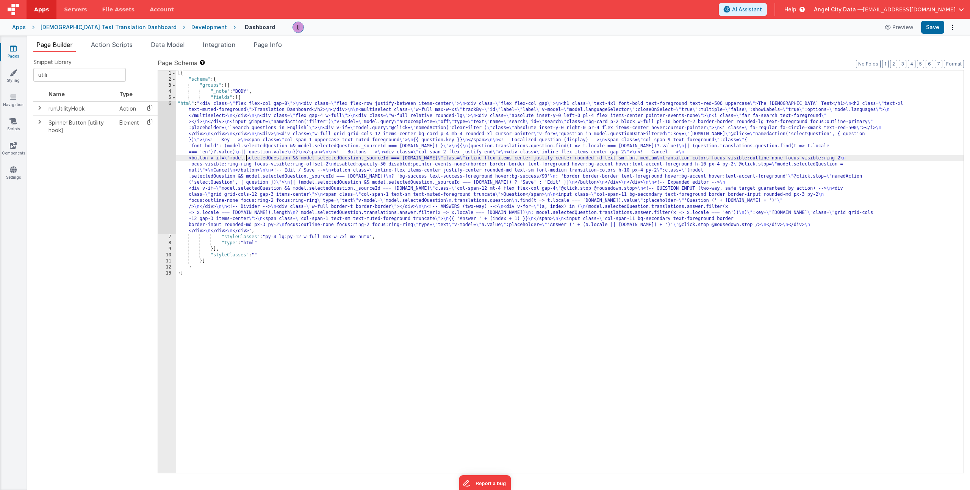
click at [167, 152] on div "6" at bounding box center [167, 167] width 18 height 133
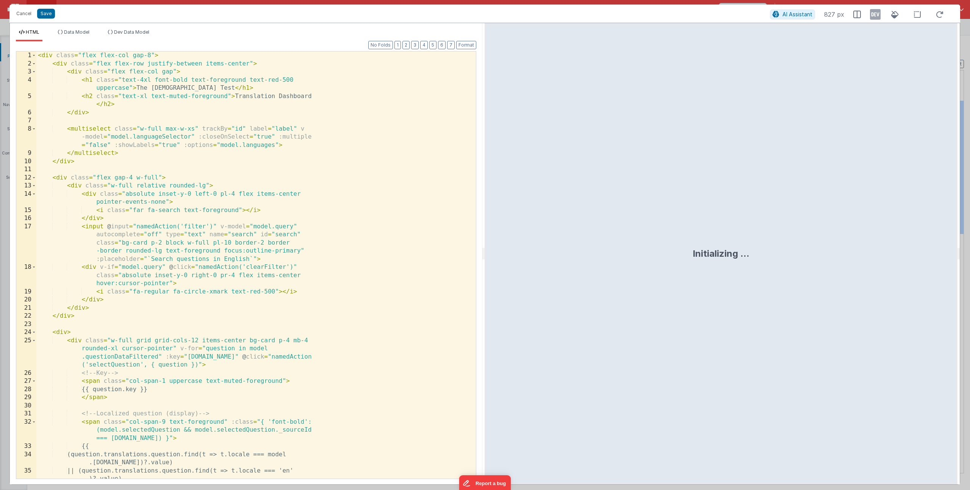
click at [269, 188] on div "< div class = "flex flex-col gap-8" > < div class = "flex flex-row justify-betw…" at bounding box center [253, 274] width 434 height 444
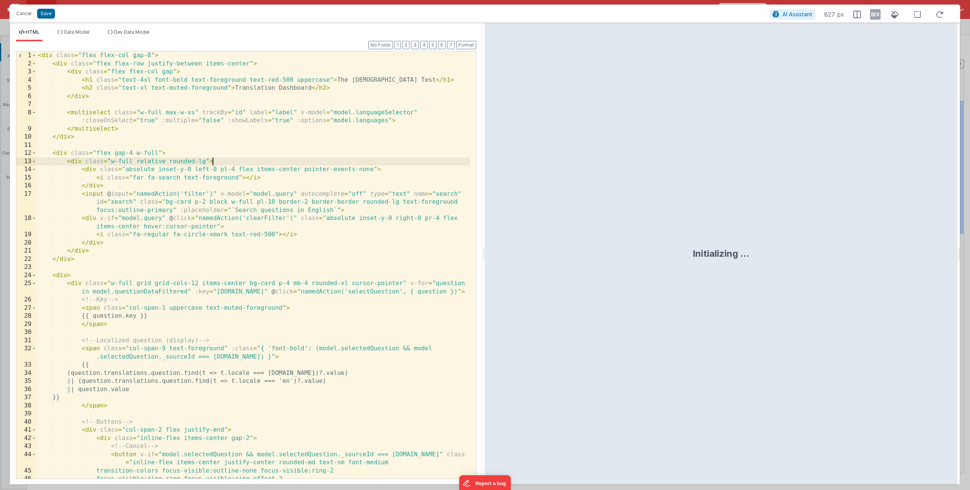
click at [116, 216] on div "< div class = "flex flex-col gap-8" > < div class = "flex flex-row justify-betw…" at bounding box center [253, 274] width 434 height 444
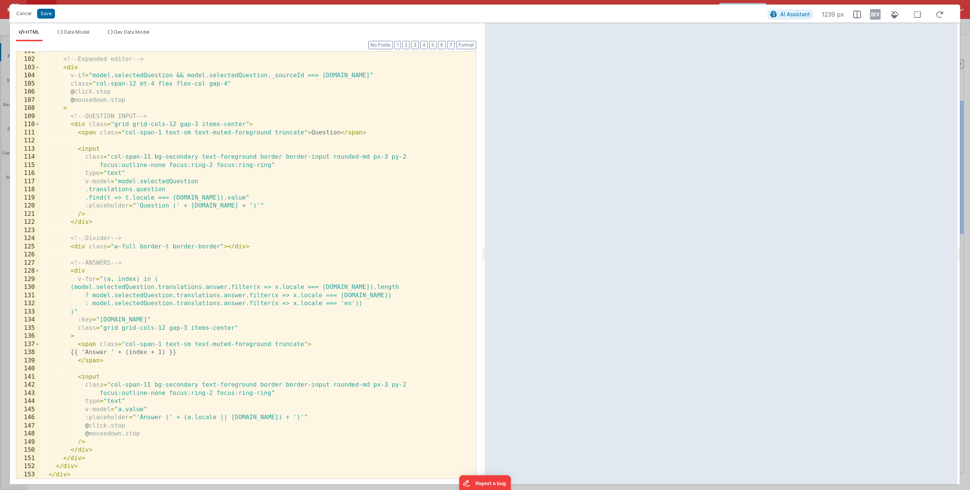
scroll to position [835, 0]
click at [43, 13] on button "Save" at bounding box center [46, 14] width 18 height 10
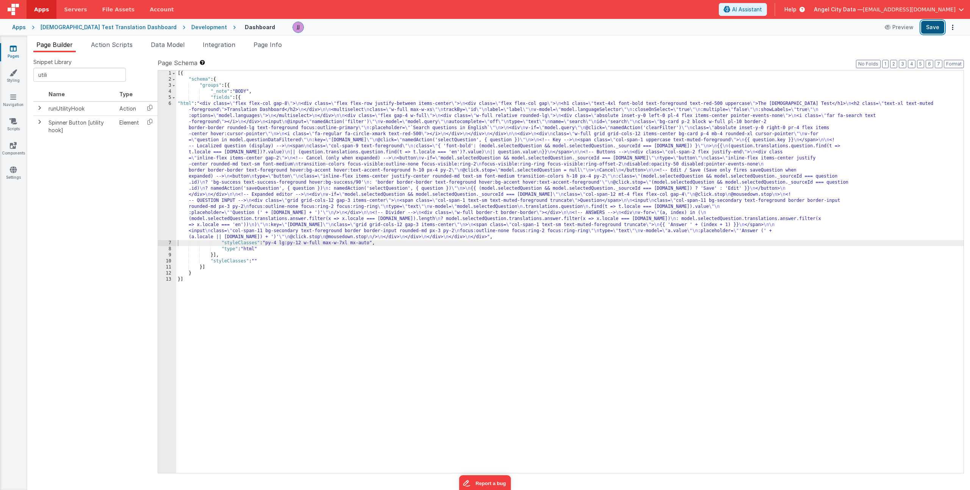
click at [925, 26] on button "Save" at bounding box center [932, 27] width 23 height 13
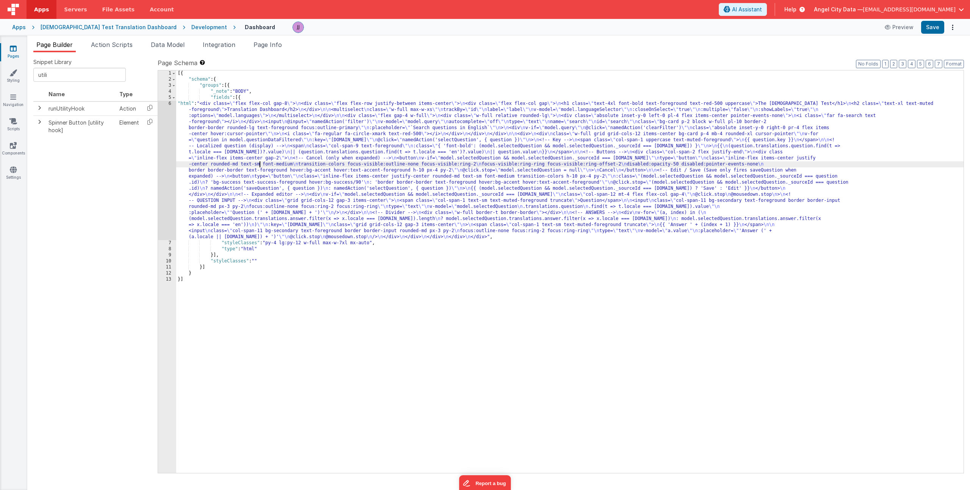
click at [261, 162] on div "[{ "schema" : { "groups" : [{ "_note" : "BODY" , "fields" : [{ "html" : "<div c…" at bounding box center [569, 277] width 787 height 415
click at [172, 165] on div "6" at bounding box center [167, 170] width 18 height 139
click at [159, 169] on div "6" at bounding box center [167, 170] width 18 height 139
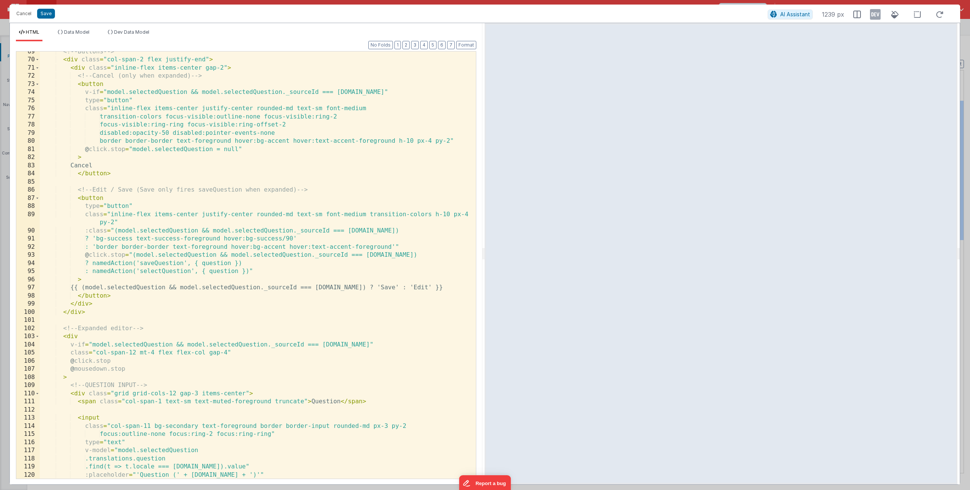
scroll to position [549, 0]
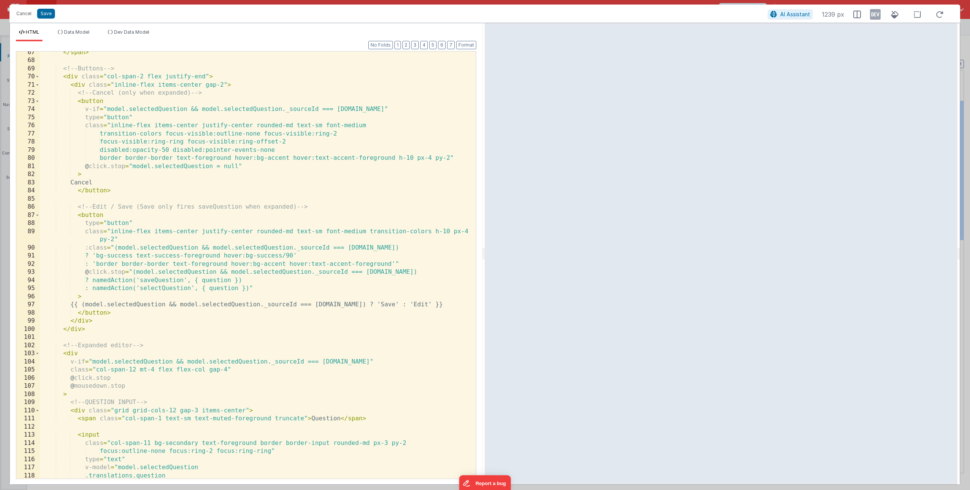
click at [218, 279] on div "</ span > <!-- Buttons --> < div class = "col-span-2 flex justify-end" > < div …" at bounding box center [255, 270] width 430 height 444
click at [43, 13] on button "Save" at bounding box center [46, 14] width 18 height 10
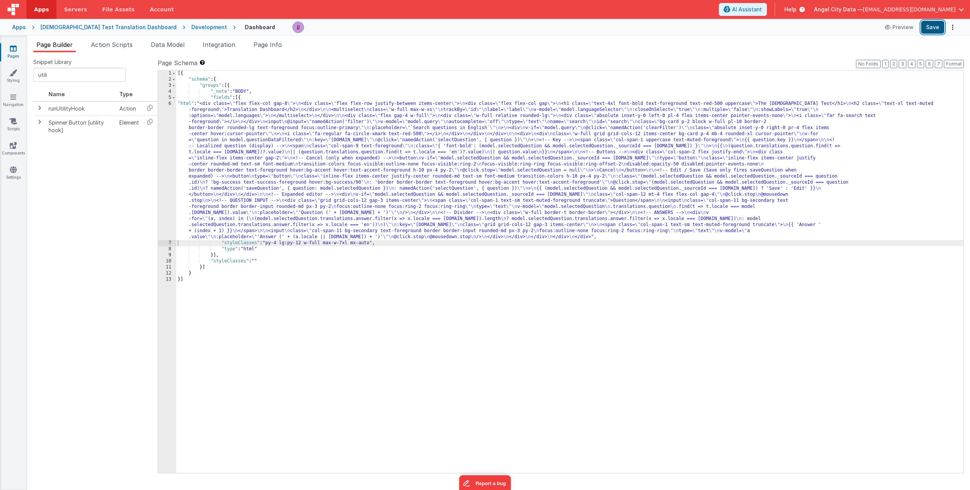
click at [940, 26] on button "Save" at bounding box center [932, 27] width 23 height 13
click at [242, 157] on div "[{ "schema" : { "groups" : [{ "_note" : "BODY" , "fields" : [{ "html" : "<div c…" at bounding box center [569, 277] width 787 height 415
click at [271, 45] on span "Page Info" at bounding box center [267, 45] width 28 height 8
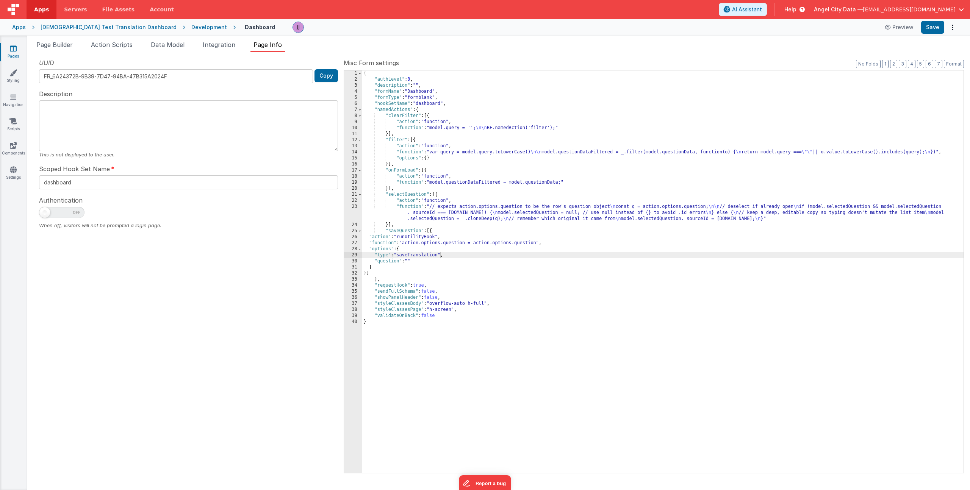
click at [409, 244] on div "{ "authLevel" : 0 , "description" : "" , "formName" : "Dashboard" , "formType" …" at bounding box center [662, 277] width 601 height 415
click at [353, 241] on div "27" at bounding box center [353, 243] width 18 height 6
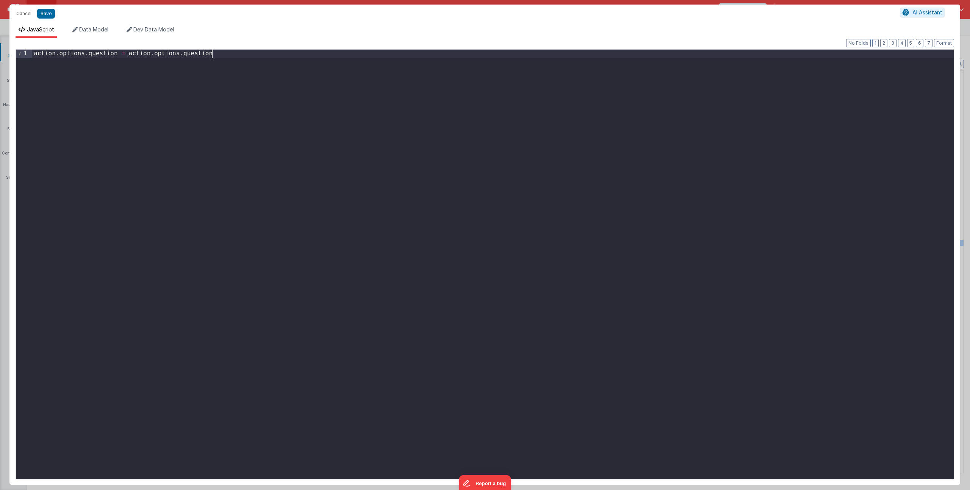
click at [178, 72] on div "action . options . question = action . options . question" at bounding box center [492, 273] width 921 height 446
click at [107, 54] on div "action . options . question = action . options . question" at bounding box center [492, 273] width 921 height 446
click at [138, 117] on div "action . options . question = action . options . question" at bounding box center [492, 273] width 921 height 446
click at [86, 70] on div "action . options . question = action . options . question" at bounding box center [492, 273] width 921 height 446
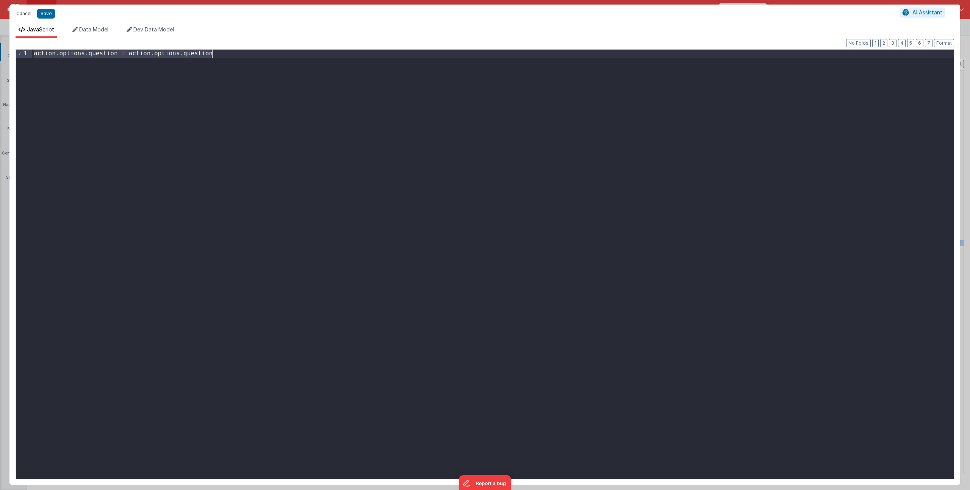
click at [26, 10] on button "Cancel" at bounding box center [24, 13] width 23 height 11
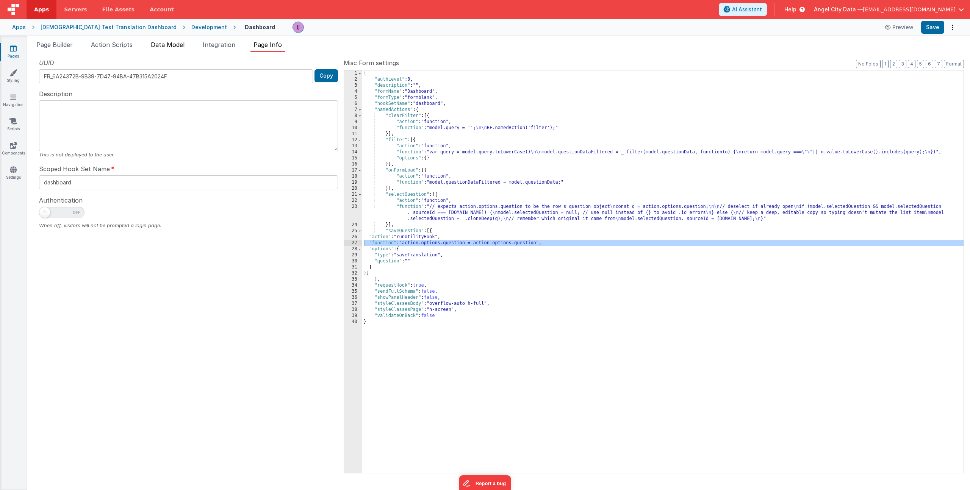
click at [174, 45] on span "Data Model" at bounding box center [168, 45] width 34 height 8
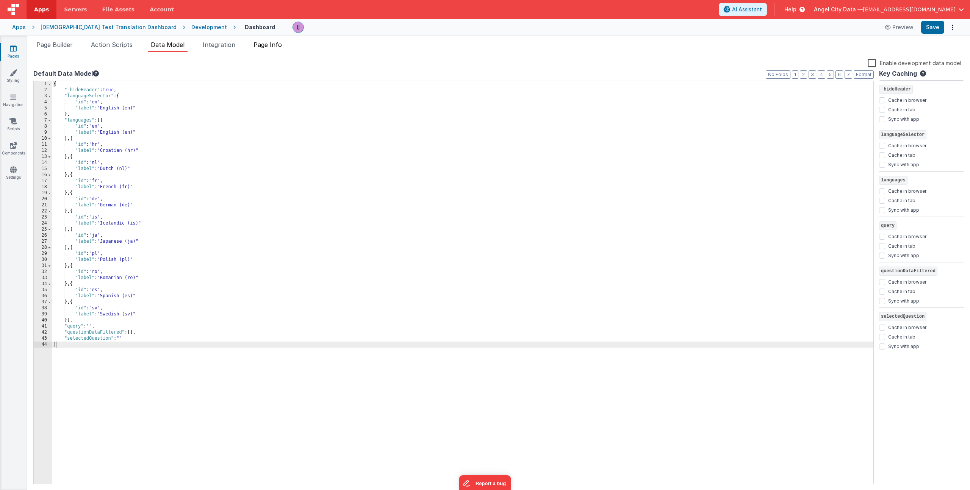
click at [279, 49] on li "Page Info" at bounding box center [267, 46] width 34 height 12
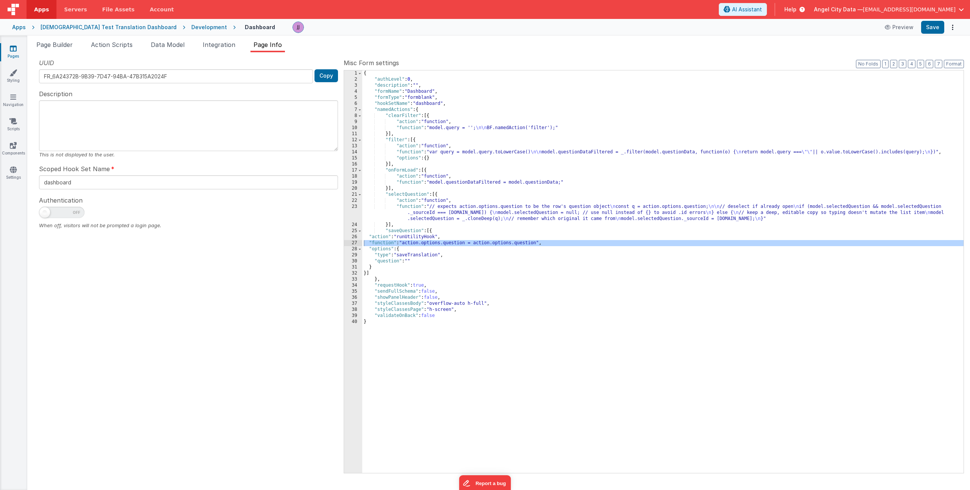
click at [403, 241] on div "{ "authLevel" : 0 , "description" : "" , "formName" : "Dashboard" , "formType" …" at bounding box center [662, 277] width 601 height 415
click at [352, 245] on div "27" at bounding box center [353, 243] width 18 height 6
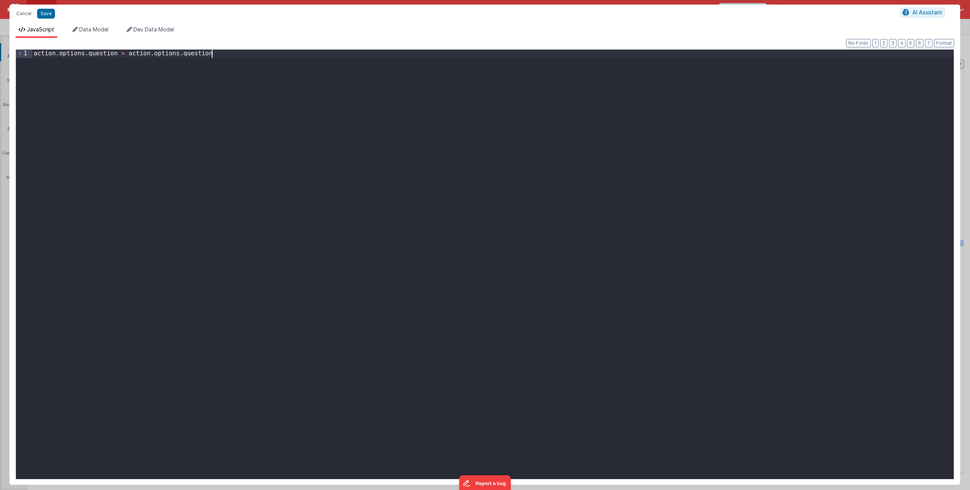
click at [145, 108] on div "action . options . question = action . options . question" at bounding box center [492, 273] width 921 height 446
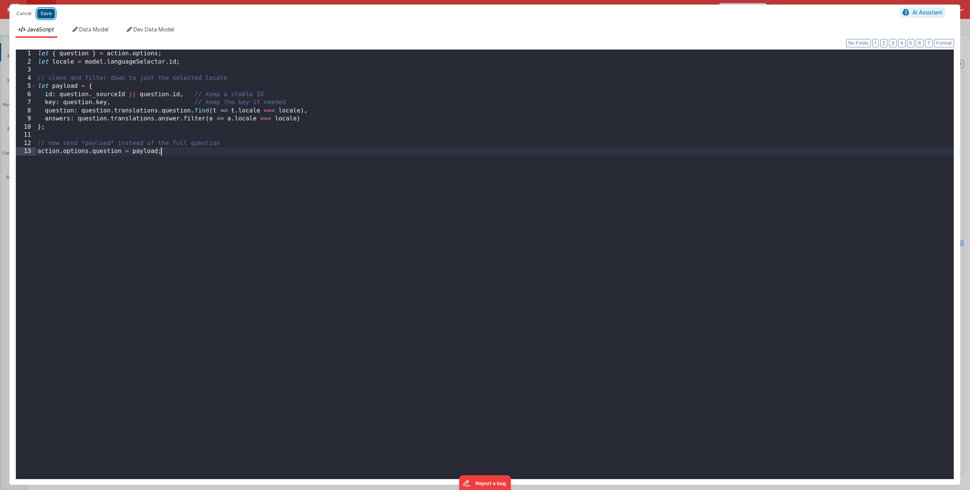
click at [53, 14] on button "Save" at bounding box center [46, 14] width 18 height 10
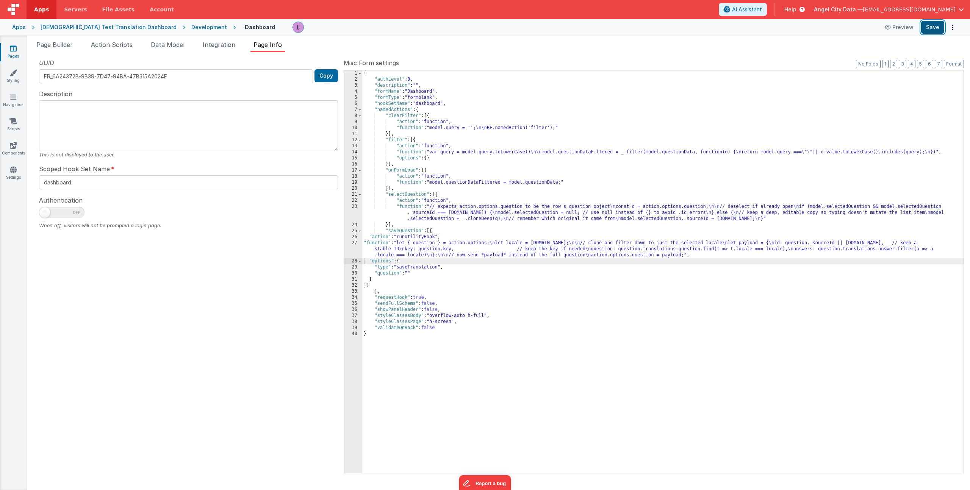
click at [938, 26] on button "Save" at bounding box center [932, 27] width 23 height 13
click at [931, 27] on button "Save" at bounding box center [932, 27] width 23 height 13
click at [954, 61] on button "Format" at bounding box center [954, 64] width 20 height 8
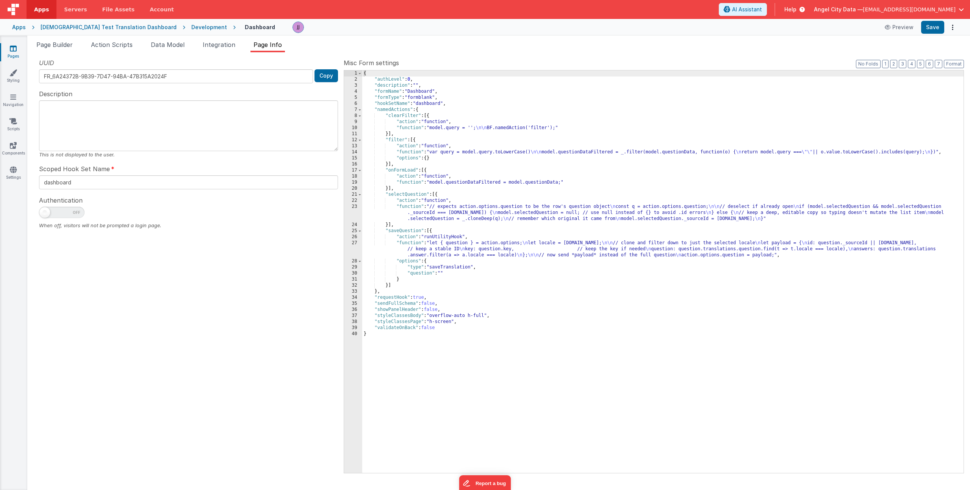
click at [405, 286] on div "{ "authLevel" : 0 , "description" : "" , "formName" : "Dashboard" , "formType" …" at bounding box center [662, 277] width 601 height 415
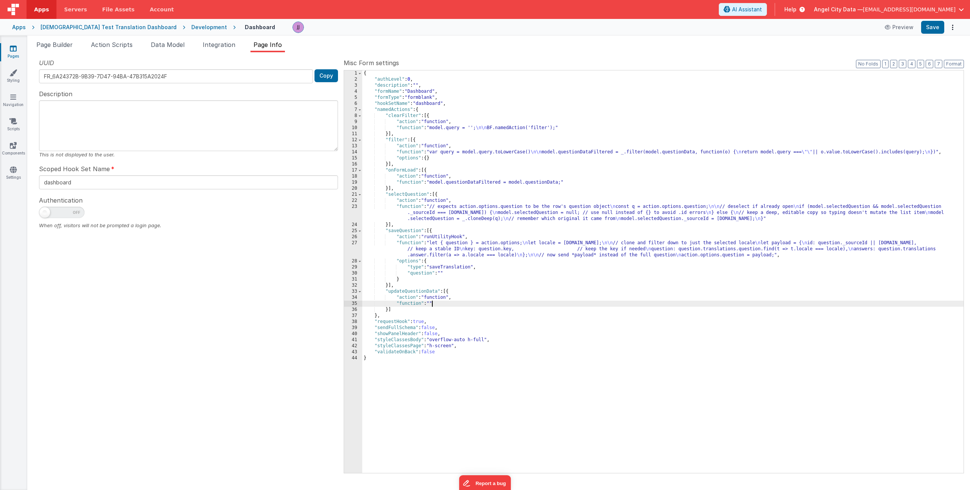
click at [352, 304] on div "35" at bounding box center [353, 304] width 18 height 6
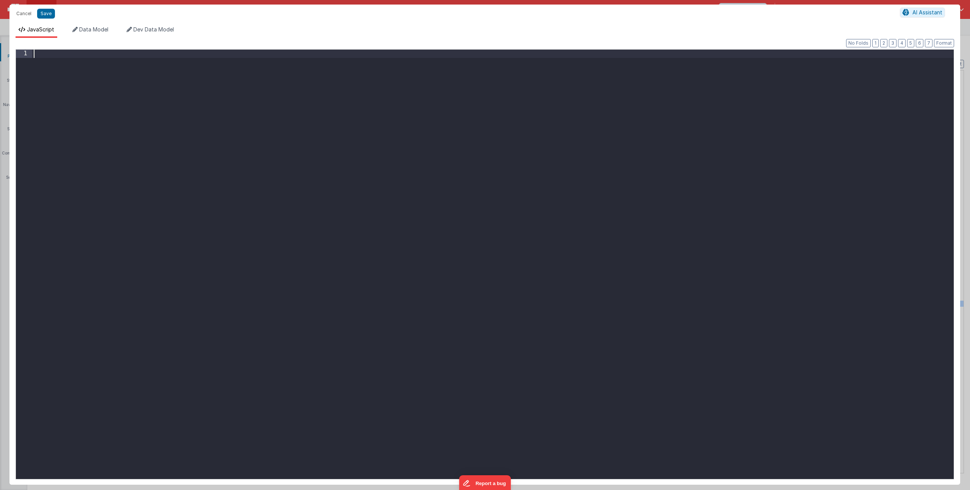
click at [352, 304] on div at bounding box center [492, 273] width 921 height 446
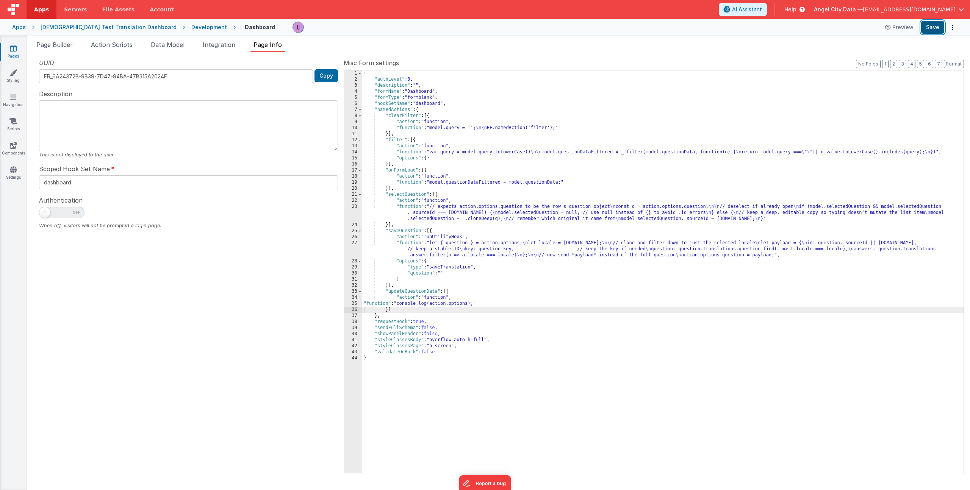
click at [935, 27] on button "Save" at bounding box center [932, 27] width 23 height 13
click at [442, 302] on div "{ "authLevel" : 0 , "description" : "" , "formName" : "Dashboard" , "formType" …" at bounding box center [662, 277] width 601 height 415
click at [353, 303] on div "35" at bounding box center [353, 304] width 18 height 6
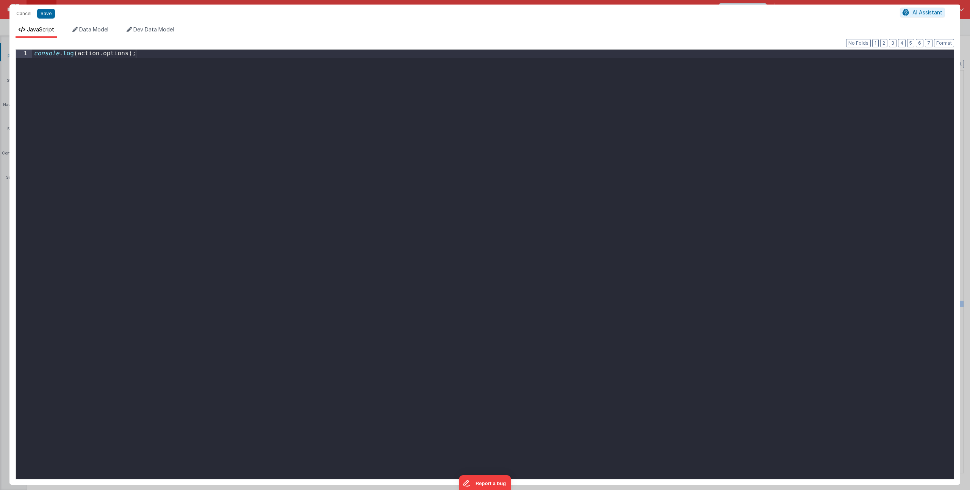
click at [93, 58] on div "console . log ( action . options ) ;" at bounding box center [492, 273] width 921 height 446
drag, startPoint x: 78, startPoint y: 55, endPoint x: 139, endPoint y: 61, distance: 62.1
click at [129, 56] on div "console . log ( action . options ) ;" at bounding box center [492, 273] width 921 height 446
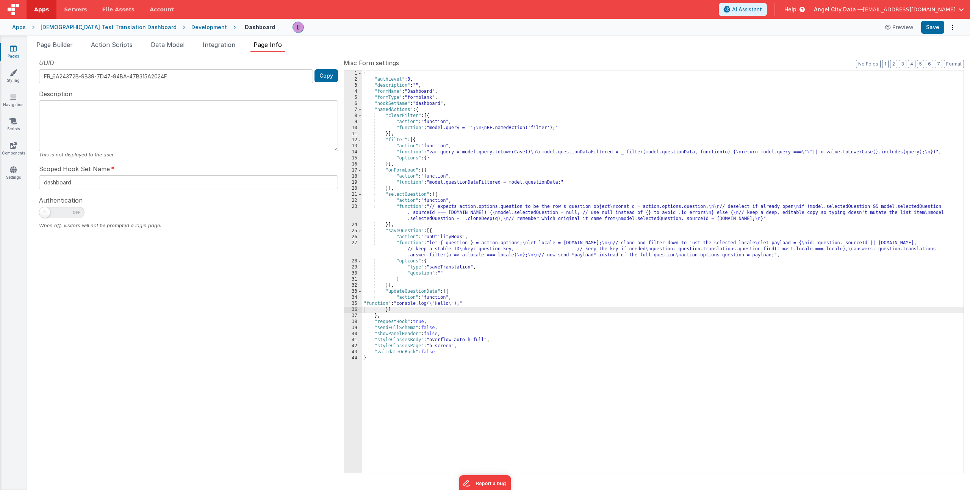
click at [466, 301] on div "{ "authLevel" : 0 , "description" : "" , "formName" : "Dashboard" , "formType" …" at bounding box center [662, 277] width 601 height 415
click at [354, 304] on div "35" at bounding box center [353, 304] width 18 height 6
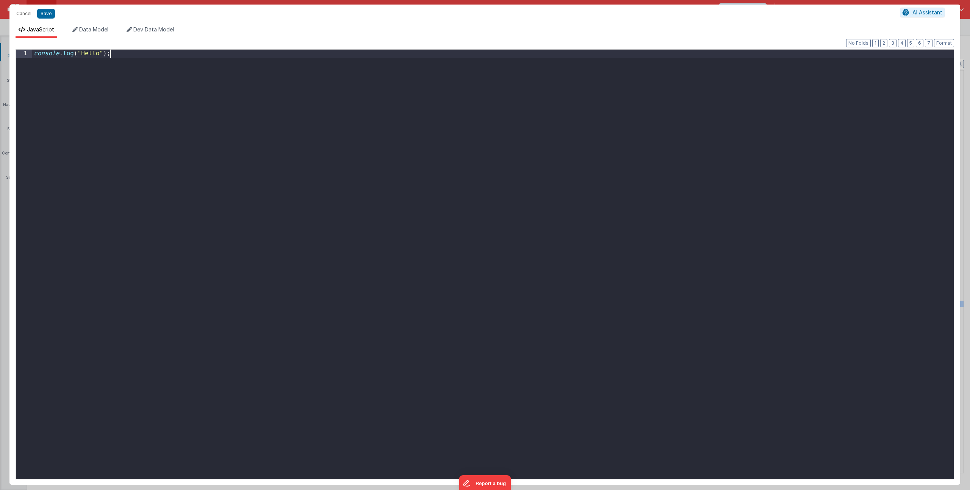
click at [210, 135] on div "console . log ( "Hello" ) ;" at bounding box center [492, 273] width 921 height 446
drag, startPoint x: 110, startPoint y: 52, endPoint x: -24, endPoint y: 38, distance: 134.4
click at [0, 38] on html "Cancel Save AI Assistant JavaScript Data Model Dev Data Model Format 7 6 5 4 3 …" at bounding box center [485, 245] width 970 height 490
click at [142, 100] on div "console . log ( "Hello" ) ;" at bounding box center [492, 273] width 921 height 446
drag, startPoint x: 119, startPoint y: 54, endPoint x: -49, endPoint y: 31, distance: 169.0
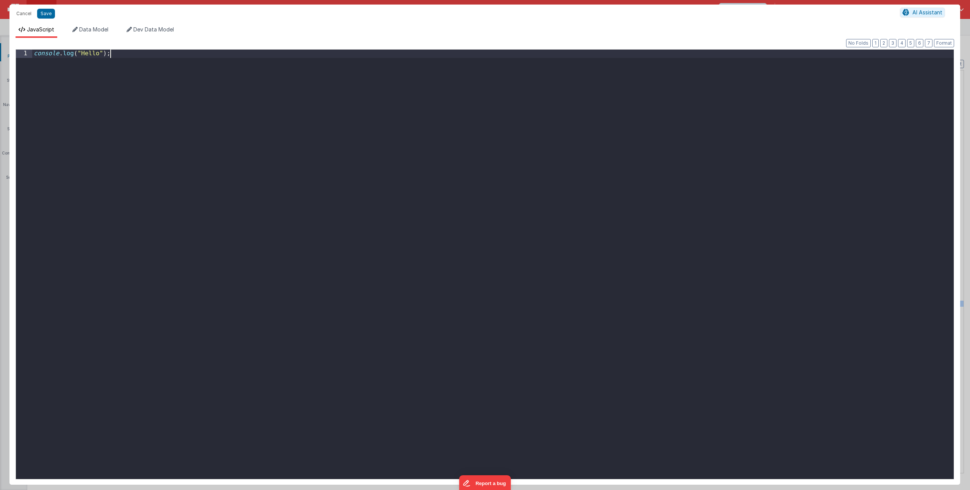
click at [0, 31] on html "Cancel Save AI Assistant JavaScript Data Model Dev Data Model Format 7 6 5 4 3 …" at bounding box center [485, 245] width 970 height 490
click at [101, 95] on div "console . log ( "Hello" ) ;" at bounding box center [492, 273] width 921 height 446
drag, startPoint x: 64, startPoint y: 66, endPoint x: -34, endPoint y: 42, distance: 101.3
click at [0, 42] on html "Cancel Save AI Assistant JavaScript Data Model Dev Data Model Format 7 6 5 4 3 …" at bounding box center [485, 245] width 970 height 490
click at [167, 109] on div "const { question } = action . options ;" at bounding box center [492, 273] width 921 height 446
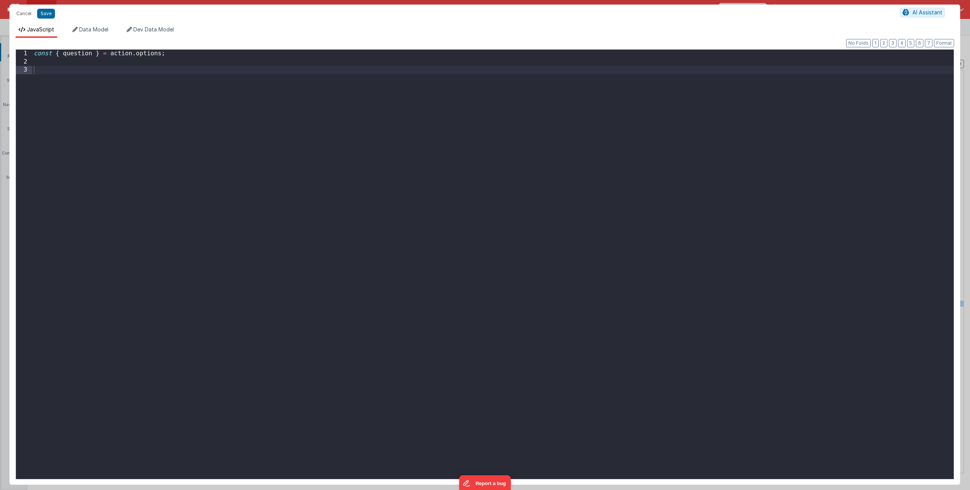
click at [69, 56] on div "const { question } = action . options ;" at bounding box center [492, 273] width 921 height 446
click at [119, 70] on div "const { q } = action . options ;" at bounding box center [492, 273] width 921 height 446
click at [107, 63] on div "const { q } = action . options ;" at bounding box center [492, 273] width 921 height 446
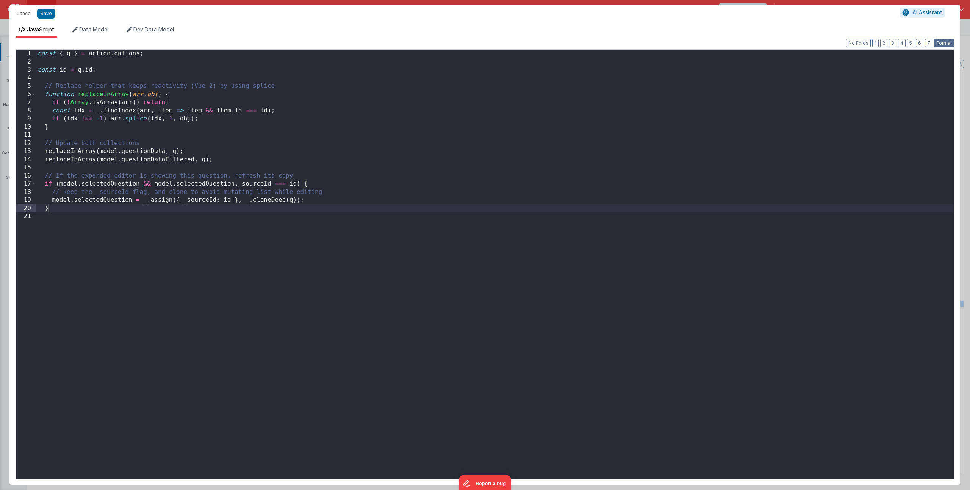
click at [941, 42] on button "Format" at bounding box center [944, 43] width 20 height 8
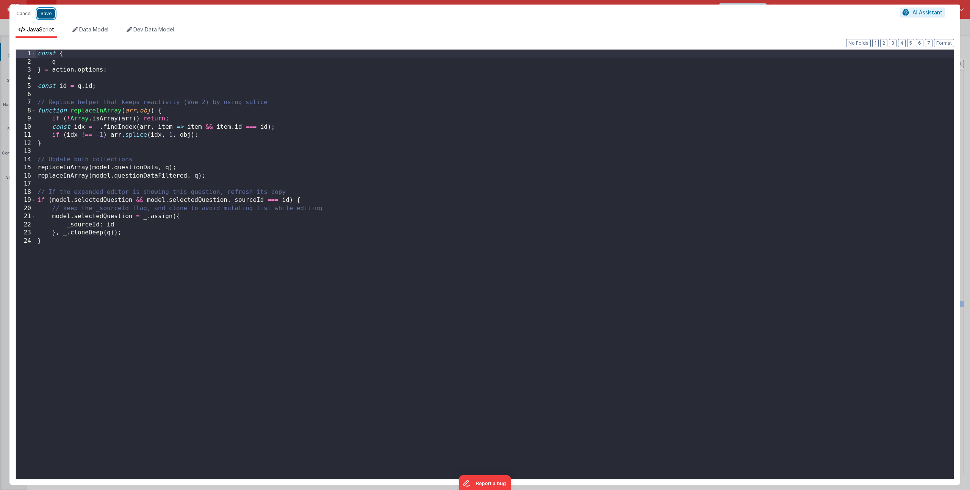
click at [47, 13] on button "Save" at bounding box center [46, 14] width 18 height 10
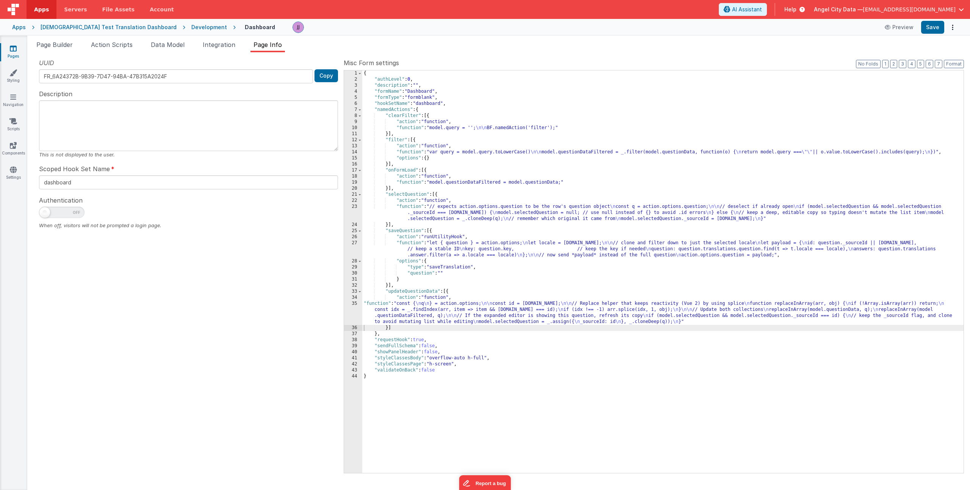
click at [432, 312] on div "{ "authLevel" : 0 , "description" : "" , "formName" : "Dashboard" , "formType" …" at bounding box center [662, 277] width 601 height 415
click at [345, 311] on div "35" at bounding box center [353, 313] width 18 height 24
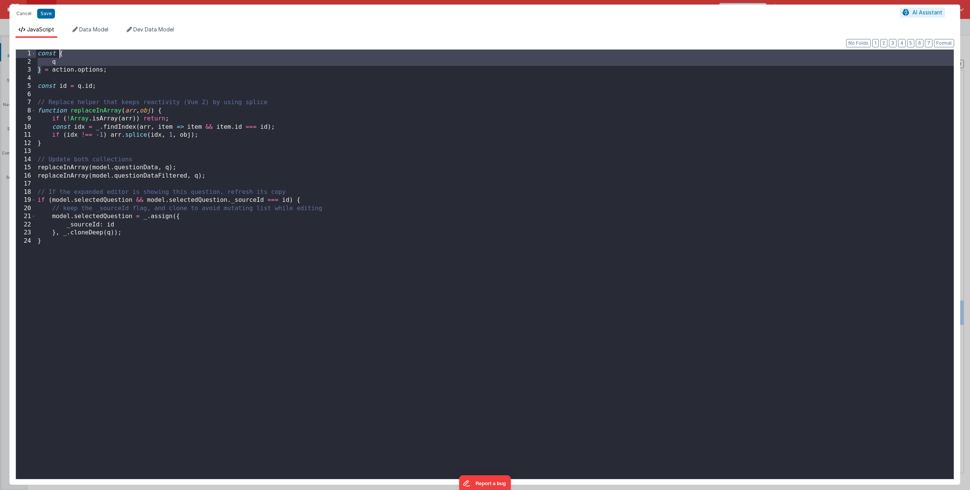
drag, startPoint x: 40, startPoint y: 70, endPoint x: 60, endPoint y: 54, distance: 25.3
click at [60, 54] on div "const { q } = action . options ; const id = q . id ; // Replace helper that kee…" at bounding box center [495, 273] width 918 height 446
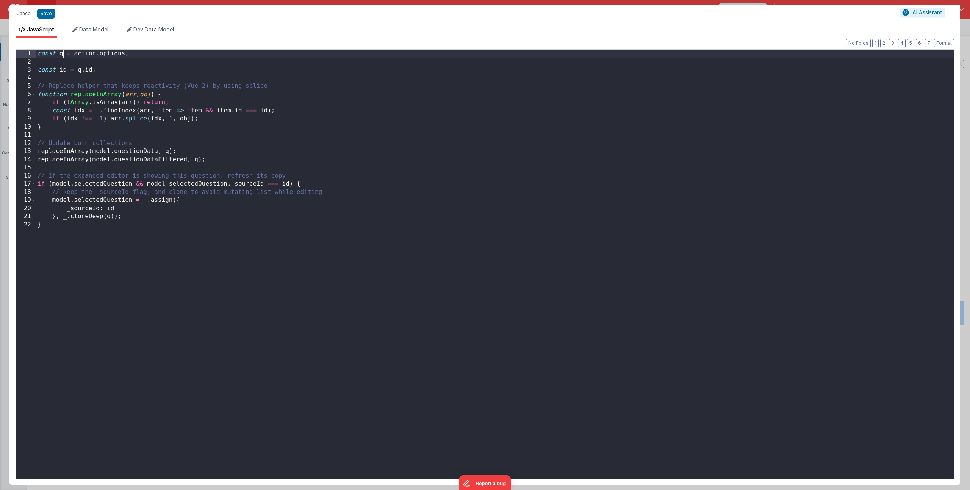
click at [48, 59] on div "const q = action . options ; const id = q . id ; // Replace helper that keeps r…" at bounding box center [495, 273] width 918 height 446
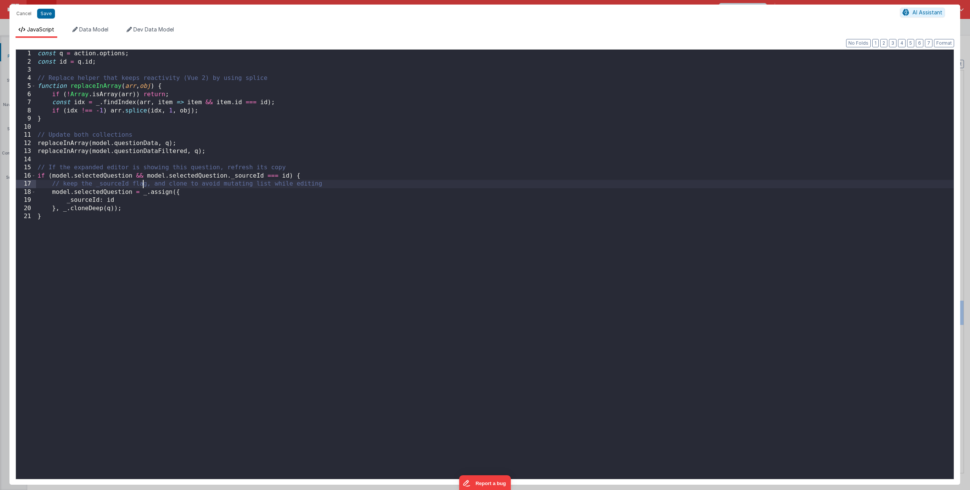
click at [144, 186] on div "const q = action . options ; const id = q . id ; // Replace helper that keeps r…" at bounding box center [495, 273] width 918 height 446
click at [153, 215] on div "const q = action . options ; const id = q . id ; // Replace helper that keeps r…" at bounding box center [495, 273] width 918 height 446
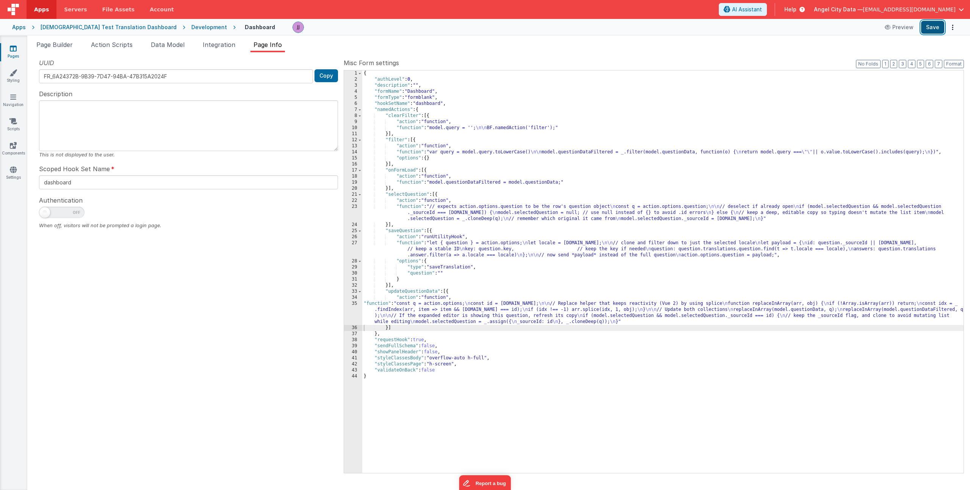
click at [934, 31] on button "Save" at bounding box center [932, 27] width 23 height 13
click at [437, 314] on div "{ "authLevel" : 0 , "description" : "" , "formName" : "Dashboard" , "formType" …" at bounding box center [662, 277] width 601 height 415
click at [351, 312] on div "35" at bounding box center [353, 313] width 18 height 24
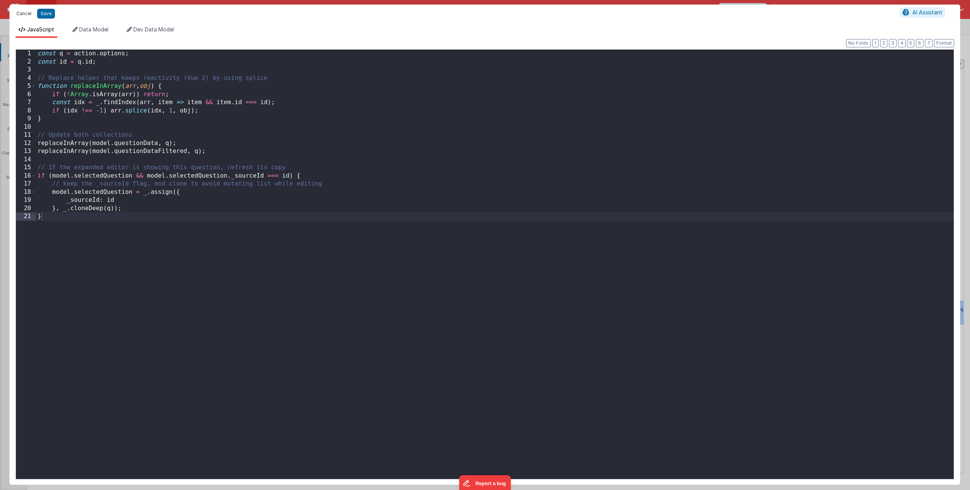
click at [24, 13] on button "Cancel" at bounding box center [24, 13] width 23 height 11
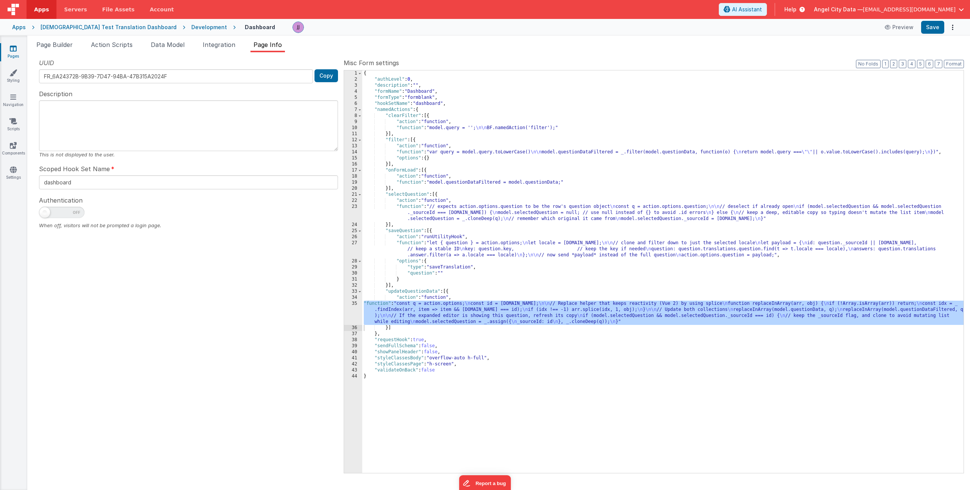
click at [448, 314] on div "{ "authLevel" : 0 , "description" : "" , "formName" : "Dashboard" , "formType" …" at bounding box center [662, 277] width 601 height 415
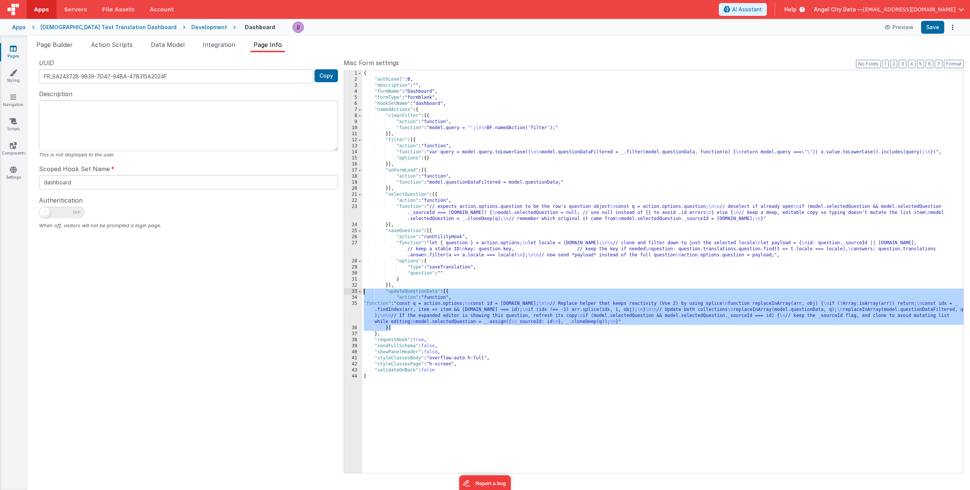
drag, startPoint x: 394, startPoint y: 326, endPoint x: 305, endPoint y: 291, distance: 96.0
click at [305, 291] on div "UUID FR_6A24372B-9B39-7D47-94BA-47B315A2024F Copy Description This is not displ…" at bounding box center [498, 265] width 930 height 414
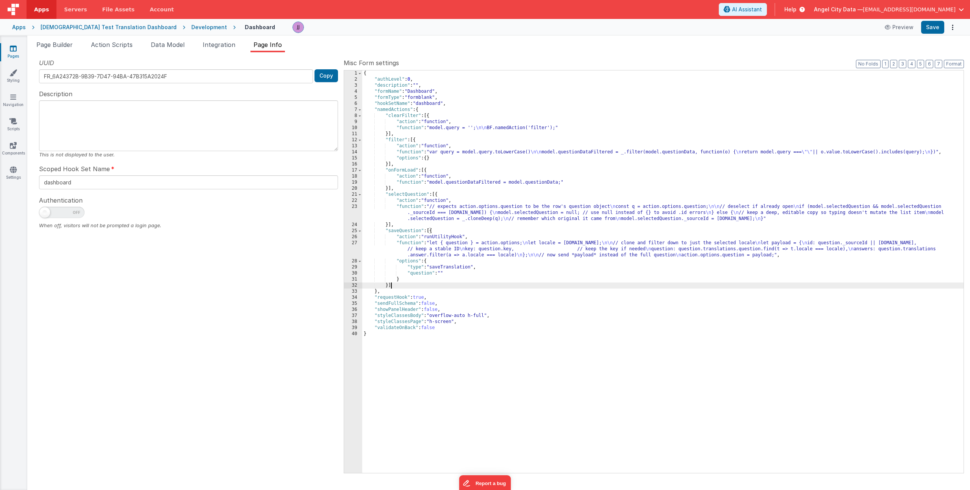
click at [431, 246] on div "{ "authLevel" : 0 , "description" : "" , "formName" : "Dashboard" , "formType" …" at bounding box center [662, 277] width 601 height 415
click at [354, 249] on div "27" at bounding box center [353, 249] width 18 height 18
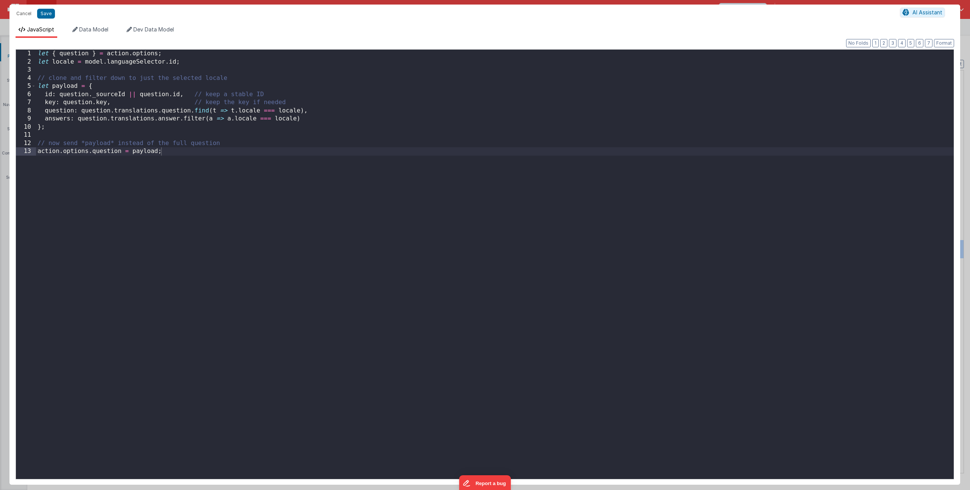
click at [117, 130] on div "let { question } = action . options ; let locale = model . languageSelector . i…" at bounding box center [495, 273] width 918 height 446
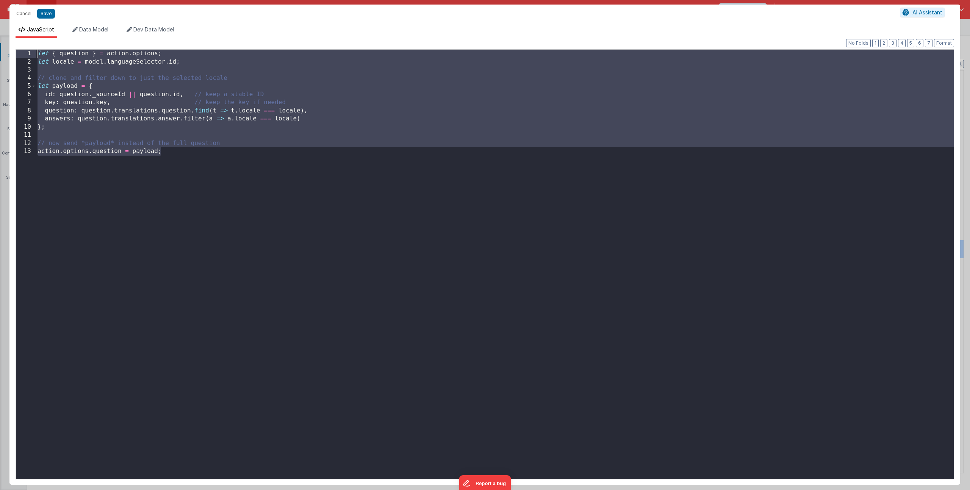
drag, startPoint x: 185, startPoint y: 164, endPoint x: -87, endPoint y: 2, distance: 316.0
click at [0, 2] on html "Cancel Save AI Assistant JavaScript Data Model Dev Data Model Format 7 6 5 4 3 …" at bounding box center [485, 245] width 970 height 490
click at [169, 186] on div "let { question } = action . options ; let locale = model . languageSelector . i…" at bounding box center [495, 273] width 918 height 446
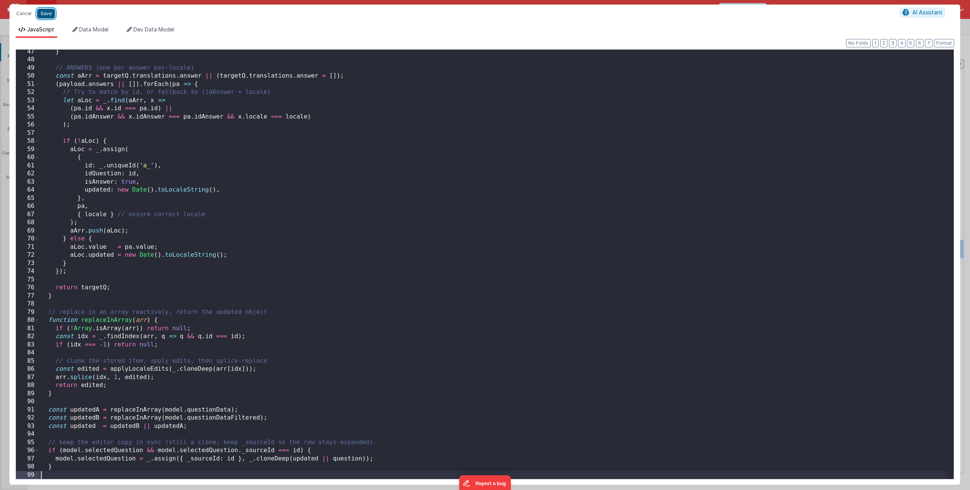
click at [50, 14] on button "Save" at bounding box center [46, 14] width 18 height 10
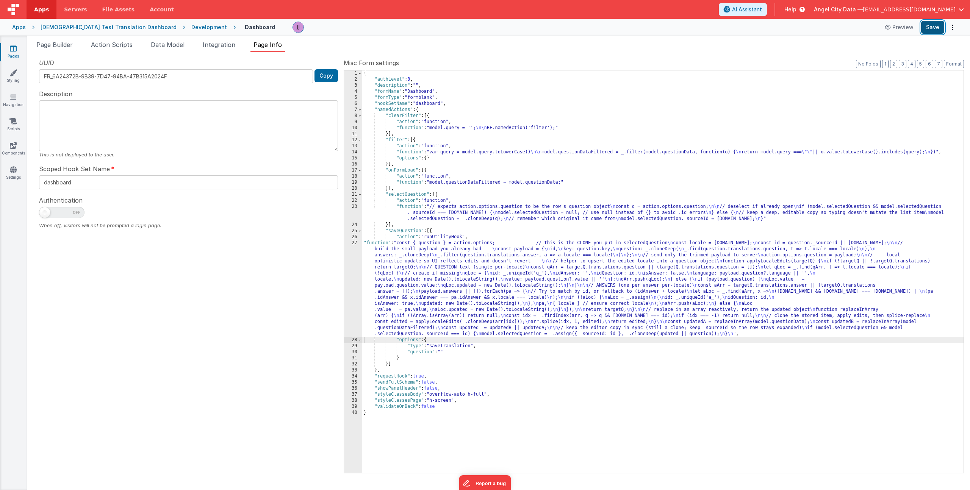
click at [928, 27] on button "Save" at bounding box center [932, 27] width 23 height 13
click at [228, 44] on span "Integration" at bounding box center [219, 45] width 33 height 8
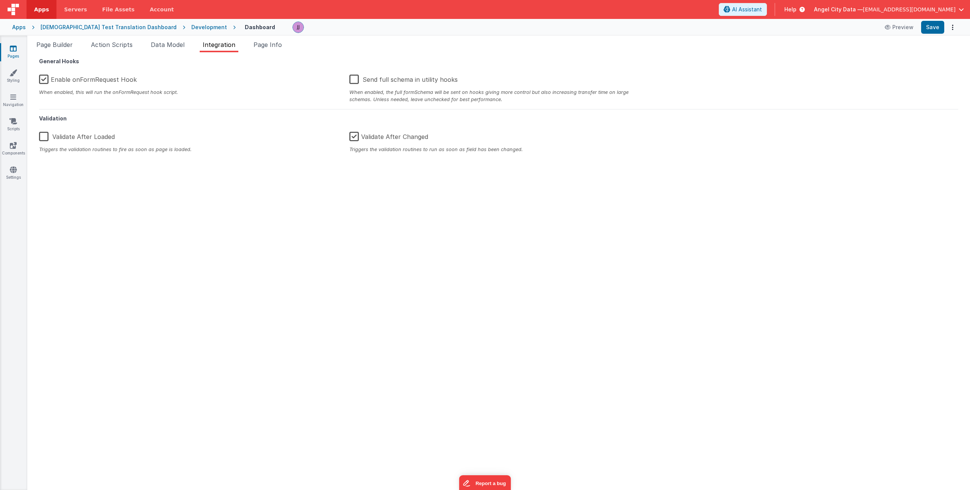
click at [41, 82] on label "Enable onFormRequest Hook" at bounding box center [88, 78] width 98 height 16
click at [0, 0] on input "Enable onFormRequest Hook" at bounding box center [0, 0] width 0 height 0
click at [933, 28] on button "Save" at bounding box center [932, 27] width 23 height 13
click at [169, 47] on span "Data Model" at bounding box center [168, 45] width 34 height 8
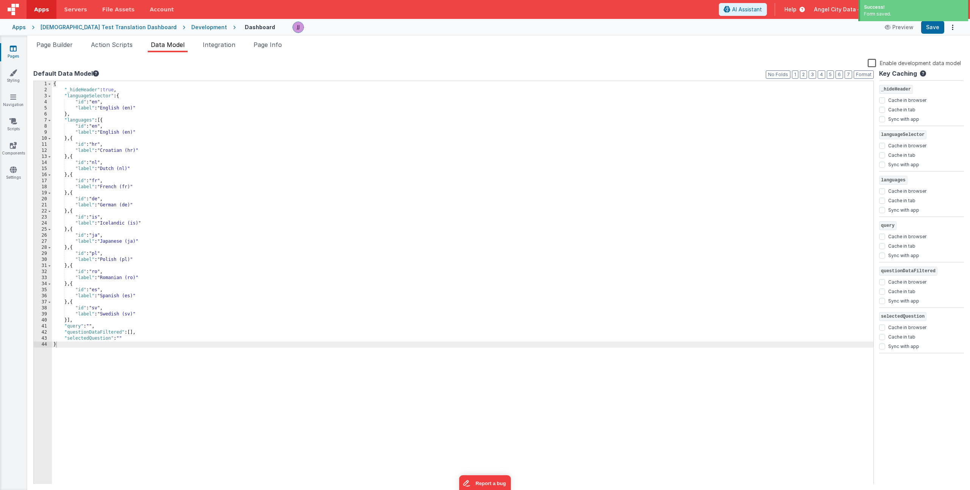
click at [874, 65] on label "Enable development data model" at bounding box center [914, 62] width 93 height 9
click at [0, 0] on input "Enable development data model" at bounding box center [0, 0] width 0 height 0
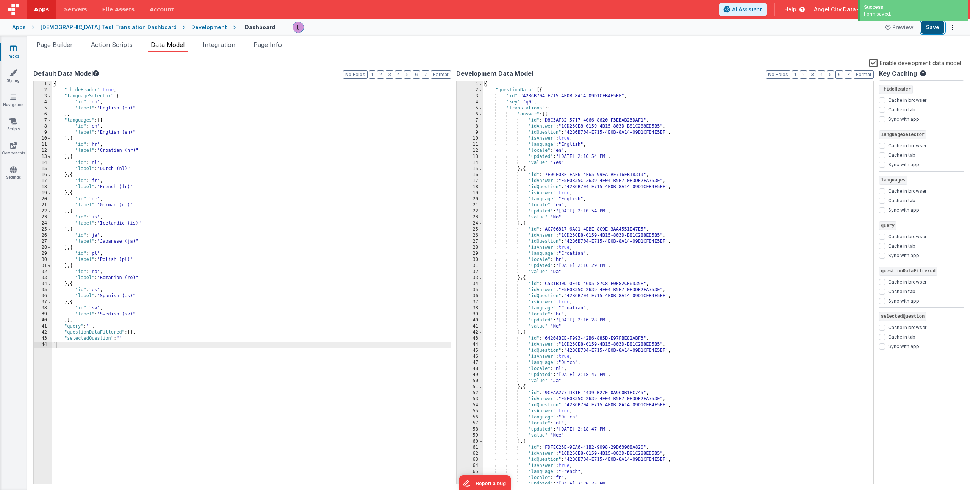
click at [931, 28] on button "Save" at bounding box center [932, 27] width 23 height 13
click at [216, 48] on li "Integration" at bounding box center [219, 46] width 39 height 12
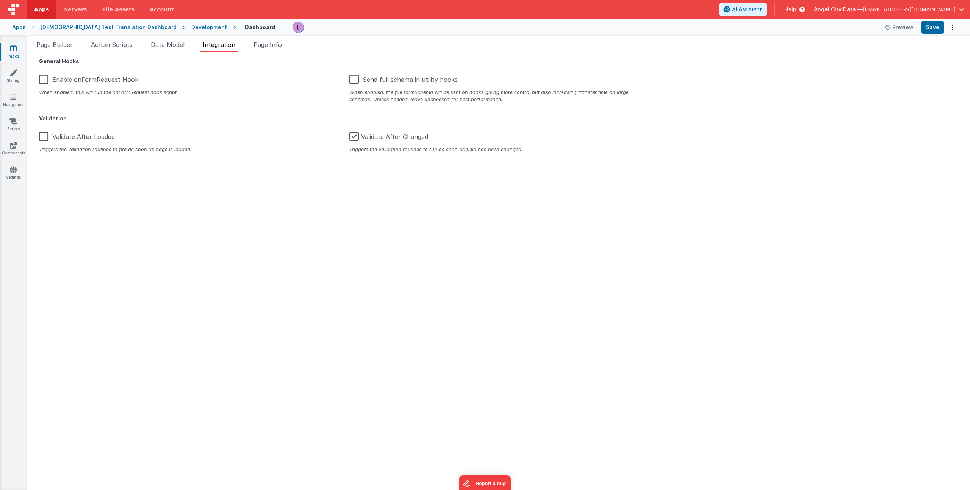
click at [42, 79] on label "Enable onFormRequest Hook" at bounding box center [88, 78] width 99 height 16
click at [0, 0] on input "Enable onFormRequest Hook" at bounding box center [0, 0] width 0 height 0
click at [924, 25] on button "Save" at bounding box center [932, 27] width 23 height 13
click at [163, 49] on li "Data Model" at bounding box center [168, 46] width 40 height 12
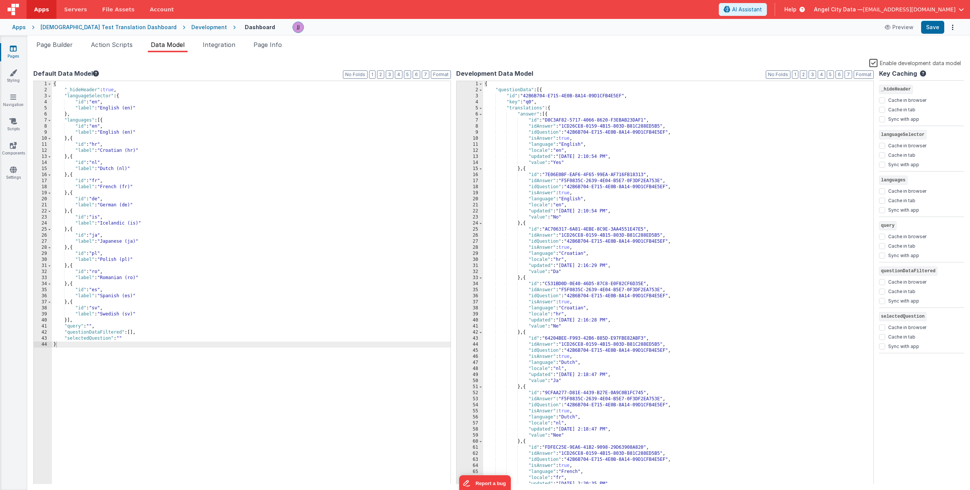
click at [138, 339] on div "{ "_hideHeader" : true , "languageSelector" : { "id" : "en" , "label" : "Englis…" at bounding box center [251, 289] width 399 height 416
click at [271, 46] on span "Page Info" at bounding box center [267, 45] width 28 height 8
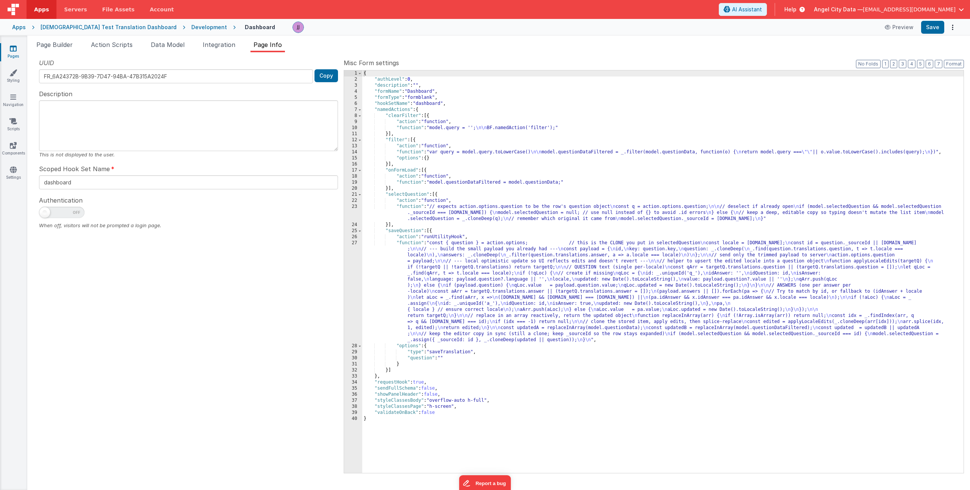
click at [428, 211] on div "{ "authLevel" : 0 , "description" : "" , "formName" : "Dashboard" , "formType" …" at bounding box center [662, 277] width 601 height 415
click at [63, 41] on li "Page Builder" at bounding box center [54, 46] width 42 height 12
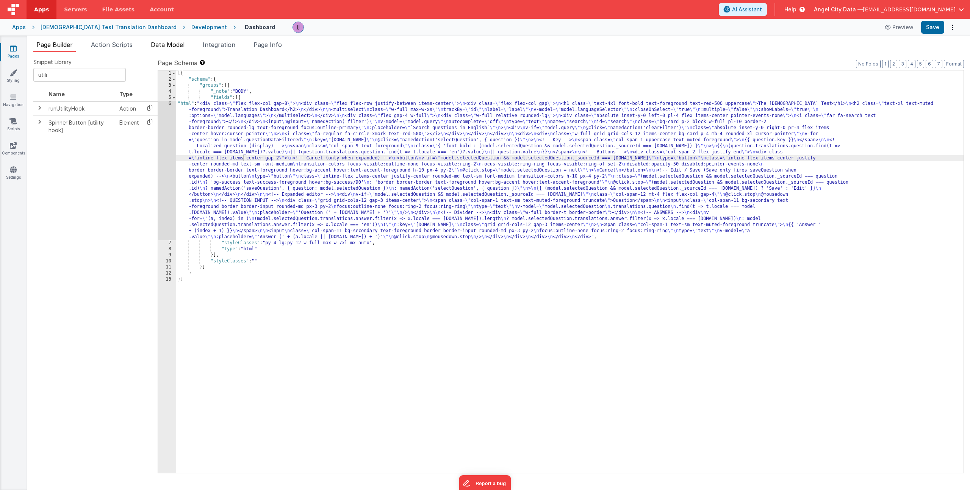
click at [129, 47] on span "Action Scripts" at bounding box center [112, 45] width 42 height 8
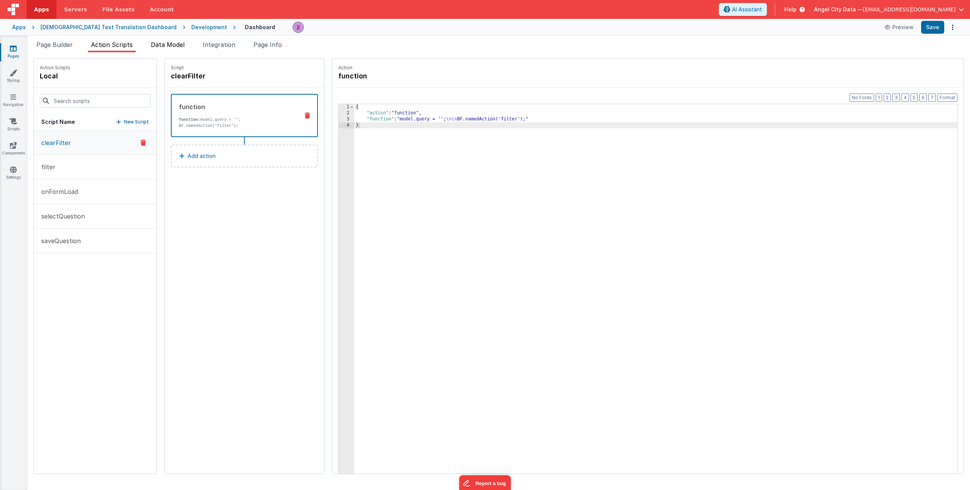
click at [156, 44] on span "Data Model" at bounding box center [168, 45] width 34 height 8
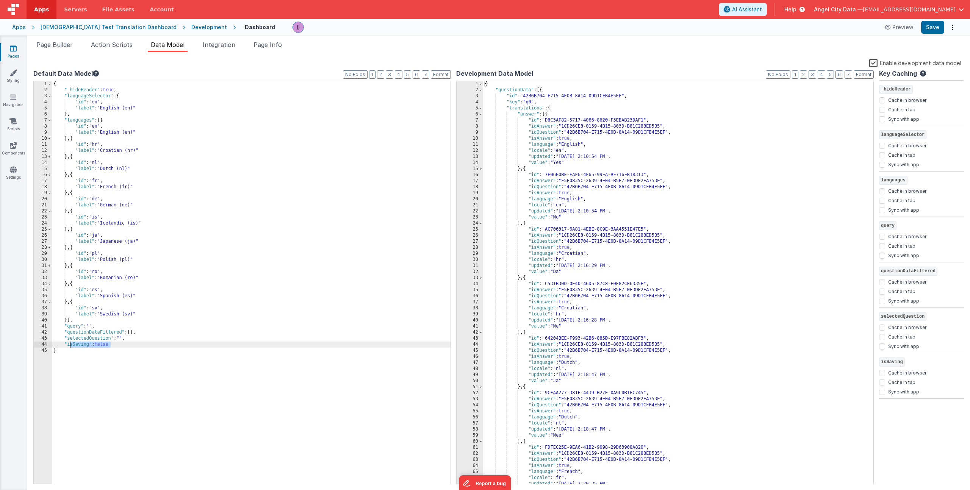
drag, startPoint x: 106, startPoint y: 345, endPoint x: 70, endPoint y: 343, distance: 35.7
click at [70, 343] on div "{ "_hideHeader" : true , "languageSelector" : { "id" : "en" , "label" : "Englis…" at bounding box center [251, 289] width 399 height 416
drag, startPoint x: 66, startPoint y: 345, endPoint x: 111, endPoint y: 345, distance: 45.1
click at [111, 345] on div "{ "_hideHeader" : true , "languageSelector" : { "id" : "en" , "label" : "Englis…" at bounding box center [251, 289] width 399 height 416
click at [112, 346] on div "{ "_hideHeader" : true , "languageSelector" : { "id" : "en" , "label" : "Englis…" at bounding box center [251, 289] width 399 height 416
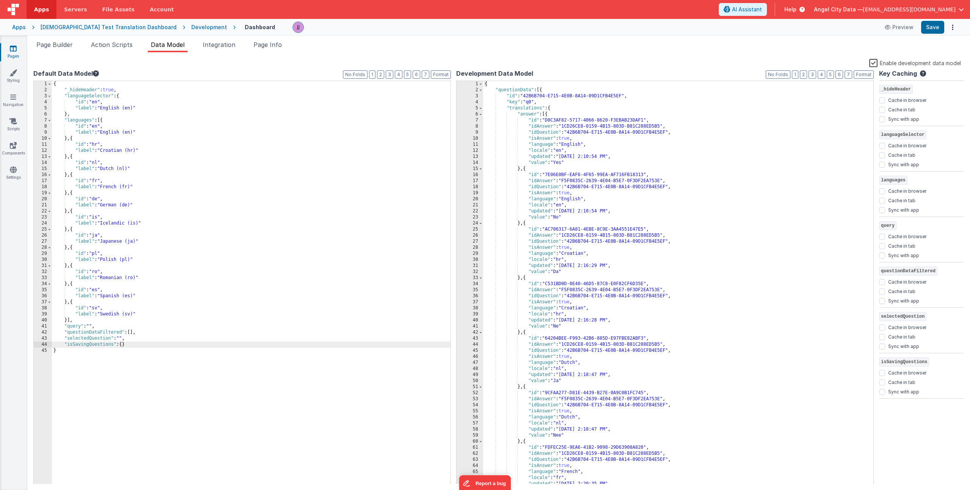
click at [151, 345] on div "{ "_hideHeader" : true , "languageSelector" : { "id" : "en" , "label" : "Englis…" at bounding box center [251, 289] width 399 height 416
click at [937, 31] on button "Save" at bounding box center [932, 27] width 23 height 13
click at [258, 47] on span "Page Info" at bounding box center [267, 45] width 28 height 8
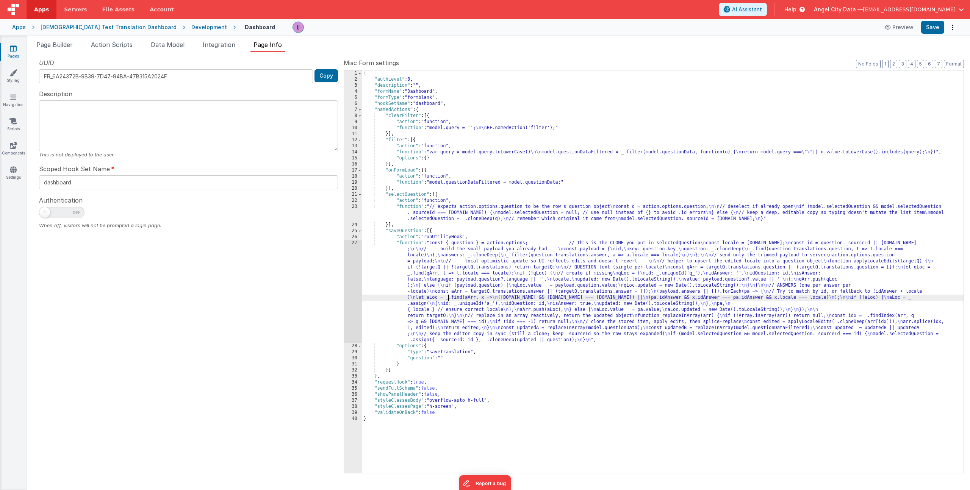
click at [449, 299] on div "{ "authLevel" : 0 , "description" : "" , "formName" : "Dashboard" , "formType" …" at bounding box center [662, 277] width 601 height 415
click at [354, 287] on div "27" at bounding box center [353, 291] width 18 height 103
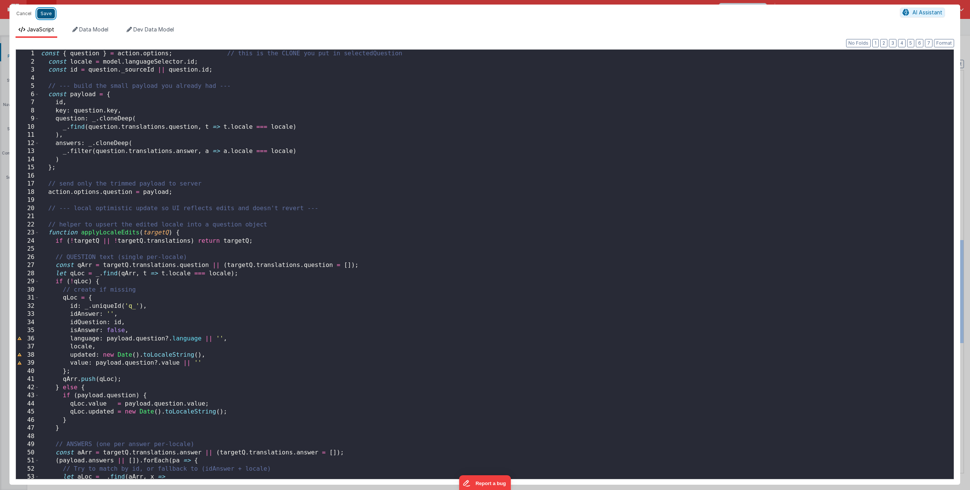
click at [42, 14] on button "Save" at bounding box center [46, 14] width 18 height 10
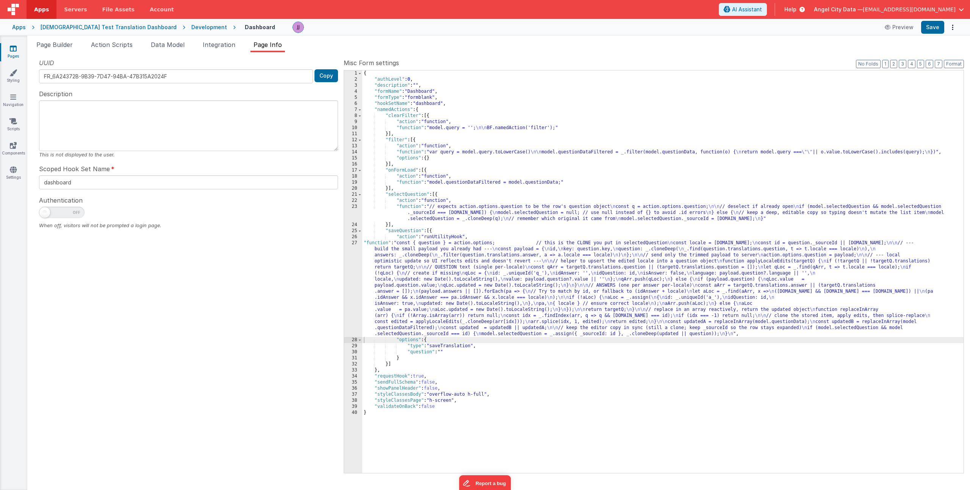
click at [411, 355] on div "{ "authLevel" : 0 , "description" : "" , "formName" : "Dashboard" , "formType" …" at bounding box center [662, 277] width 601 height 415
click at [953, 65] on button "Format" at bounding box center [954, 64] width 20 height 8
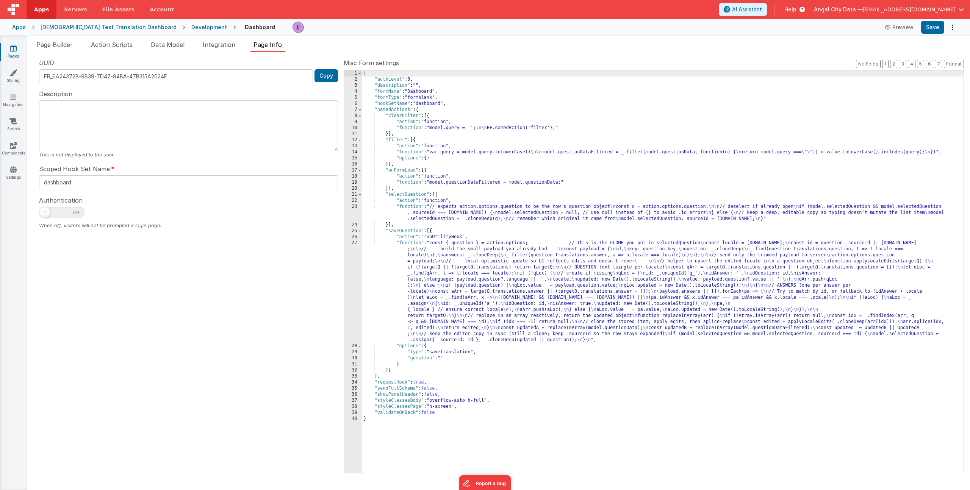
click at [408, 365] on div "{ "authLevel" : 0 , "description" : "" , "formName" : "Dashboard" , "formType" …" at bounding box center [662, 277] width 601 height 415
click at [387, 371] on div "{ "authLevel" : 0 , "description" : "" , "formName" : "Dashboard" , "formType" …" at bounding box center [662, 277] width 601 height 415
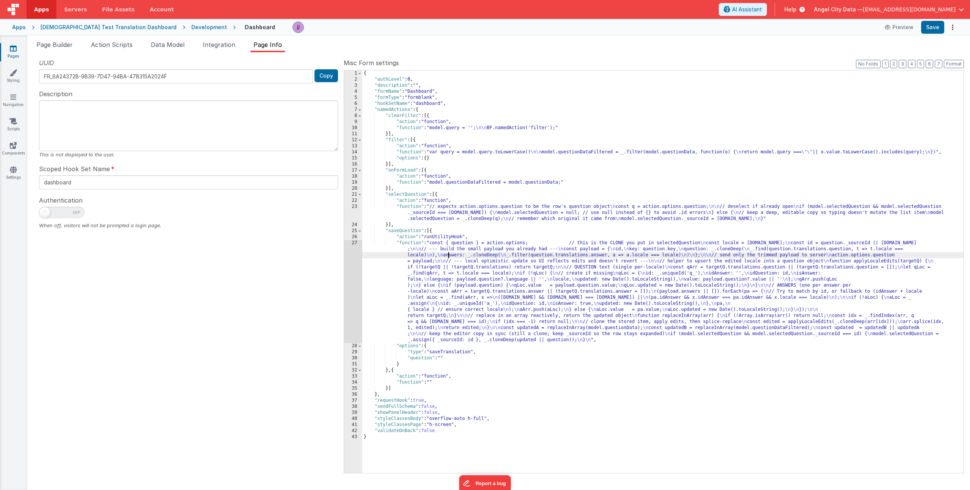
click at [449, 257] on div "{ "authLevel" : 0 , "description" : "" , "formName" : "Dashboard" , "formType" …" at bounding box center [662, 277] width 601 height 415
click at [347, 258] on div "27" at bounding box center [353, 291] width 18 height 103
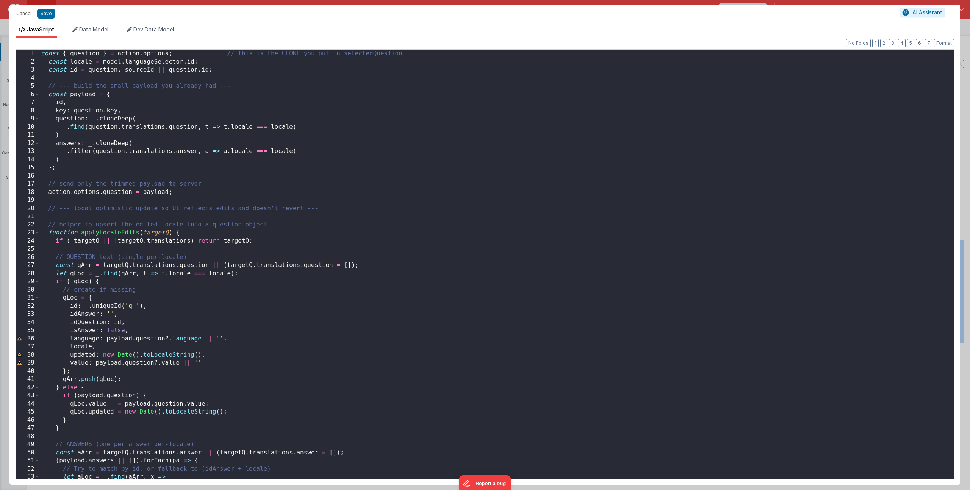
click at [183, 54] on div "const { question } = action . options ; // this is the CLONE you put in selecte…" at bounding box center [493, 273] width 909 height 446
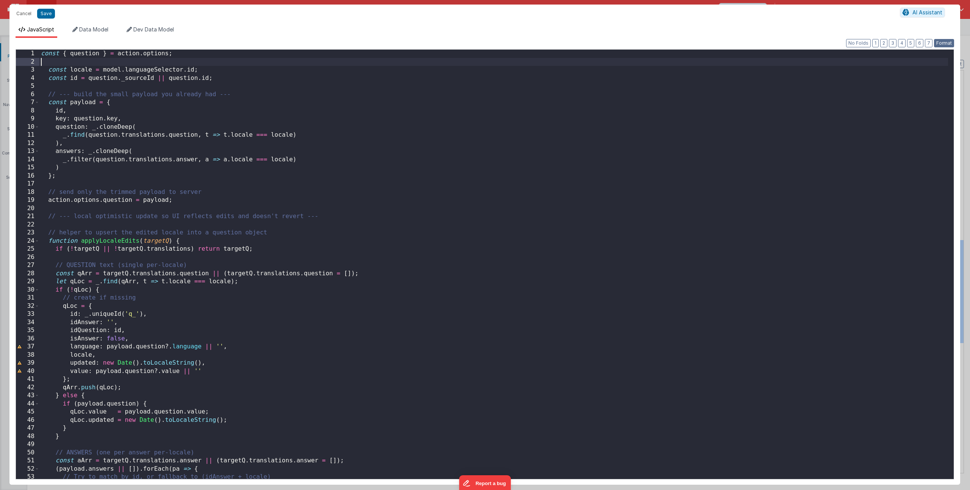
click at [944, 41] on button "Format" at bounding box center [944, 43] width 20 height 8
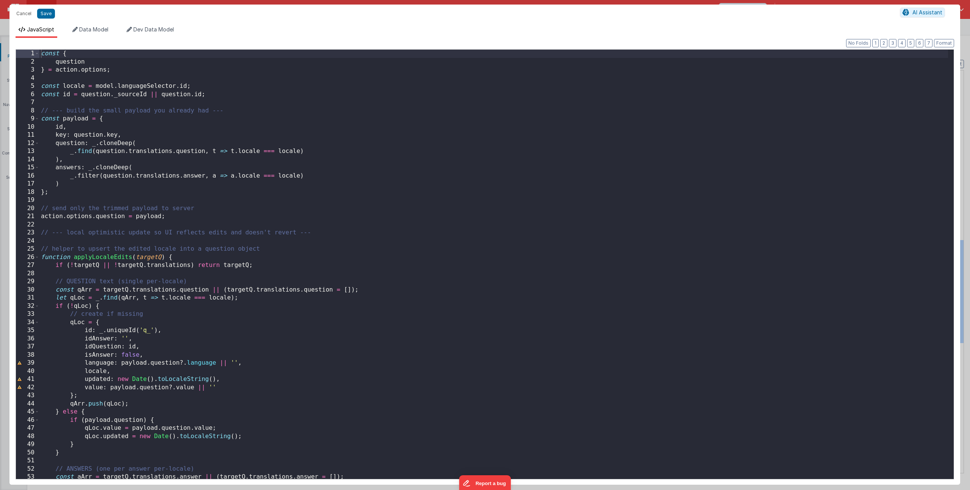
click at [59, 80] on div "const { question } = action . options ; const locale = model . languageSelector…" at bounding box center [493, 273] width 909 height 446
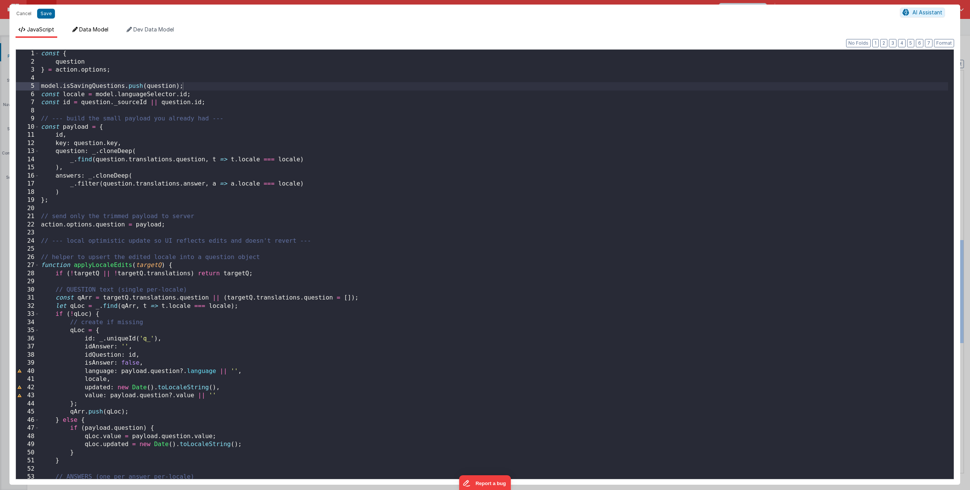
click at [76, 30] on icon at bounding box center [74, 29] width 5 height 5
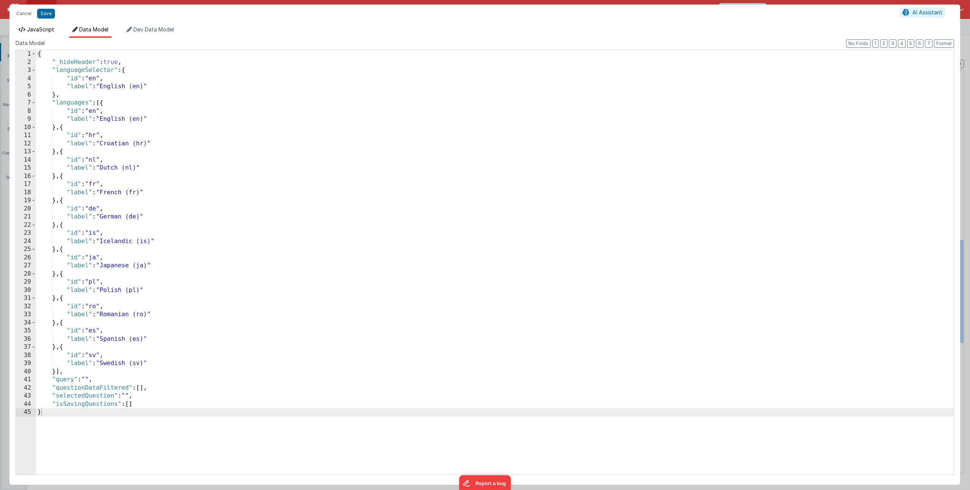
click at [42, 30] on span "JavaScript" at bounding box center [40, 29] width 27 height 6
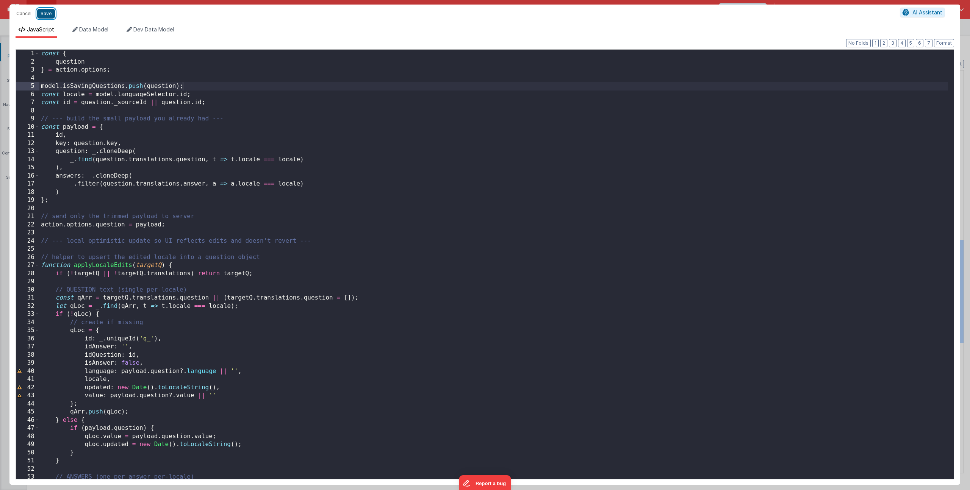
click at [45, 10] on button "Save" at bounding box center [46, 14] width 18 height 10
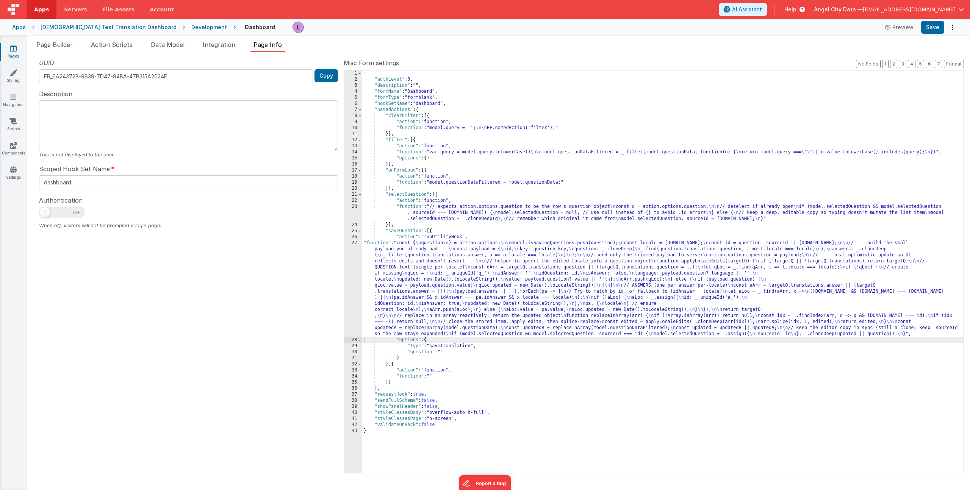
click at [431, 375] on div "{ "authLevel" : 0 , "description" : "" , "formName" : "Dashboard" , "formType" …" at bounding box center [662, 277] width 601 height 415
click at [349, 377] on div "34" at bounding box center [353, 377] width 18 height 6
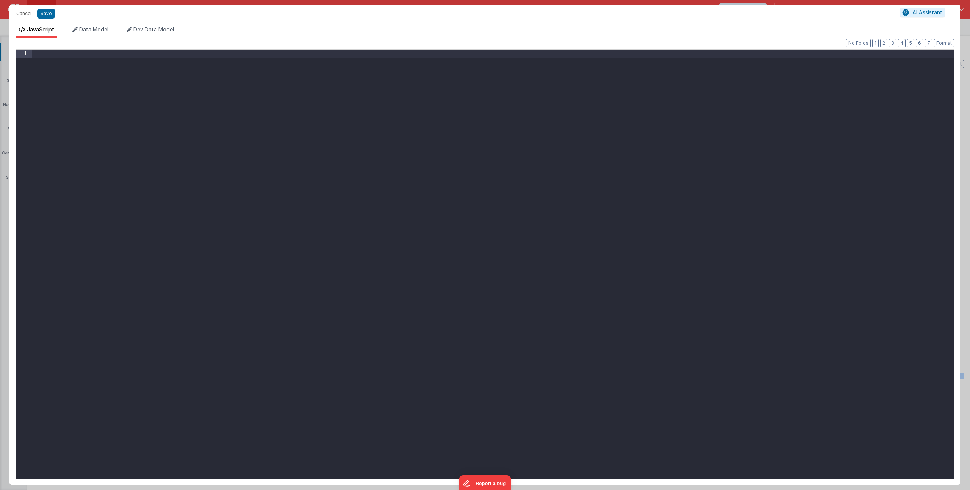
click at [355, 247] on div at bounding box center [492, 273] width 921 height 446
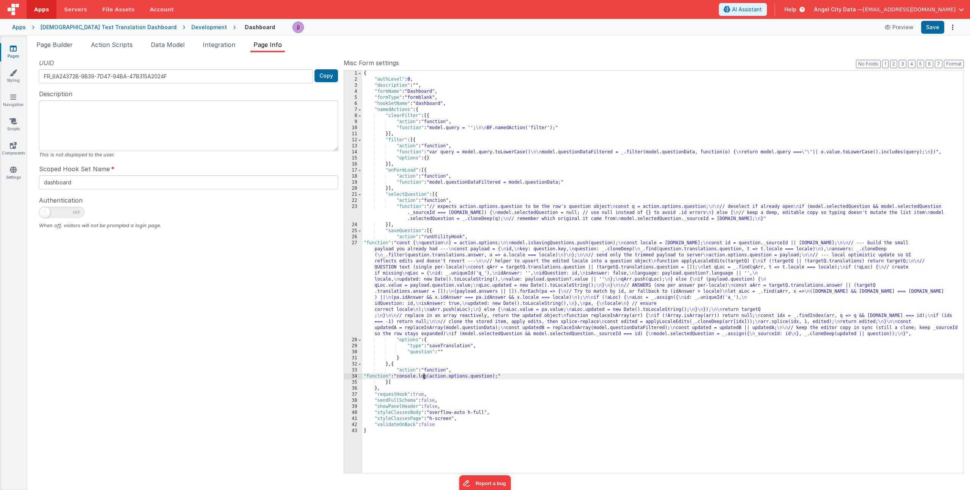
click at [424, 375] on div "{ "authLevel" : 0 , "description" : "" , "formName" : "Dashboard" , "formType" …" at bounding box center [662, 277] width 601 height 415
click at [353, 375] on div "34" at bounding box center [353, 377] width 18 height 6
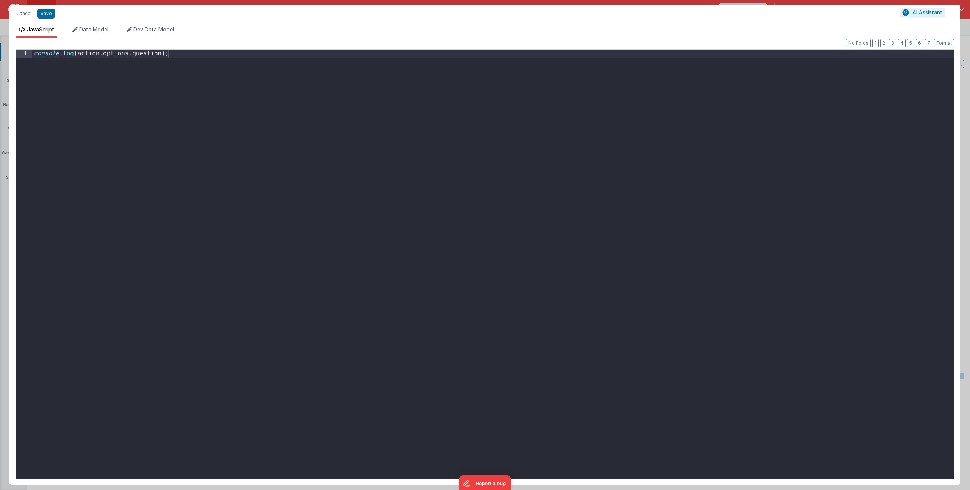
click at [77, 54] on div "console . log ( action . options . question ) ;" at bounding box center [492, 273] width 921 height 446
click at [80, 54] on div "console . log ( ` ${ action . options . question . id ` );" at bounding box center [492, 273] width 921 height 446
click at [243, 53] on div "console . log ( ` Finished saving ${ action . options . question . id ` );" at bounding box center [492, 273] width 921 height 446
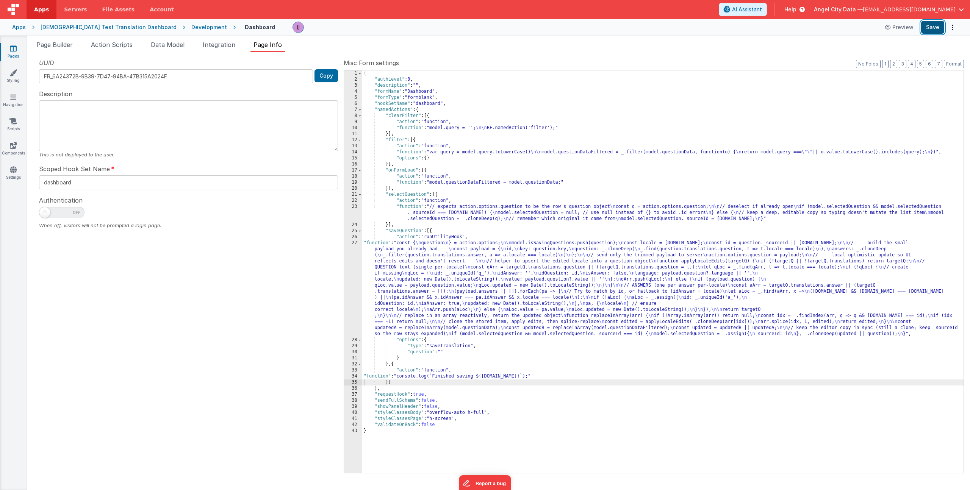
click at [935, 23] on button "Save" at bounding box center [932, 27] width 23 height 13
click at [465, 277] on div "{ "authLevel" : 0 , "description" : "" , "formName" : "Dashboard" , "formType" …" at bounding box center [662, 277] width 601 height 415
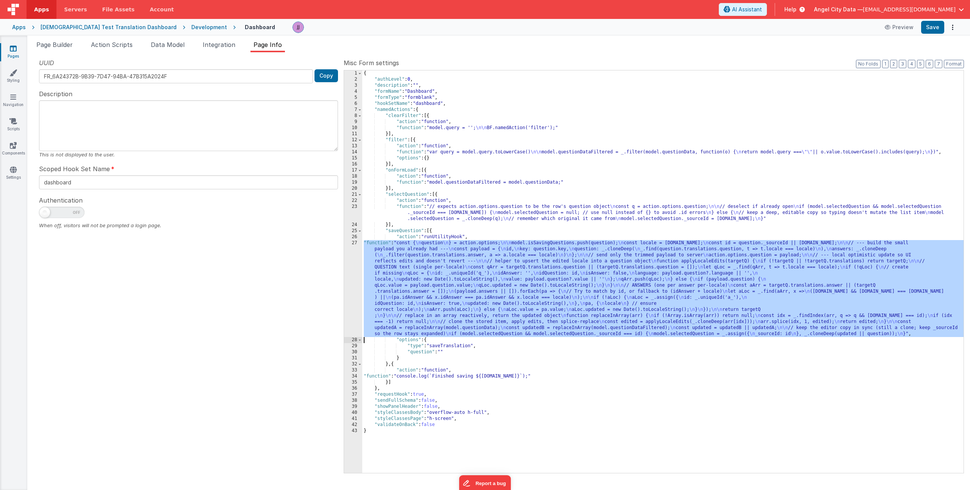
click at [352, 276] on div "27" at bounding box center [353, 288] width 18 height 97
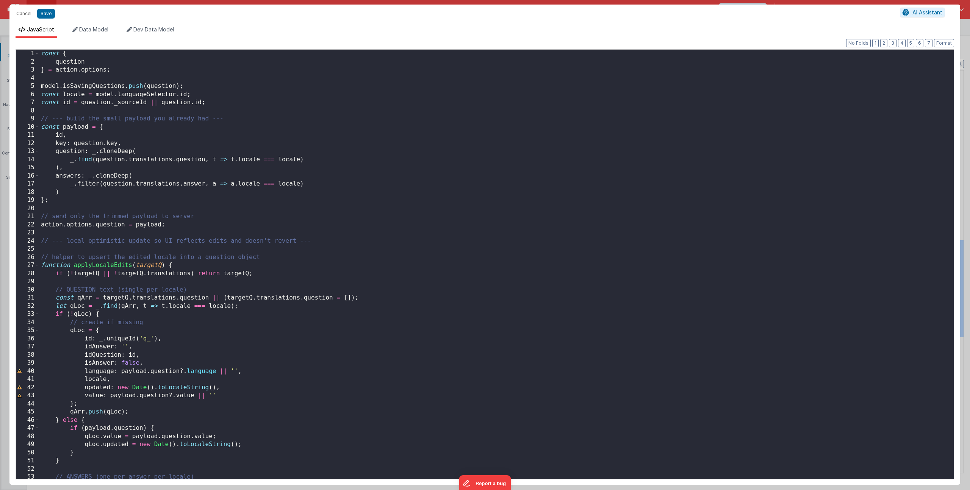
click at [186, 87] on div "const { question } = action . options ; model . isSavingQuestions . push ( ques…" at bounding box center [493, 273] width 909 height 446
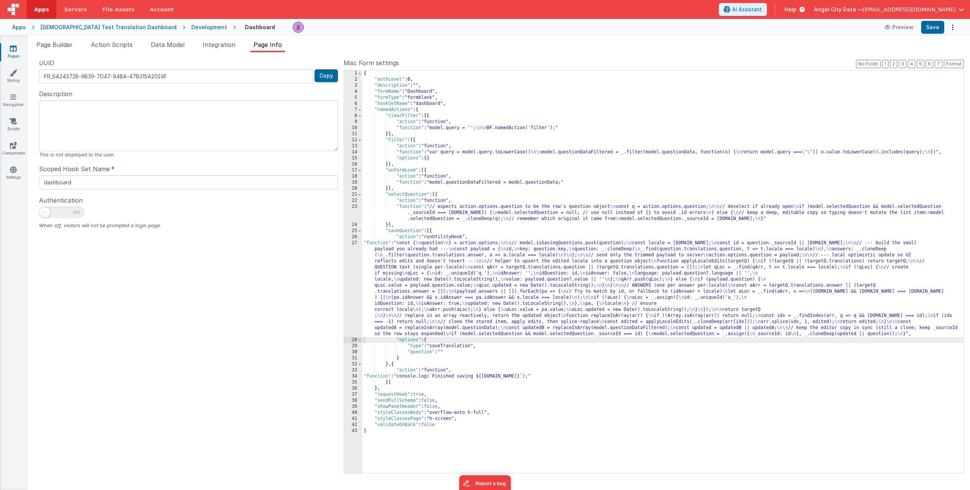
click at [453, 300] on div "{ "authLevel" : 0 , "description" : "" , "formName" : "Dashboard" , "formType" …" at bounding box center [662, 277] width 601 height 415
click at [354, 276] on div "27" at bounding box center [353, 288] width 18 height 97
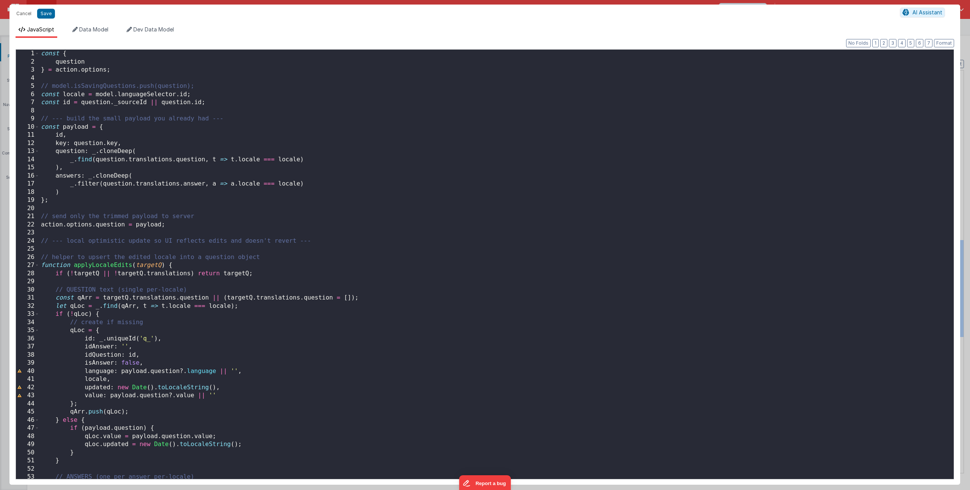
click at [212, 97] on div "const { question } = action . options ; // model.isSavingQuestions.push(questio…" at bounding box center [493, 273] width 909 height 446
click at [44, 13] on button "Save" at bounding box center [46, 14] width 18 height 10
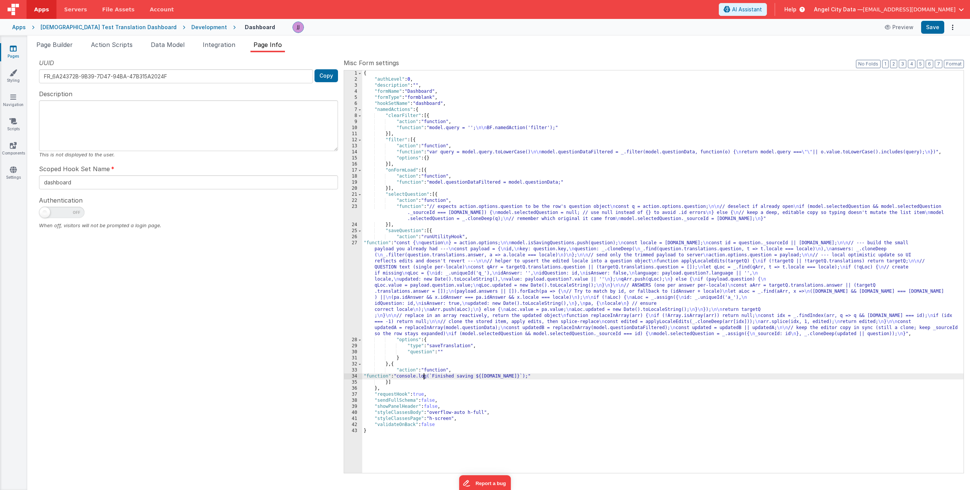
click at [425, 375] on div "{ "authLevel" : 0 , "description" : "" , "formName" : "Dashboard" , "formType" …" at bounding box center [662, 277] width 601 height 415
click at [349, 377] on div "34" at bounding box center [353, 377] width 18 height 6
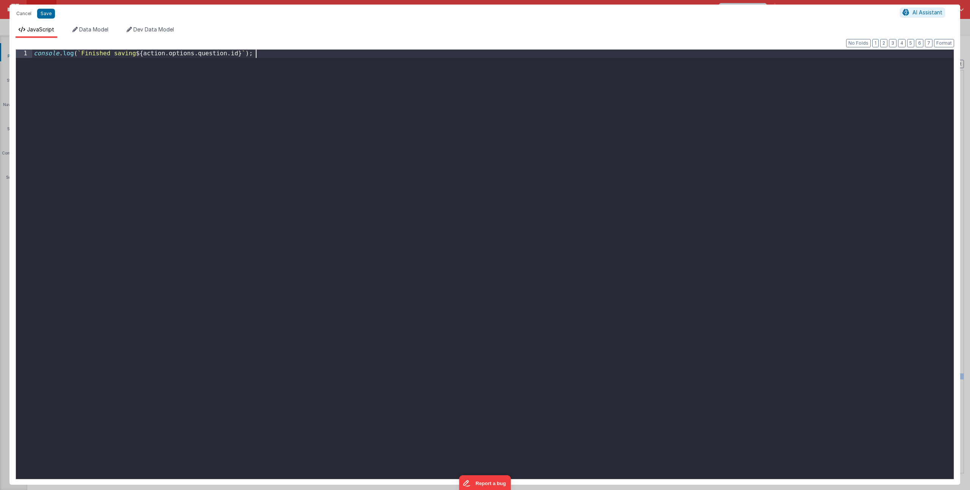
click at [263, 101] on div "console . log ( ` Finished saving ${ action . options . question . id } ` ) ;" at bounding box center [492, 273] width 921 height 446
click at [207, 146] on div "const question = action . options . question ; console . log ( ` Finished savin…" at bounding box center [492, 273] width 921 height 446
click at [162, 83] on div "const question = action . options . question ; console . log ( ` Finished savin…" at bounding box center [492, 273] width 921 height 446
click at [108, 79] on div "const question = action . options . question ; console . log ( ` Finished savin…" at bounding box center [492, 273] width 921 height 446
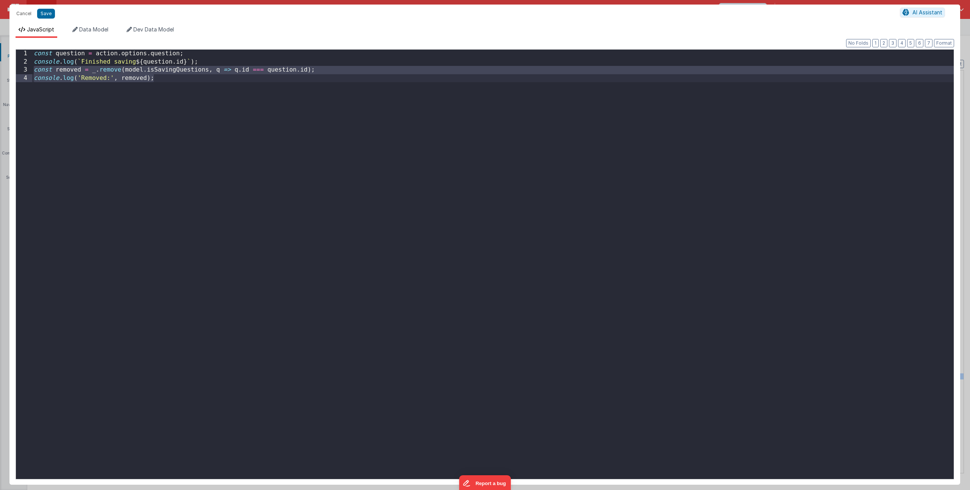
click at [111, 78] on div "const question = action . options . question ; console . log ( ` Finished savin…" at bounding box center [492, 273] width 921 height 446
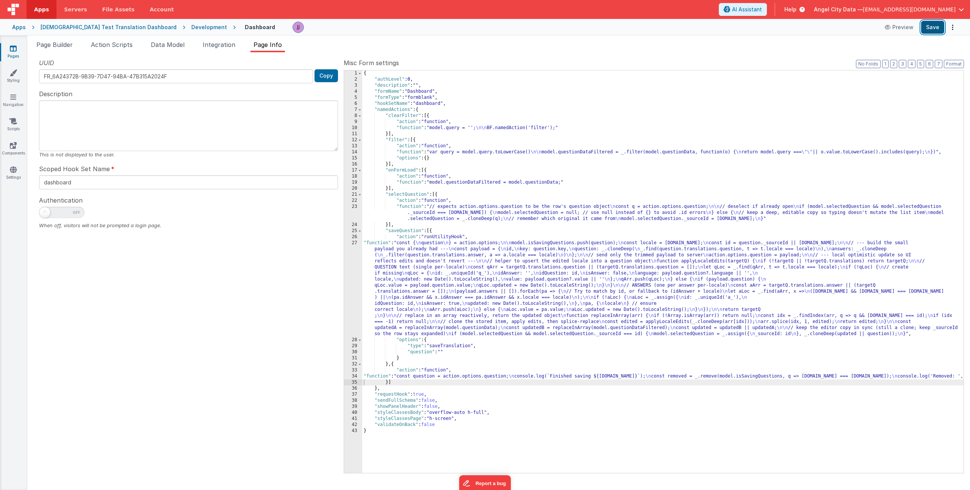
click at [936, 28] on button "Save" at bounding box center [932, 27] width 23 height 13
click at [443, 217] on div "{ "authLevel" : 0 , "description" : "" , "formName" : "Dashboard" , "formType" …" at bounding box center [662, 277] width 601 height 415
click at [54, 44] on span "Page Builder" at bounding box center [54, 45] width 36 height 8
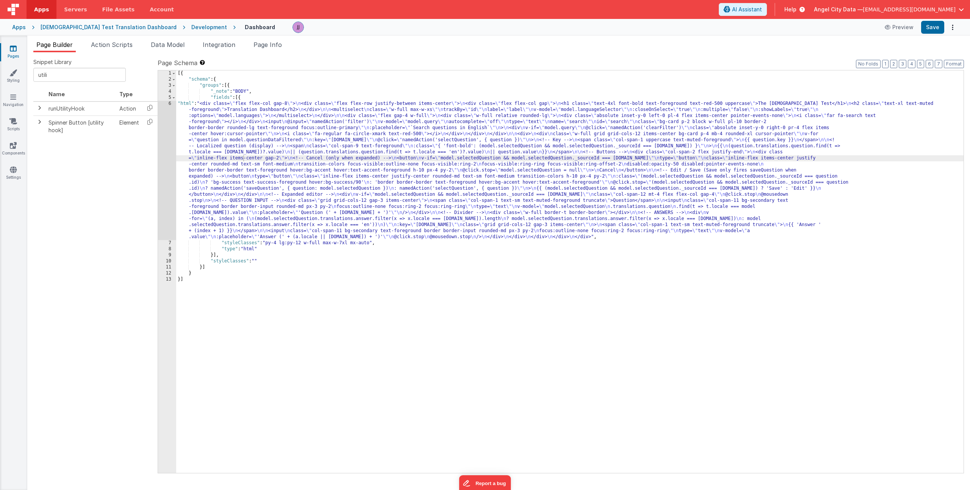
click at [400, 185] on div "[{ "schema" : { "groups" : [{ "_note" : "BODY" , "fields" : [{ "html" : "<div c…" at bounding box center [569, 277] width 787 height 415
click at [166, 162] on div "6" at bounding box center [167, 170] width 18 height 139
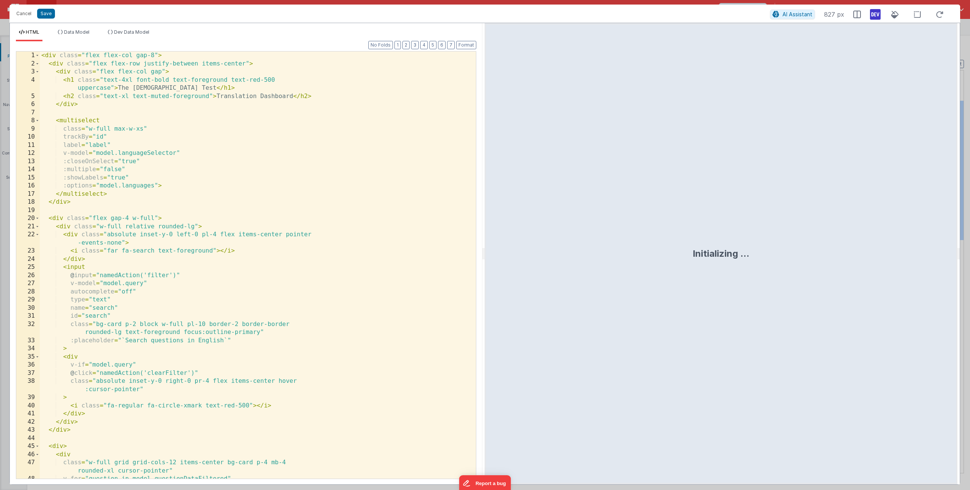
click at [194, 194] on div "< div class = "flex flex-col gap-8" > < div class = "flex flex-row justify-betw…" at bounding box center [255, 274] width 430 height 444
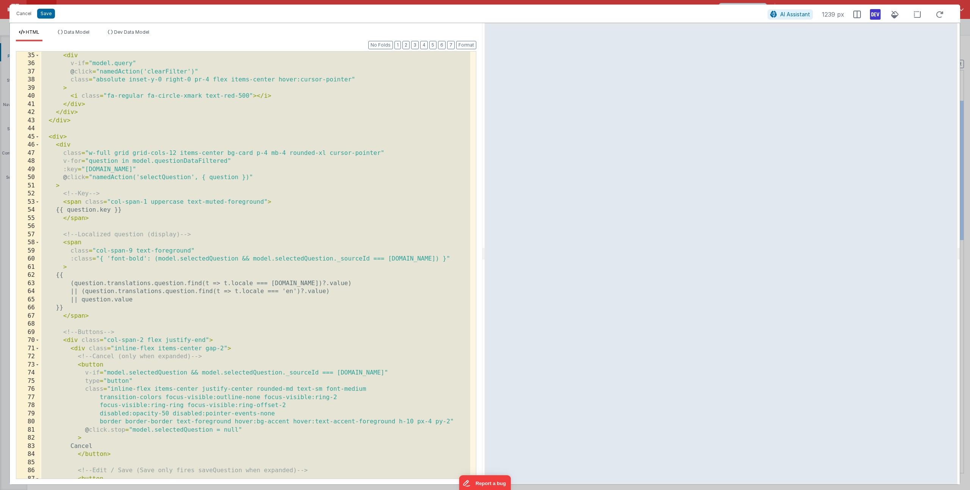
scroll to position [285, 0]
click at [224, 383] on div "< div v-if = "model.query" @ click = "namedAction('clearFilter')" class = "abso…" at bounding box center [255, 274] width 430 height 444
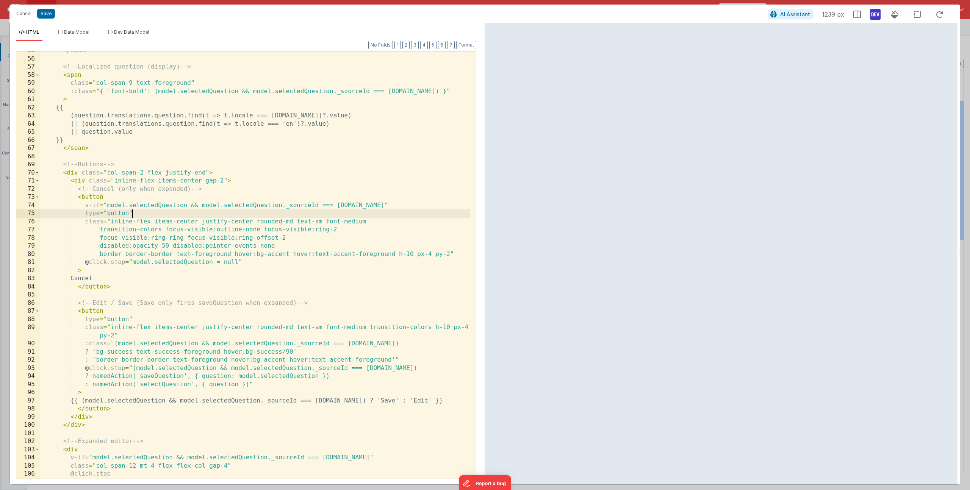
scroll to position [453, 0]
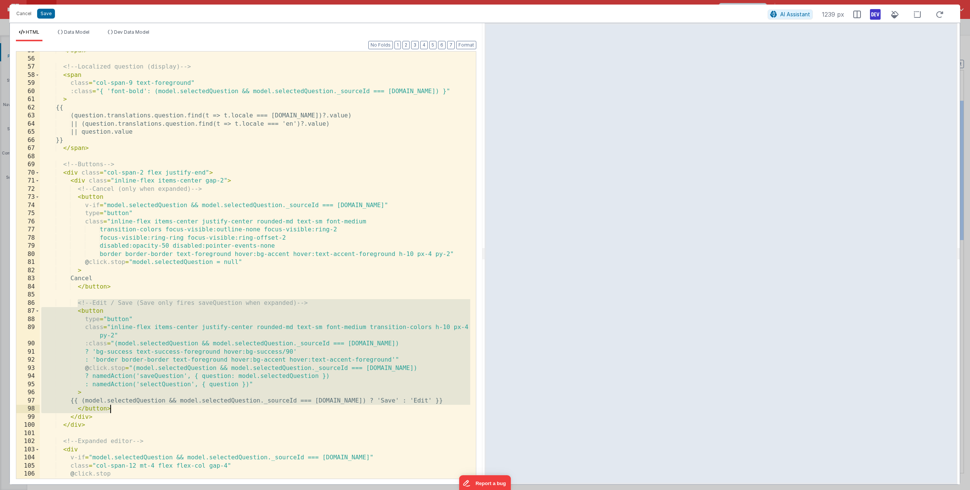
drag, startPoint x: 79, startPoint y: 304, endPoint x: 129, endPoint y: 407, distance: 114.2
click at [129, 407] on div "</ span > <!-- Localized question (display) --> < span class = "col-span-9 text…" at bounding box center [255, 269] width 430 height 444
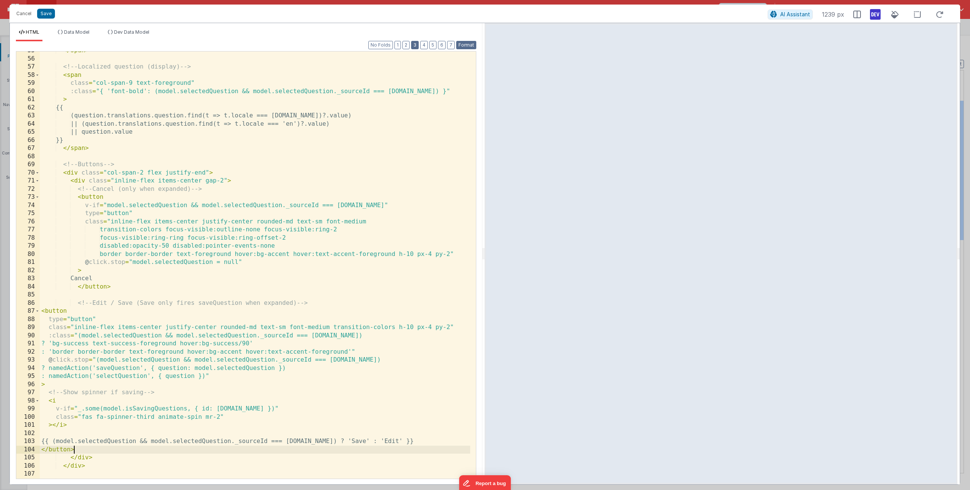
drag, startPoint x: 470, startPoint y: 48, endPoint x: 413, endPoint y: 43, distance: 57.4
click at [470, 48] on button "Format" at bounding box center [466, 45] width 20 height 8
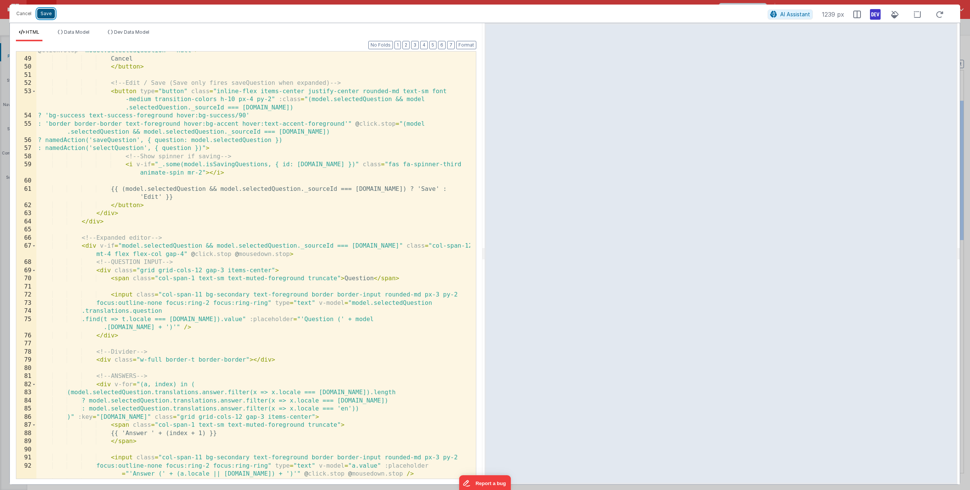
click at [47, 11] on button "Save" at bounding box center [46, 14] width 18 height 10
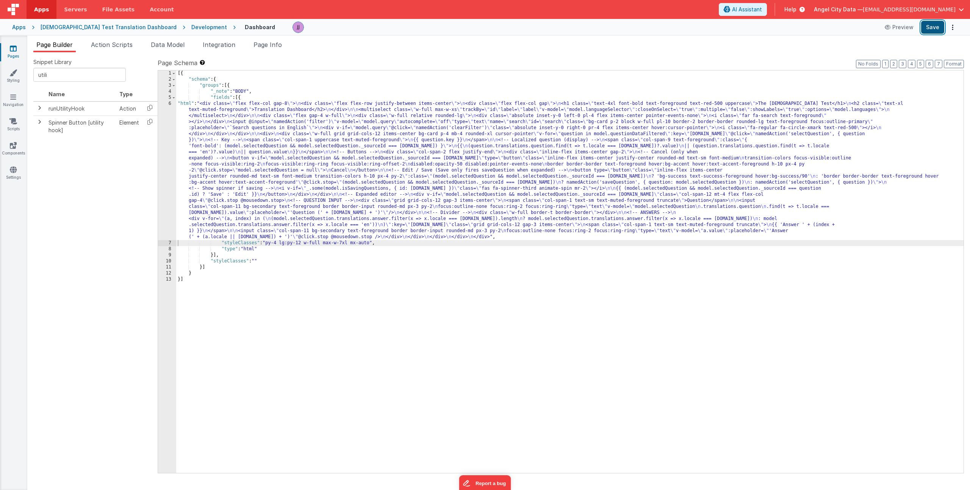
click at [937, 28] on button "Save" at bounding box center [932, 27] width 23 height 13
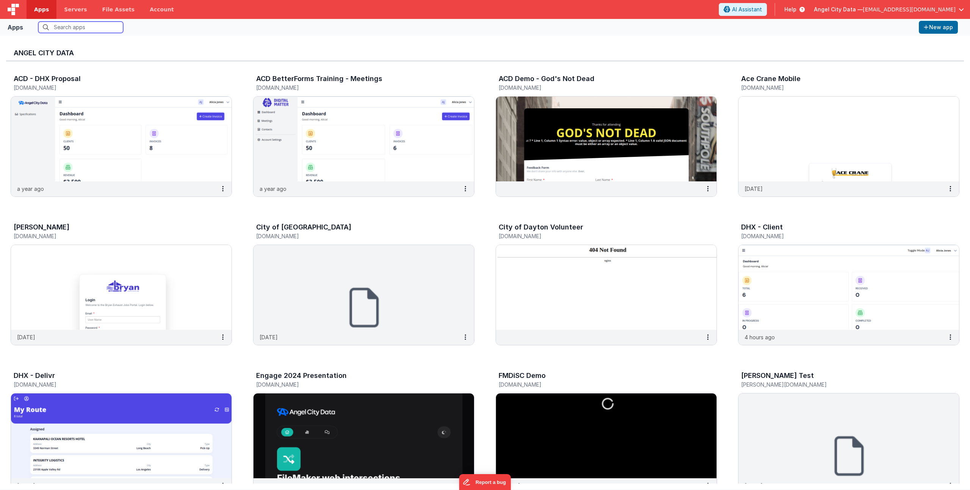
scroll to position [197, 0]
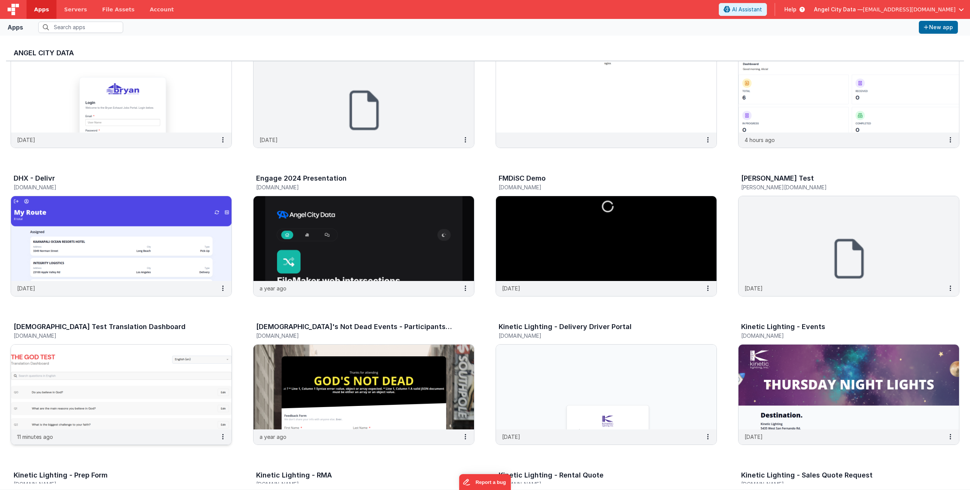
click at [80, 330] on h3 "[DEMOGRAPHIC_DATA] Test Translation Dashboard" at bounding box center [100, 327] width 172 height 8
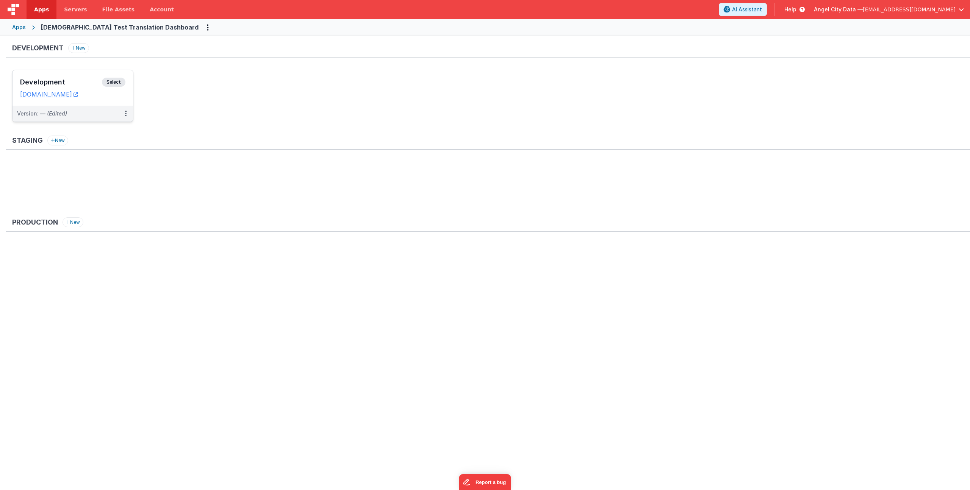
click at [77, 88] on div "Development Select" at bounding box center [72, 84] width 105 height 13
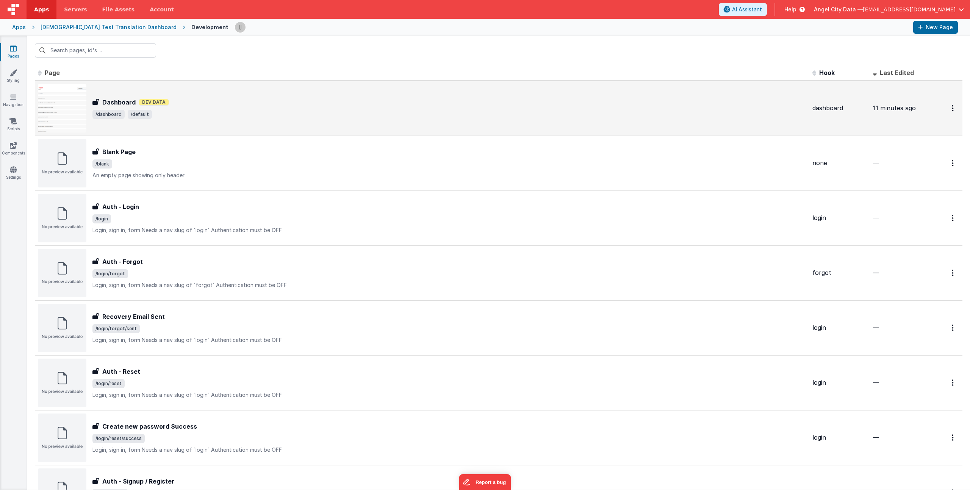
click at [202, 115] on span "/dashboard /default" at bounding box center [449, 114] width 714 height 9
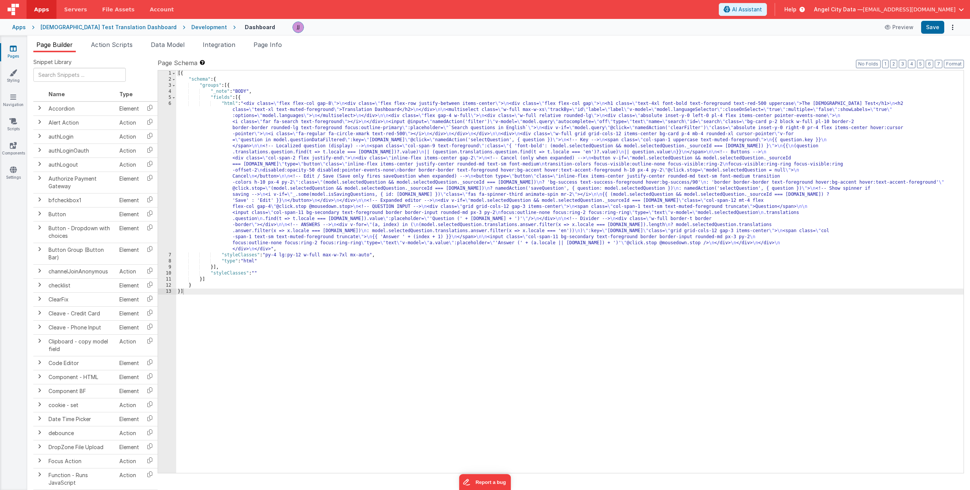
click at [300, 177] on div "[{ "schema" : { "groups" : [{ "_note" : "BODY" , "fields" : [{ "html" : "<div c…" at bounding box center [569, 277] width 787 height 415
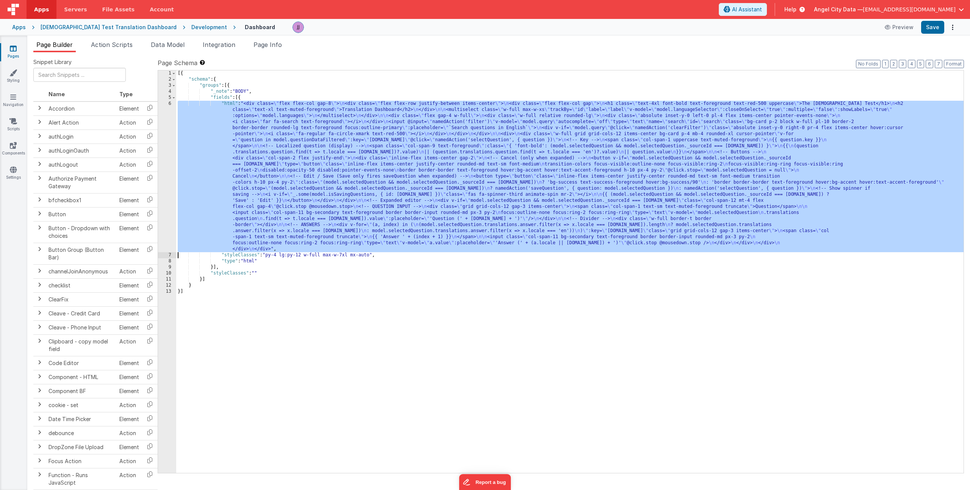
click at [163, 156] on div "6" at bounding box center [167, 177] width 18 height 152
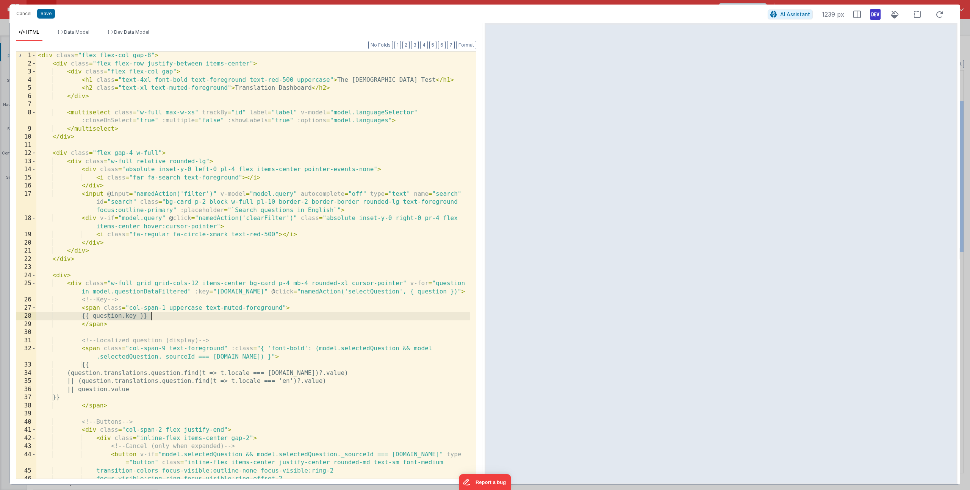
drag, startPoint x: 108, startPoint y: 319, endPoint x: 150, endPoint y: 317, distance: 41.7
click at [150, 317] on div "< div class = "flex flex-col gap-8" > < div class = "flex flex-row justify-betw…" at bounding box center [253, 274] width 434 height 444
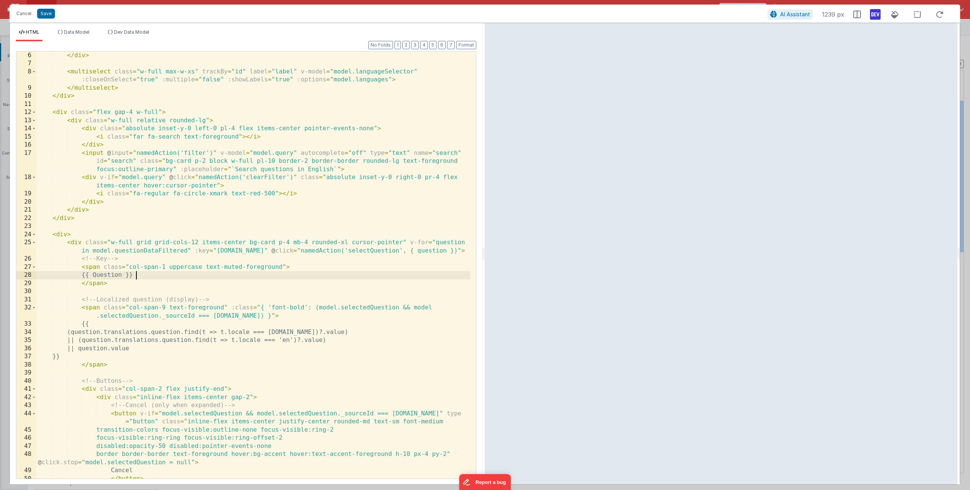
scroll to position [33, 0]
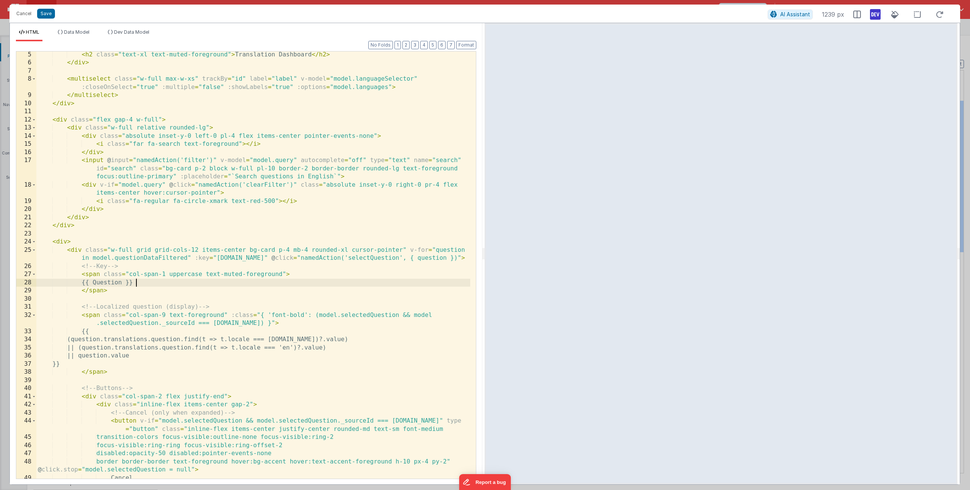
click at [108, 284] on div "< h2 class = "text-xl text-muted-foreground" > Translation Dashboard </ h2 > </…" at bounding box center [253, 273] width 434 height 444
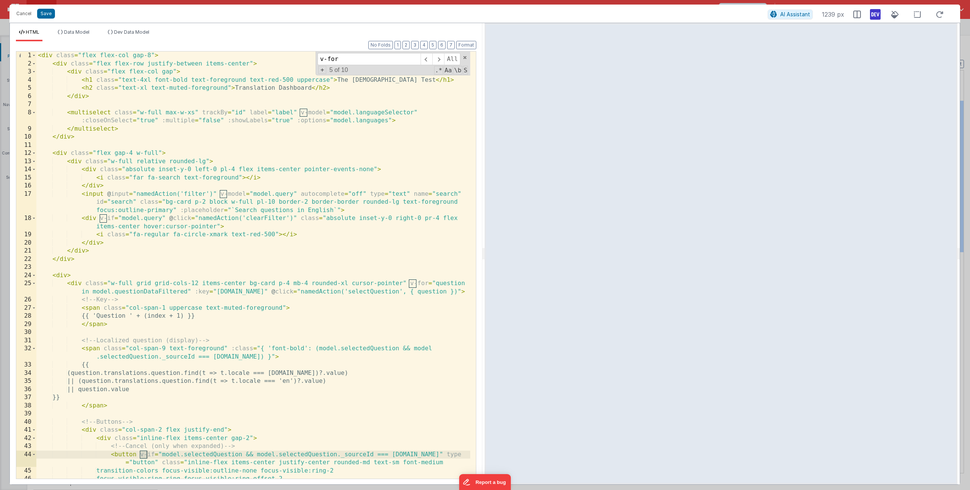
scroll to position [493, 0]
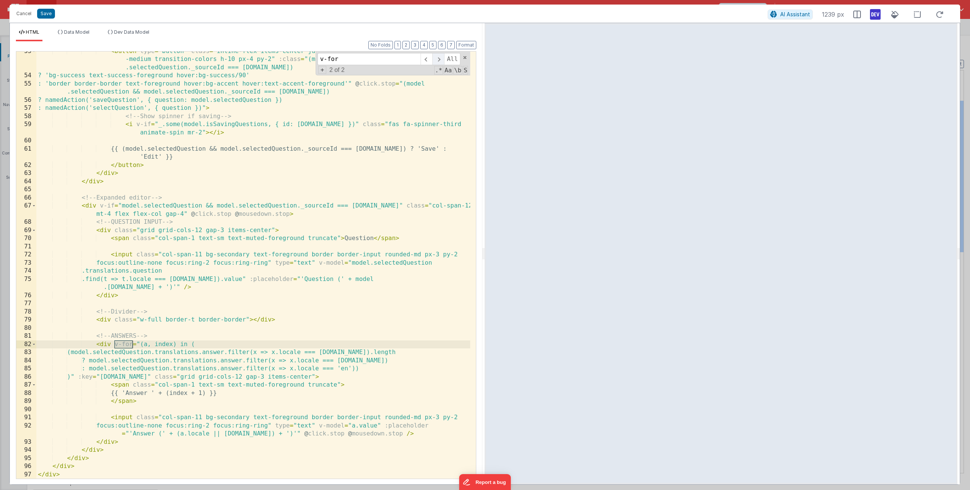
type input "v-for"
click at [439, 58] on span at bounding box center [438, 59] width 12 height 12
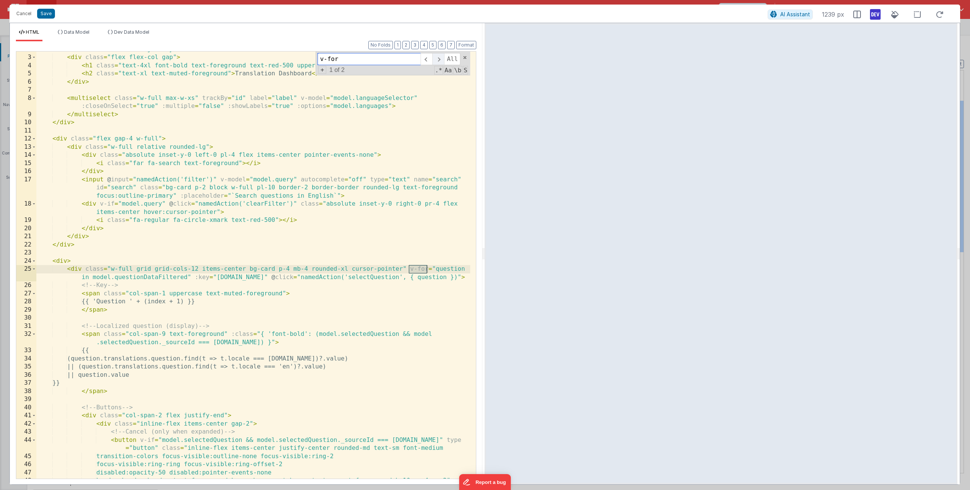
scroll to position [14, 0]
click at [440, 267] on div "< div class = "flex flex-row justify-between items-center" > < div class = "fle…" at bounding box center [253, 271] width 434 height 452
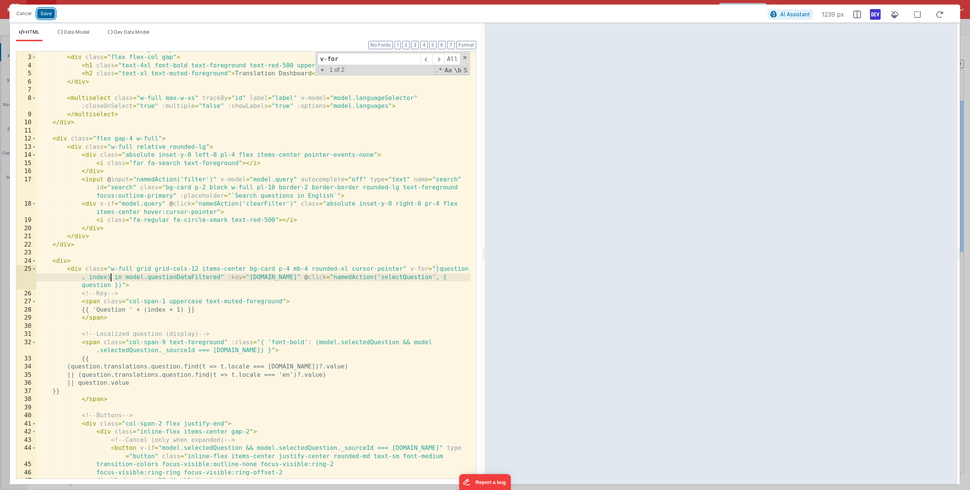
click at [52, 14] on button "Save" at bounding box center [46, 14] width 18 height 10
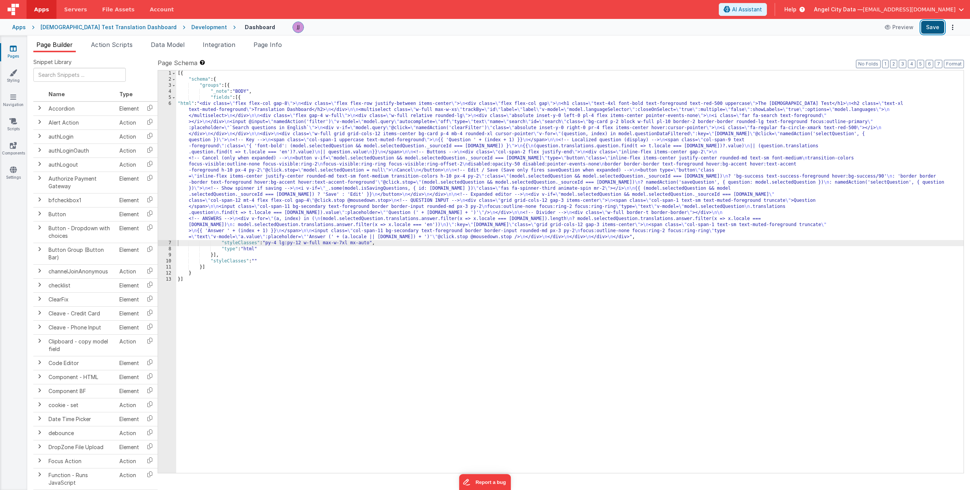
click at [927, 27] on button "Save" at bounding box center [932, 27] width 23 height 13
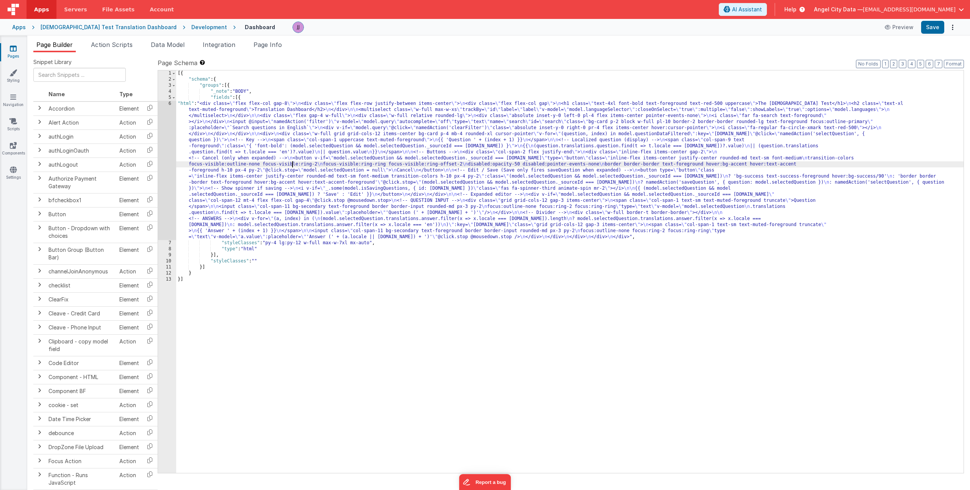
click at [293, 162] on div "[{ "schema" : { "groups" : [{ "_note" : "BODY" , "fields" : [{ "html" : "<div c…" at bounding box center [569, 277] width 787 height 415
